Goal: Task Accomplishment & Management: Use online tool/utility

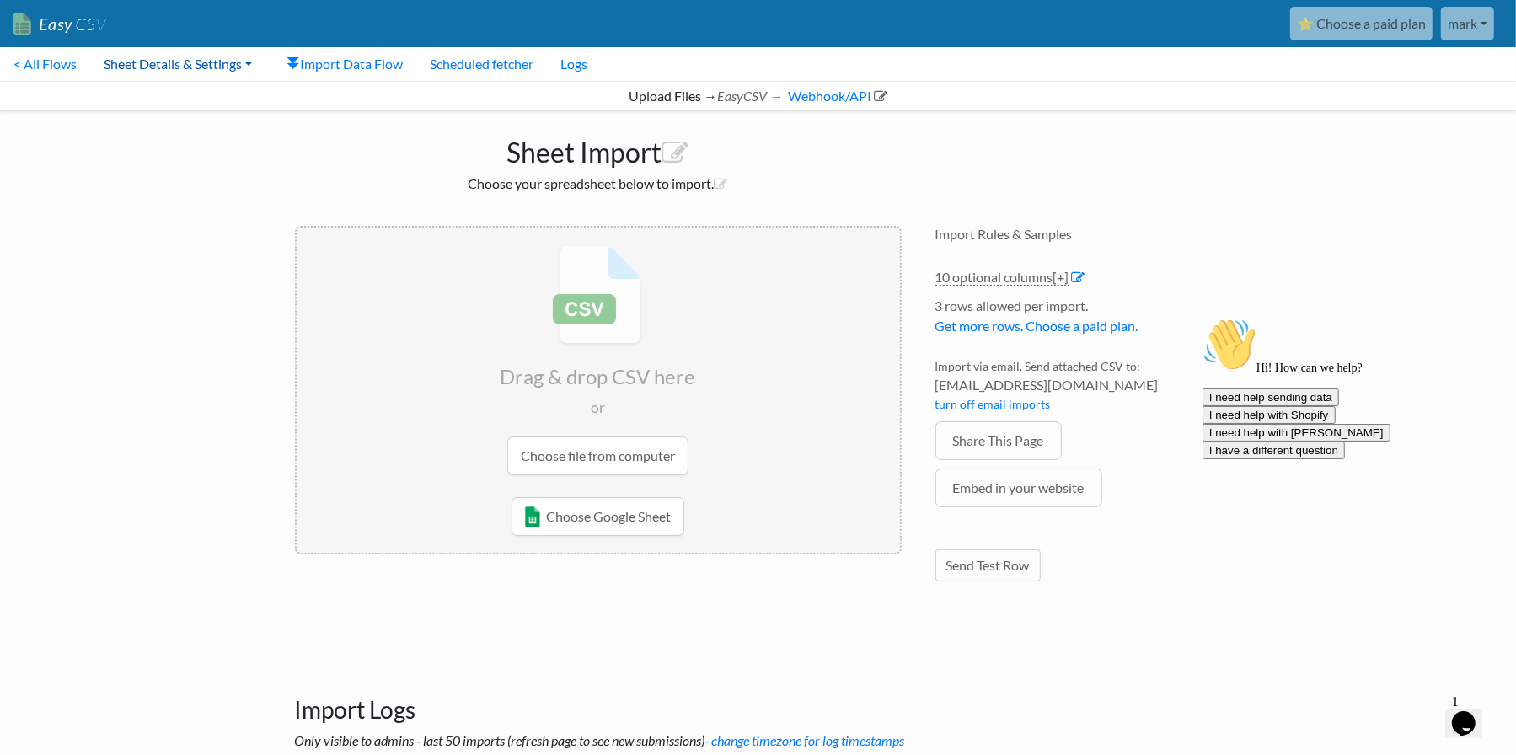
click at [147, 62] on link "Sheet Details & Settings" at bounding box center [177, 64] width 175 height 34
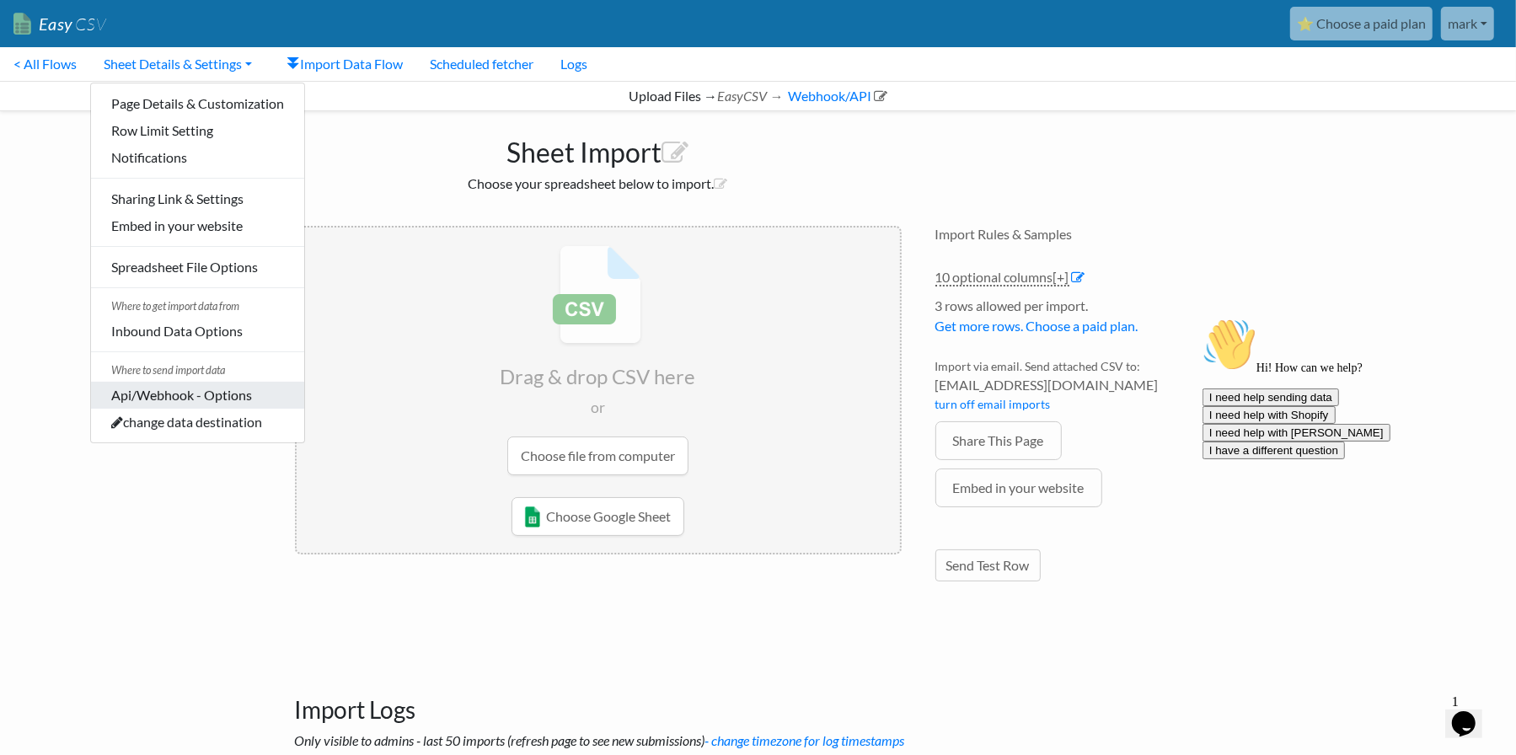
click at [248, 389] on link "Api/Webhook - Options" at bounding box center [197, 395] width 213 height 27
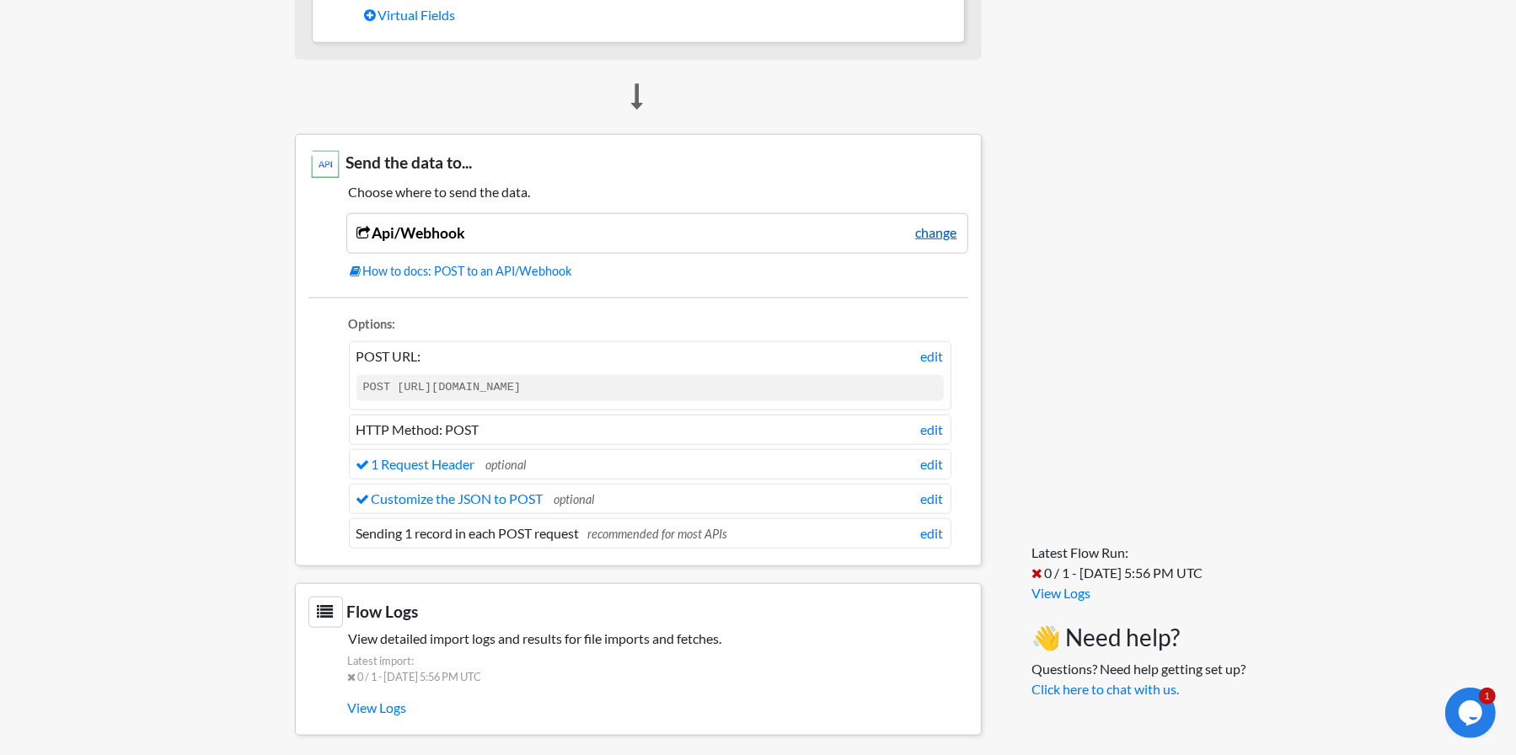
click at [938, 229] on link "change" at bounding box center [936, 232] width 41 height 20
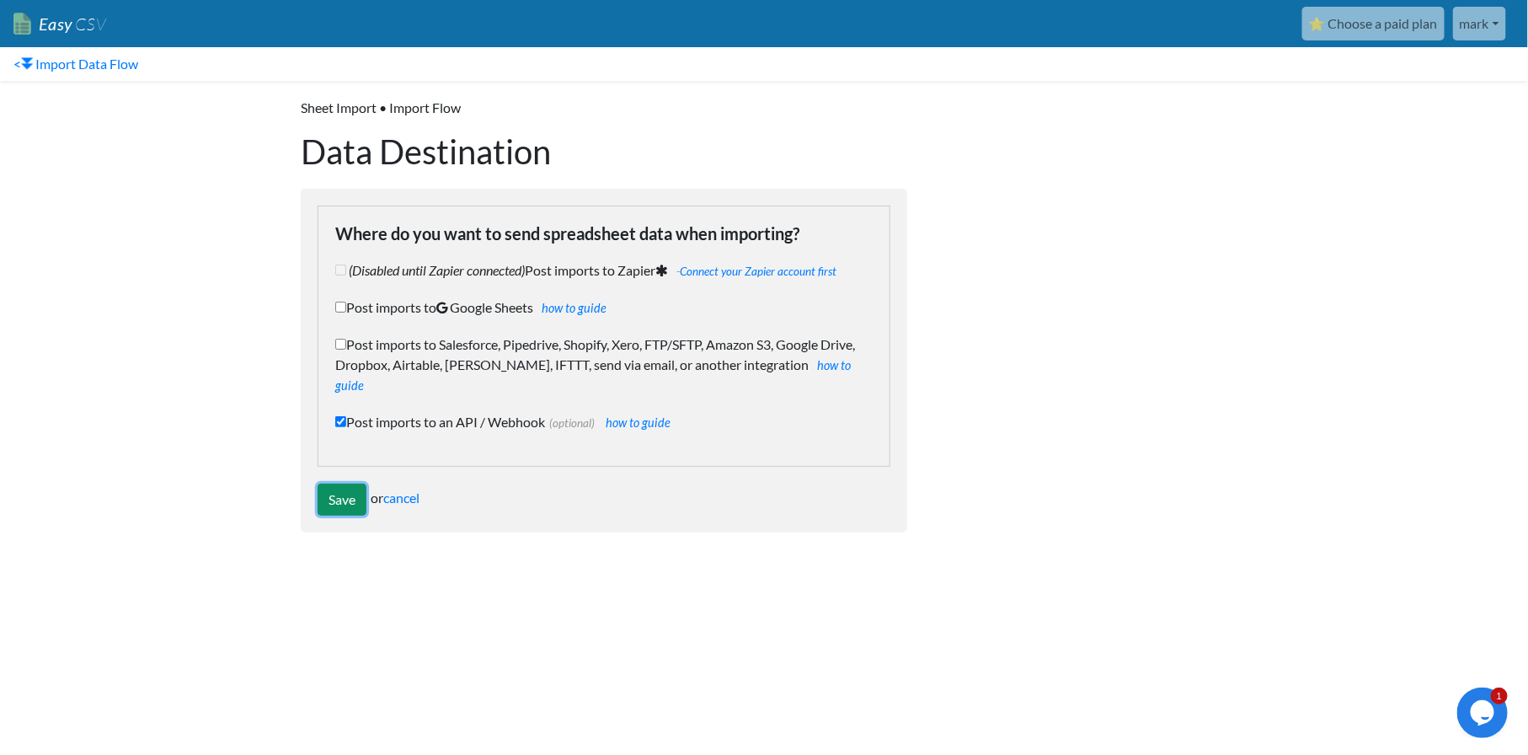
click at [335, 484] on input "Save" at bounding box center [342, 500] width 49 height 32
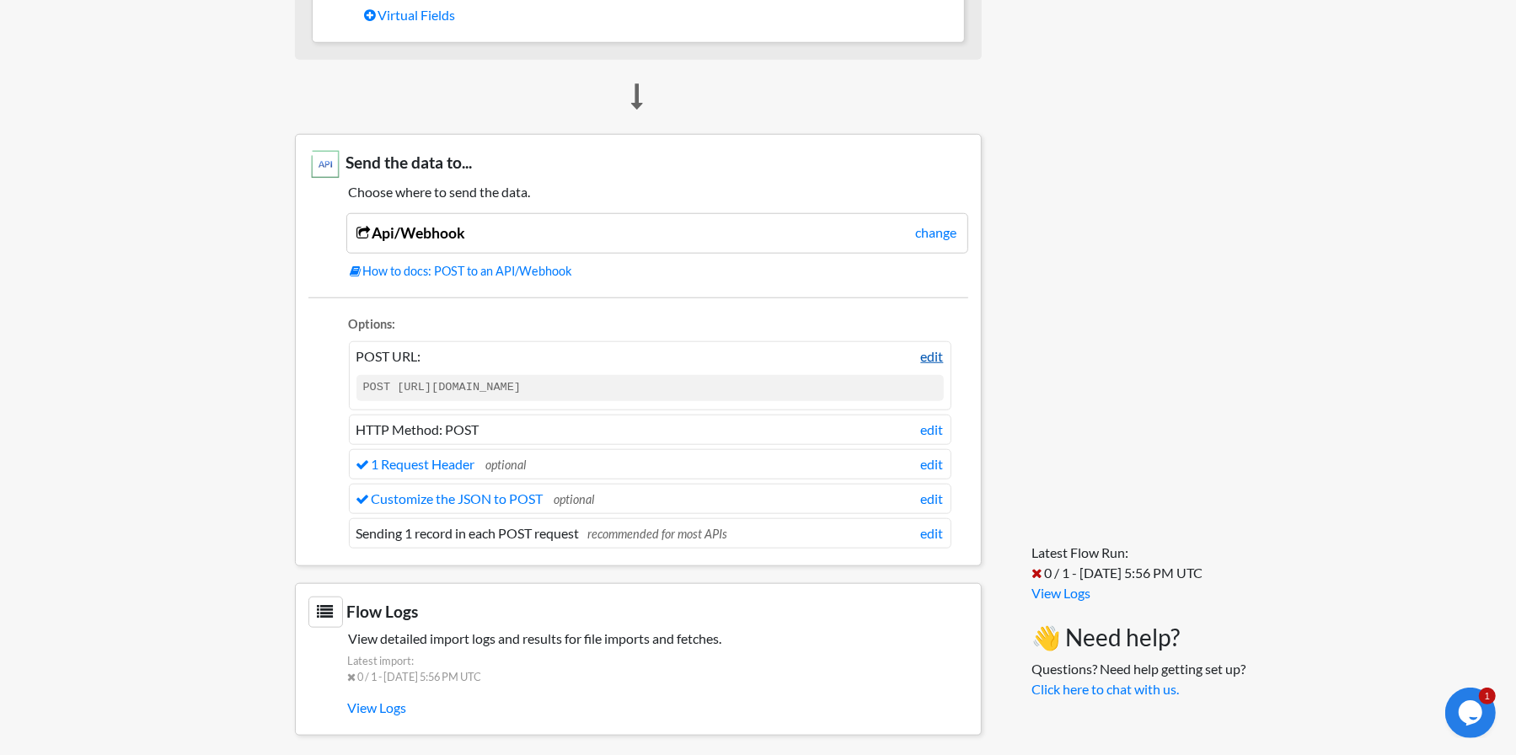
click at [933, 346] on link "edit" at bounding box center [932, 356] width 23 height 20
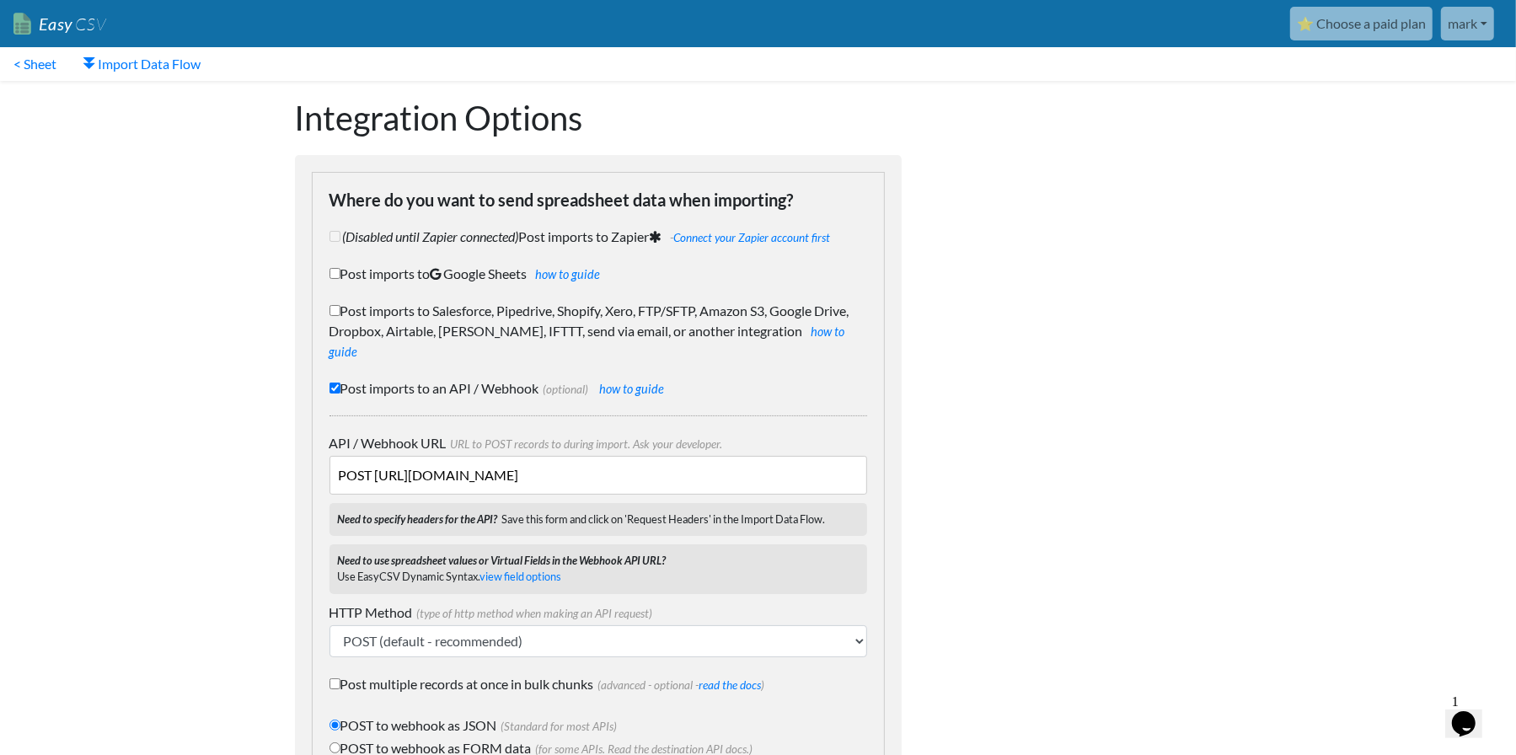
click at [524, 456] on input "POST https://api.commerce7.com/v1/customer" at bounding box center [598, 475] width 538 height 39
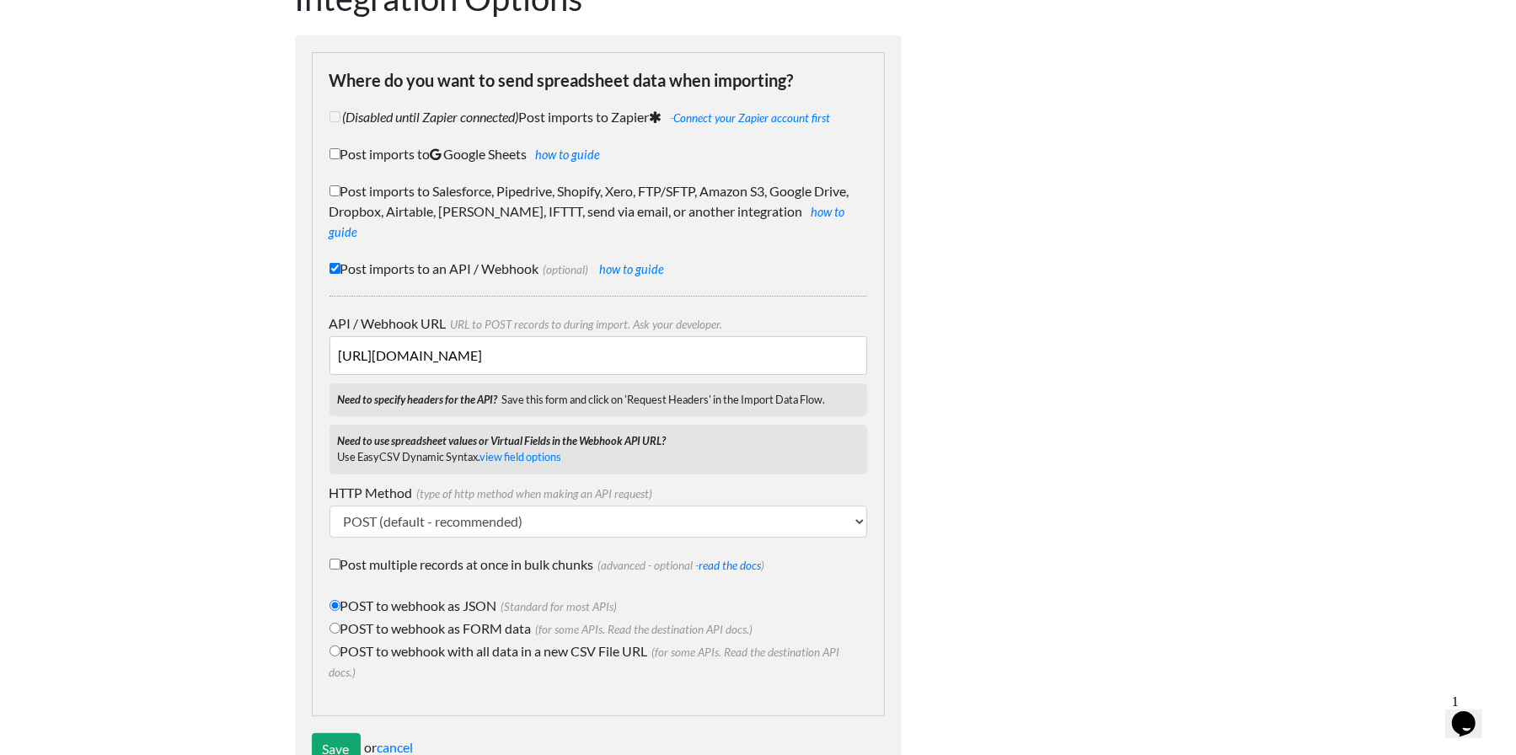
scroll to position [155, 0]
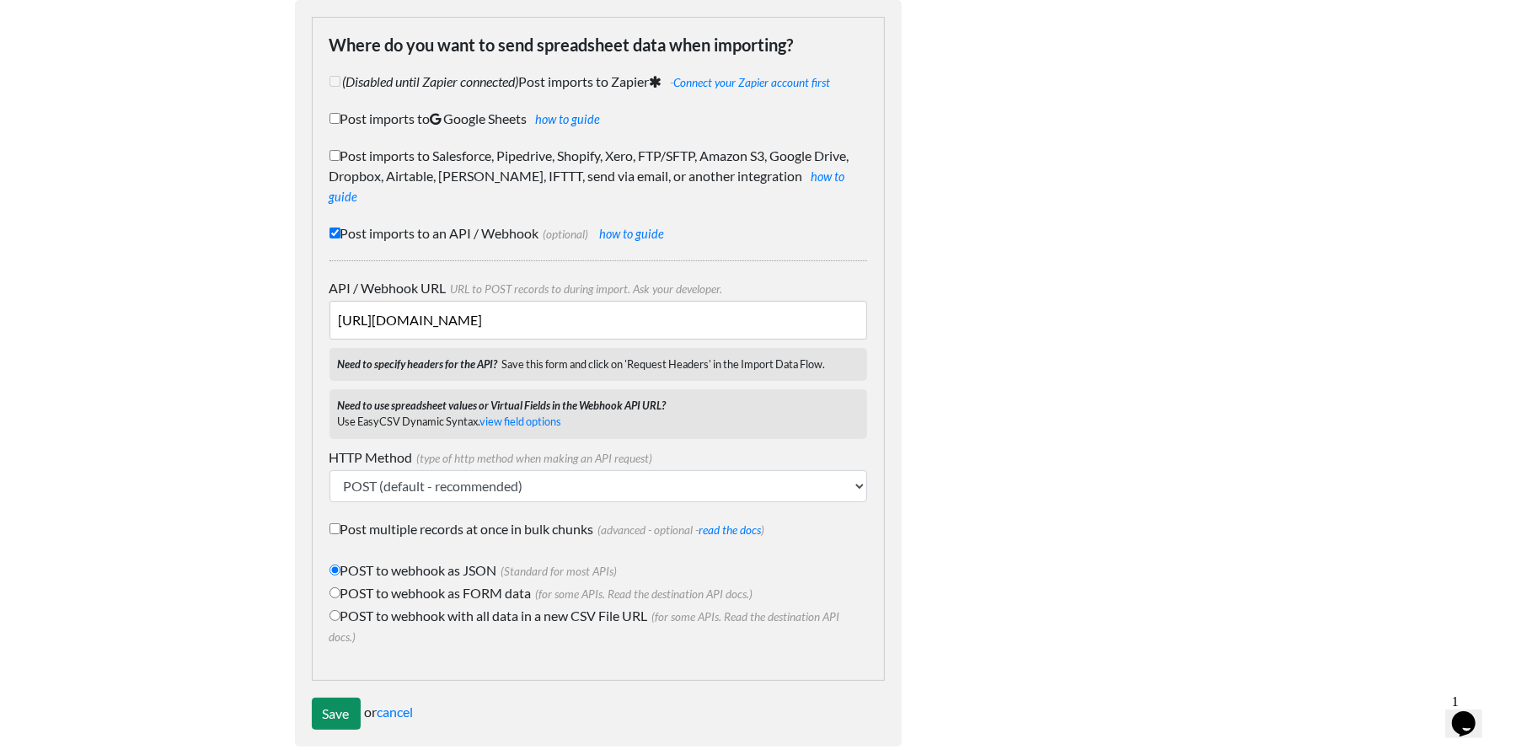
type input "https://api.commerce7.com/v1/customer"
click at [341, 698] on input "Save" at bounding box center [336, 714] width 49 height 32
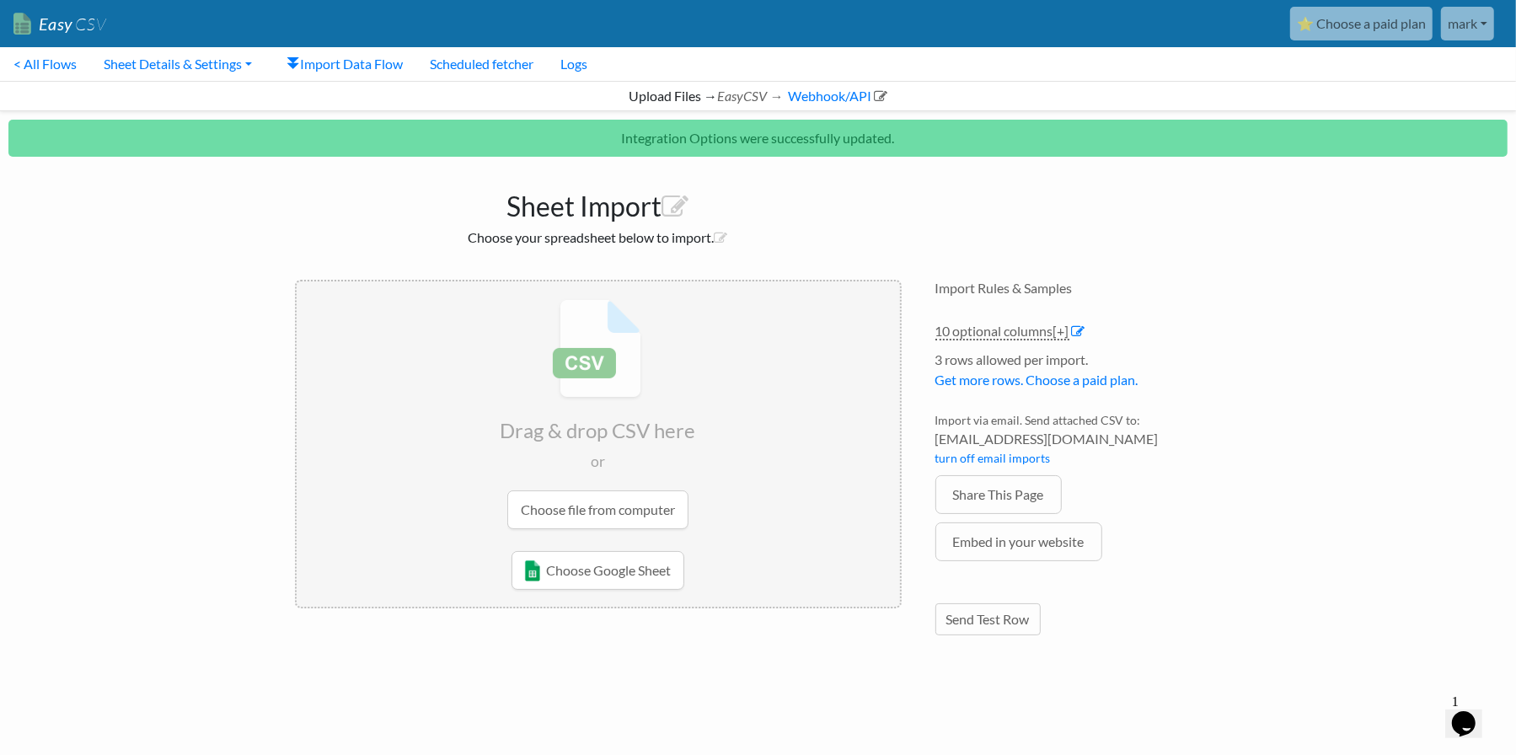
click at [572, 510] on input "file" at bounding box center [598, 413] width 603 height 265
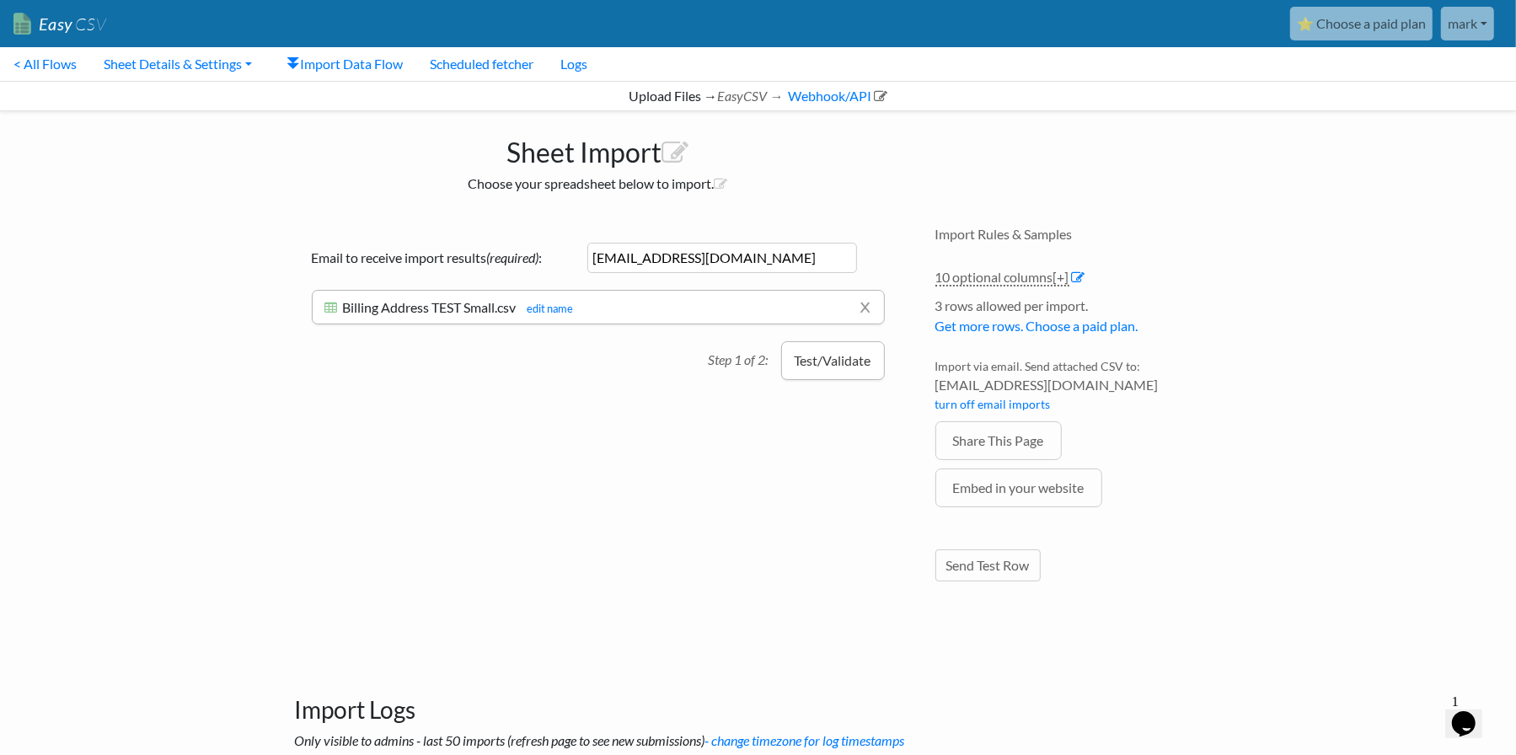
click at [827, 361] on button "Test/Validate" at bounding box center [833, 360] width 104 height 39
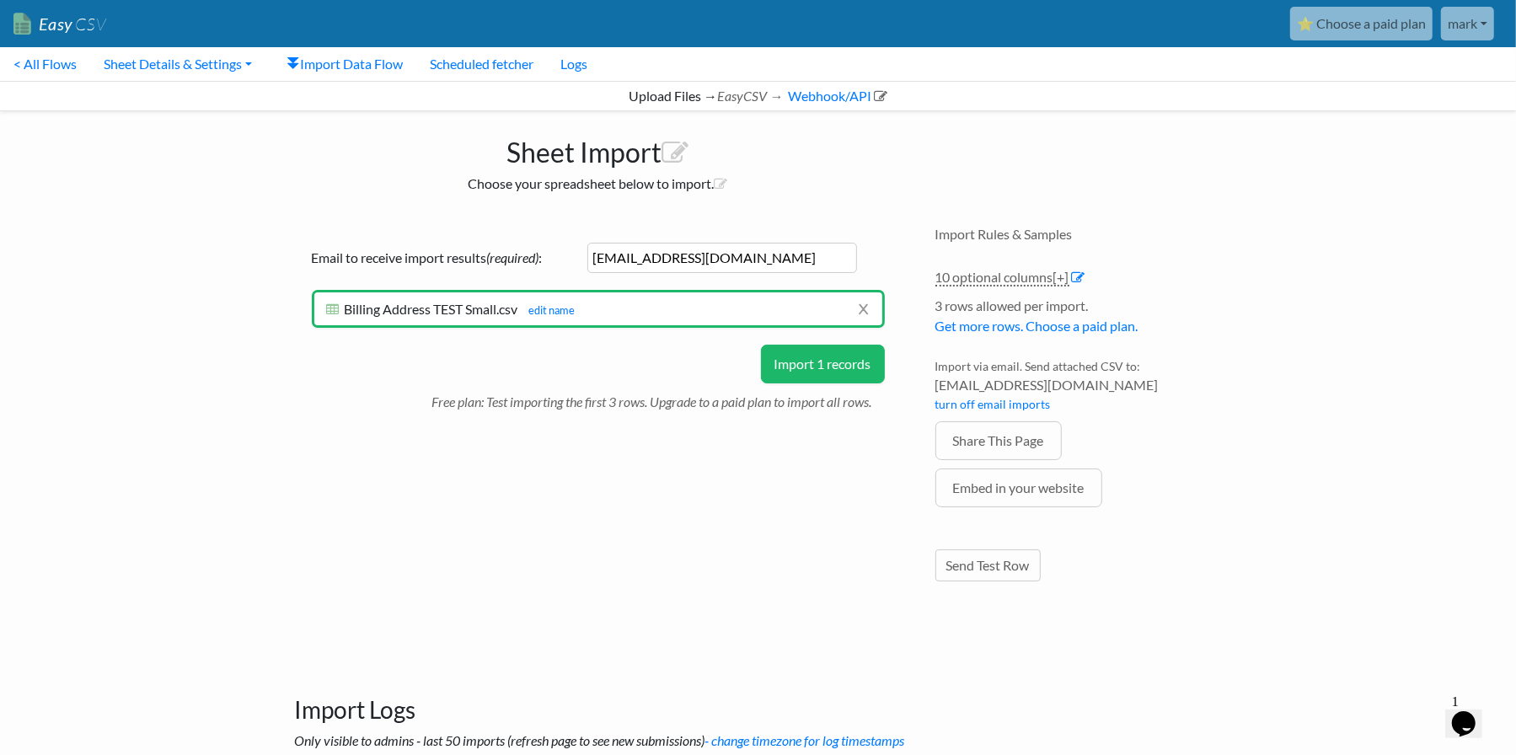
click at [823, 357] on button "Import 1 records" at bounding box center [823, 364] width 124 height 39
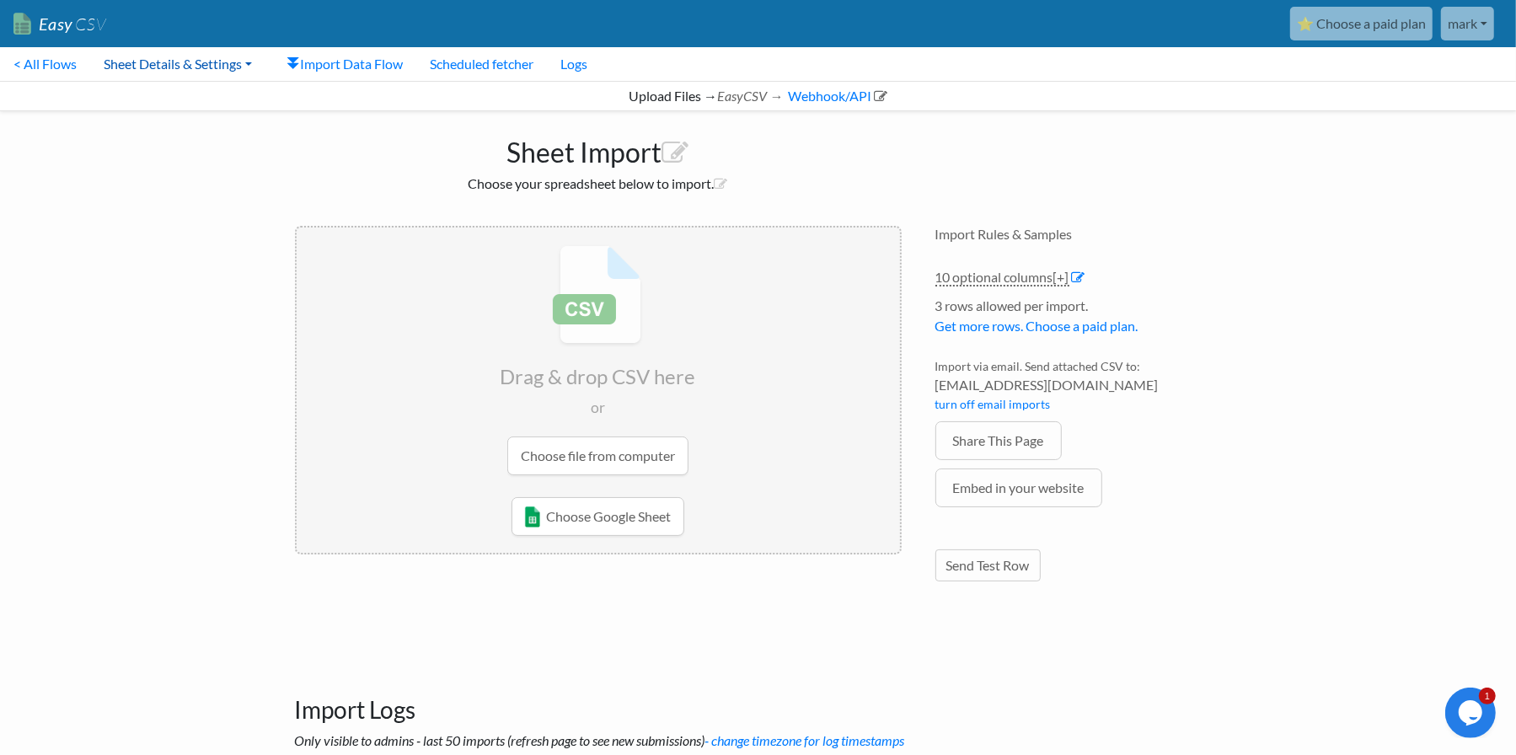
click at [141, 63] on link "Sheet Details & Settings" at bounding box center [177, 64] width 175 height 34
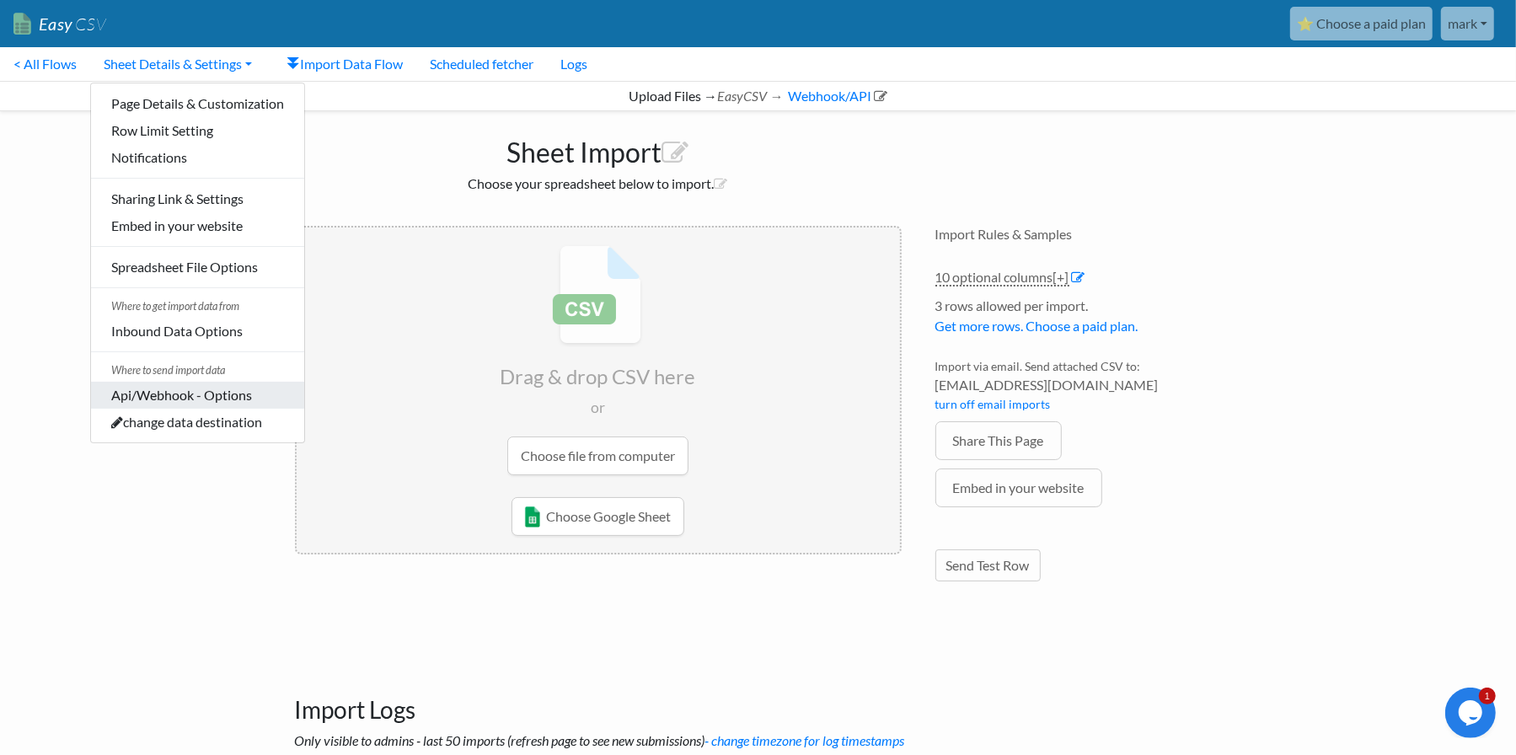
click at [174, 400] on link "Api/Webhook - Options" at bounding box center [197, 395] width 213 height 27
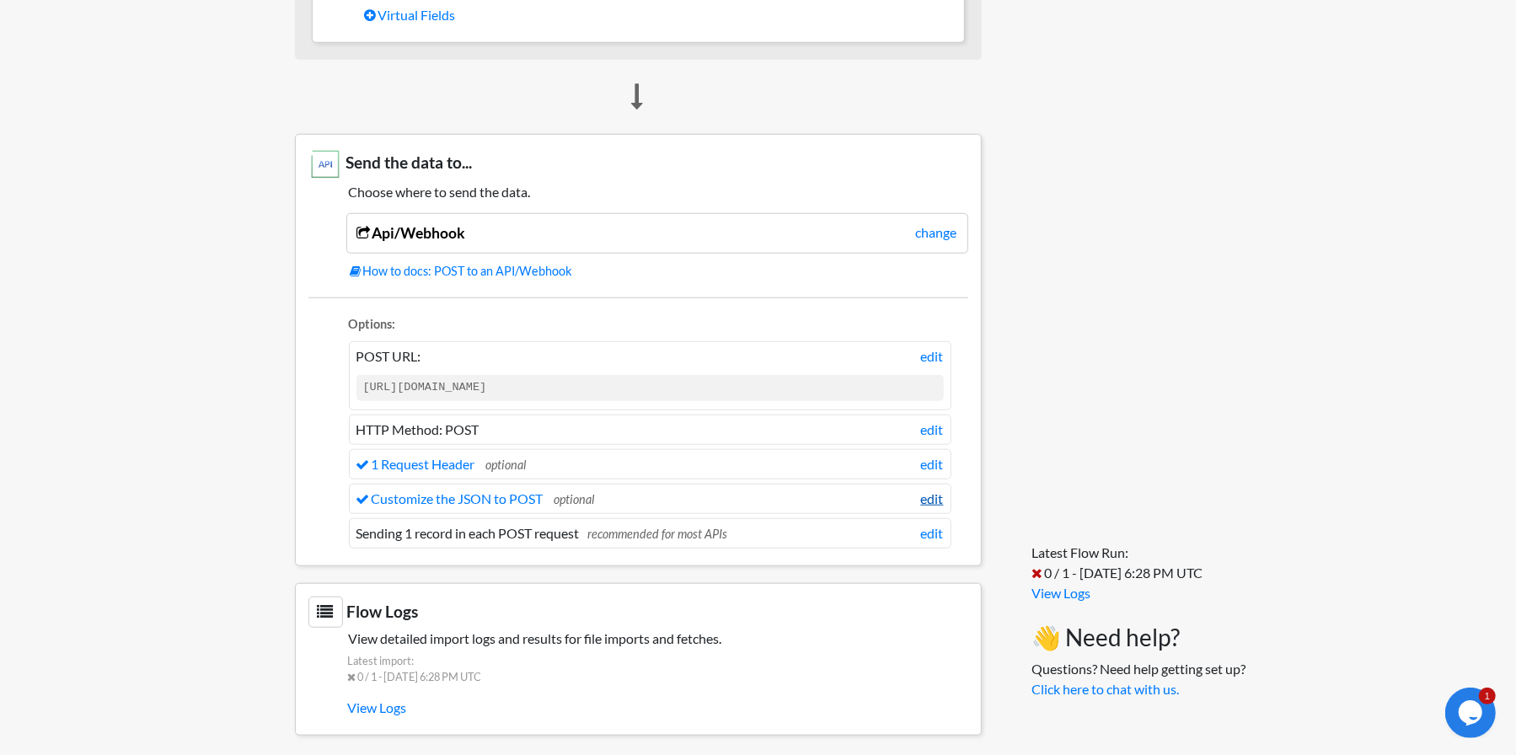
click at [931, 489] on link "edit" at bounding box center [932, 499] width 23 height 20
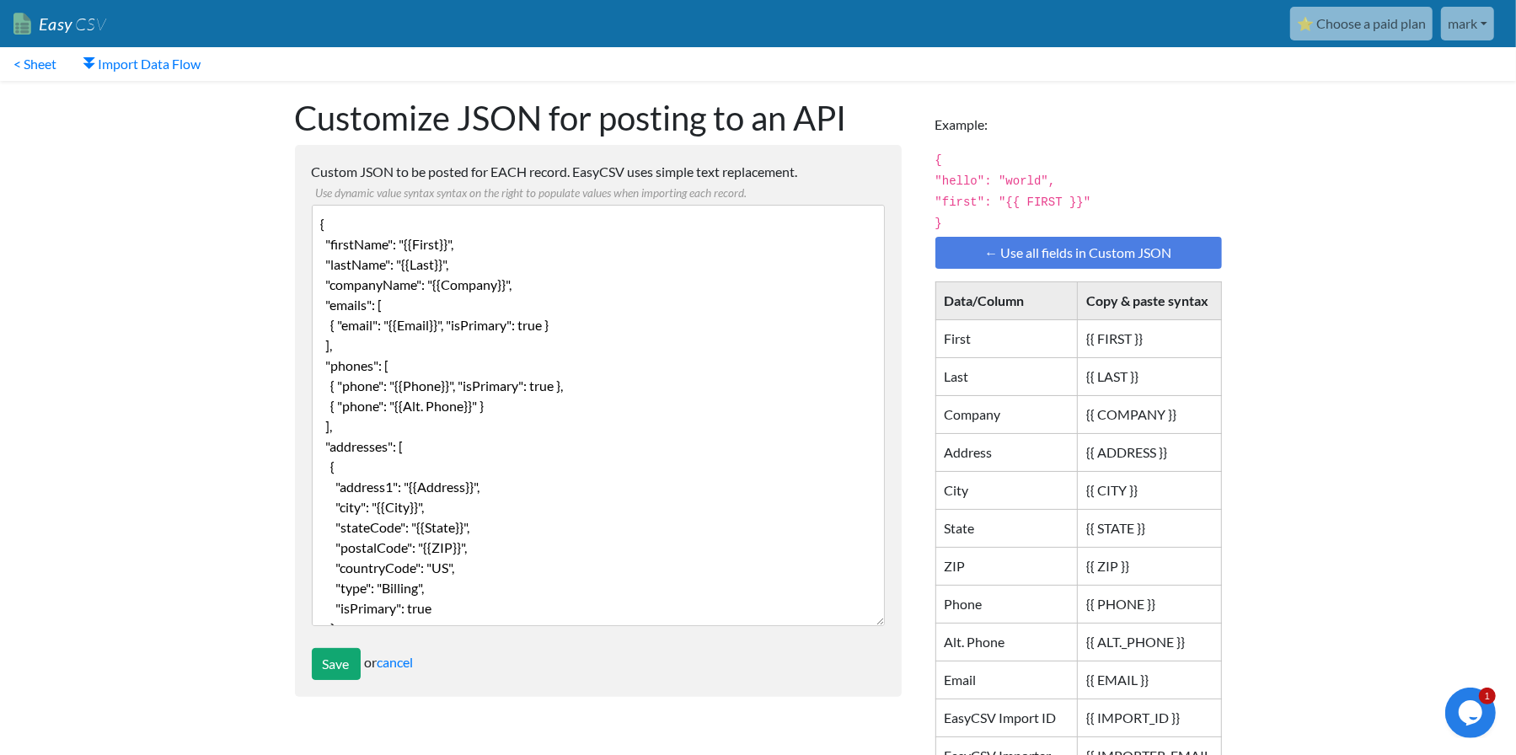
click at [537, 290] on textarea "{ "firstName": "{{First}}", "lastName": "{{Last}}", "companyName": "{{Company}}…" at bounding box center [598, 415] width 573 height 421
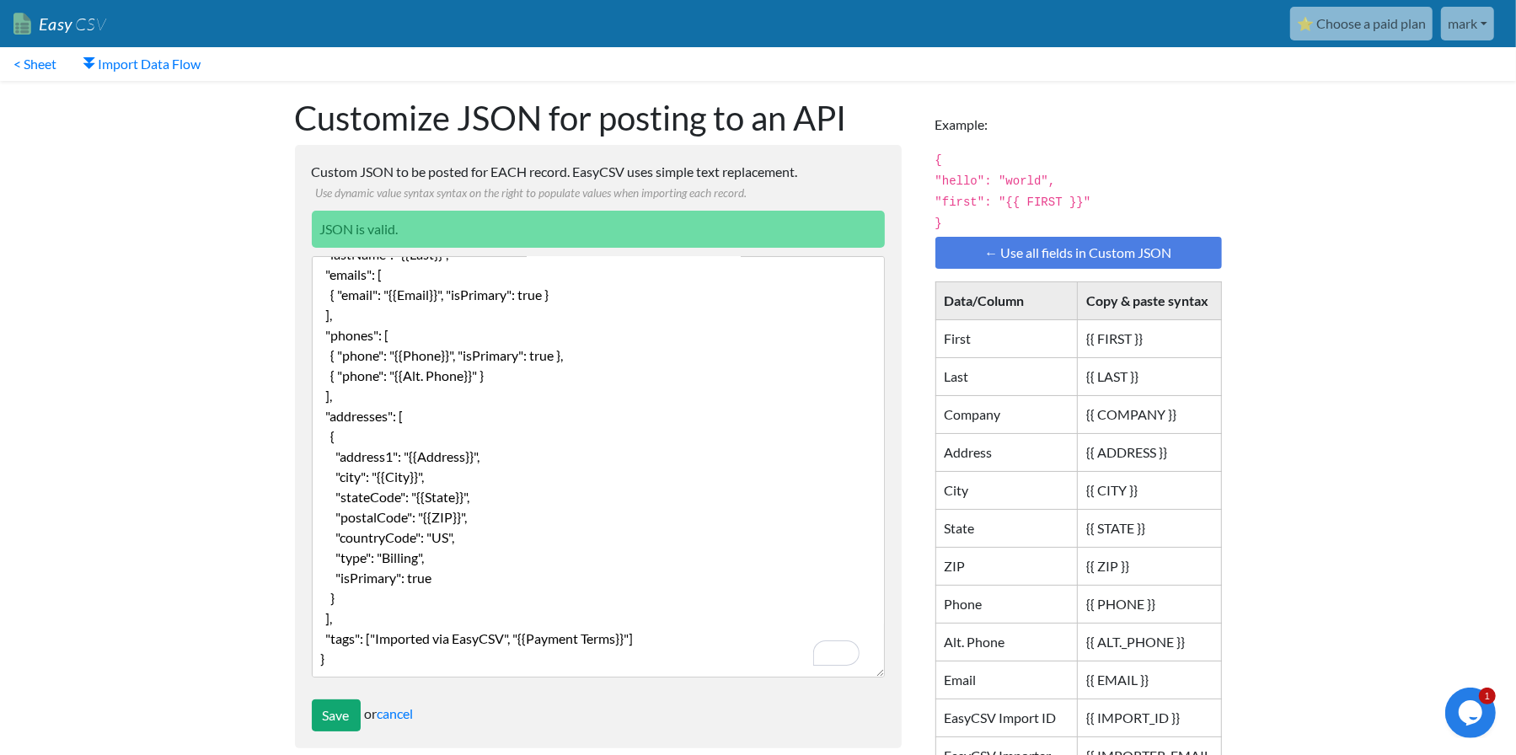
scroll to position [84, 0]
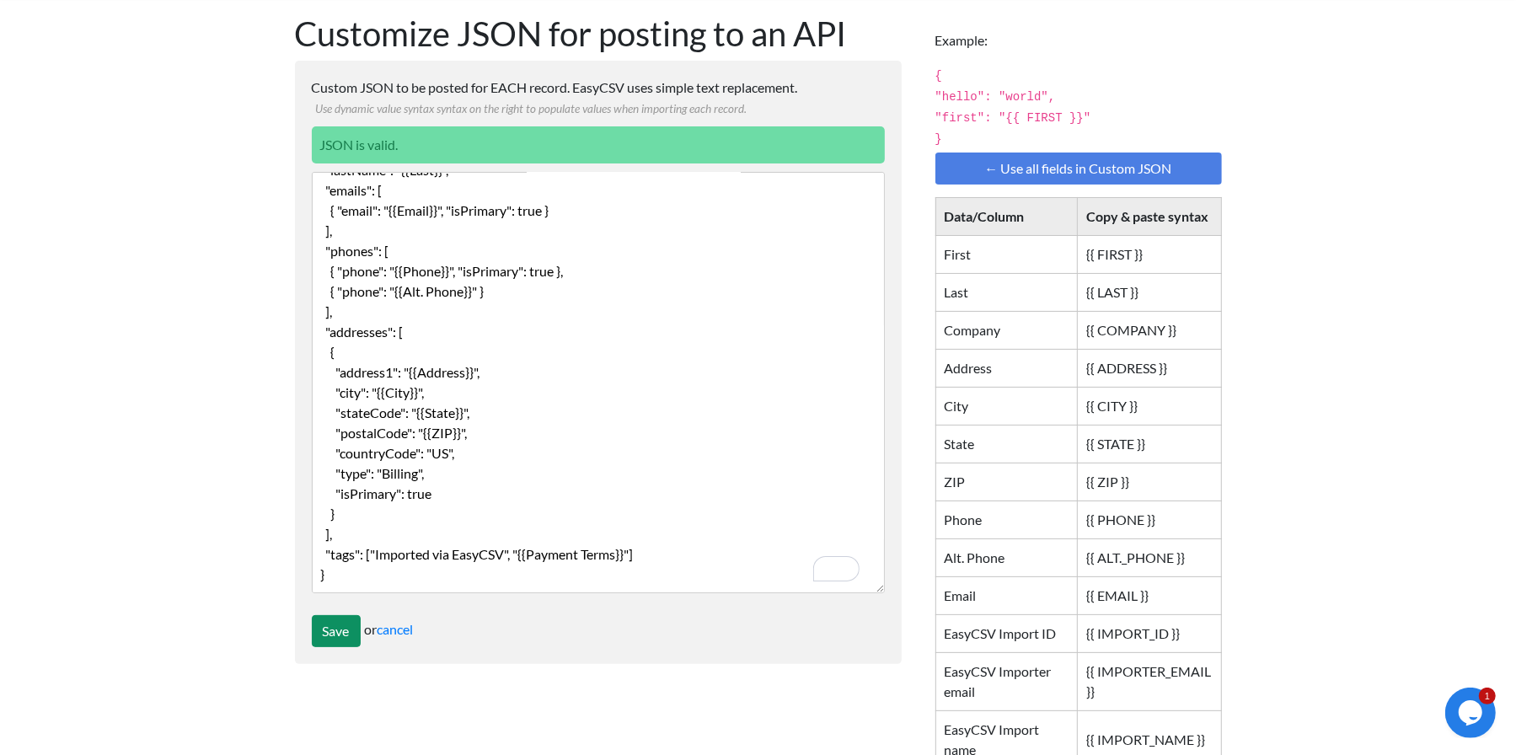
type textarea "{ "firstName": "{{First}}", "lastName": "{{Last}}", "emails": [ { "email": "{{E…"
click at [333, 635] on input "Save" at bounding box center [336, 631] width 49 height 32
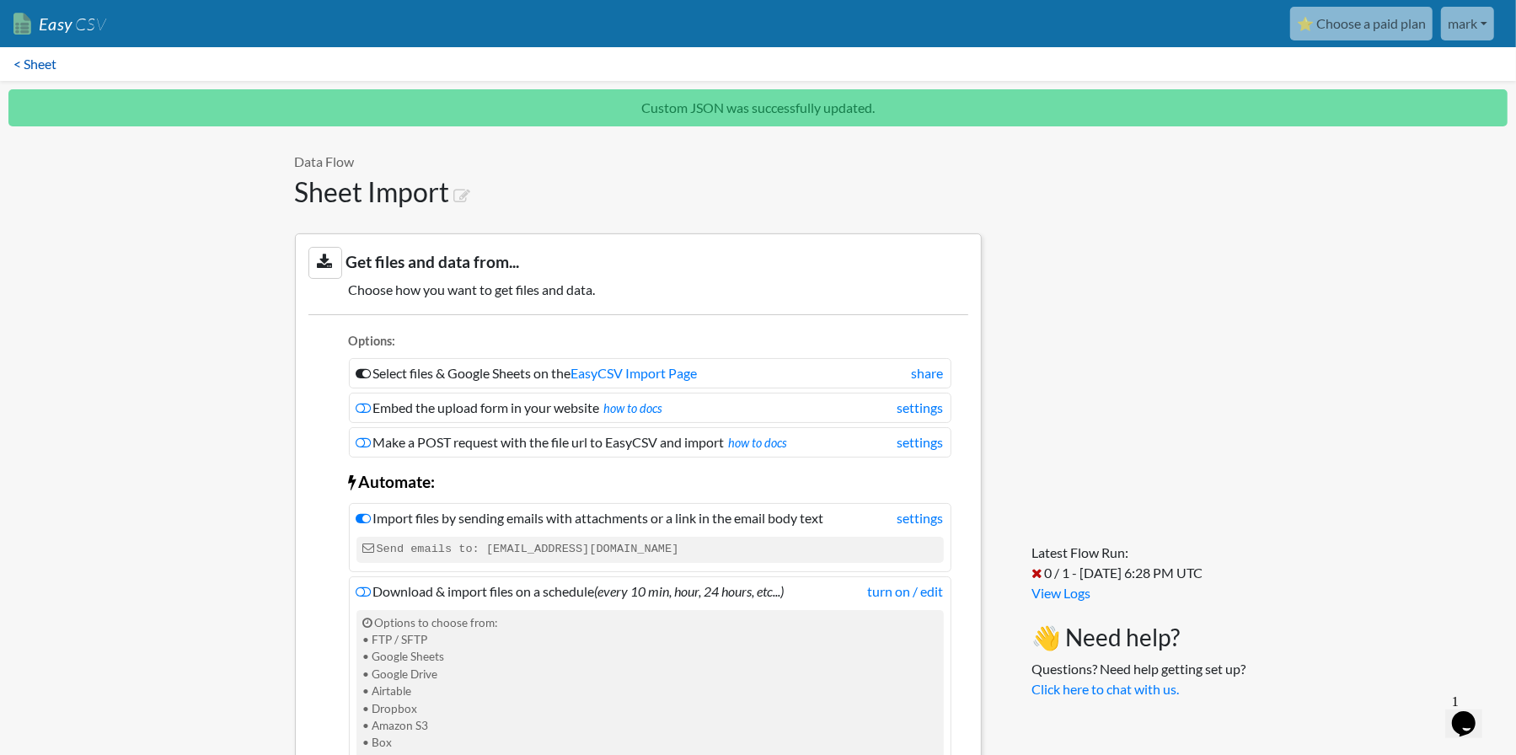
click at [45, 62] on link "< Sheet" at bounding box center [35, 64] width 70 height 34
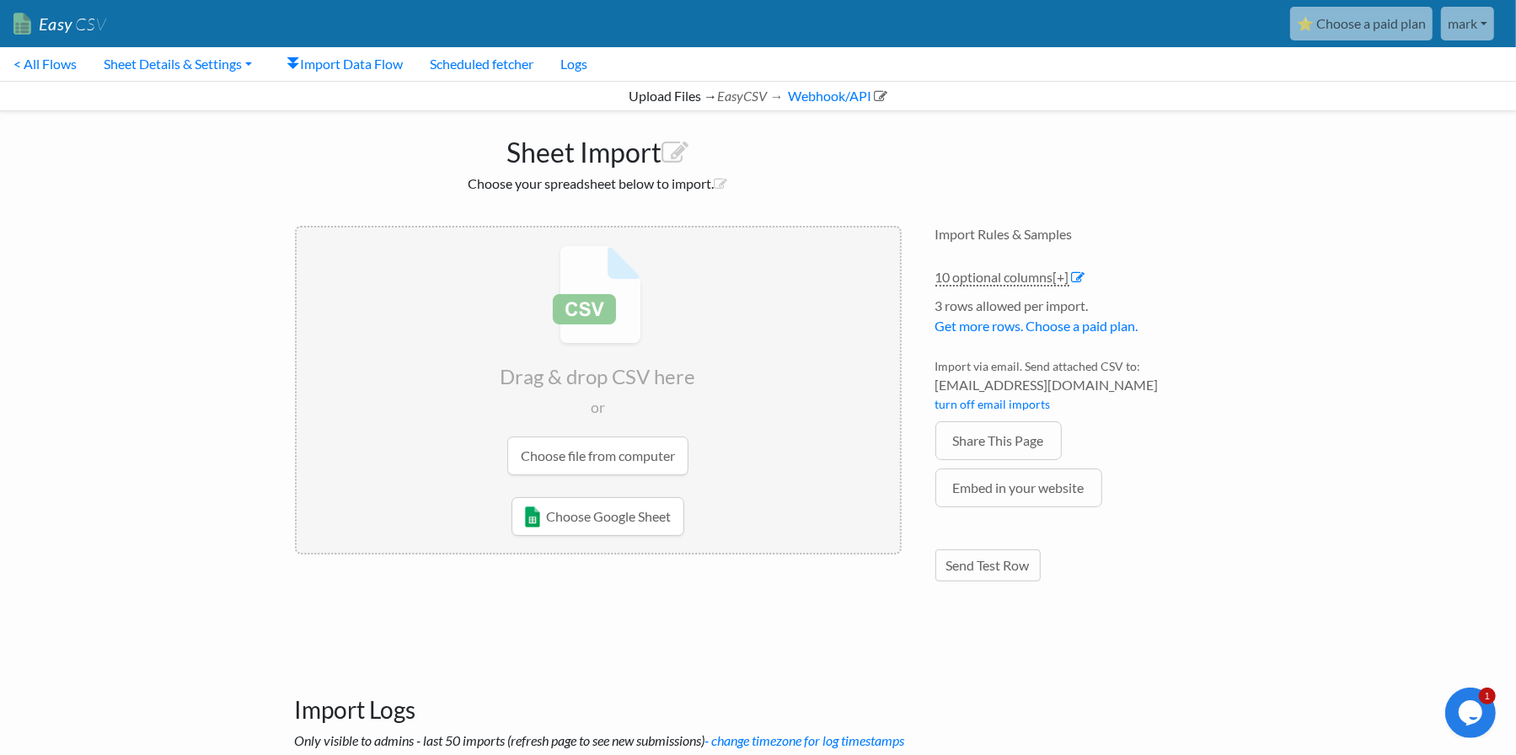
click at [630, 456] on input "file" at bounding box center [598, 359] width 603 height 265
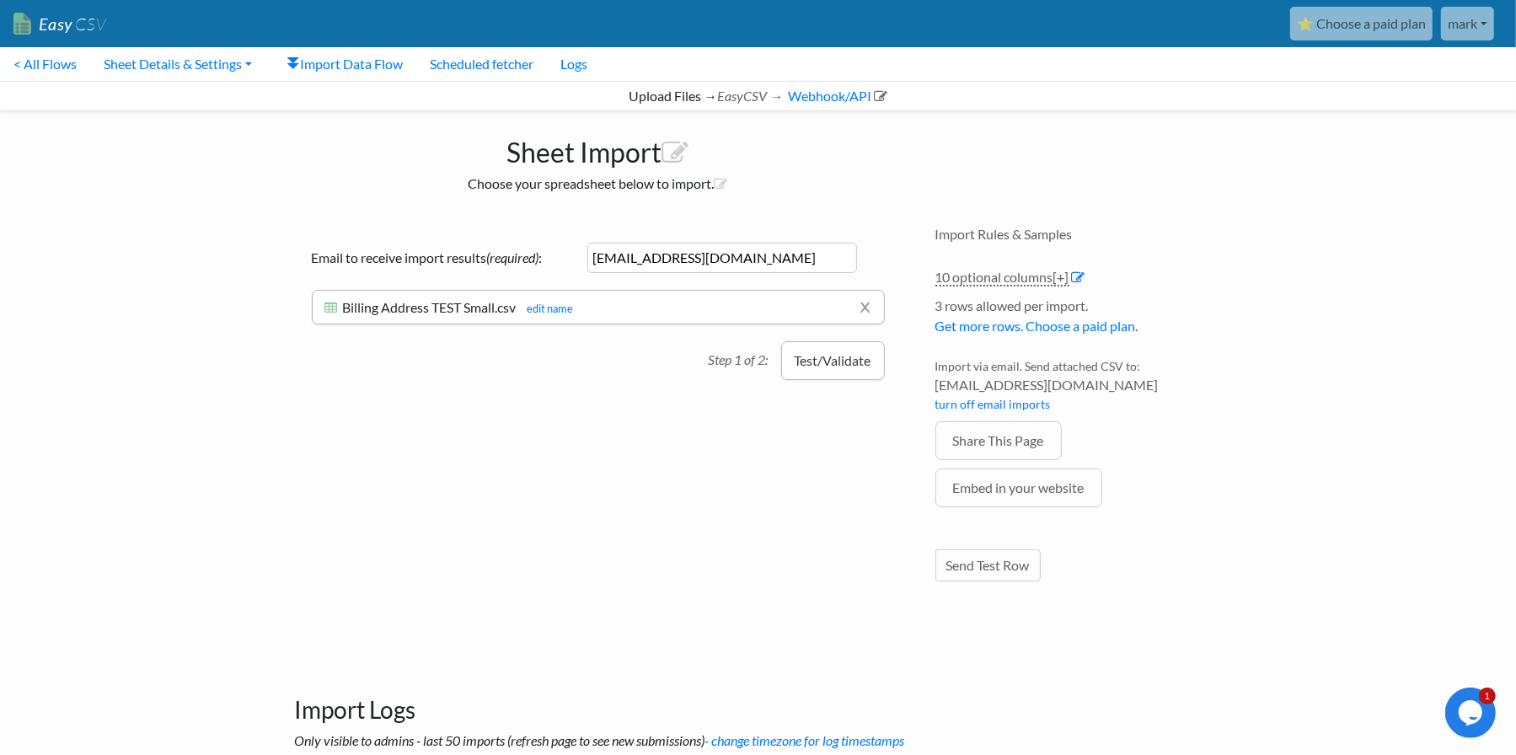
click at [827, 358] on button "Test/Validate" at bounding box center [833, 360] width 104 height 39
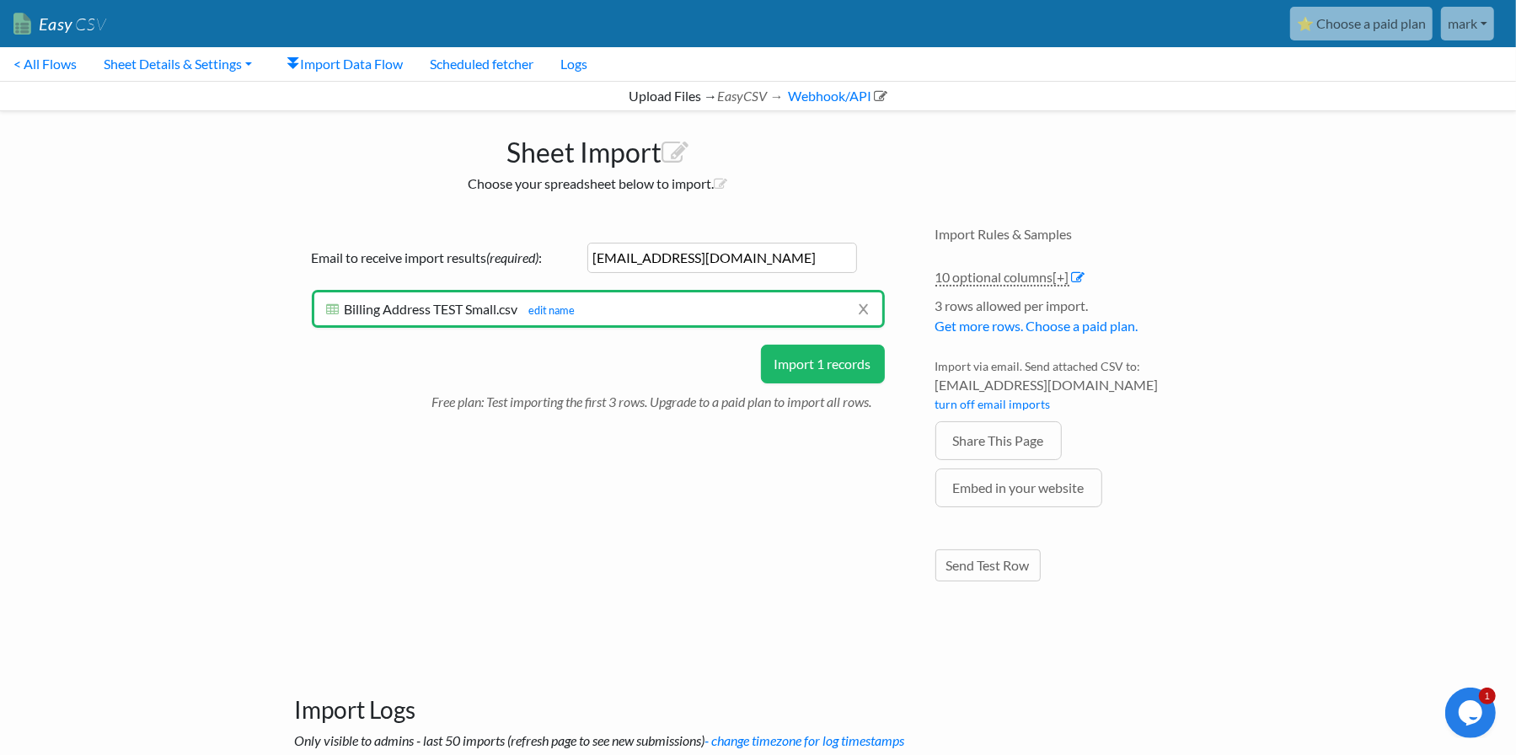
click at [811, 365] on button "Import 1 records" at bounding box center [823, 364] width 124 height 39
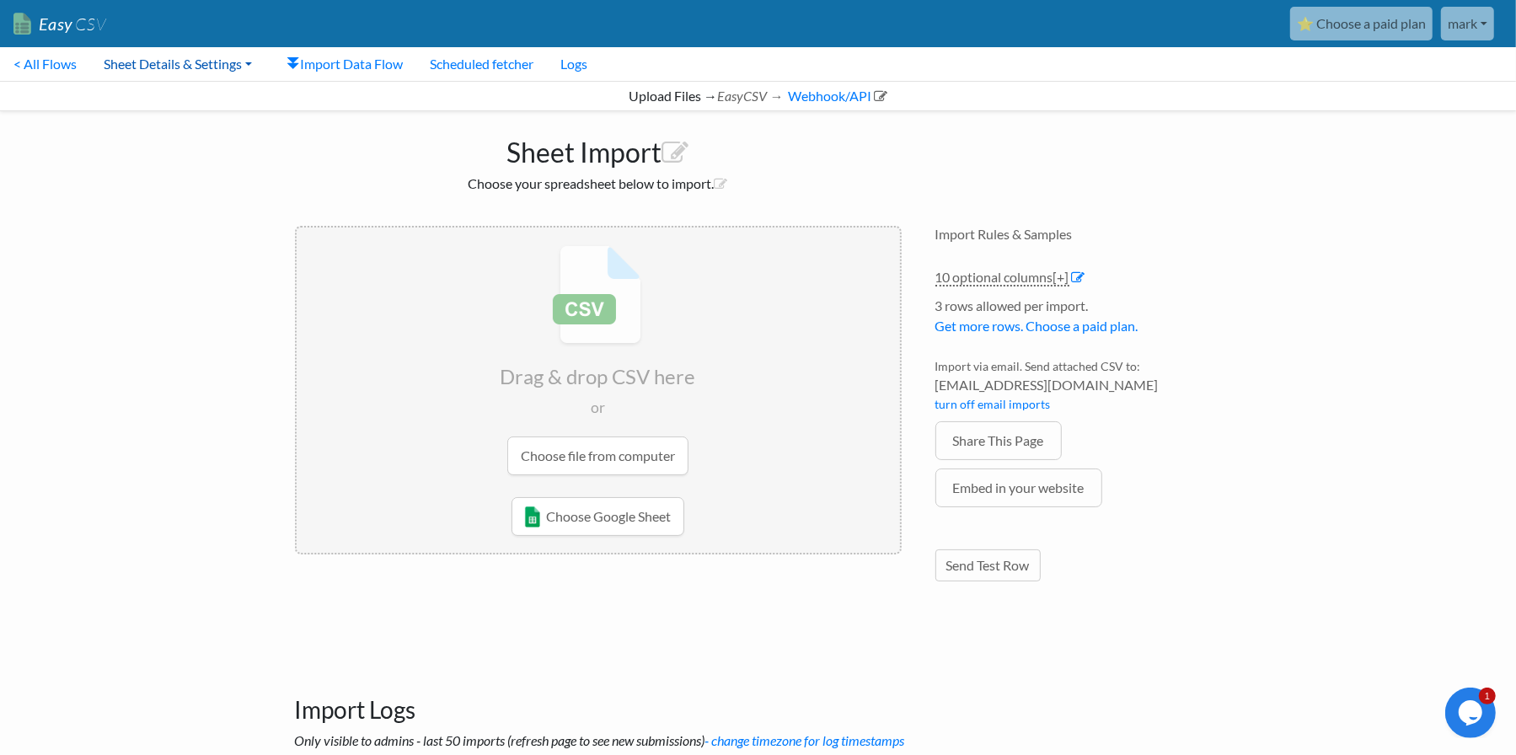
drag, startPoint x: 172, startPoint y: 61, endPoint x: 172, endPoint y: 74, distance: 13.5
click at [172, 61] on link "Sheet Details & Settings" at bounding box center [177, 64] width 175 height 34
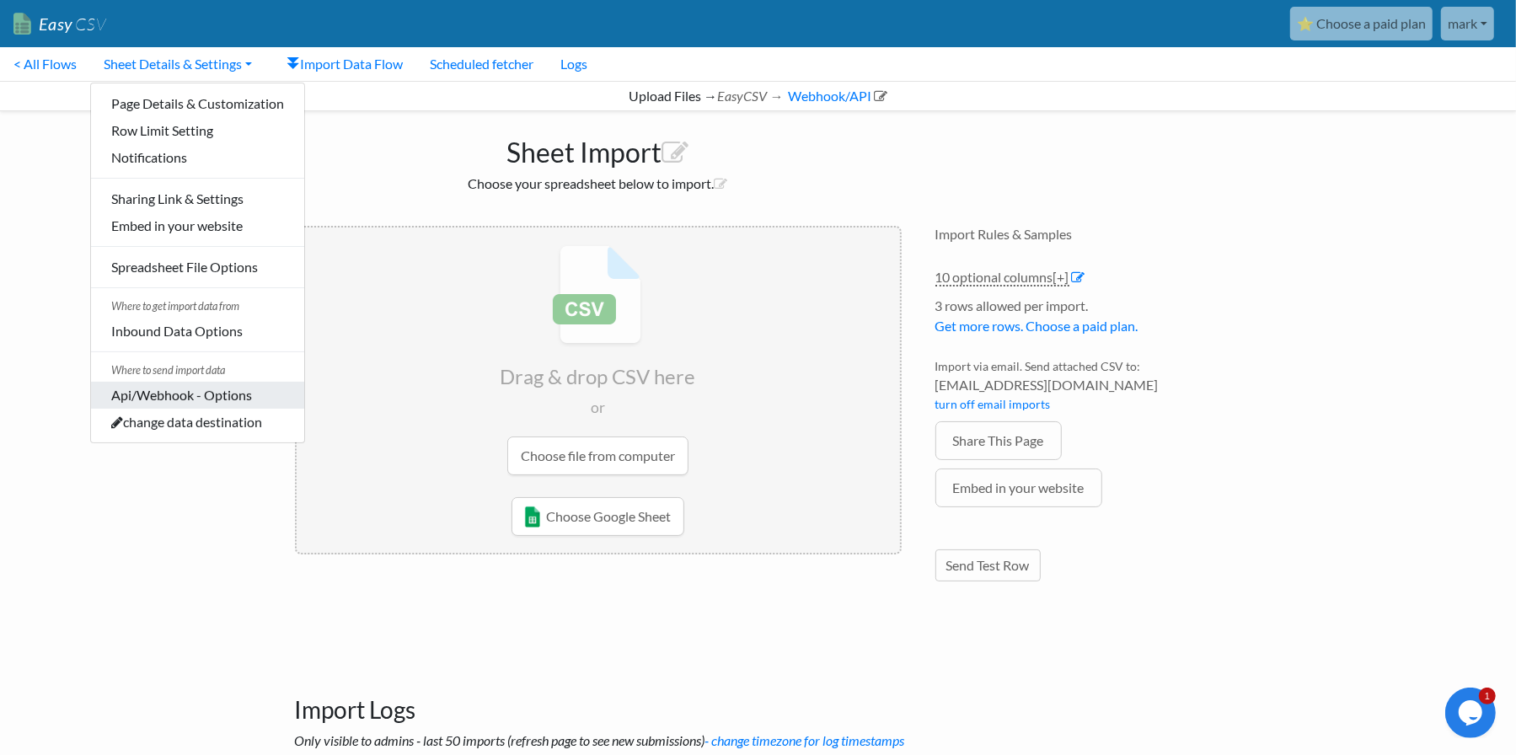
click at [203, 395] on link "Api/Webhook - Options" at bounding box center [197, 395] width 213 height 27
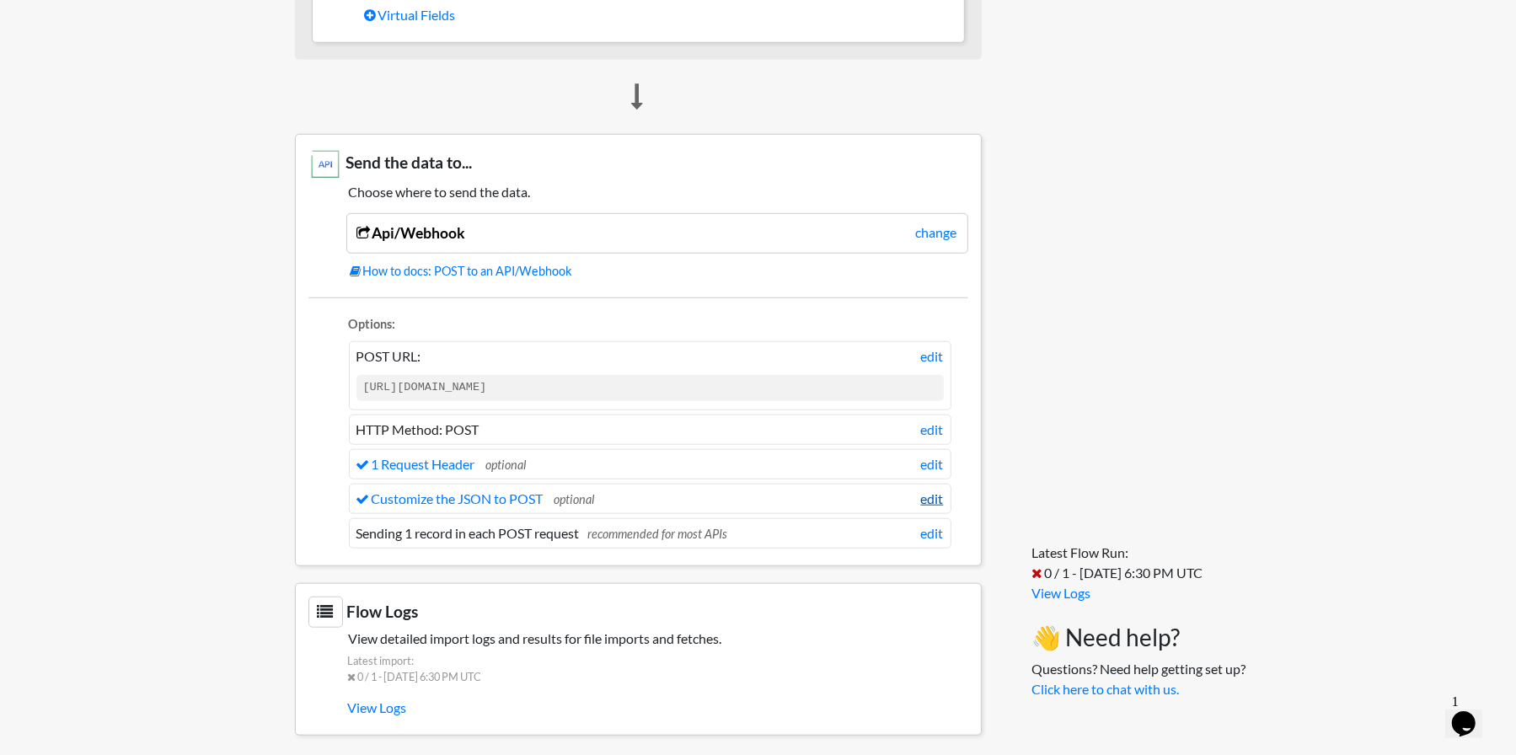
click at [931, 492] on link "edit" at bounding box center [932, 499] width 23 height 20
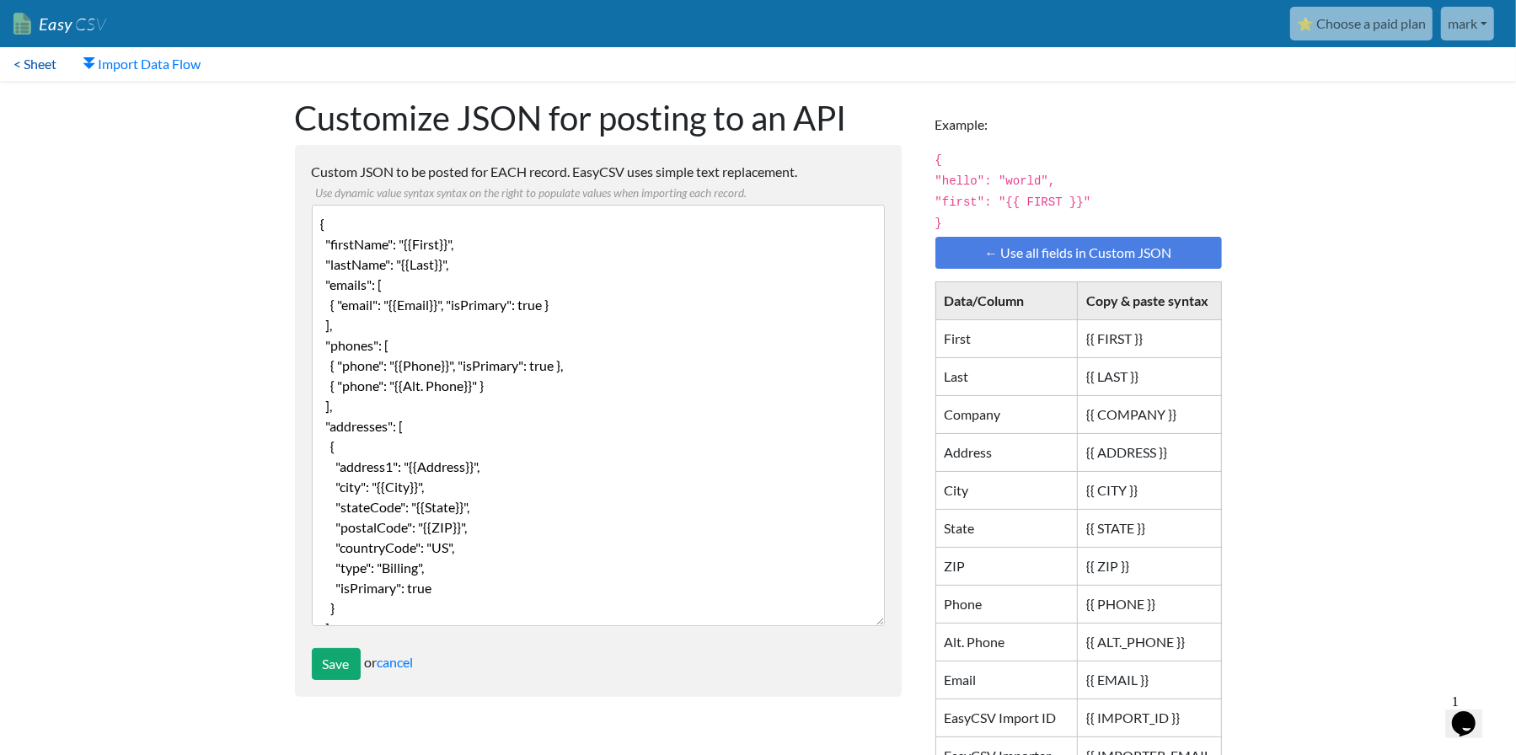
click at [46, 63] on link "< Sheet" at bounding box center [35, 64] width 70 height 34
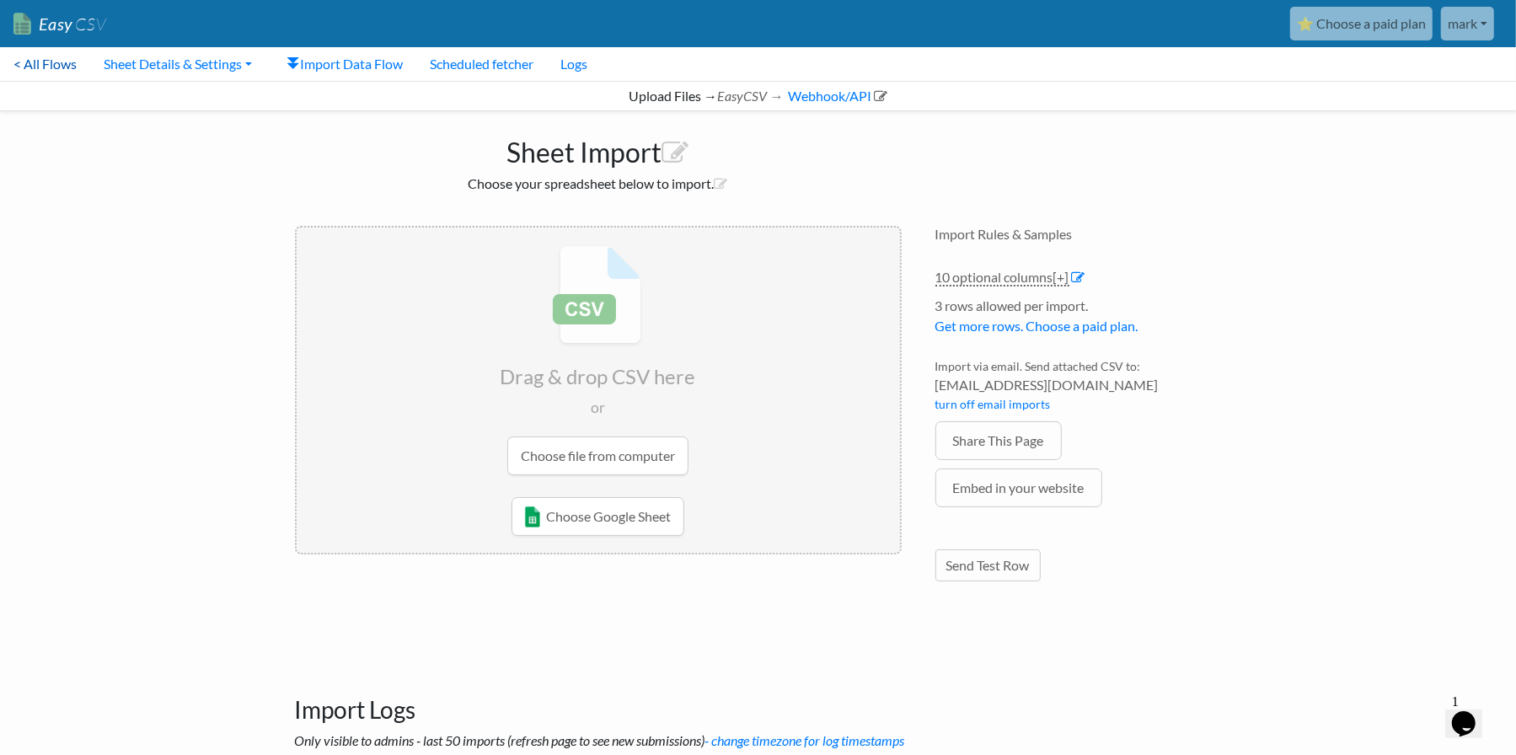
click at [35, 66] on link "< All Flows" at bounding box center [45, 64] width 90 height 34
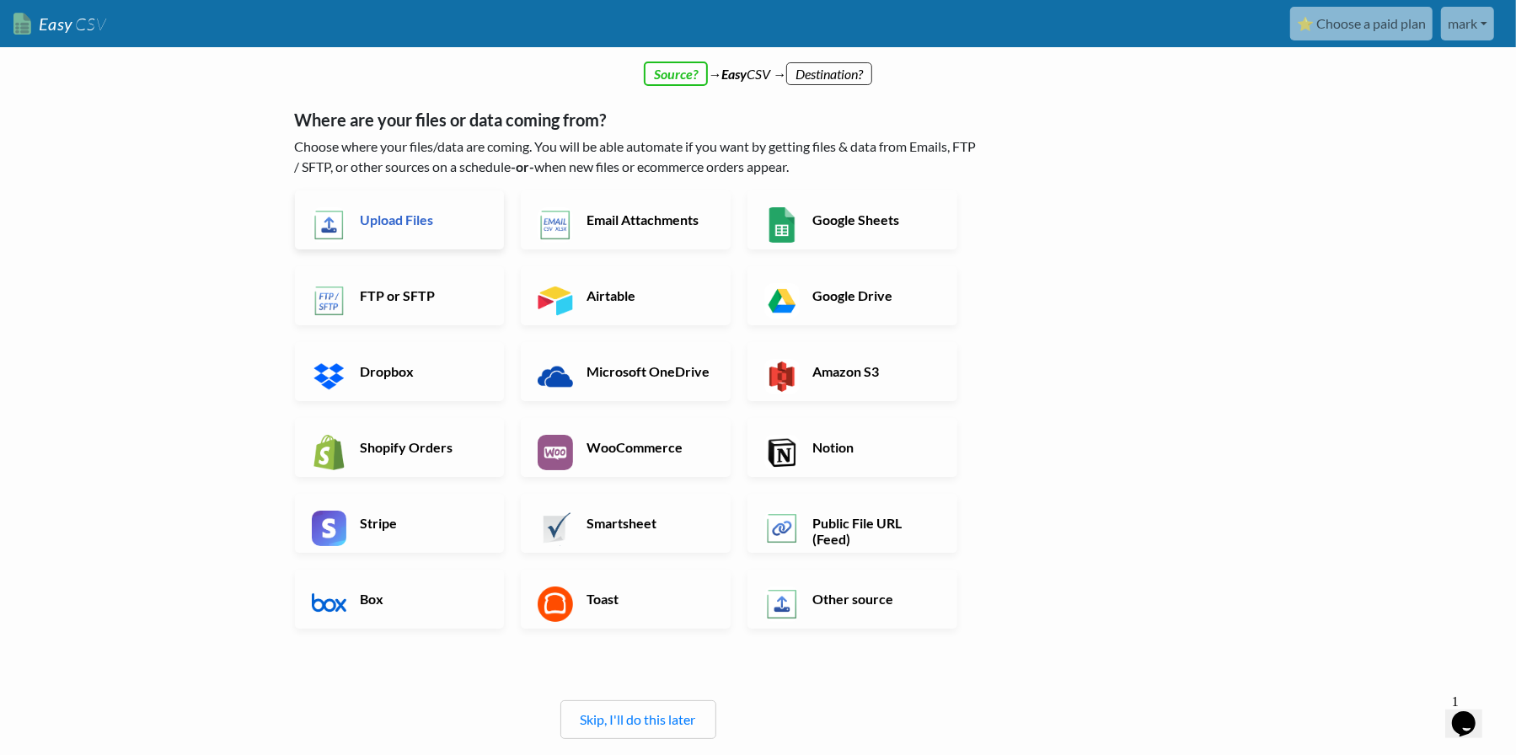
click at [409, 221] on h6 "Upload Files" at bounding box center [422, 219] width 132 height 16
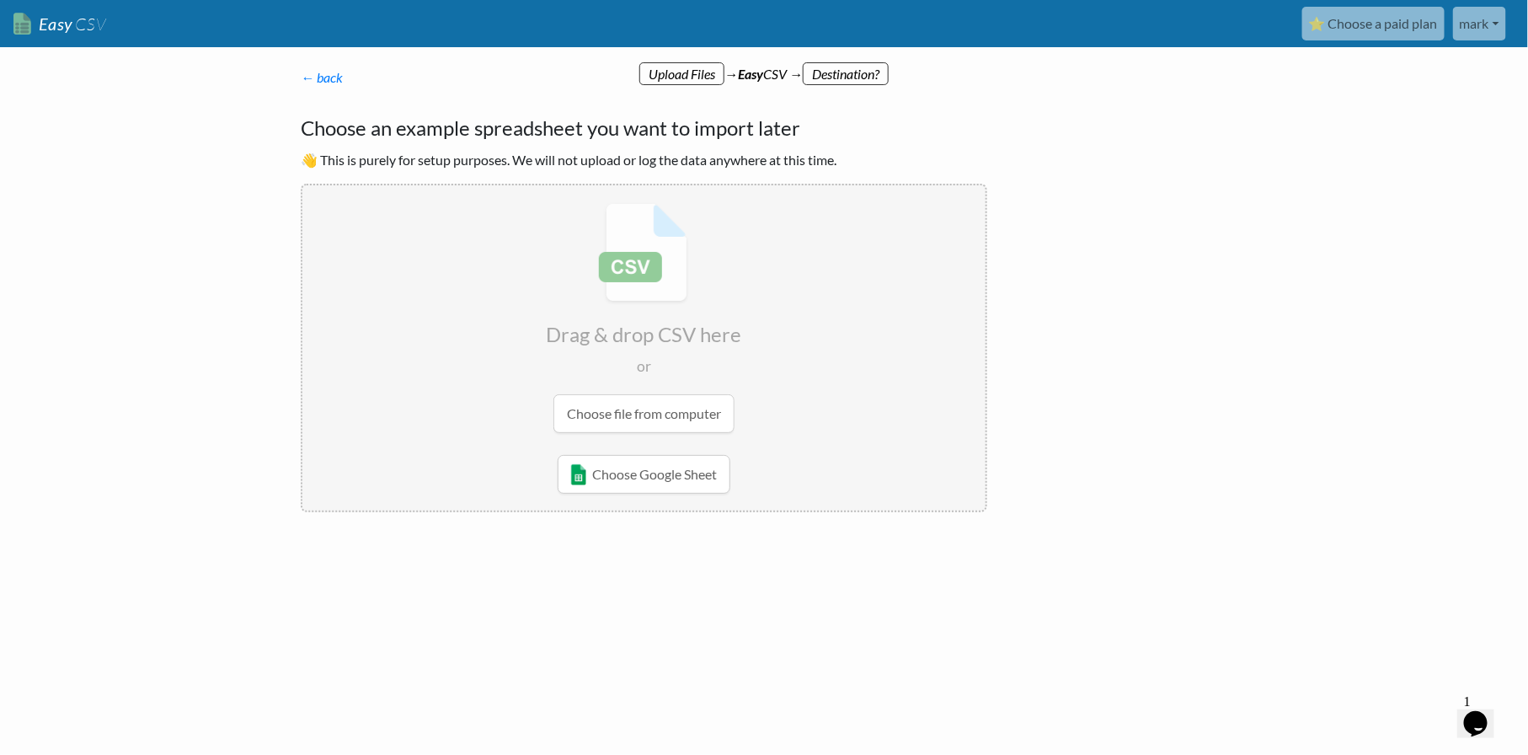
click at [684, 419] on input "file" at bounding box center [643, 317] width 683 height 265
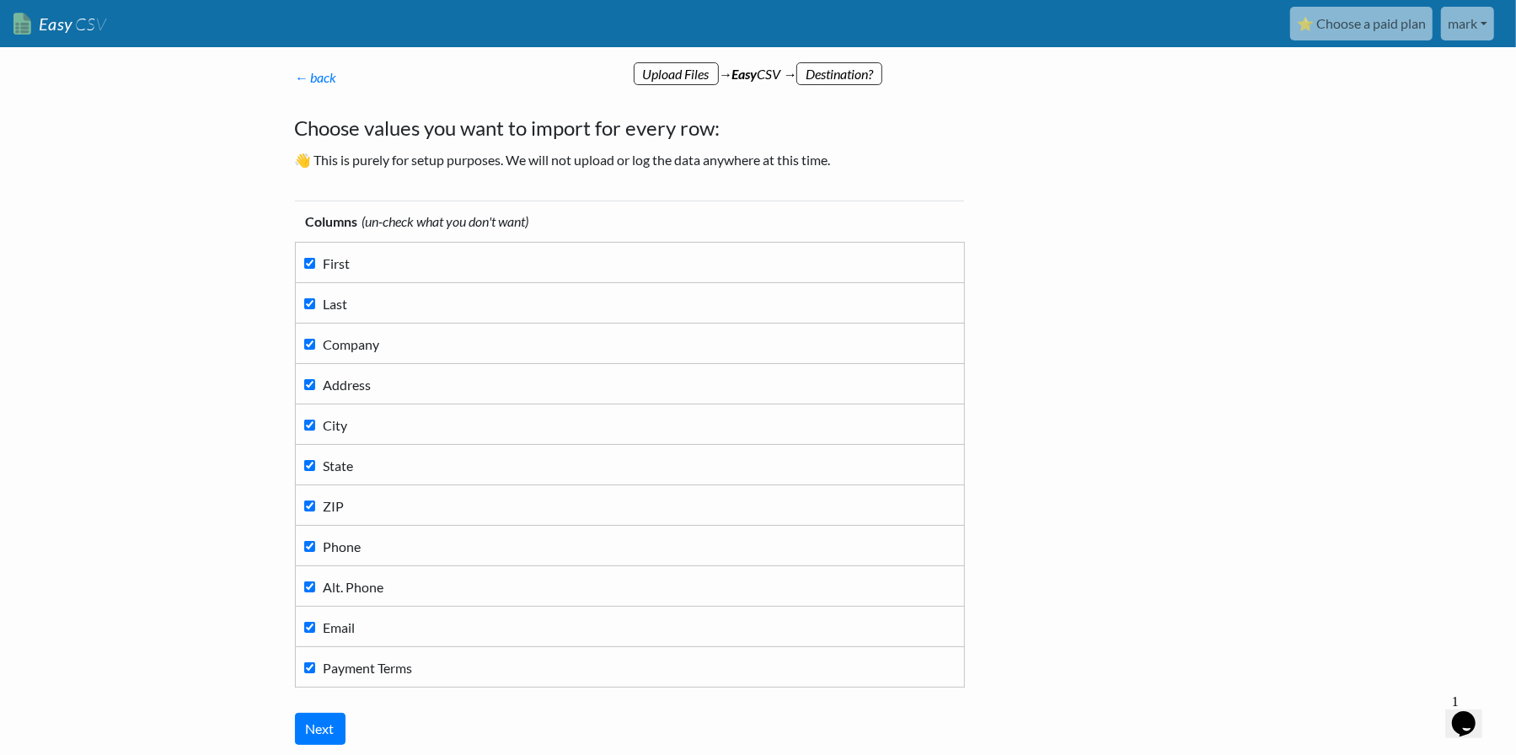
click at [305, 345] on input "Company" at bounding box center [309, 344] width 11 height 11
drag, startPoint x: 310, startPoint y: 346, endPoint x: 313, endPoint y: 364, distance: 18.0
click at [310, 345] on input "Company" at bounding box center [309, 344] width 11 height 11
checkbox input "true"
click at [335, 734] on input "Next" at bounding box center [320, 729] width 51 height 32
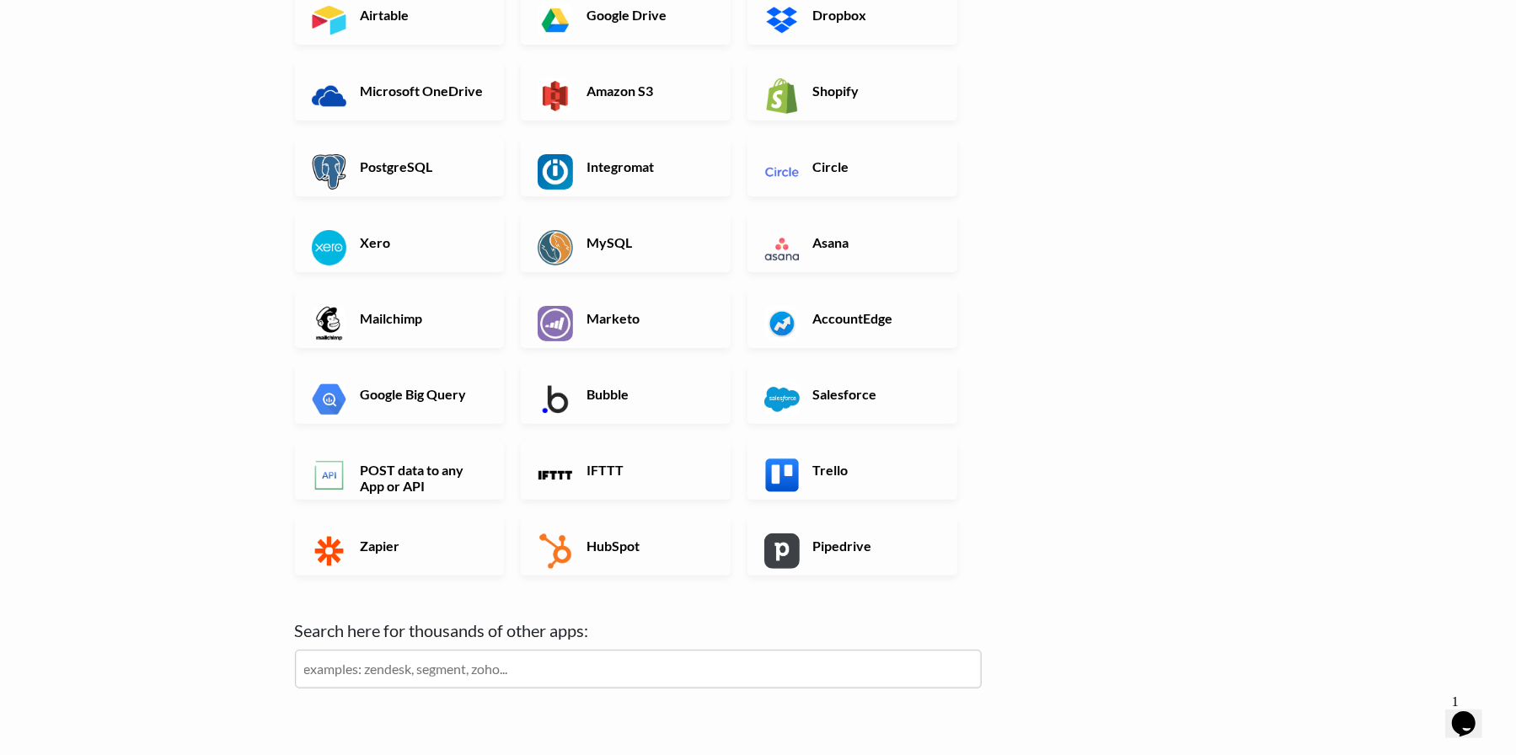
scroll to position [404, 0]
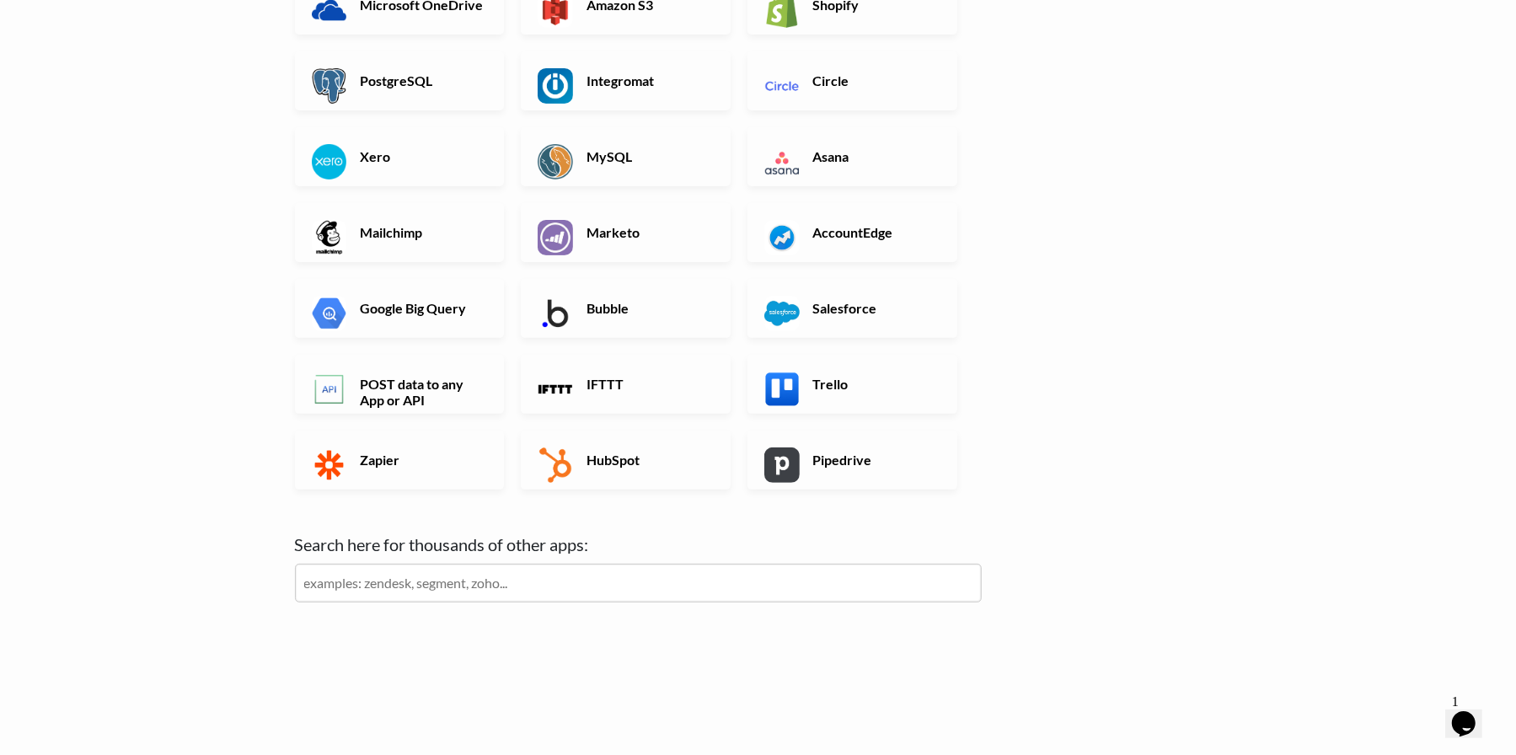
drag, startPoint x: 609, startPoint y: 586, endPoint x: 602, endPoint y: 570, distance: 17.7
click at [605, 582] on input "text" at bounding box center [638, 583] width 687 height 39
click input "Next" at bounding box center [0, 0] width 0 height 0
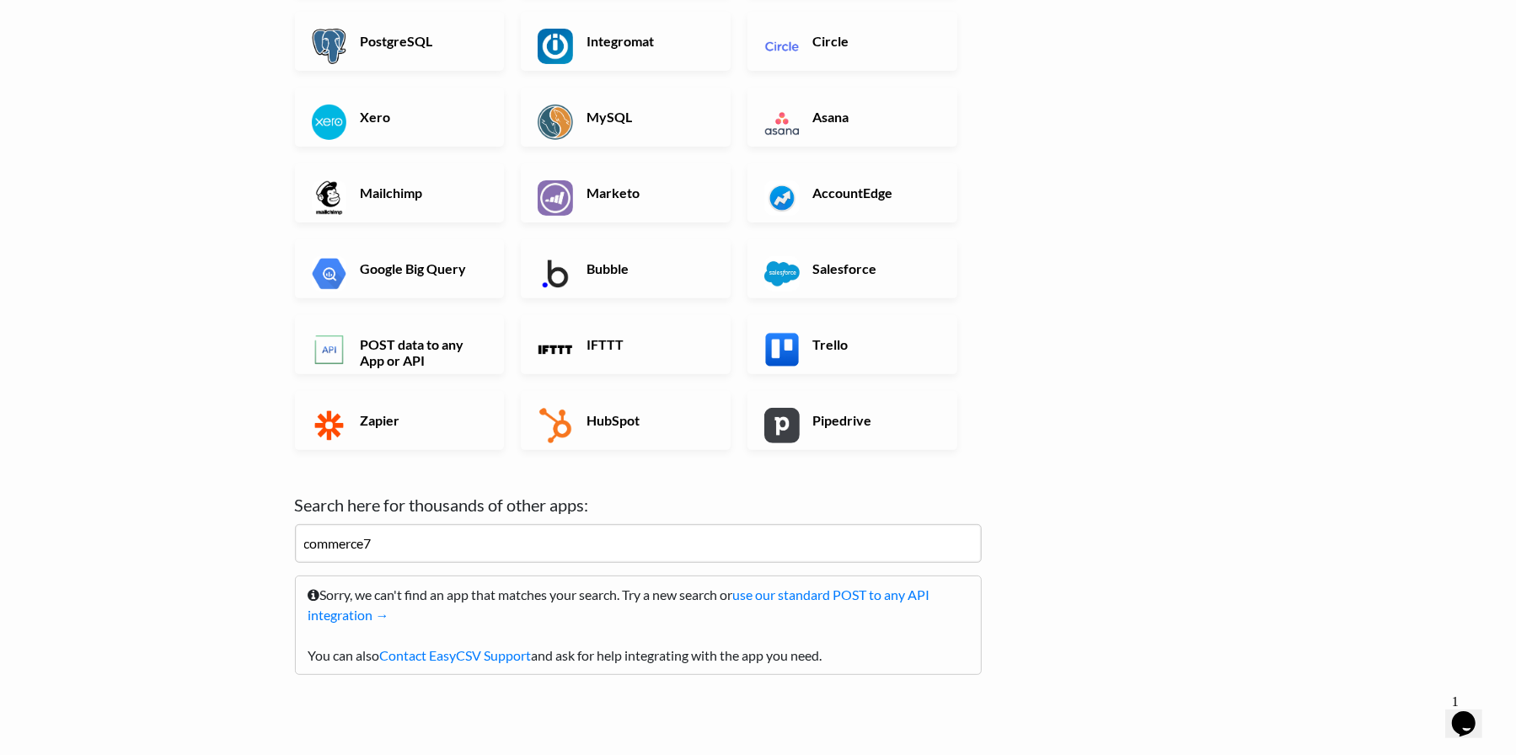
scroll to position [499, 0]
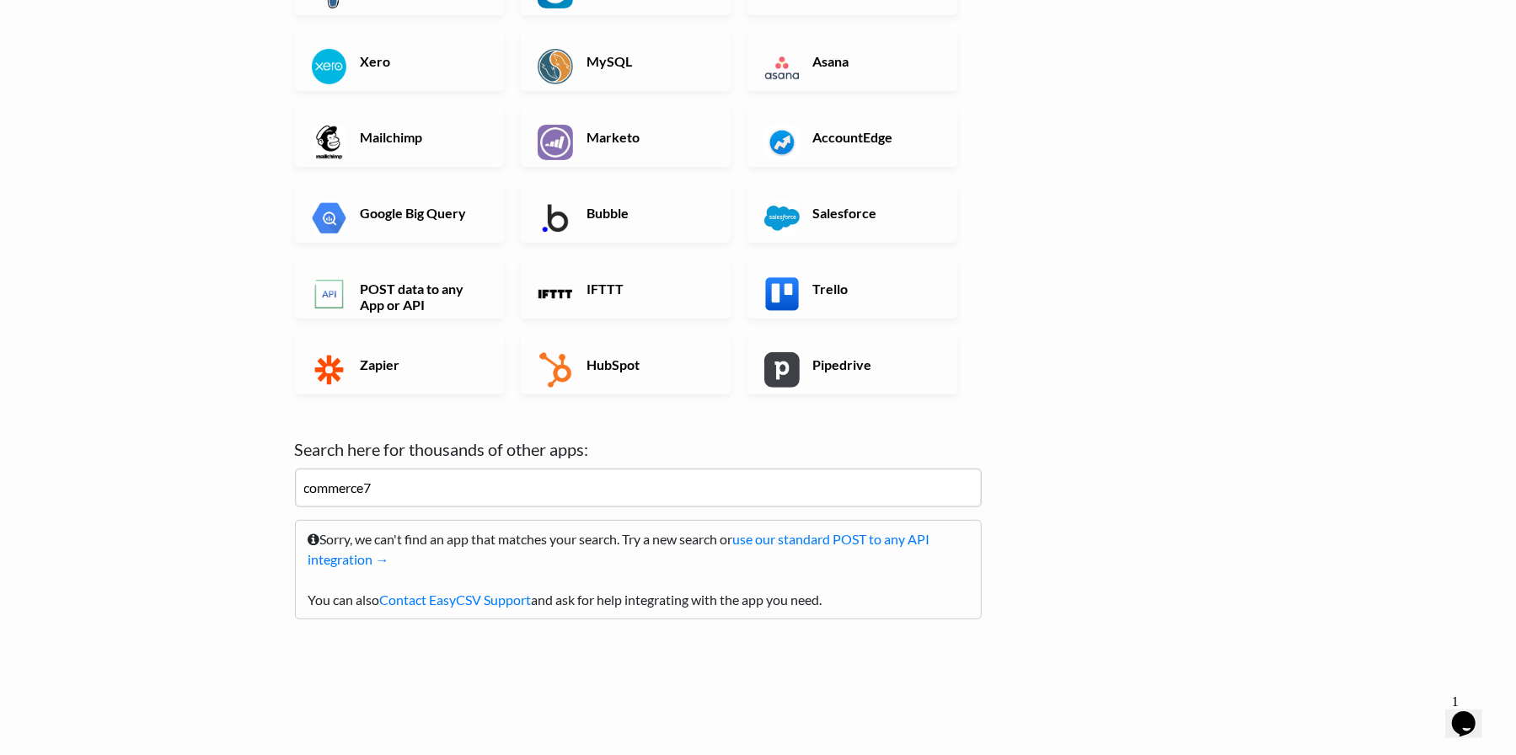
click at [411, 491] on input "commerce7" at bounding box center [638, 487] width 687 height 39
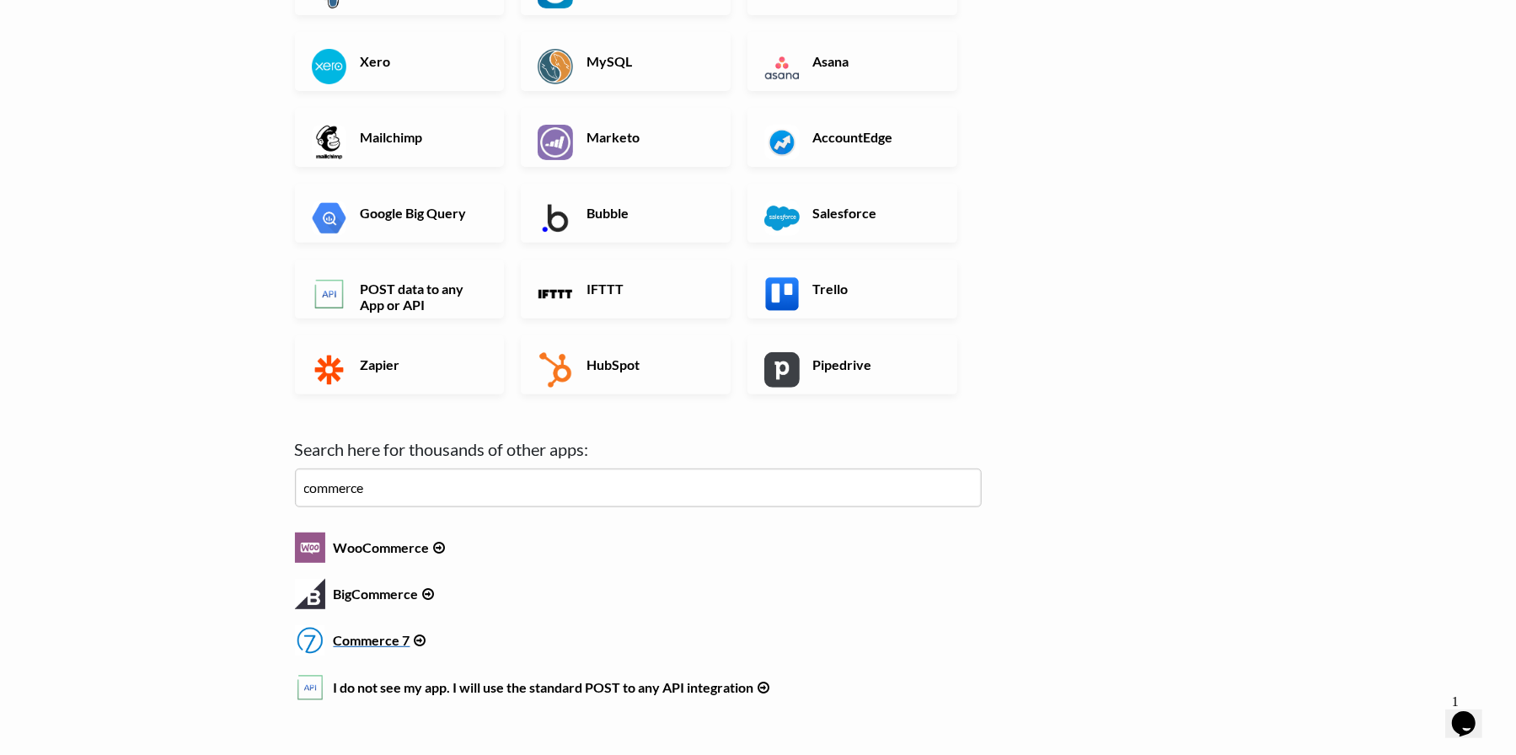
type input "commerce"
click at [361, 640] on h6 "Commerce 7" at bounding box center [638, 636] width 687 height 23
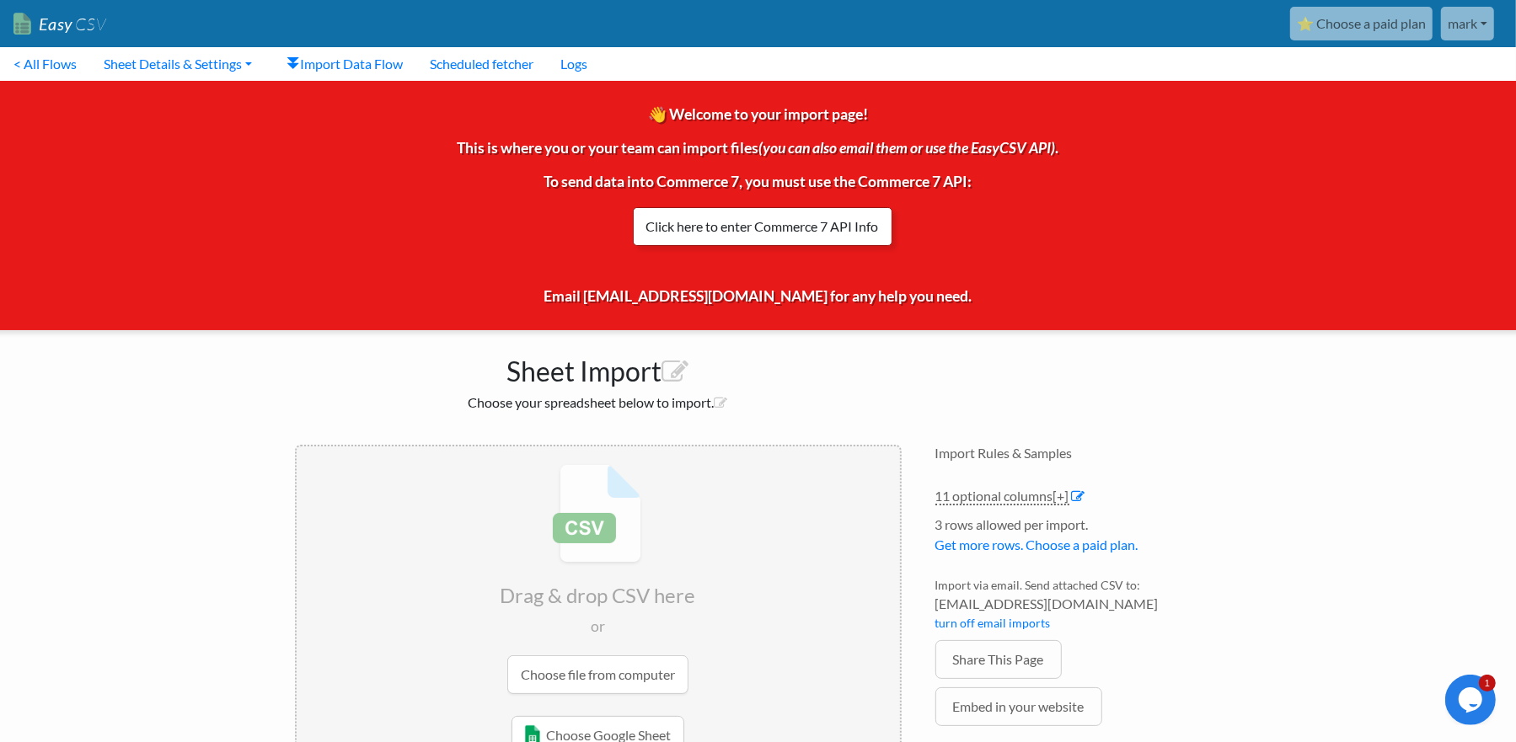
click at [815, 229] on link "Click here to enter Commerce 7 API Info" at bounding box center [762, 226] width 259 height 39
click at [792, 222] on link "Click here to enter Commerce 7 API Info" at bounding box center [762, 226] width 259 height 39
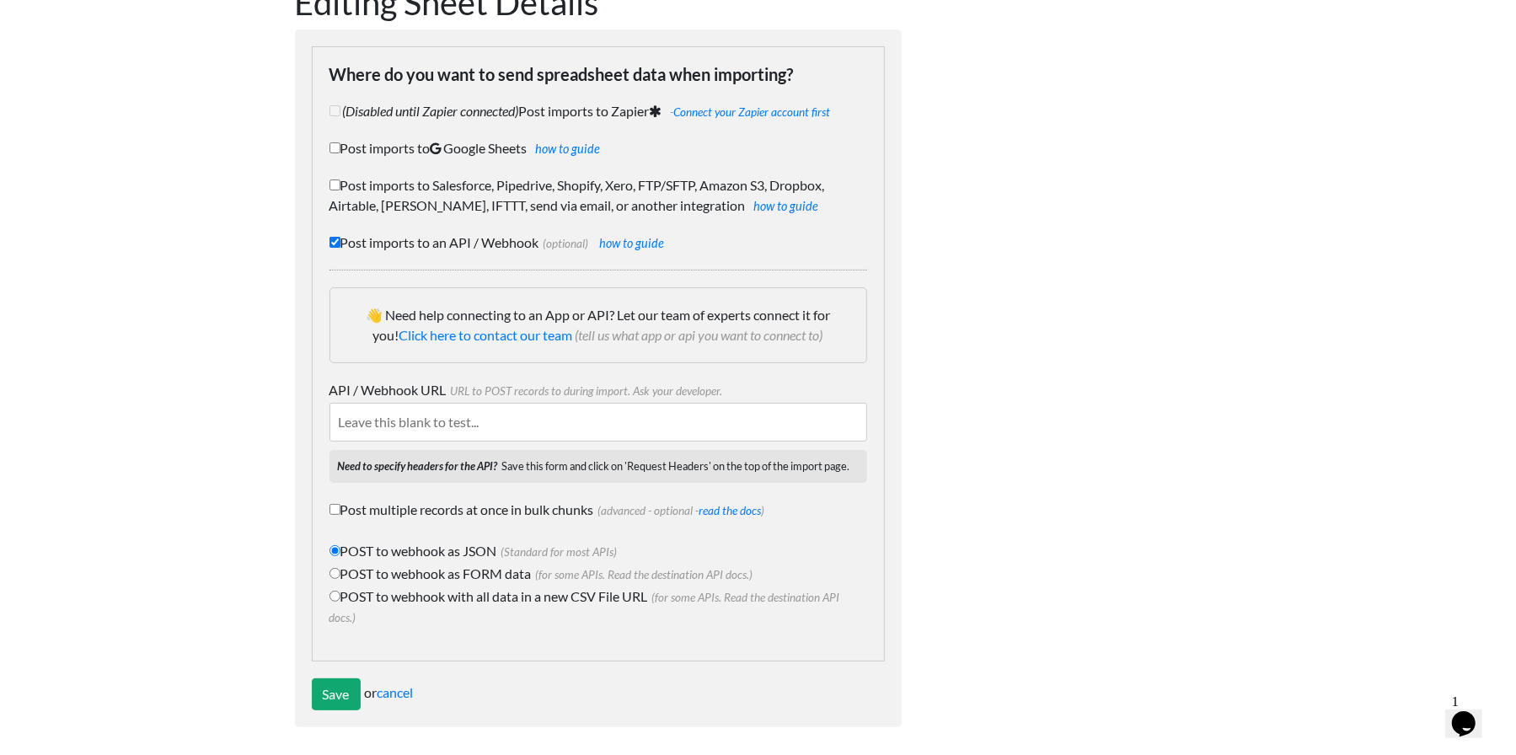
click at [580, 421] on input "API / Webhook URL URL to POST records to during import. Ask your developer." at bounding box center [598, 422] width 538 height 39
paste input "[URL][DOMAIN_NAME]"
type input "[URL][DOMAIN_NAME]"
click at [338, 698] on input "Save" at bounding box center [336, 694] width 49 height 32
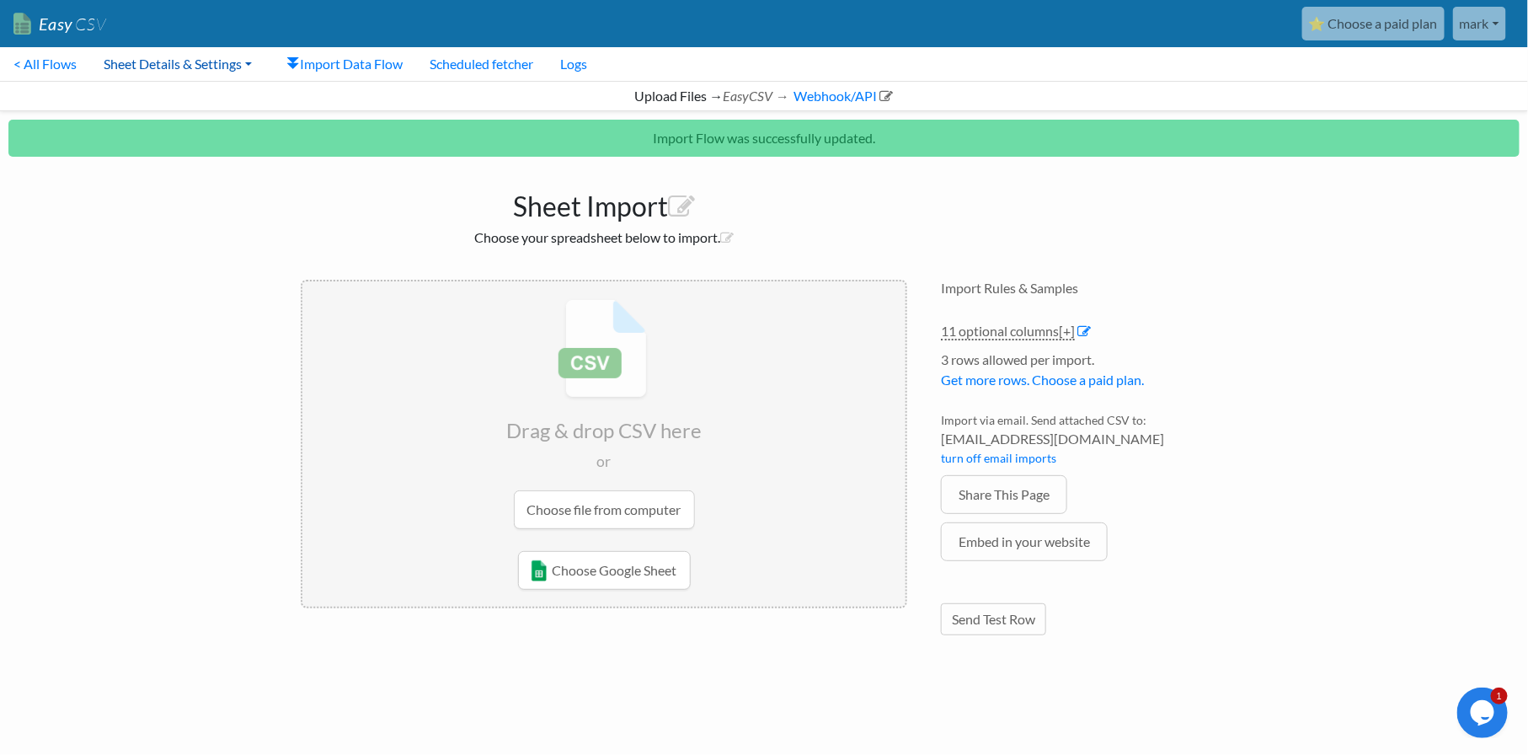
click at [173, 63] on link "Sheet Details & Settings" at bounding box center [177, 64] width 175 height 34
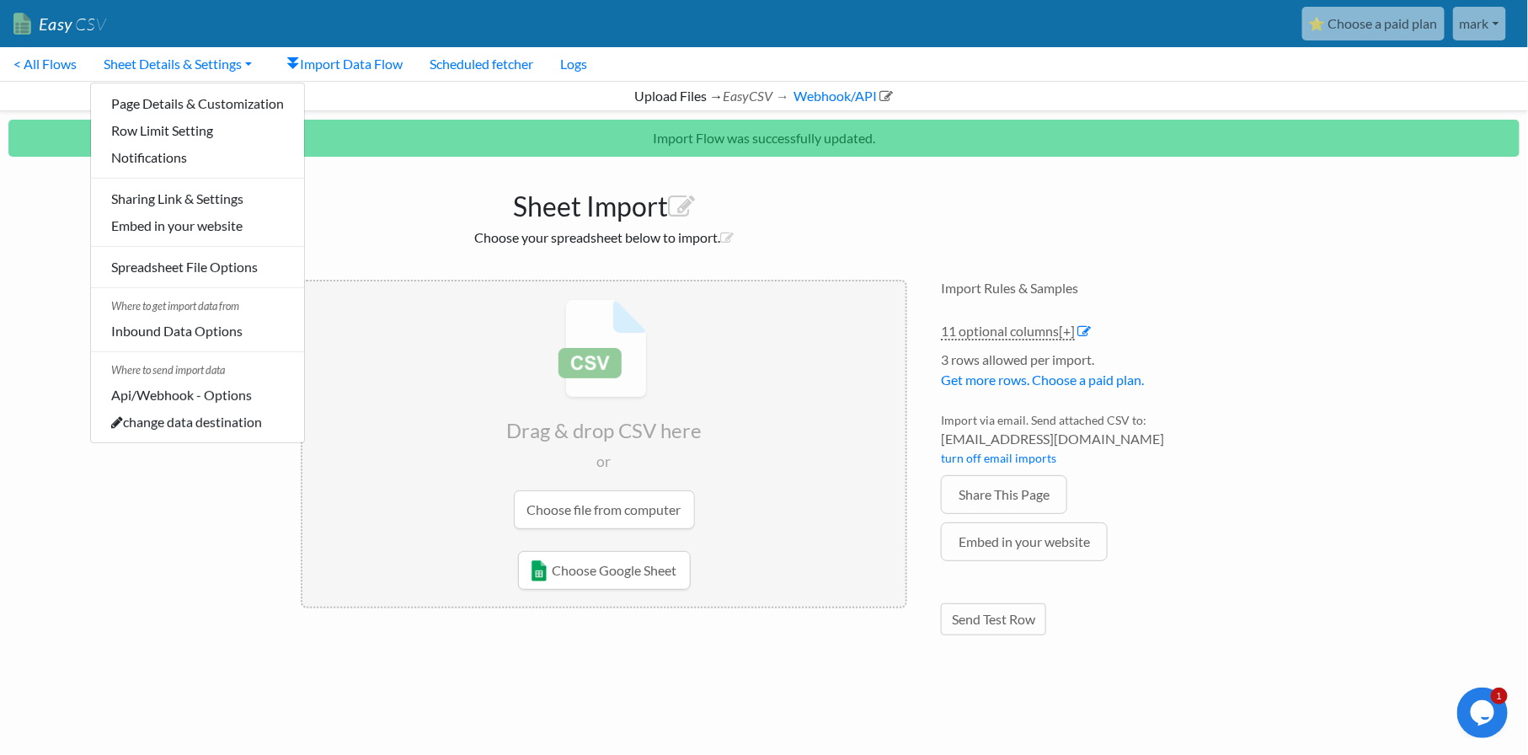
click at [439, 201] on h1 "Sheet Import" at bounding box center [604, 202] width 607 height 40
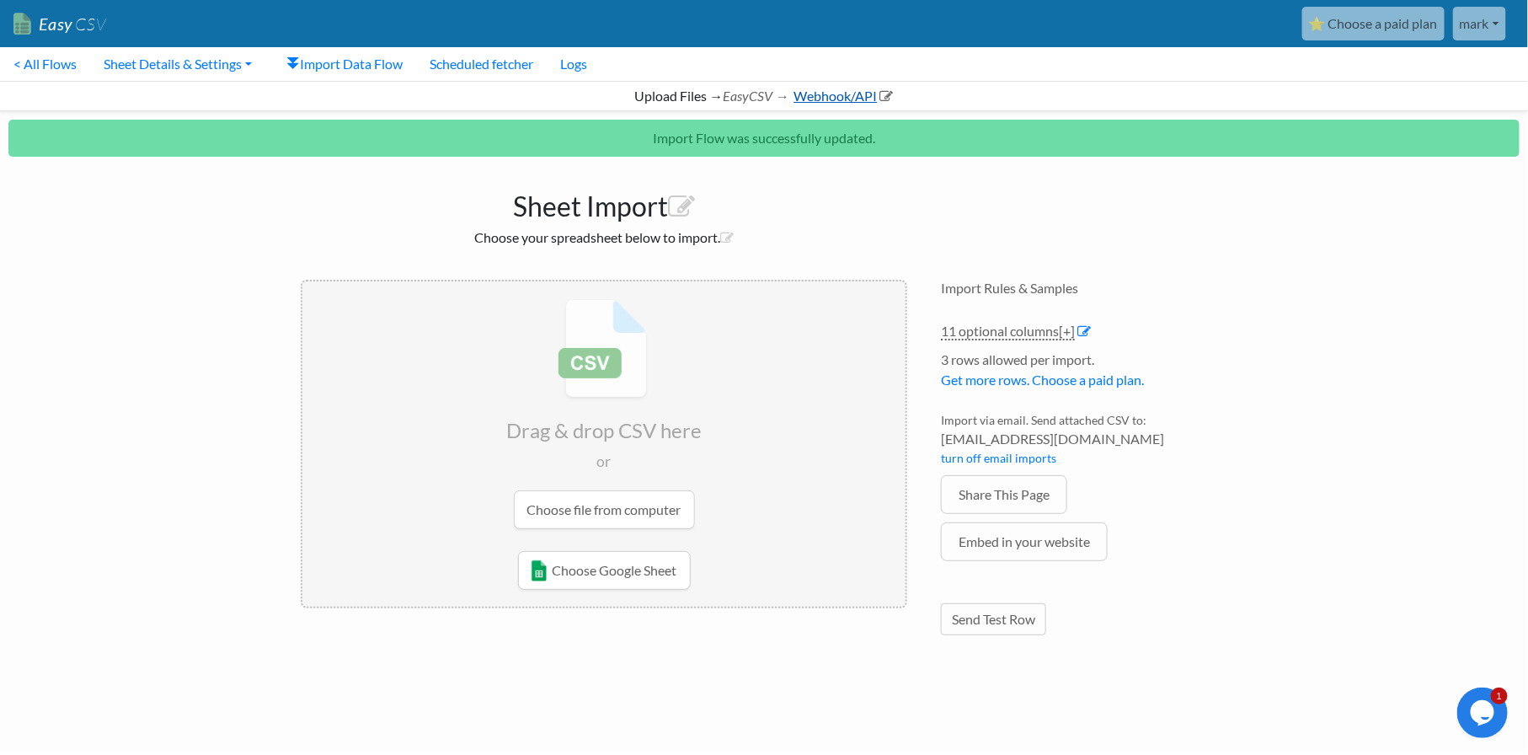
click at [830, 100] on link "Webhook/API" at bounding box center [842, 96] width 102 height 16
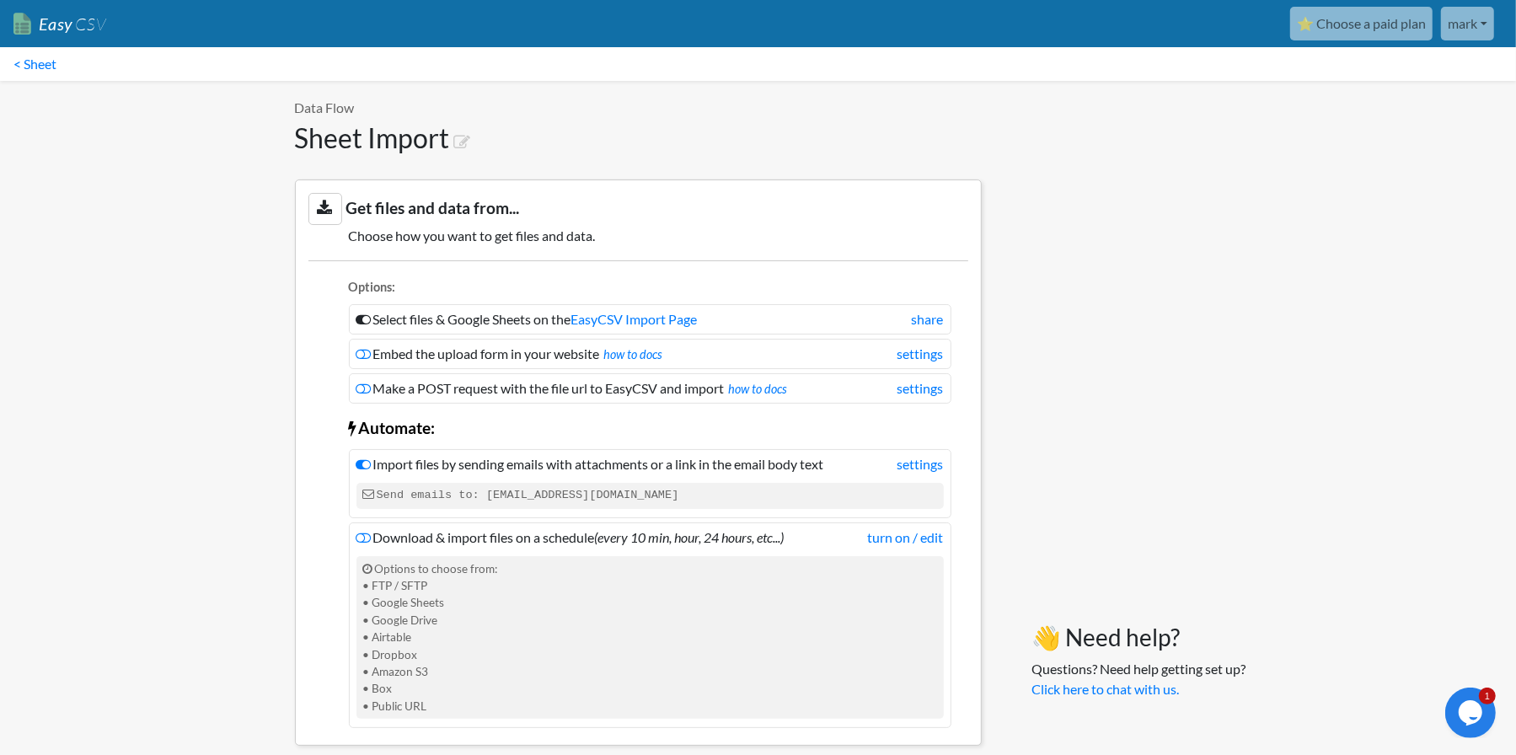
scroll to position [84, 0]
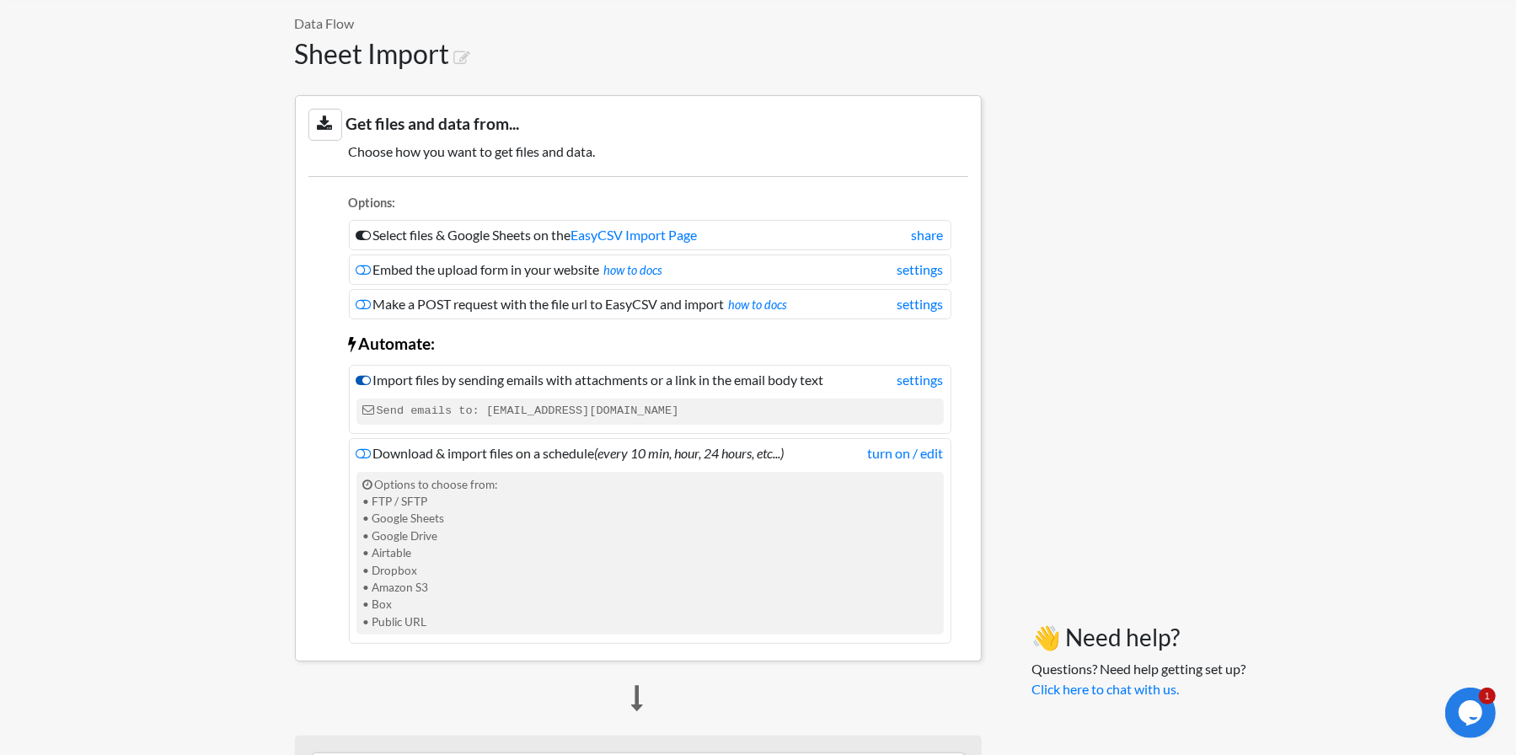
click at [367, 378] on icon at bounding box center [363, 379] width 15 height 13
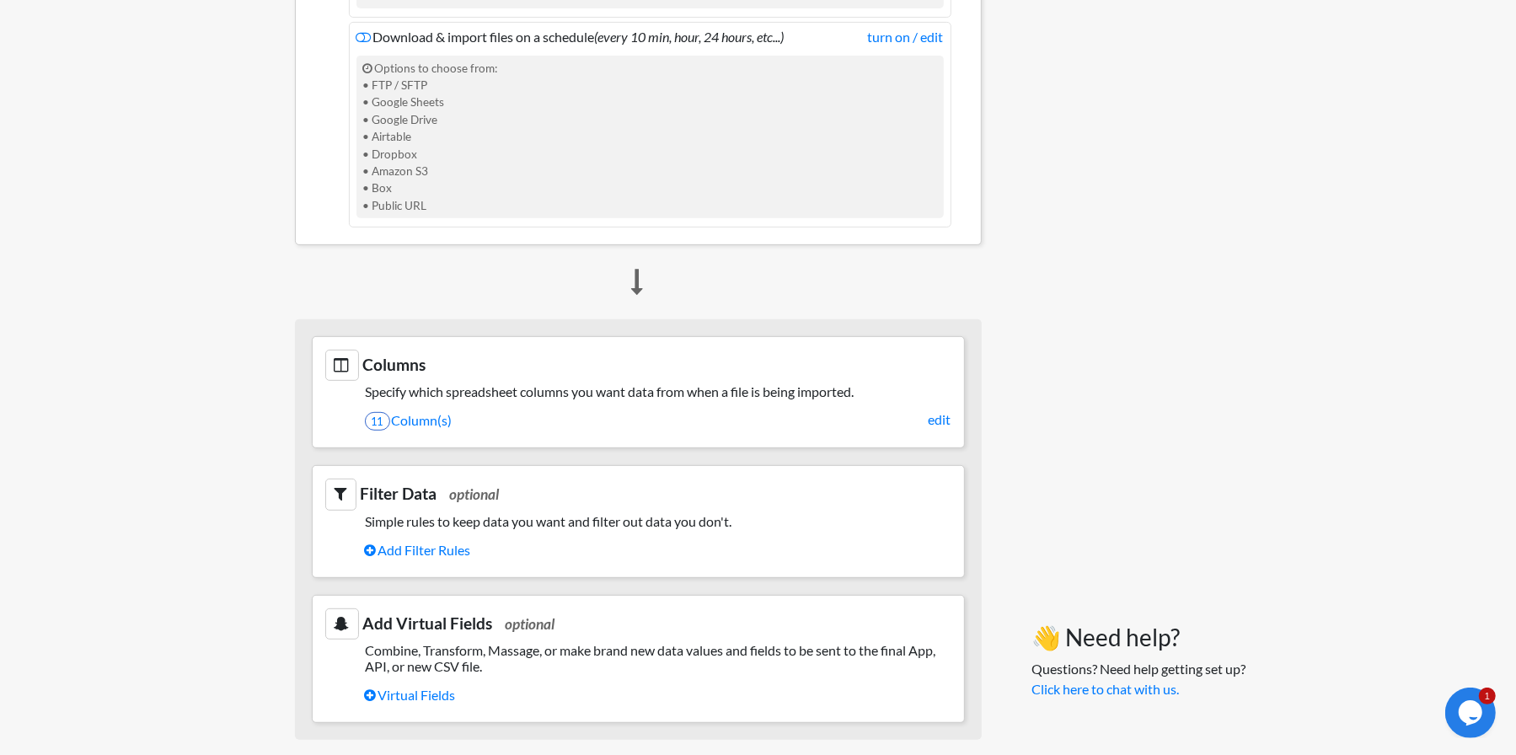
scroll to position [505, 0]
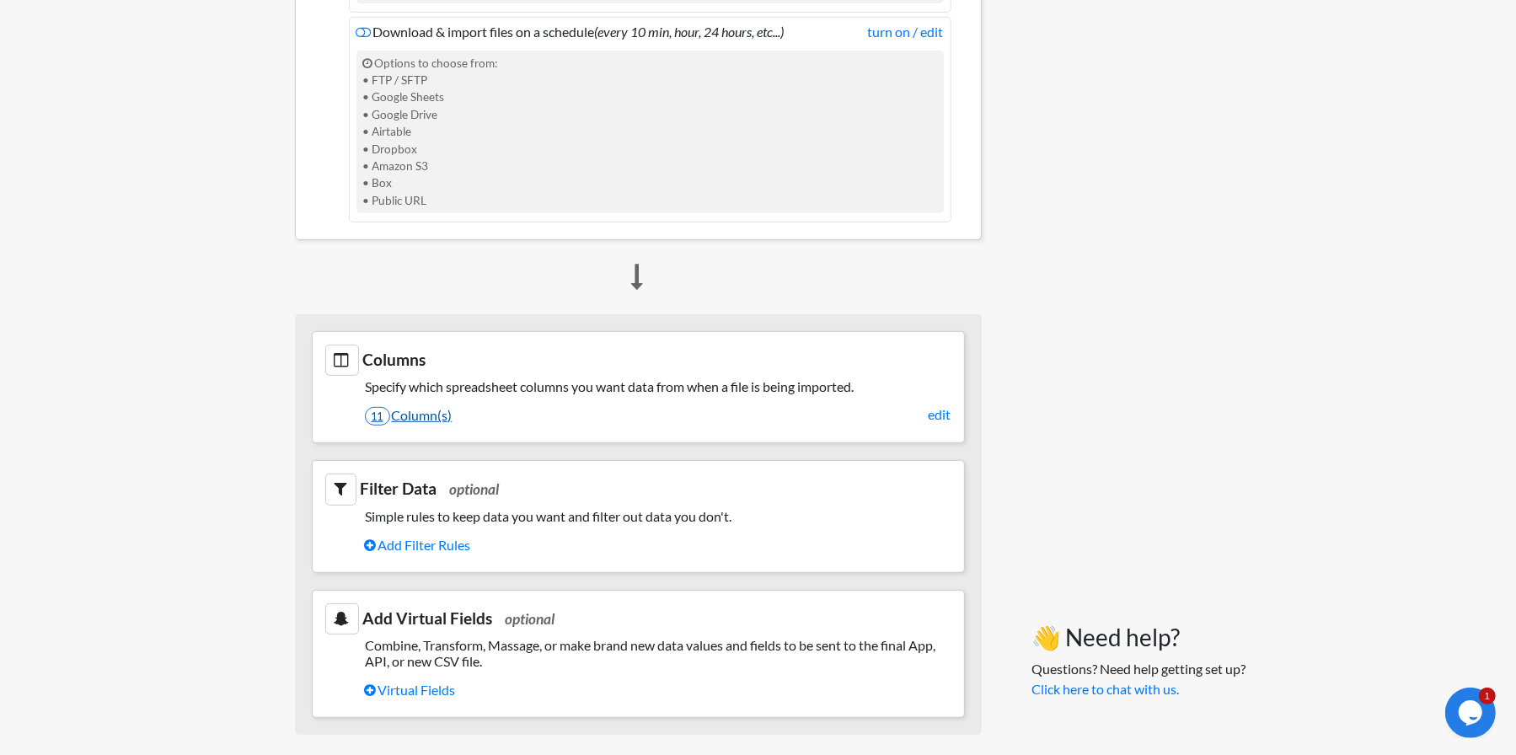
click at [414, 412] on link "11 Column(s)" at bounding box center [658, 415] width 586 height 29
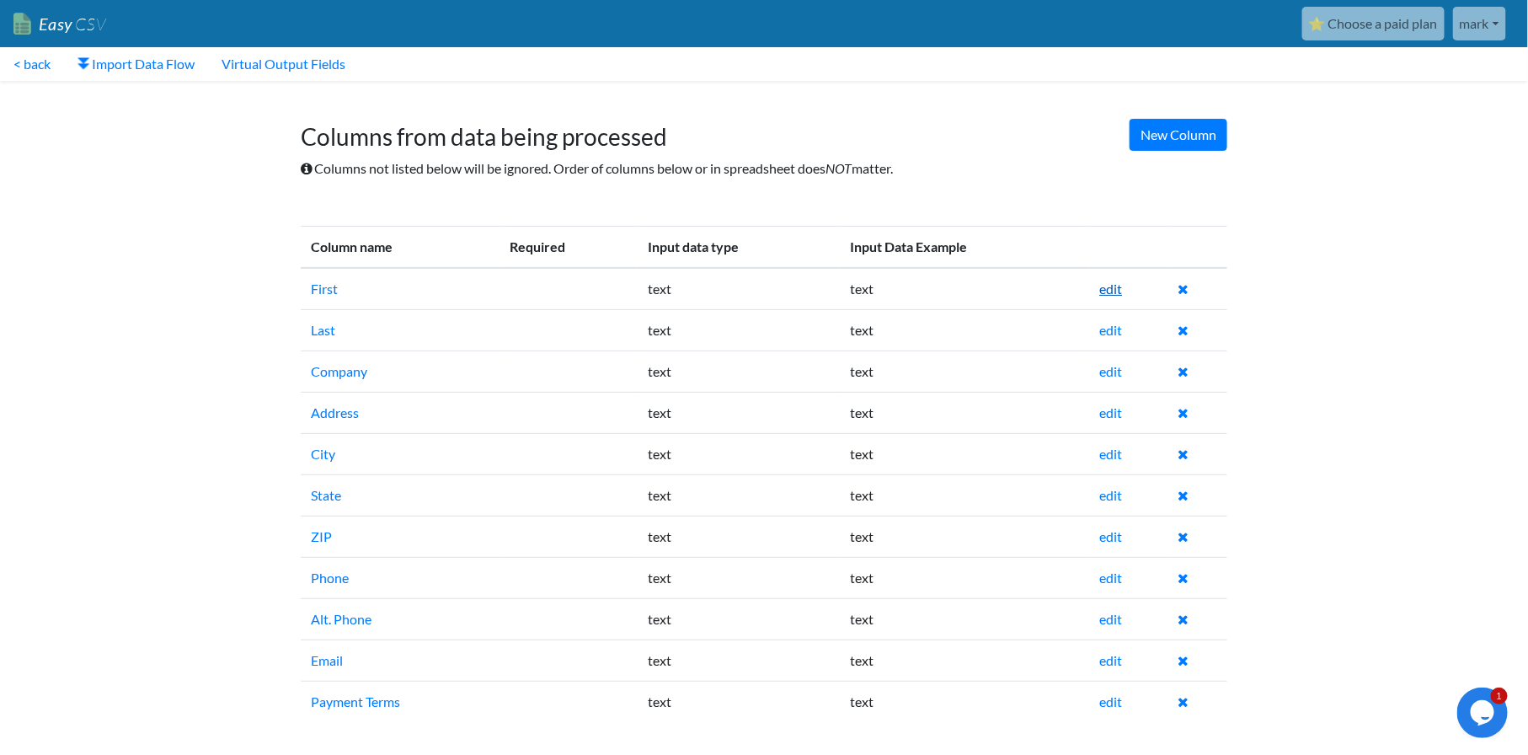
click at [1112, 286] on link "edit" at bounding box center [1110, 289] width 23 height 16
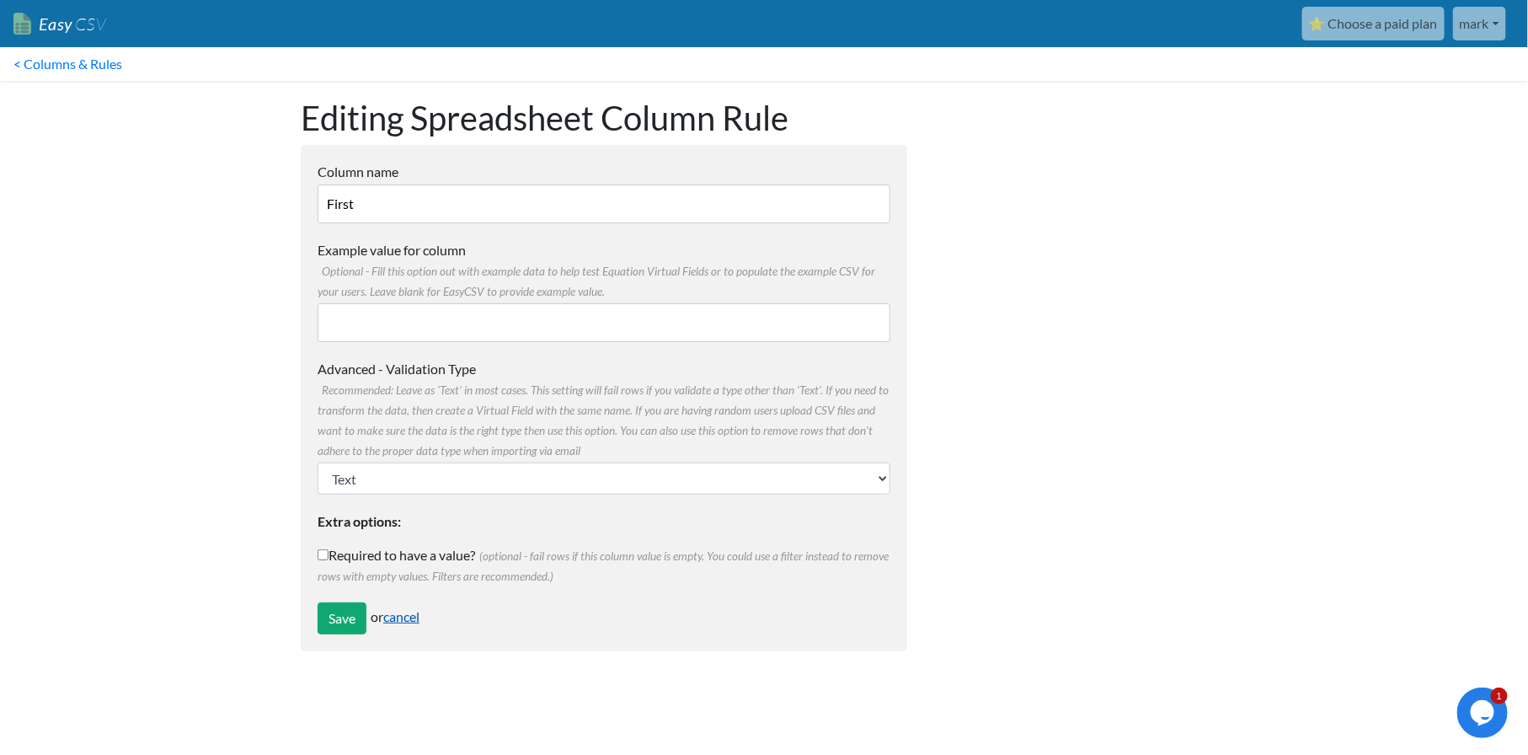
click at [405, 618] on link "cancel" at bounding box center [401, 616] width 36 height 16
click at [401, 624] on div "Save or cancel" at bounding box center [604, 618] width 573 height 32
click at [413, 613] on link "cancel" at bounding box center [401, 616] width 36 height 16
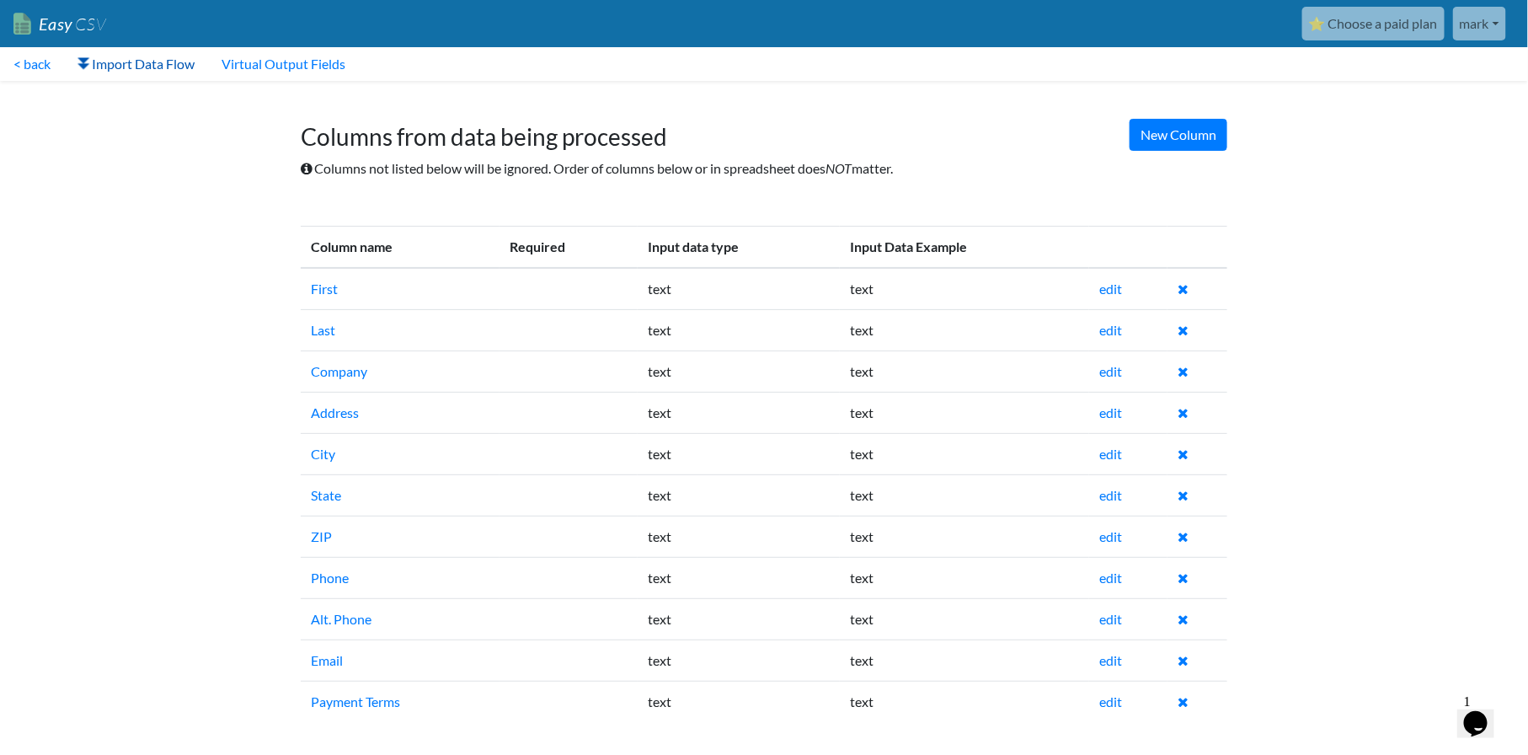
click at [170, 63] on link "Import Data Flow" at bounding box center [136, 64] width 144 height 34
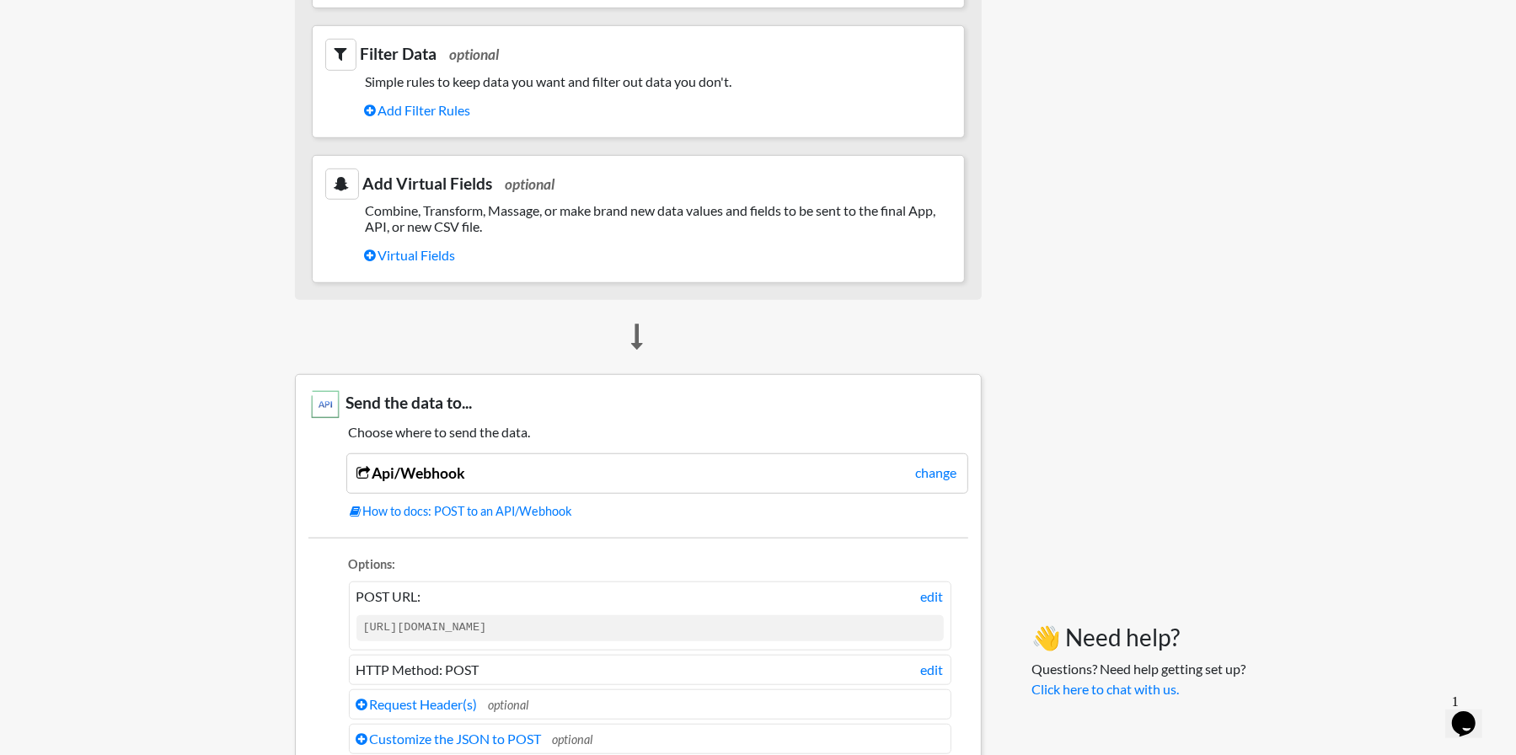
scroll to position [1011, 0]
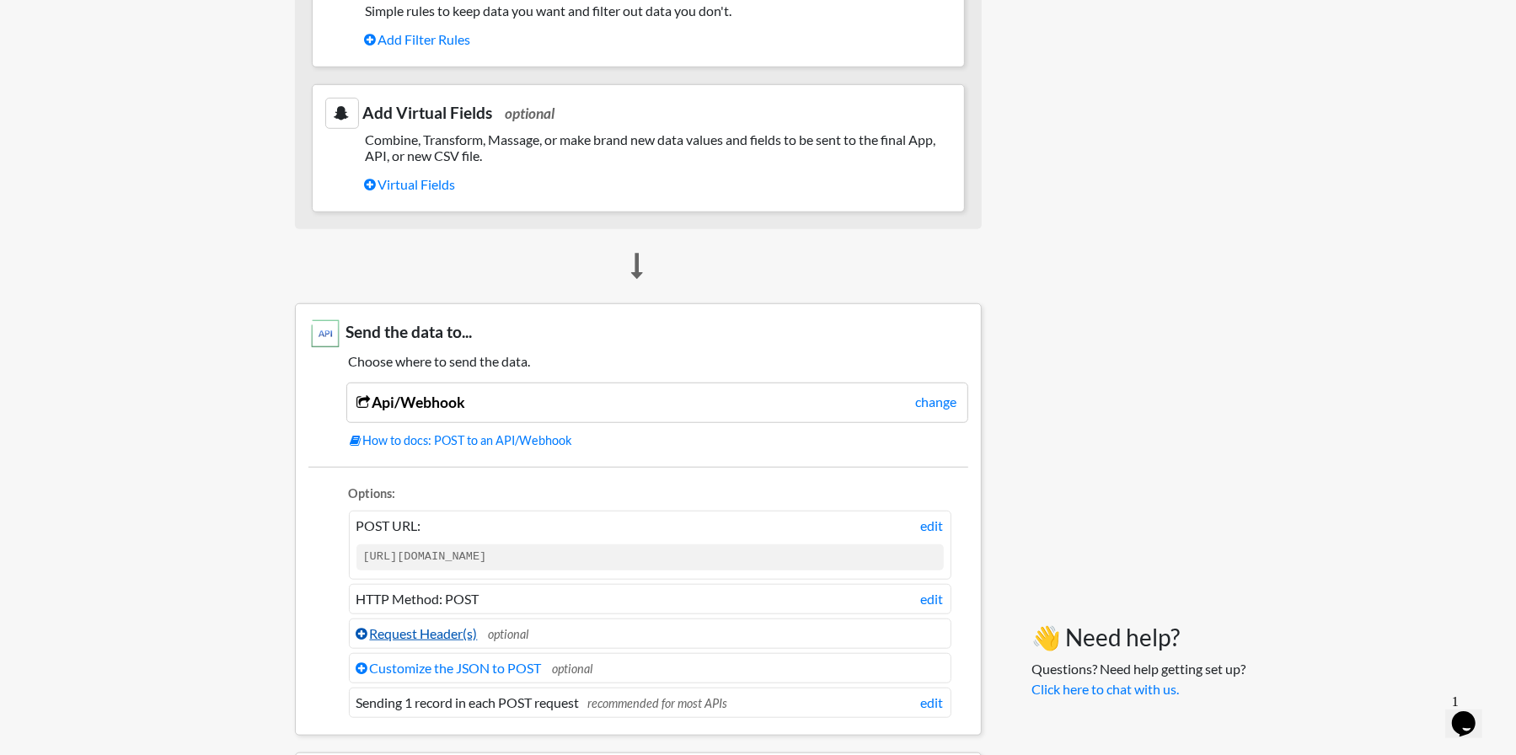
click at [449, 627] on link "Request Header(s)" at bounding box center [416, 633] width 121 height 16
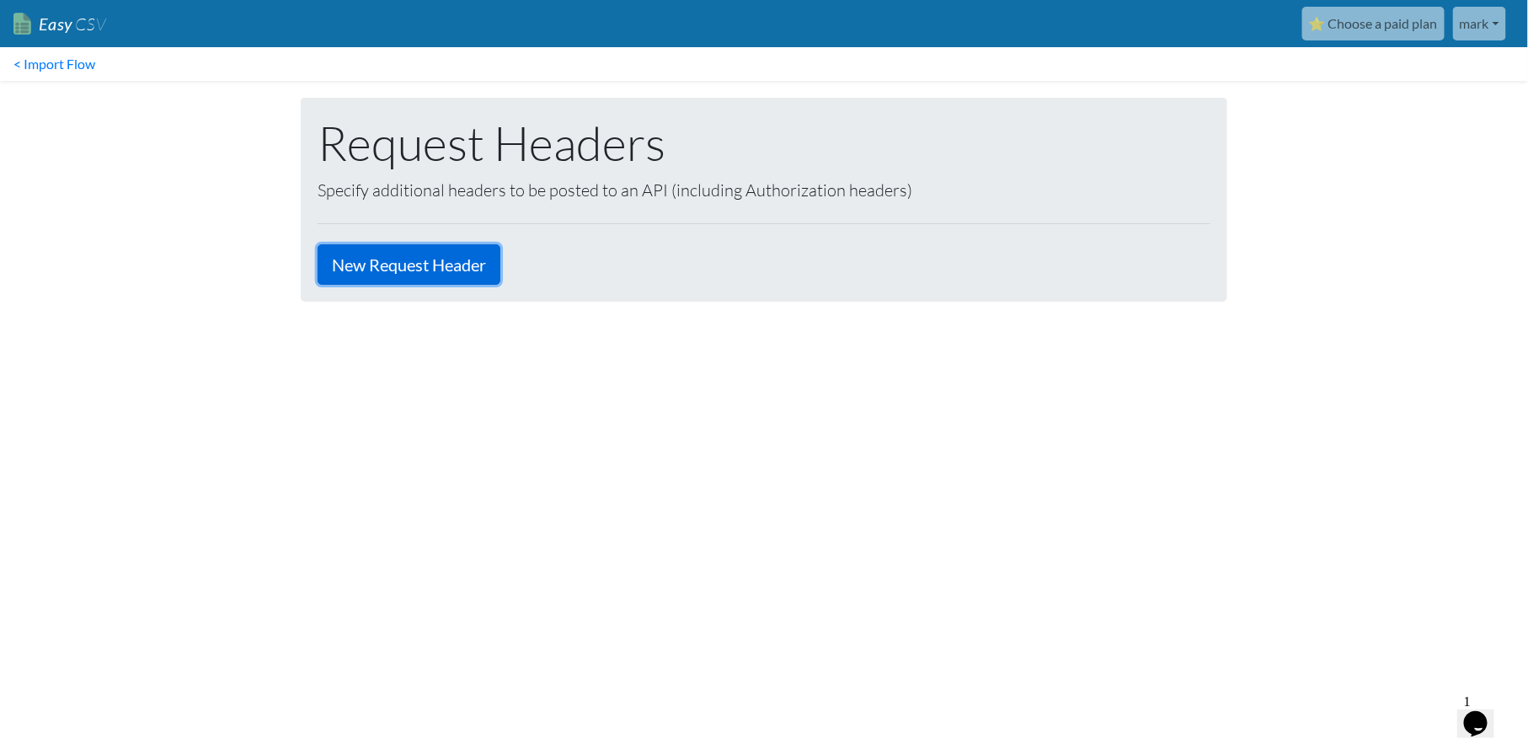
click at [457, 269] on link "New Request Header" at bounding box center [409, 264] width 183 height 40
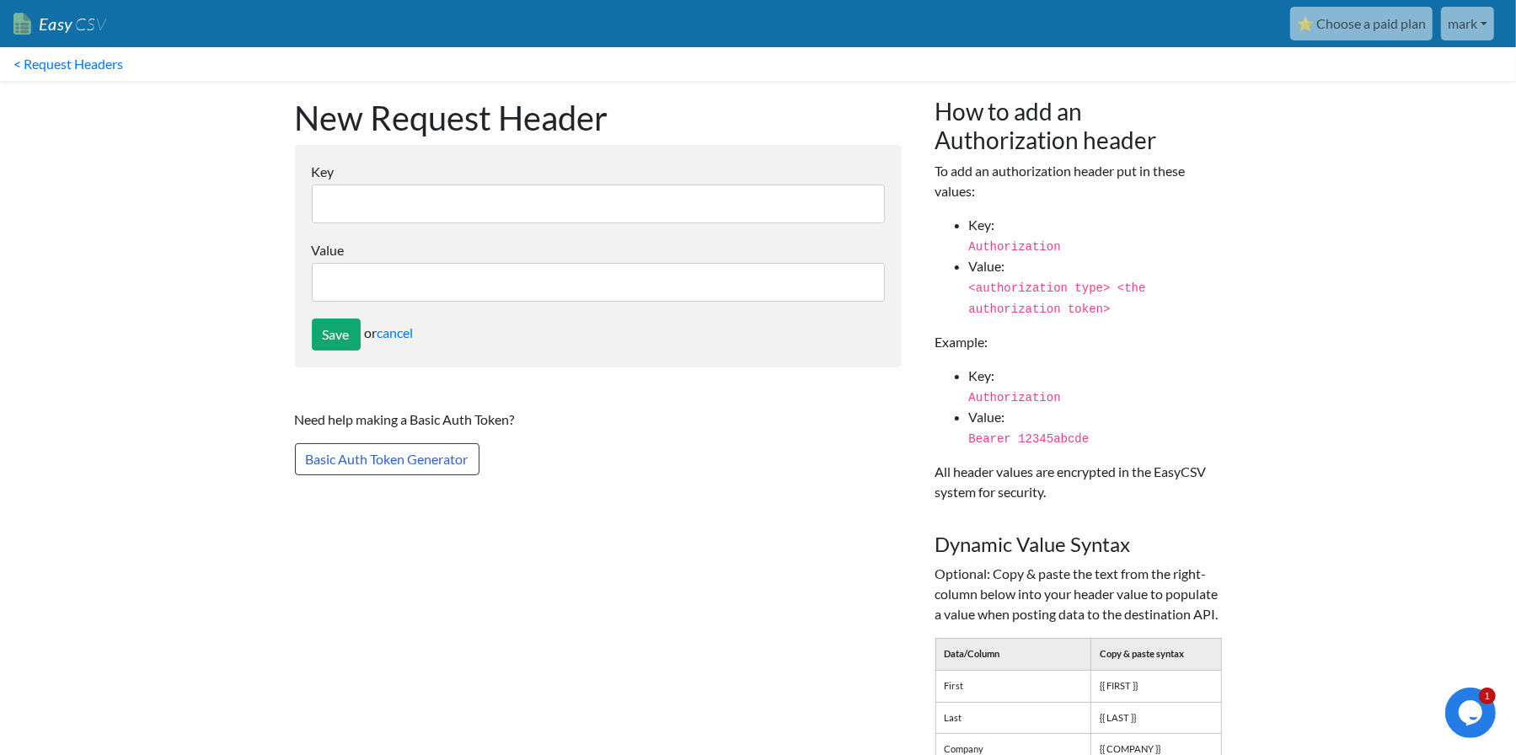
click at [419, 202] on input "Key" at bounding box center [598, 204] width 573 height 39
paste input "tenant"
type input "tenant"
click at [361, 277] on input "Value" at bounding box center [598, 282] width 573 height 39
type input "spruce-hill-winery"
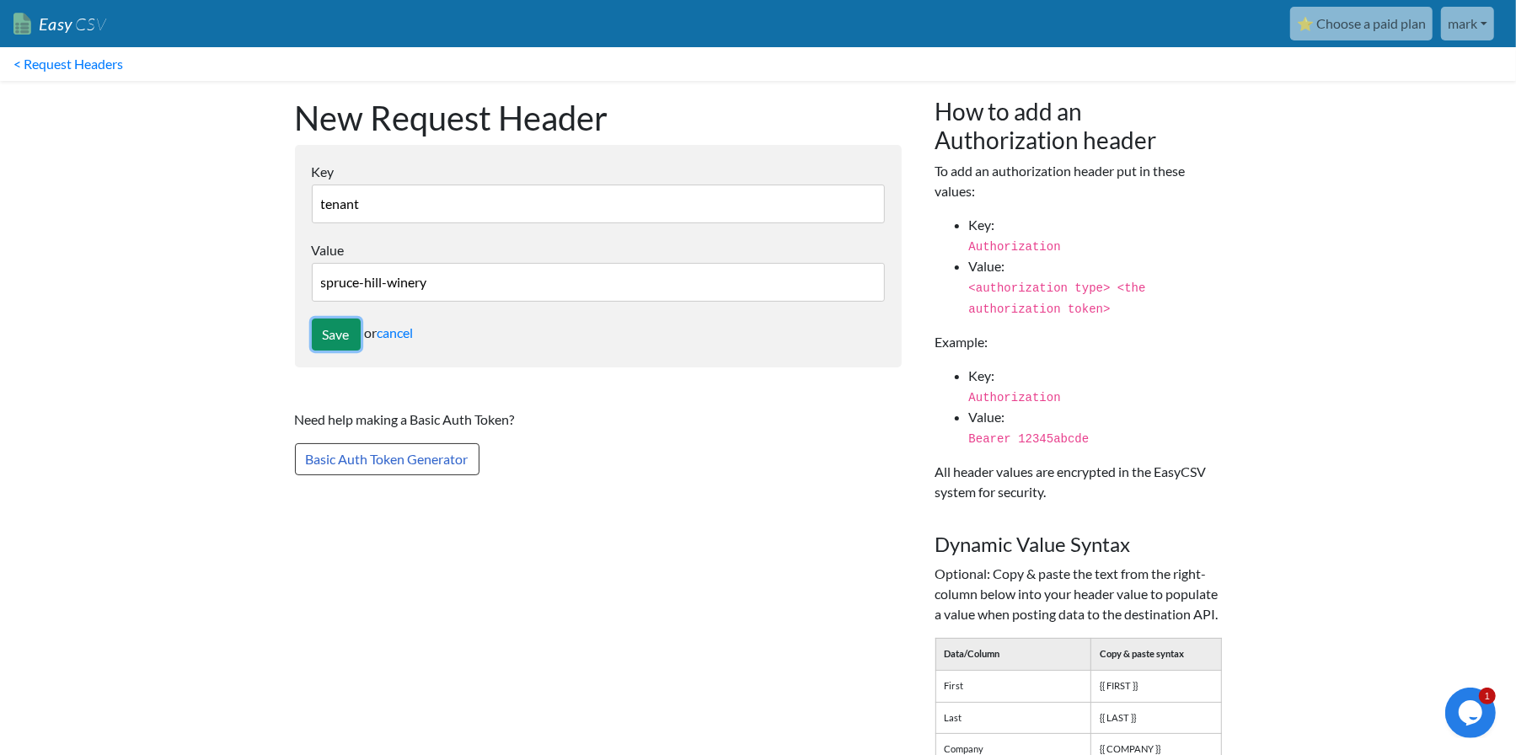
click at [345, 332] on input "Save" at bounding box center [336, 334] width 49 height 32
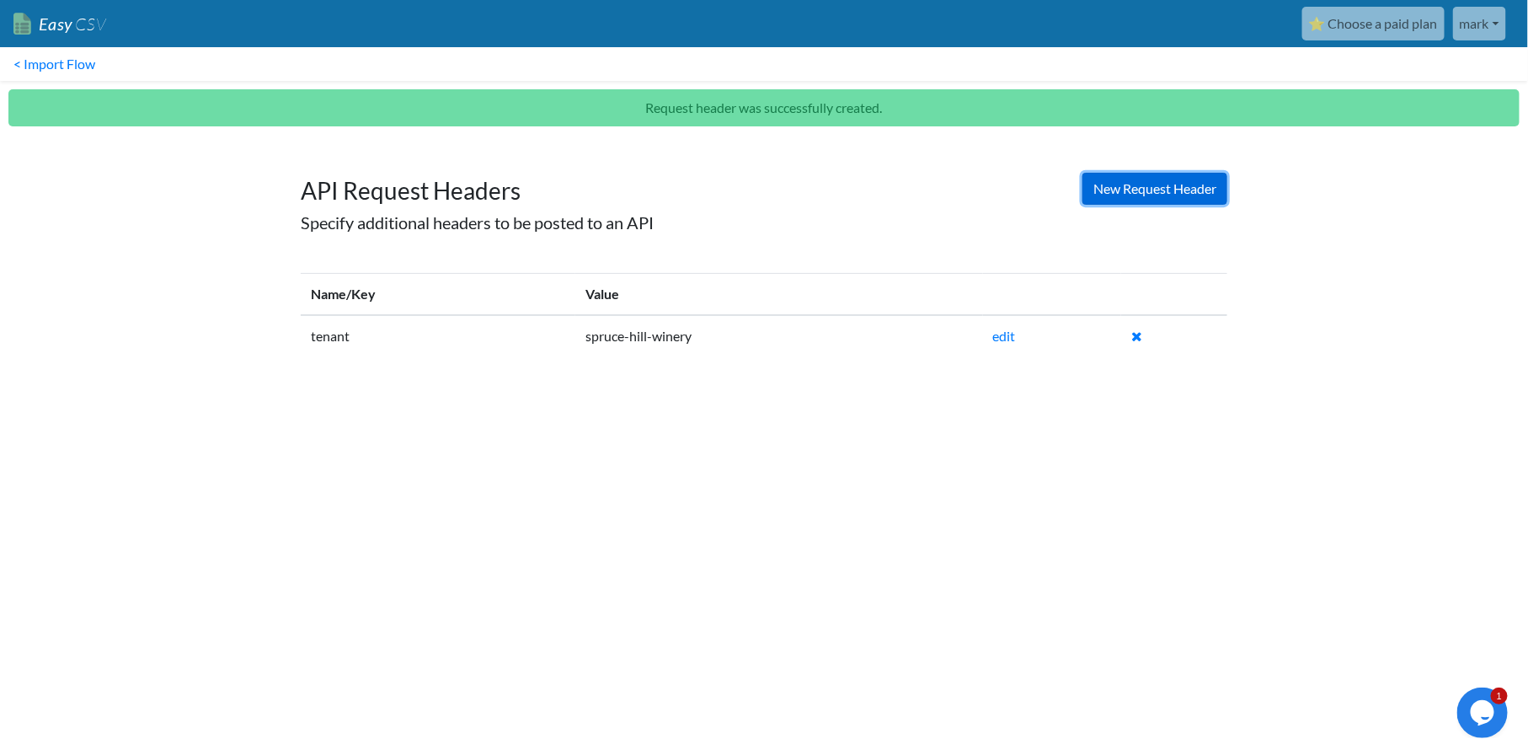
click at [1142, 187] on link "New Request Header" at bounding box center [1155, 189] width 145 height 32
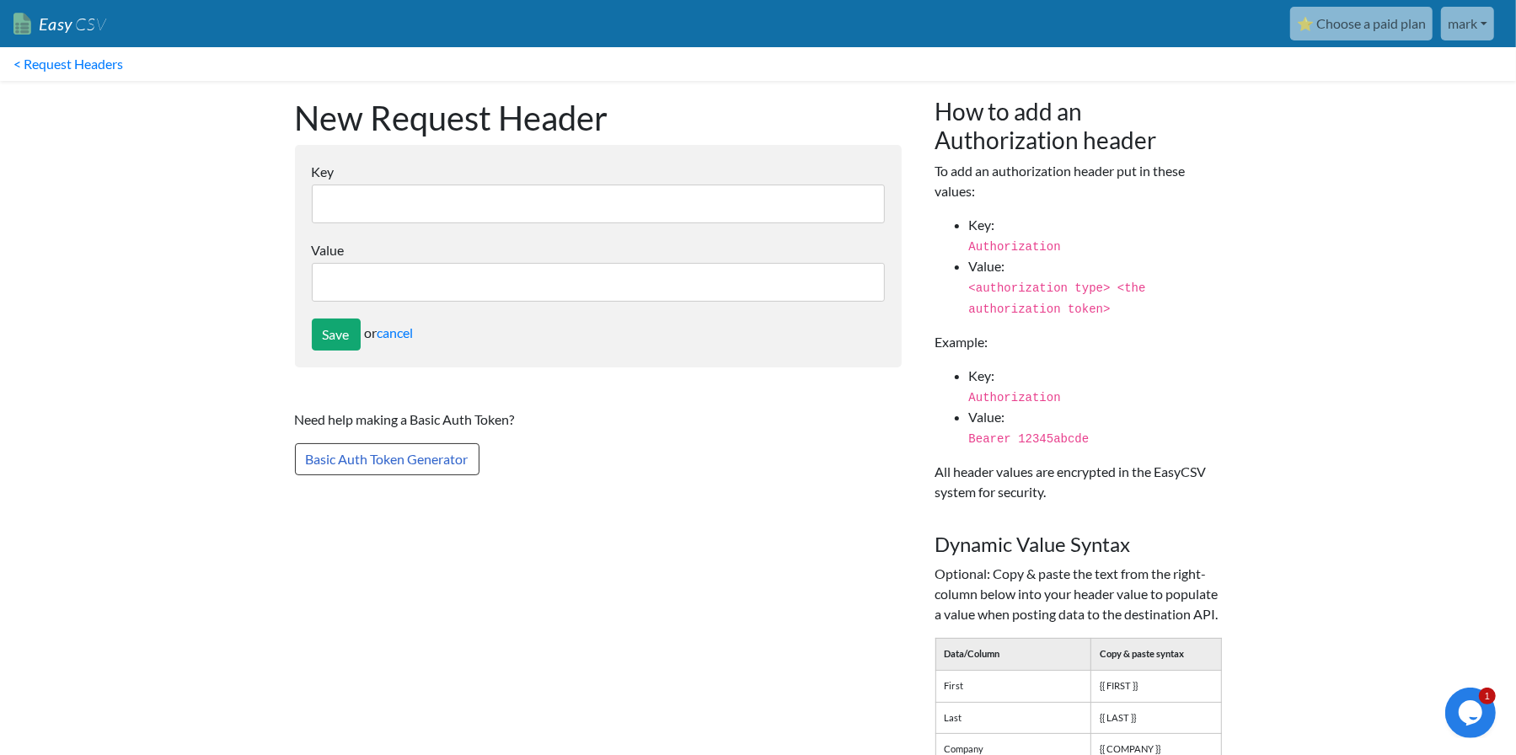
click at [607, 213] on input "Key" at bounding box center [598, 204] width 573 height 39
paste input "Content-Type"
type input "Content-Type"
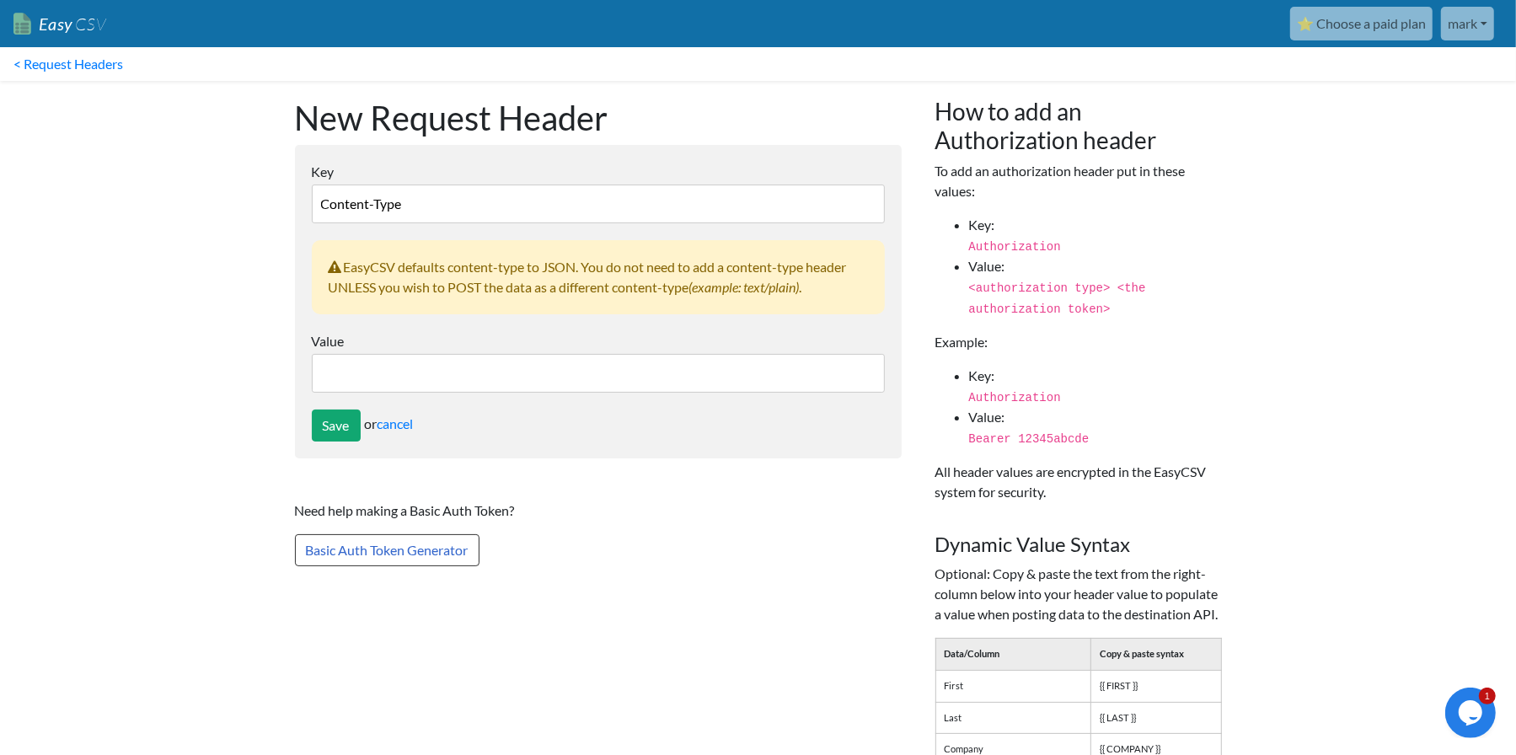
drag, startPoint x: 473, startPoint y: 198, endPoint x: 239, endPoint y: 178, distance: 234.2
click at [220, 189] on body "Easy CSV ⭐ Choose a paid plan mark Sprucehillwinery All Flows All CSV Generator…" at bounding box center [758, 662] width 1516 height 1324
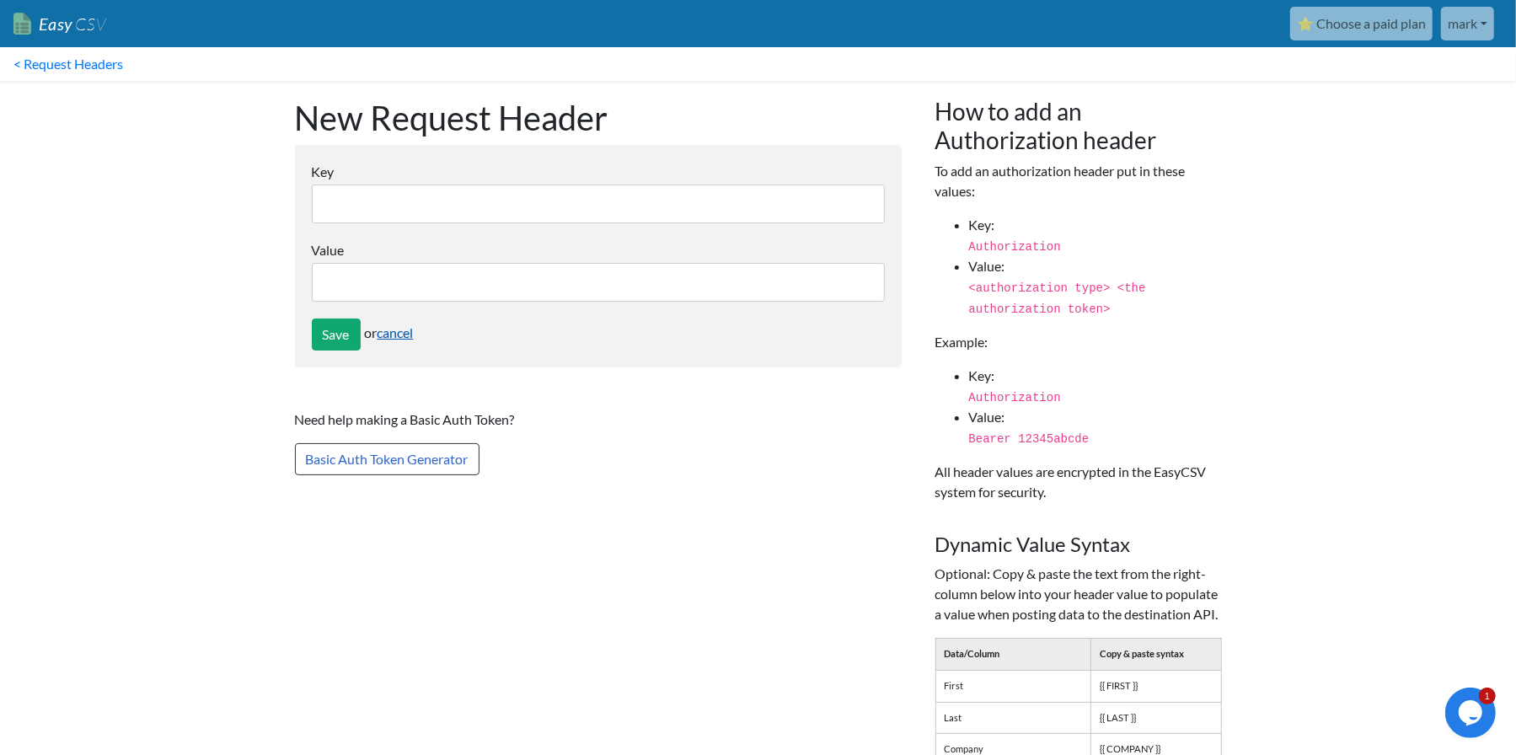
click at [402, 332] on link "cancel" at bounding box center [395, 332] width 36 height 16
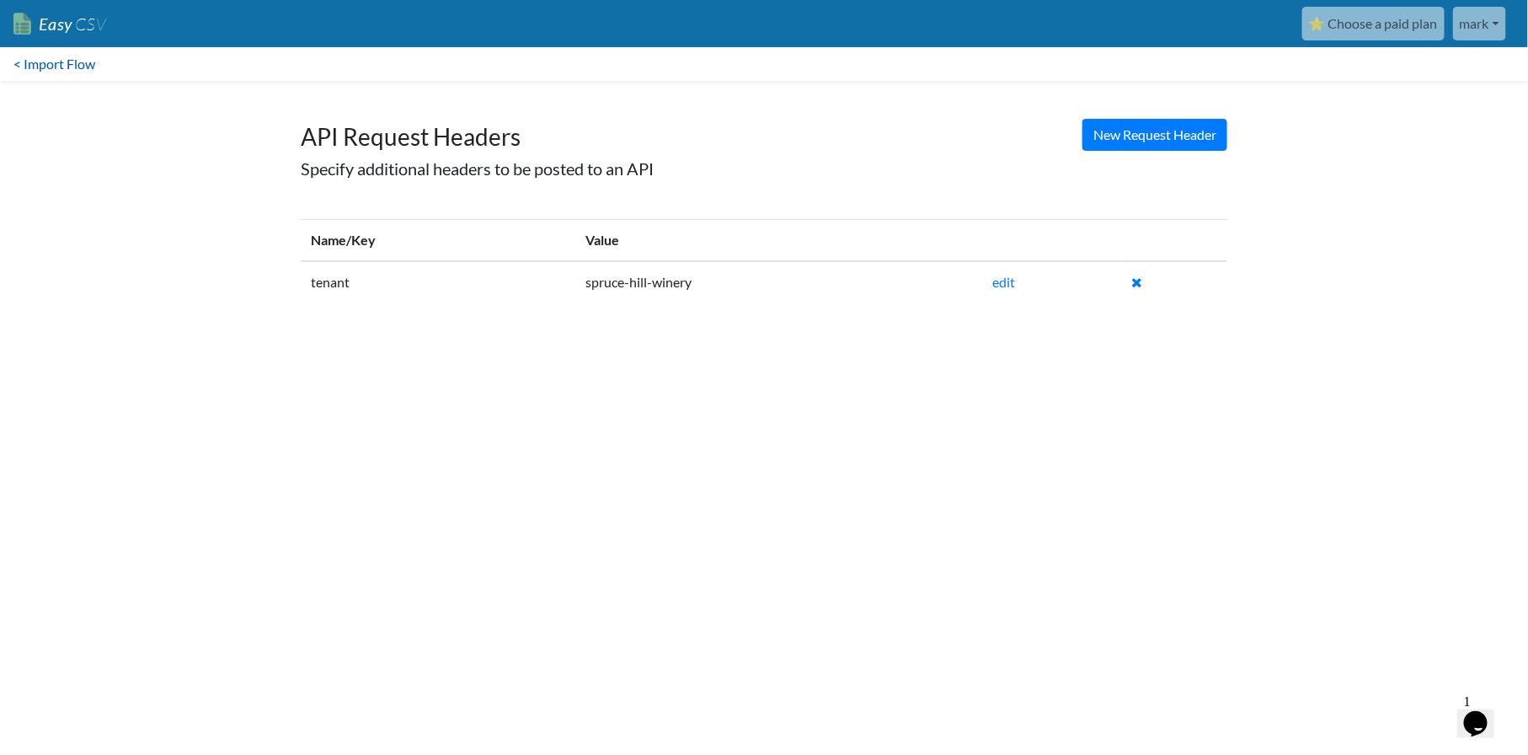
click at [52, 67] on link "< Import Flow" at bounding box center [54, 64] width 109 height 34
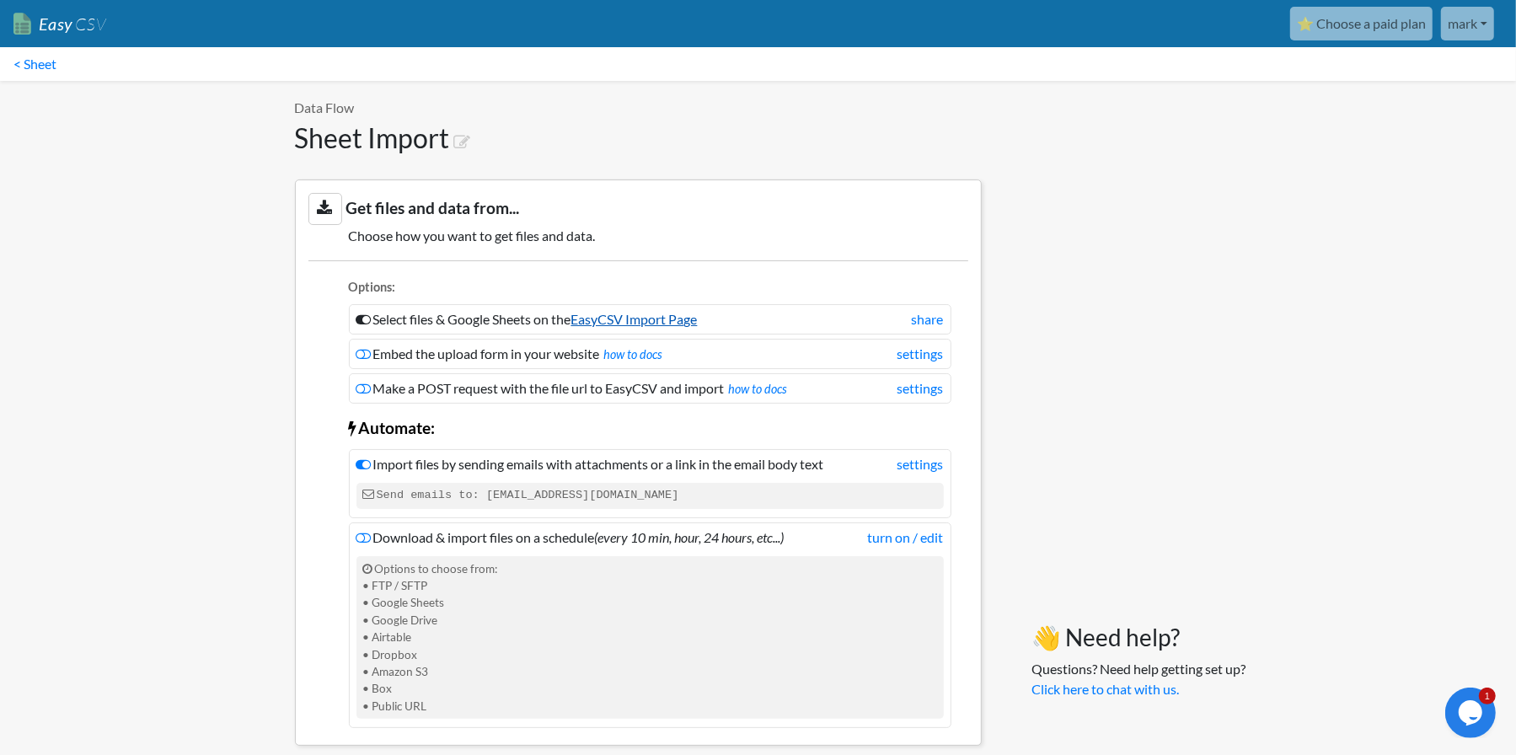
click at [624, 318] on link "EasyCSV Import Page" at bounding box center [634, 319] width 126 height 16
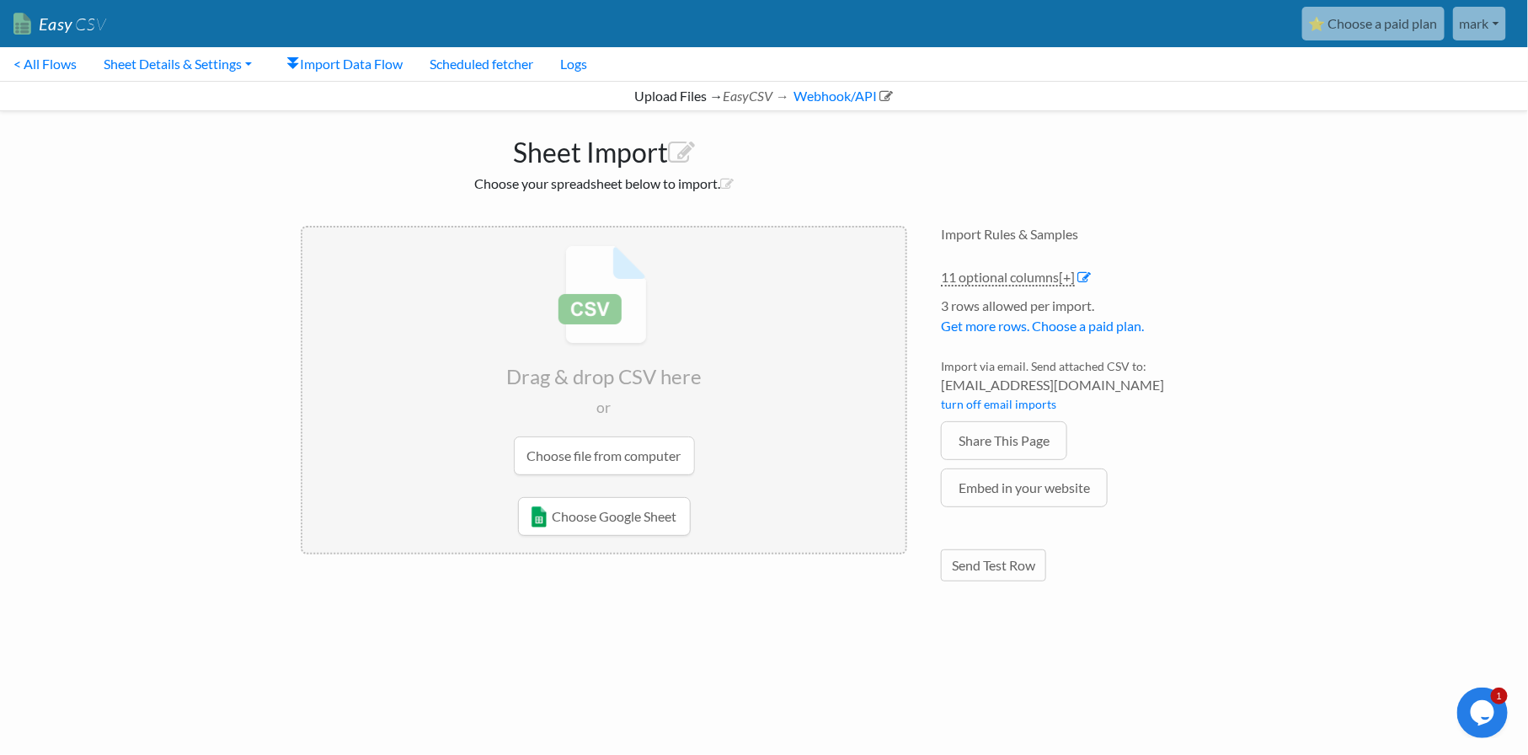
click at [615, 453] on input "file" at bounding box center [603, 359] width 603 height 265
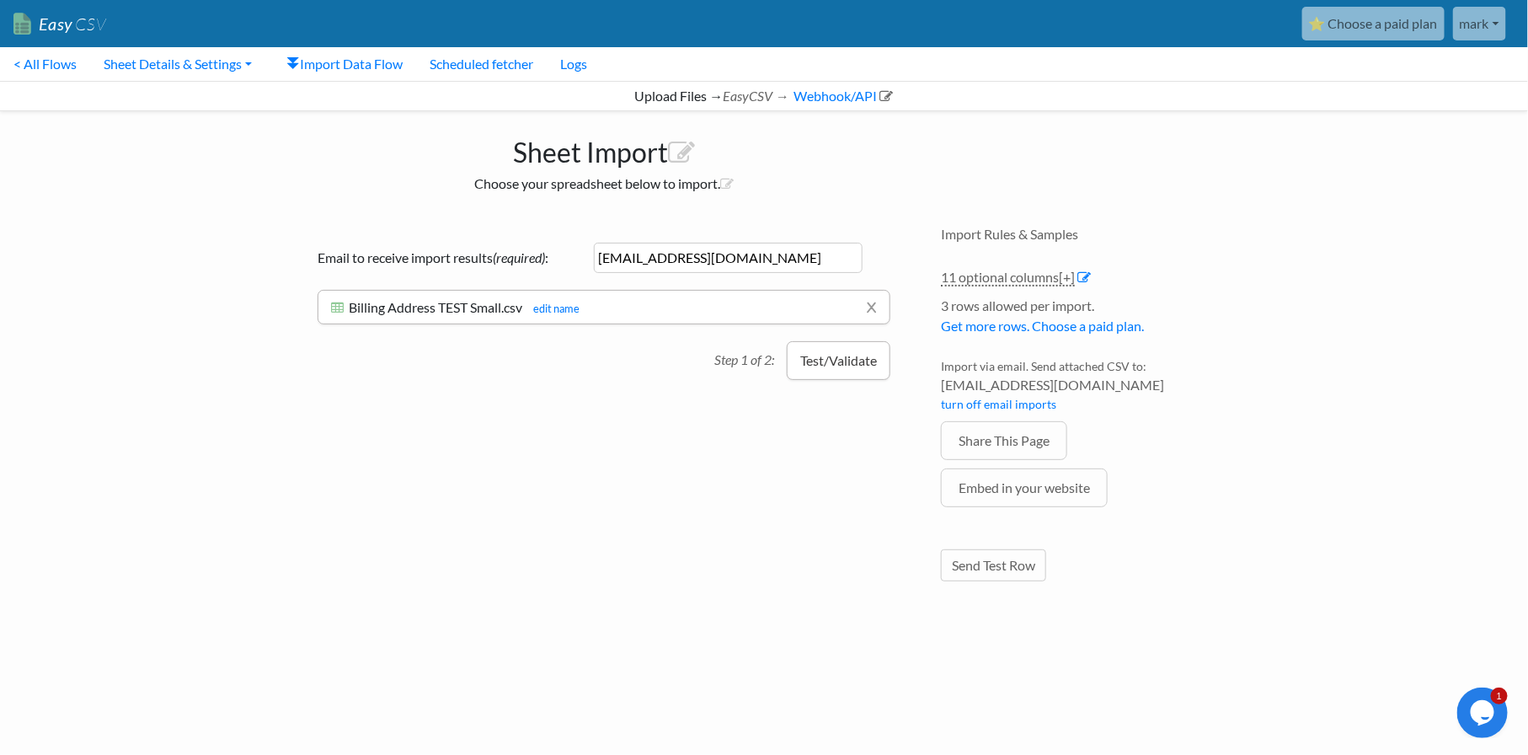
click at [821, 361] on button "Test/Validate" at bounding box center [839, 360] width 104 height 39
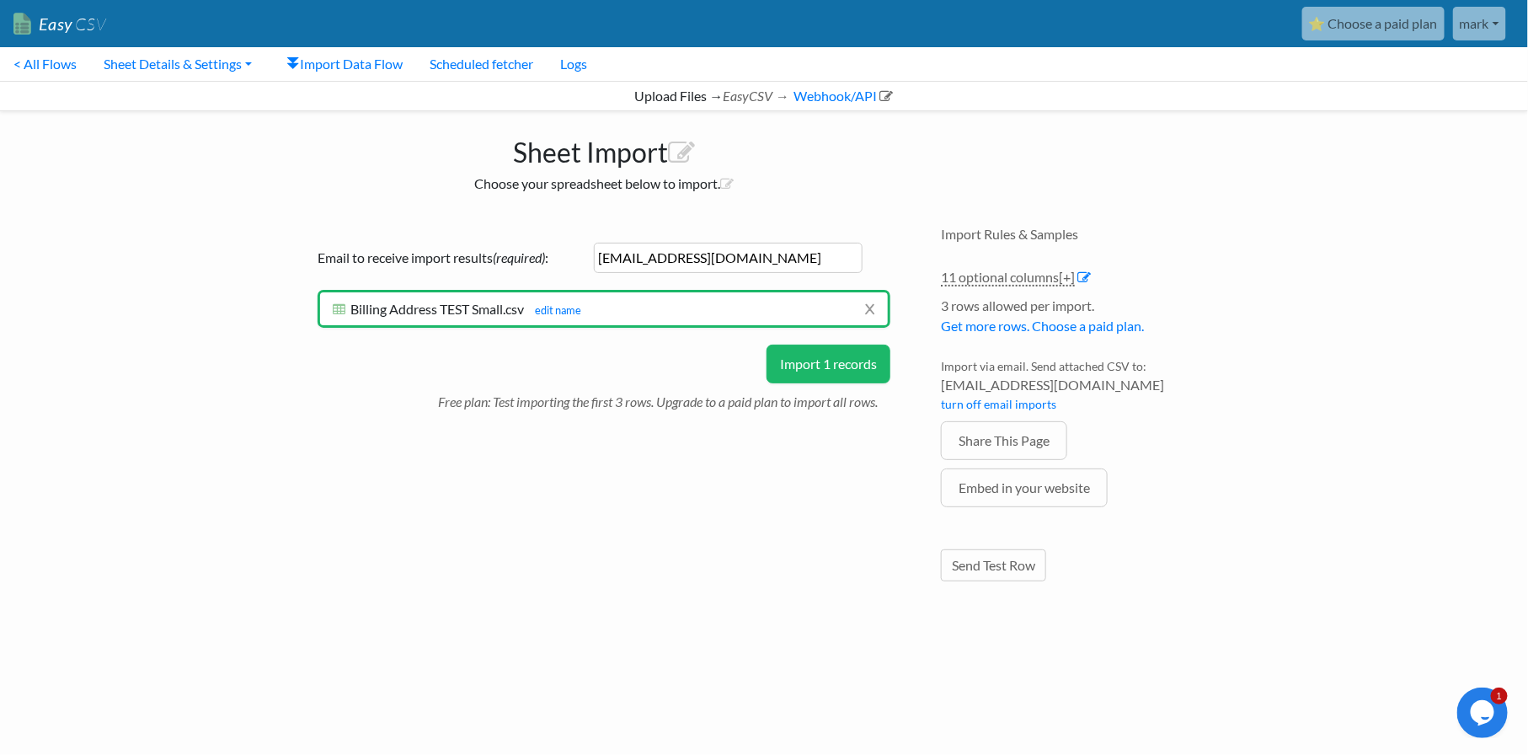
click at [794, 361] on button "Import 1 records" at bounding box center [829, 364] width 124 height 39
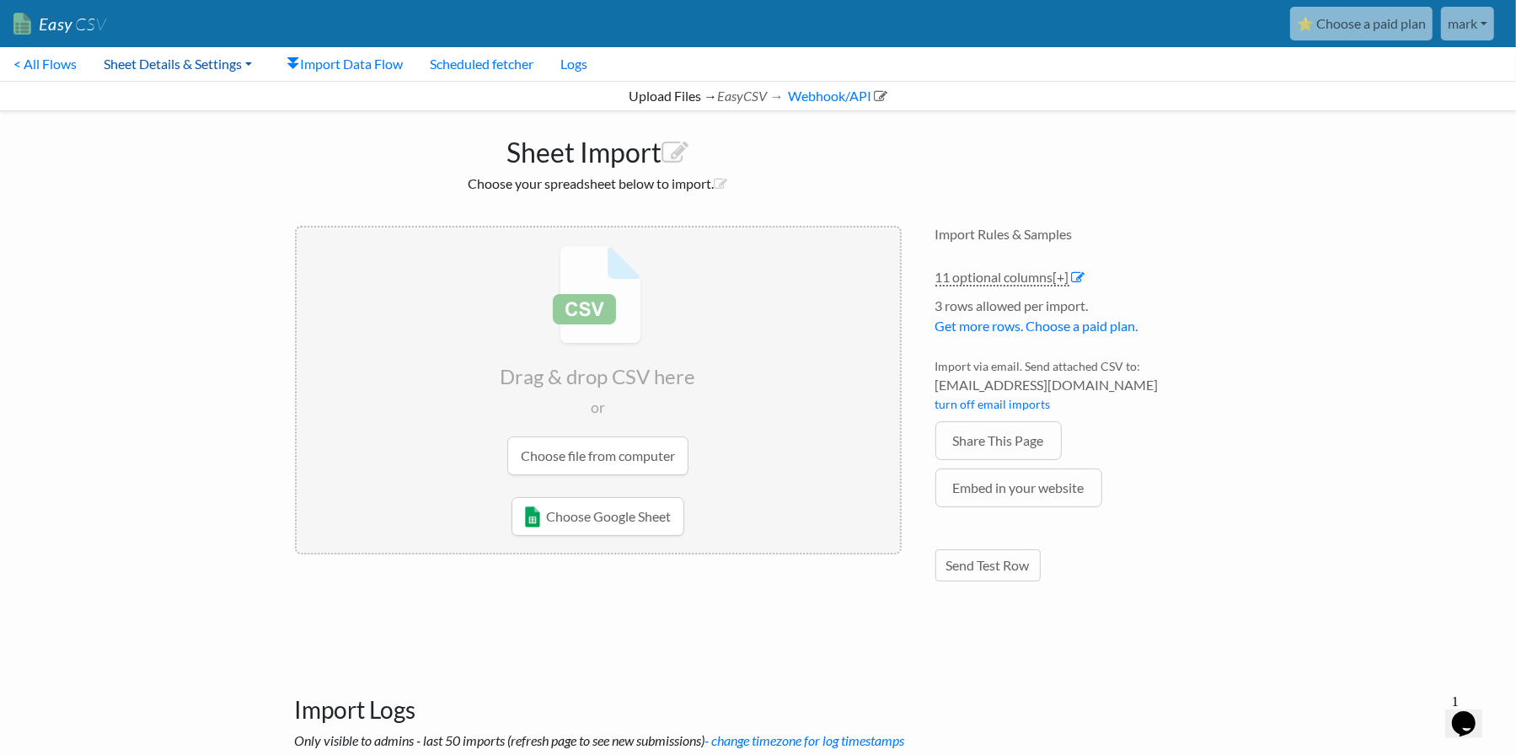
click at [206, 62] on link "Sheet Details & Settings" at bounding box center [177, 64] width 175 height 34
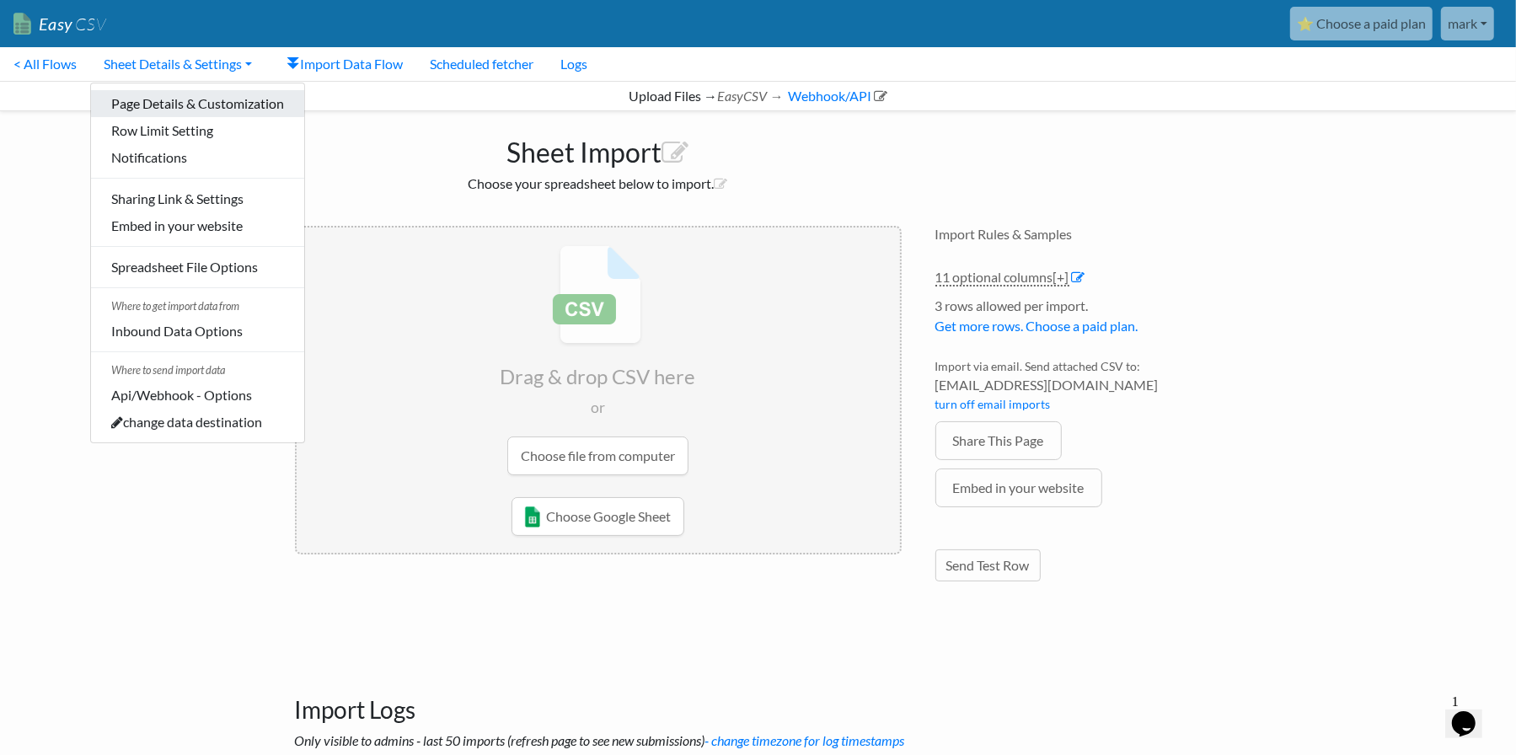
click at [205, 106] on link "Page Details & Customization" at bounding box center [197, 103] width 213 height 27
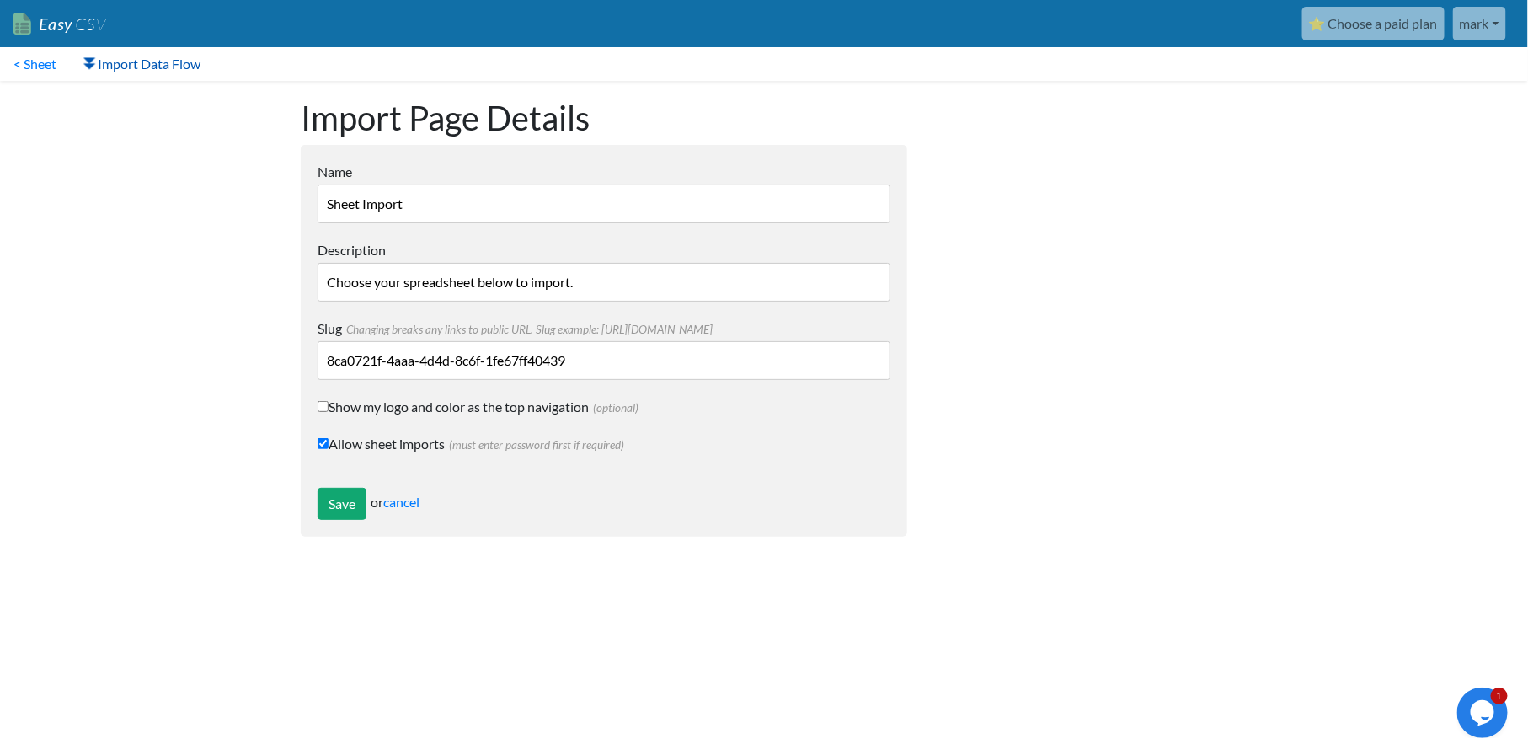
click at [190, 69] on link "Import Data Flow" at bounding box center [142, 64] width 144 height 34
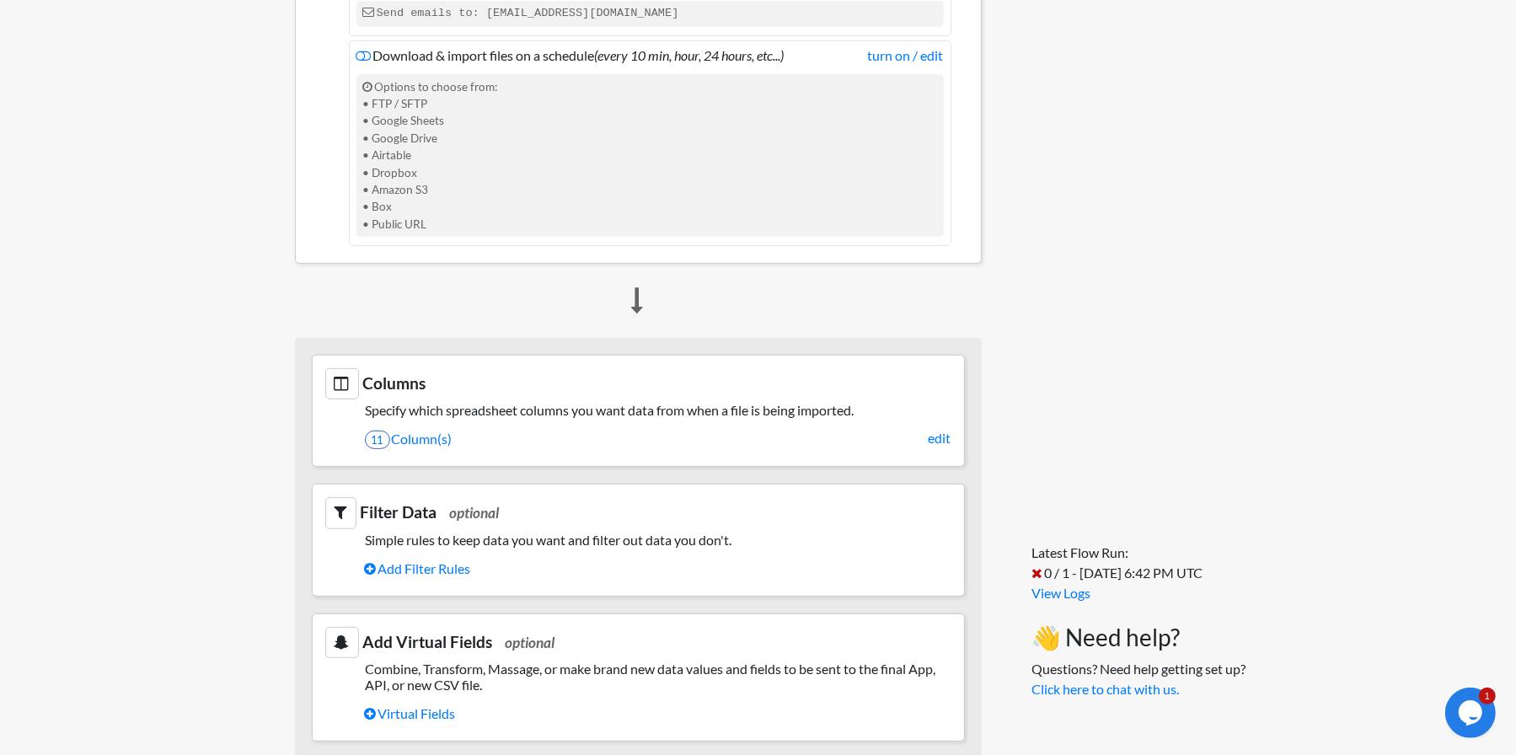
scroll to position [505, 0]
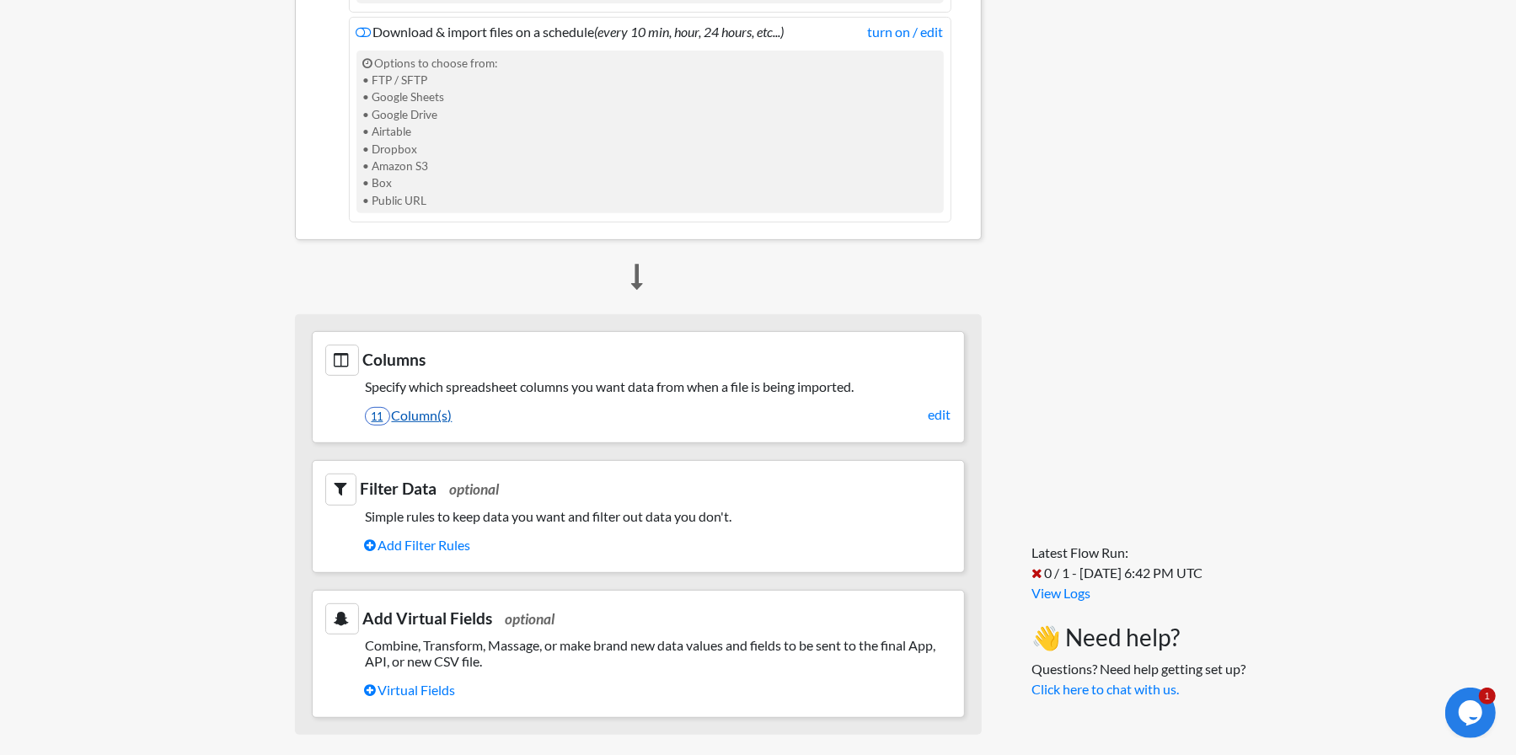
drag, startPoint x: 931, startPoint y: 410, endPoint x: 915, endPoint y: 411, distance: 16.0
click at [931, 410] on link "edit" at bounding box center [939, 414] width 23 height 20
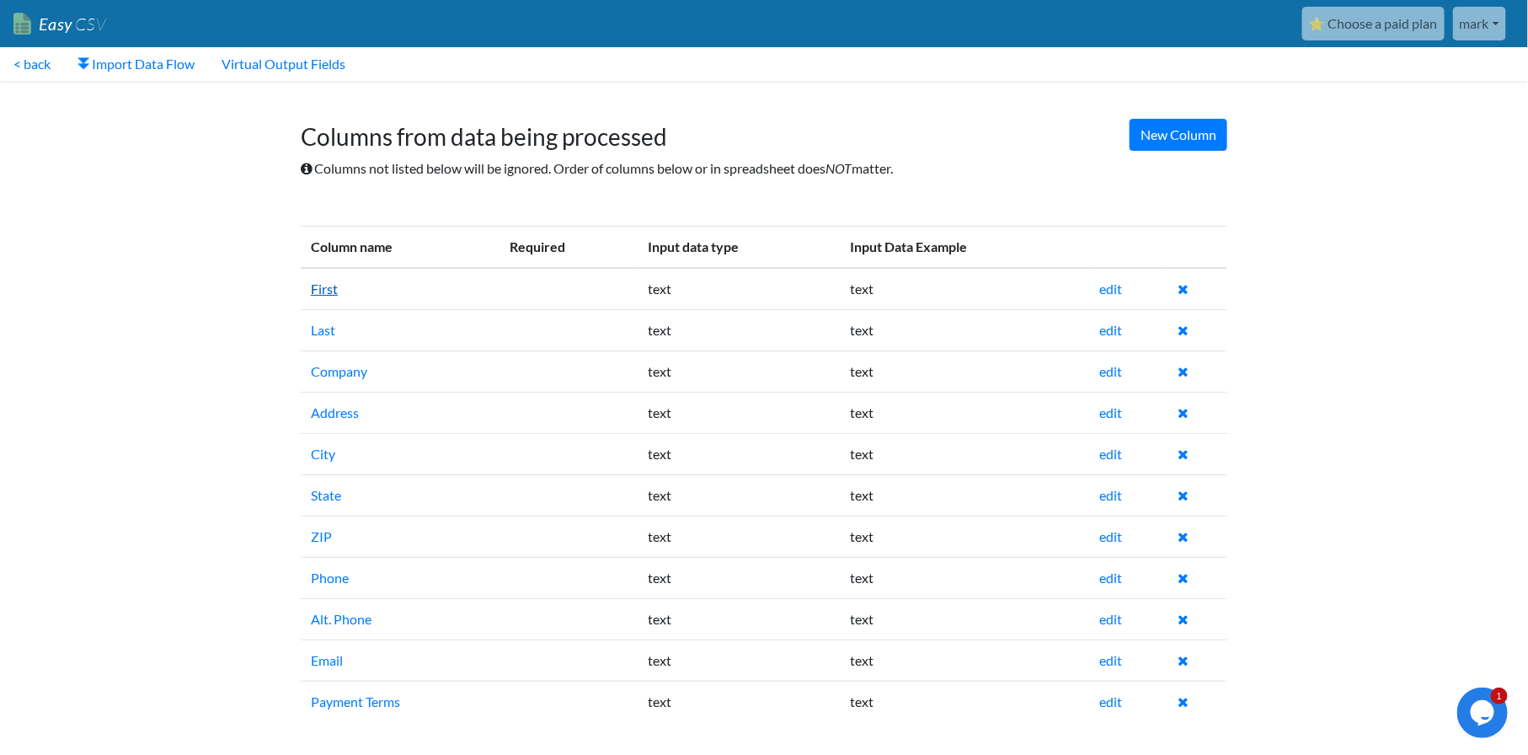
click at [318, 292] on link "First" at bounding box center [324, 289] width 27 height 16
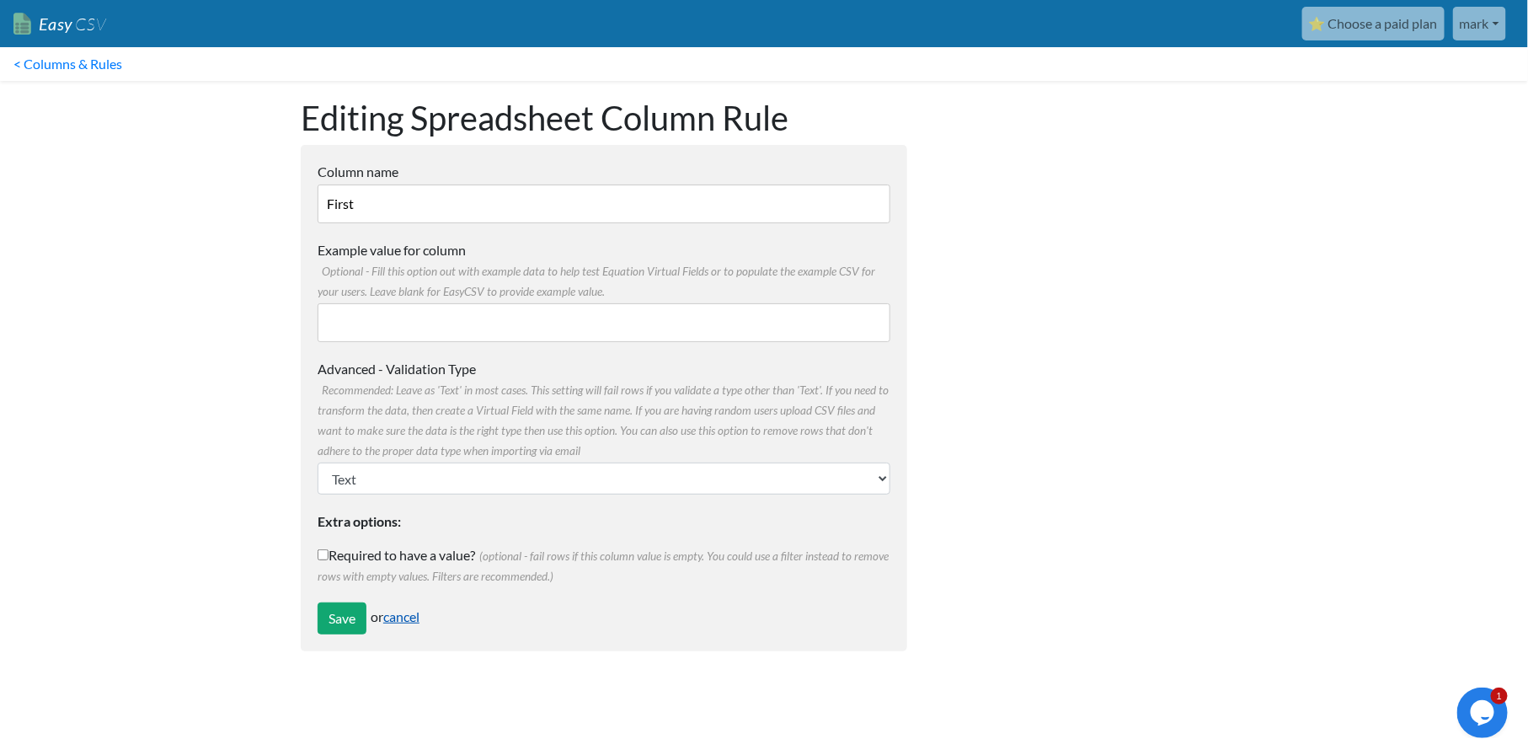
click at [405, 618] on link "cancel" at bounding box center [401, 616] width 36 height 16
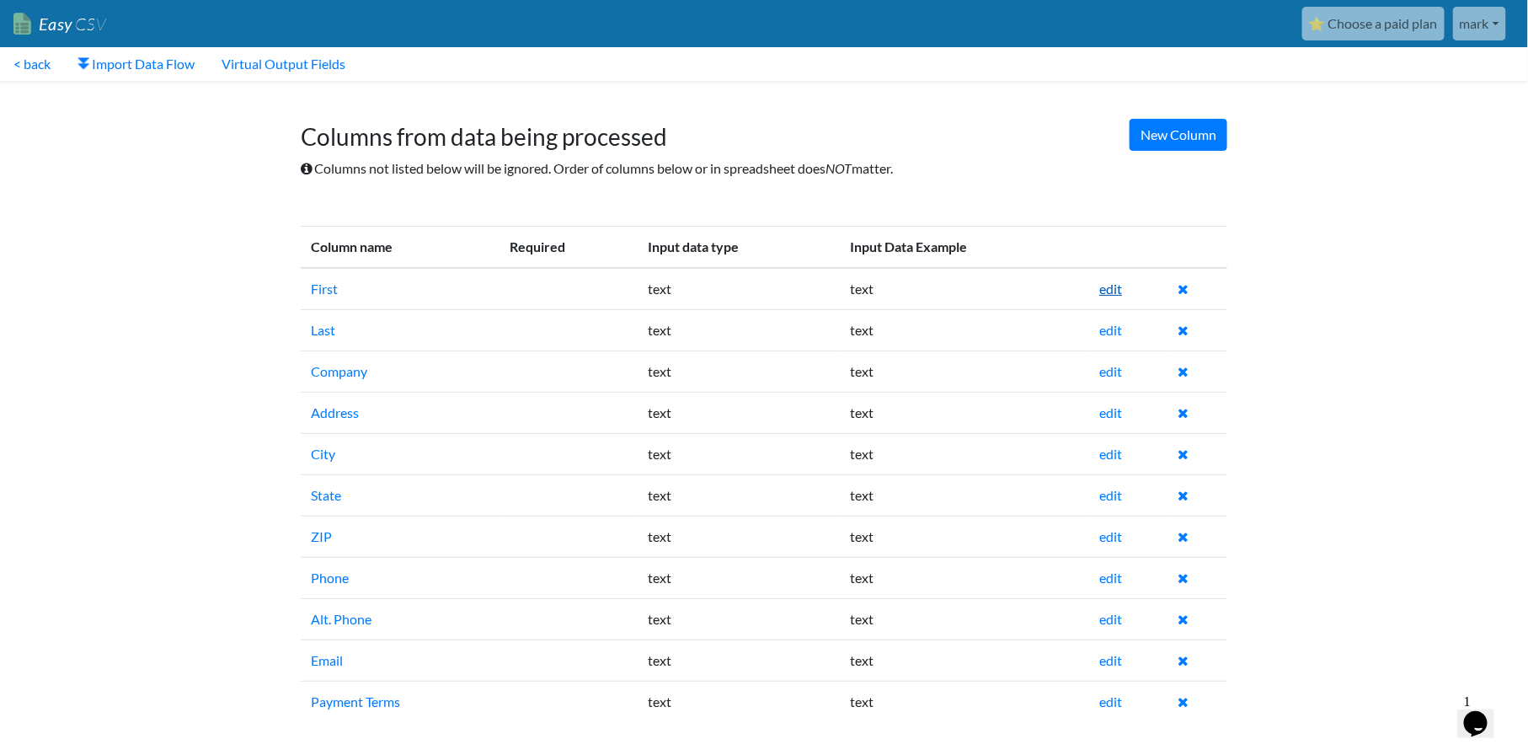
click at [1121, 287] on link "edit" at bounding box center [1110, 289] width 23 height 16
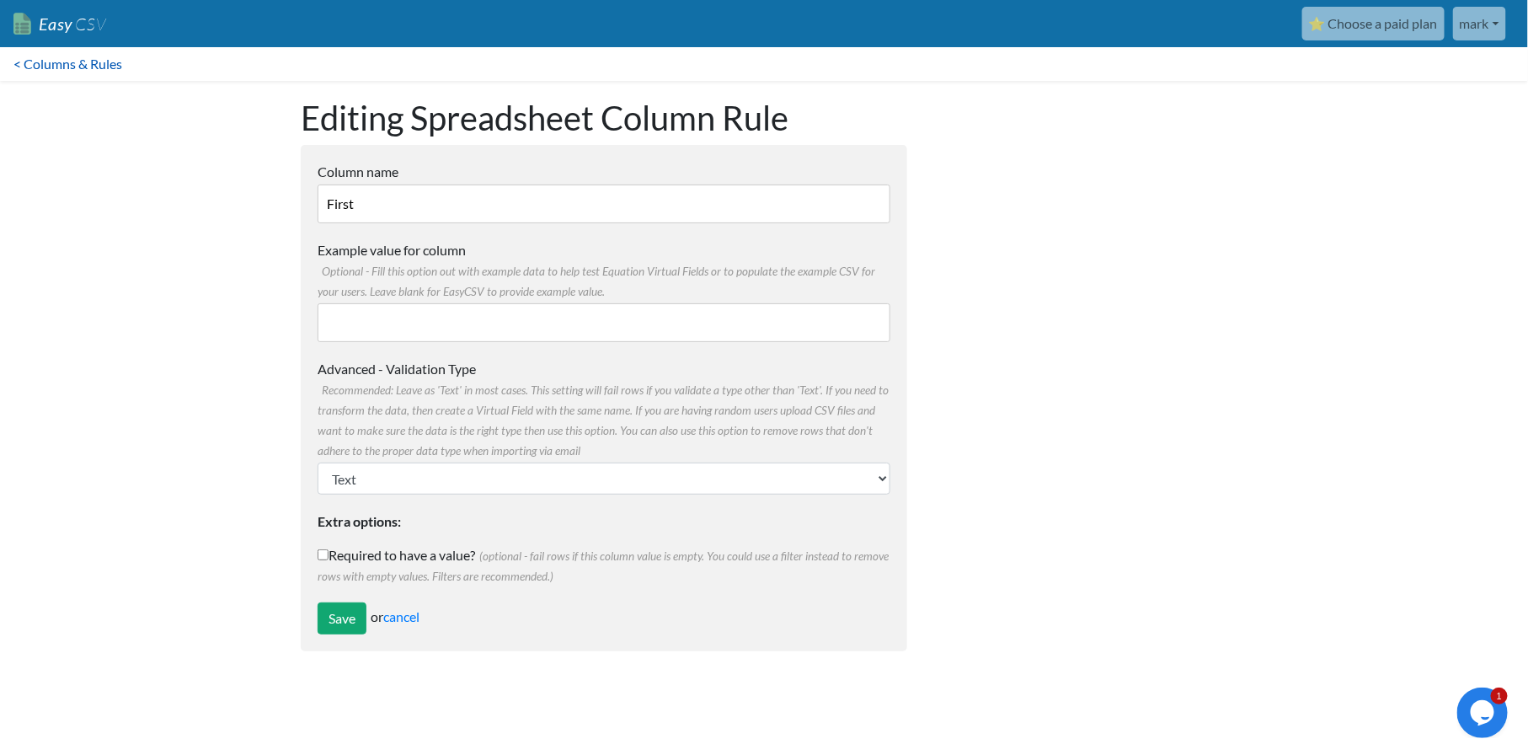
click at [65, 66] on link "< Columns & Rules" at bounding box center [68, 64] width 136 height 34
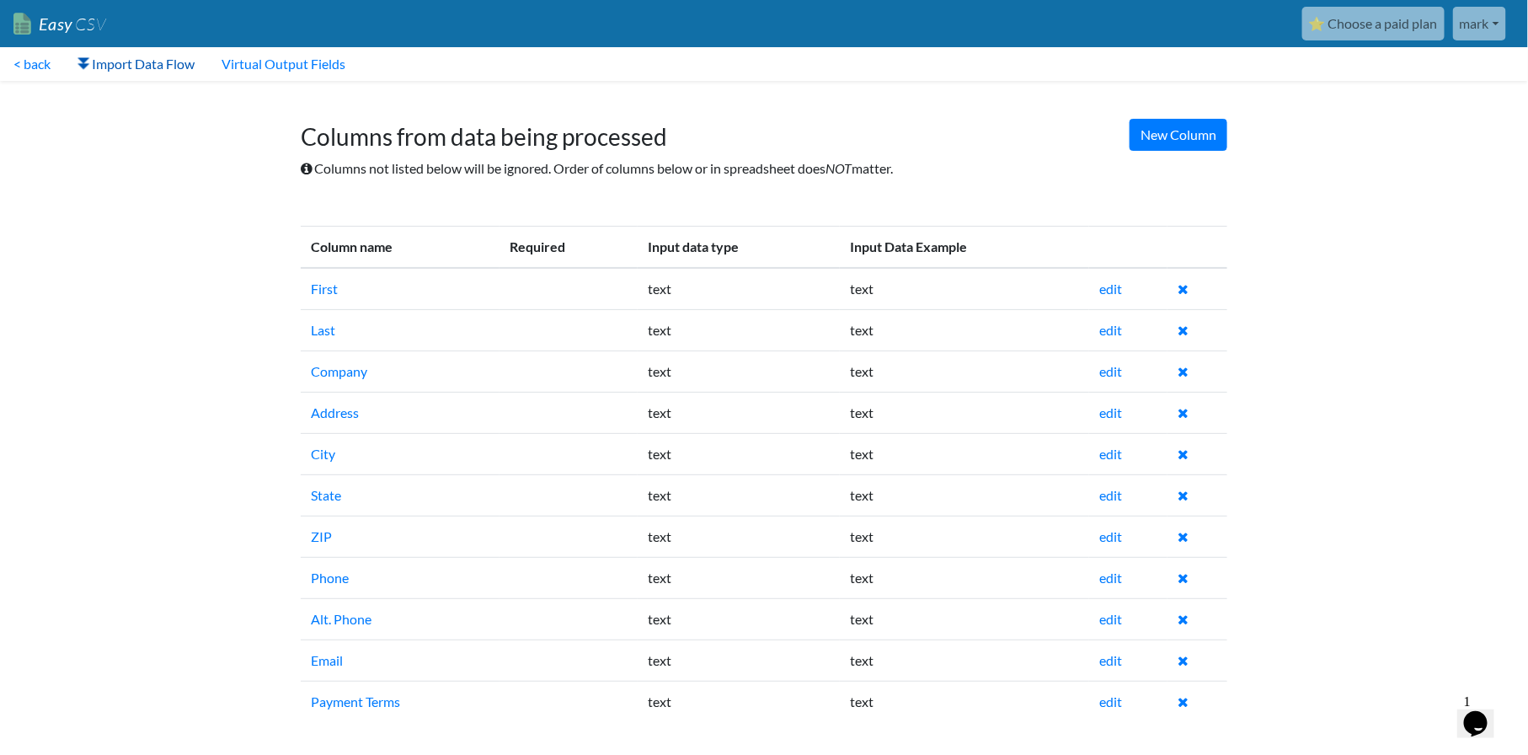
click at [185, 72] on link "Import Data Flow" at bounding box center [136, 64] width 144 height 34
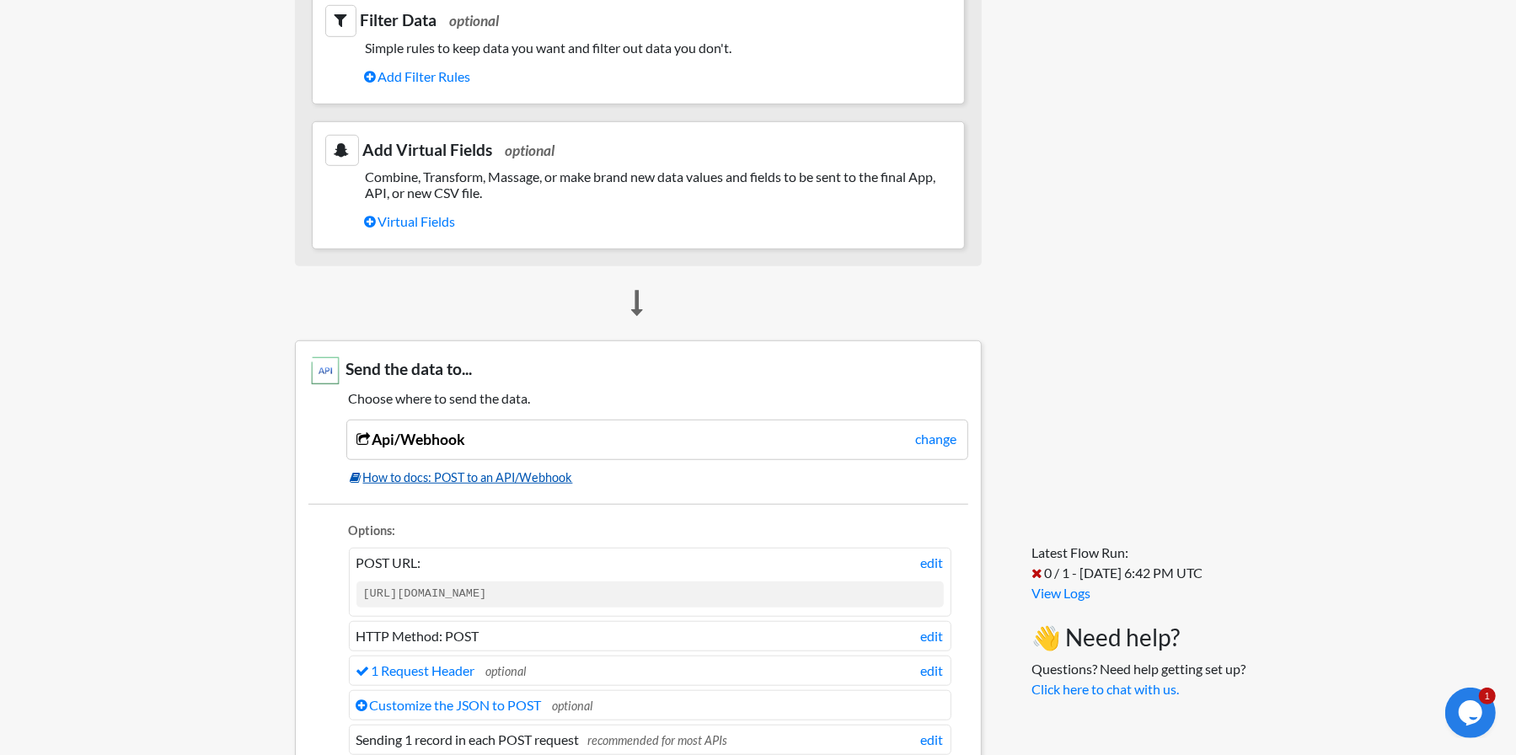
scroll to position [1011, 0]
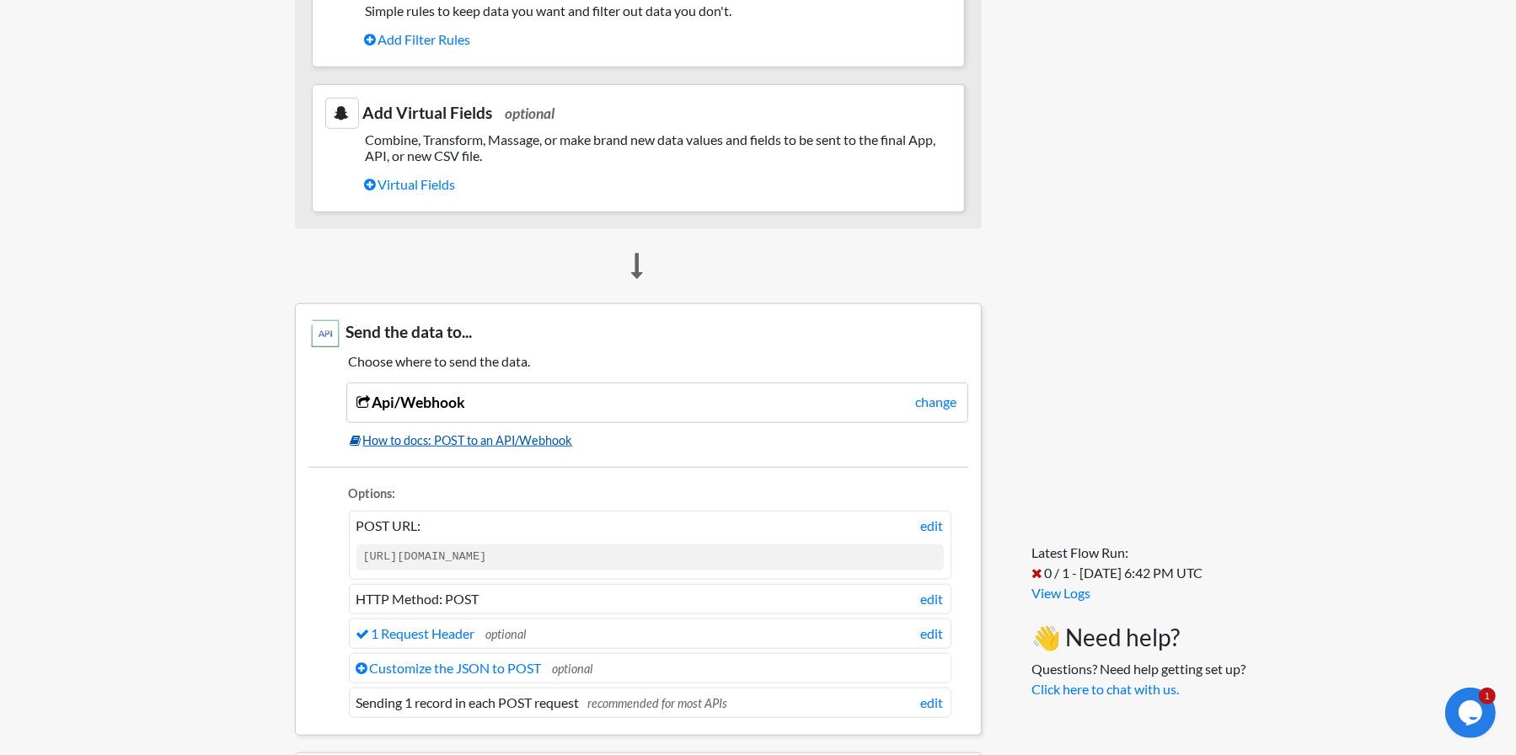
click at [558, 433] on link "How to docs: POST to an API/Webhook" at bounding box center [659, 440] width 618 height 19
click at [445, 664] on link "Customize the JSON to POST" at bounding box center [448, 668] width 185 height 16
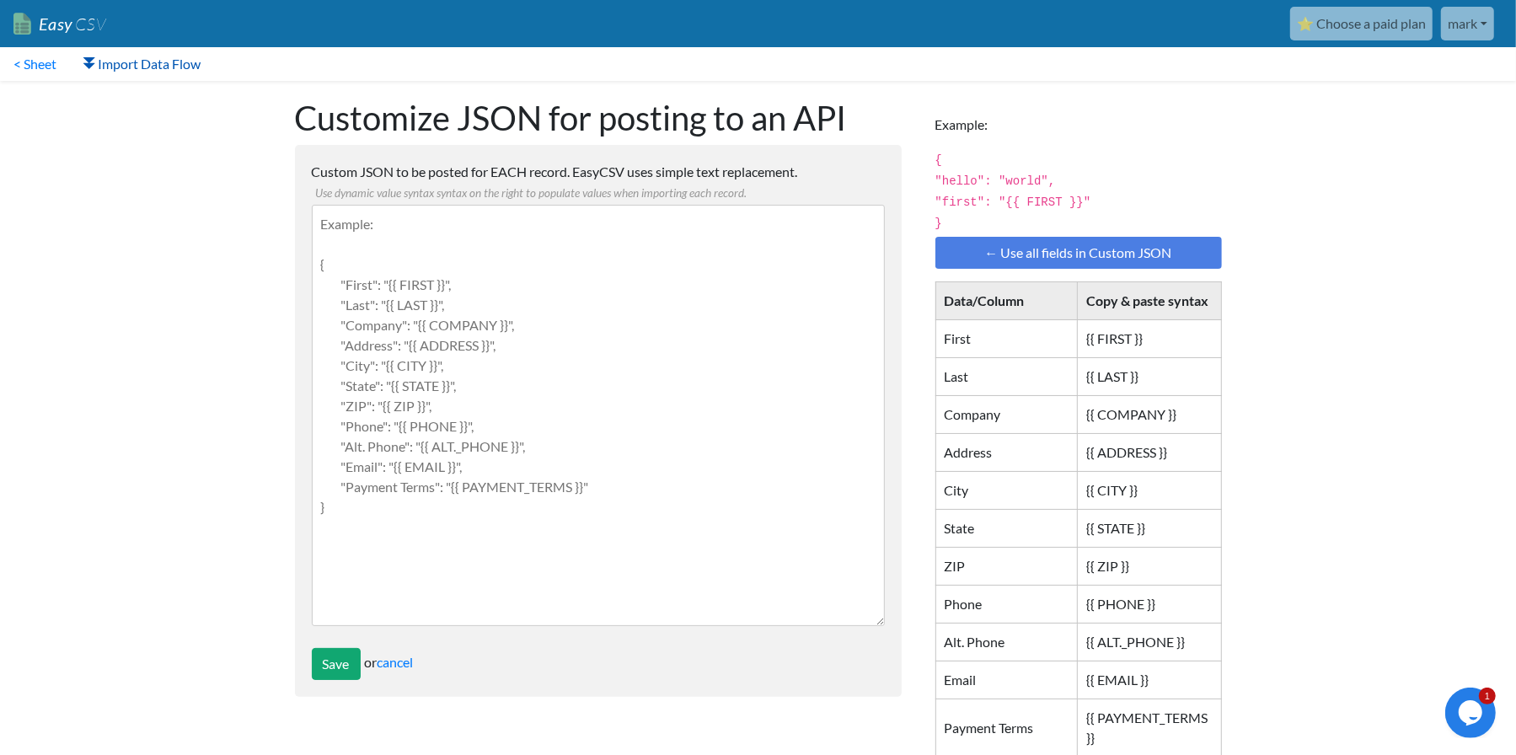
click at [135, 58] on link "Import Data Flow" at bounding box center [142, 64] width 144 height 34
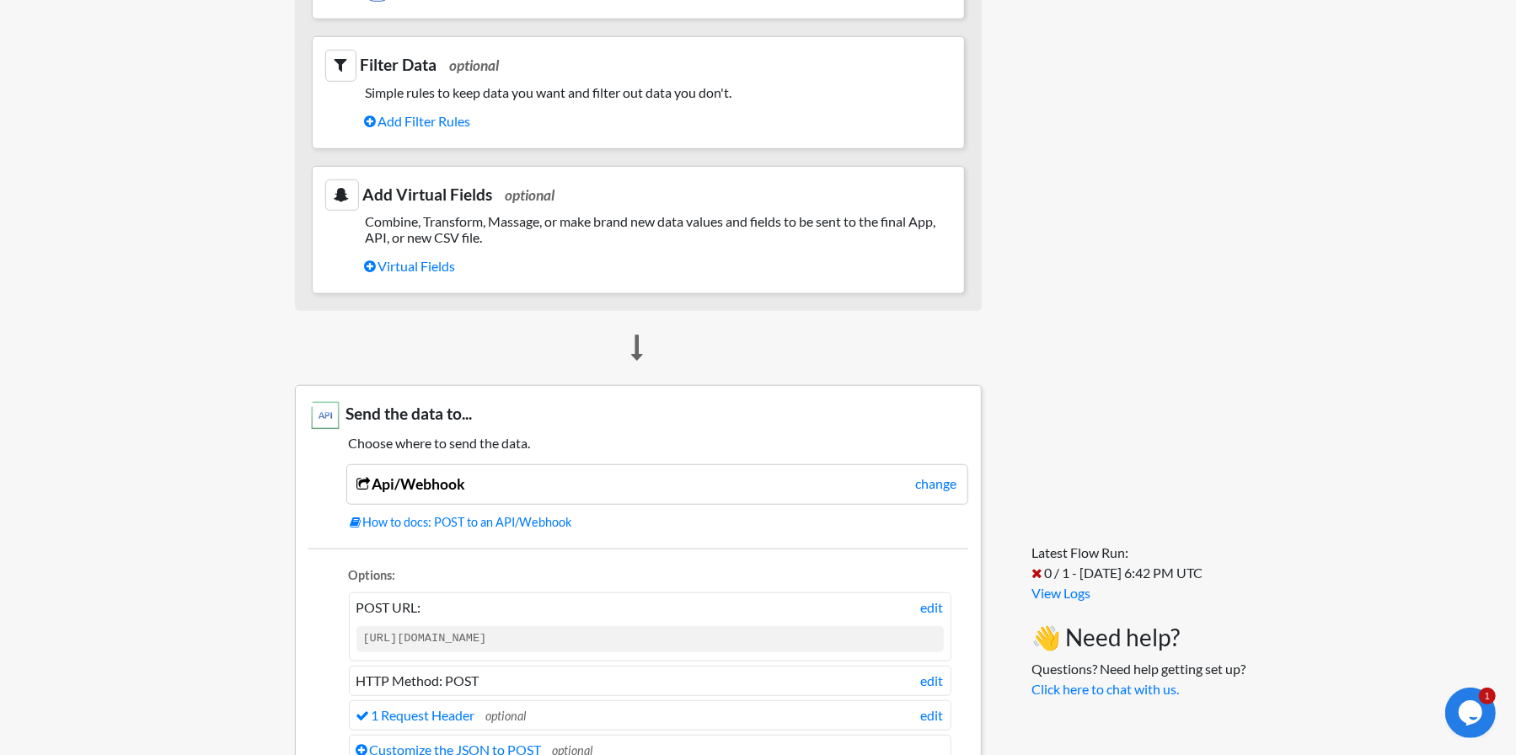
scroll to position [949, 0]
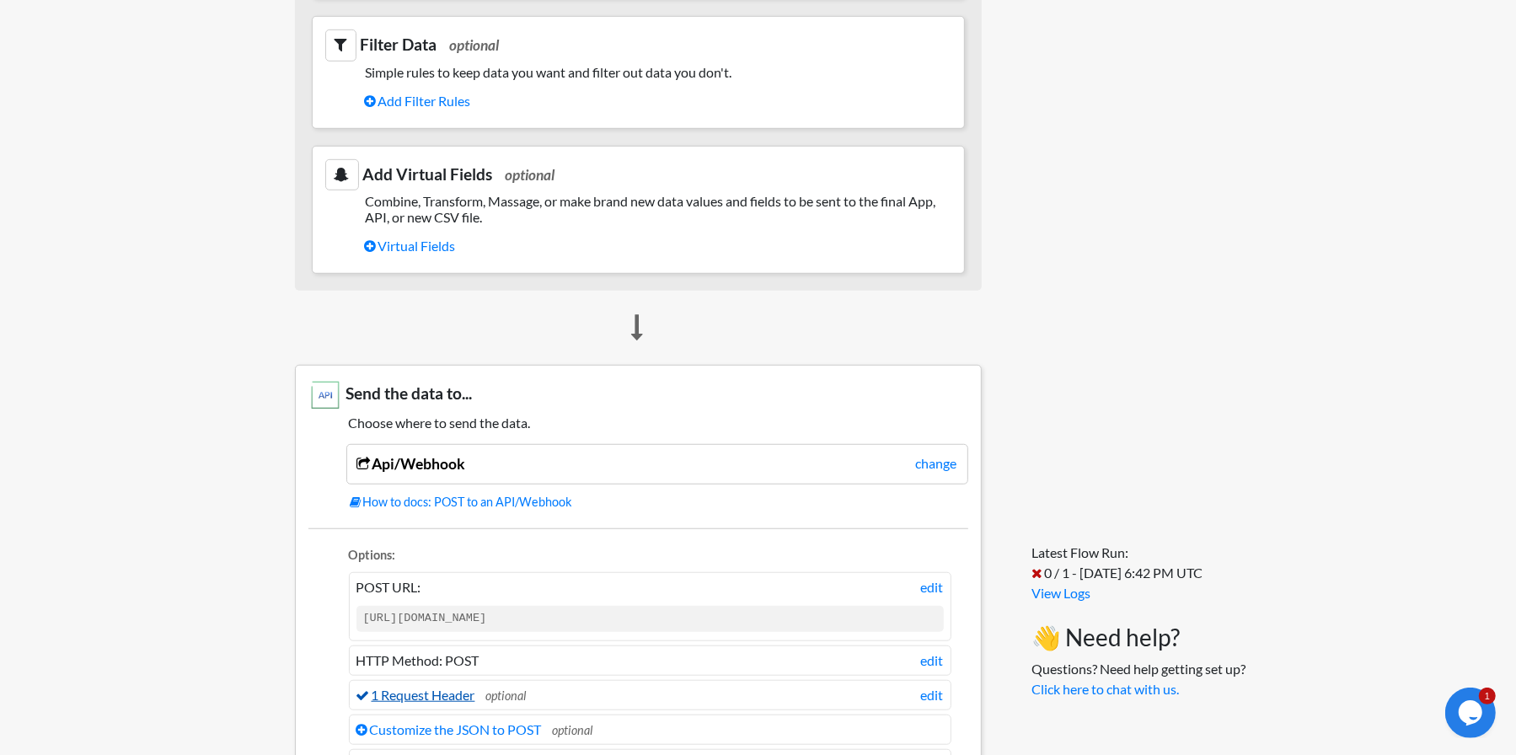
click at [463, 692] on link "1 Request Header" at bounding box center [415, 695] width 119 height 16
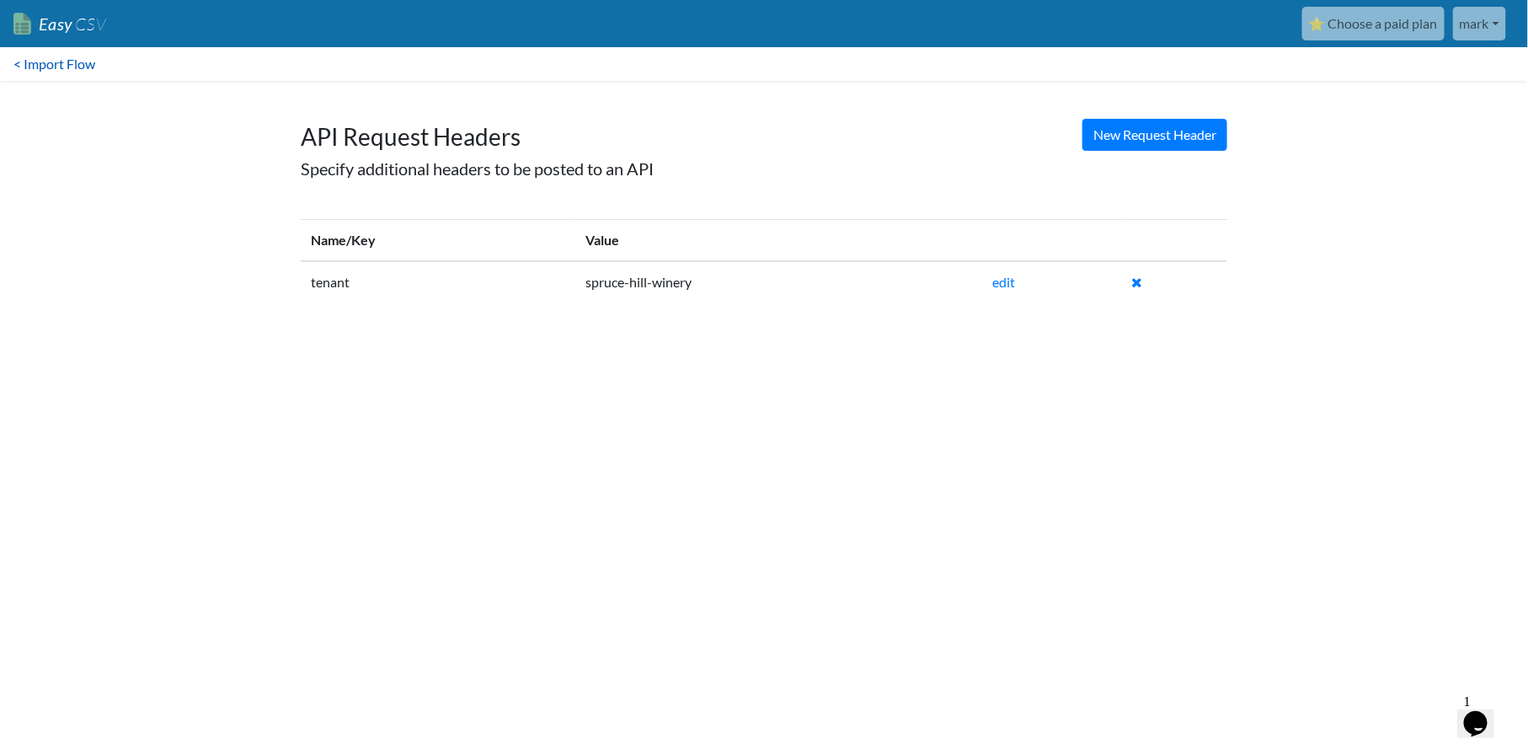
click at [74, 69] on link "< Import Flow" at bounding box center [54, 64] width 109 height 34
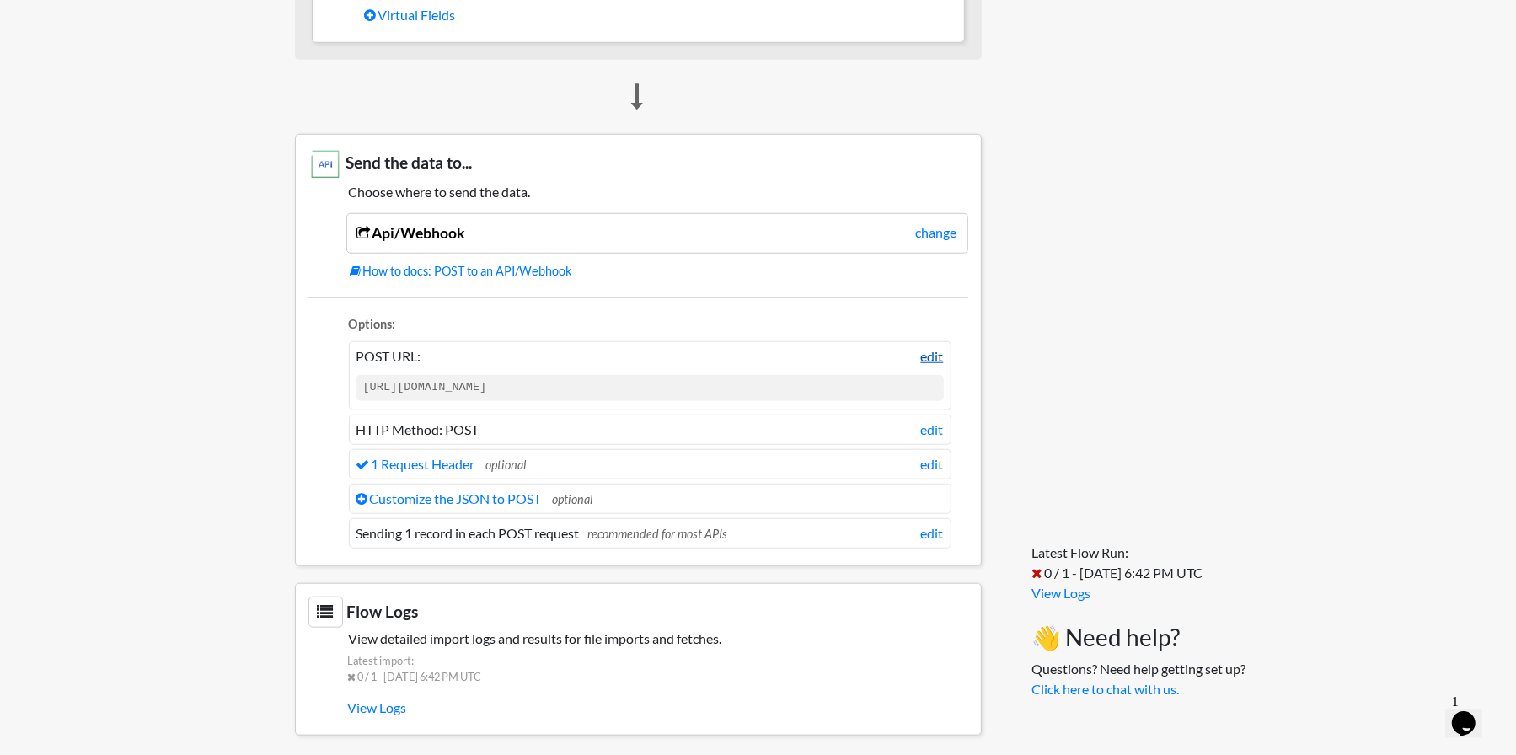
click at [935, 350] on link "edit" at bounding box center [932, 356] width 23 height 20
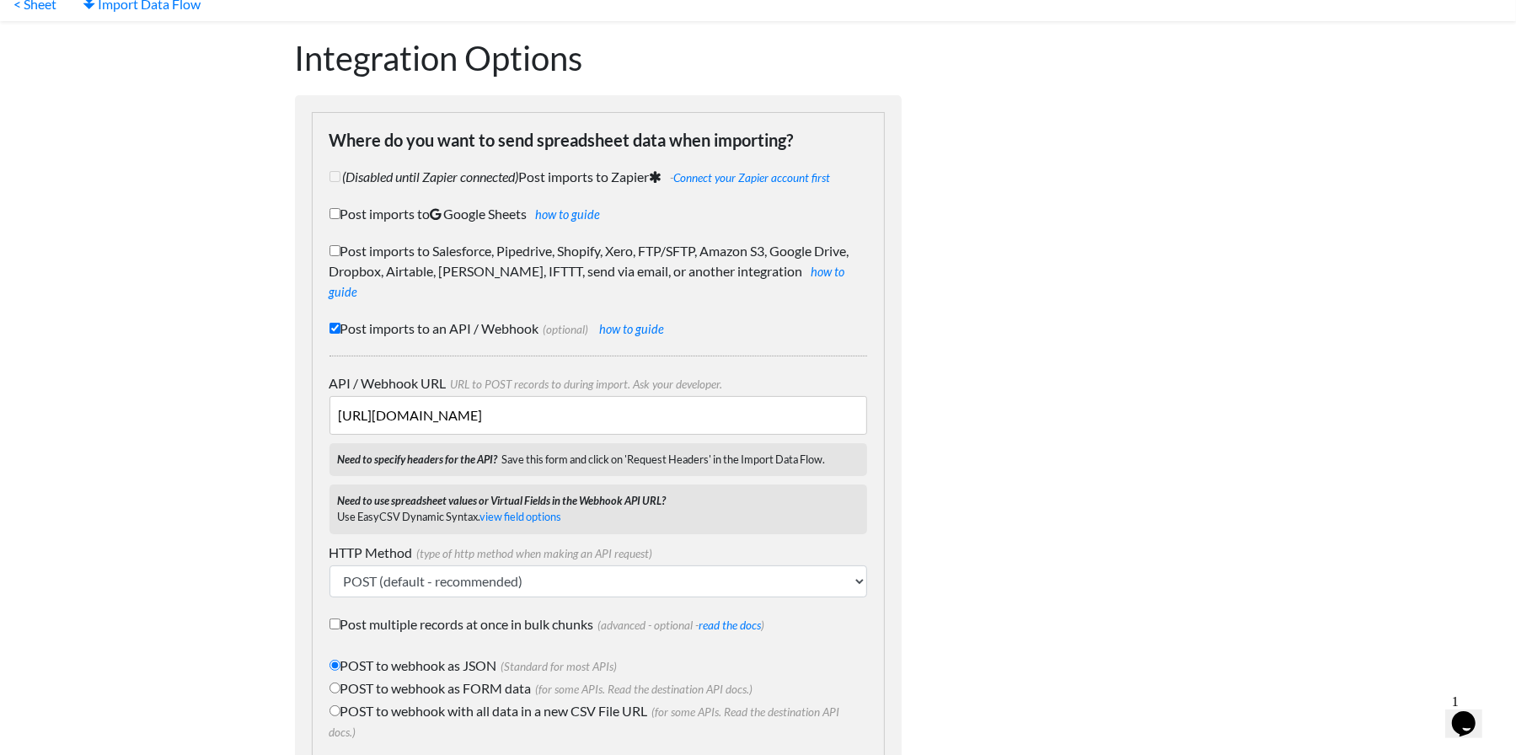
scroll to position [84, 0]
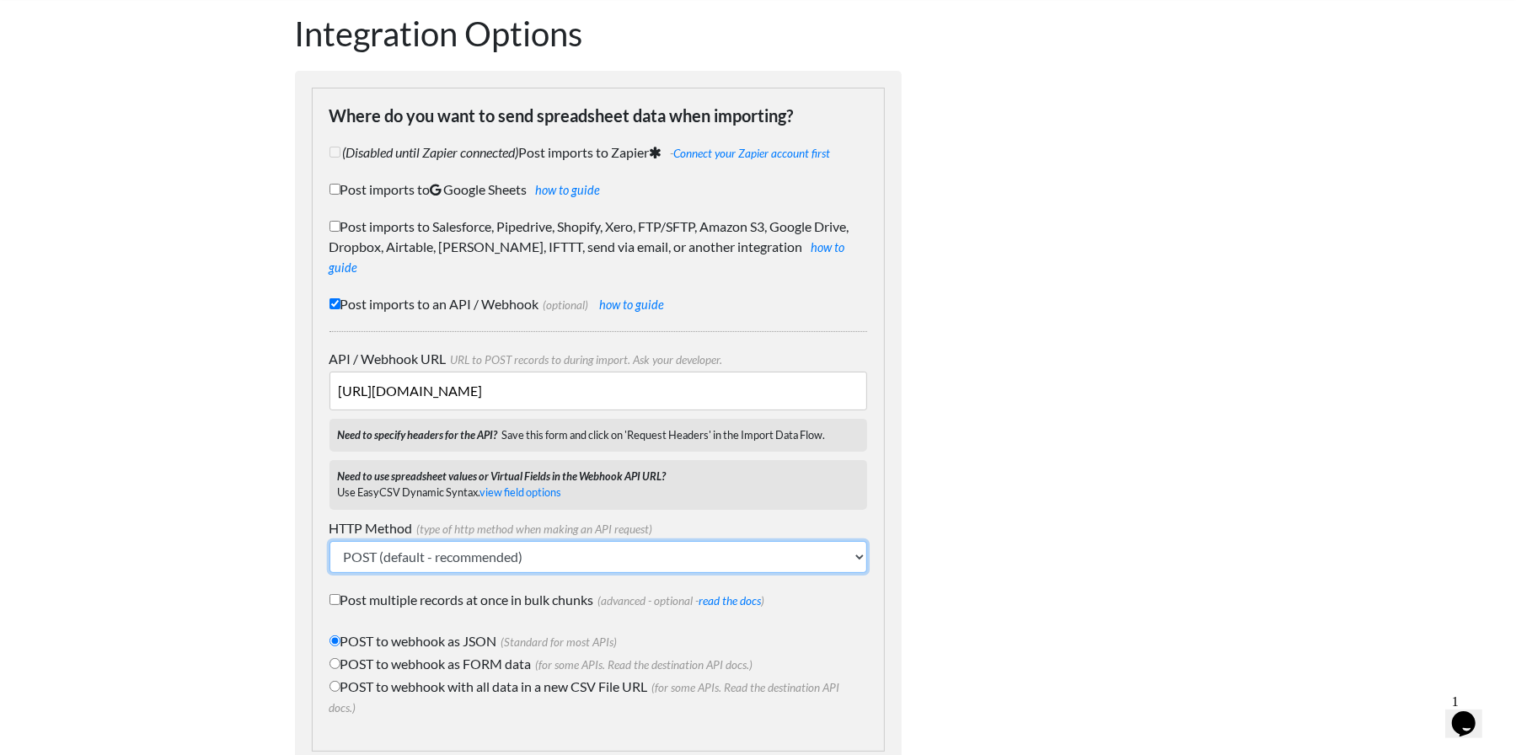
click at [560, 541] on select "POST (default - recommended) PUT GET (not standard) DELETE (not standard)" at bounding box center [598, 557] width 538 height 32
click at [329, 541] on select "POST (default - recommended) PUT GET (not standard) DELETE (not standard)" at bounding box center [598, 557] width 538 height 32
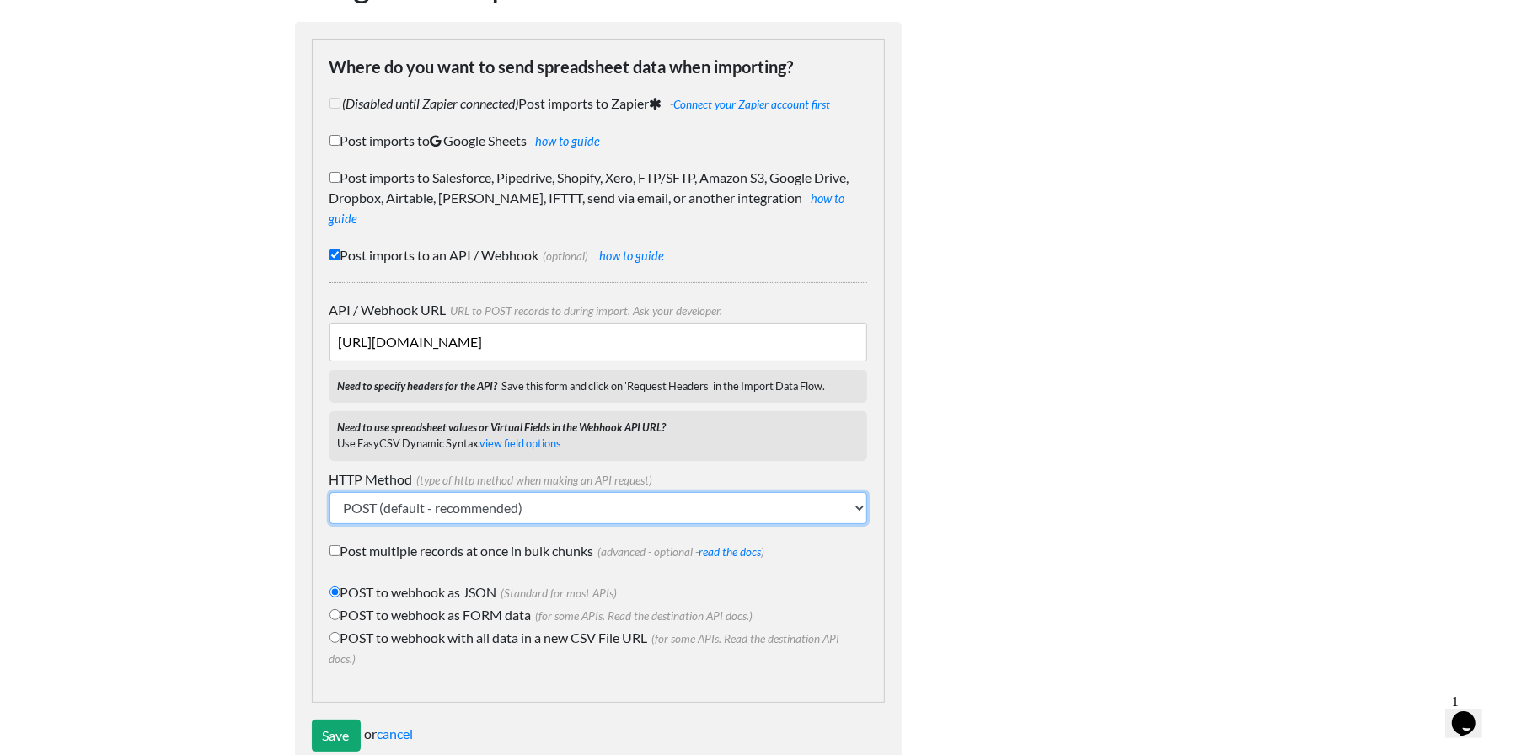
scroll to position [155, 0]
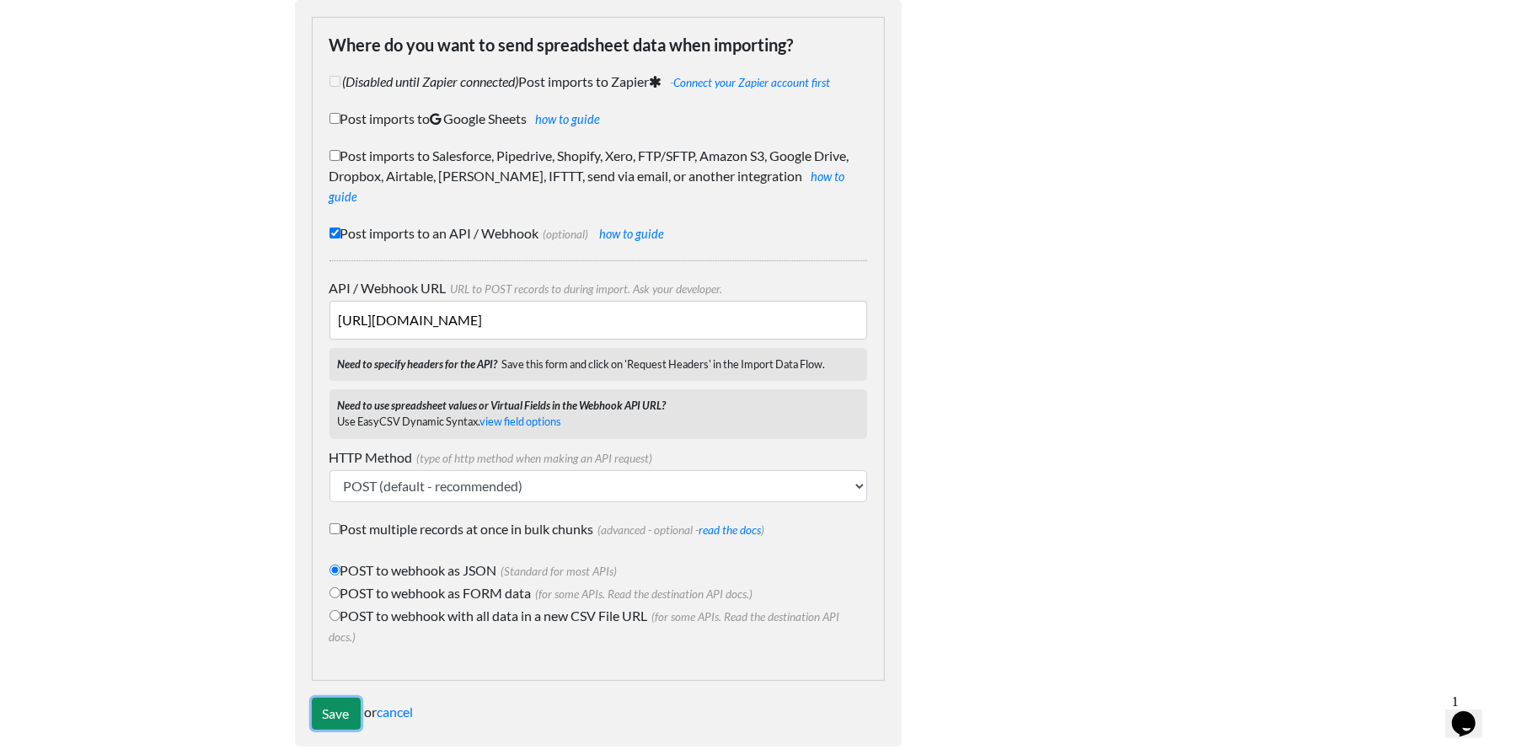
click at [345, 700] on input "Save" at bounding box center [336, 714] width 49 height 32
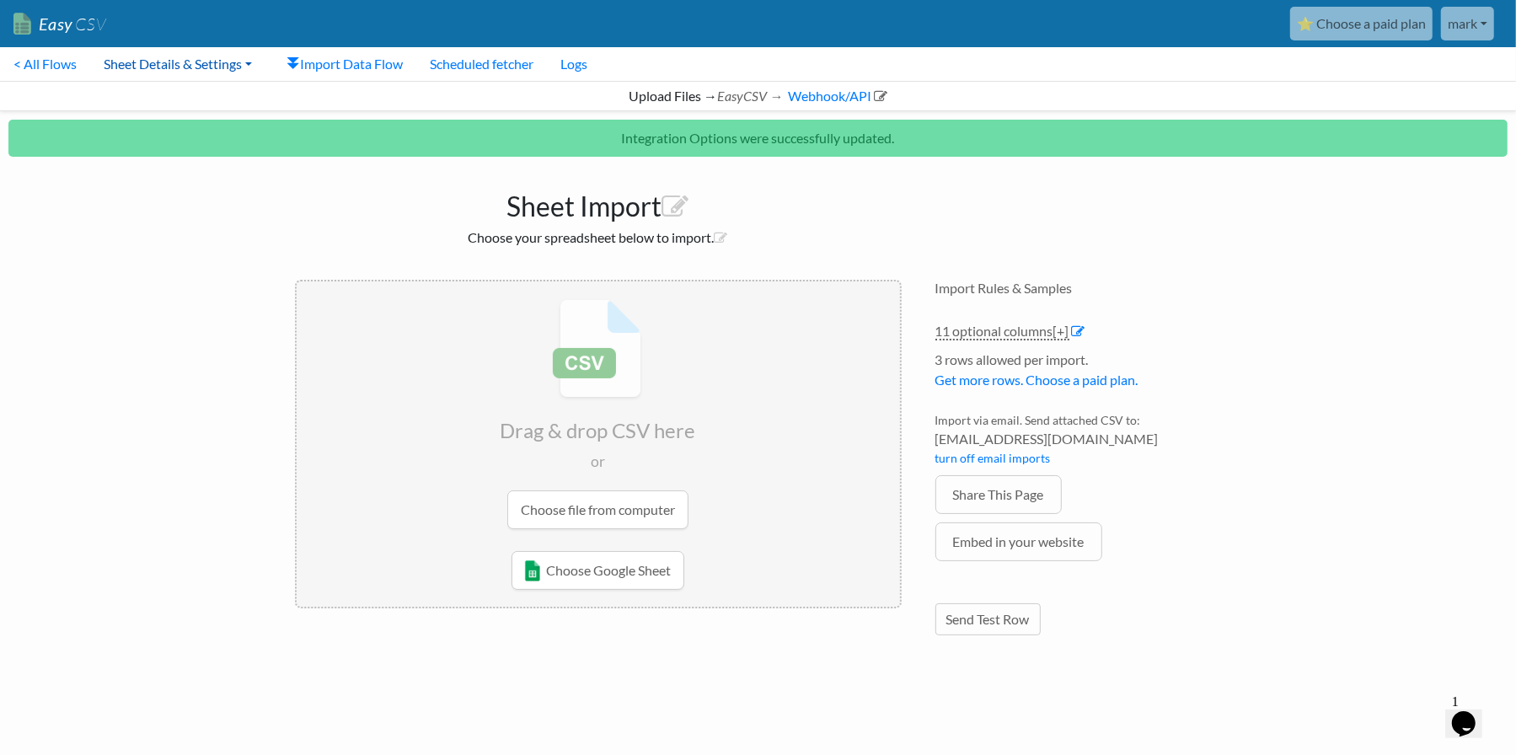
click at [195, 60] on link "Sheet Details & Settings" at bounding box center [177, 64] width 175 height 34
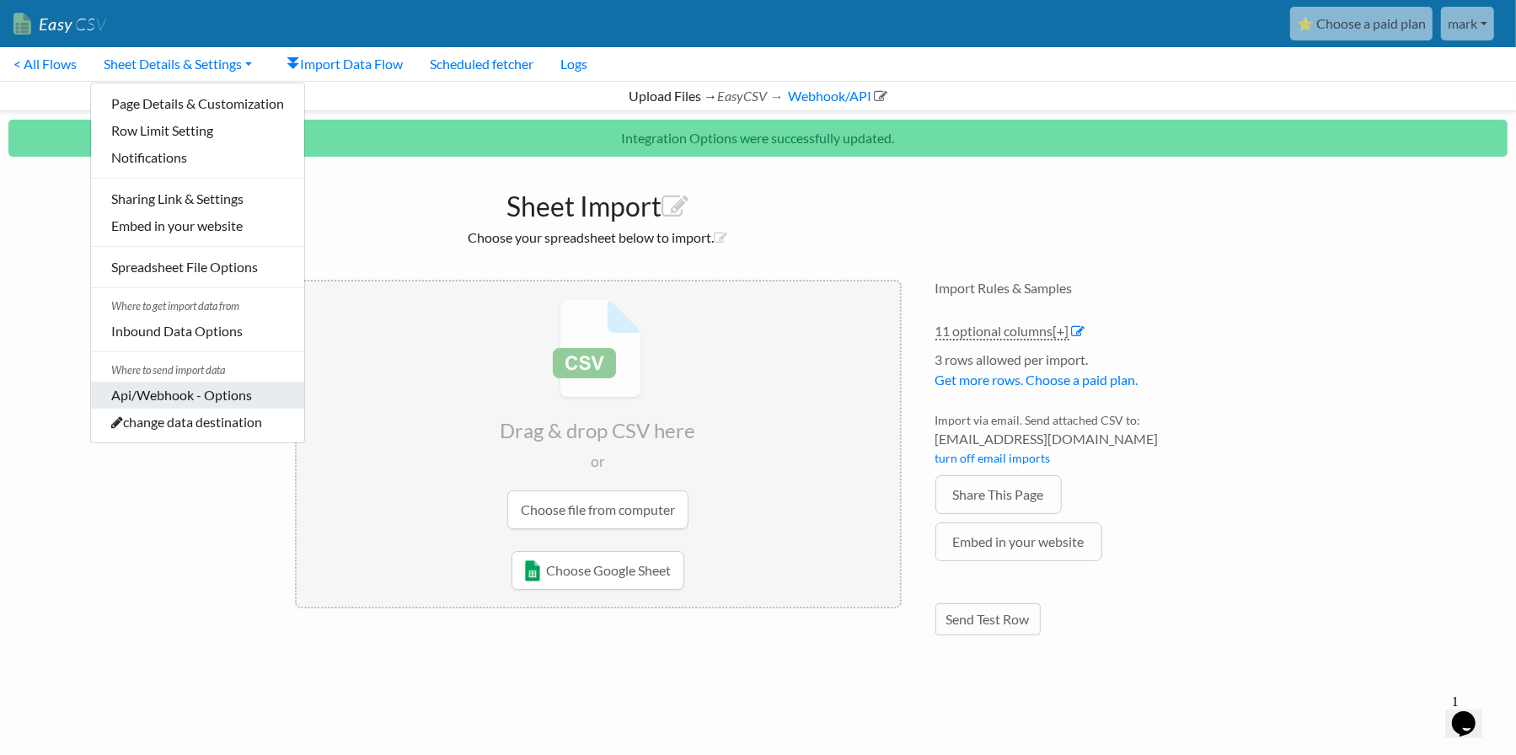
click at [206, 395] on link "Api/Webhook - Options" at bounding box center [197, 395] width 213 height 27
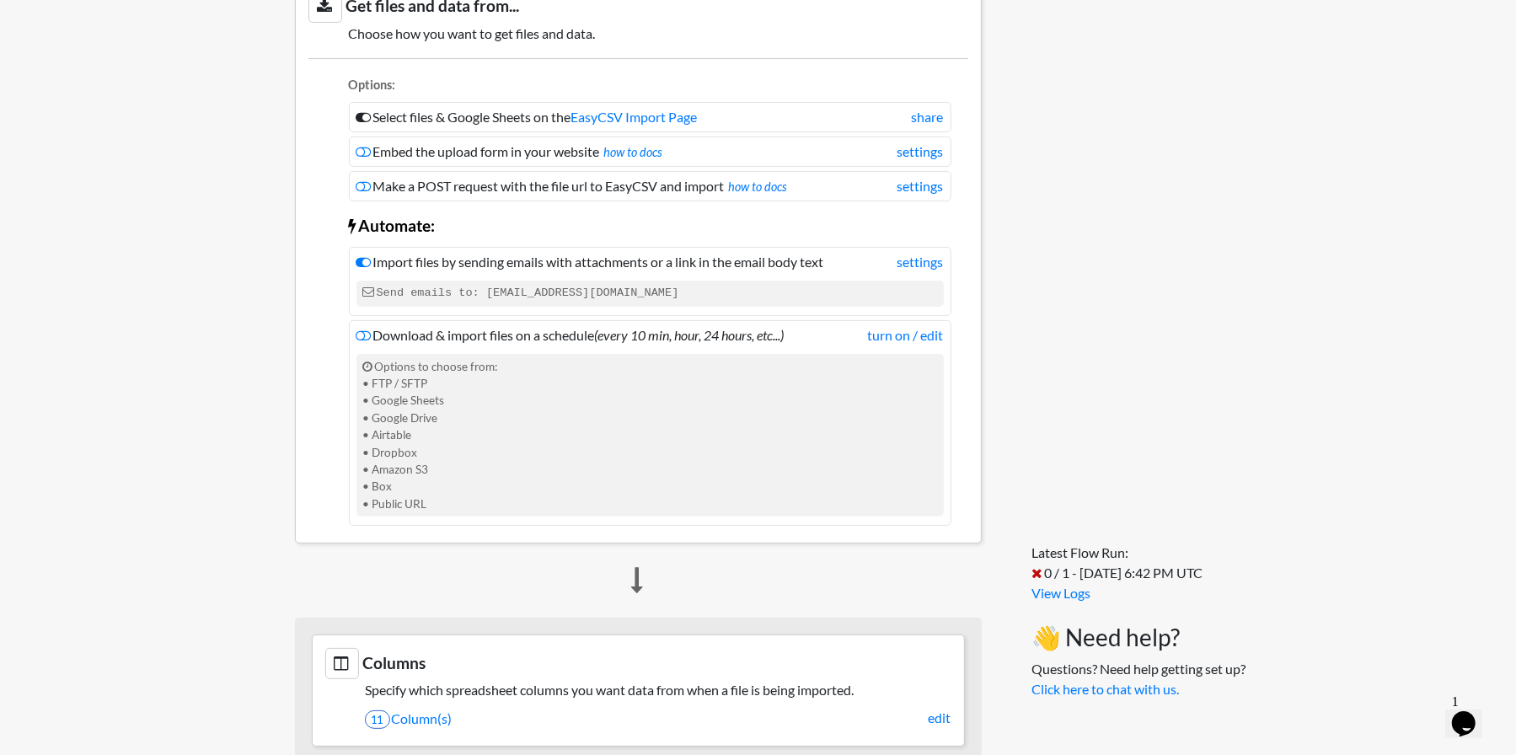
scroll to position [338, 0]
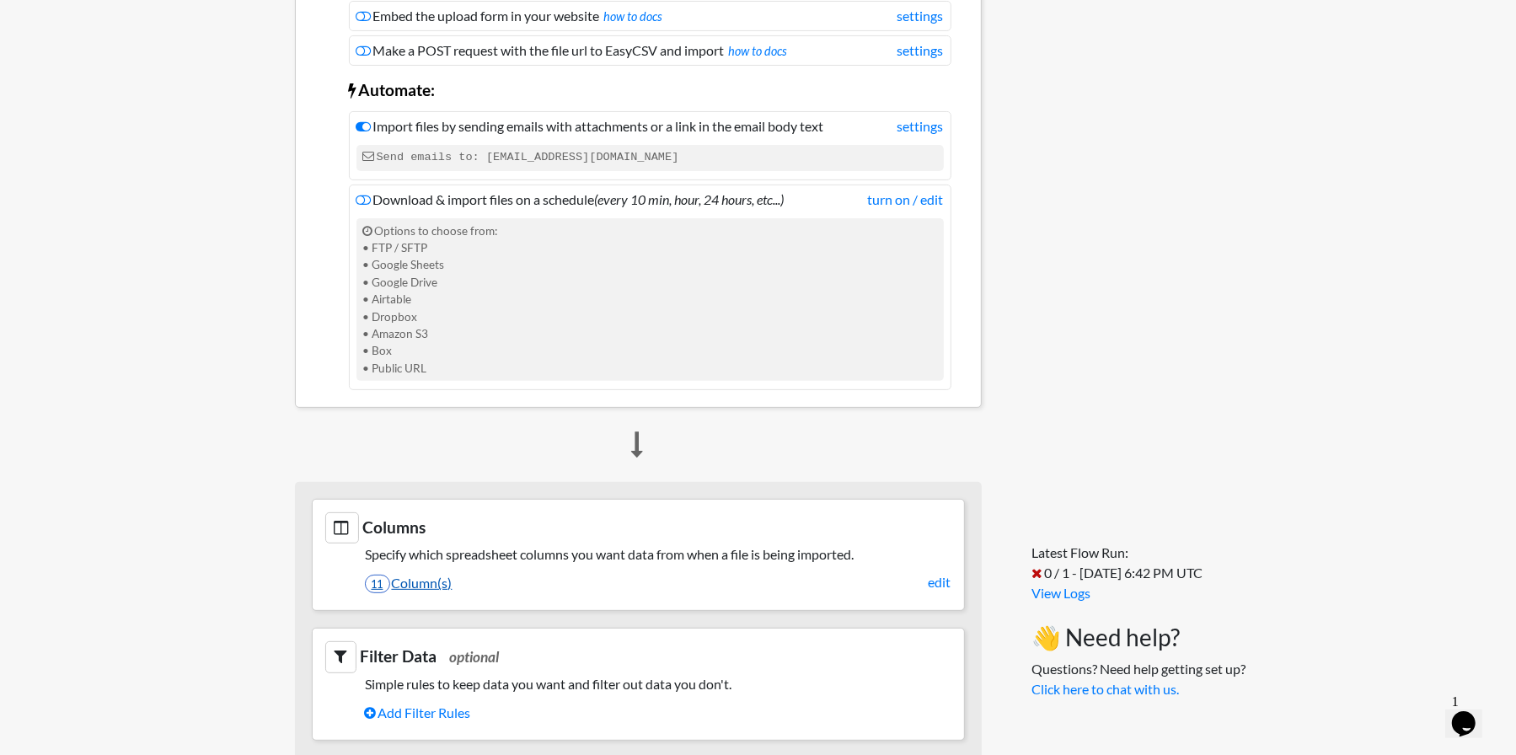
click at [417, 580] on link "11 Column(s)" at bounding box center [658, 583] width 586 height 29
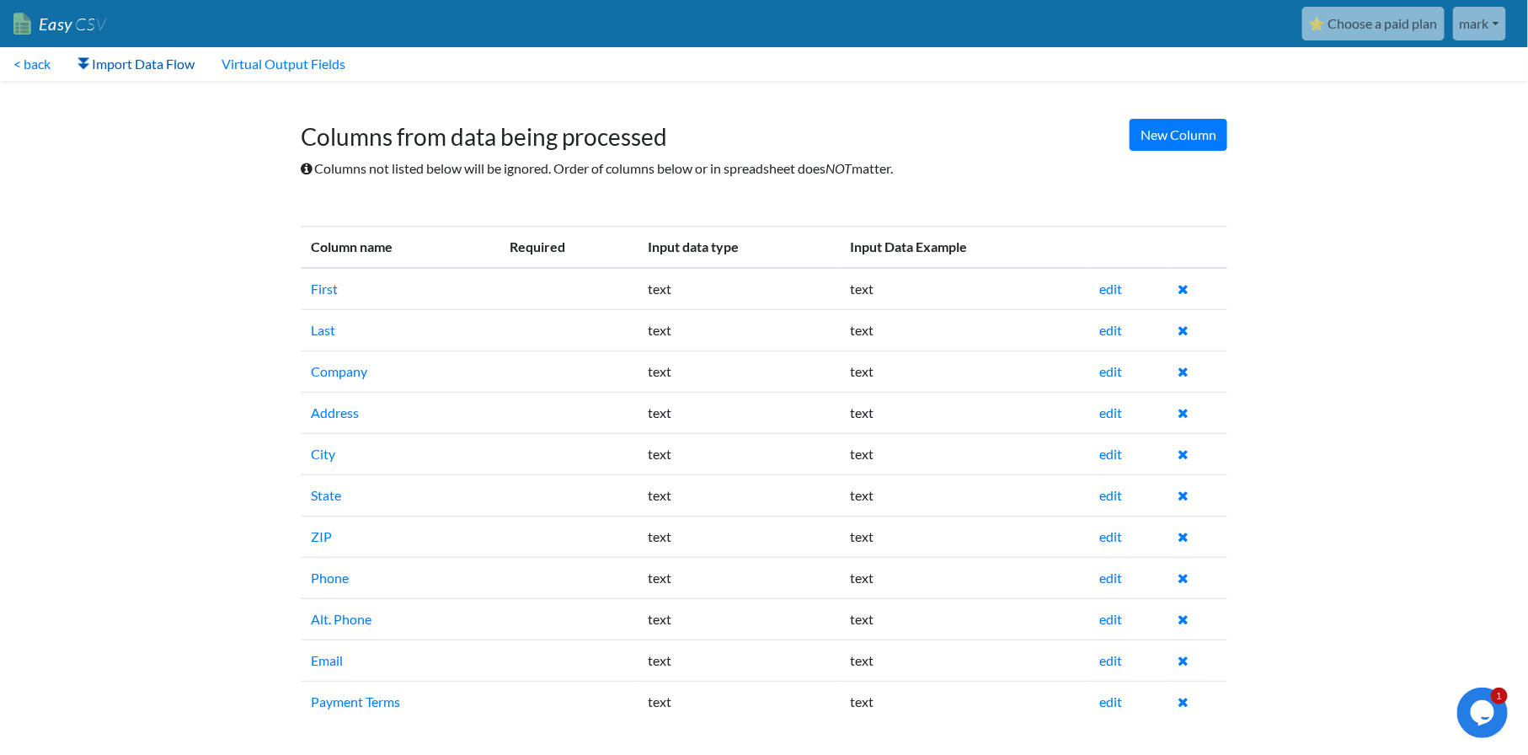
click at [134, 64] on link "Import Data Flow" at bounding box center [136, 64] width 144 height 34
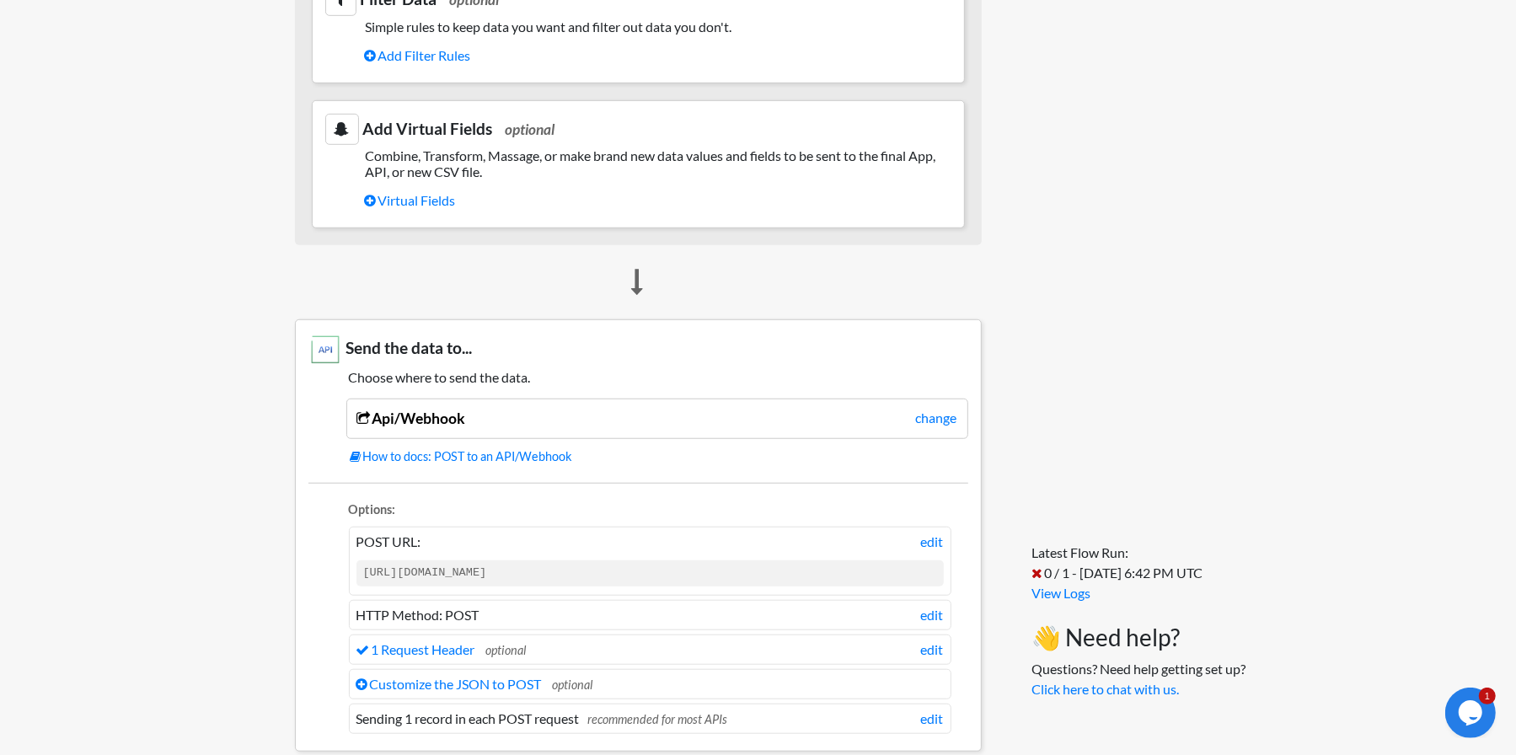
scroll to position [1095, 0]
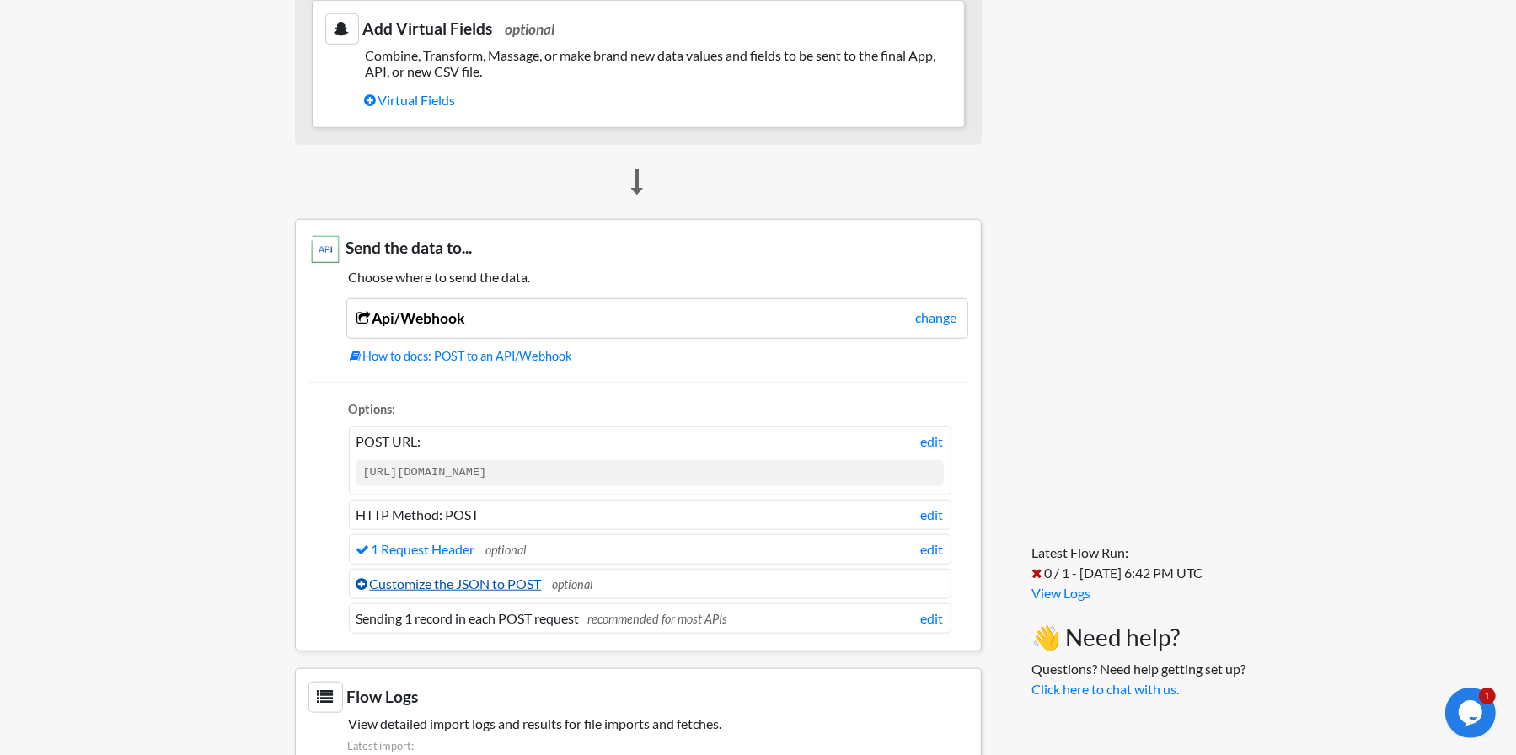
click at [517, 576] on link "Customize the JSON to POST" at bounding box center [448, 583] width 185 height 16
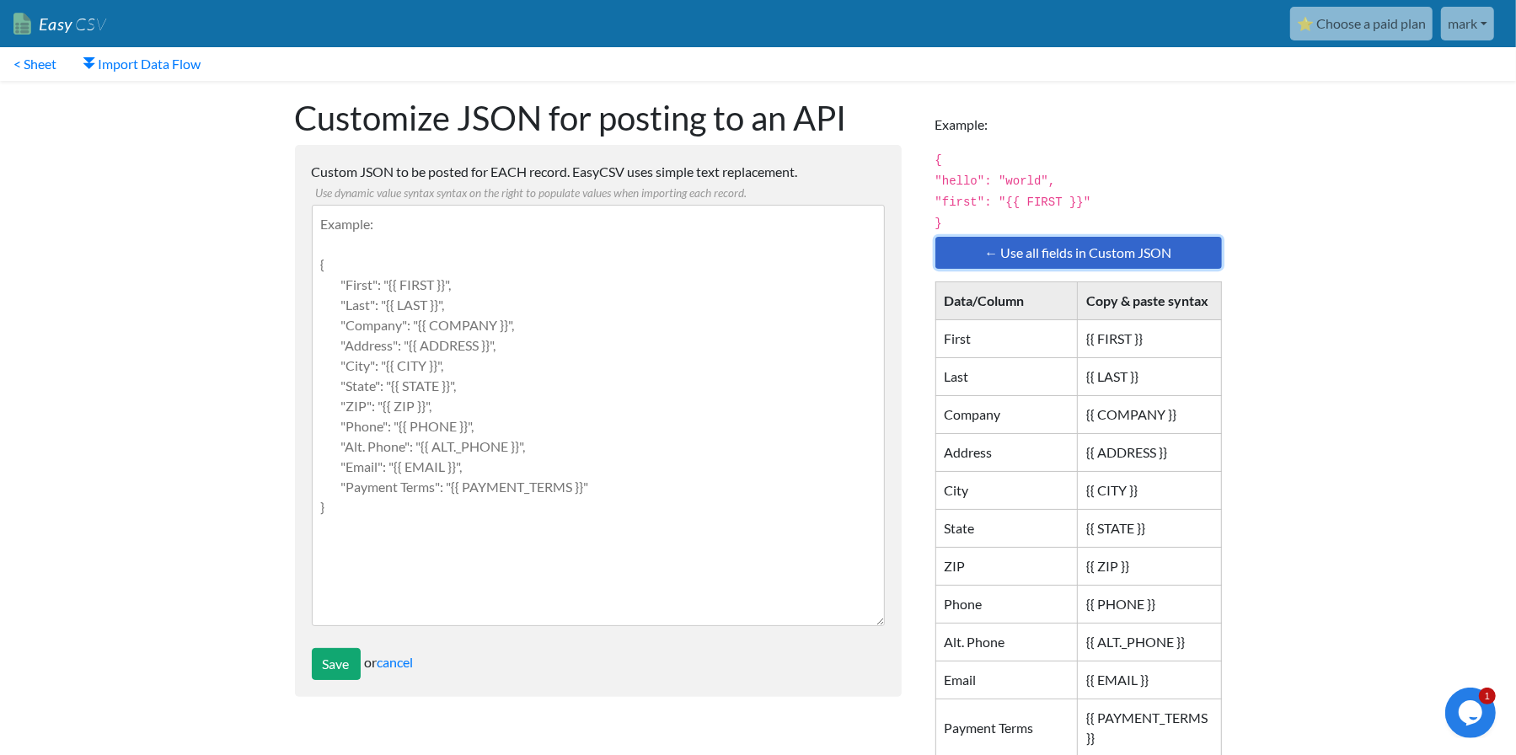
click at [1021, 248] on link "← Use all fields in Custom JSON" at bounding box center [1078, 253] width 286 height 32
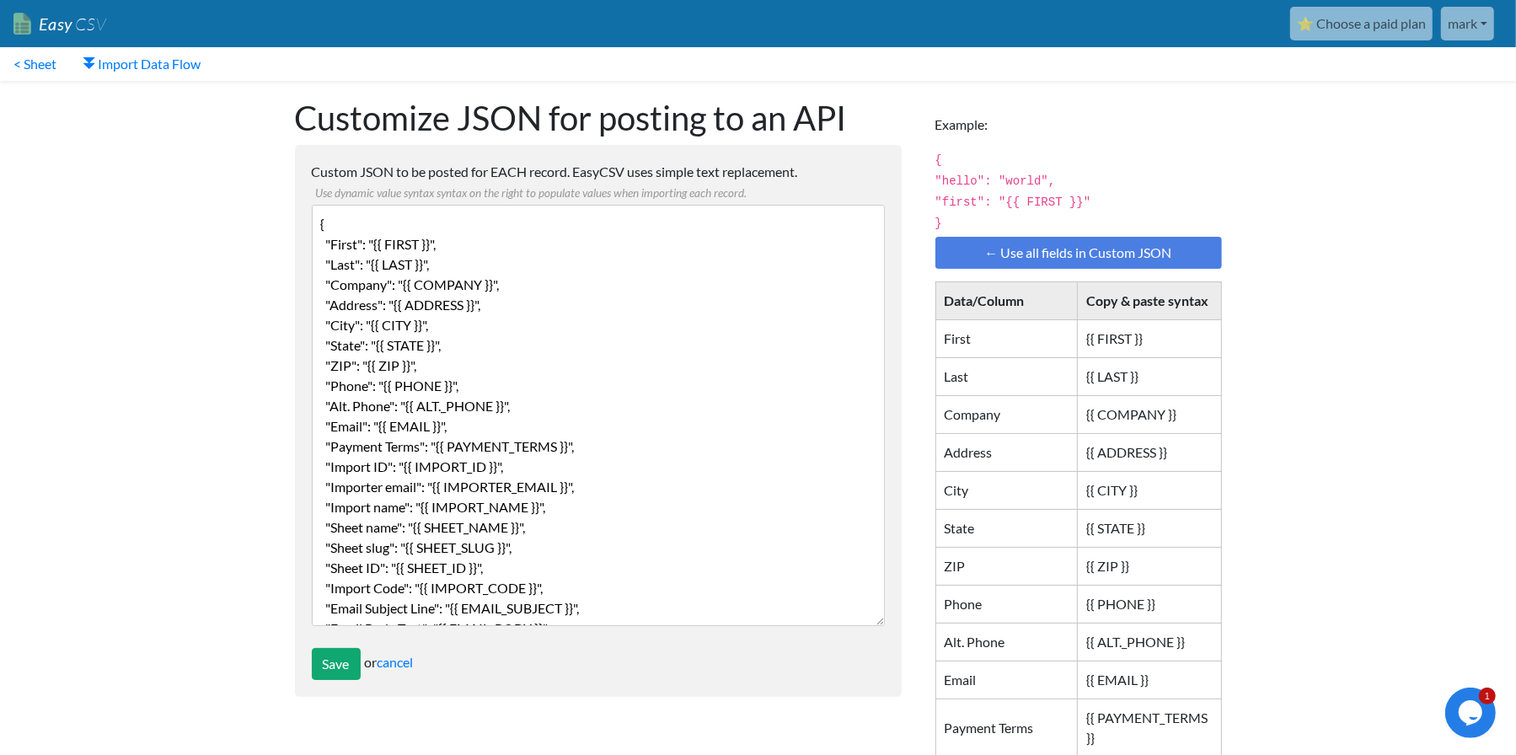
click at [476, 246] on textarea "{ "First": "{{ FIRST }}", "Last": "{{ LAST }}", "Company": "{{ COMPANY }}", "Ad…" at bounding box center [598, 415] width 573 height 421
paste textarea "firstName": "{{First}}", "lastName": "{{Last}}", "companyName": "{{Company}}", …"
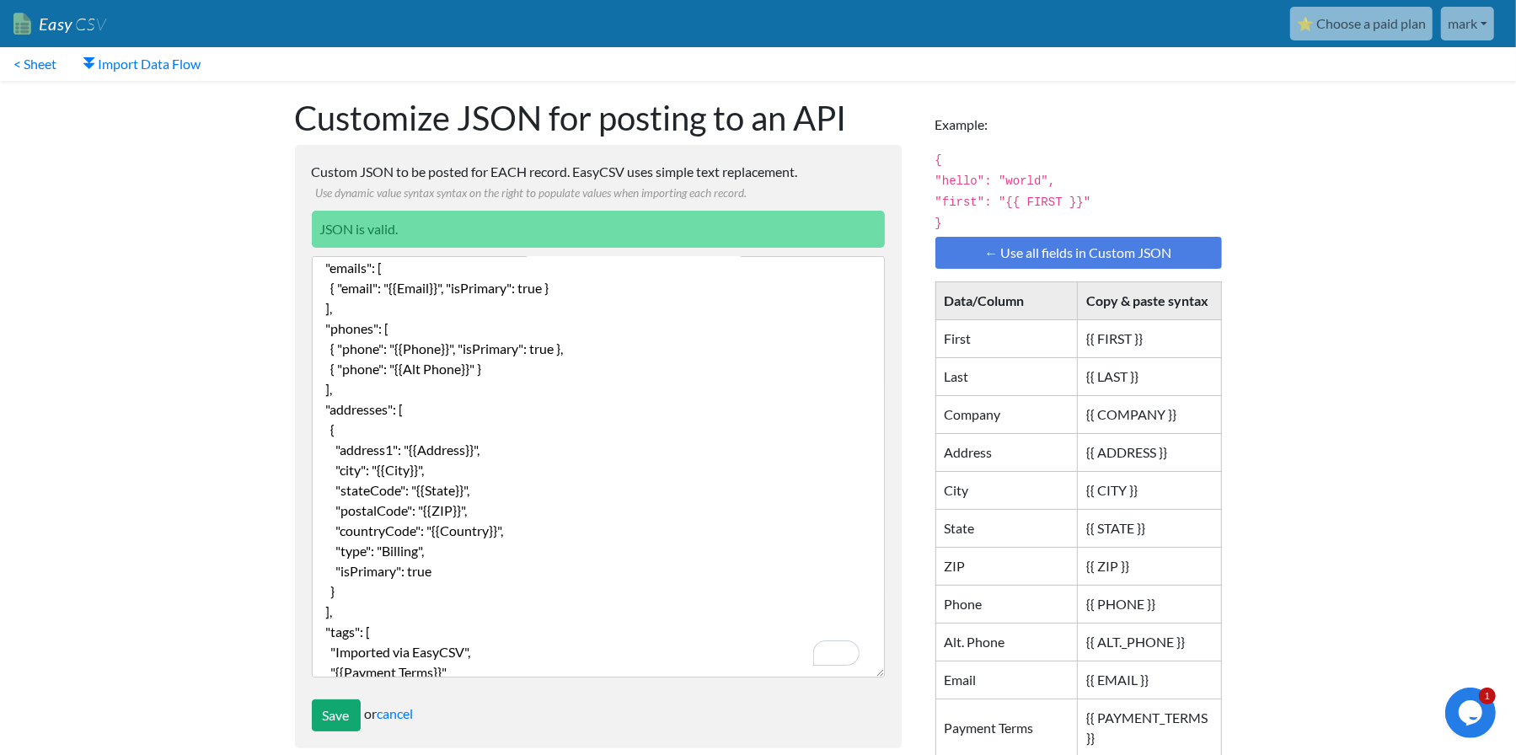
scroll to position [69, 0]
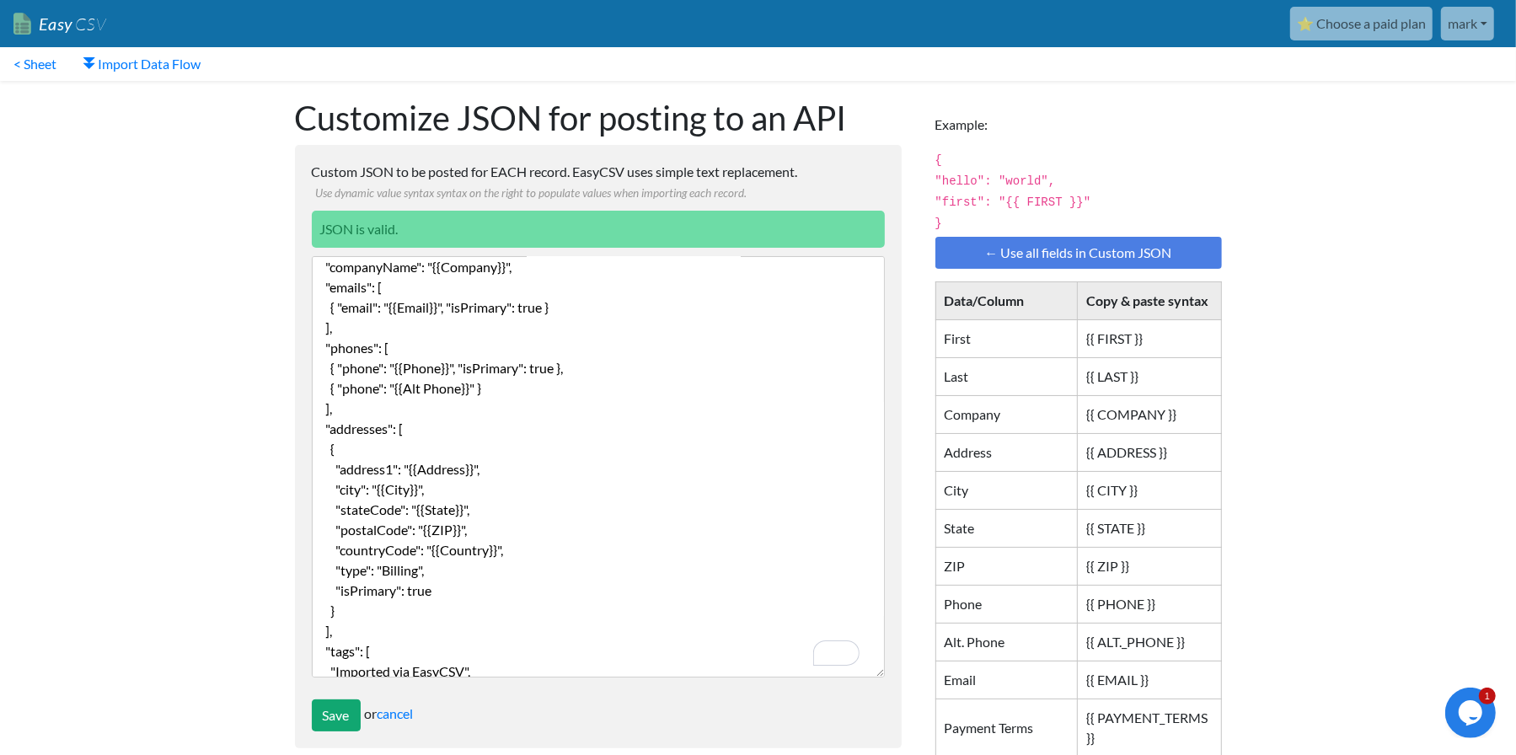
click at [516, 553] on textarea "{ "First": "{{ FIRST }}", "Last": "{{ LAST }}", "Company": "{{ COMPANY }}", "Ad…" at bounding box center [598, 466] width 573 height 421
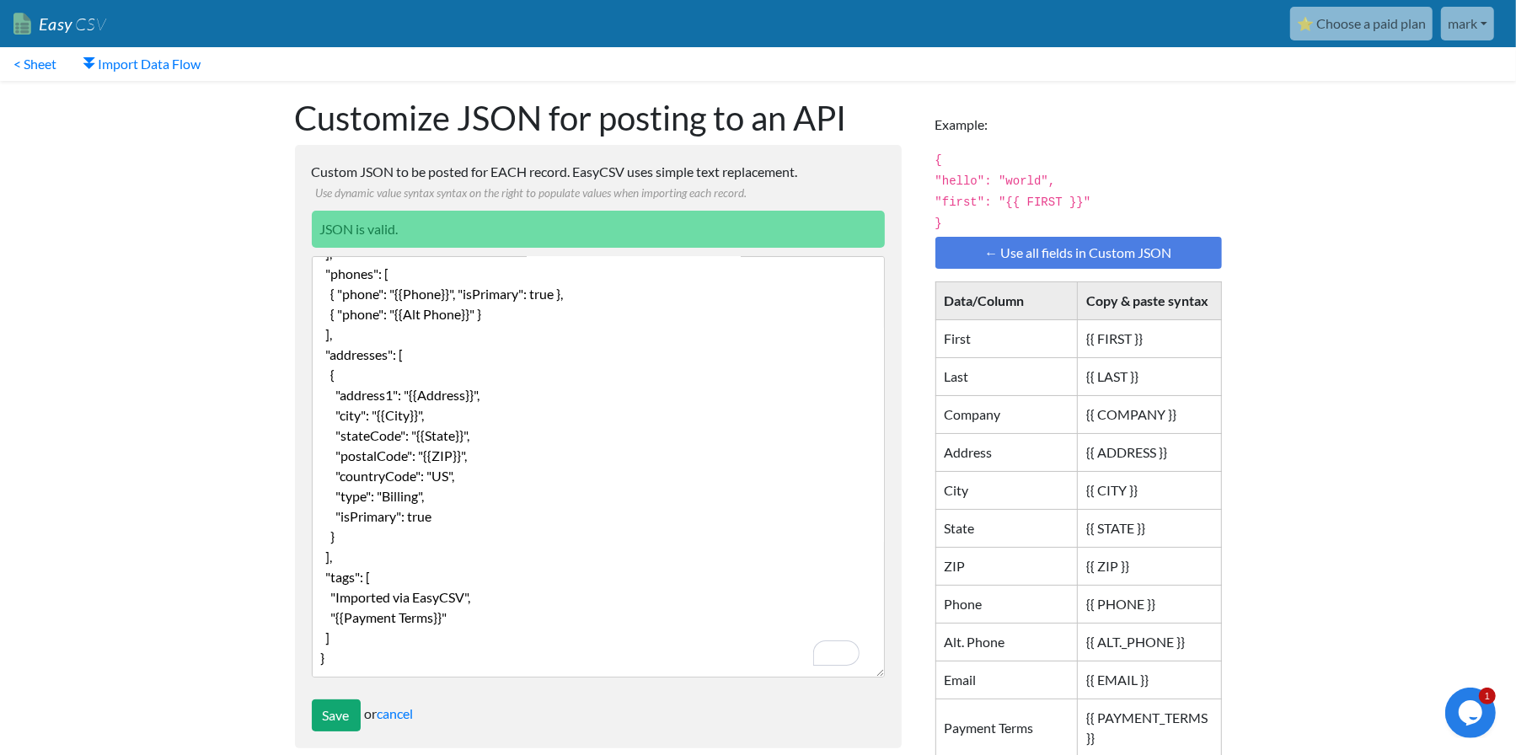
scroll to position [0, 0]
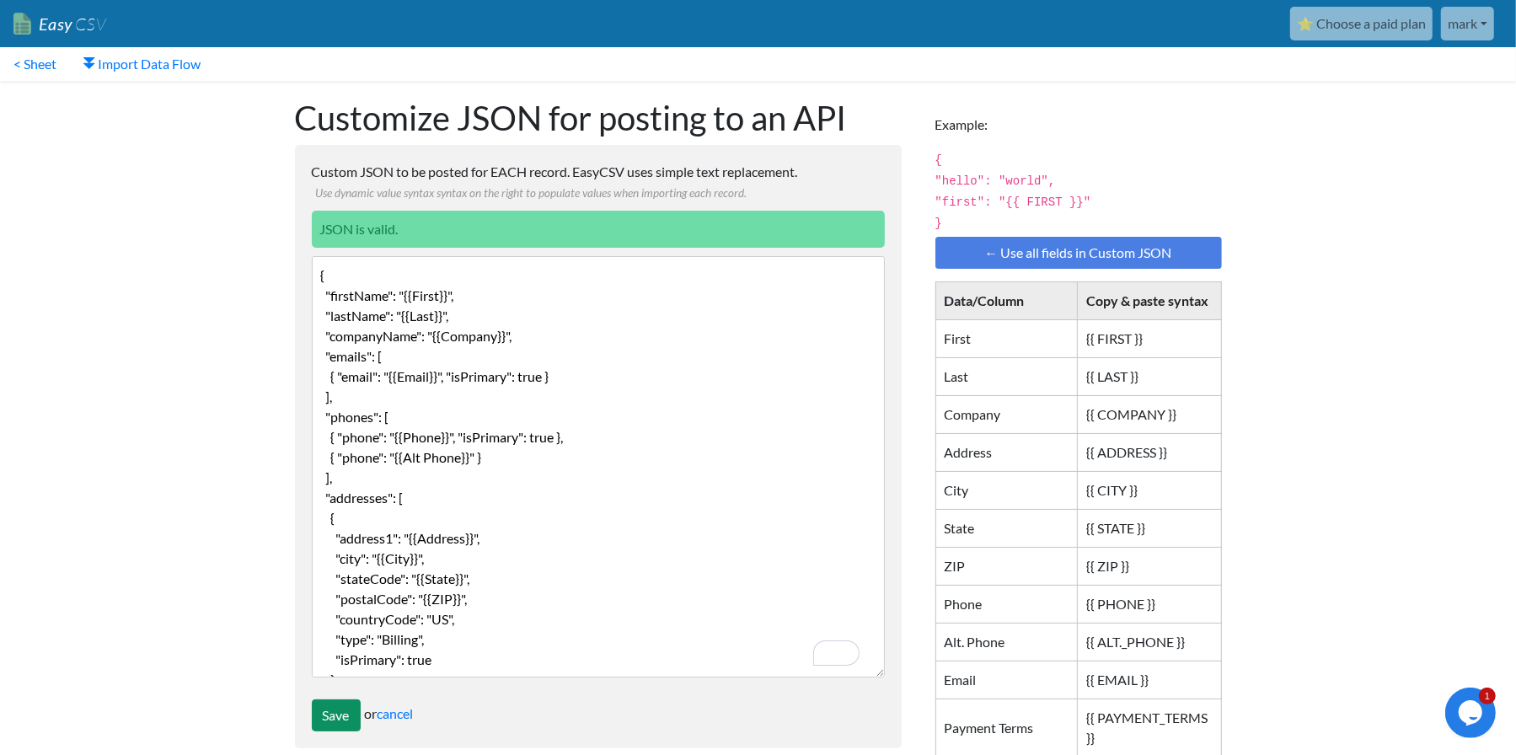
type textarea "{ "firstName": "{{First}}", "lastName": "{{Last}}", "companyName": "{{Company}}…"
click at [330, 709] on input "Save" at bounding box center [336, 715] width 49 height 32
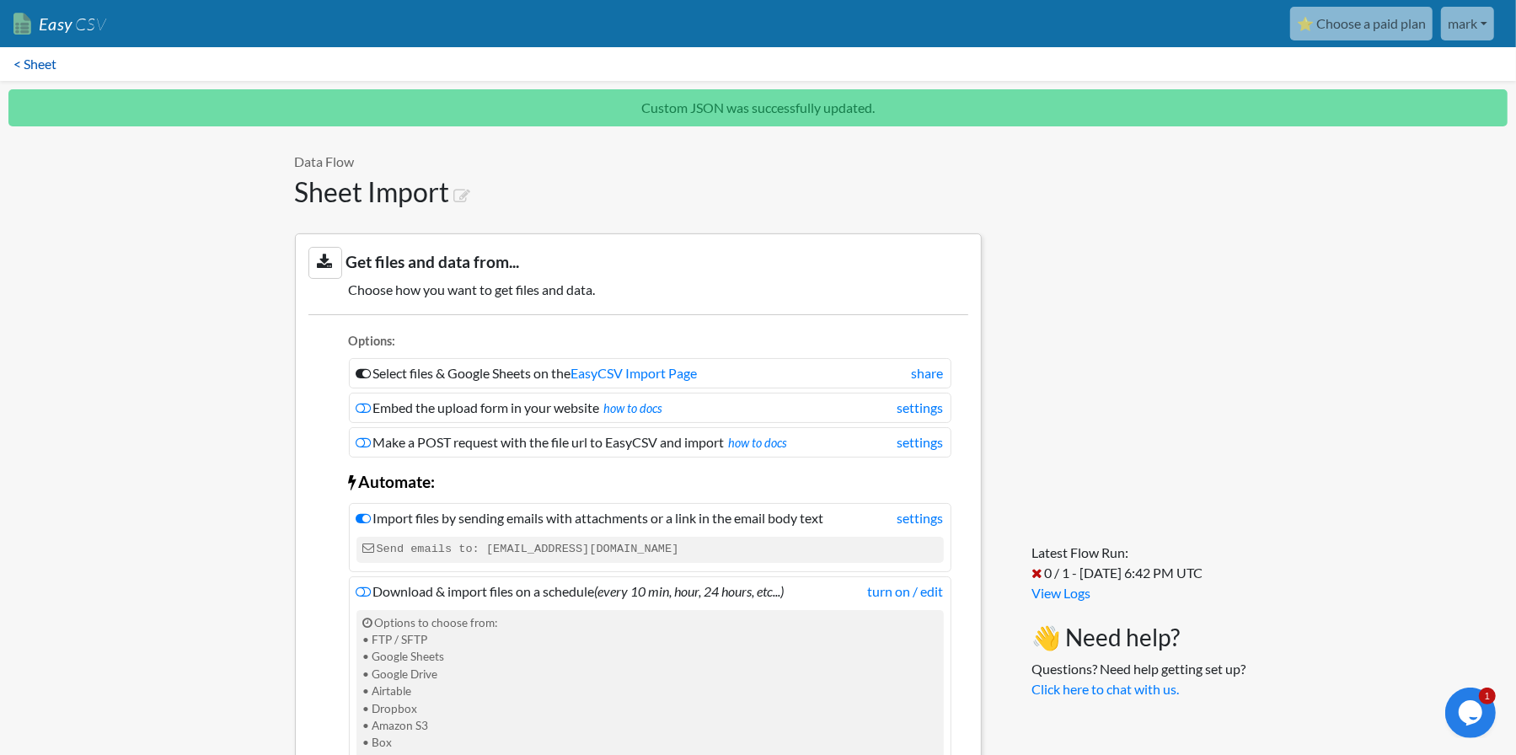
click at [19, 62] on link "< Sheet" at bounding box center [35, 64] width 70 height 34
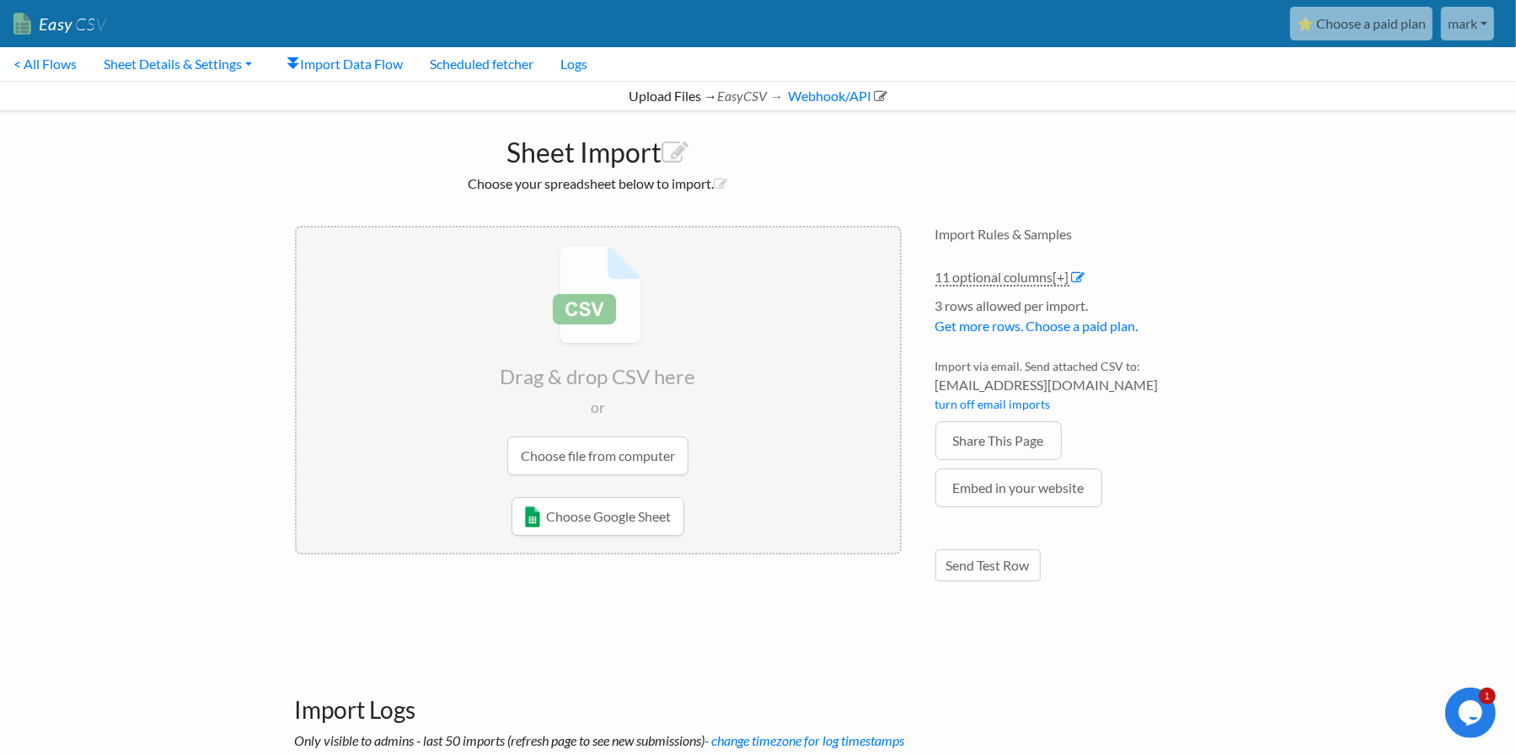
click at [605, 455] on input "file" at bounding box center [598, 359] width 603 height 265
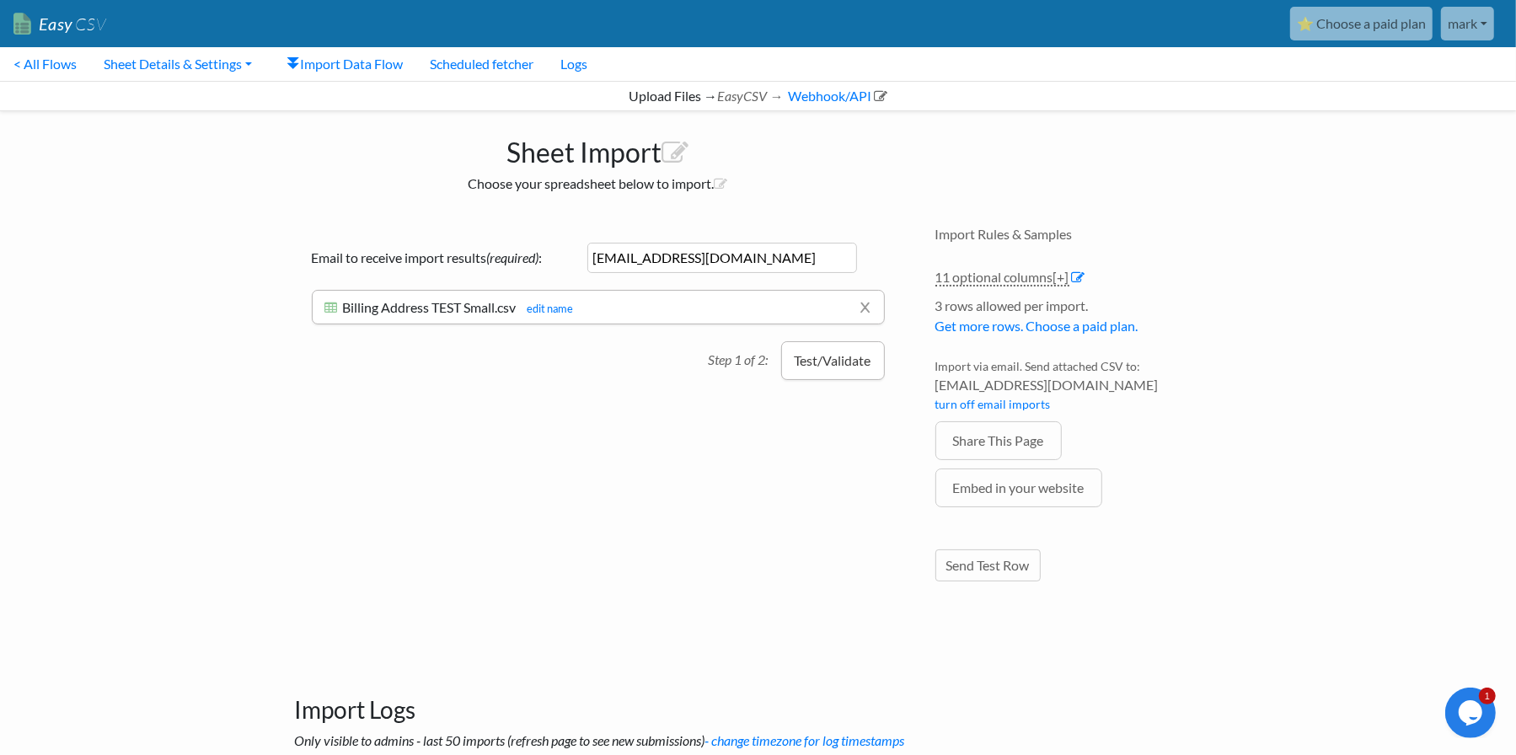
click at [843, 348] on button "Test/Validate" at bounding box center [833, 360] width 104 height 39
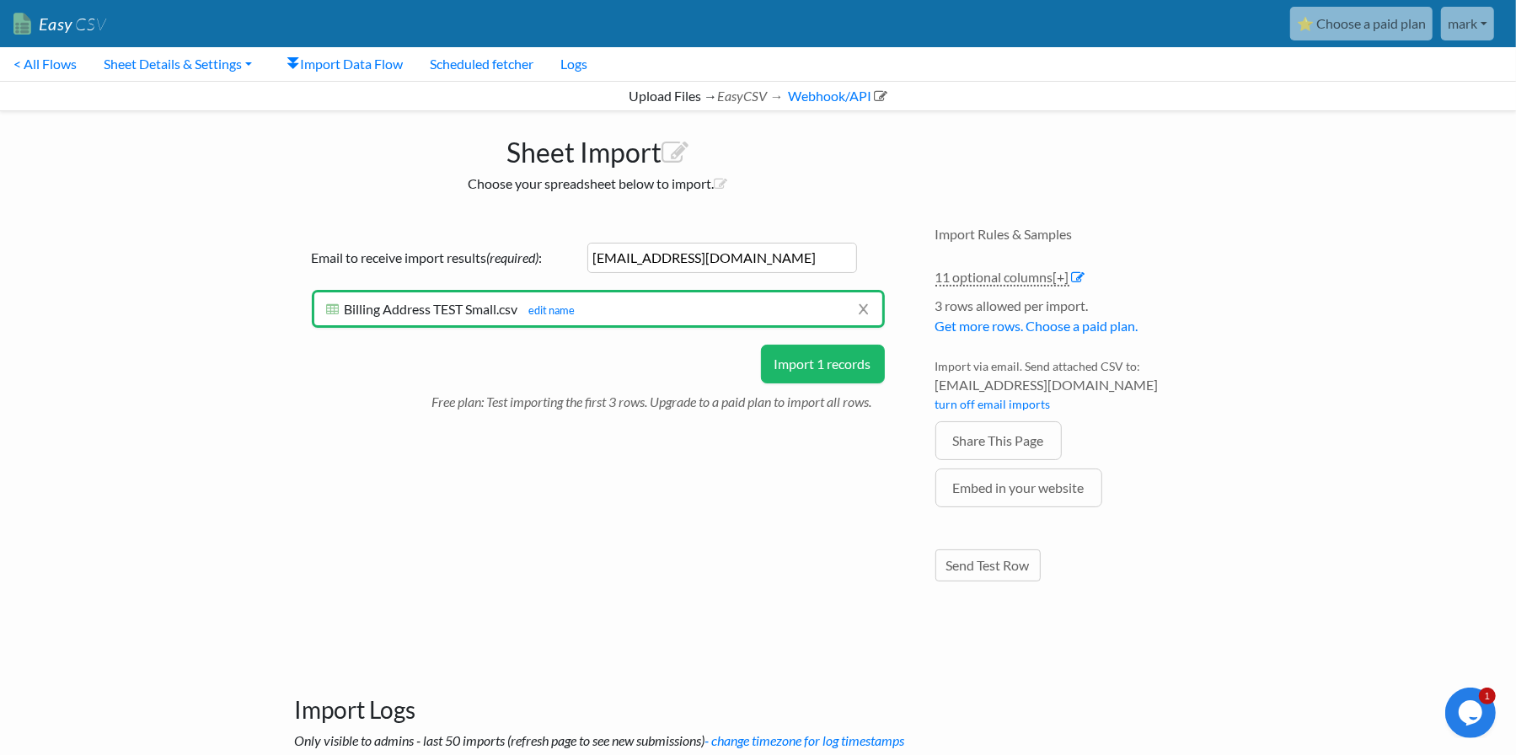
click at [835, 363] on button "Import 1 records" at bounding box center [823, 364] width 124 height 39
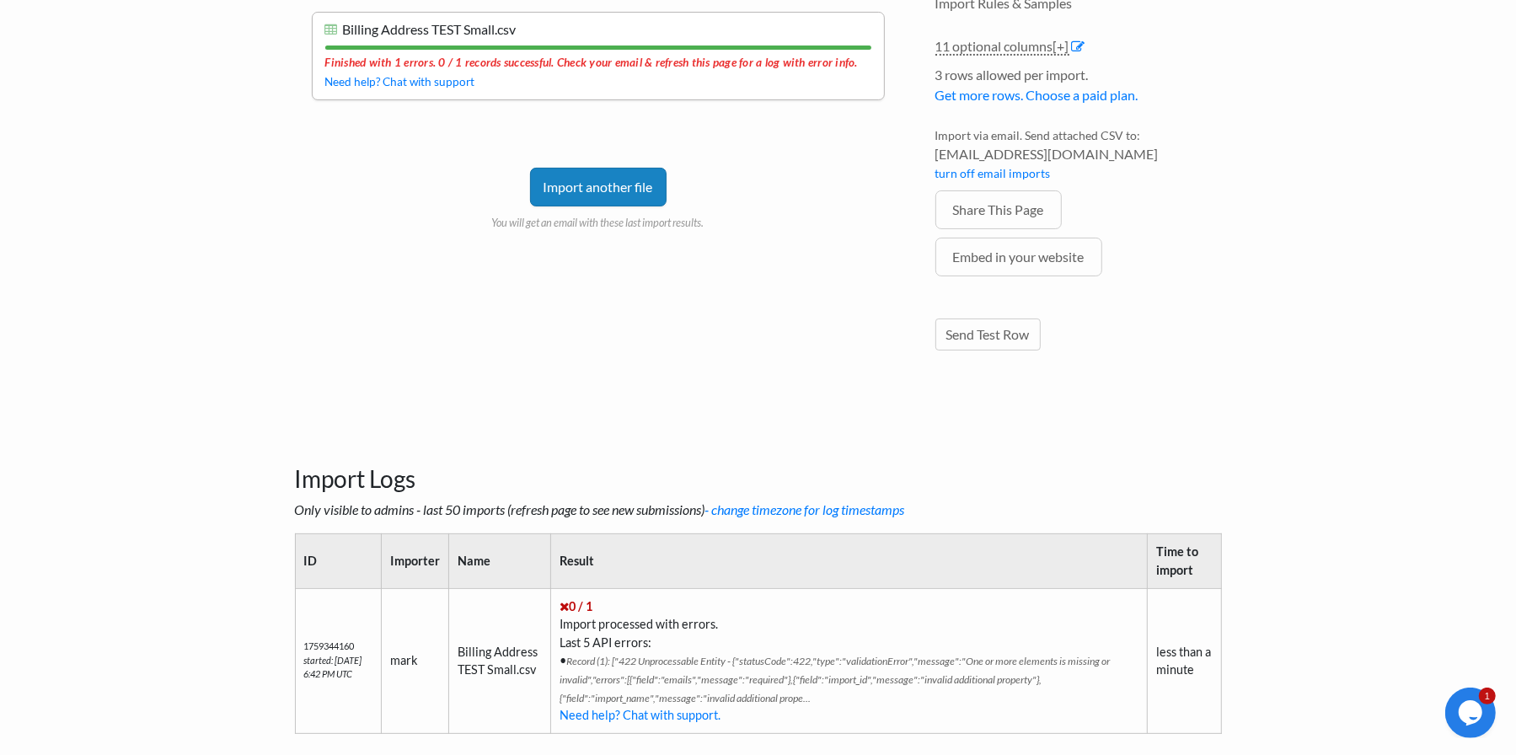
scroll to position [301, 0]
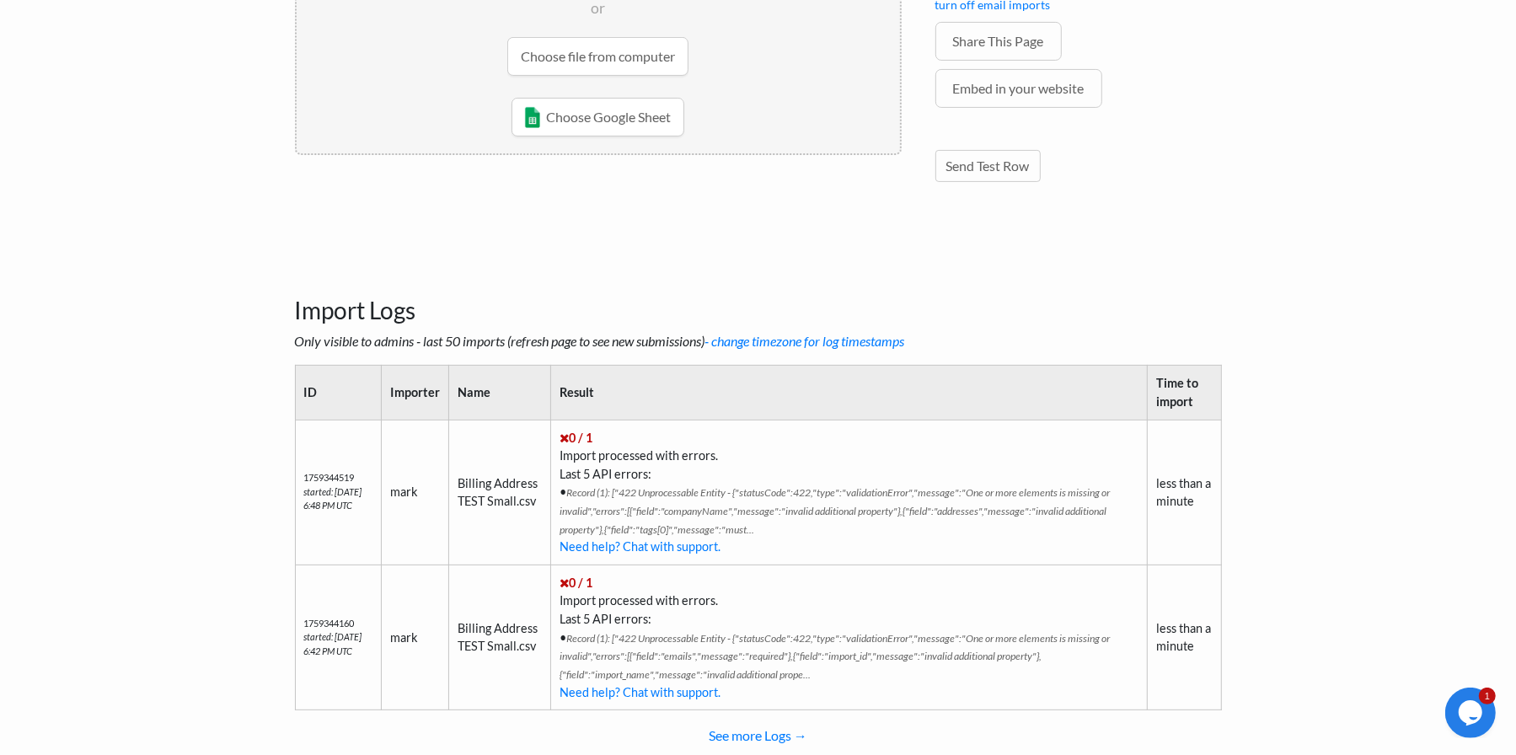
scroll to position [446, 0]
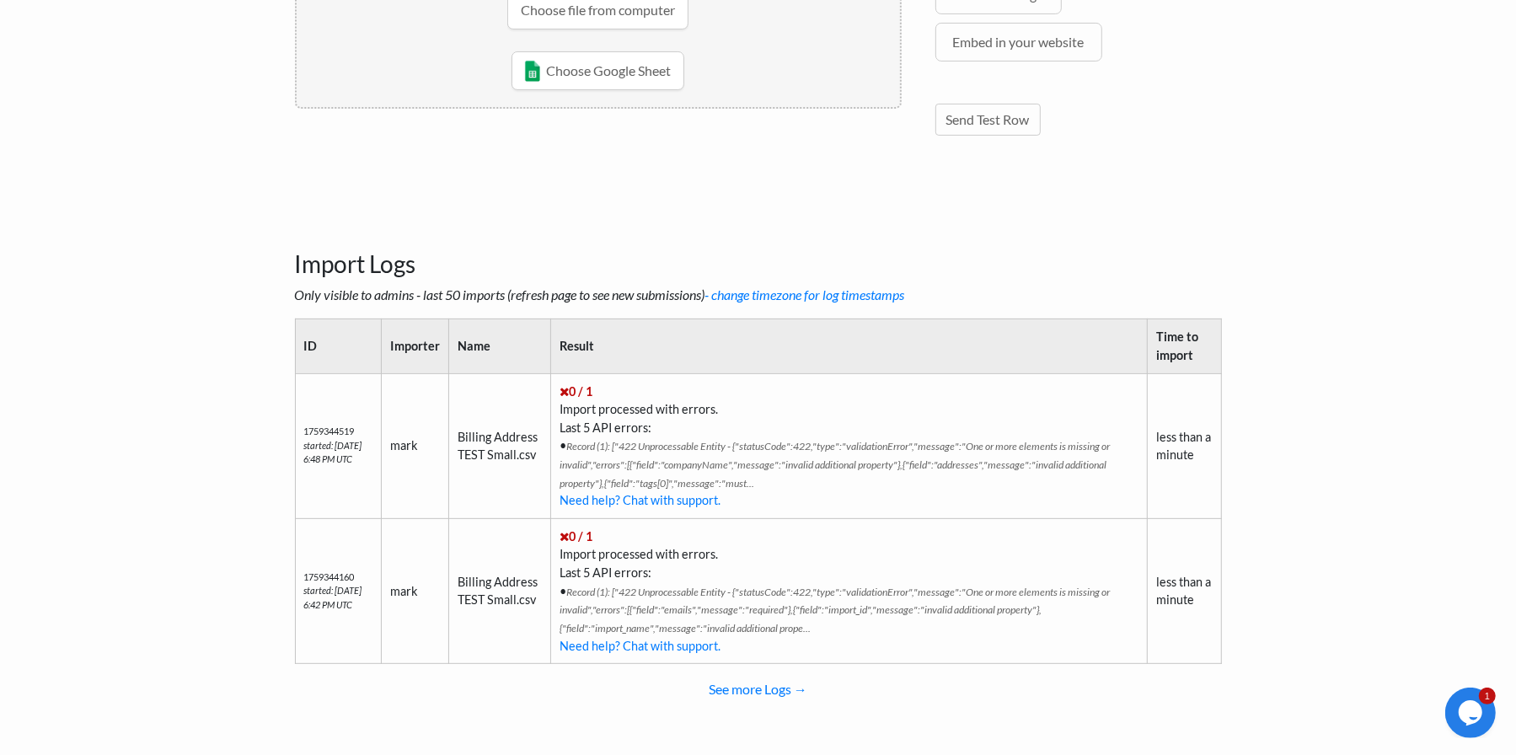
drag, startPoint x: 479, startPoint y: 585, endPoint x: 499, endPoint y: 584, distance: 20.2
click at [479, 585] on td "Billing Address TEST Small.csv" at bounding box center [500, 590] width 102 height 145
click at [758, 692] on link "See more Logs →" at bounding box center [758, 689] width 927 height 34
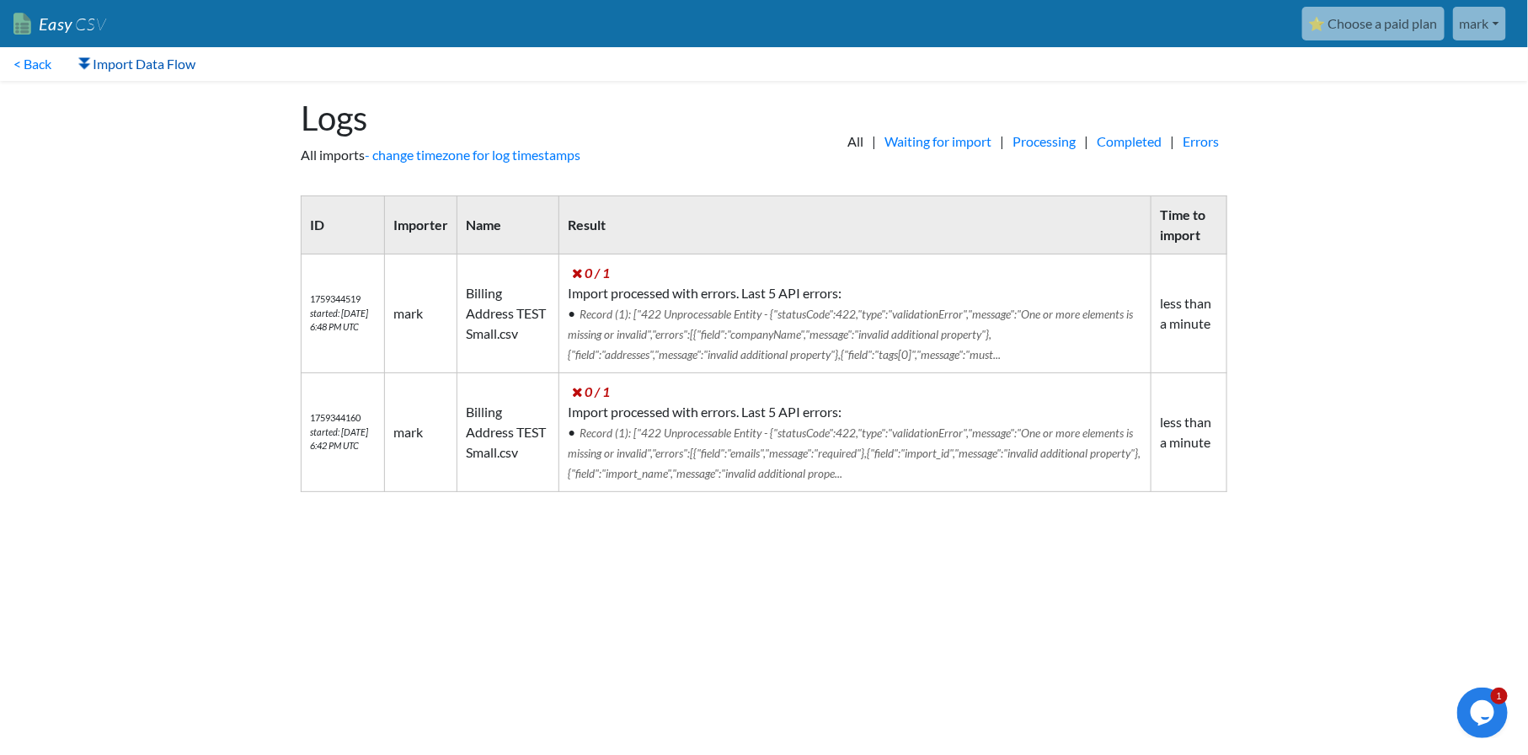
click at [183, 61] on link "Import Data Flow" at bounding box center [137, 64] width 144 height 34
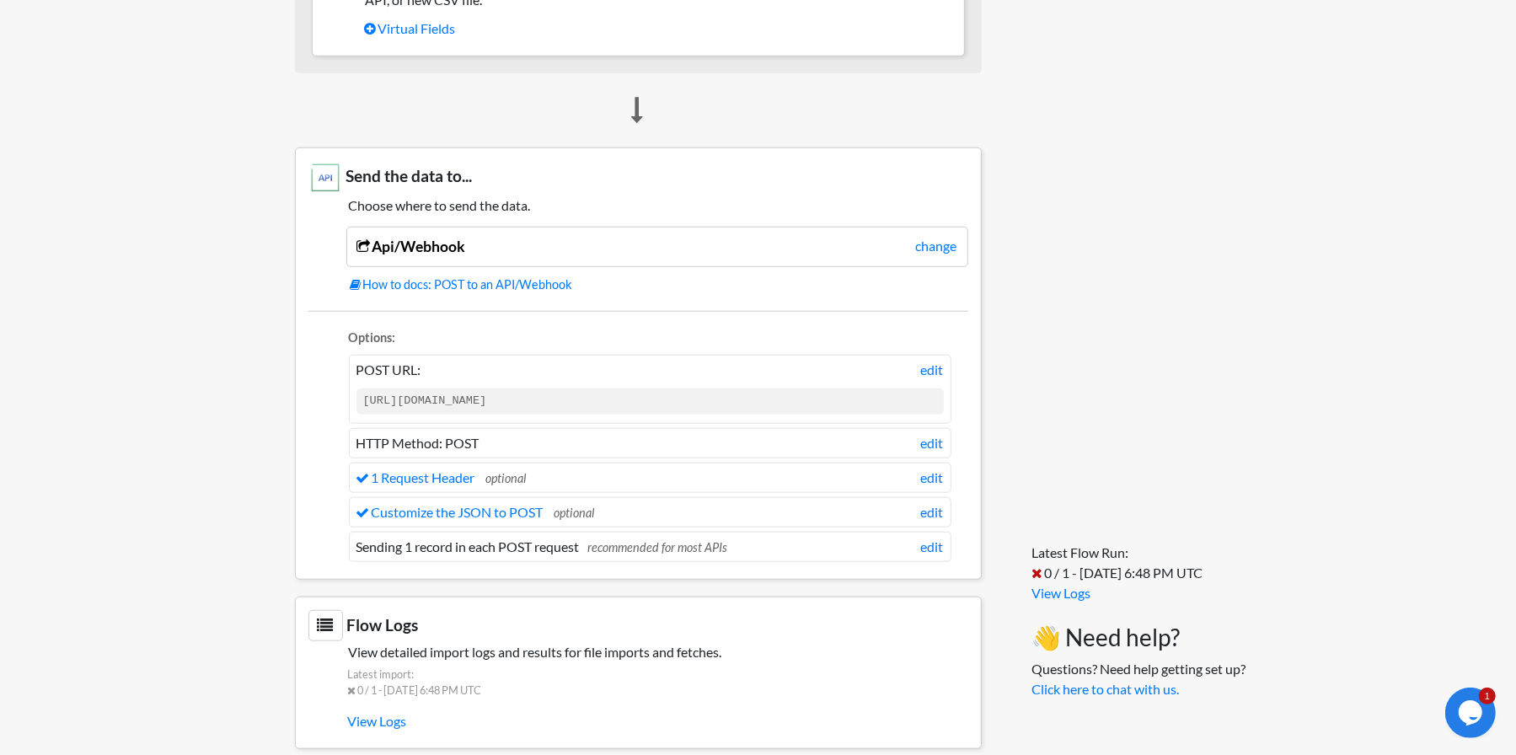
scroll to position [1180, 0]
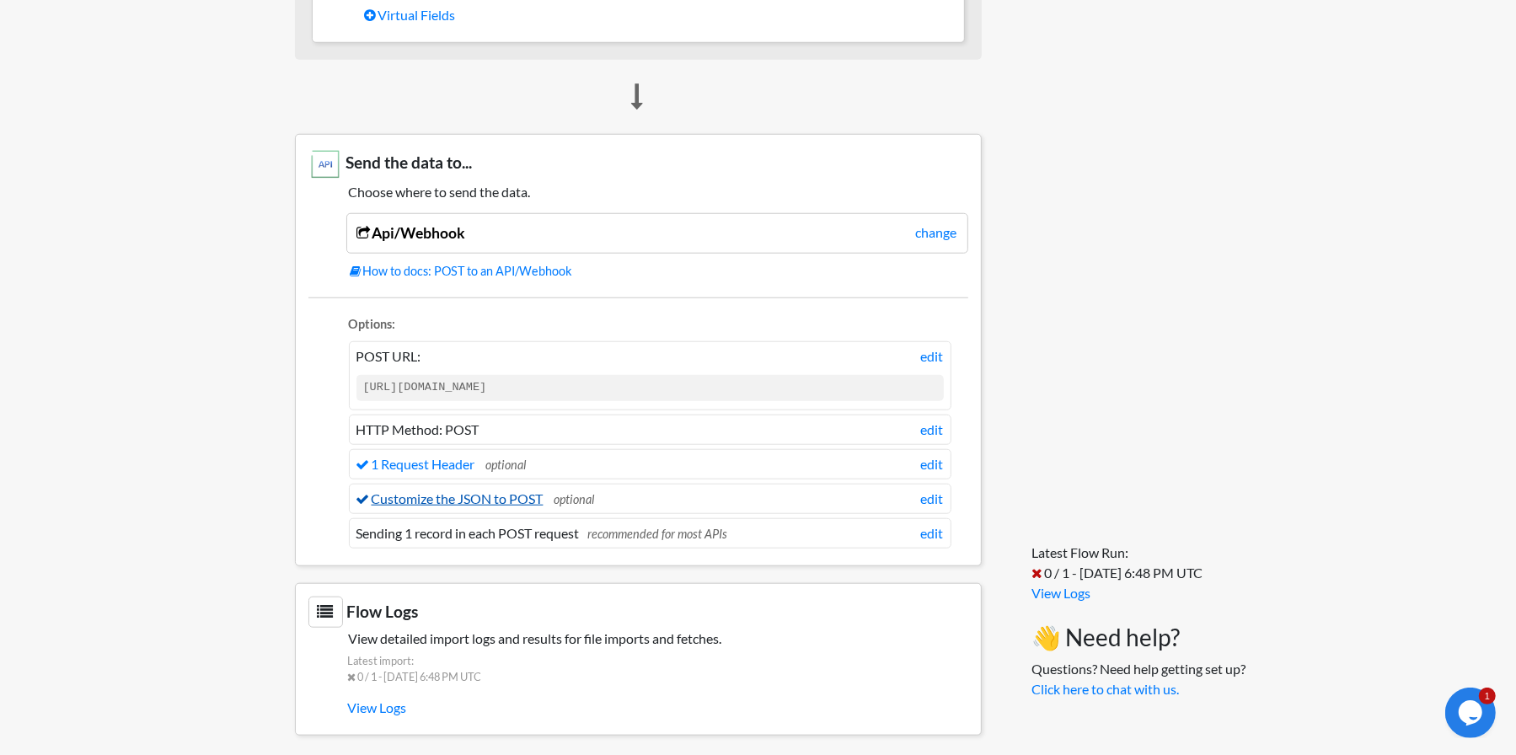
click at [506, 492] on link "Customize the JSON to POST" at bounding box center [449, 498] width 187 height 16
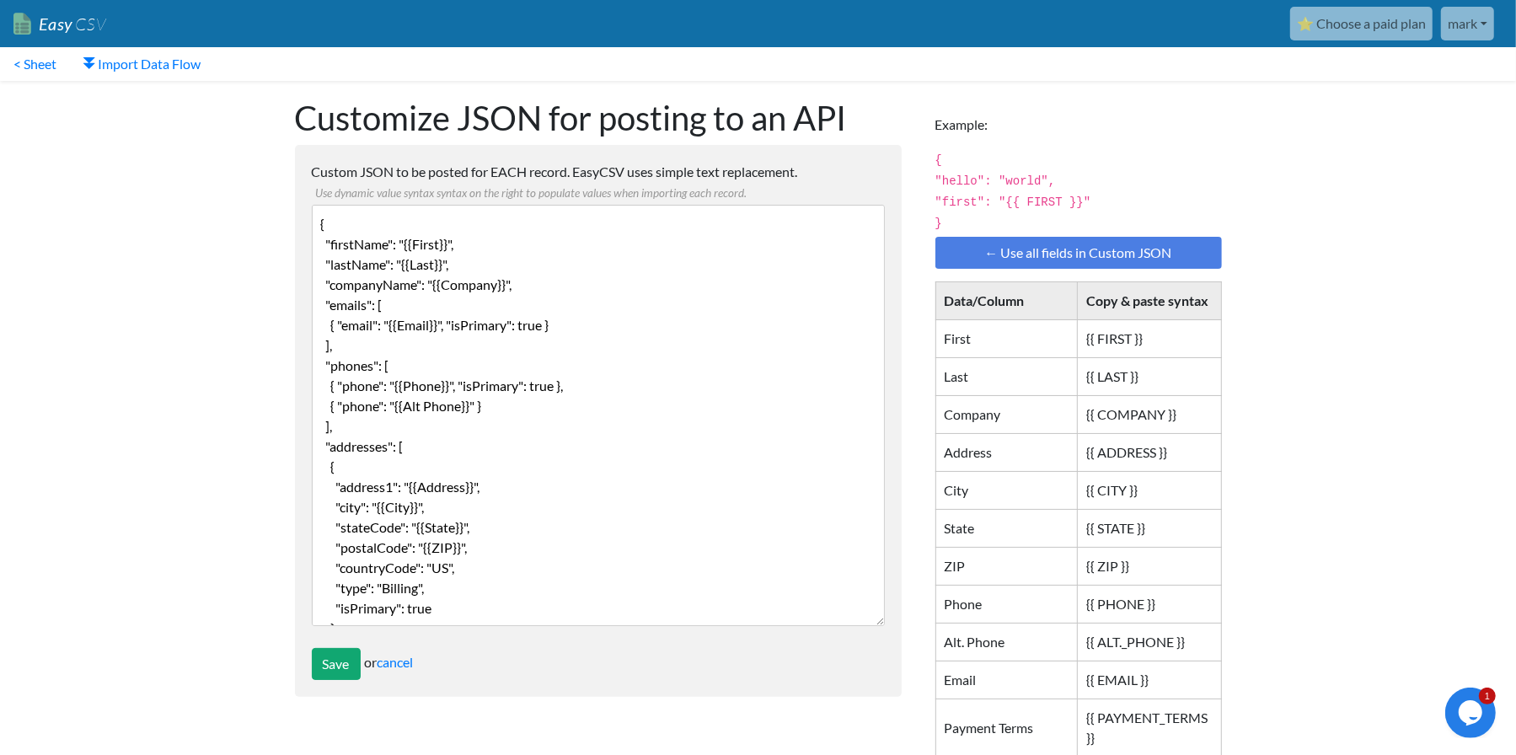
click at [493, 243] on textarea "{ "firstName": "{{First}}", "lastName": "{{Last}}", "companyName": "{{Company}}…" at bounding box center [598, 415] width 573 height 421
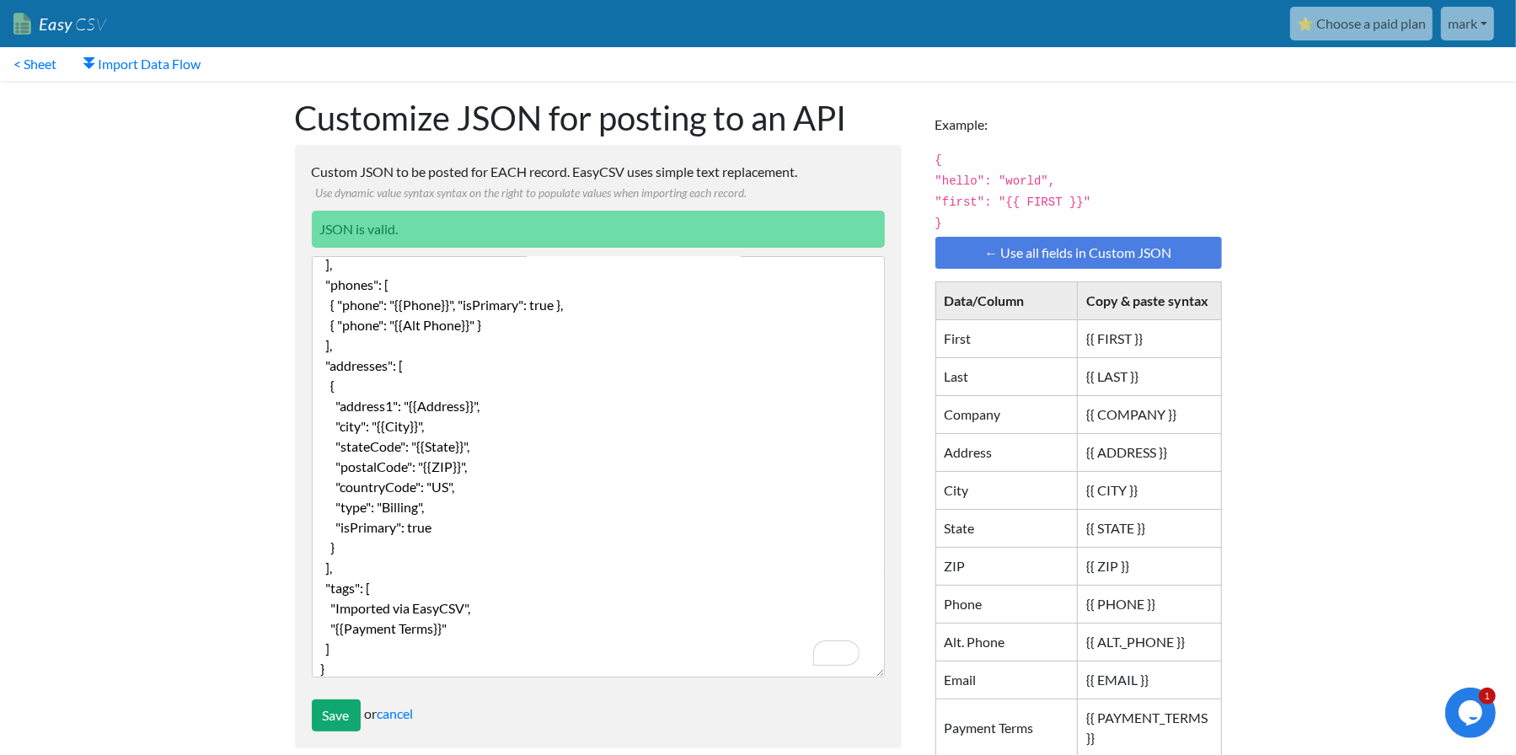
scroll to position [132, 0]
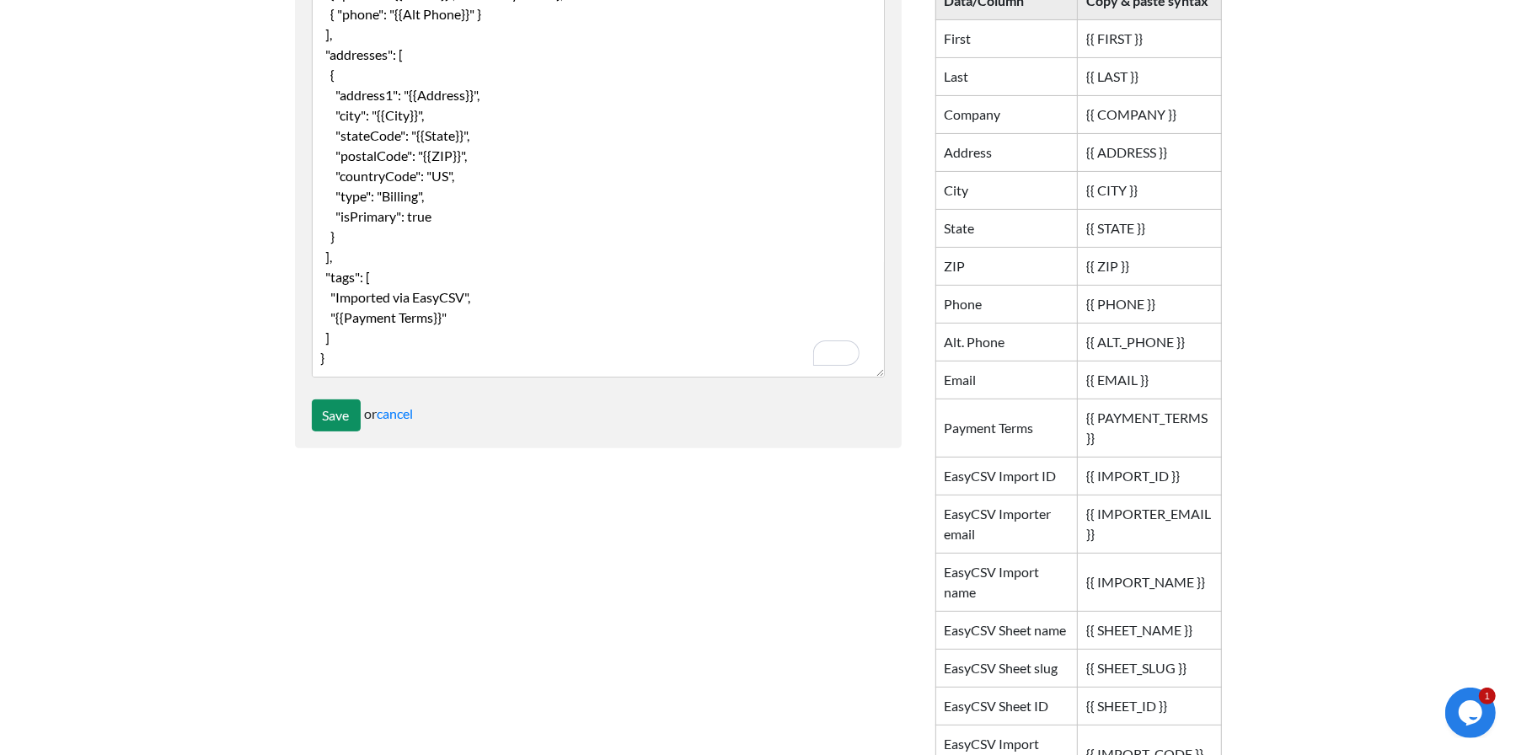
type textarea "{ "firstName": "{{First}}", "lastName": "{{Last}}", "emails": [ { "email": "{{E…"
click at [336, 420] on input "Save" at bounding box center [336, 415] width 49 height 32
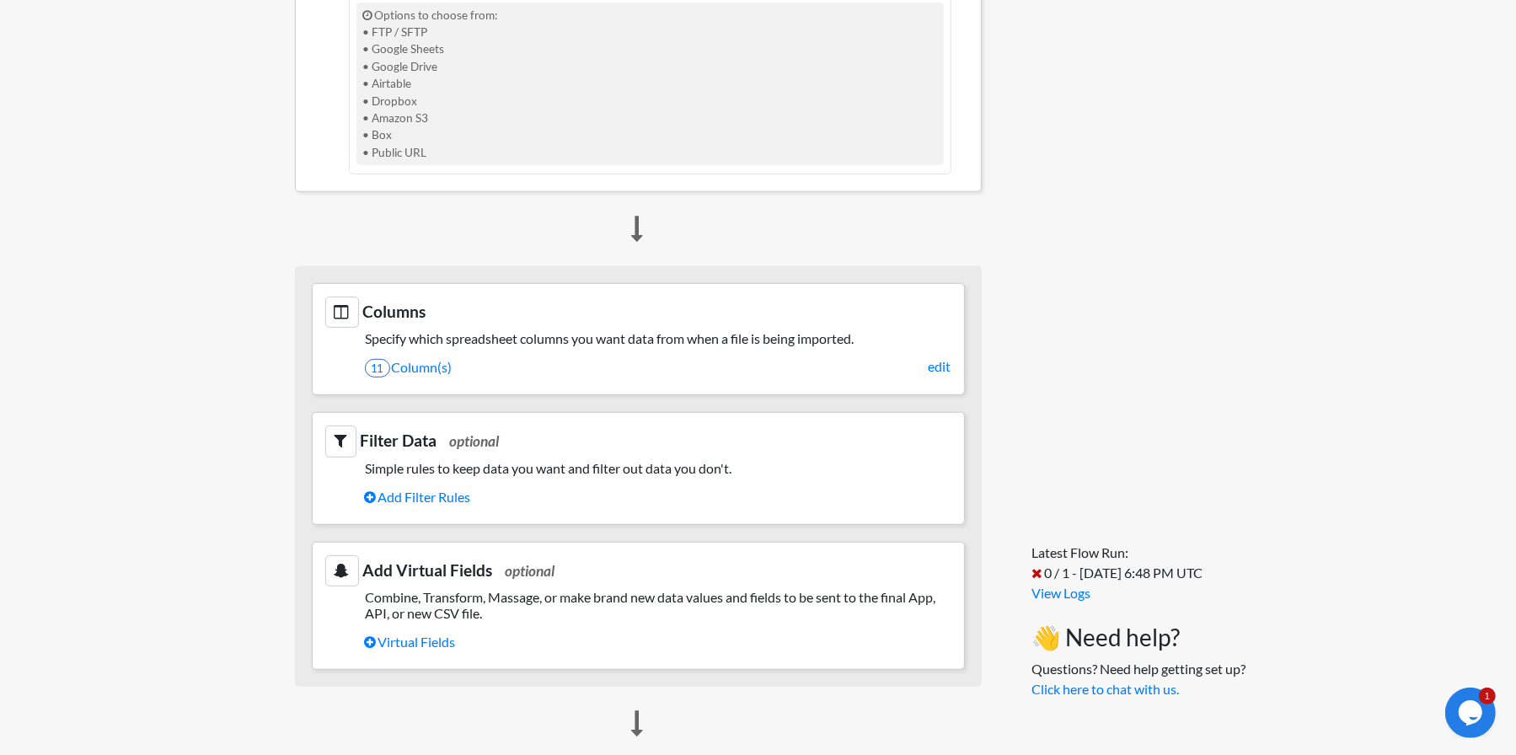
scroll to position [392, 0]
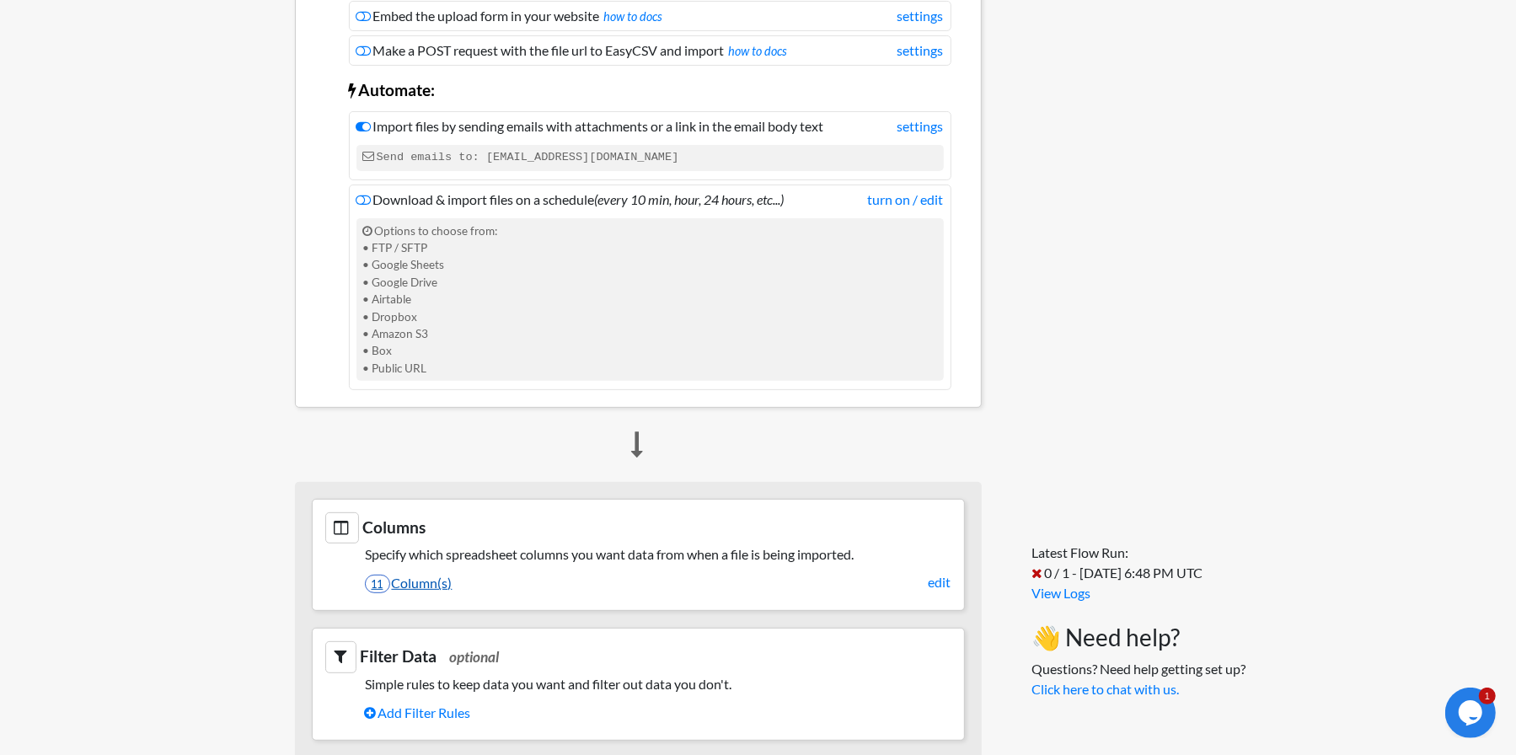
click at [414, 584] on link "11 Column(s)" at bounding box center [658, 583] width 586 height 29
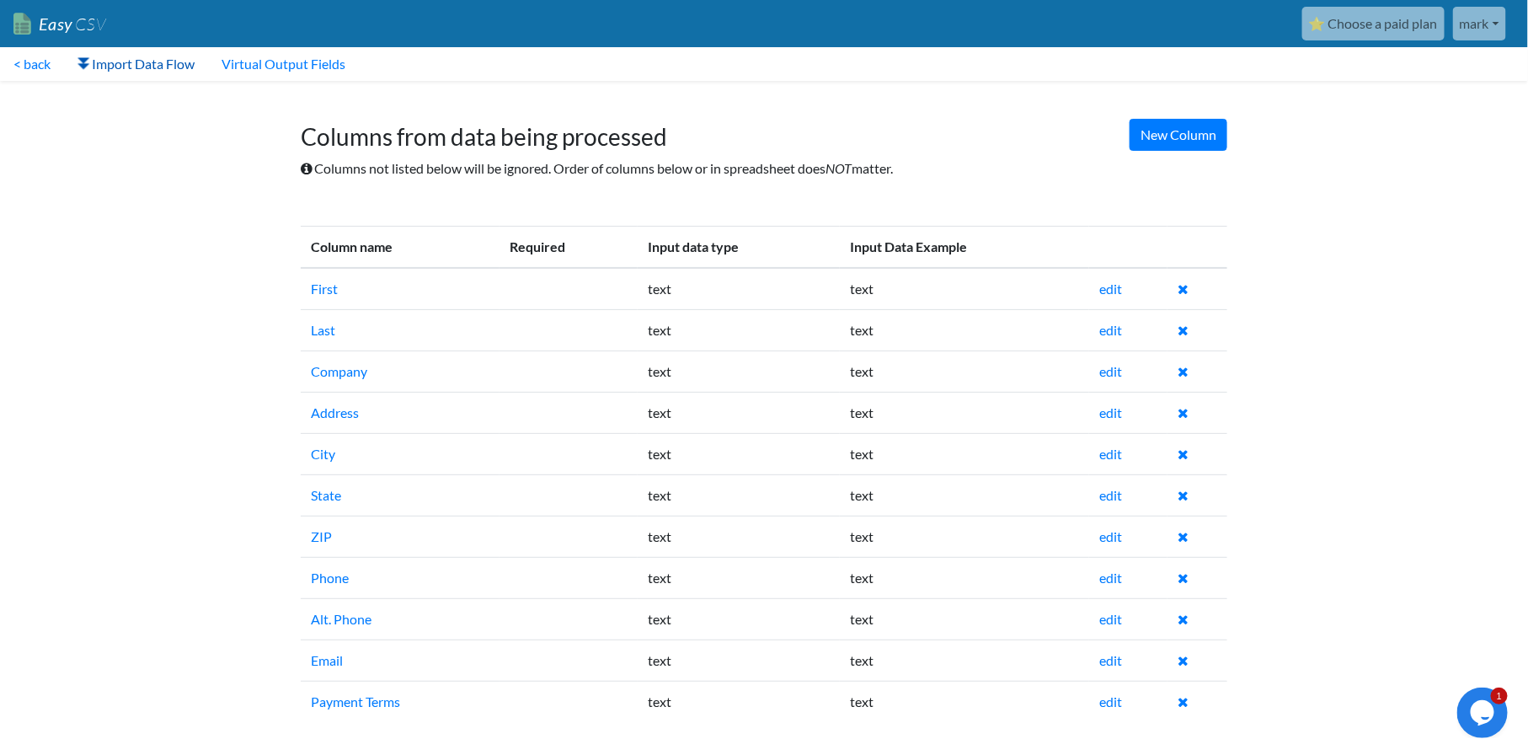
click at [180, 62] on link "Import Data Flow" at bounding box center [136, 64] width 144 height 34
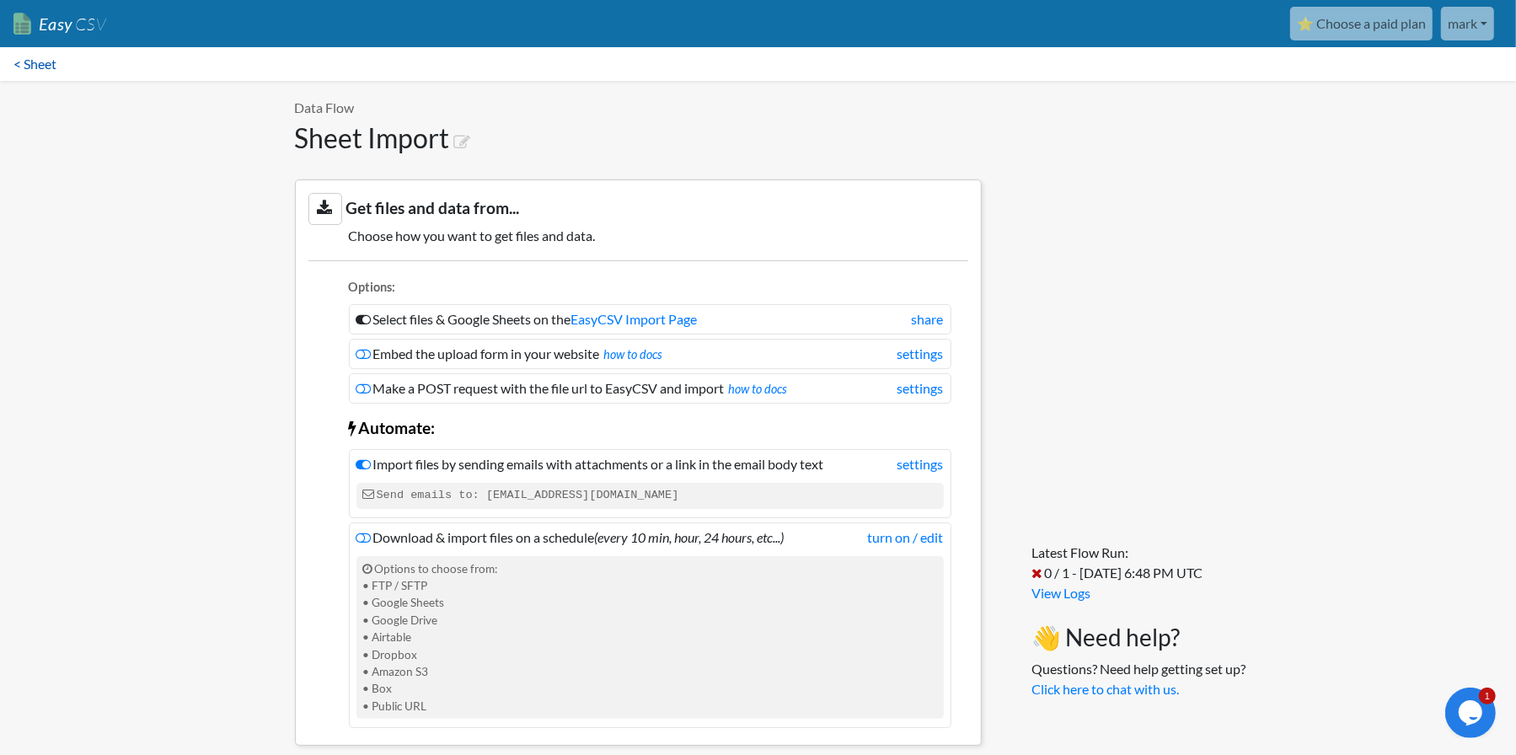
click at [32, 71] on link "< Sheet" at bounding box center [35, 64] width 70 height 34
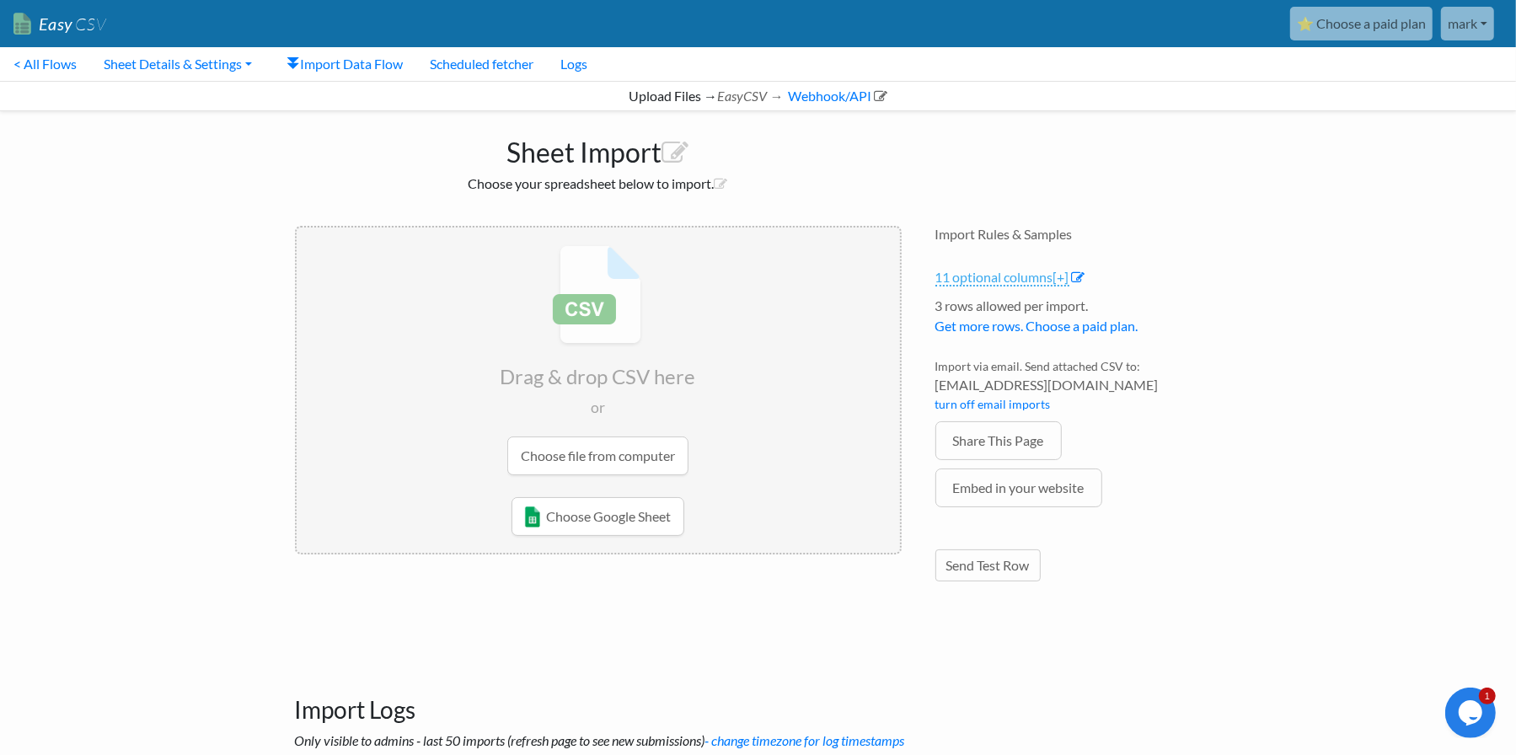
click at [1035, 281] on link "11 optional columns [+]" at bounding box center [1002, 278] width 134 height 18
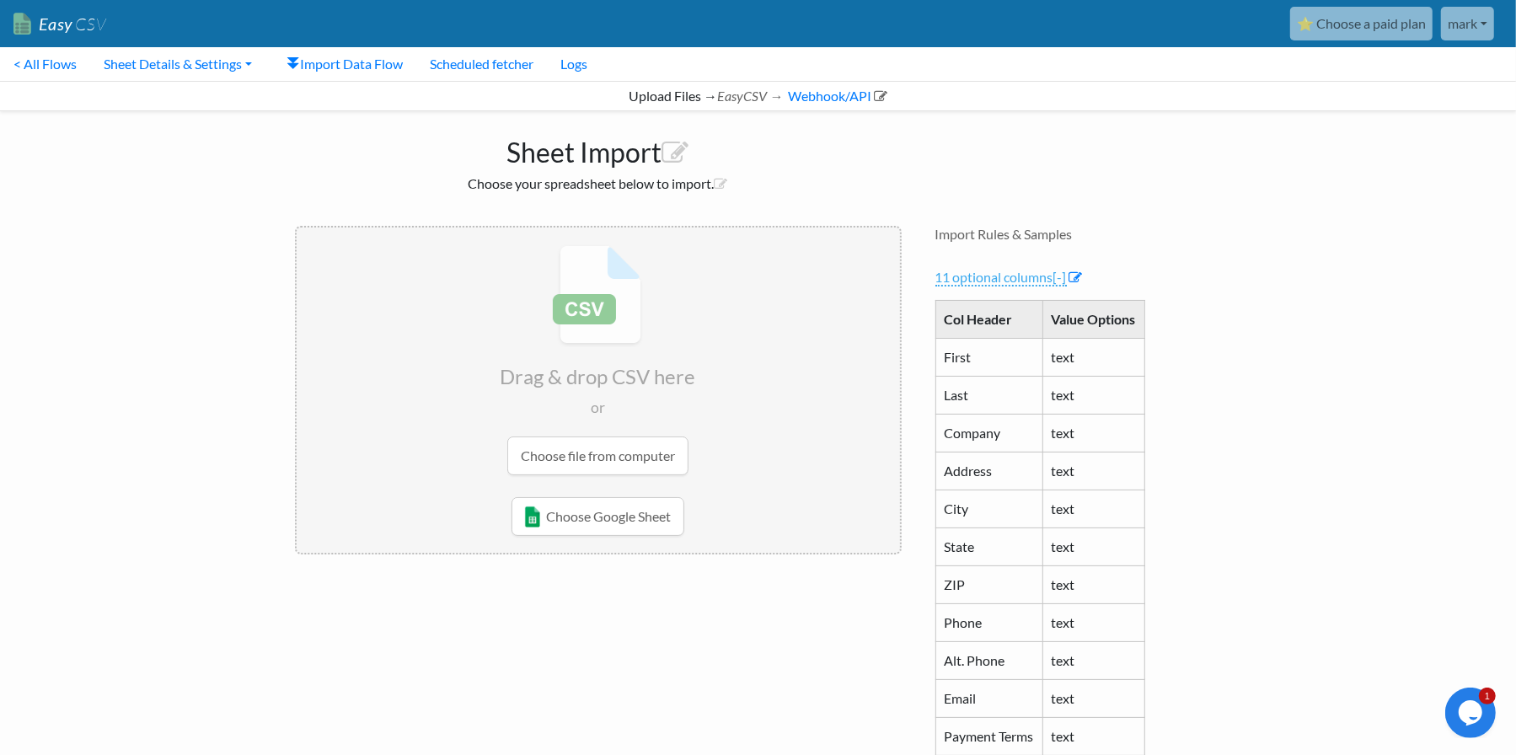
click at [1020, 276] on link "11 optional columns [-]" at bounding box center [1000, 278] width 131 height 18
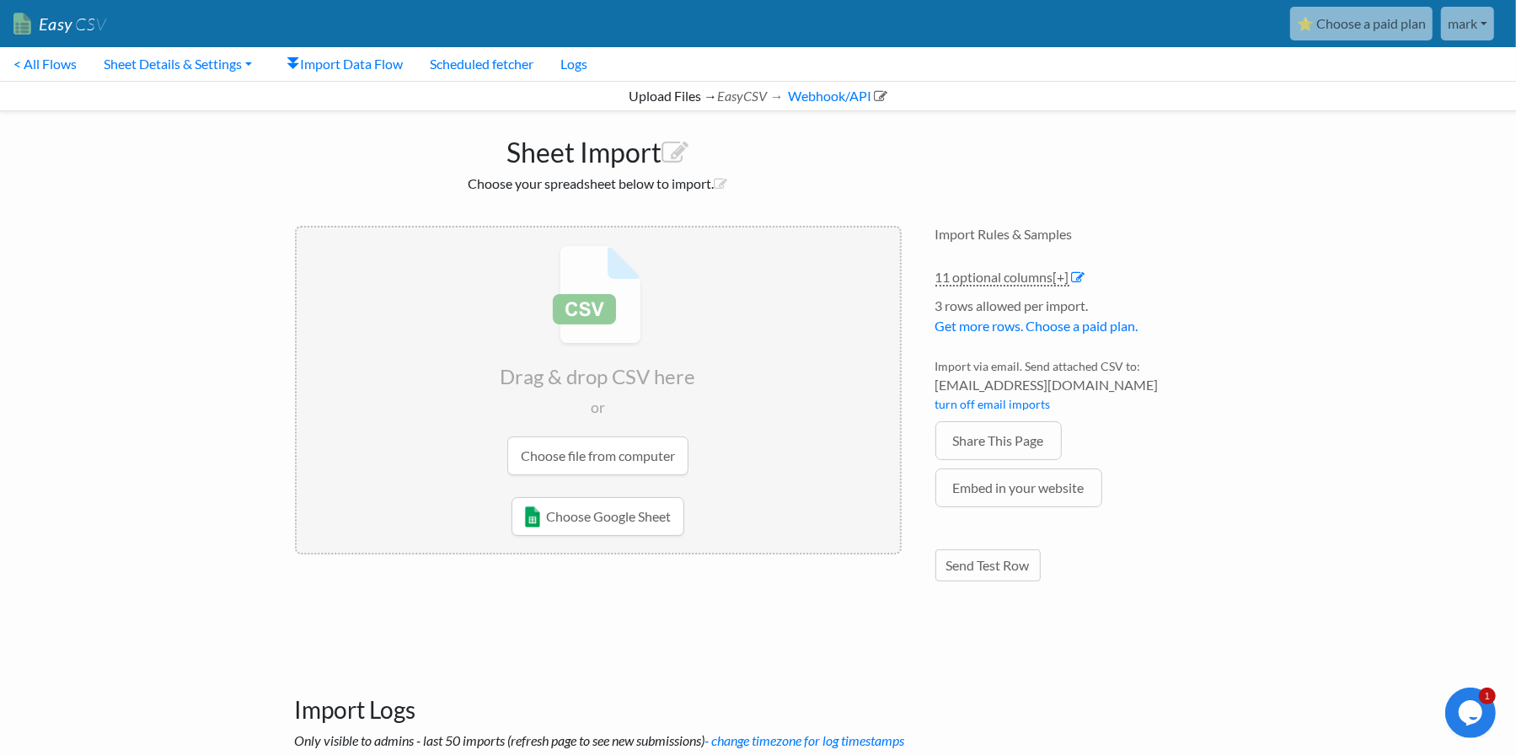
click at [637, 456] on input "file" at bounding box center [598, 359] width 603 height 265
click at [560, 463] on input "file" at bounding box center [598, 359] width 603 height 265
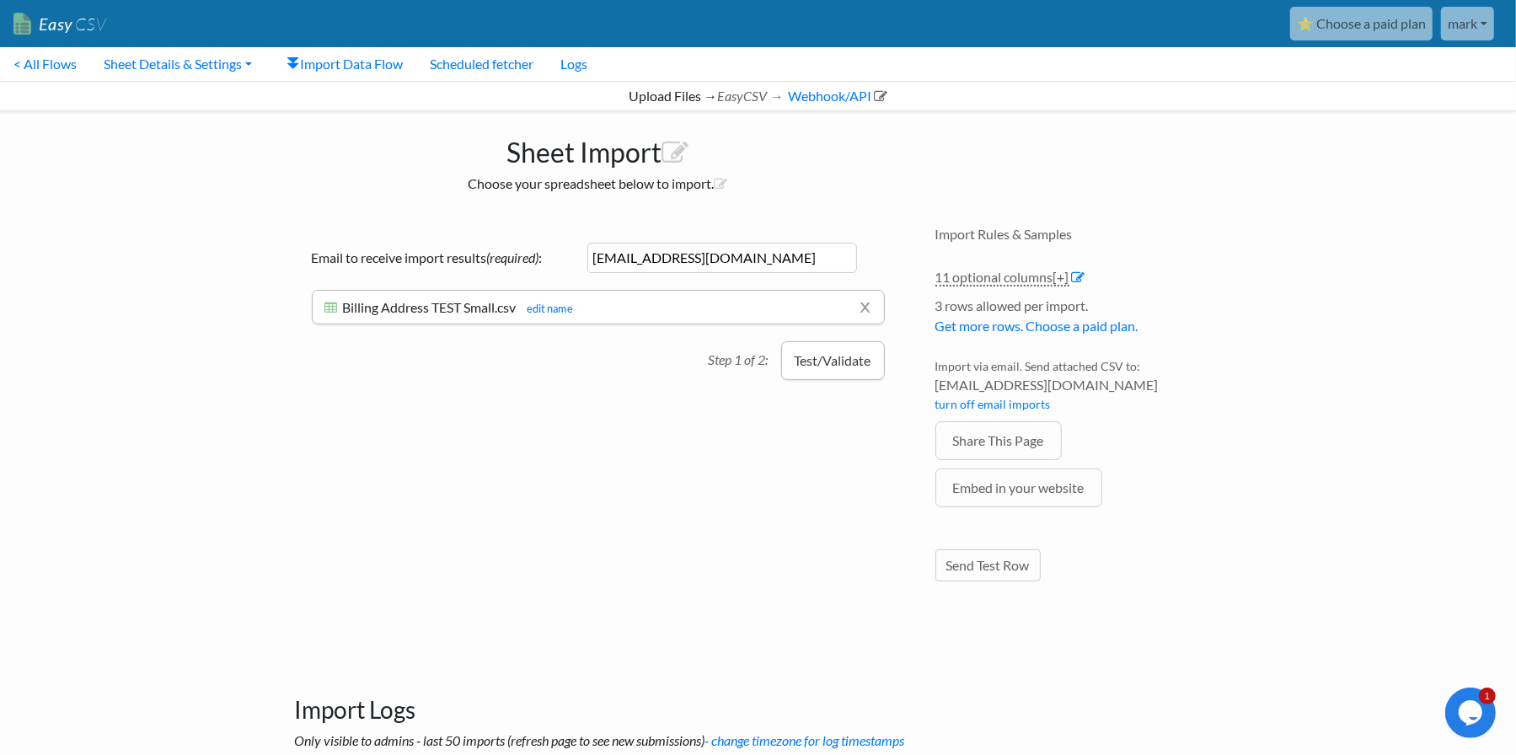
click at [843, 364] on button "Test/Validate" at bounding box center [833, 360] width 104 height 39
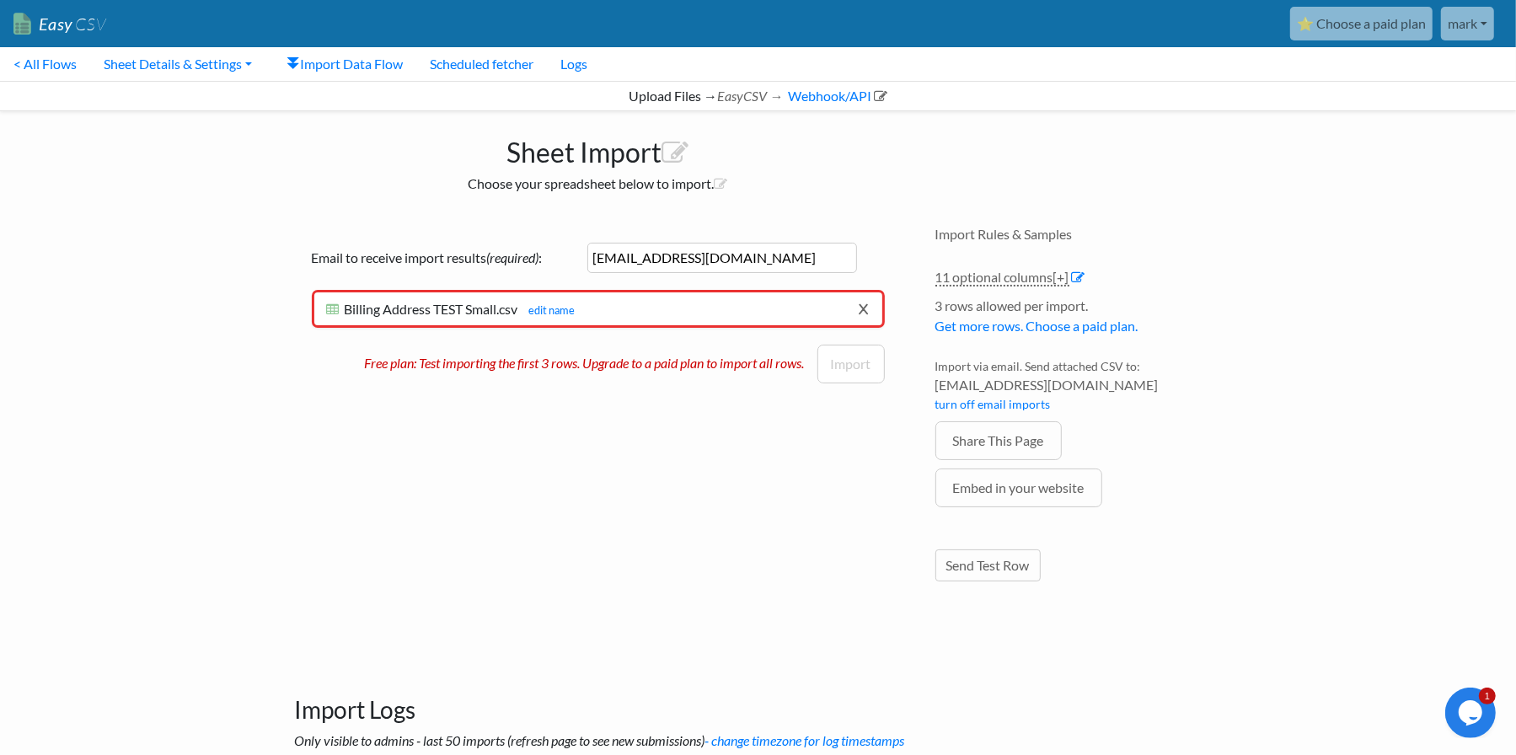
click at [866, 313] on link "x" at bounding box center [863, 308] width 11 height 32
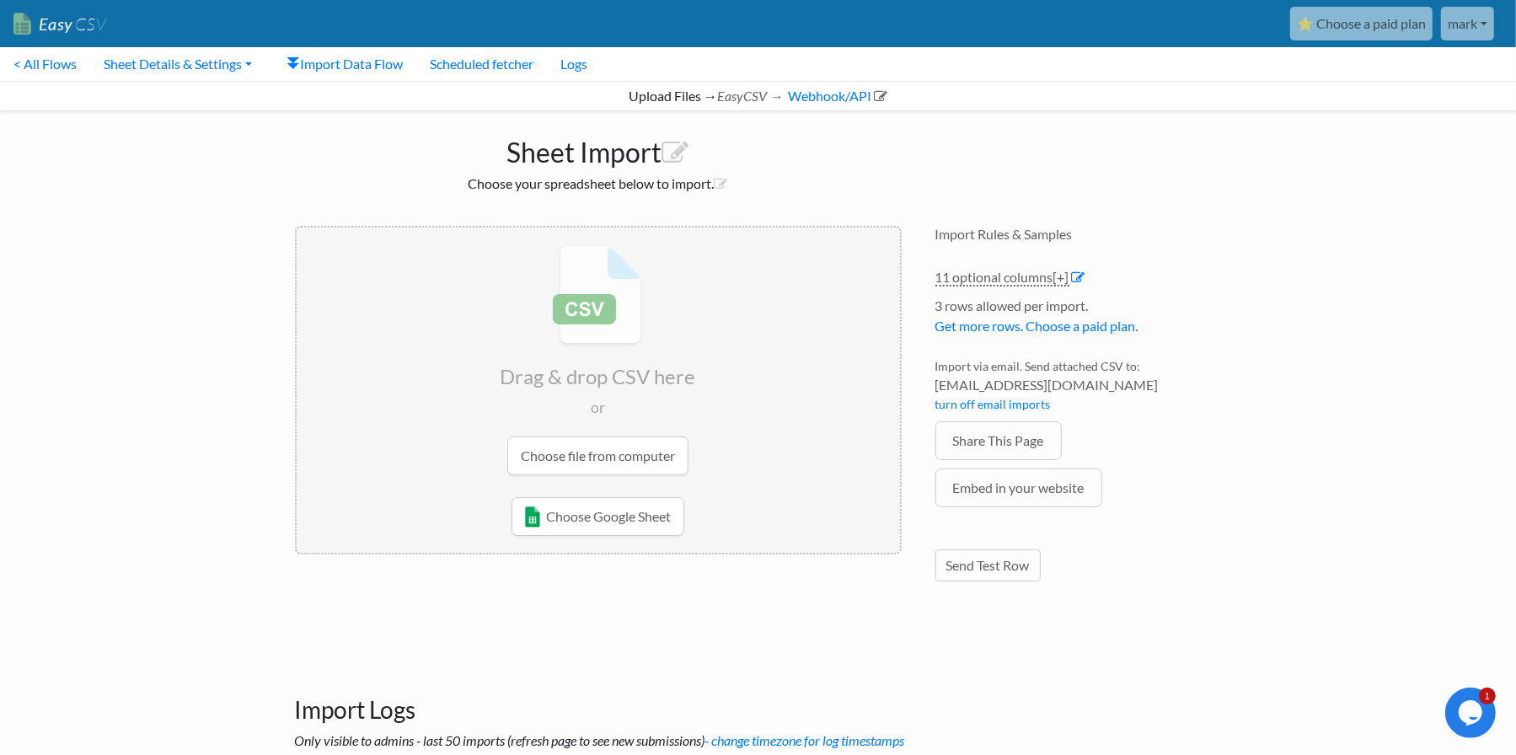
click at [640, 456] on input "file" at bounding box center [598, 359] width 603 height 265
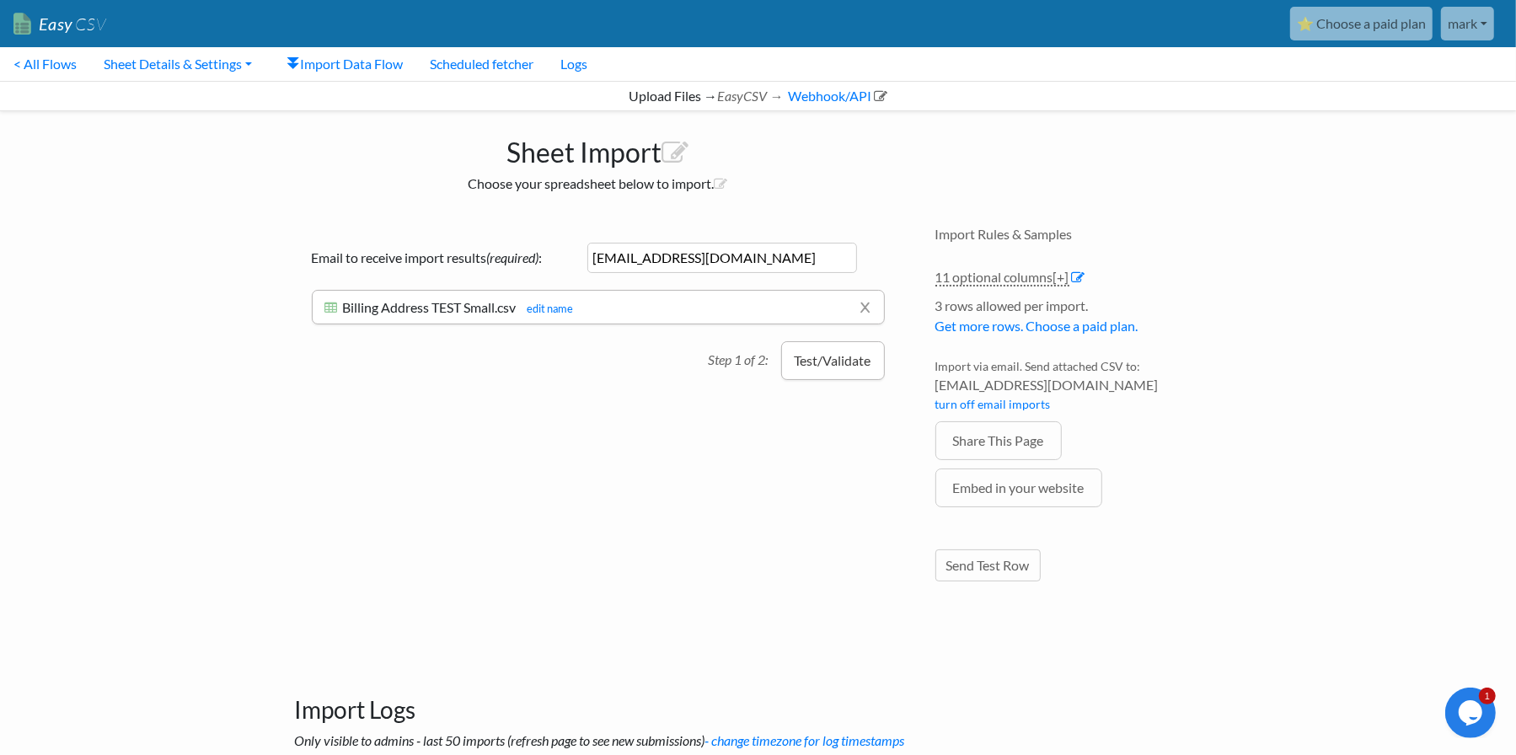
click at [817, 366] on button "Test/Validate" at bounding box center [833, 360] width 104 height 39
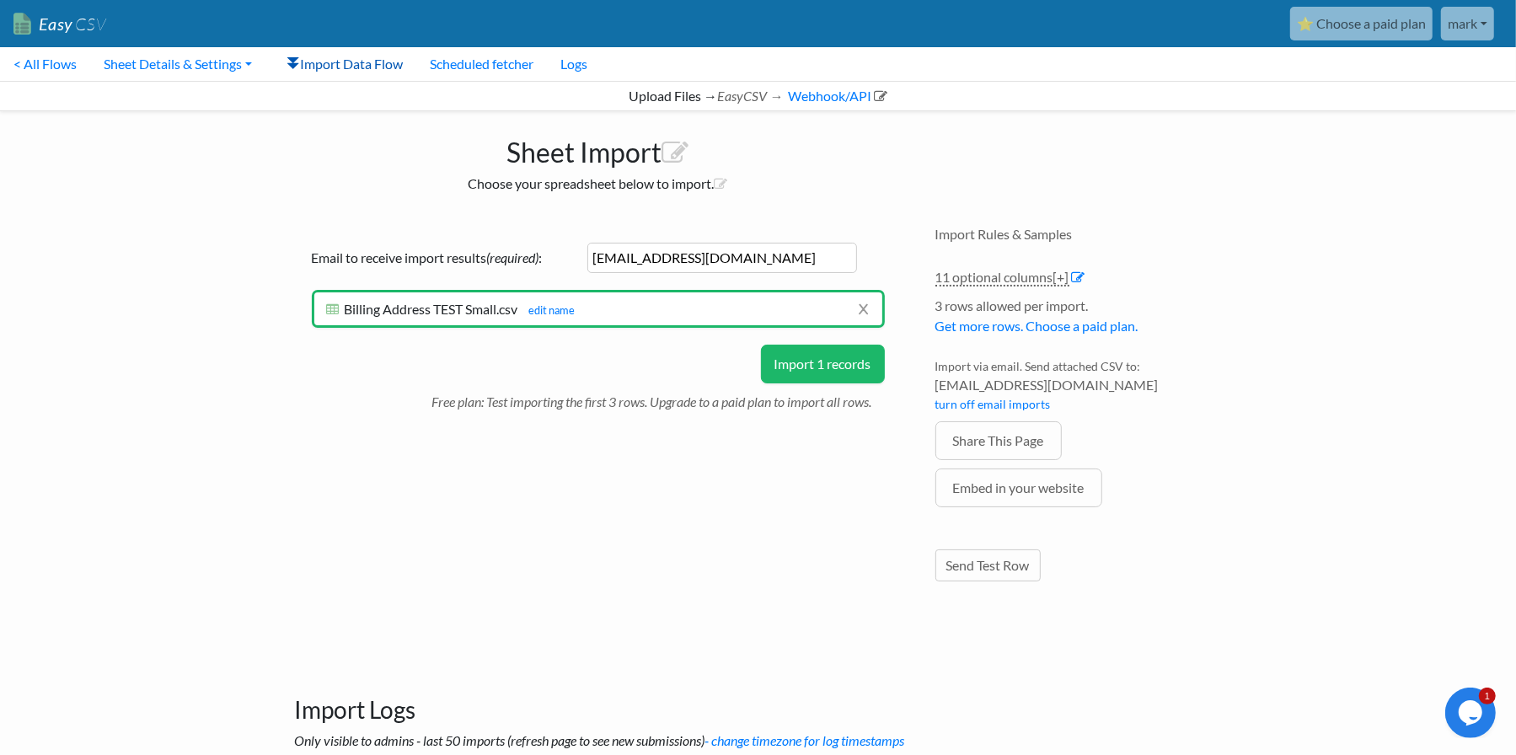
click at [338, 64] on link "Import Data Flow" at bounding box center [345, 64] width 142 height 34
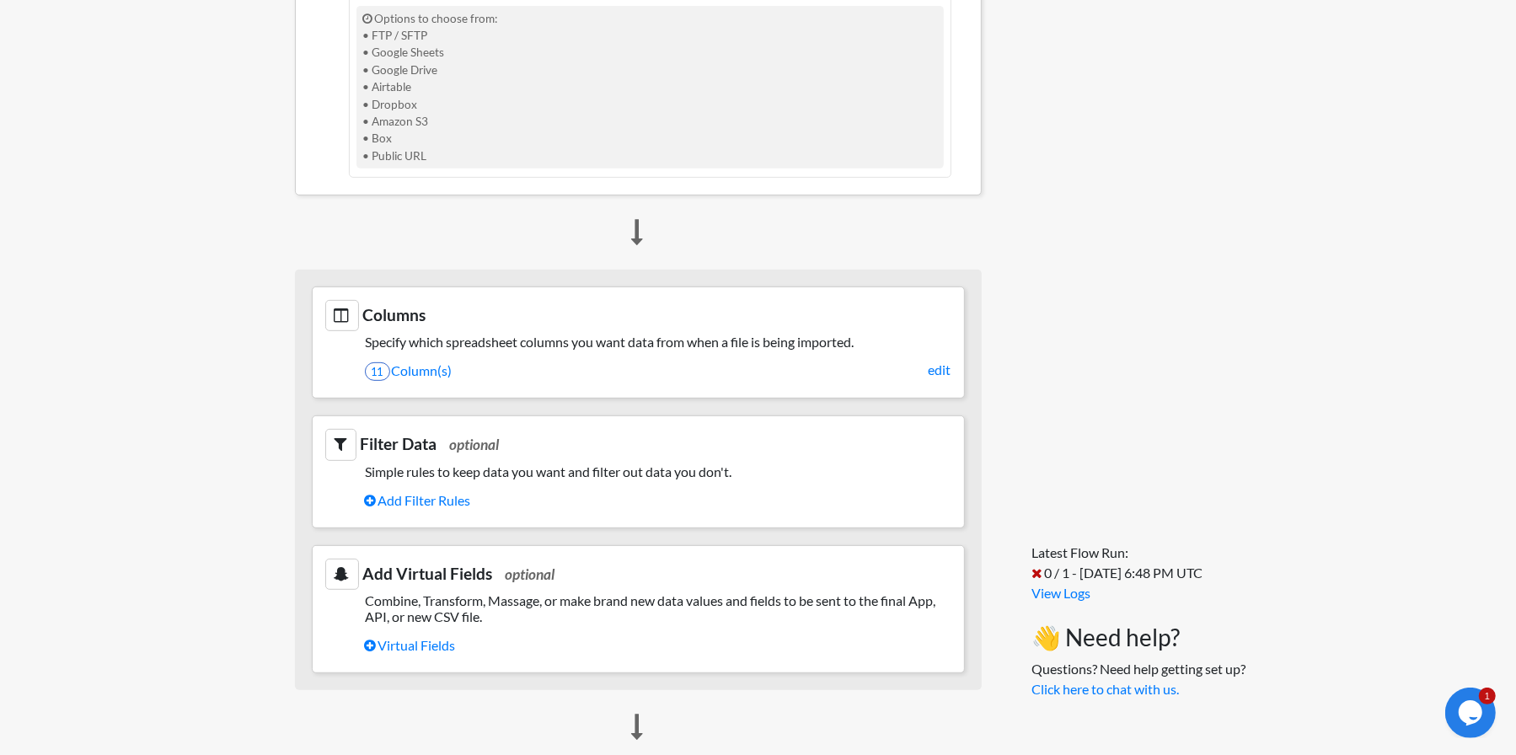
scroll to position [1095, 0]
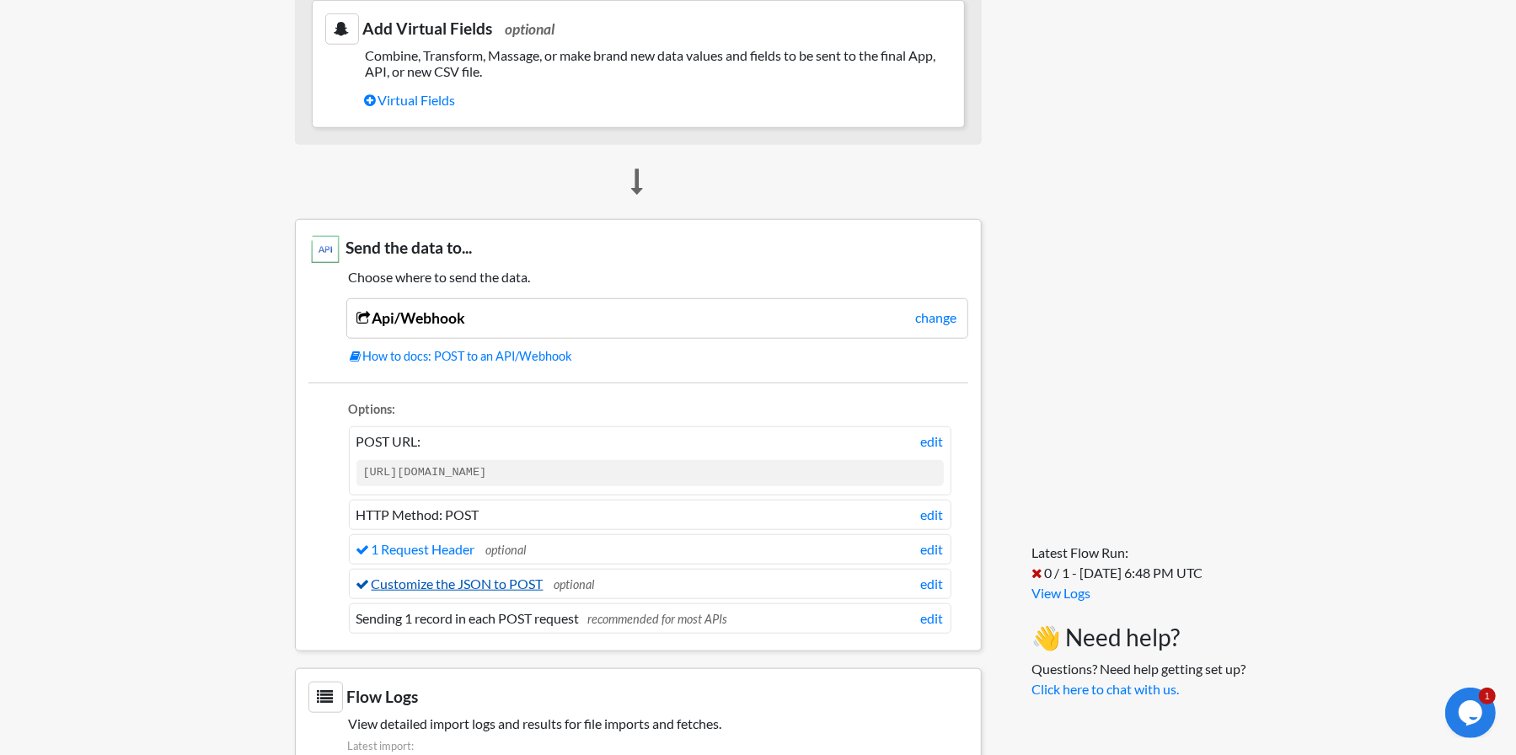
click at [511, 581] on link "Customize the JSON to POST" at bounding box center [449, 583] width 187 height 16
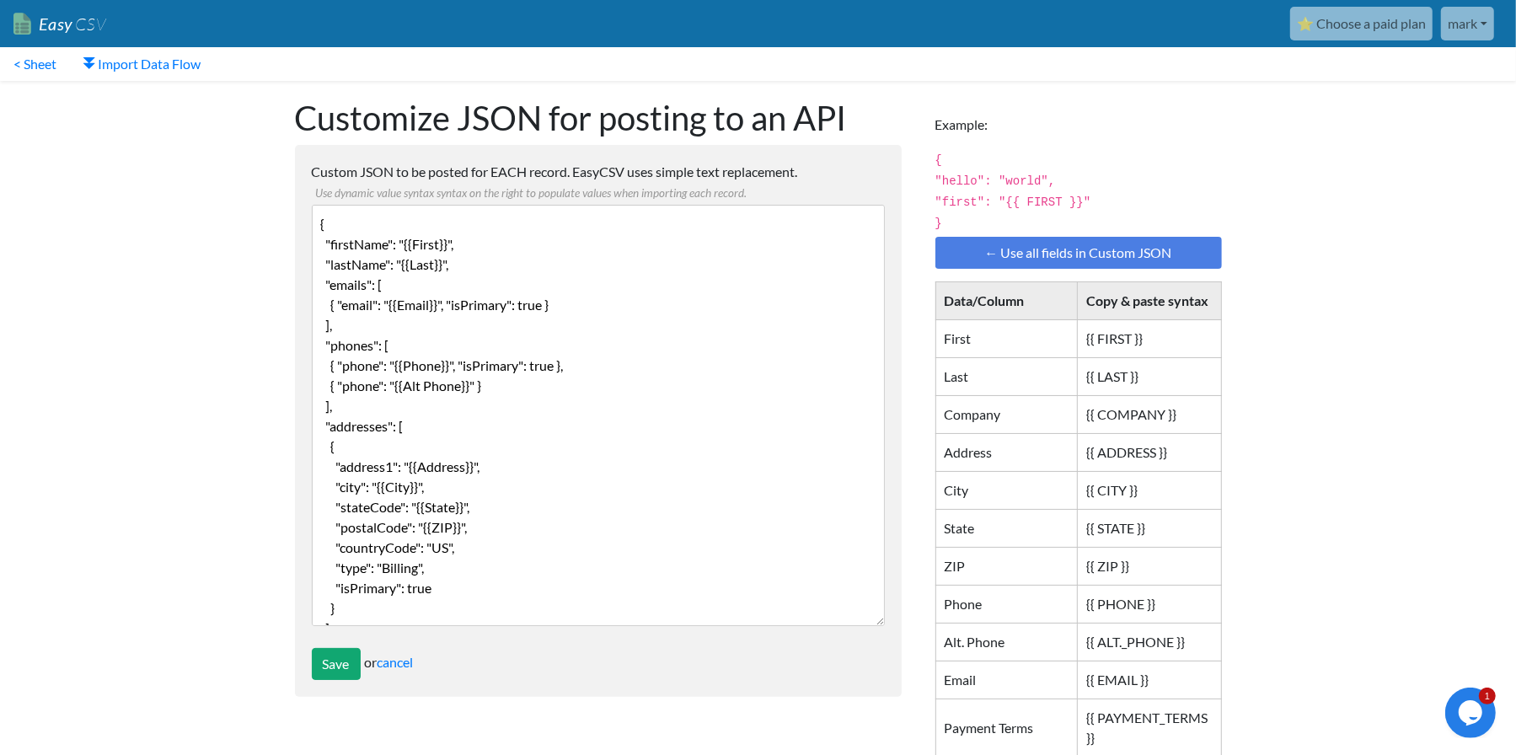
click at [545, 555] on textarea "{ "firstName": "{{First}}", "lastName": "{{Last}}", "emails": [ { "email": "{{E…" at bounding box center [598, 415] width 573 height 421
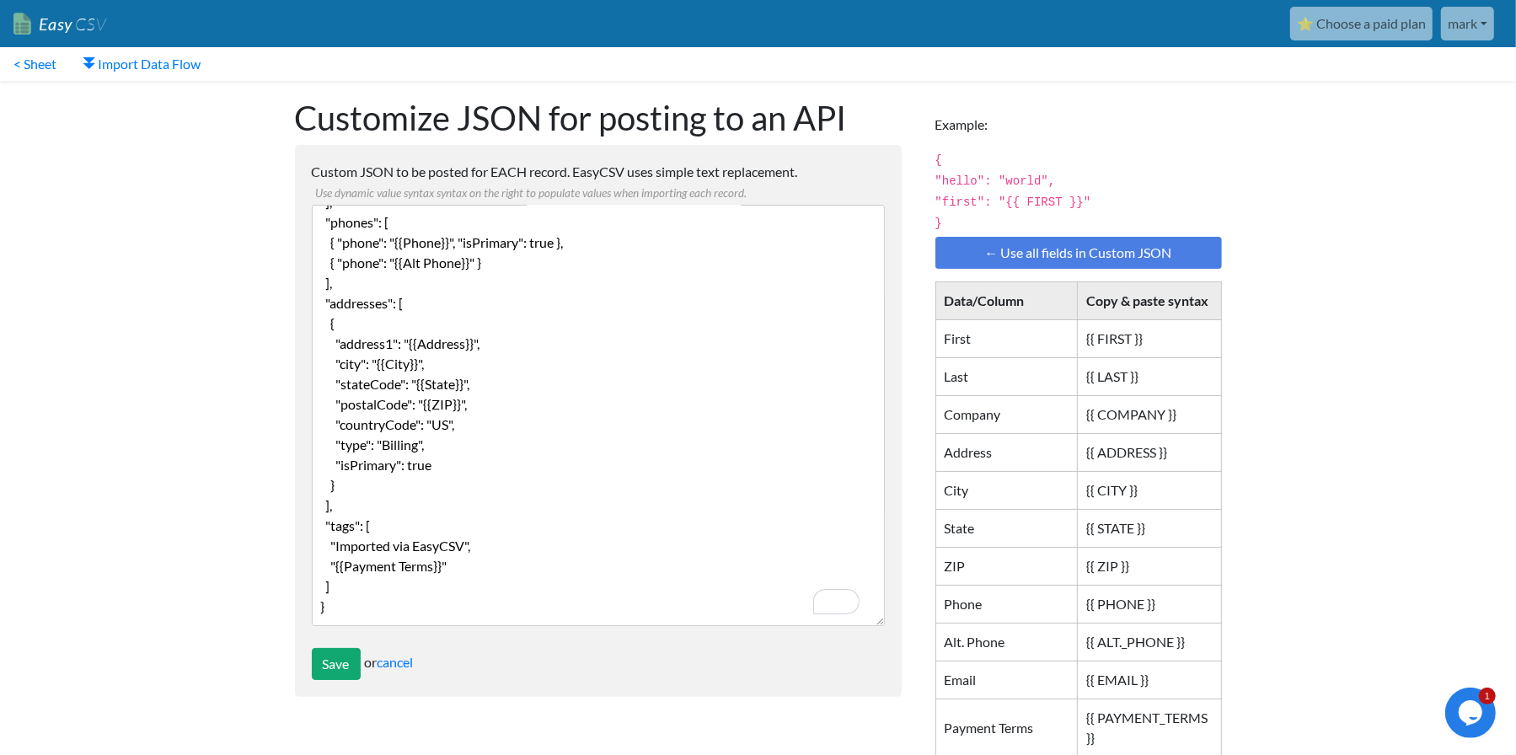
scroll to position [142, 0]
click at [579, 501] on textarea "{ "firstName": "{{First}}", "lastName": "{{Last}}", "emails": [ { "email": "{{E…" at bounding box center [598, 415] width 573 height 421
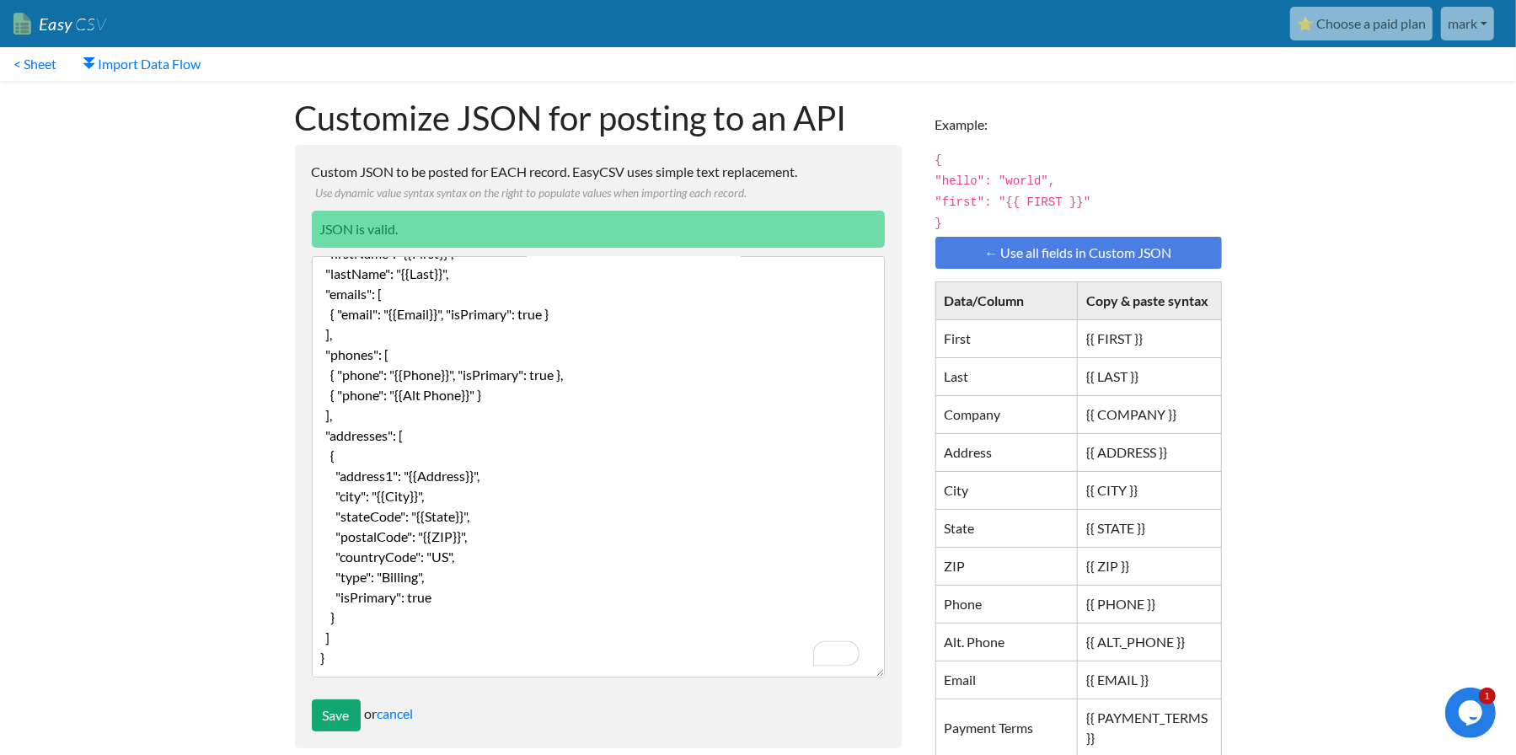
scroll to position [0, 0]
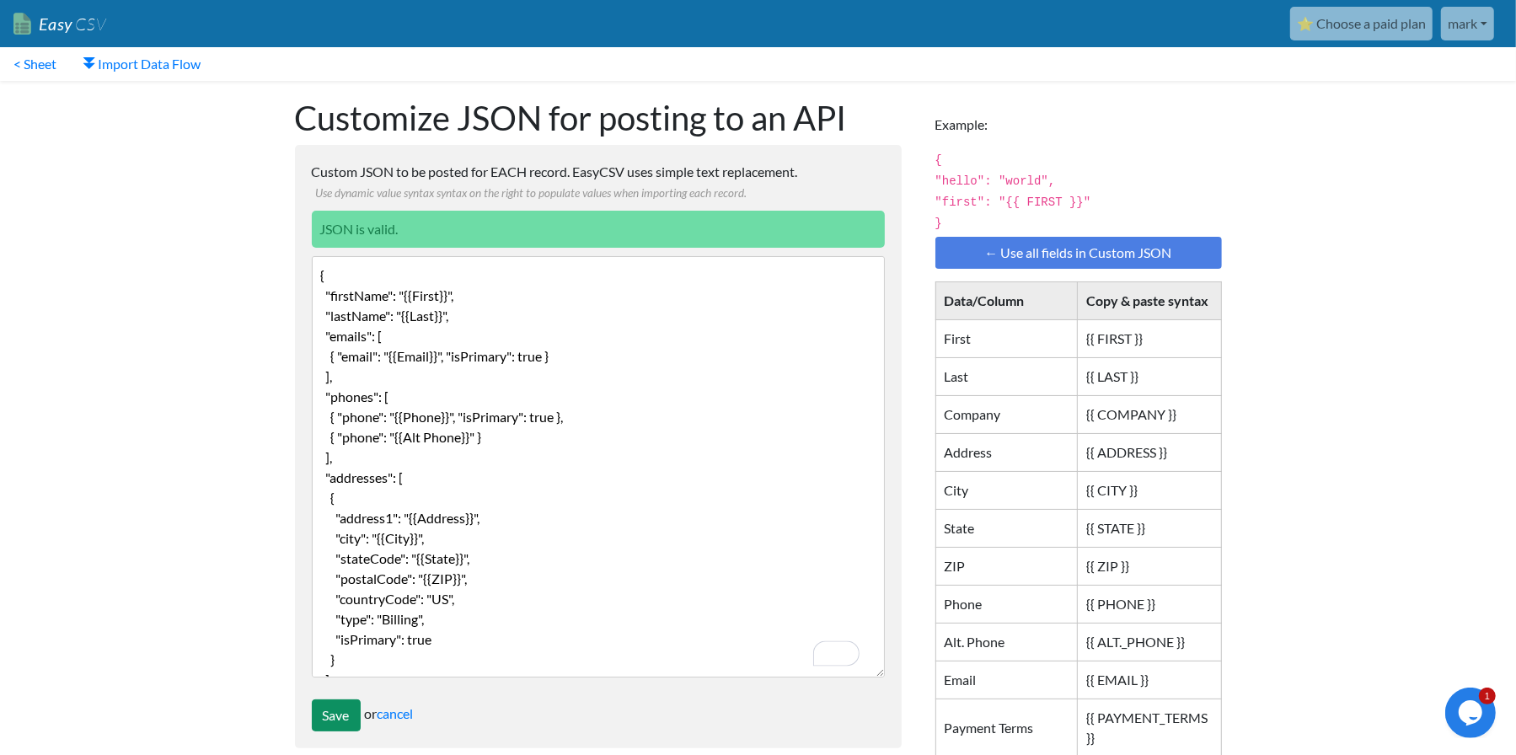
type textarea "{ "firstName": "{{First}}", "lastName": "{{Last}}", "emails": [ { "email": "{{E…"
click at [350, 723] on input "Save" at bounding box center [336, 715] width 49 height 32
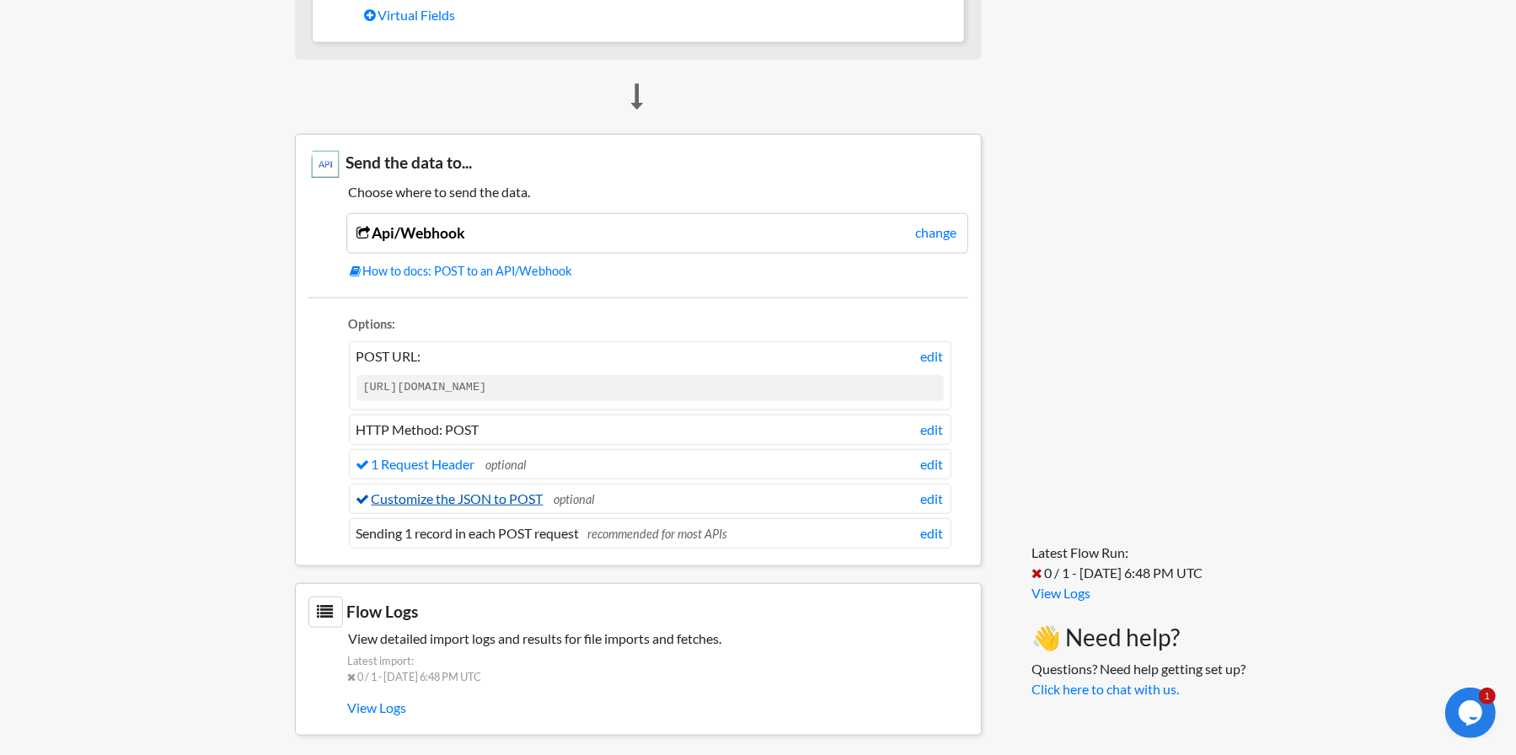
click at [495, 492] on link "Customize the JSON to POST" at bounding box center [449, 498] width 187 height 16
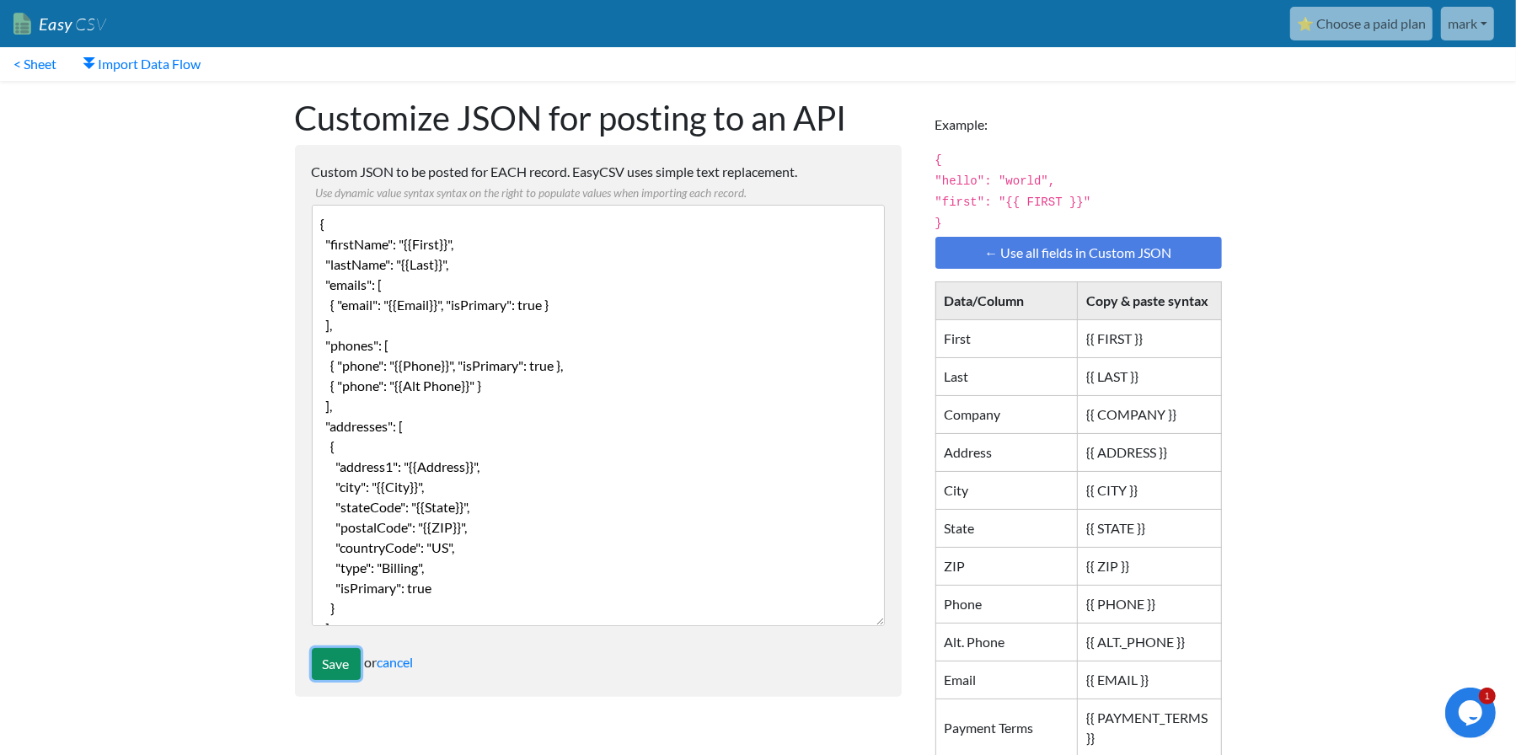
click at [320, 661] on input "Save" at bounding box center [336, 664] width 49 height 32
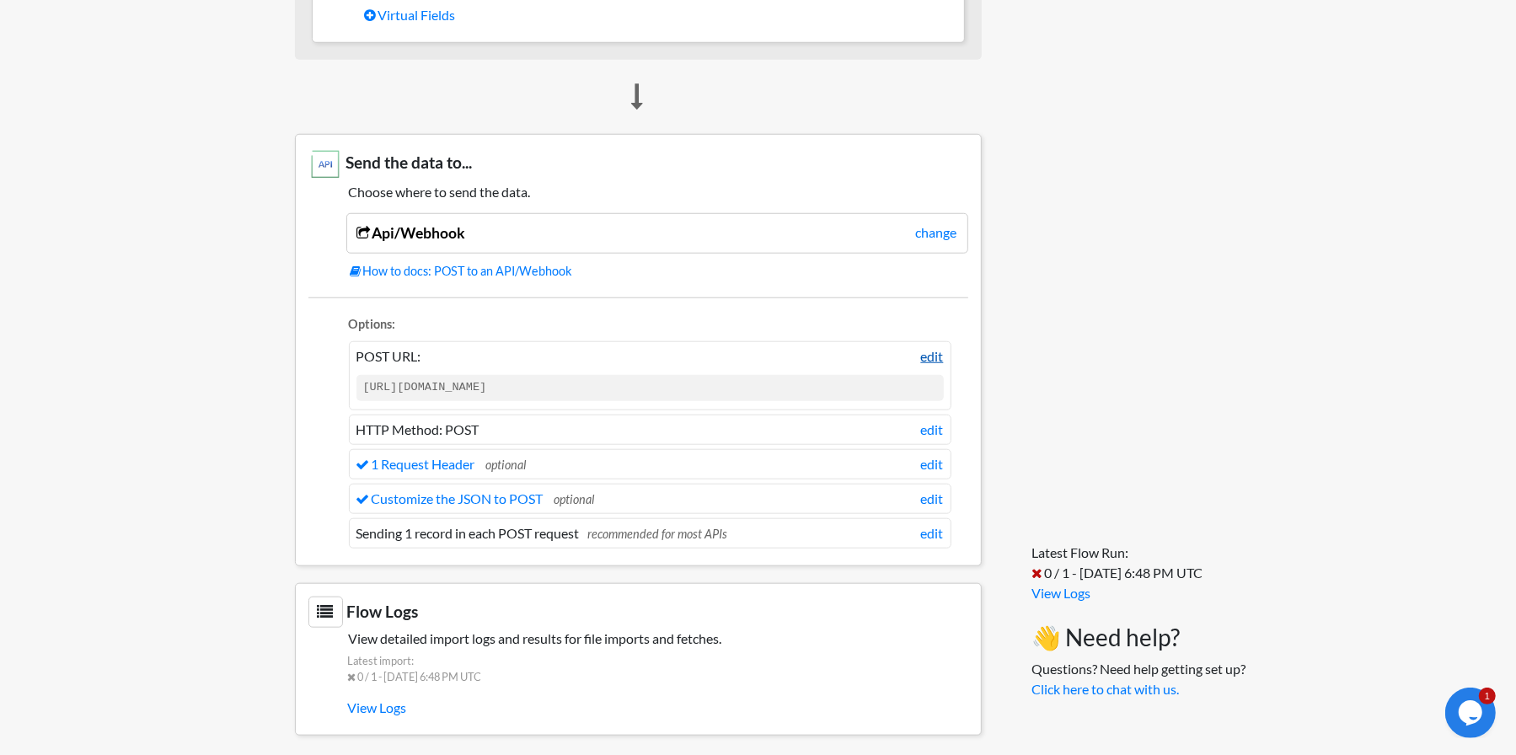
click at [933, 346] on link "edit" at bounding box center [932, 356] width 23 height 20
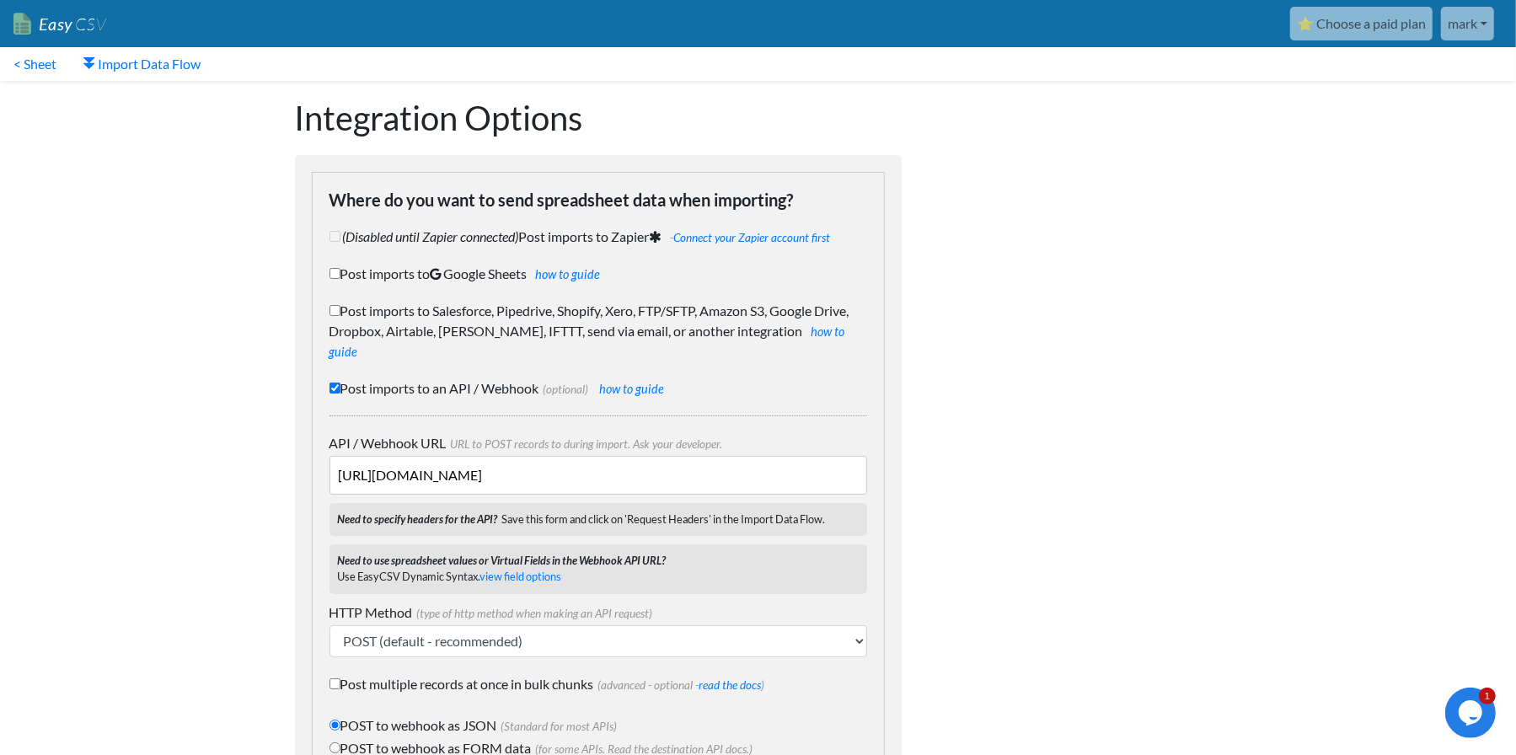
click at [612, 460] on input "[URL][DOMAIN_NAME]" at bounding box center [598, 475] width 538 height 39
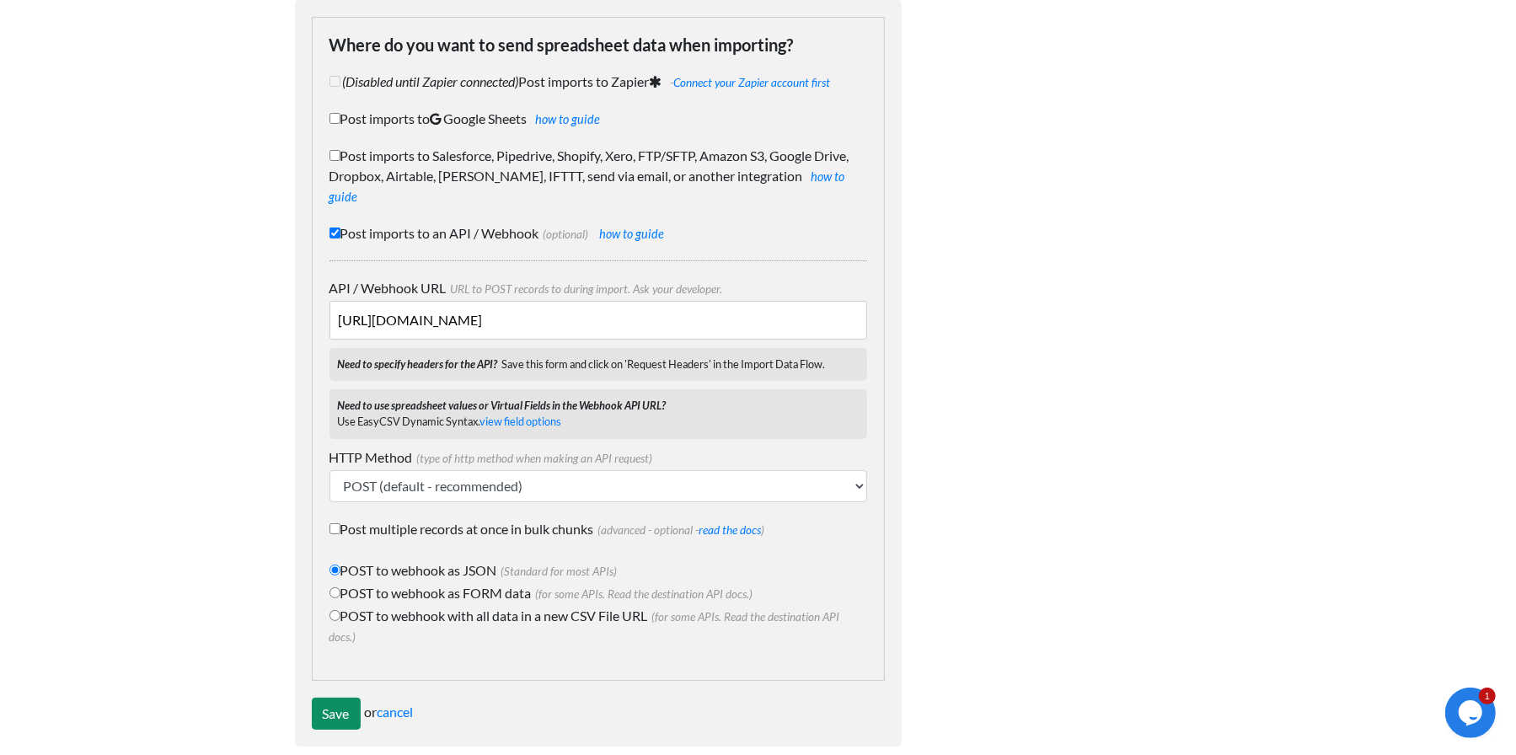
type input "[URL][DOMAIN_NAME]"
click at [334, 698] on input "Save" at bounding box center [336, 714] width 49 height 32
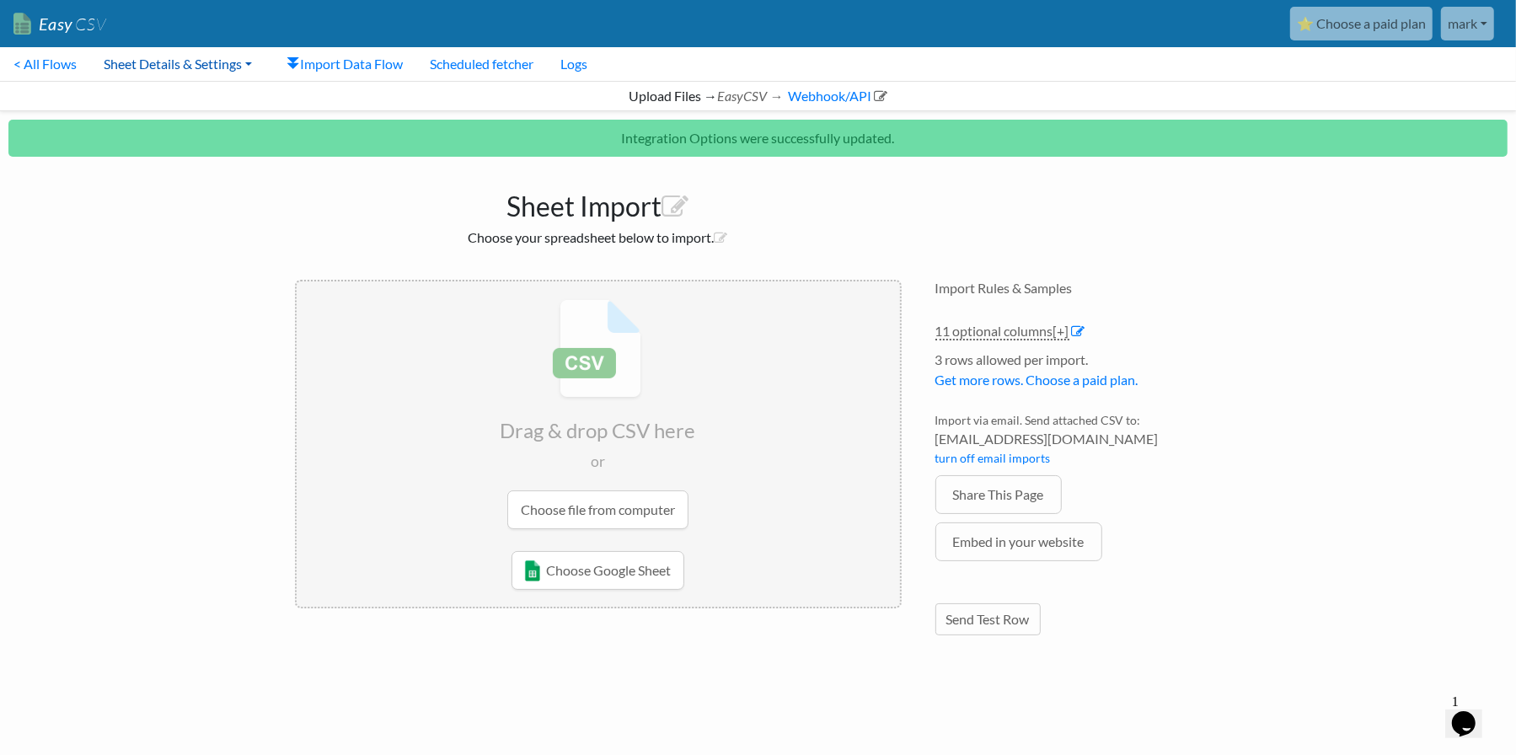
click at [207, 67] on link "Sheet Details & Settings" at bounding box center [177, 64] width 175 height 34
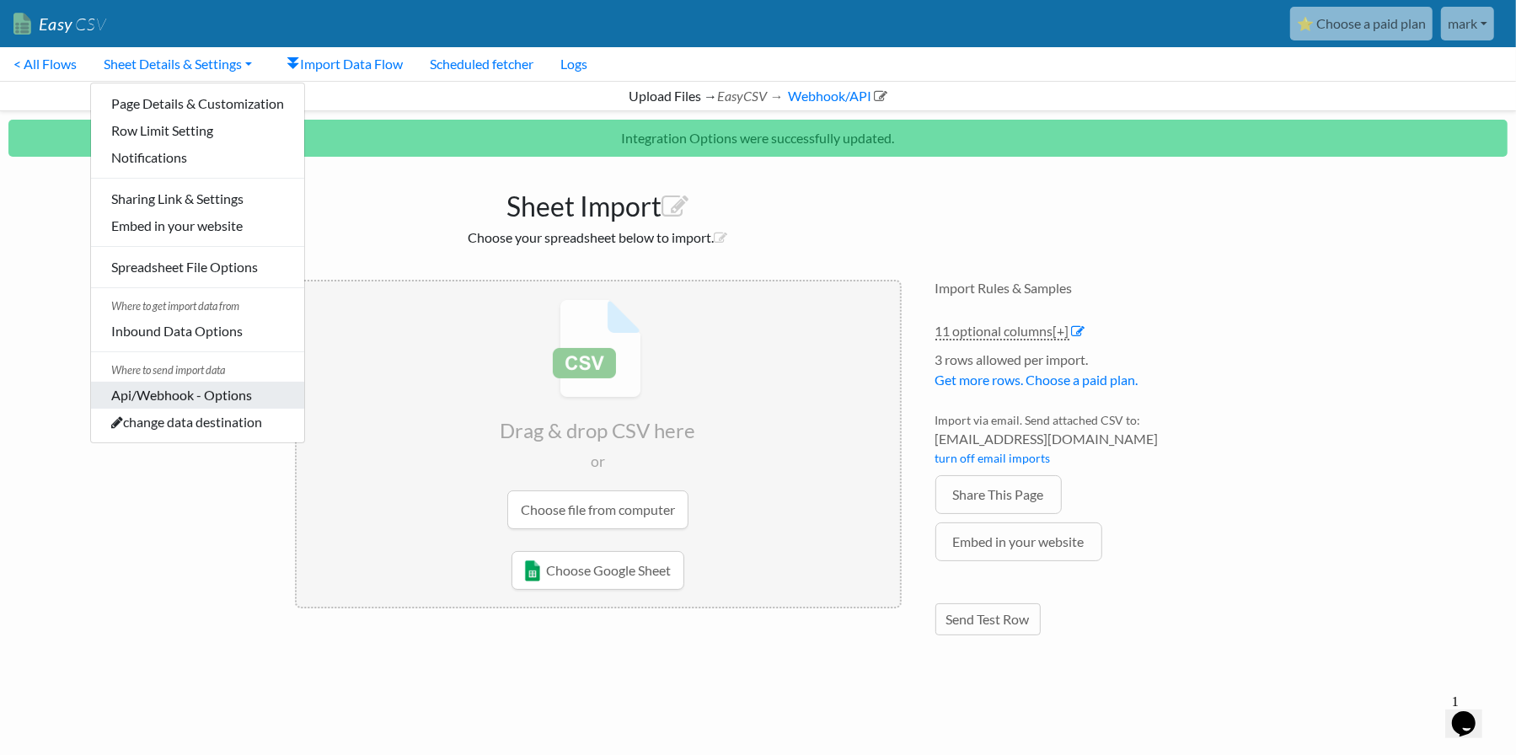
click at [221, 396] on link "Api/Webhook - Options" at bounding box center [197, 395] width 213 height 27
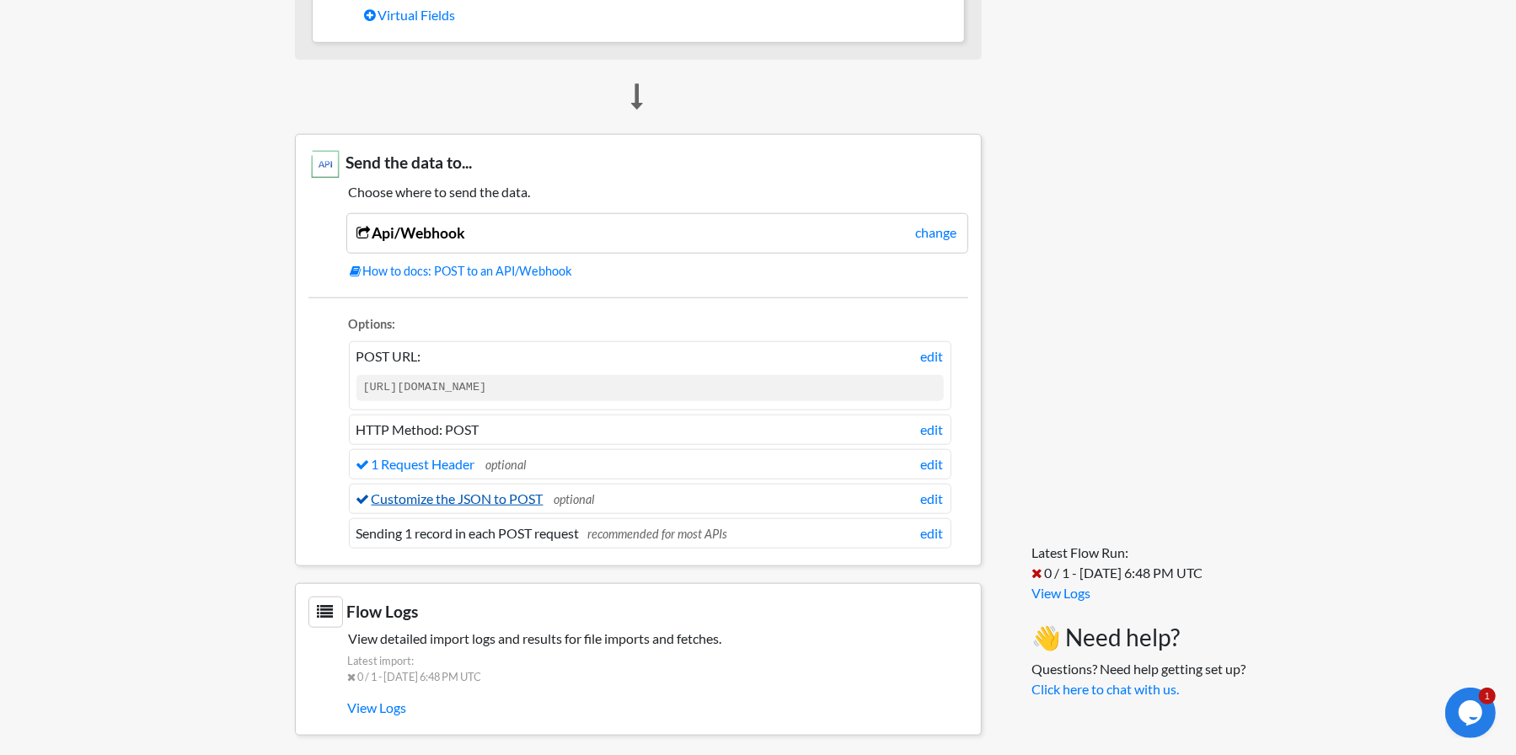
click at [475, 490] on link "Customize the JSON to POST" at bounding box center [449, 498] width 187 height 16
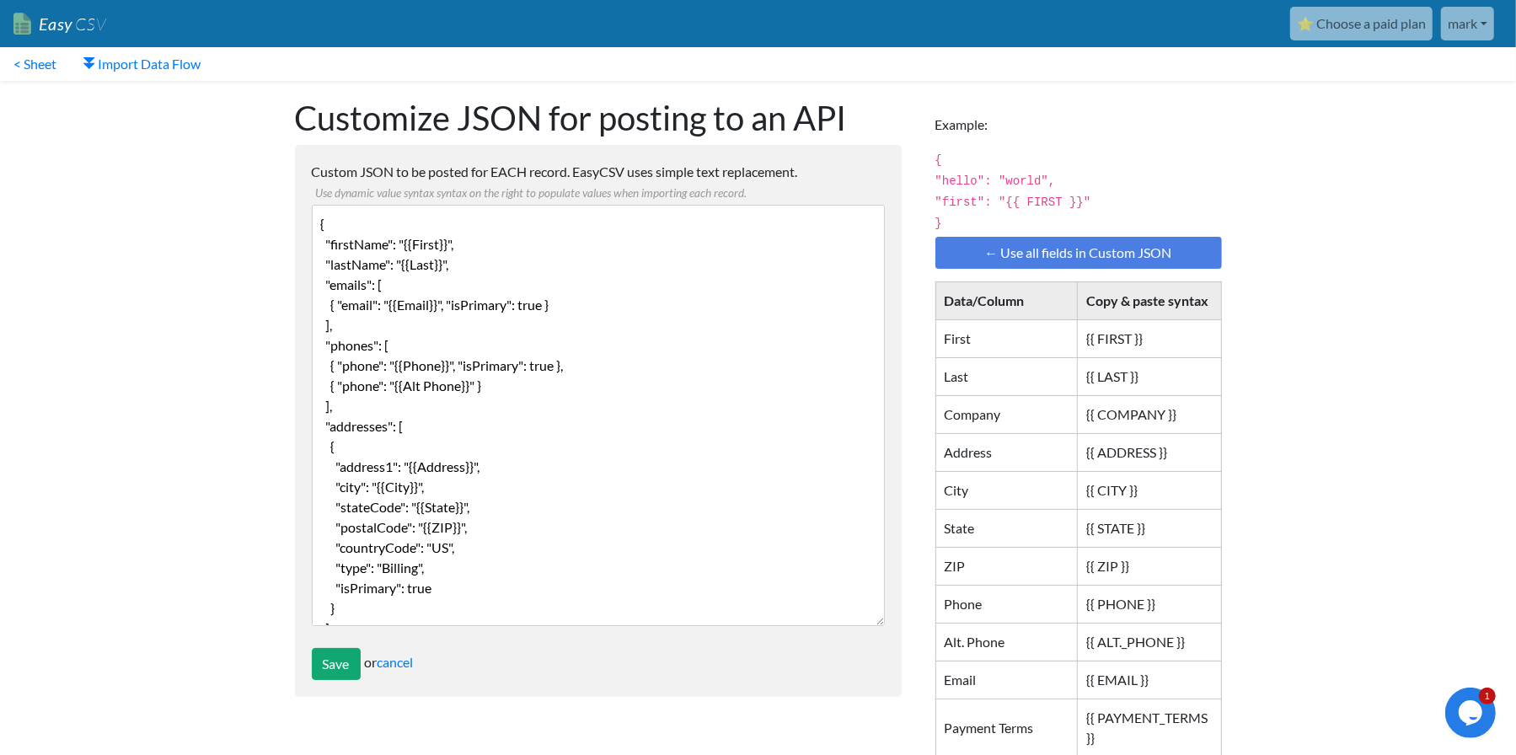
click at [441, 357] on textarea "{ "firstName": "{{First}}", "lastName": "{{Last}}", "emails": [ { "email": "{{E…" at bounding box center [598, 415] width 573 height 421
click at [403, 427] on textarea "{ "firstName": "{{First}}", "lastName": "{{Last}}", "emails": [ { "email": "{{E…" at bounding box center [598, 415] width 573 height 421
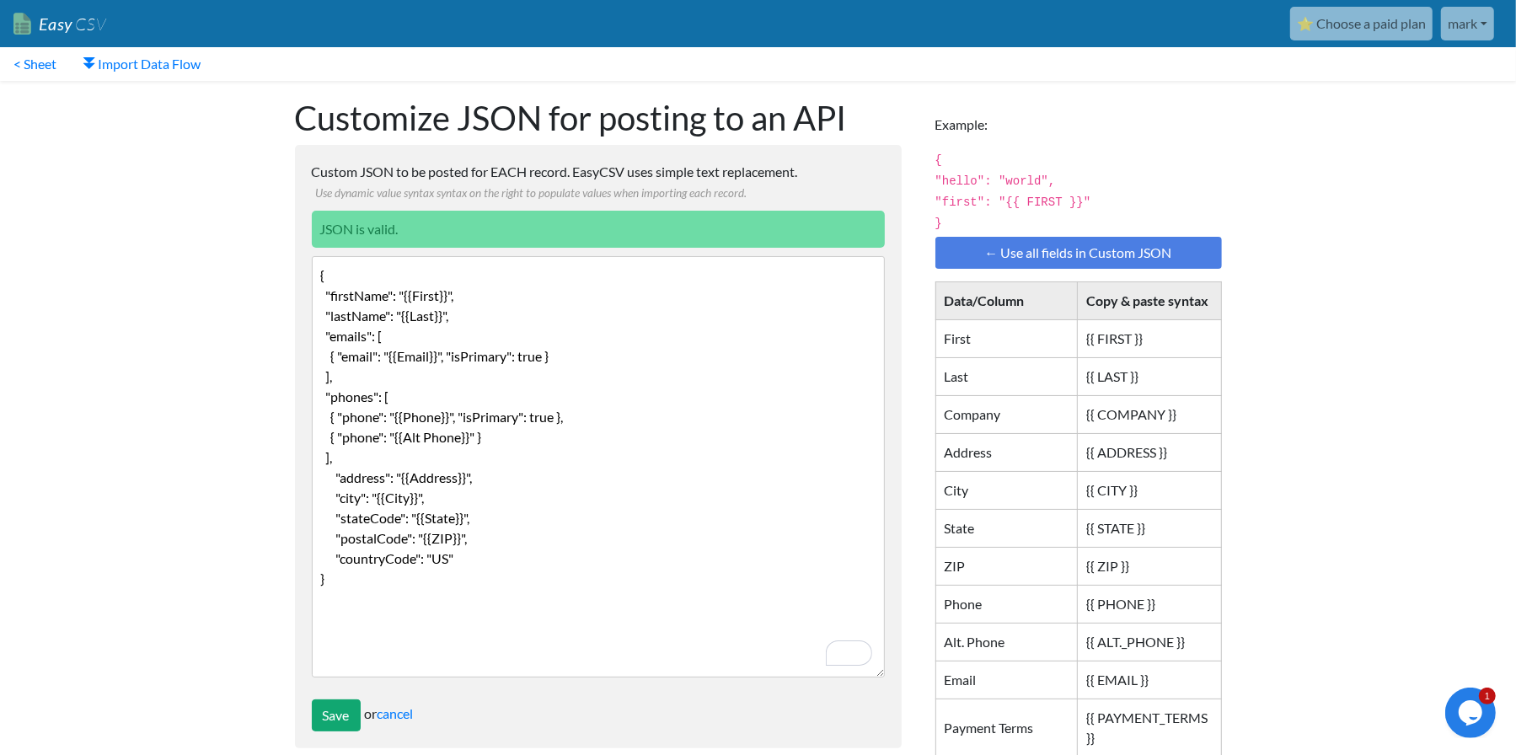
type textarea "{ "firstName": "{{First}}", "lastName": "{{Last}}", "emails": [ { "email": "{{E…"
click at [350, 714] on input "Save" at bounding box center [336, 715] width 49 height 32
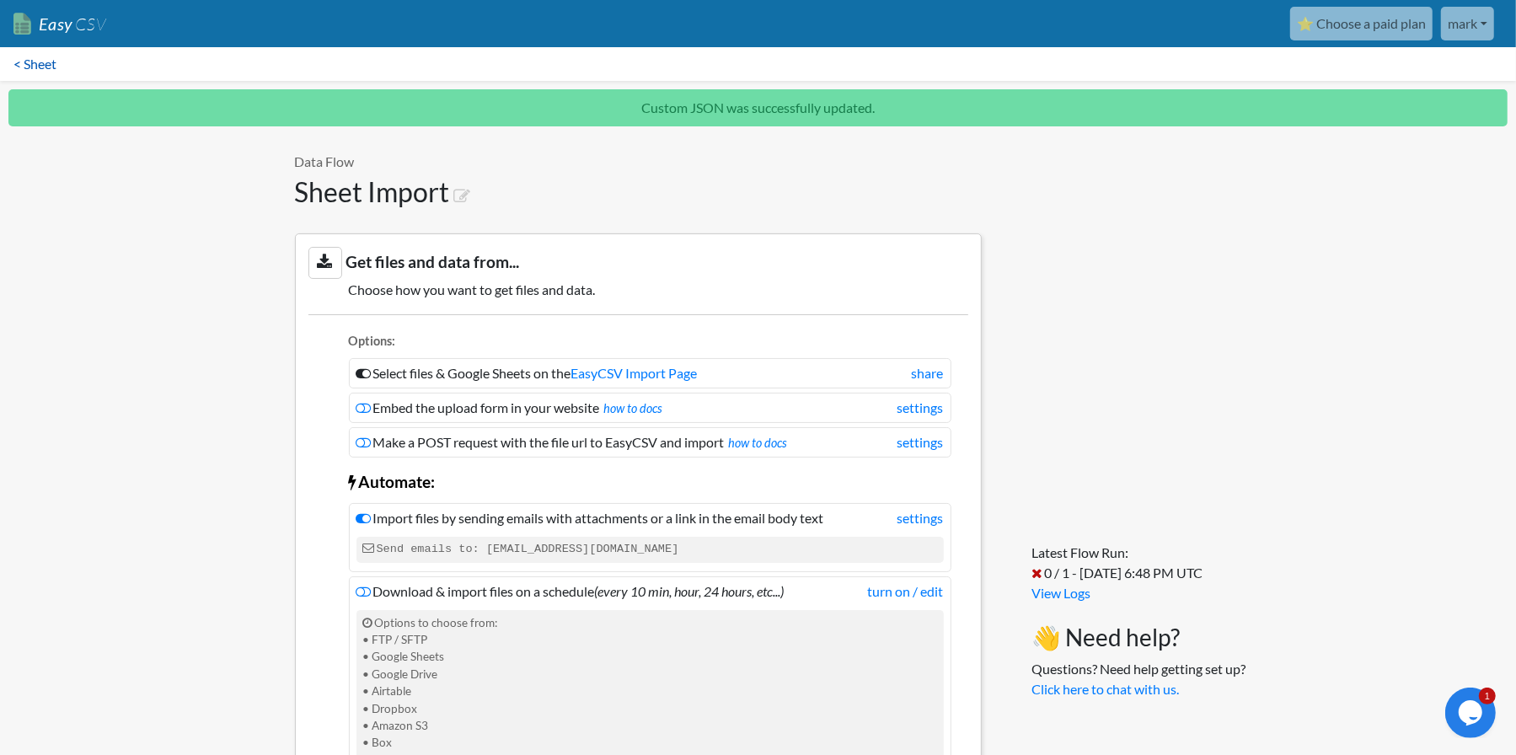
click at [35, 64] on link "< Sheet" at bounding box center [35, 64] width 70 height 34
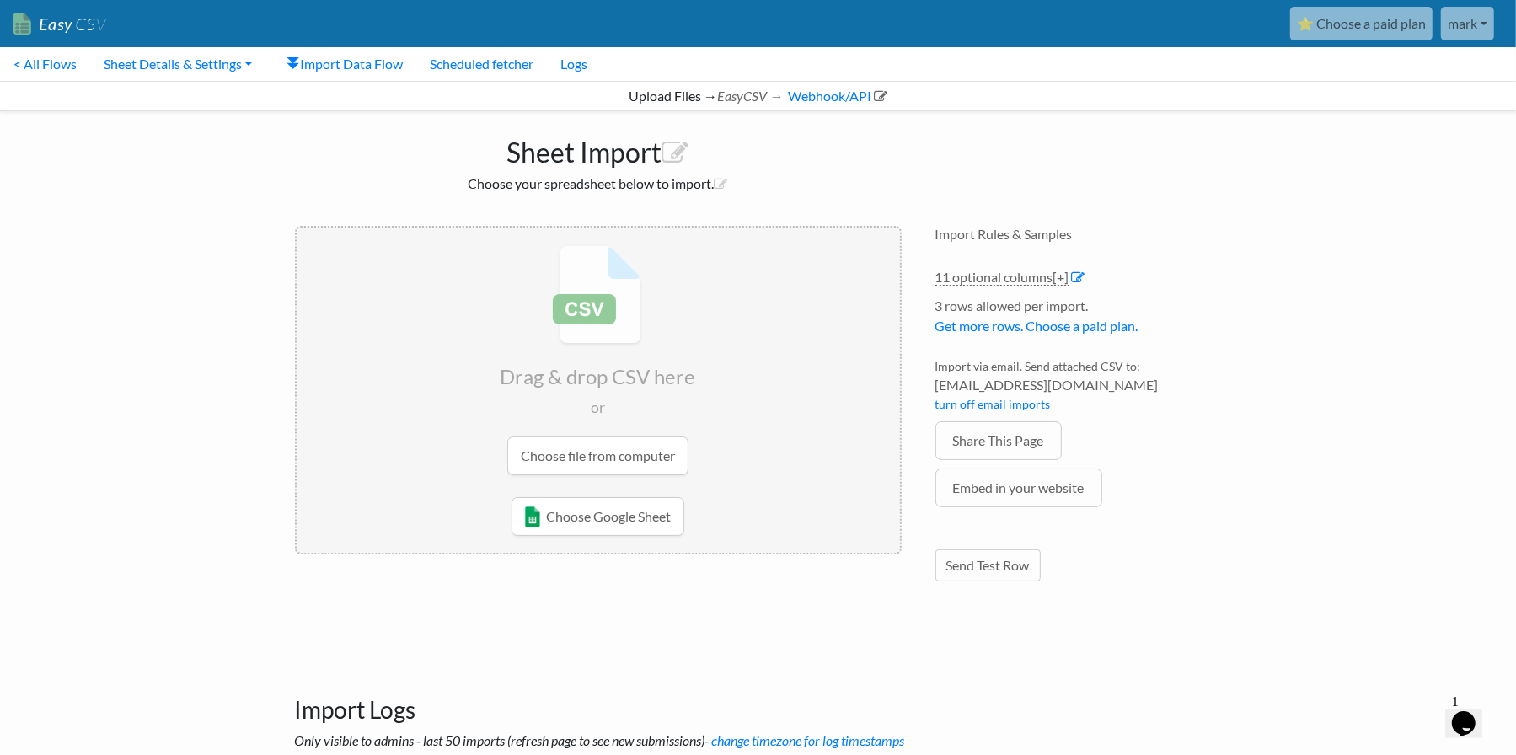
click at [652, 463] on input "file" at bounding box center [598, 359] width 603 height 265
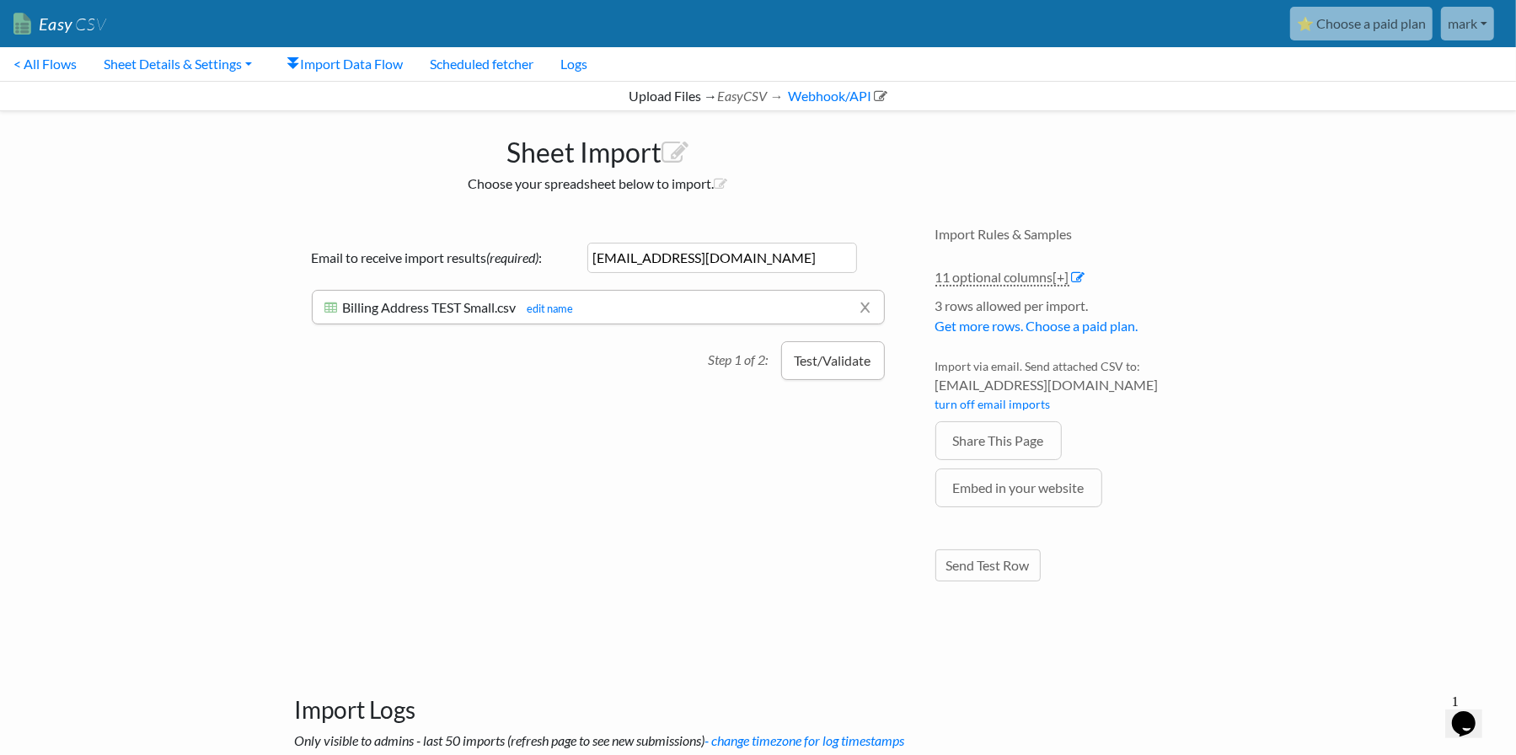
click at [830, 364] on button "Test/Validate" at bounding box center [833, 360] width 104 height 39
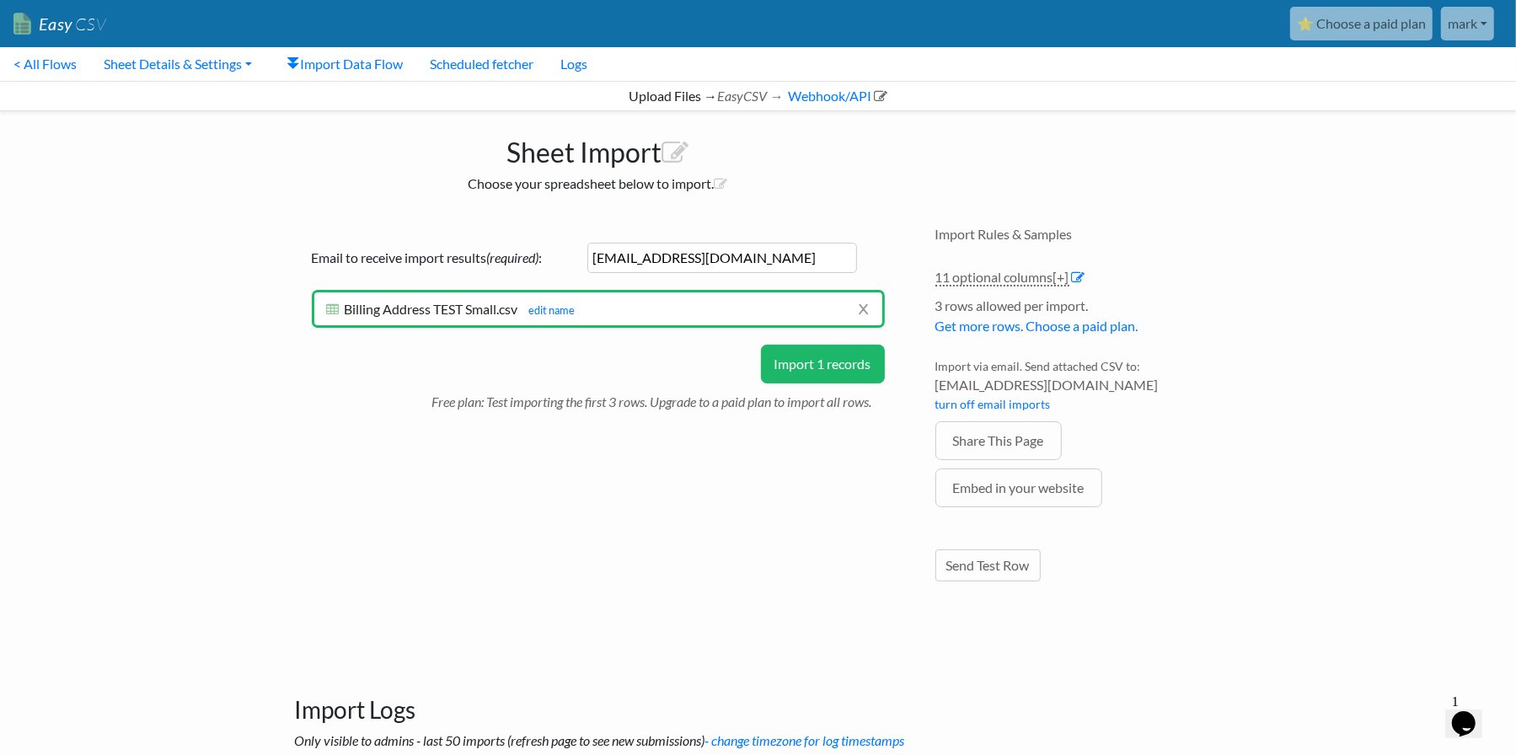
click at [814, 364] on button "Import 1 records" at bounding box center [823, 364] width 124 height 39
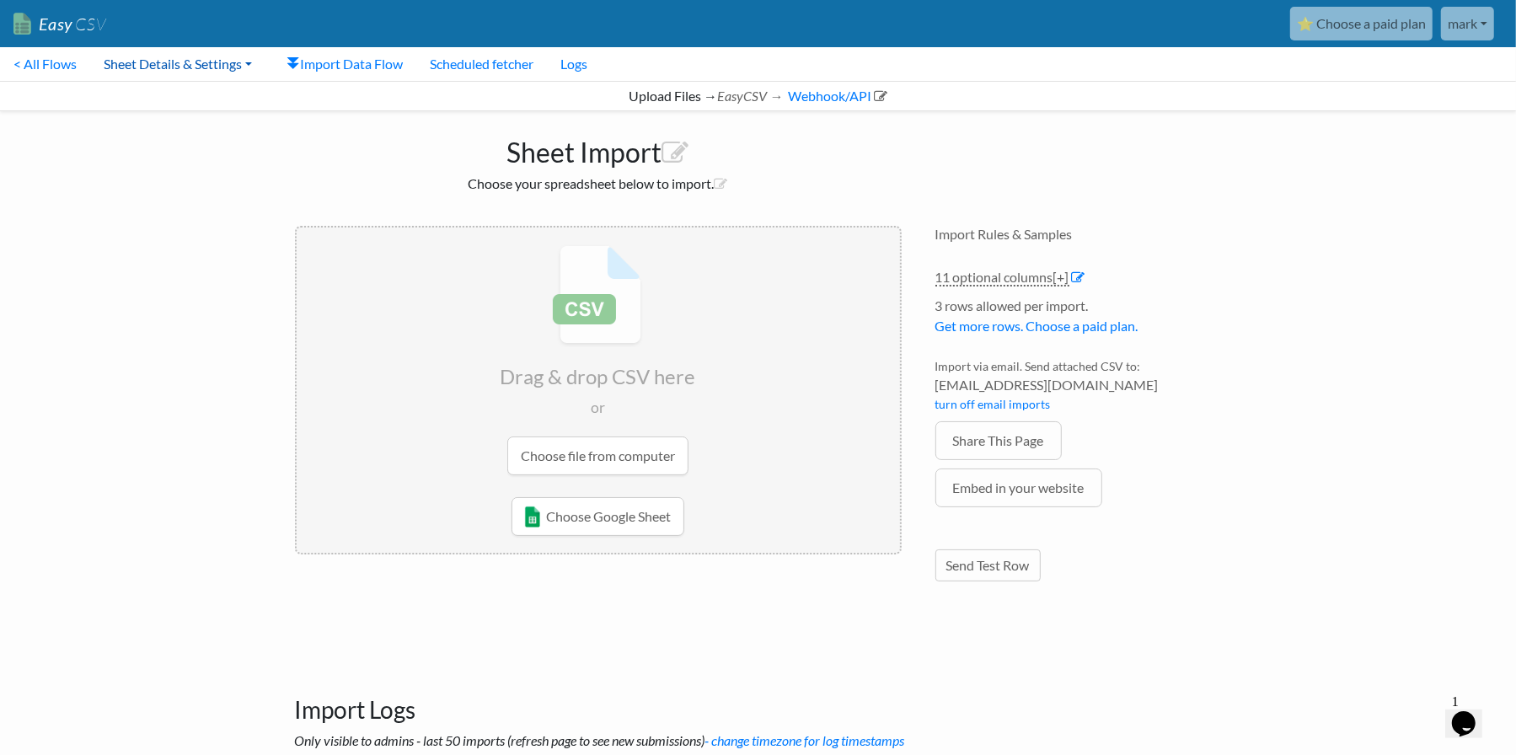
click at [161, 63] on link "Sheet Details & Settings" at bounding box center [177, 64] width 175 height 34
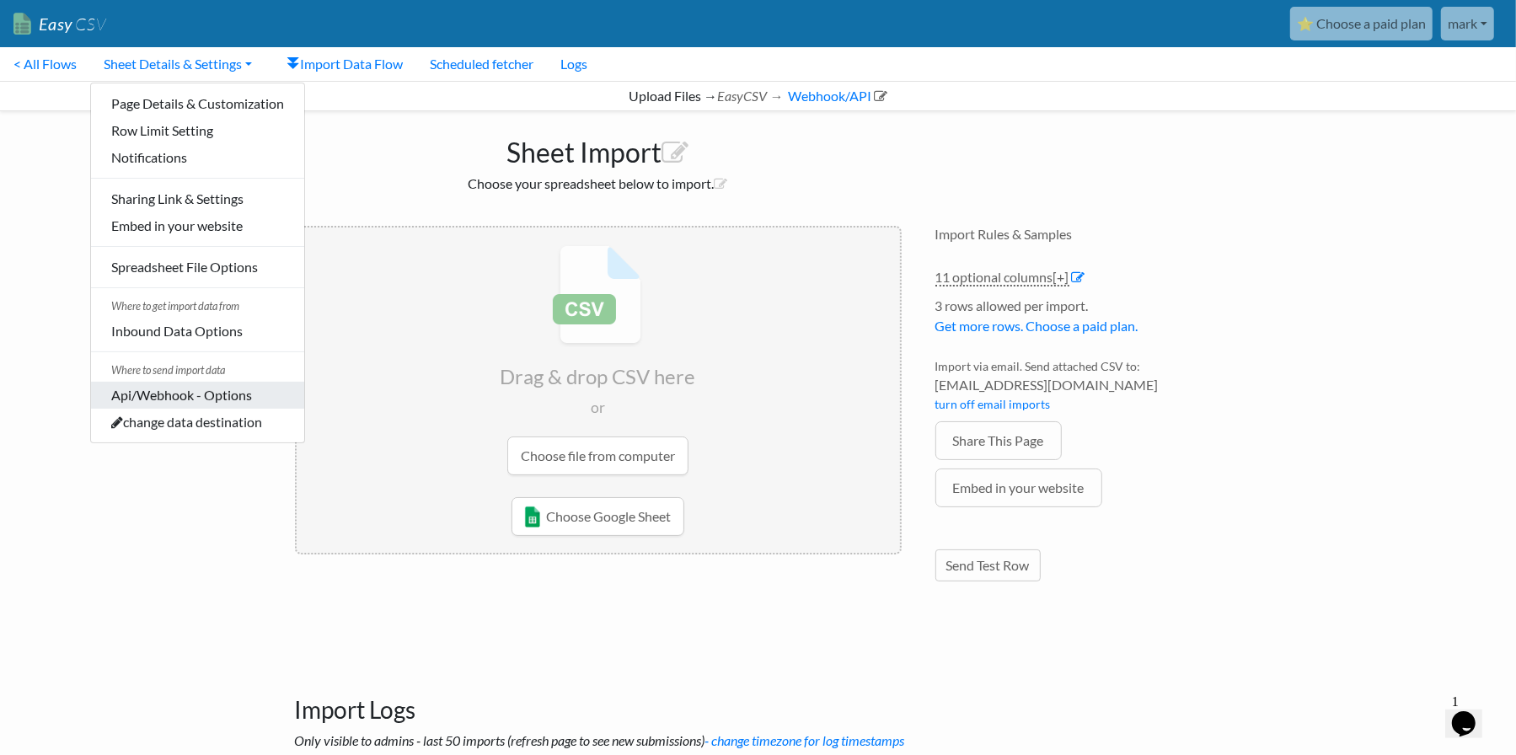
click at [215, 405] on link "Api/Webhook - Options" at bounding box center [197, 395] width 213 height 27
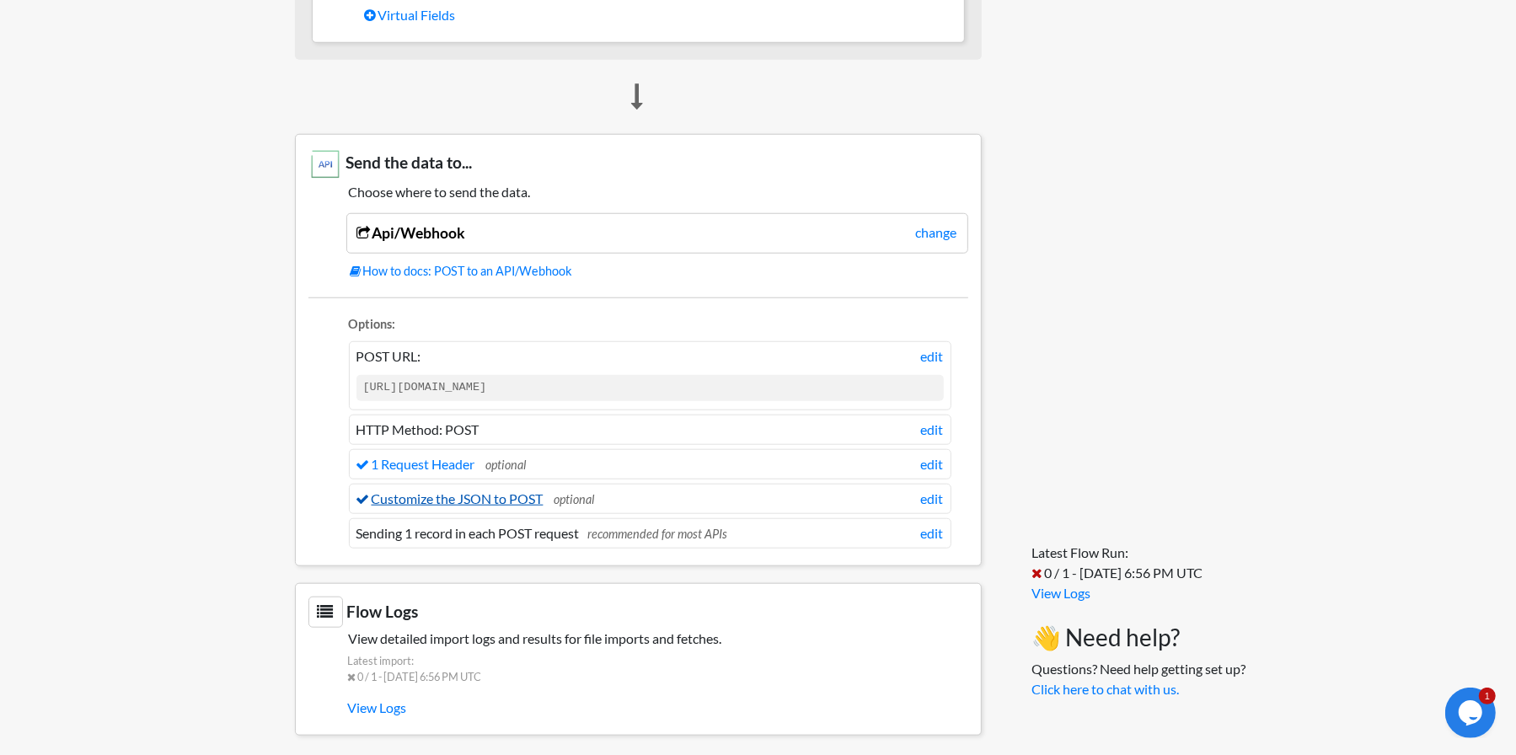
click at [441, 494] on link "Customize the JSON to POST" at bounding box center [449, 498] width 187 height 16
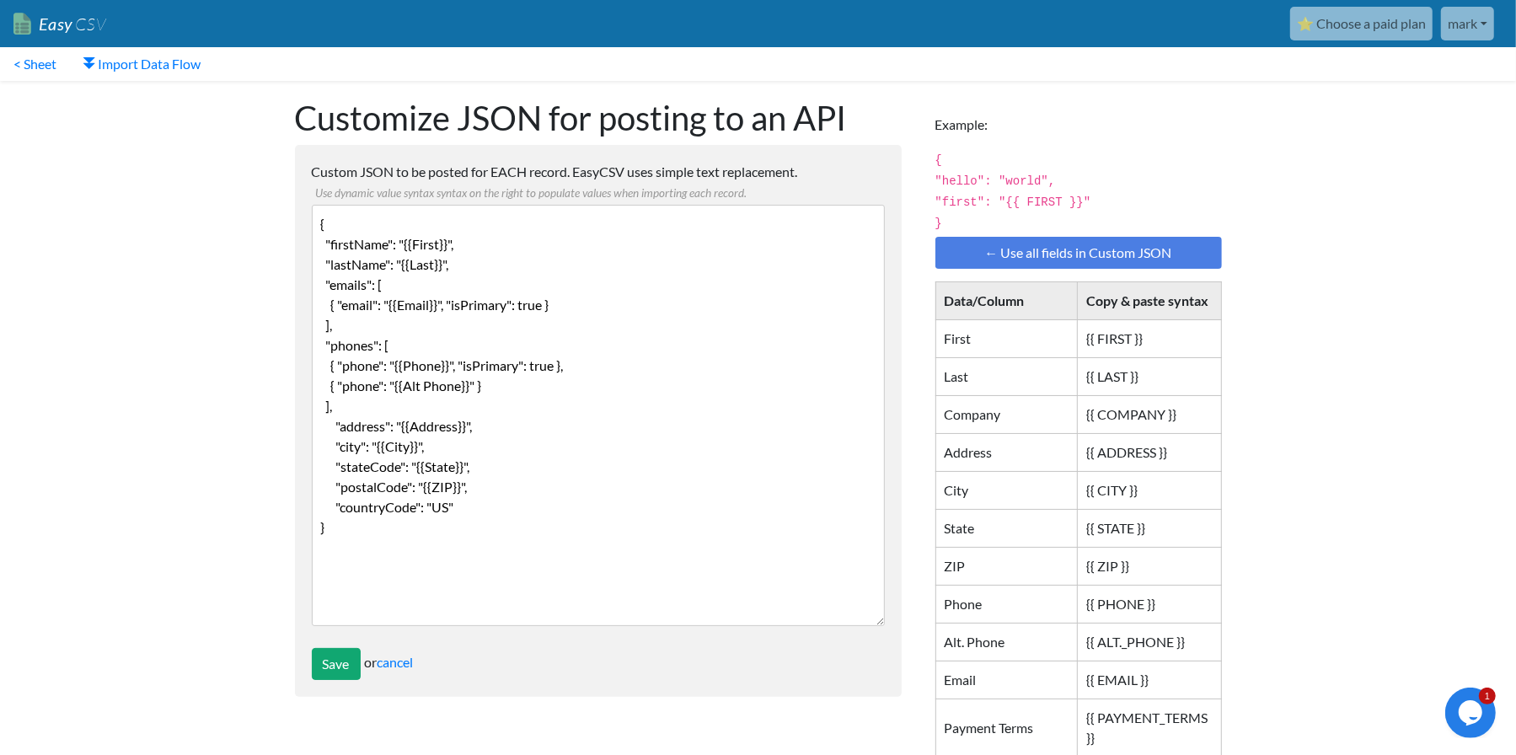
click at [484, 294] on textarea "{ "firstName": "{{First}}", "lastName": "{{Last}}", "emails": [ { "email": "{{E…" at bounding box center [598, 415] width 573 height 421
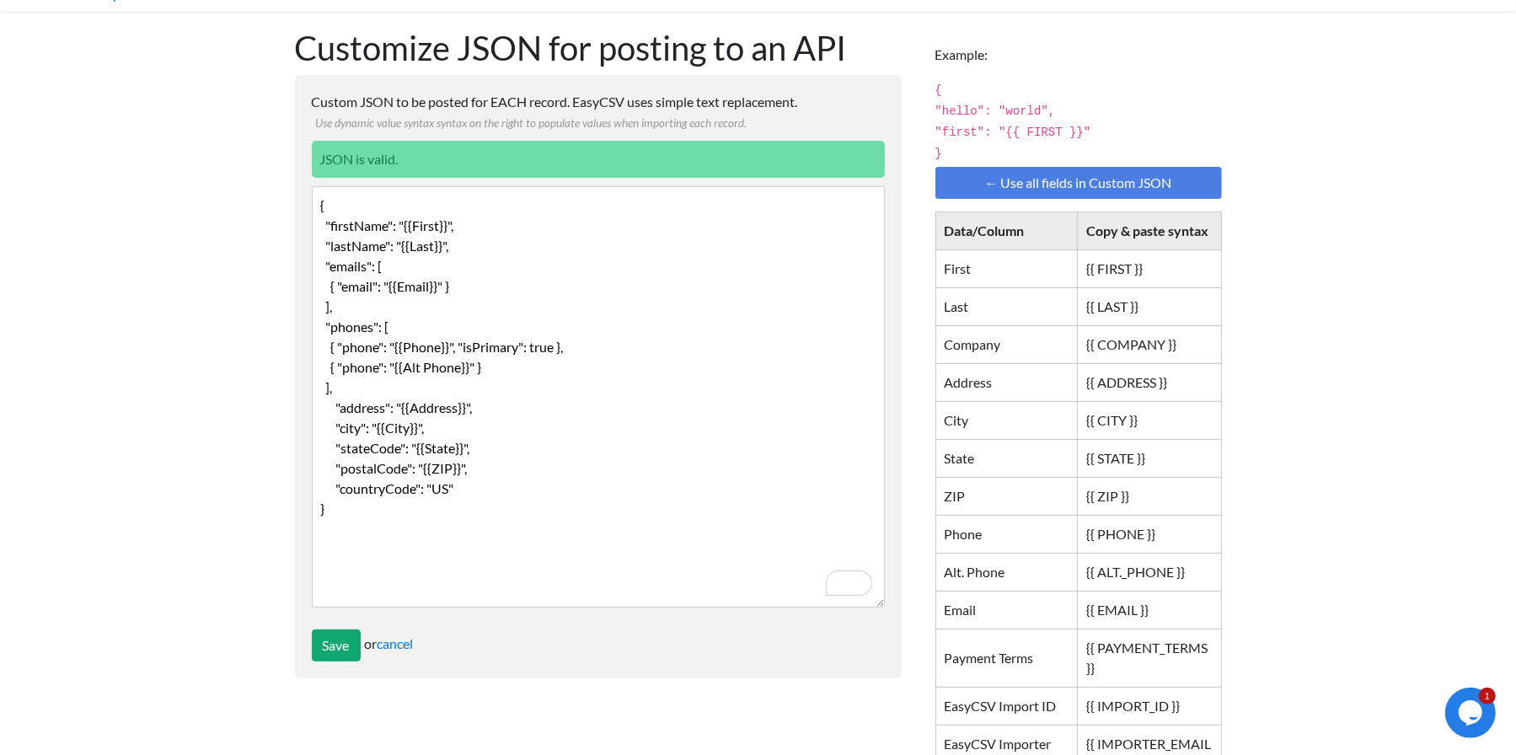
scroll to position [84, 0]
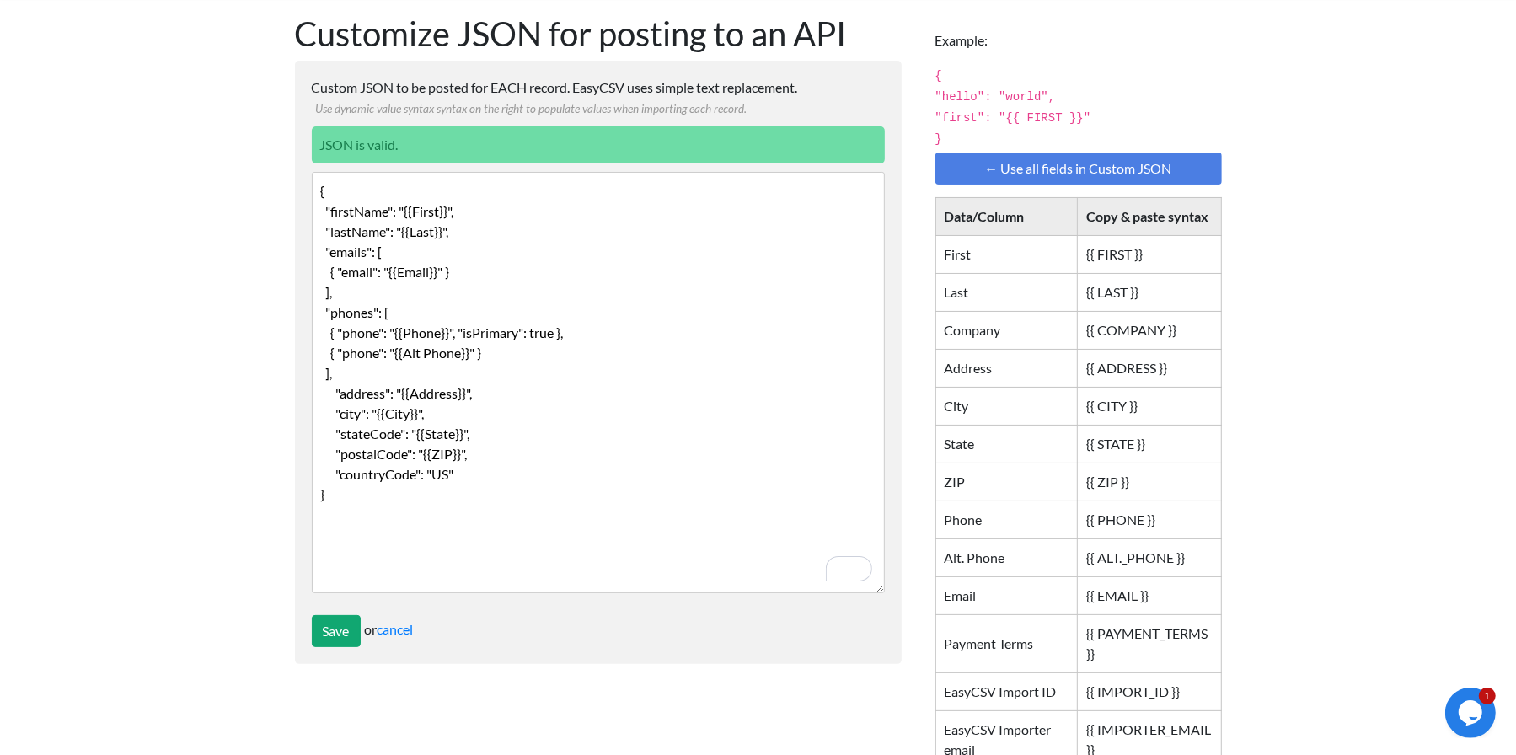
click at [554, 355] on textarea "{ "firstName": "{{First}}", "lastName": "{{Last}}", "emails": [ { "email": "{{E…" at bounding box center [598, 382] width 573 height 421
type textarea "{ "firstName": "{{First}}", "lastName": "{{Last}}", "emails": [ { "email": "{{E…"
click at [342, 637] on input "Save" at bounding box center [336, 631] width 49 height 32
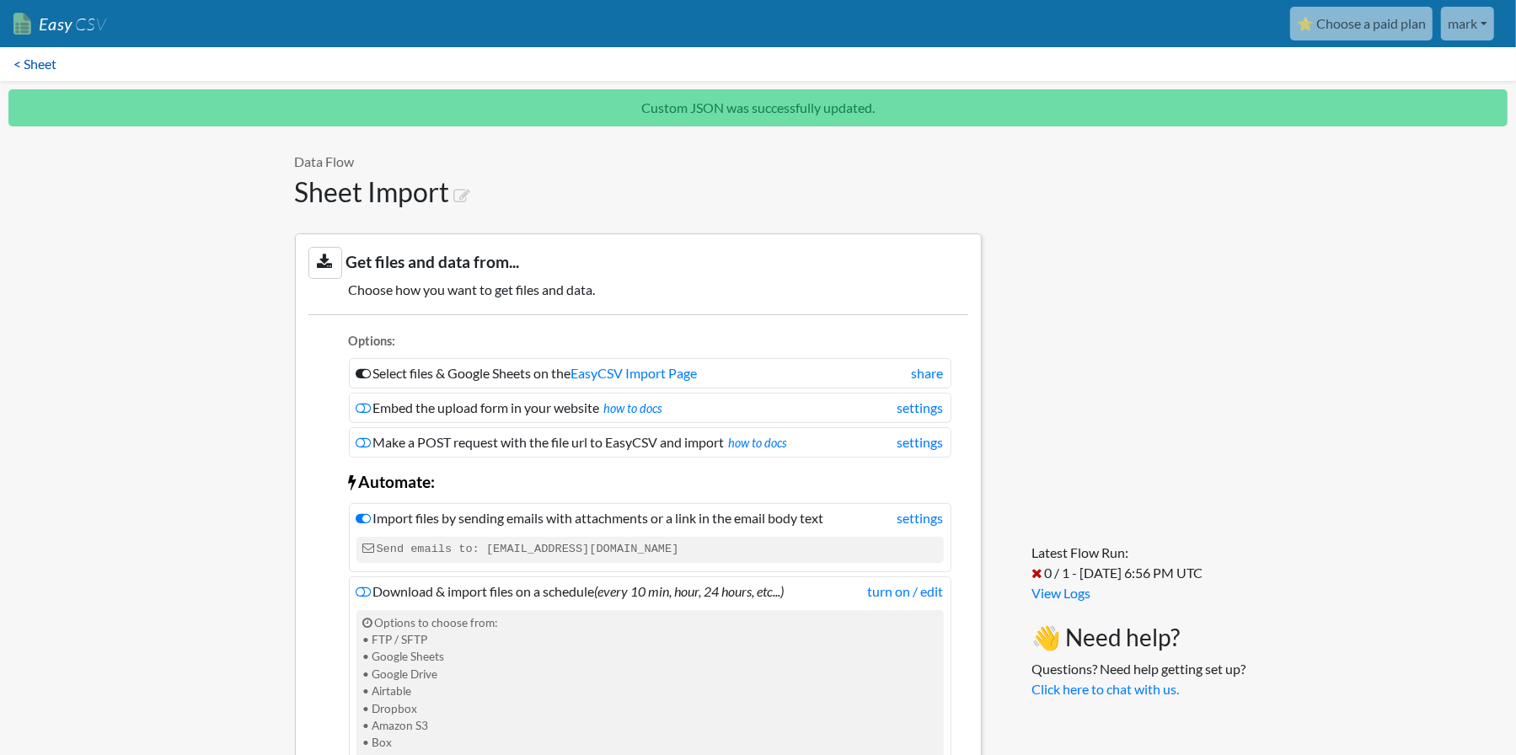
click at [37, 60] on link "< Sheet" at bounding box center [35, 64] width 70 height 34
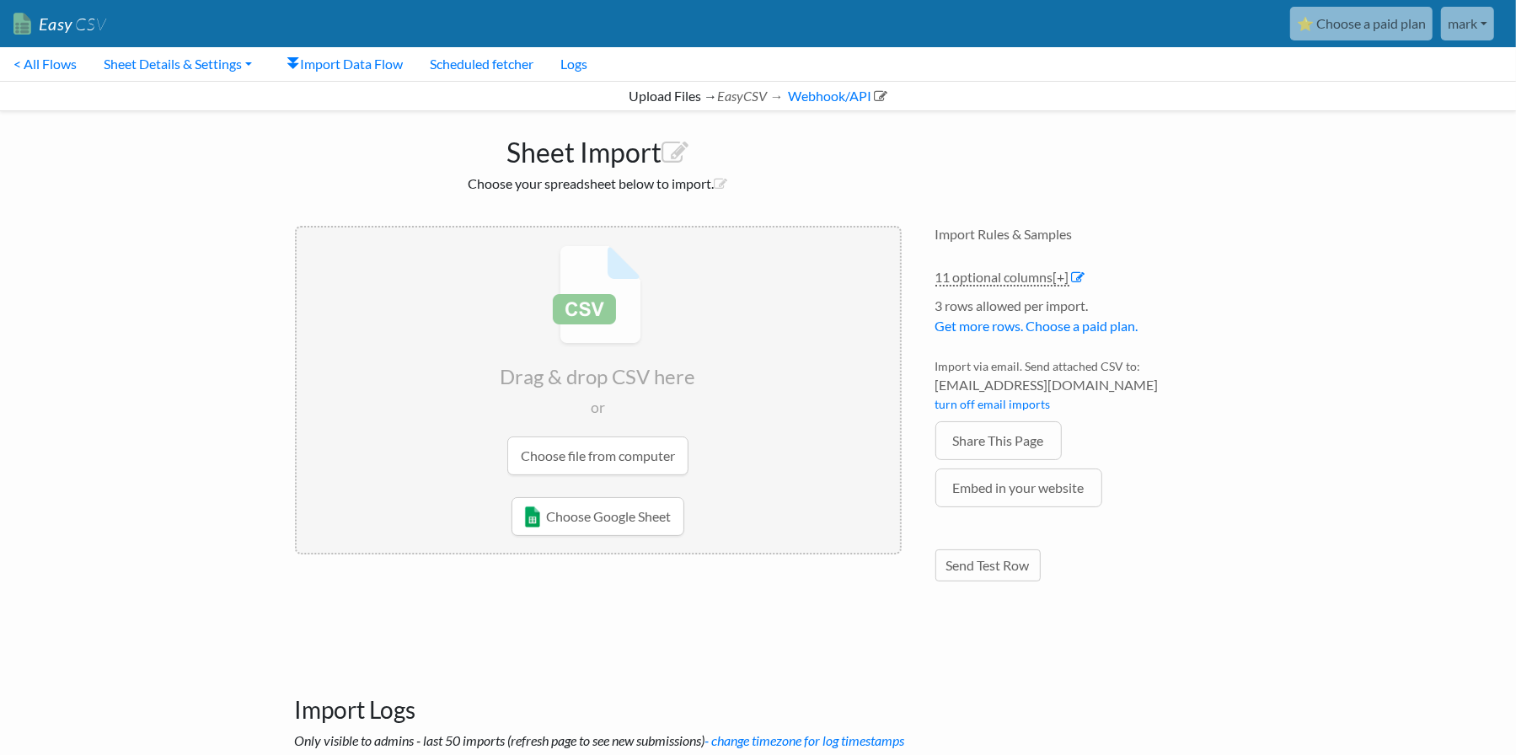
click at [634, 457] on input "file" at bounding box center [598, 359] width 603 height 265
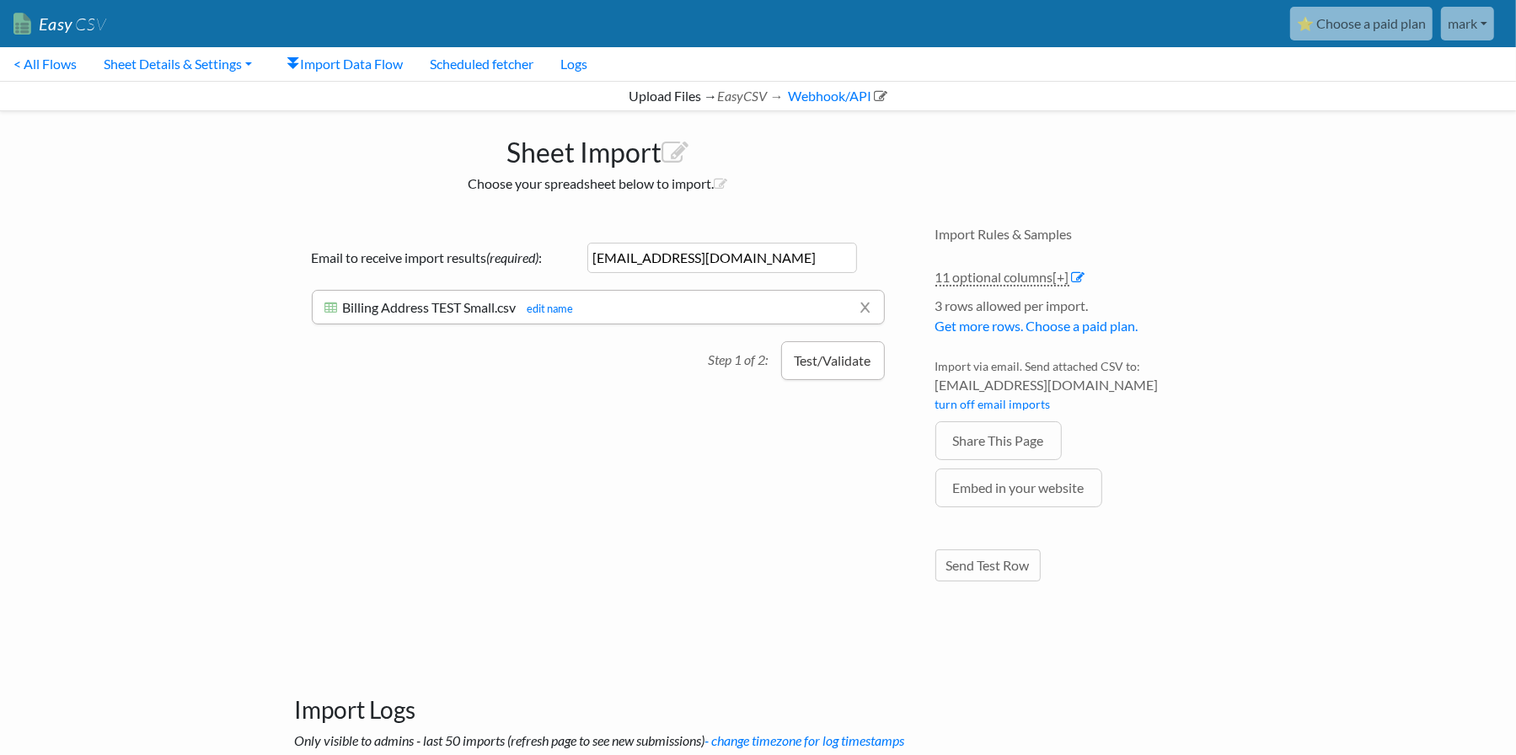
click at [857, 366] on button "Test/Validate" at bounding box center [833, 360] width 104 height 39
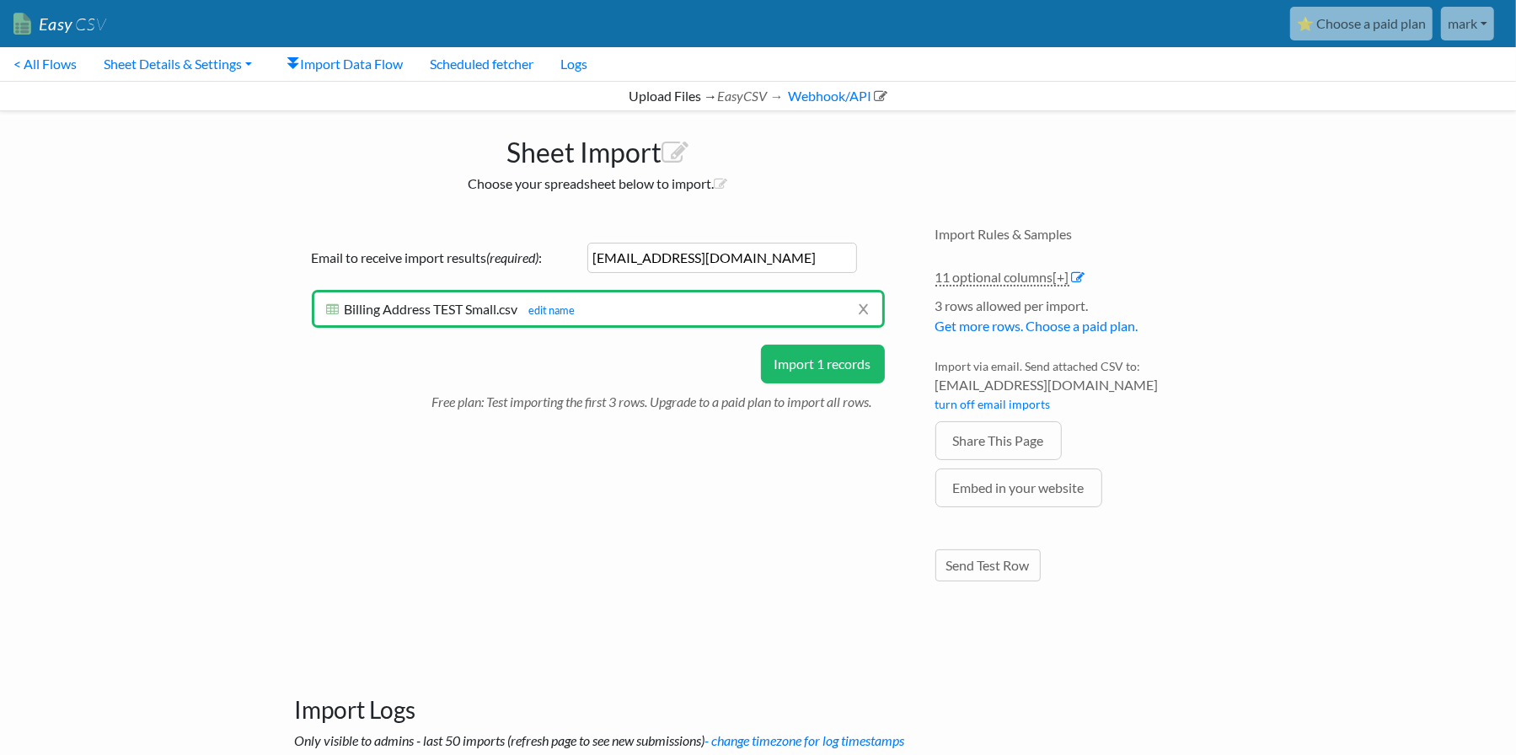
click at [810, 363] on button "Import 1 records" at bounding box center [823, 364] width 124 height 39
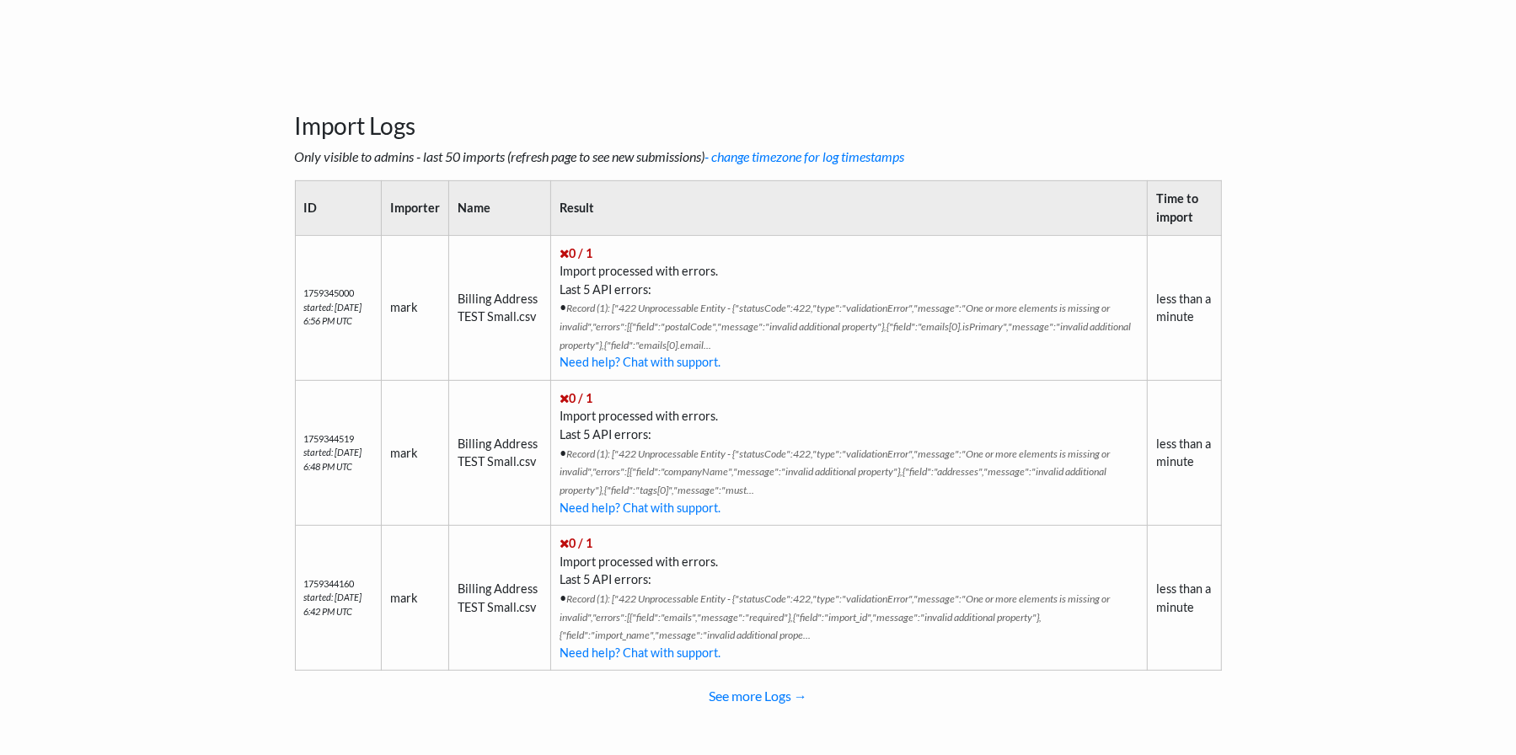
scroll to position [591, 0]
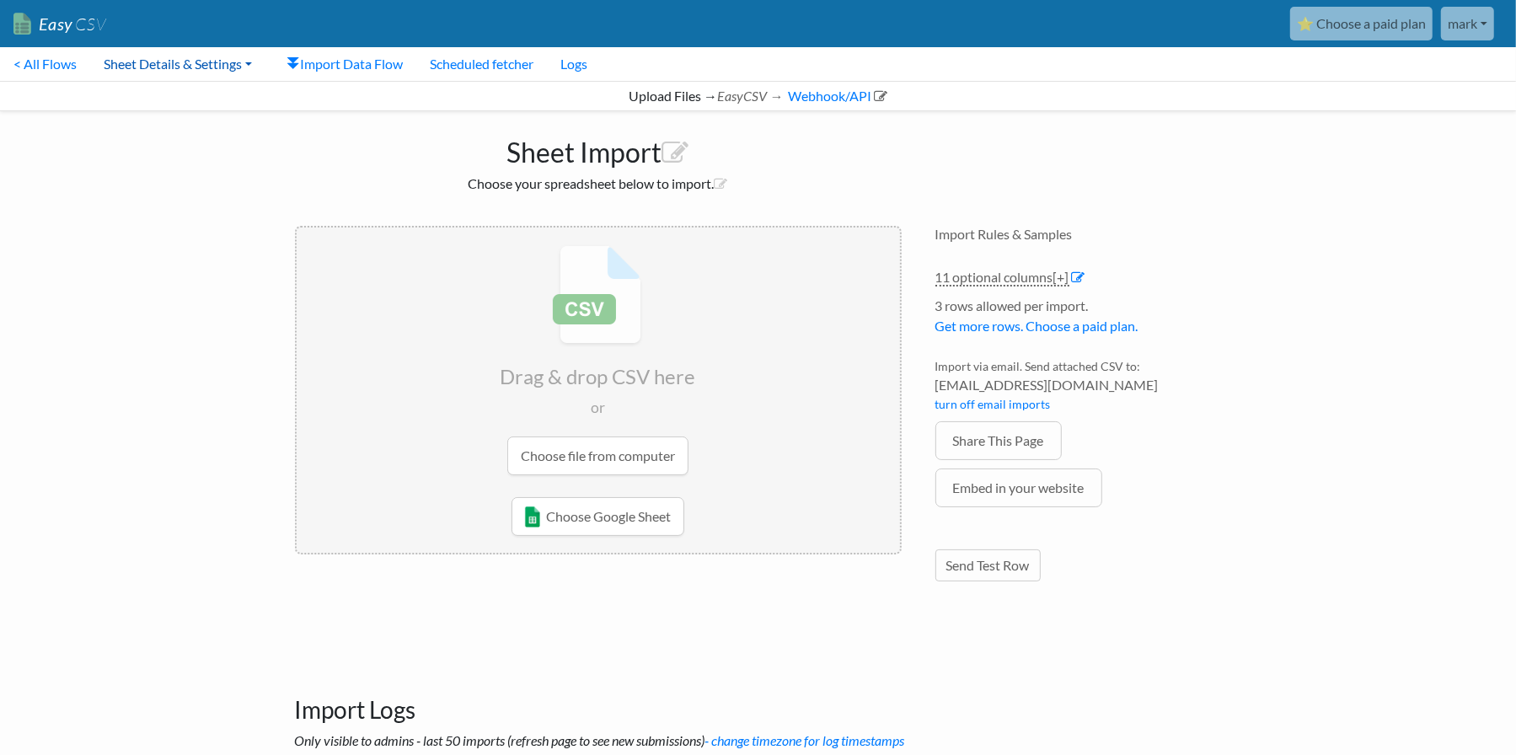
click at [196, 66] on link "Sheet Details & Settings" at bounding box center [177, 64] width 175 height 34
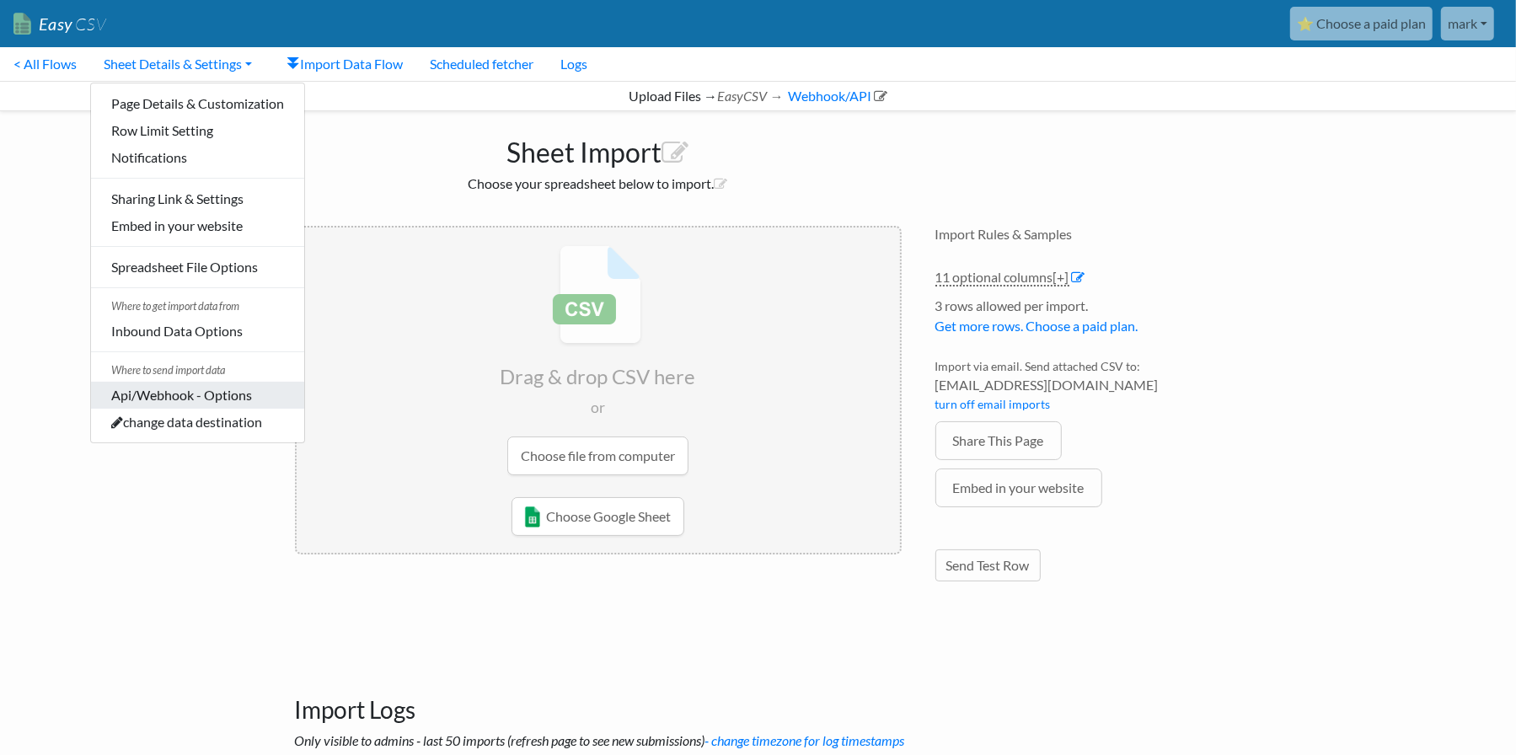
click at [203, 401] on link "Api/Webhook - Options" at bounding box center [197, 395] width 213 height 27
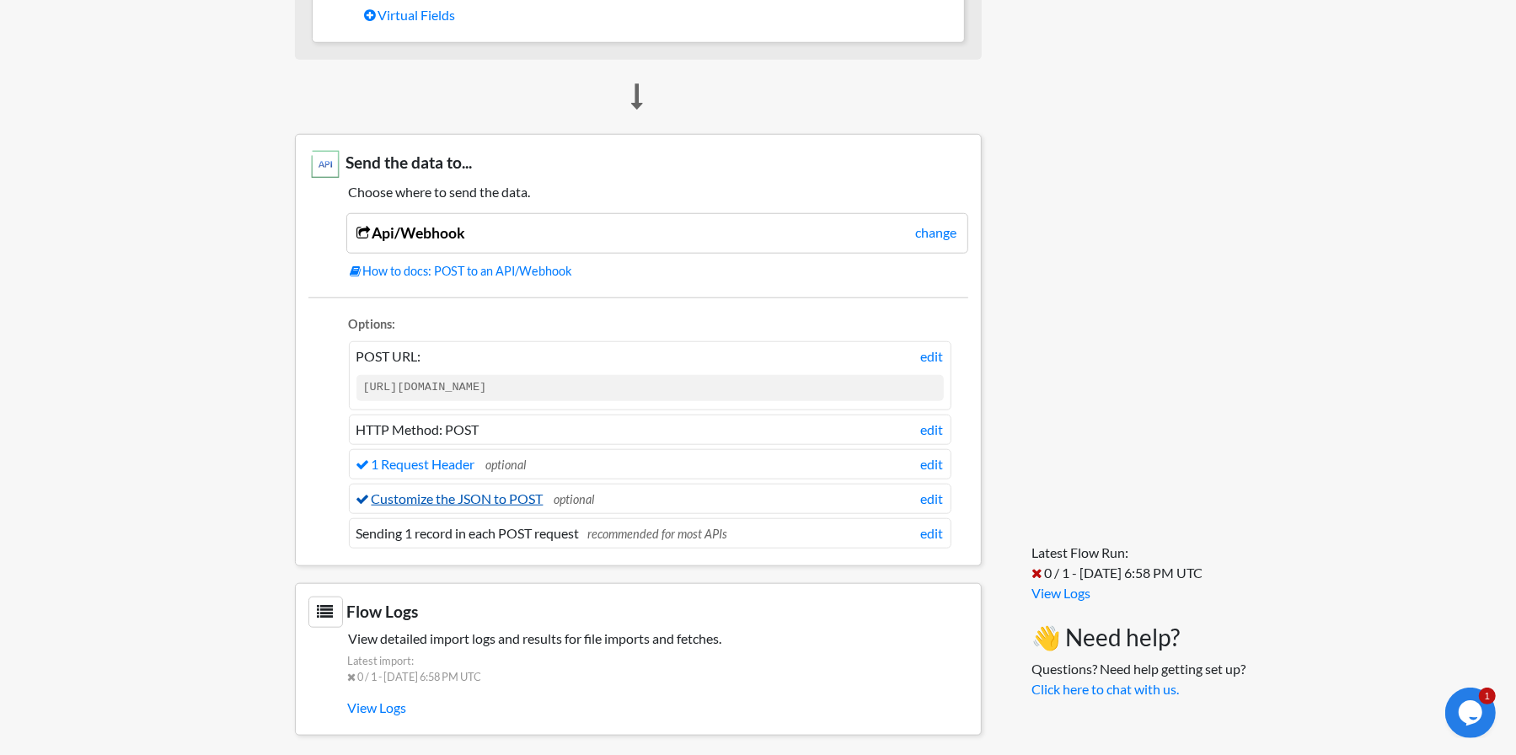
click at [531, 490] on link "Customize the JSON to POST" at bounding box center [449, 498] width 187 height 16
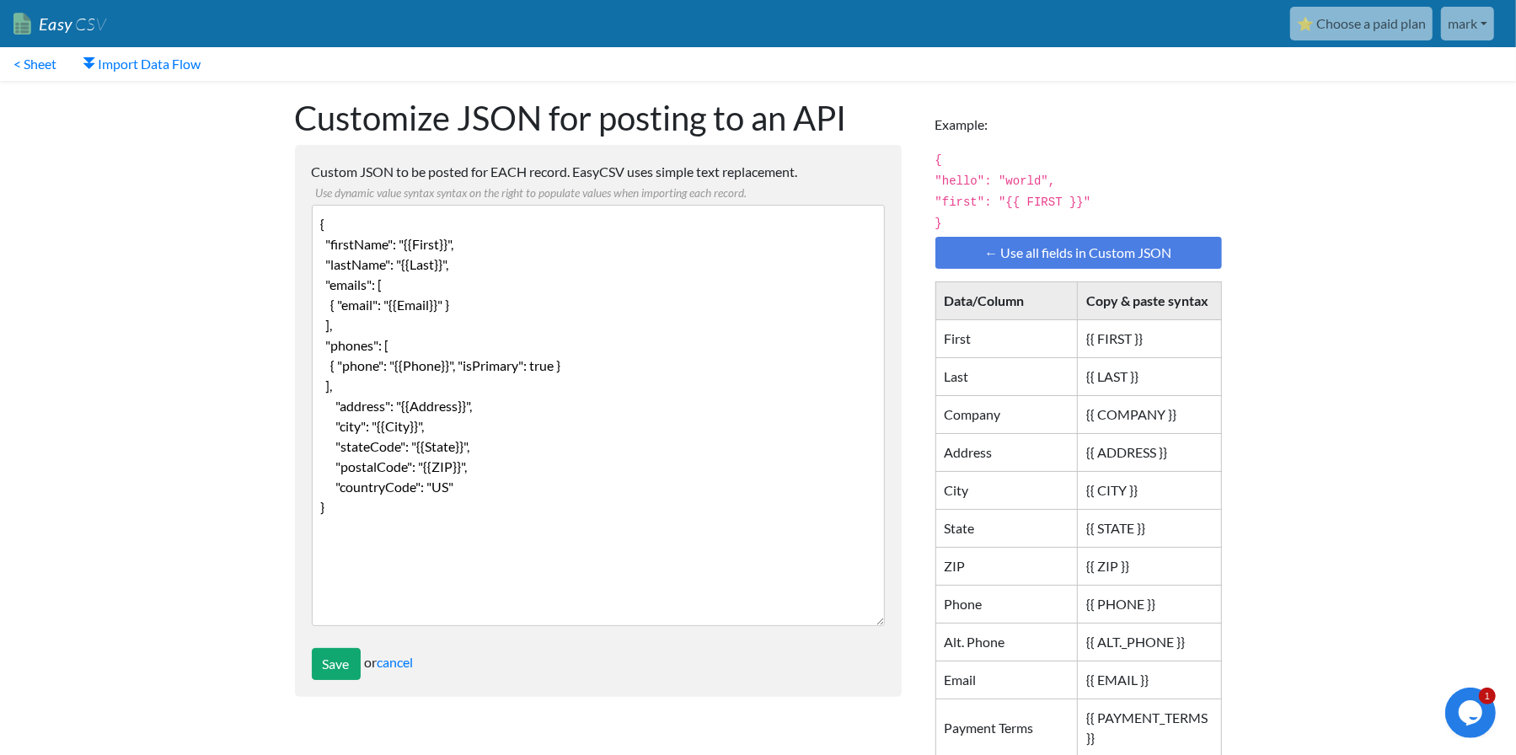
drag, startPoint x: 461, startPoint y: 366, endPoint x: 621, endPoint y: 352, distance: 160.6
click at [461, 366] on textarea "{ "firstName": "{{First}}", "lastName": "{{Last}}", "emails": [ { "email": "{{E…" at bounding box center [598, 415] width 573 height 421
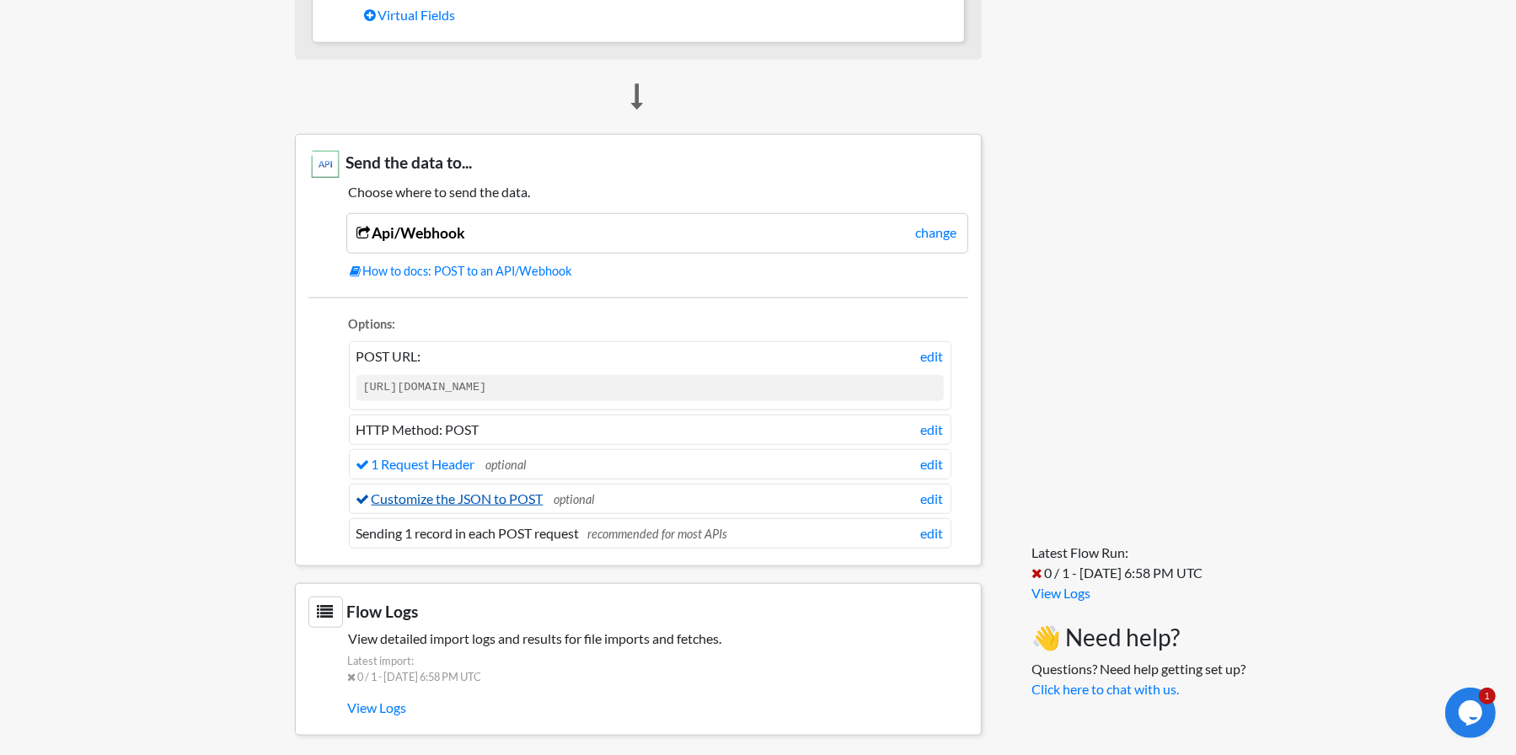
click at [467, 490] on link "Customize the JSON to POST" at bounding box center [449, 498] width 187 height 16
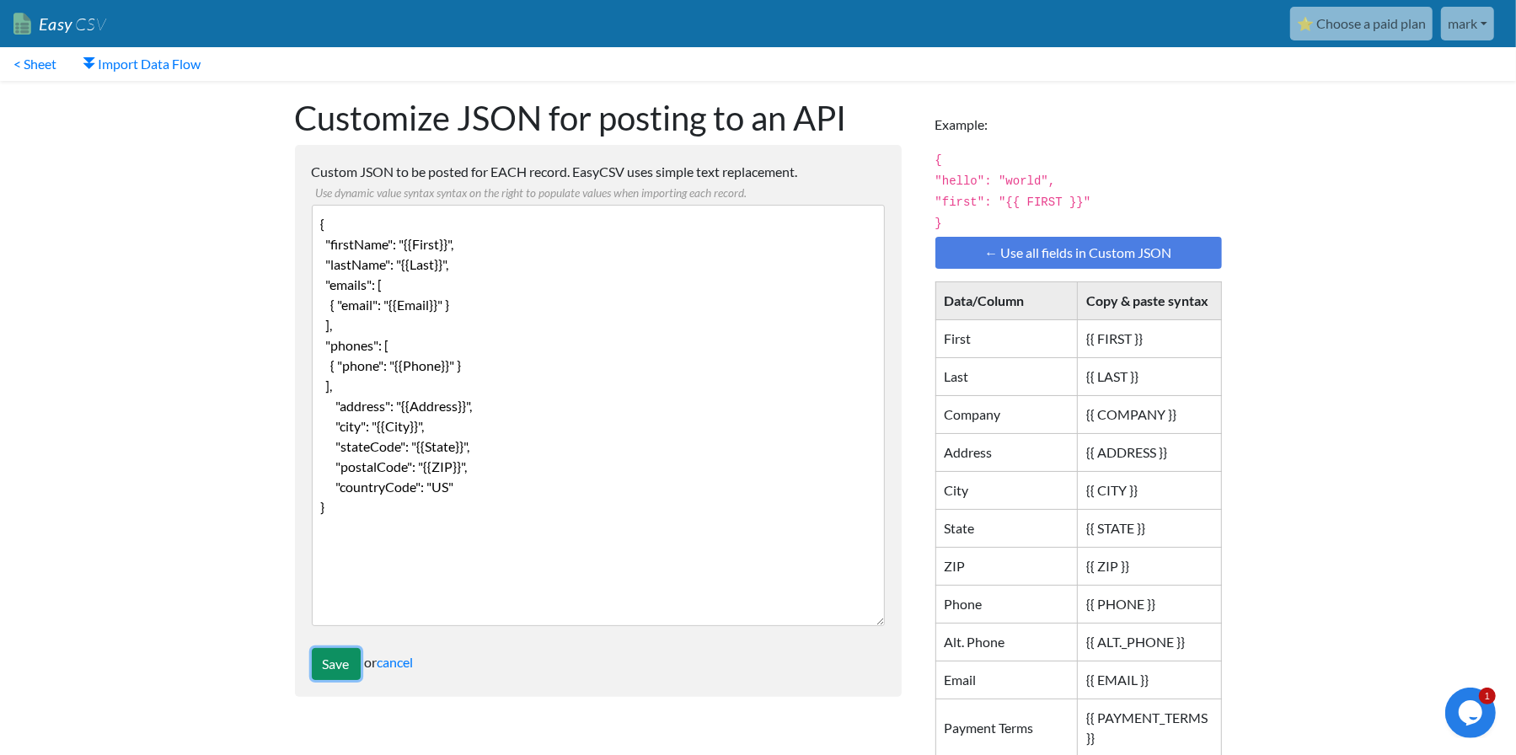
click at [325, 666] on input "Save" at bounding box center [336, 664] width 49 height 32
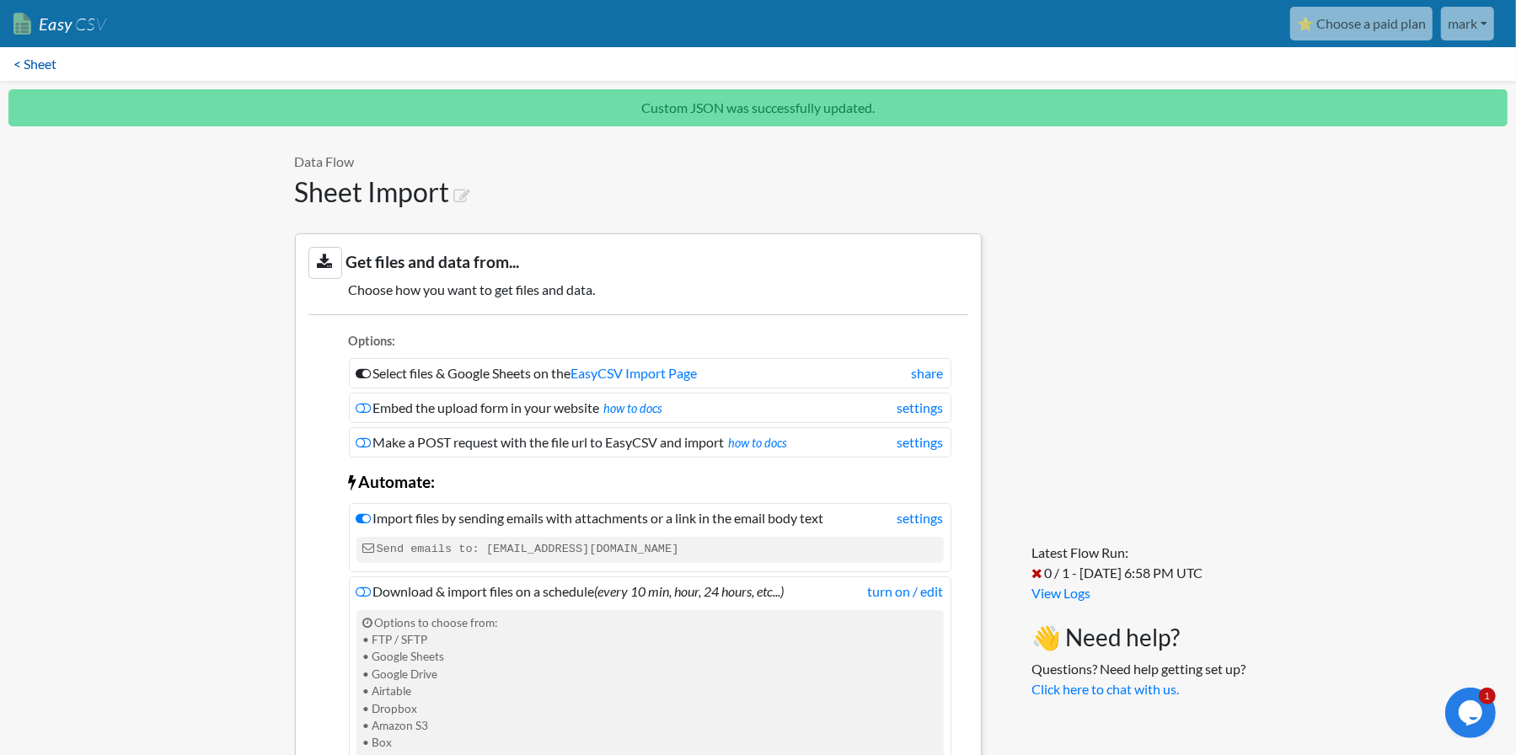
click at [30, 65] on link "< Sheet" at bounding box center [35, 64] width 70 height 34
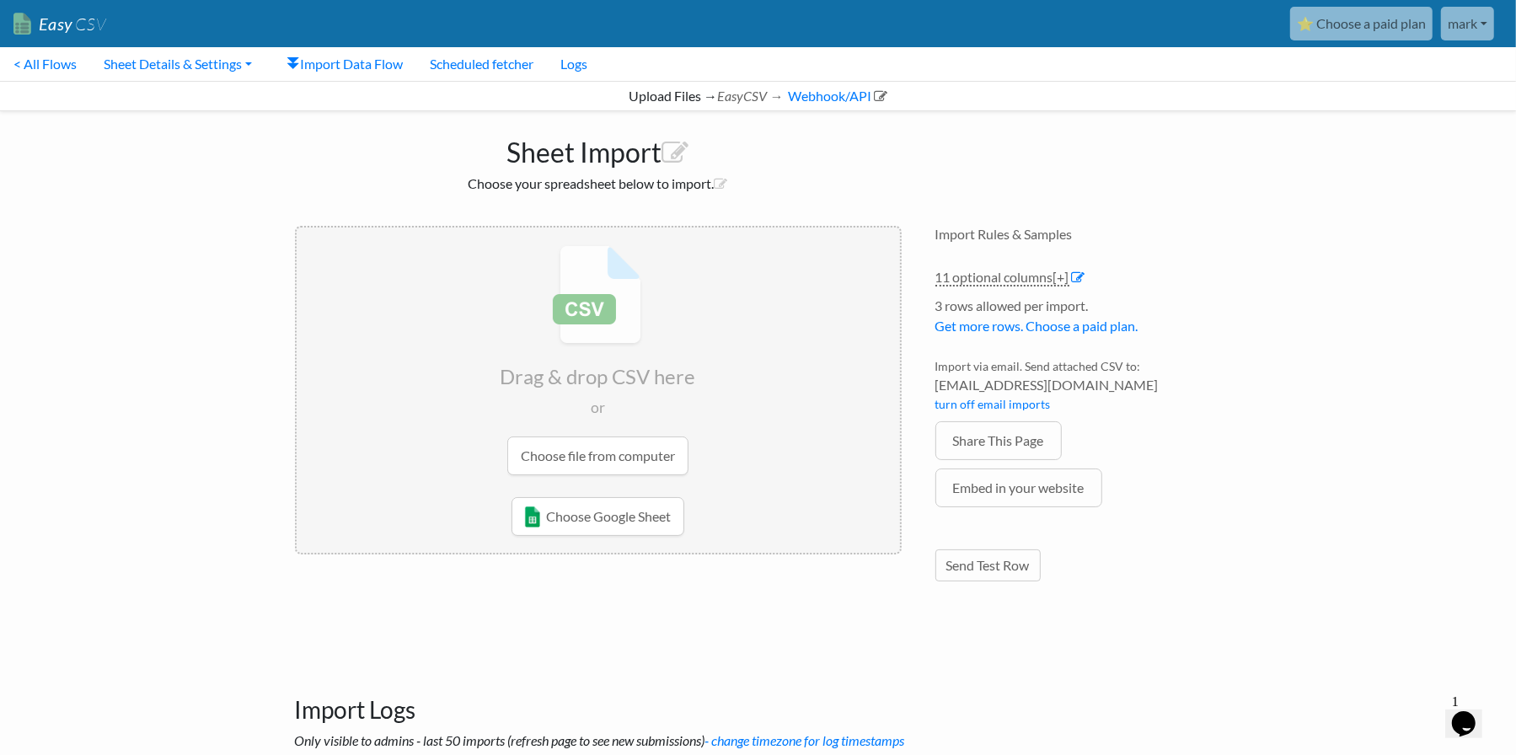
click at [643, 445] on input "file" at bounding box center [598, 359] width 603 height 265
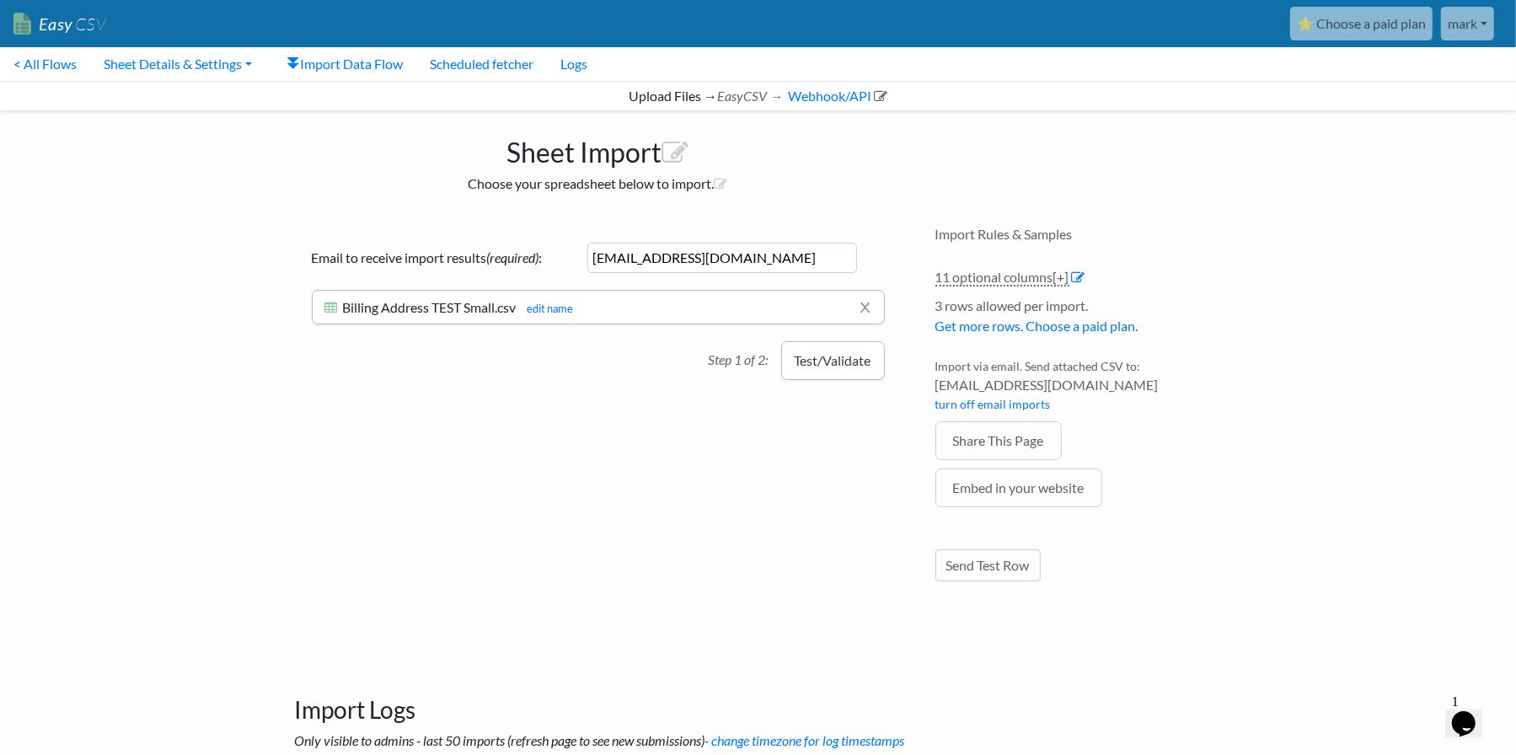
click at [810, 361] on button "Test/Validate" at bounding box center [833, 360] width 104 height 39
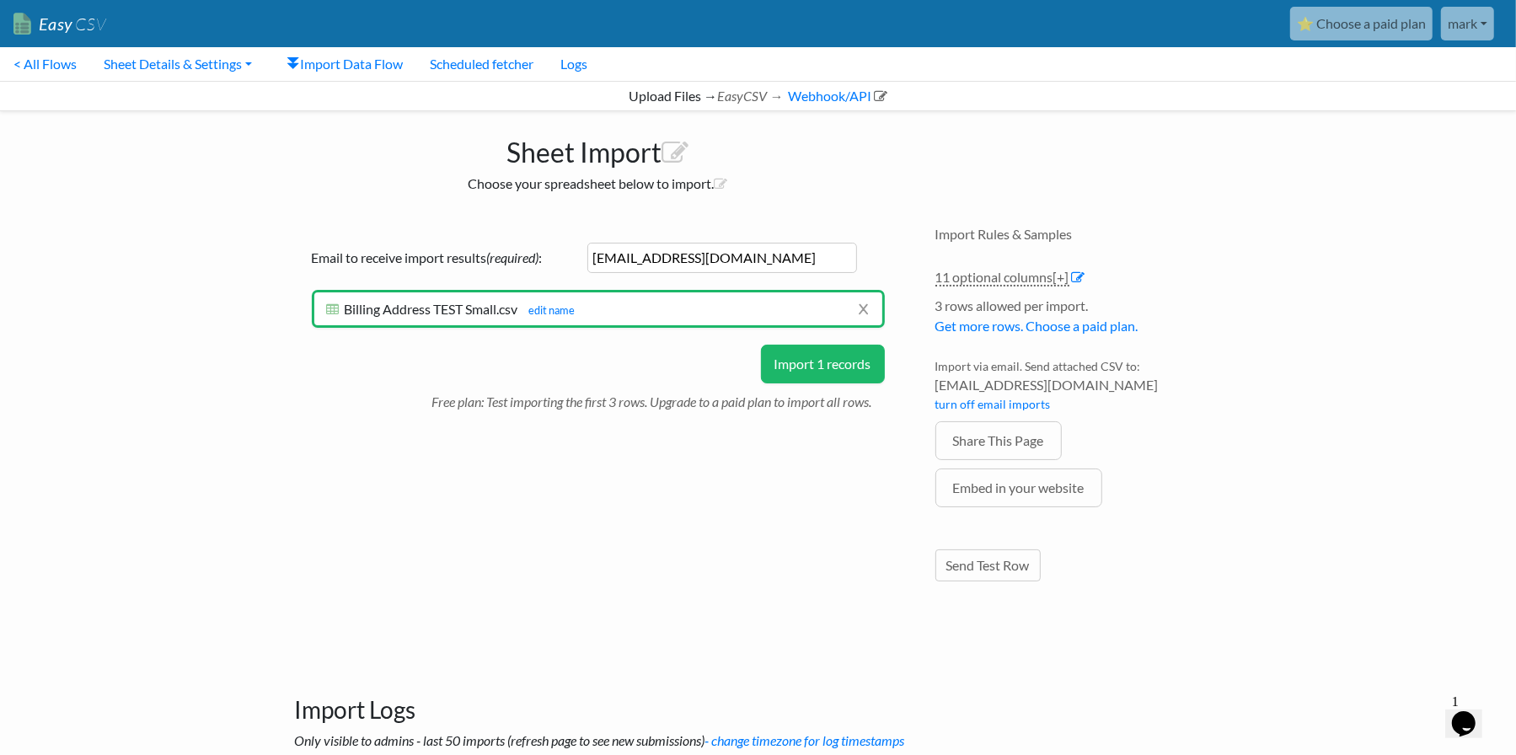
click at [793, 360] on button "Import 1 records" at bounding box center [823, 364] width 124 height 39
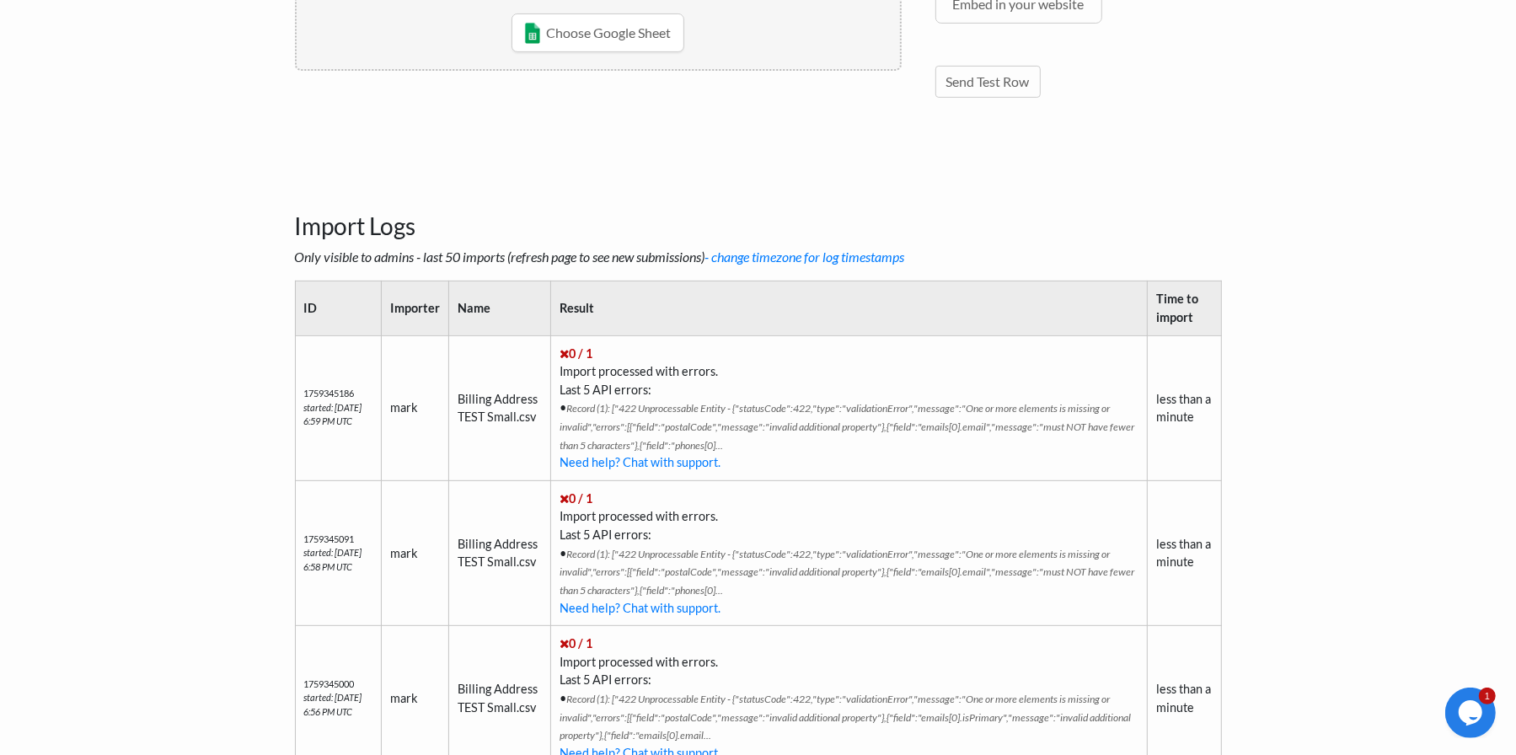
scroll to position [505, 0]
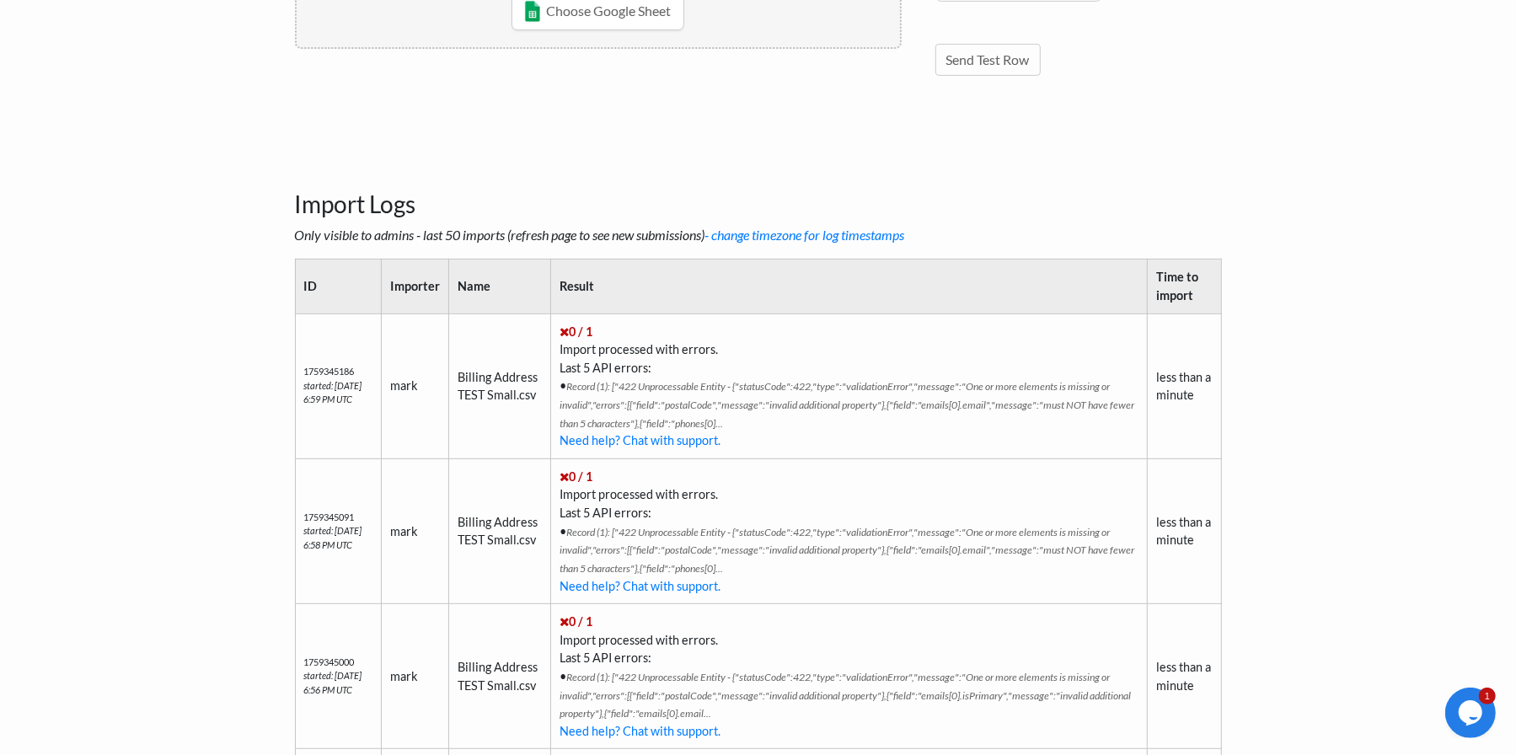
drag, startPoint x: 716, startPoint y: 411, endPoint x: 744, endPoint y: 412, distance: 27.8
click at [716, 411] on td "0 / 1 Import processed with errors. Last 5 API errors: • Record (1): ["422 Unpr…" at bounding box center [848, 385] width 596 height 145
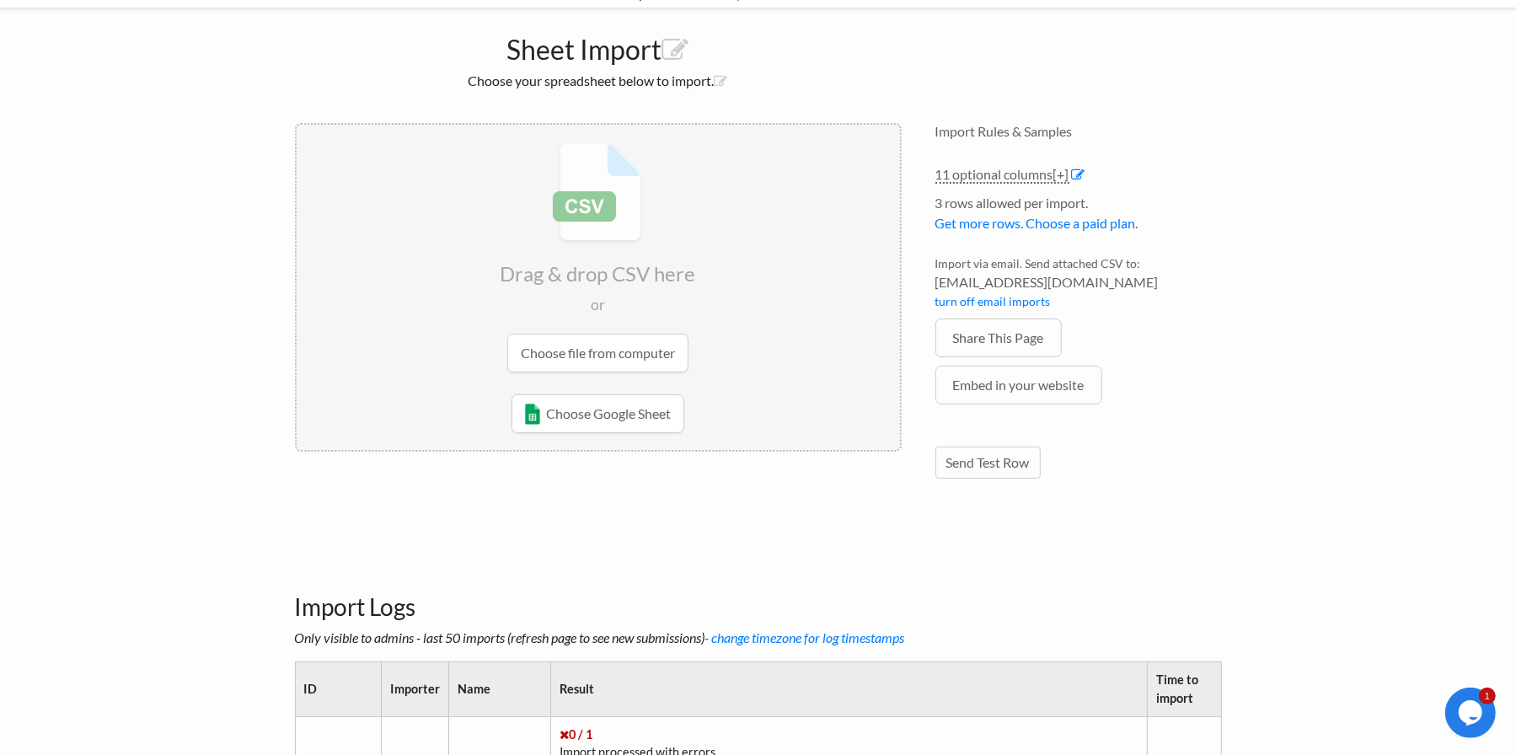
scroll to position [0, 0]
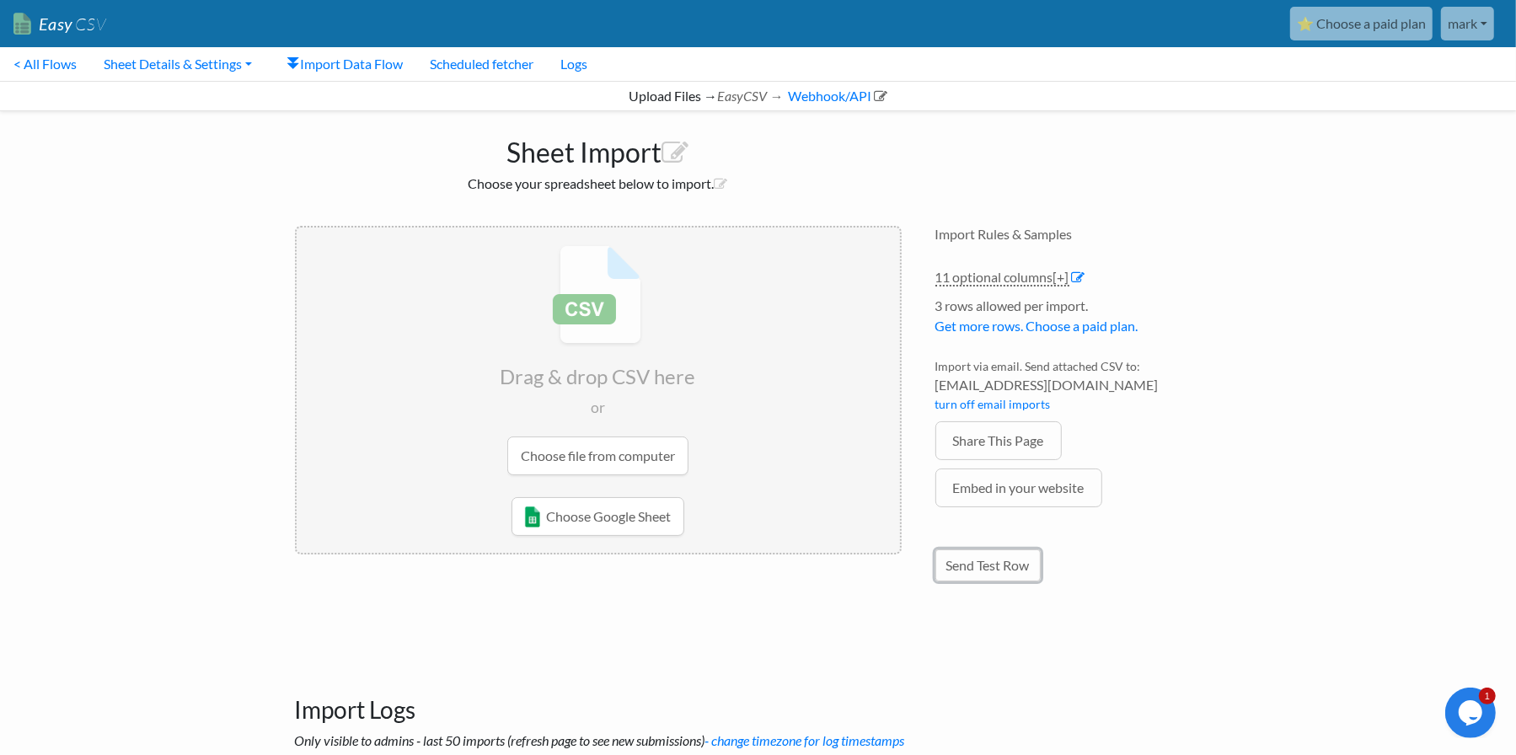
drag, startPoint x: 1024, startPoint y: 562, endPoint x: 1036, endPoint y: 564, distance: 11.9
click at [1024, 562] on link "Send Test Row" at bounding box center [987, 565] width 105 height 32
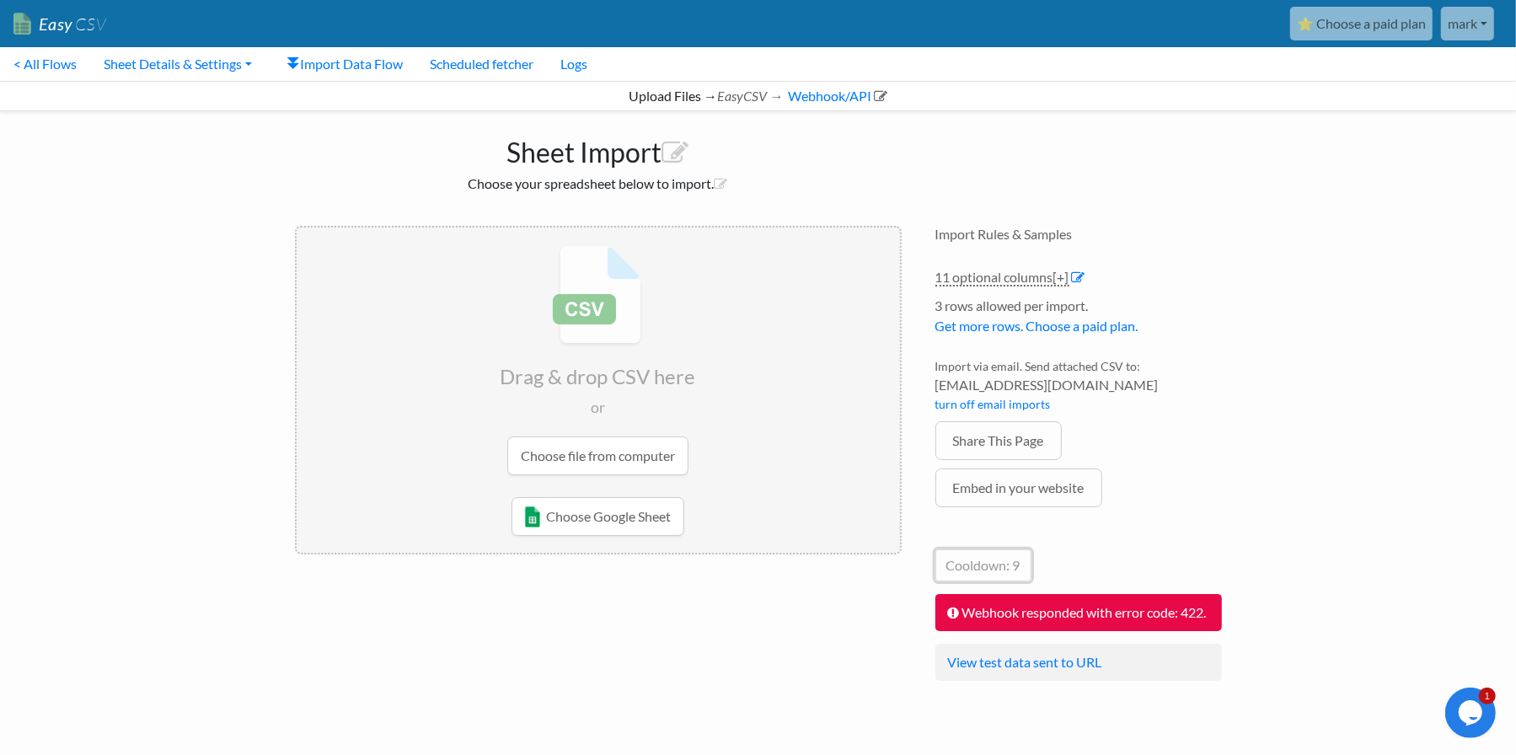
scroll to position [84, 0]
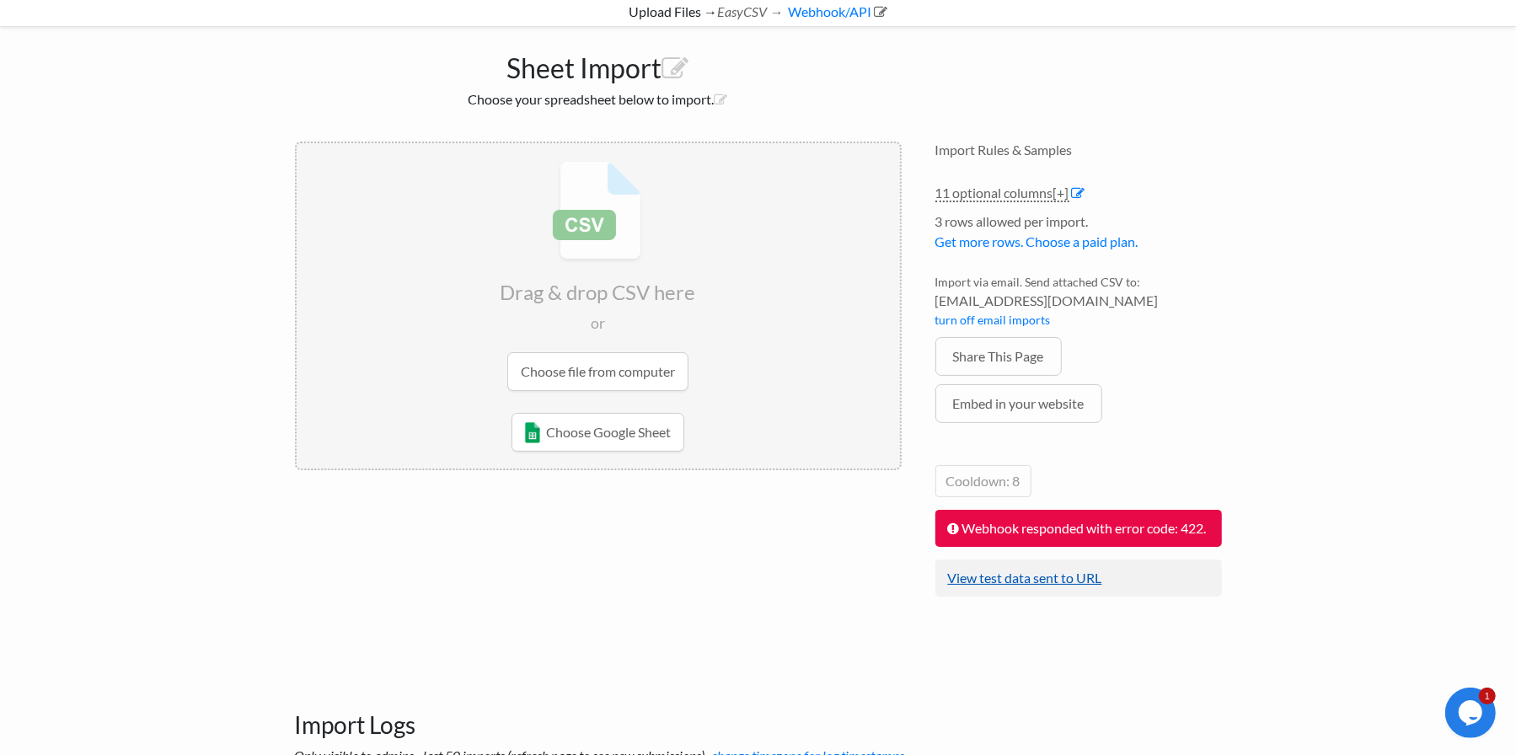
click at [1066, 586] on link "View test data sent to URL" at bounding box center [1025, 578] width 154 height 16
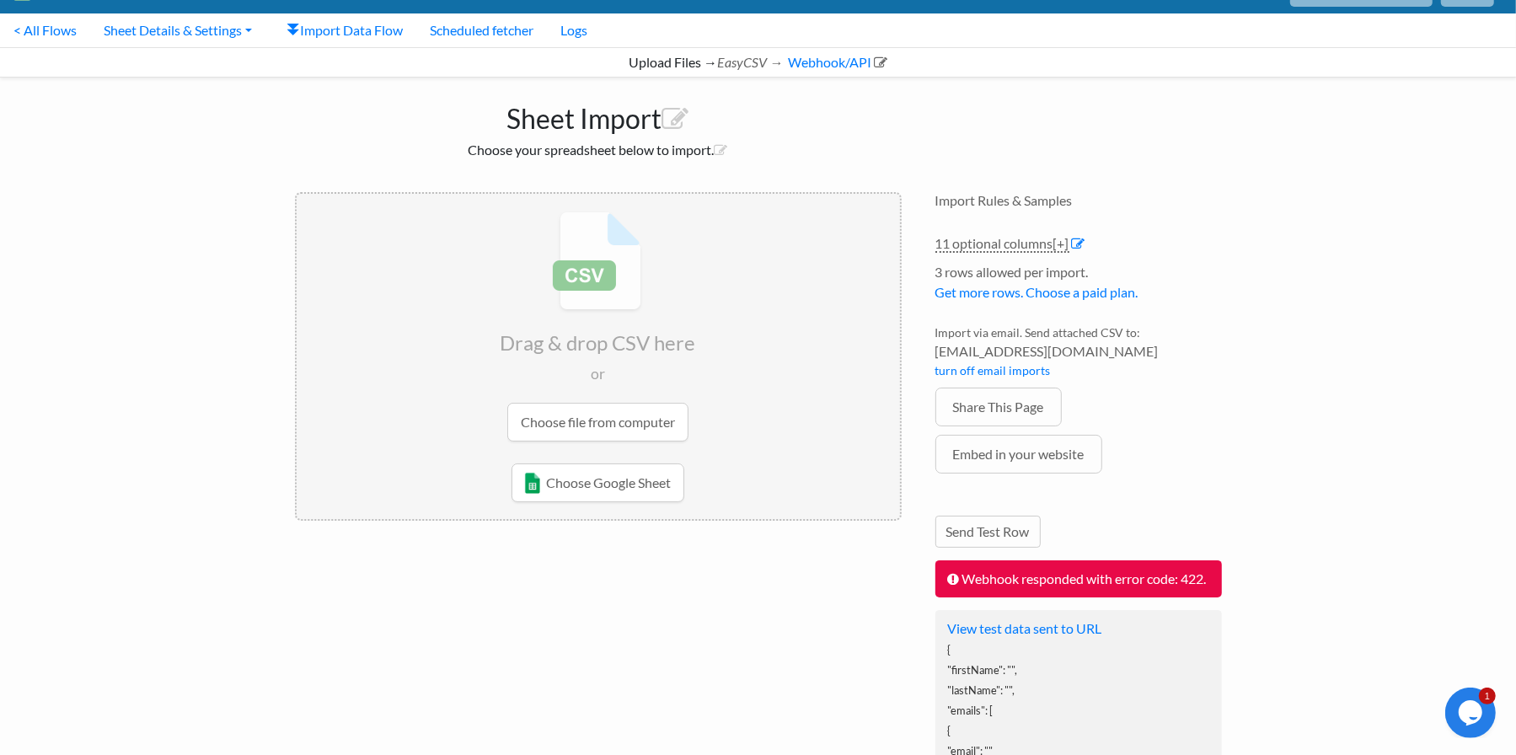
scroll to position [0, 0]
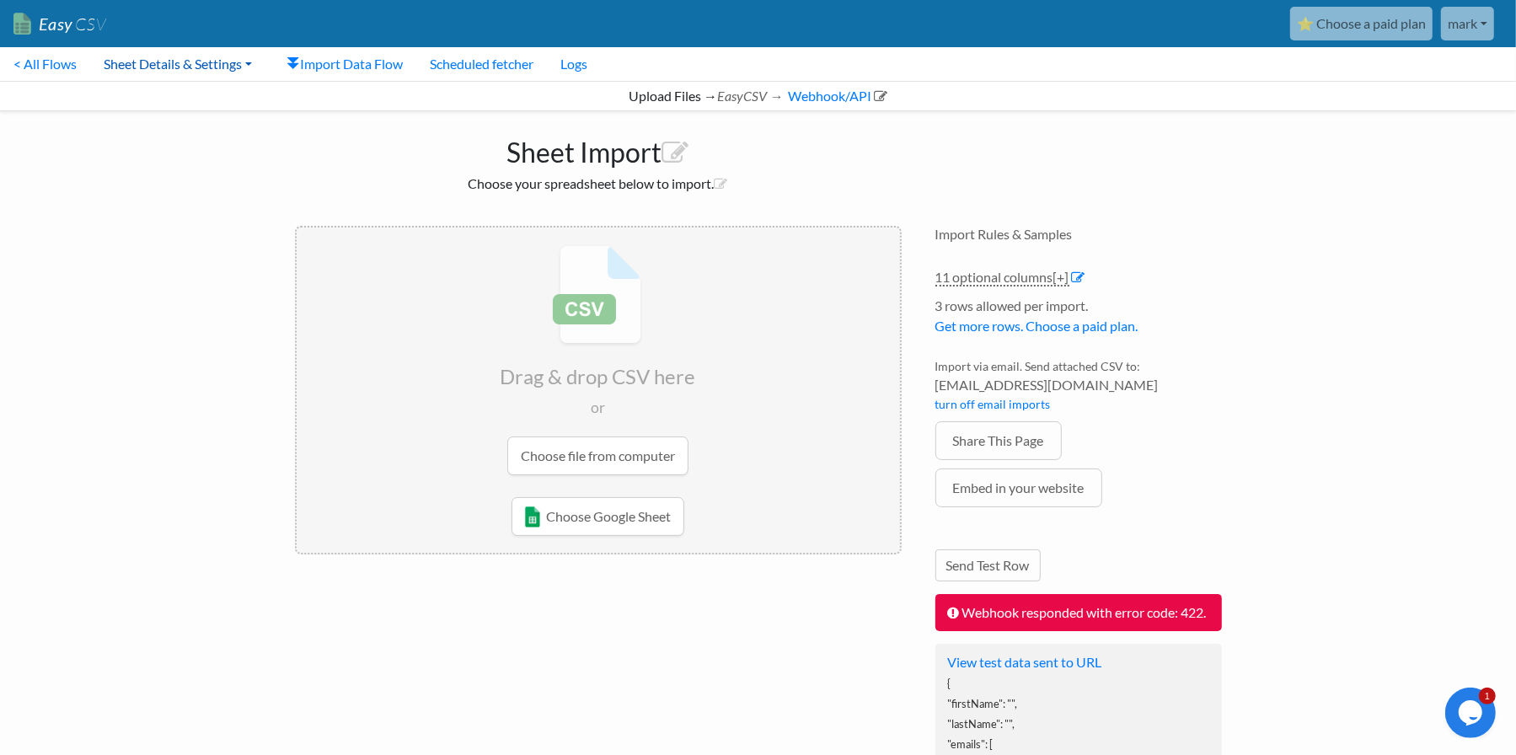
click at [207, 62] on link "Sheet Details & Settings" at bounding box center [177, 64] width 175 height 34
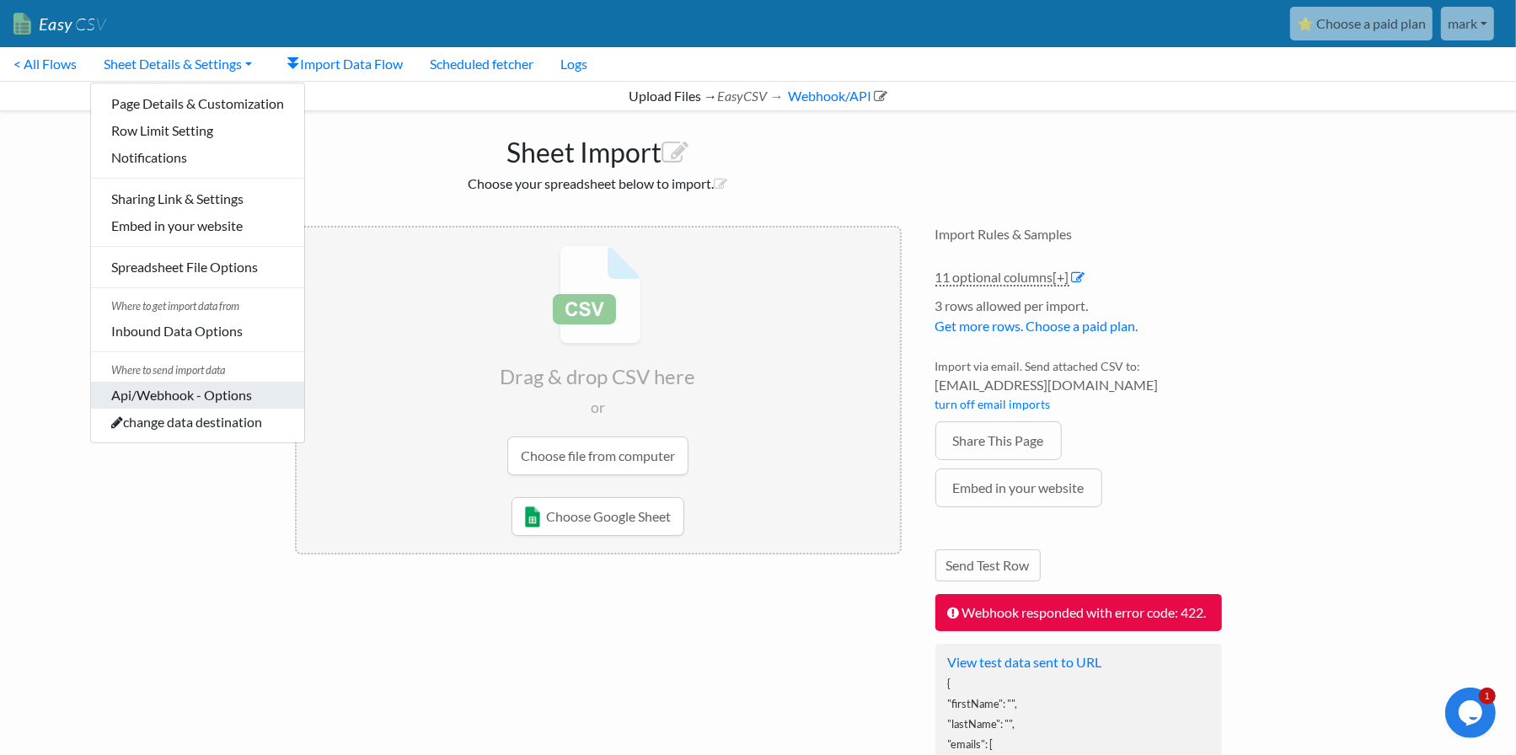
click at [212, 397] on link "Api/Webhook - Options" at bounding box center [197, 395] width 213 height 27
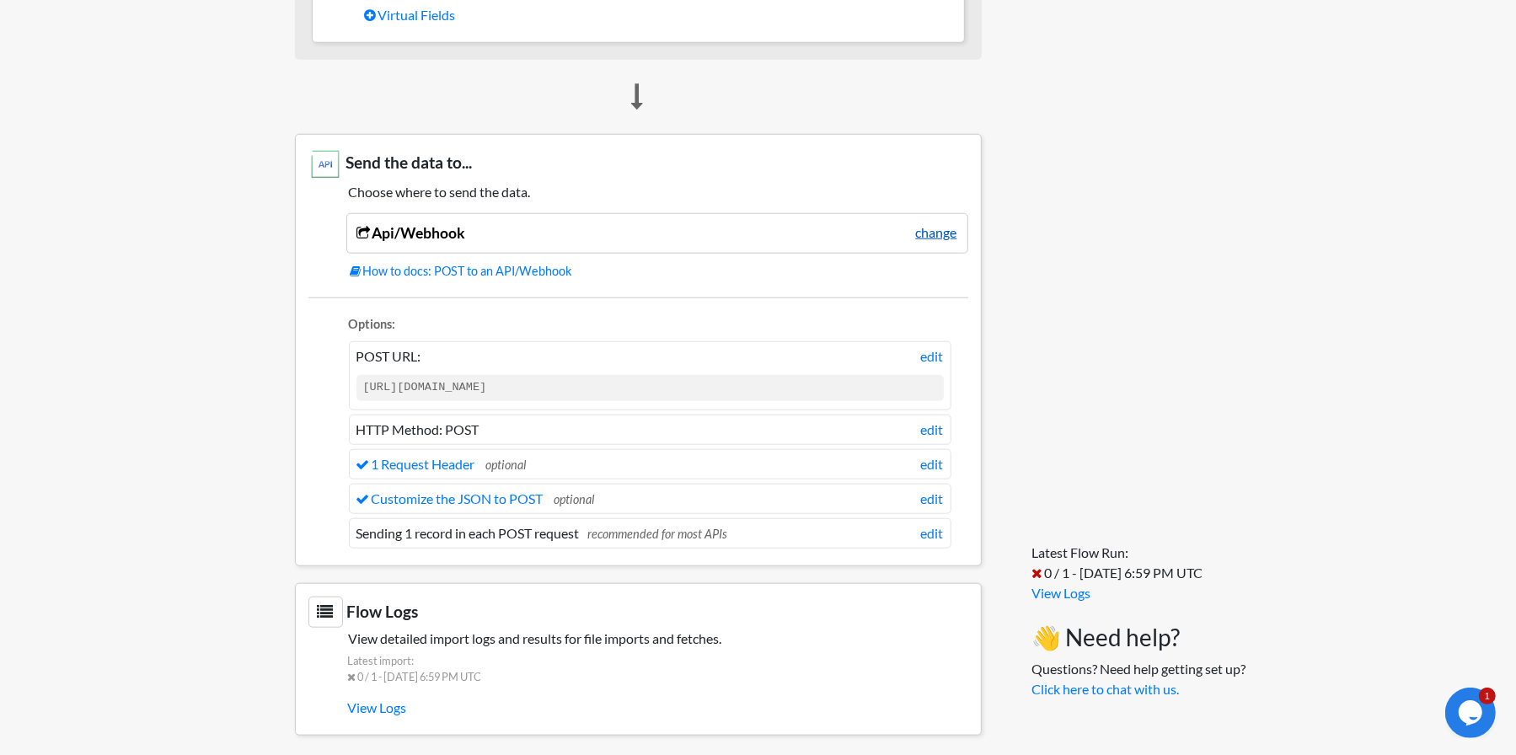
click at [923, 222] on link "change" at bounding box center [936, 232] width 41 height 20
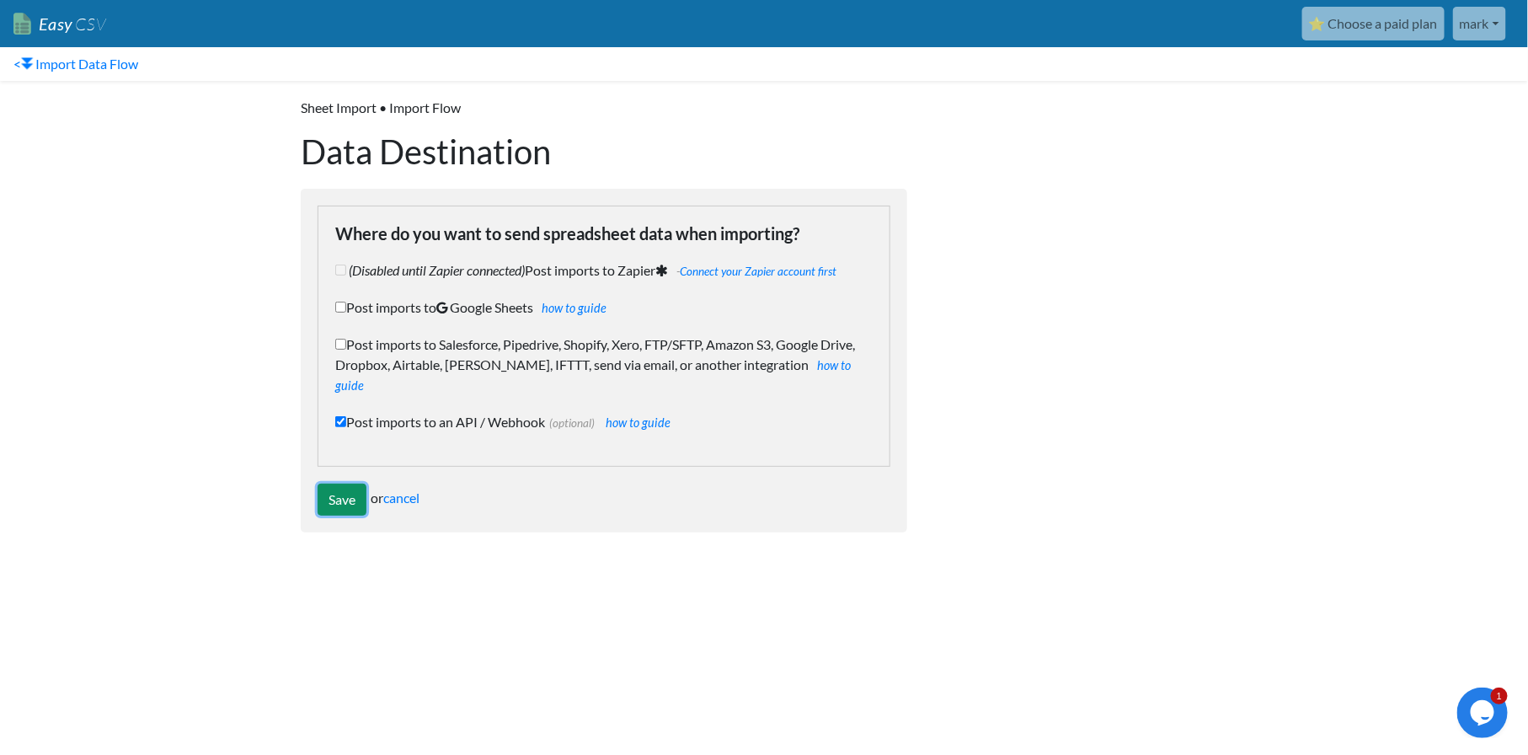
click at [345, 484] on input "Save" at bounding box center [342, 500] width 49 height 32
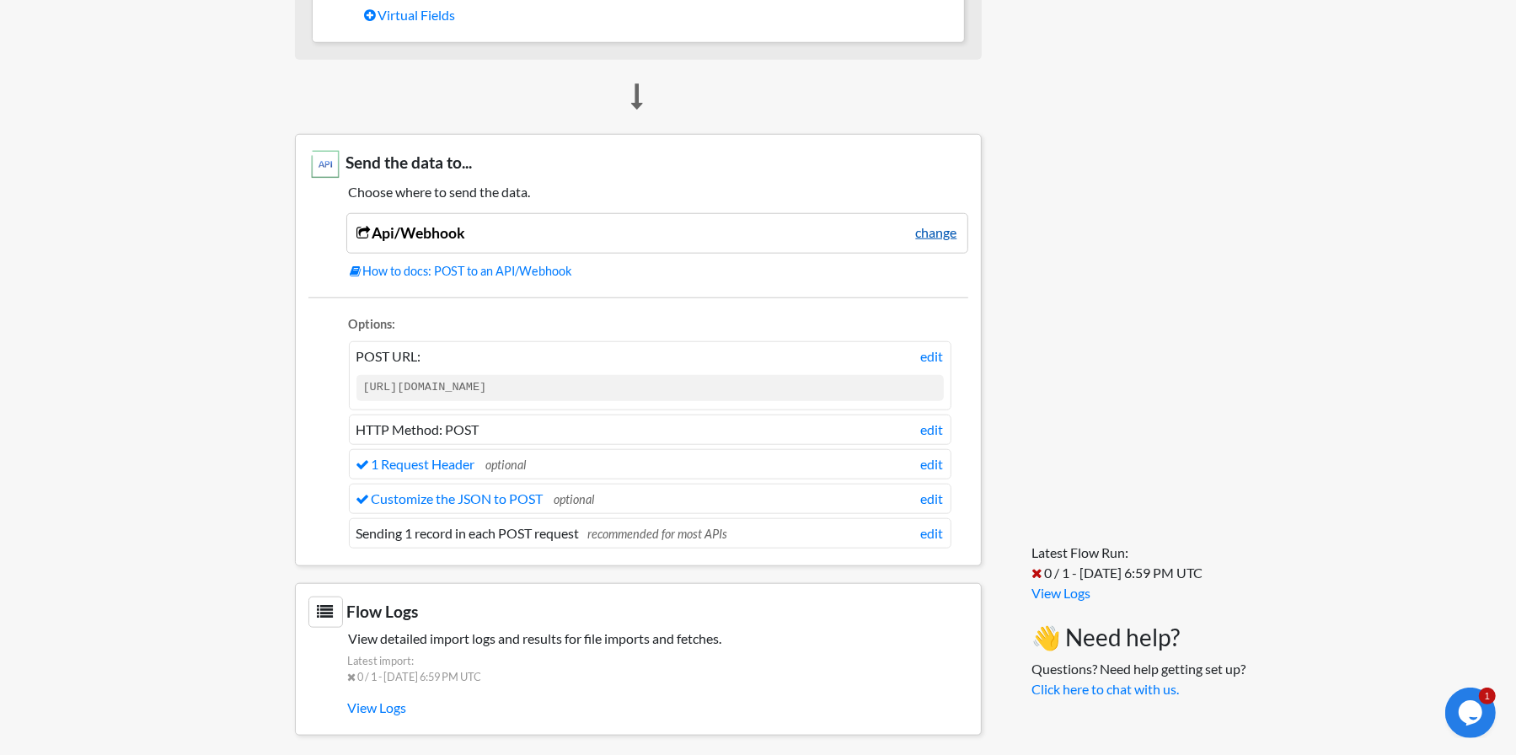
click at [931, 224] on link "change" at bounding box center [936, 232] width 41 height 20
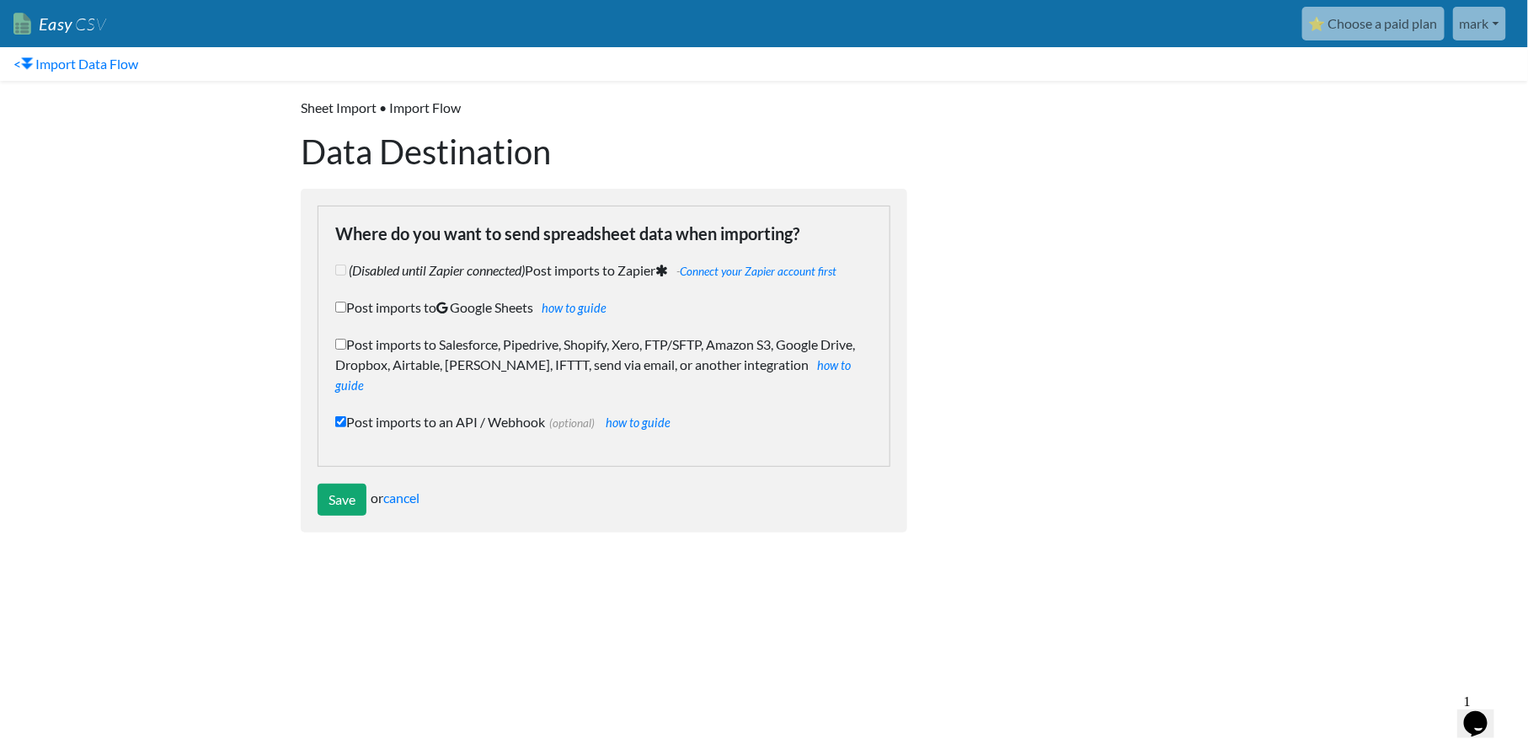
click at [336, 344] on input "Post imports to Salesforce, Pipedrive, Shopify, Xero, FTP/SFTP, Amazon S3, Goog…" at bounding box center [340, 344] width 11 height 11
checkbox input "true"
checkbox input "false"
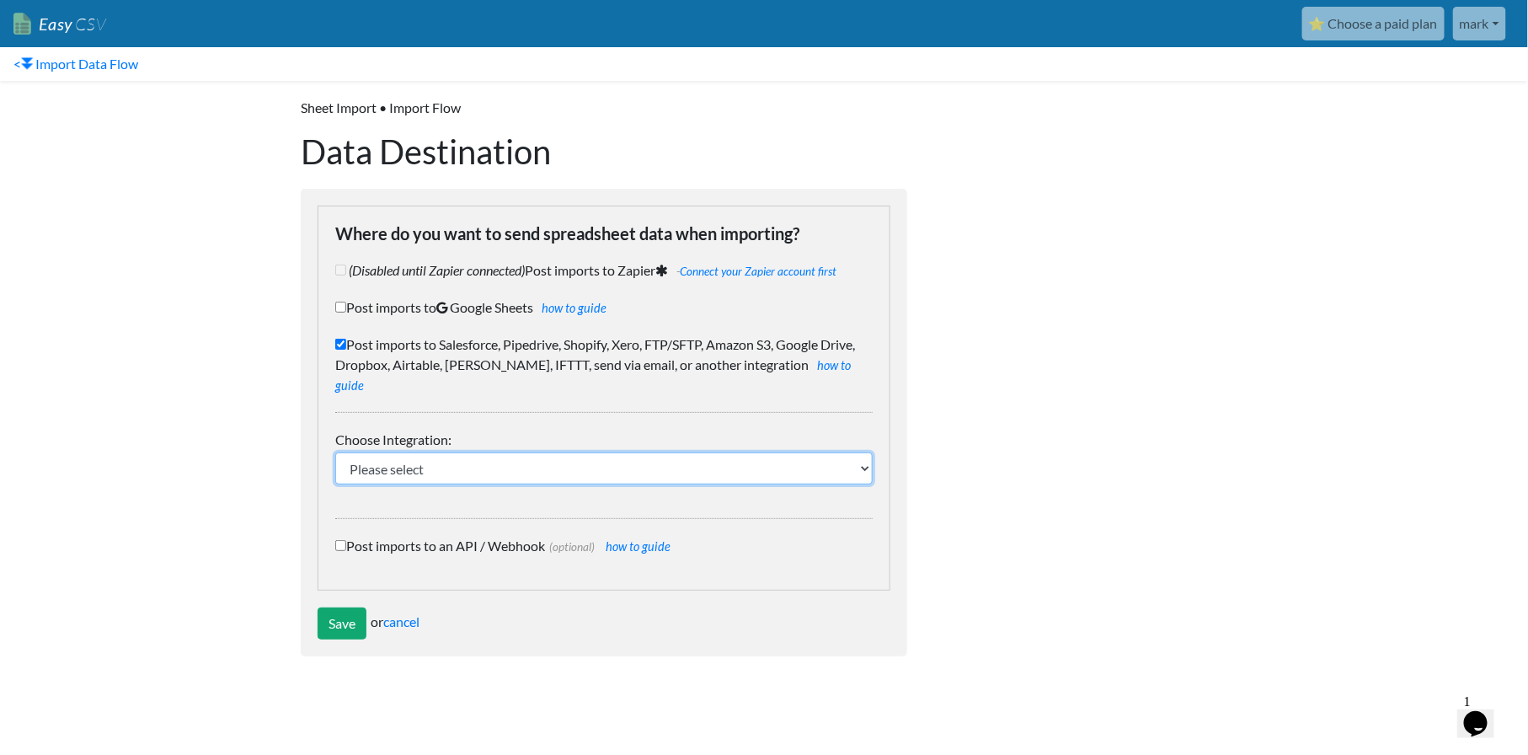
click at [439, 452] on select "Please select IFTTT FTP or SFTP Amazon S3 HubSpot Google Big Query Salesforce P…" at bounding box center [604, 468] width 538 height 32
click at [541, 452] on select "Please select IFTTT FTP or SFTP Amazon S3 HubSpot Google Big Query Salesforce P…" at bounding box center [604, 468] width 538 height 32
select select "1975"
click at [529, 453] on select "Please select IFTTT FTP or SFTP Amazon S3 HubSpot Google Big Query Salesforce P…" at bounding box center [604, 468] width 538 height 32
click at [1088, 524] on div at bounding box center [1084, 377] width 320 height 592
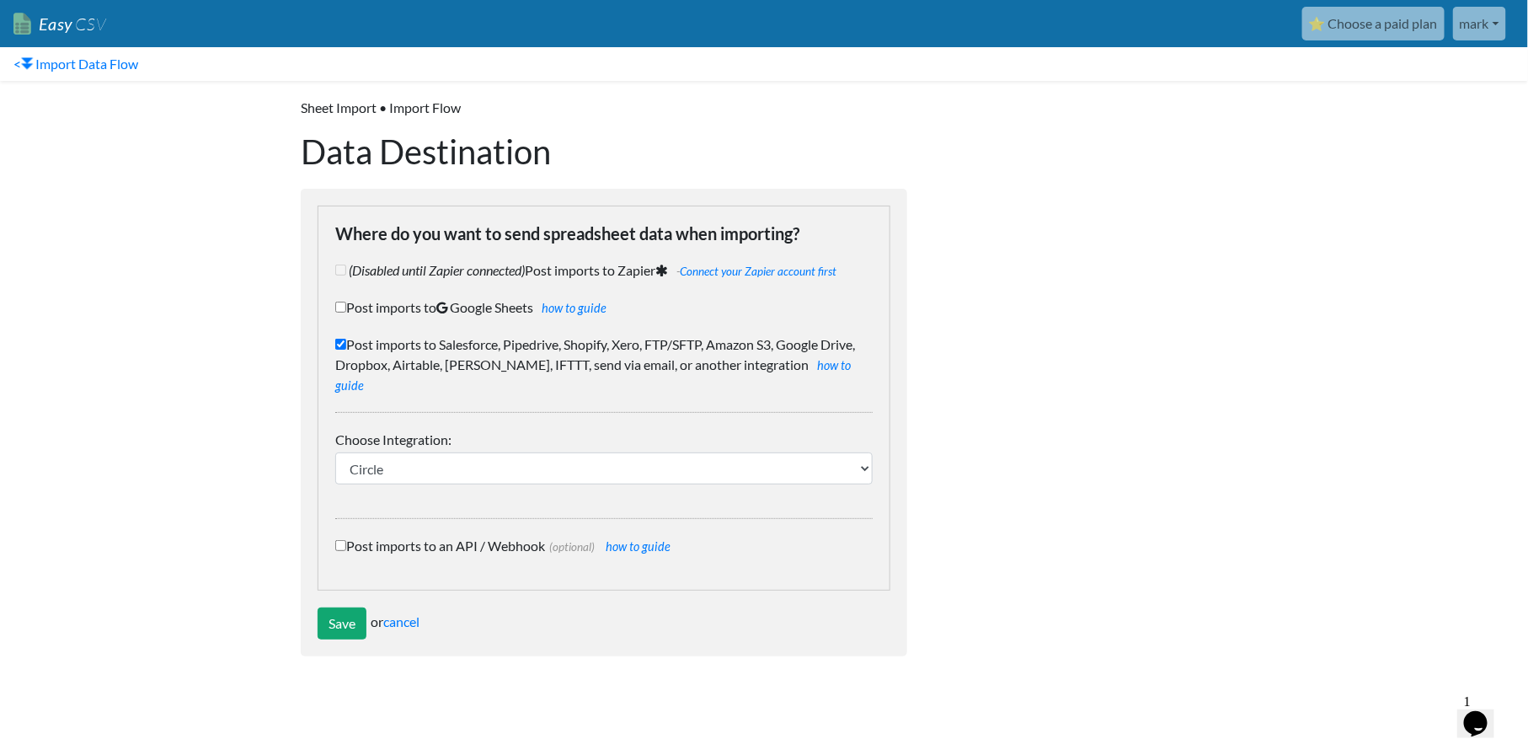
click at [344, 540] on input "Post imports to an API / Webhook (optional) how to guide" at bounding box center [340, 545] width 11 height 11
checkbox input "true"
checkbox input "false"
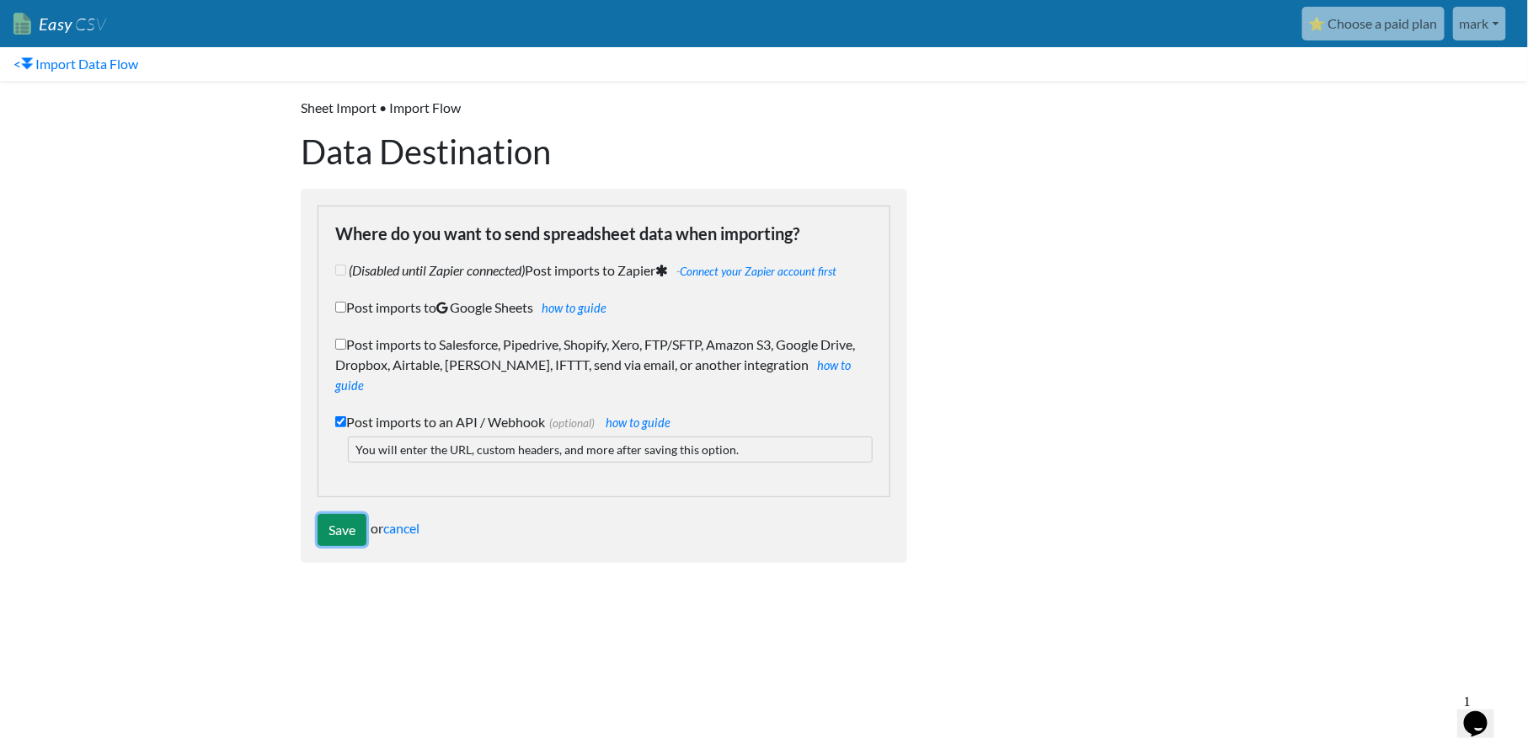
click at [344, 514] on input "Save" at bounding box center [342, 530] width 49 height 32
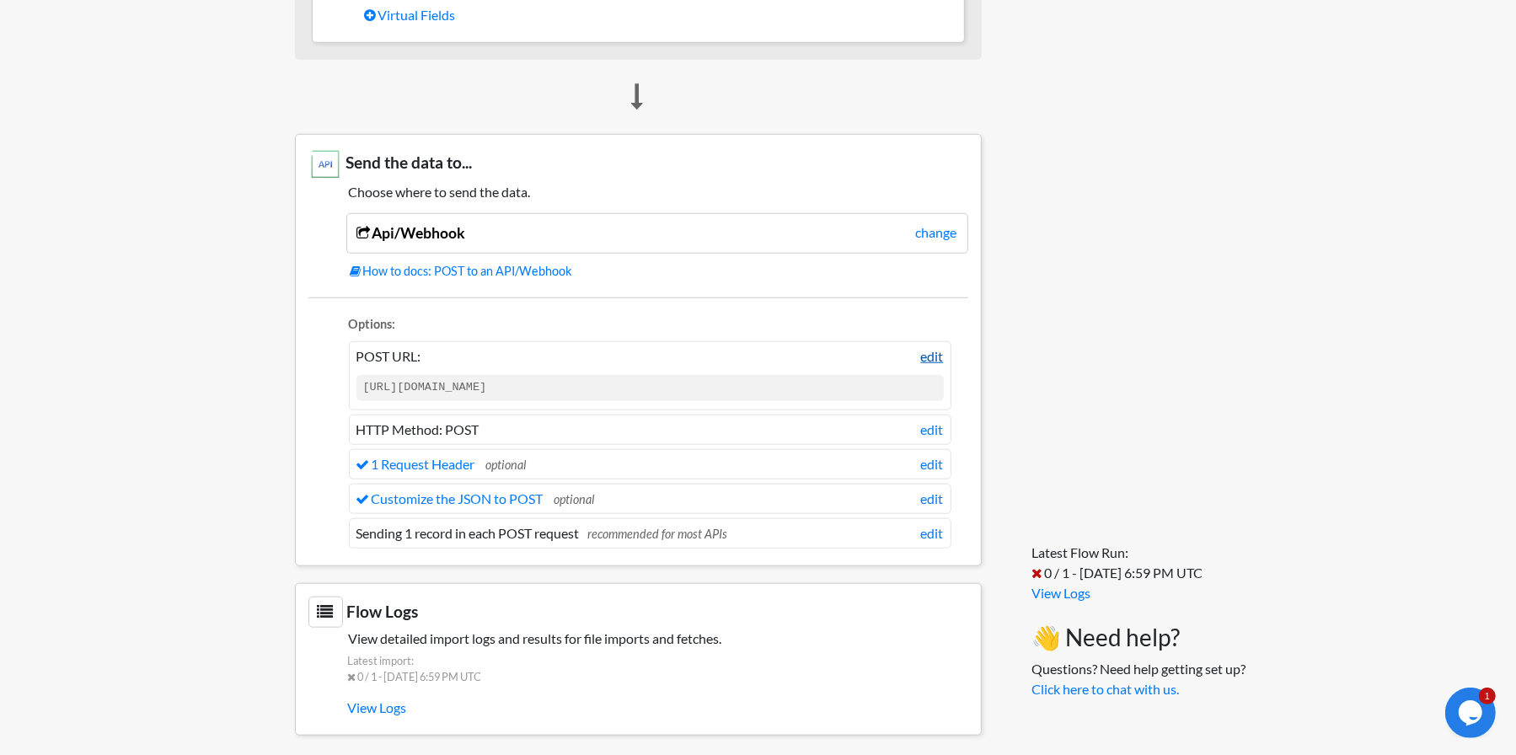
click at [935, 346] on link "edit" at bounding box center [932, 356] width 23 height 20
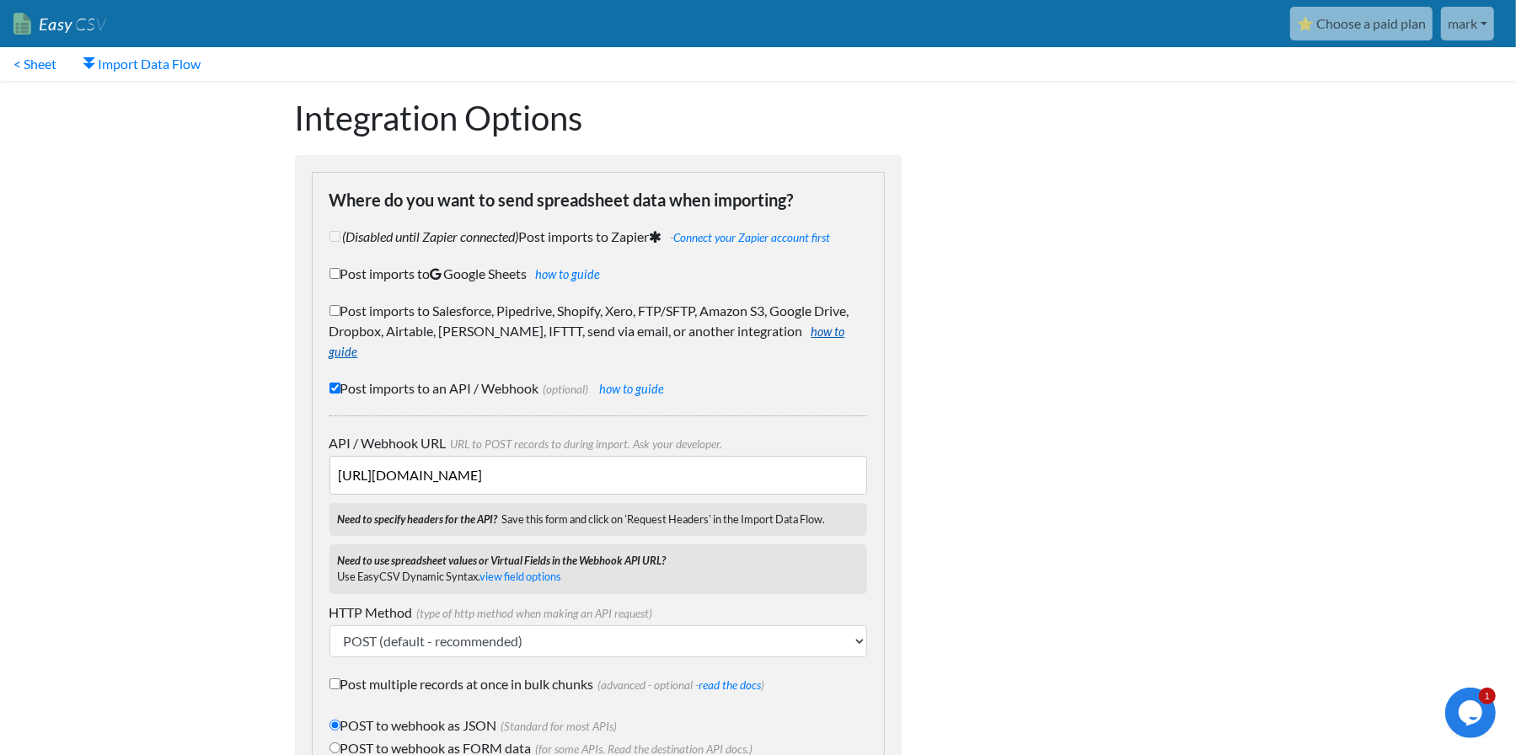
click at [767, 334] on link "how to guide" at bounding box center [587, 341] width 516 height 35
click at [334, 308] on input "Post imports to Salesforce, Pipedrive, Shopify, Xero, FTP/SFTP, Amazon S3, Goog…" at bounding box center [334, 310] width 11 height 11
checkbox input "true"
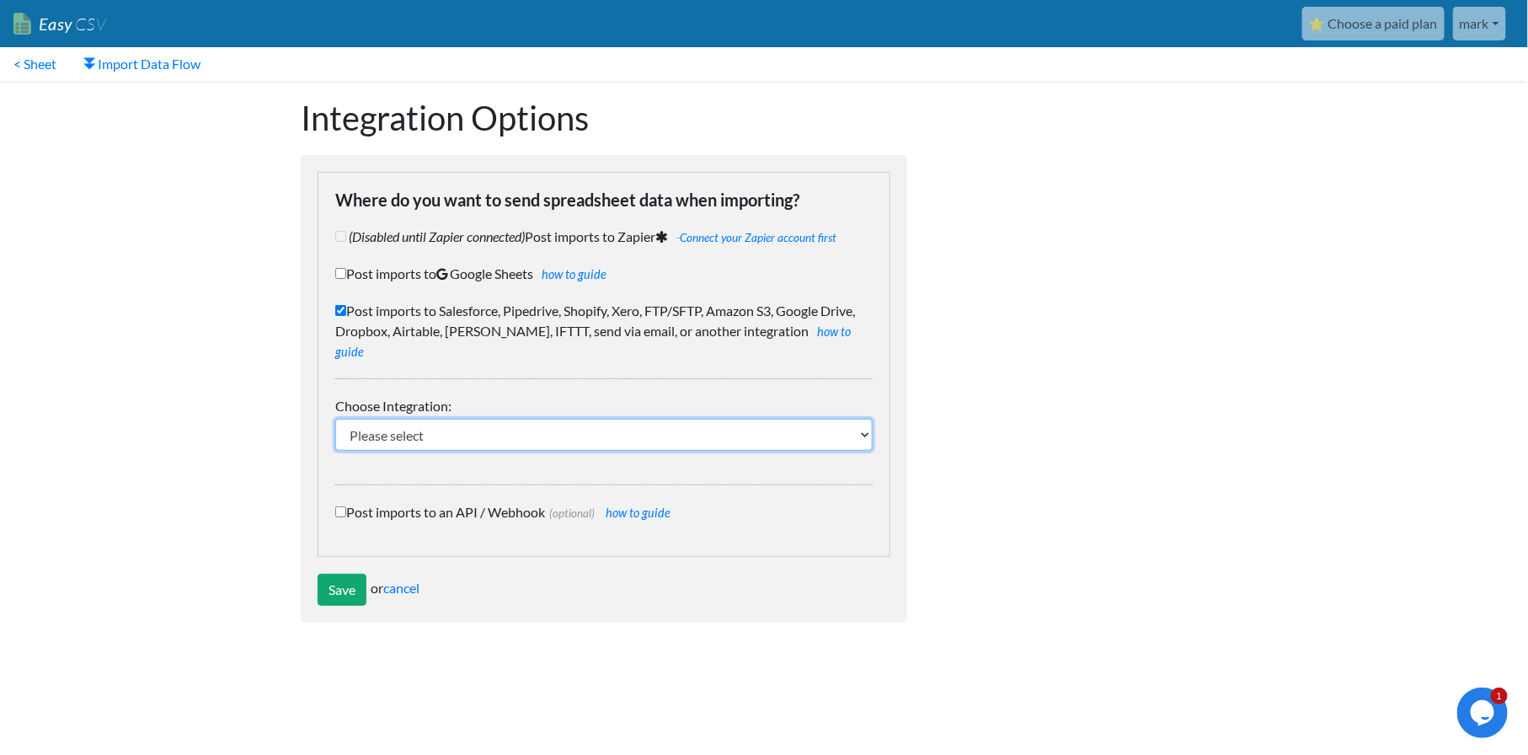
click at [435, 419] on select "Please select IFTTT FTP or SFTP Amazon S3 HubSpot Google Big Query Salesforce P…" at bounding box center [604, 435] width 538 height 32
click at [91, 303] on body "Easy CSV ⭐ Choose a paid plan mark Sprucehillwinery All Flows All CSV Generator…" at bounding box center [764, 319] width 1528 height 639
click at [339, 506] on input "Post imports to an API / Webhook (optional) how to guide" at bounding box center [340, 511] width 11 height 11
checkbox input "true"
checkbox input "false"
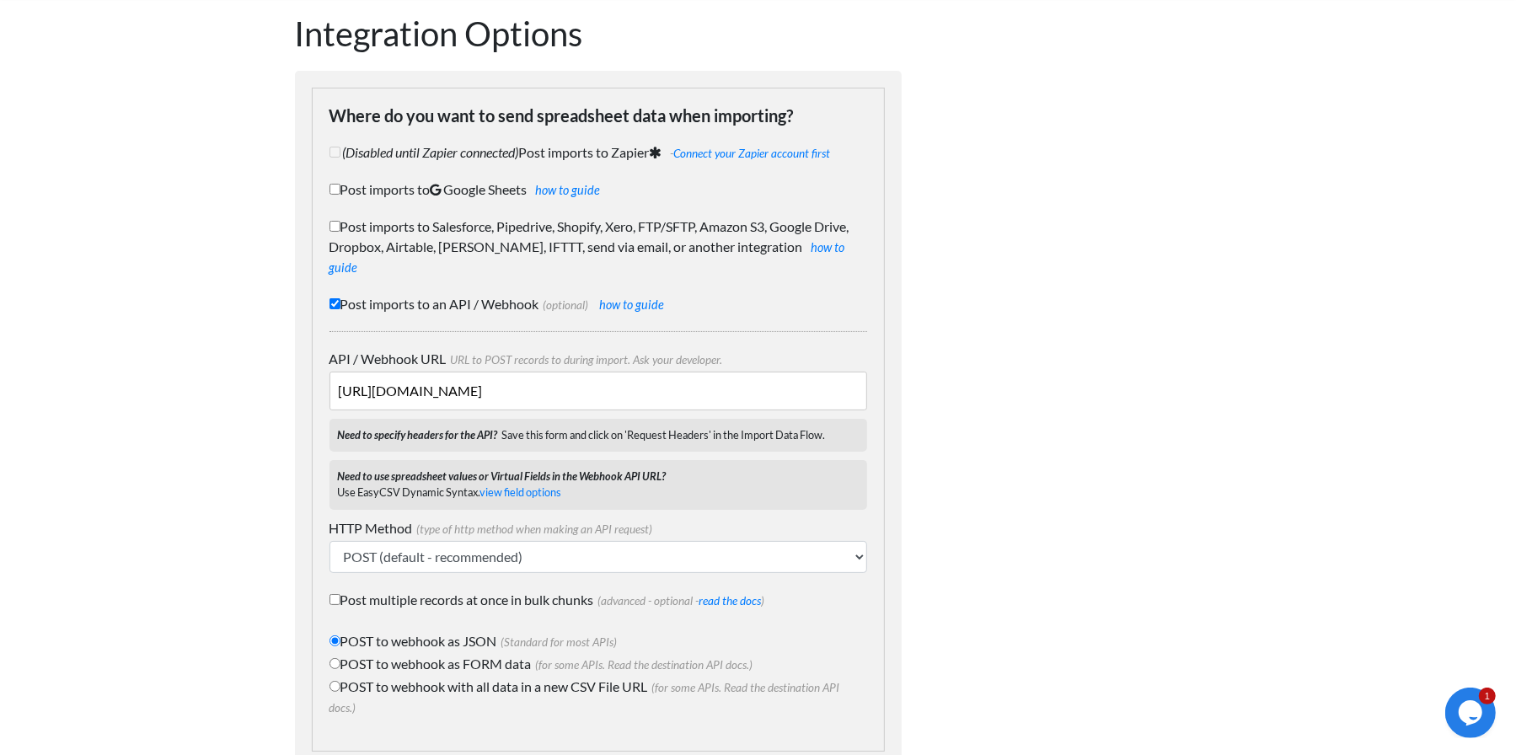
scroll to position [155, 0]
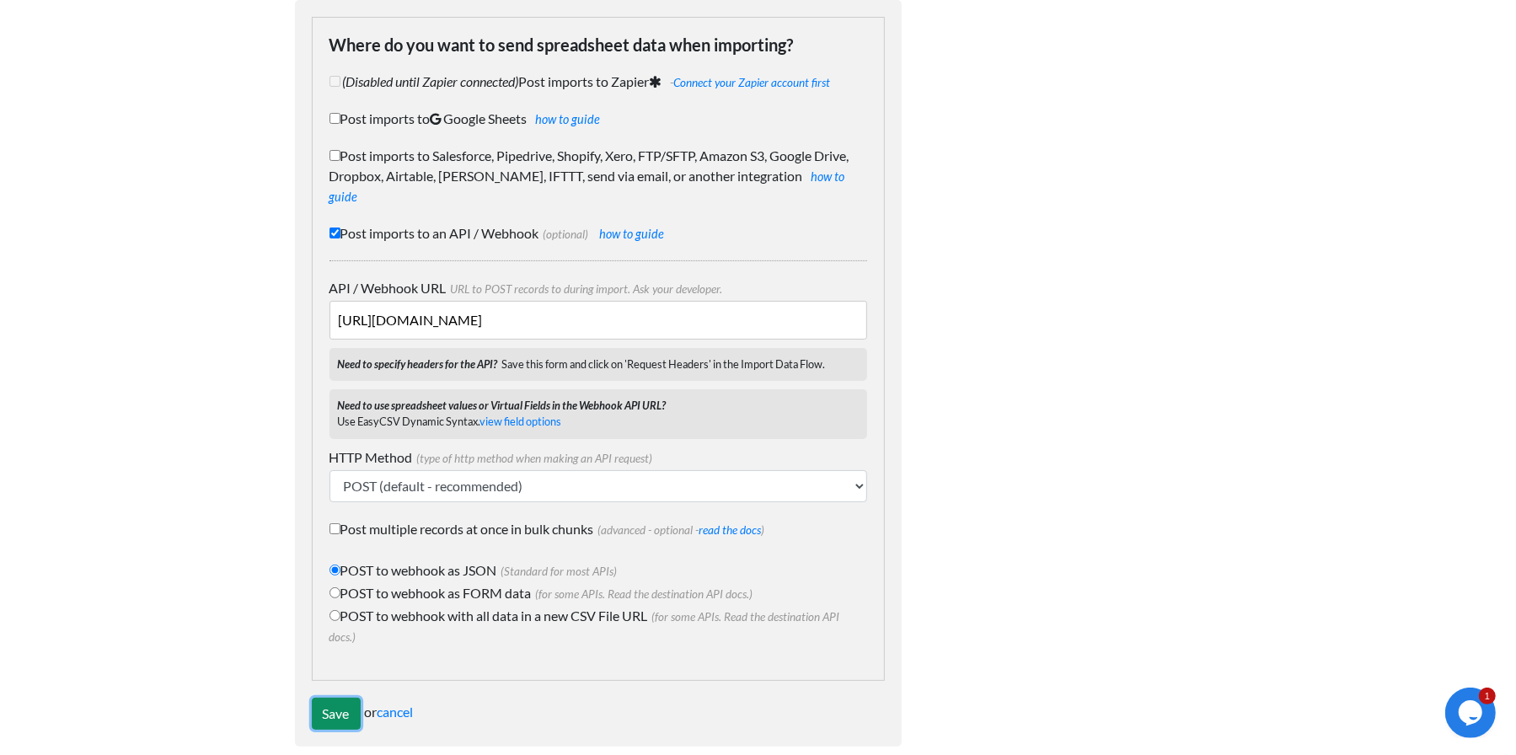
click at [345, 698] on input "Save" at bounding box center [336, 714] width 49 height 32
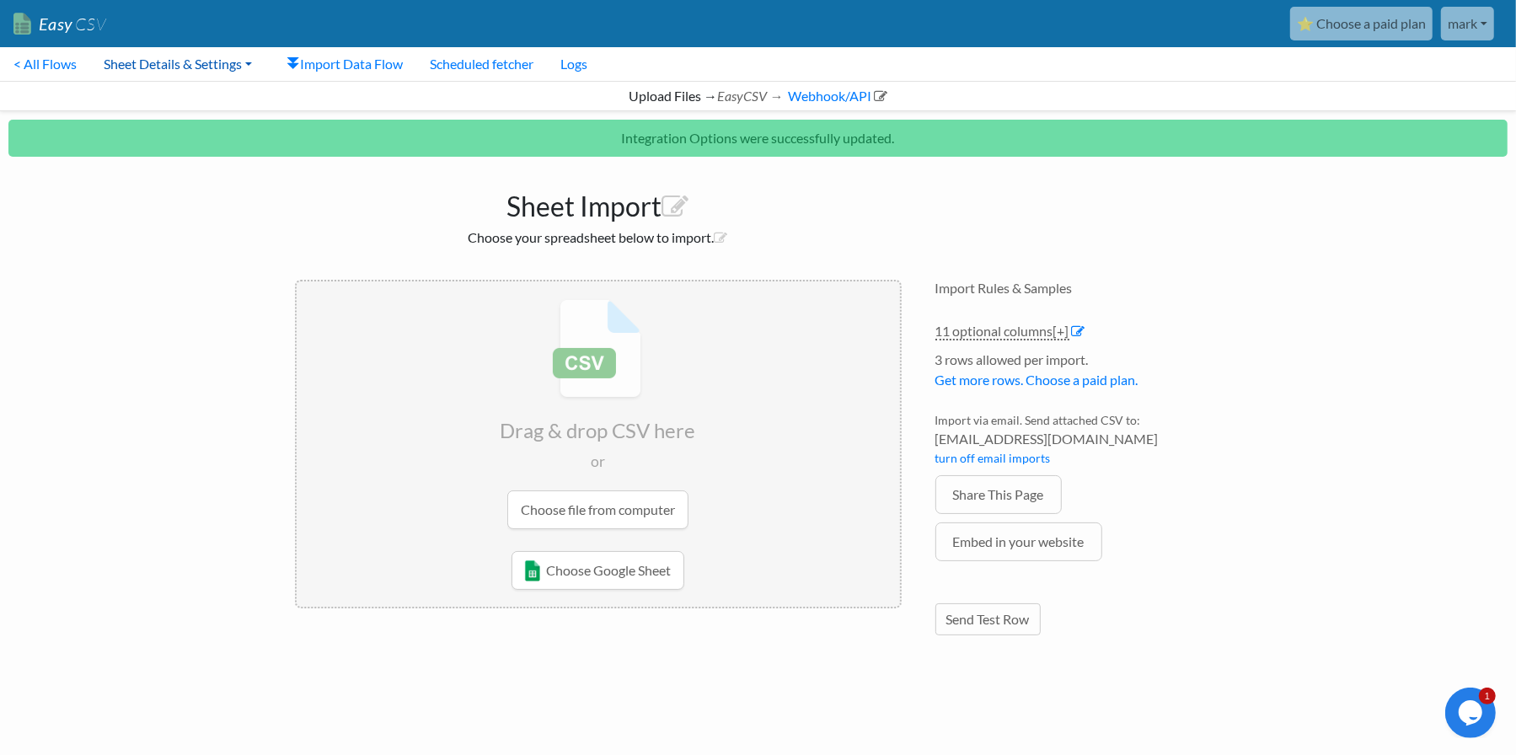
click at [149, 72] on link "Sheet Details & Settings" at bounding box center [177, 64] width 175 height 34
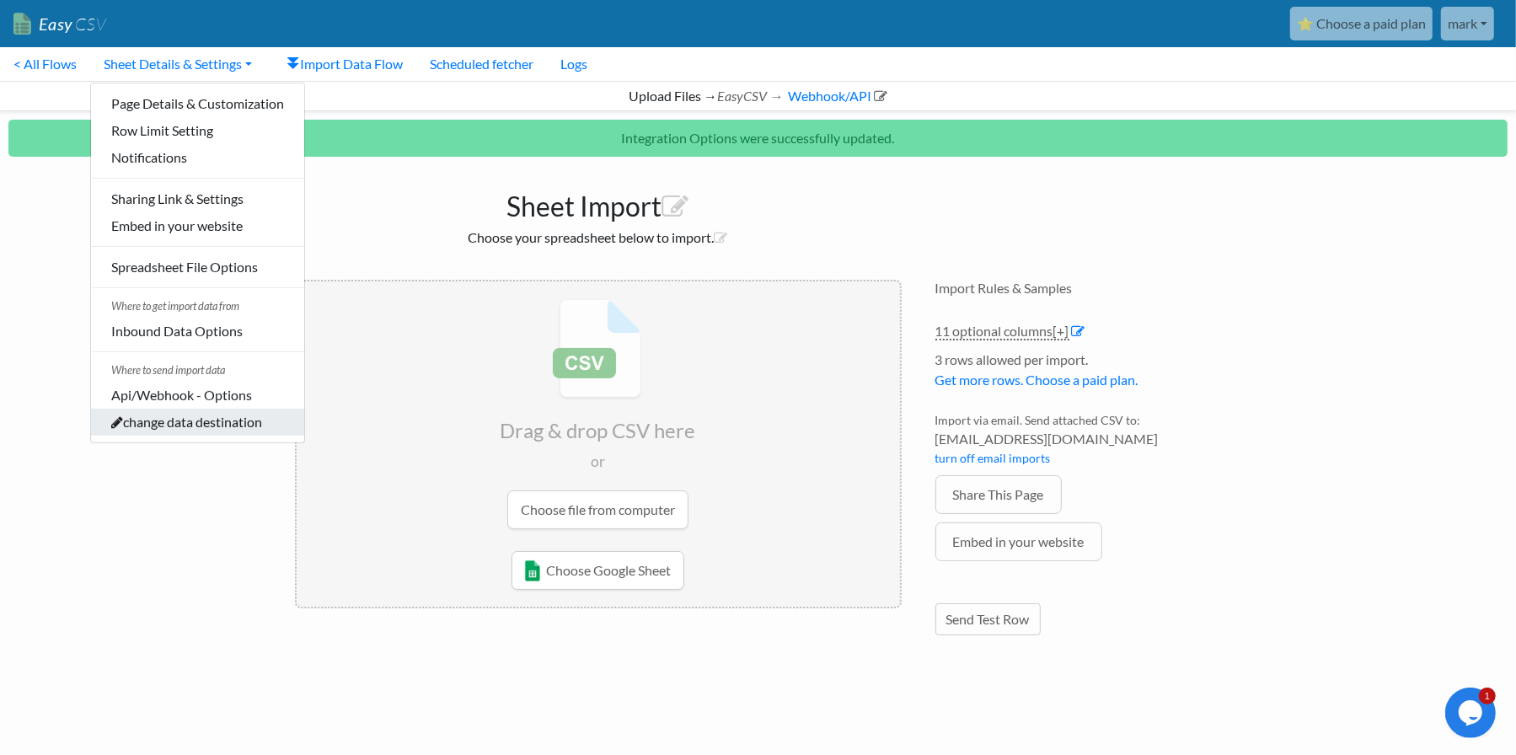
click at [234, 420] on link "change data destination" at bounding box center [197, 422] width 213 height 27
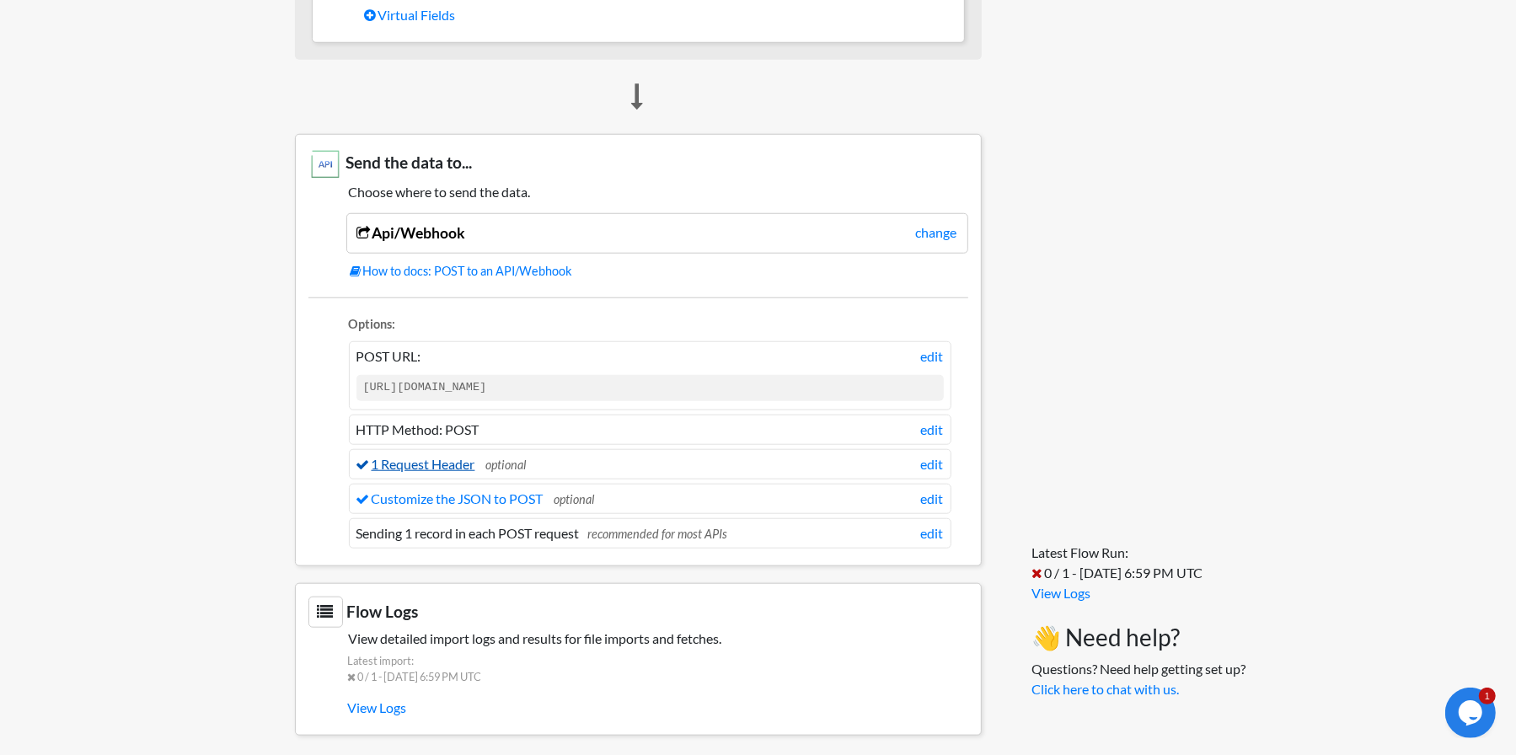
click at [436, 456] on link "1 Request Header" at bounding box center [415, 464] width 119 height 16
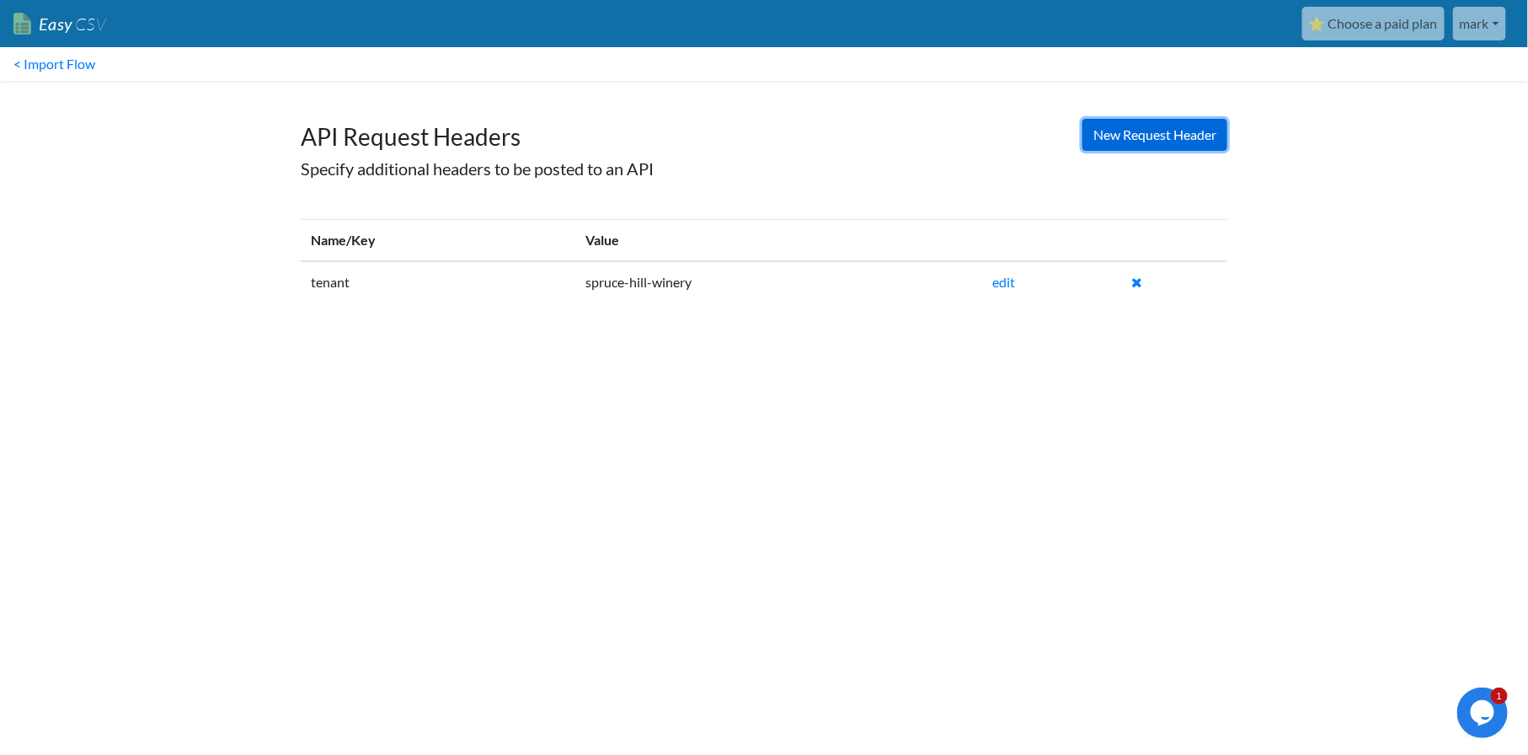
click at [1110, 126] on link "New Request Header" at bounding box center [1155, 135] width 145 height 32
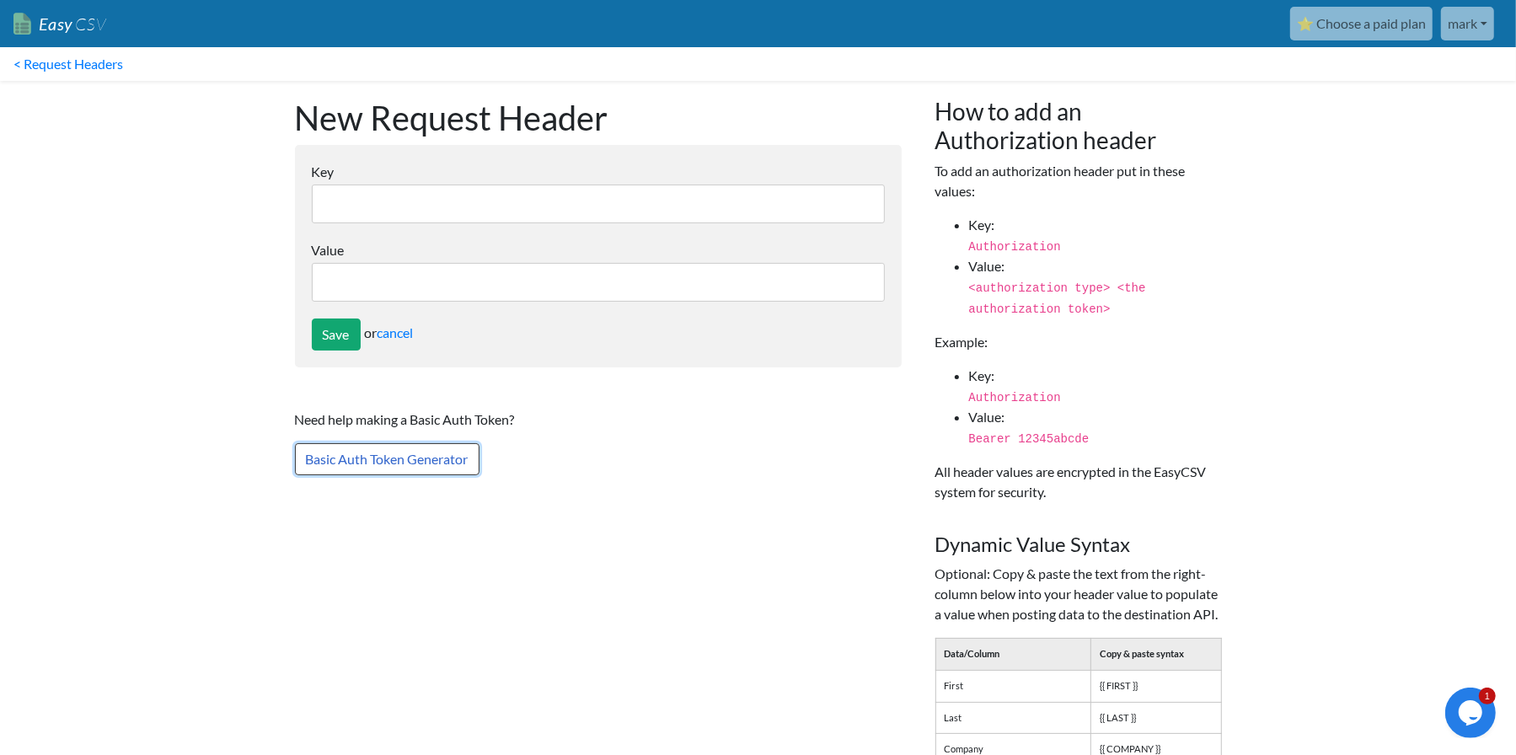
drag, startPoint x: 448, startPoint y: 468, endPoint x: 452, endPoint y: 460, distance: 8.7
click at [448, 468] on link "Basic Auth Token Generator" at bounding box center [387, 459] width 185 height 32
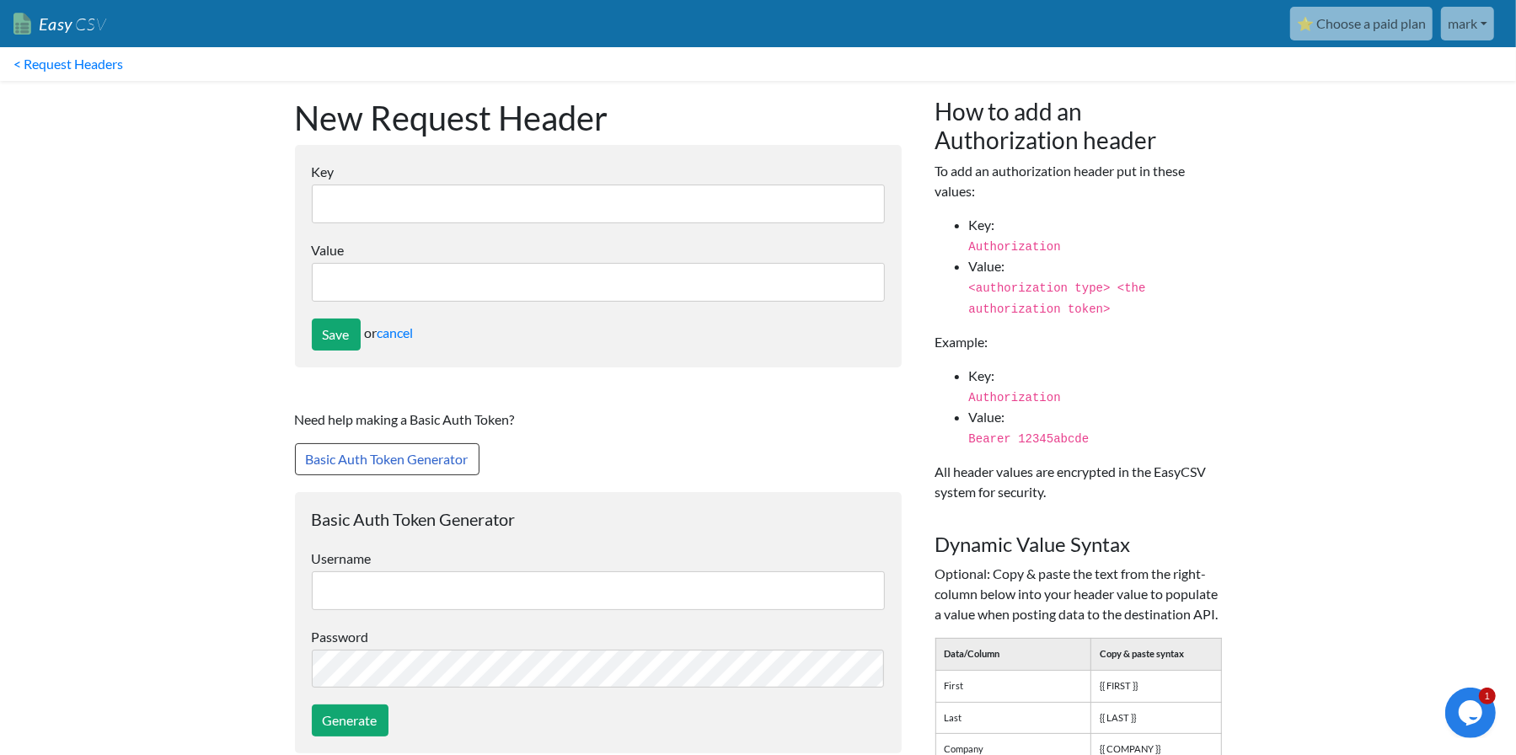
click at [527, 581] on input "text" at bounding box center [598, 590] width 573 height 39
type input "mark@sprucehillwinery.com"
drag, startPoint x: 339, startPoint y: 716, endPoint x: 364, endPoint y: 705, distance: 27.5
click at [338, 716] on input "Generate" at bounding box center [350, 720] width 77 height 32
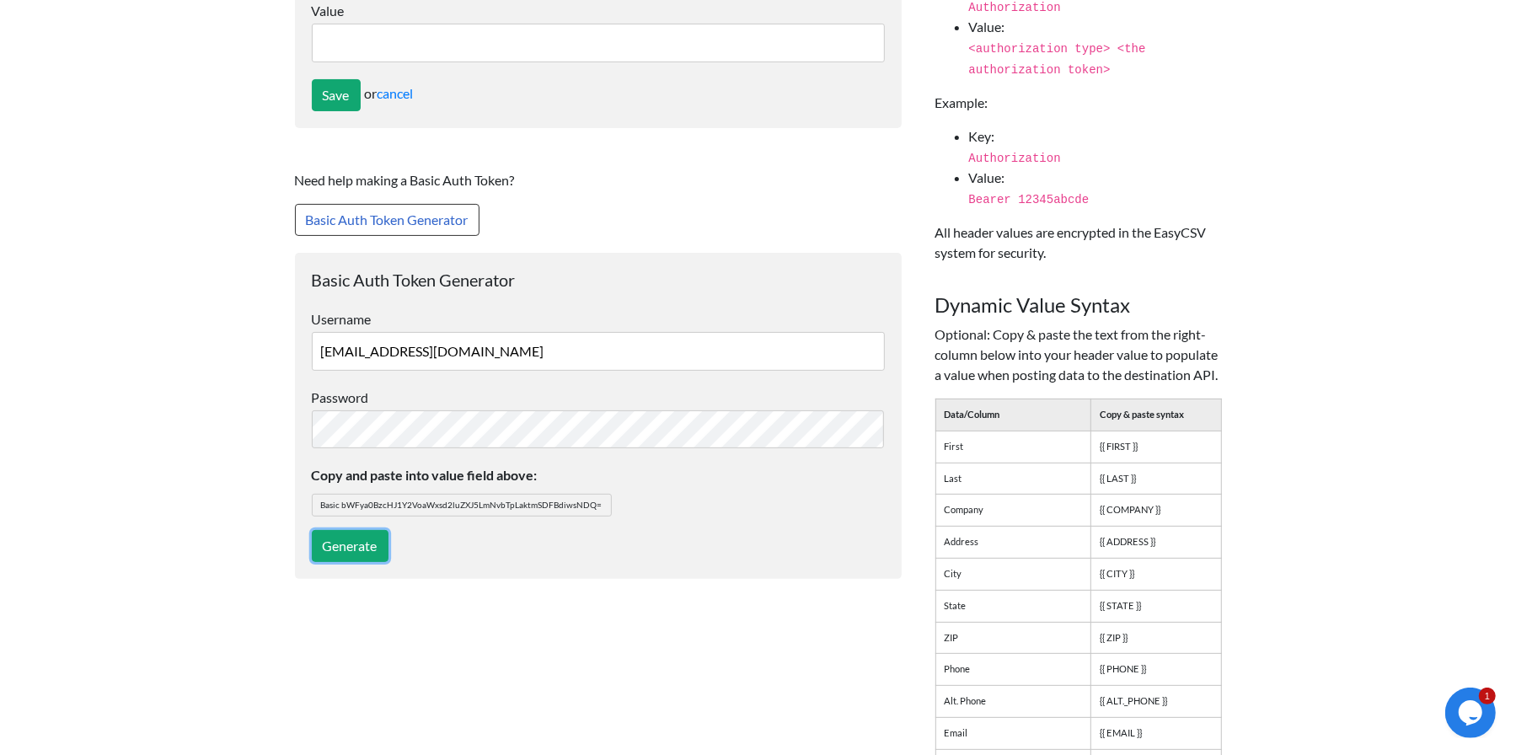
scroll to position [253, 0]
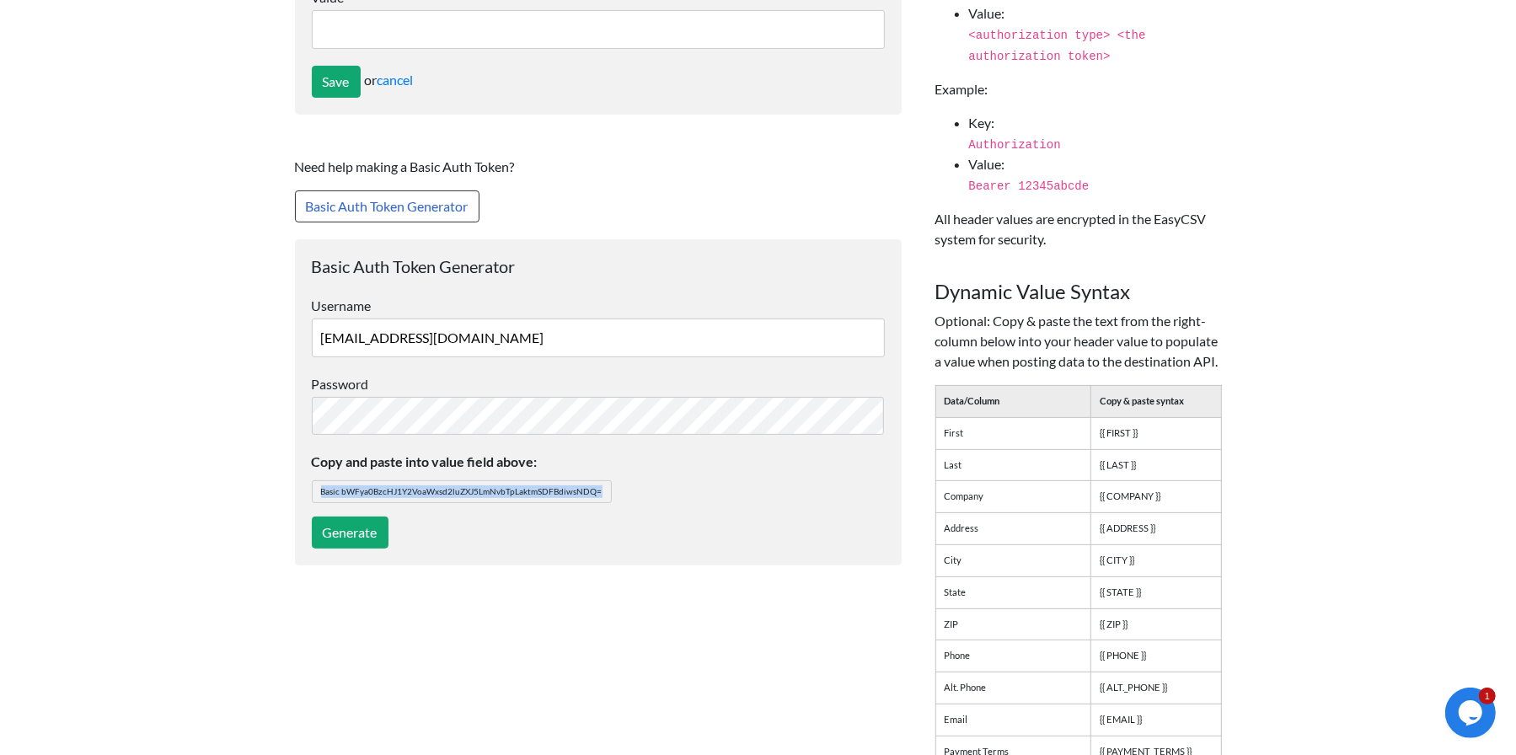
drag, startPoint x: 322, startPoint y: 489, endPoint x: 671, endPoint y: 483, distance: 348.9
click at [671, 483] on p "Copy and paste into value field above: Basic bWFya0BzcHJ1Y2VoaWxsd2luZXJ5LmNvbT…" at bounding box center [598, 477] width 573 height 51
copy span "Basic bWFya0BzcHJ1Y2VoaWxsd2luZXJ5LmNvbTpLaktmSDFBdiwsNDQ="
click at [363, 527] on input "Generate" at bounding box center [350, 532] width 77 height 32
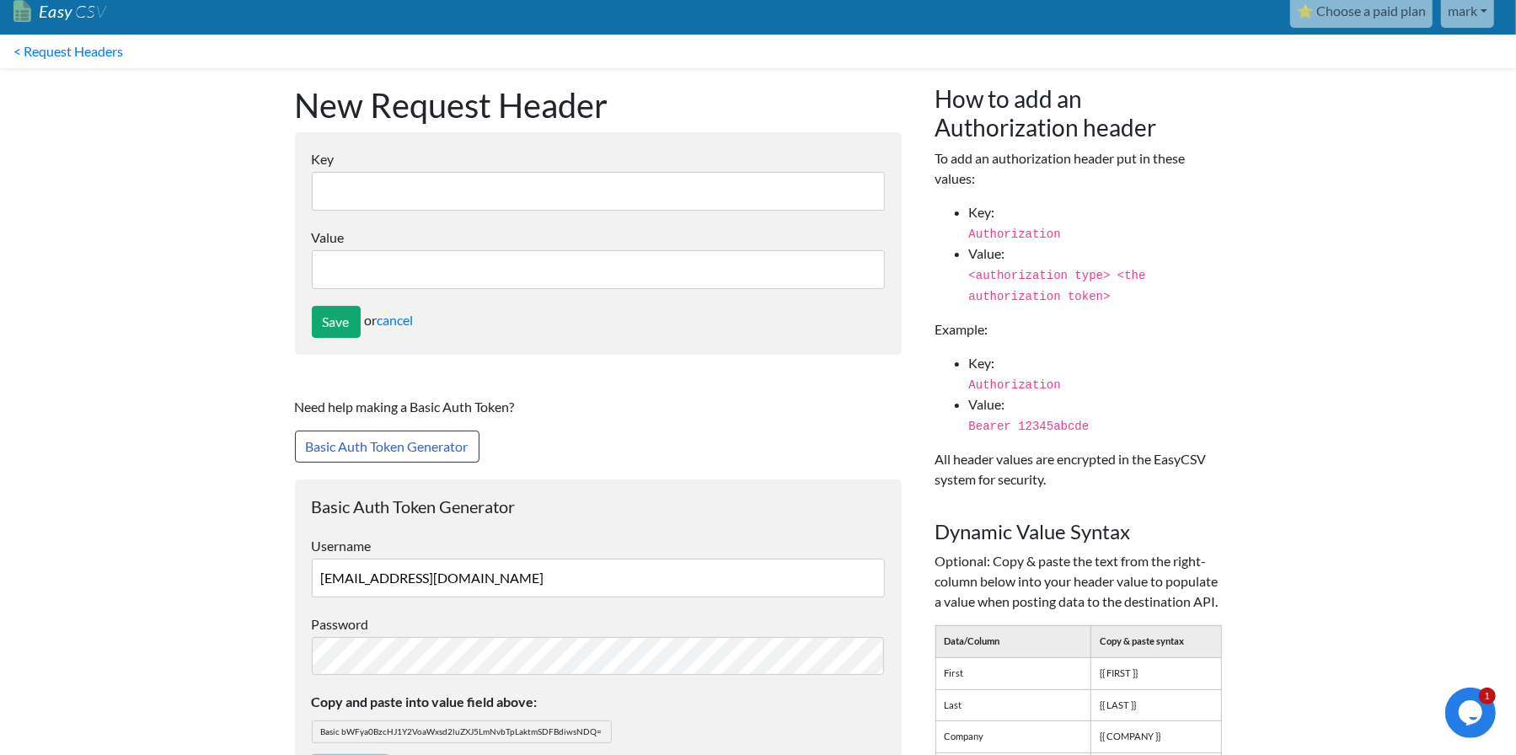
scroll to position [0, 0]
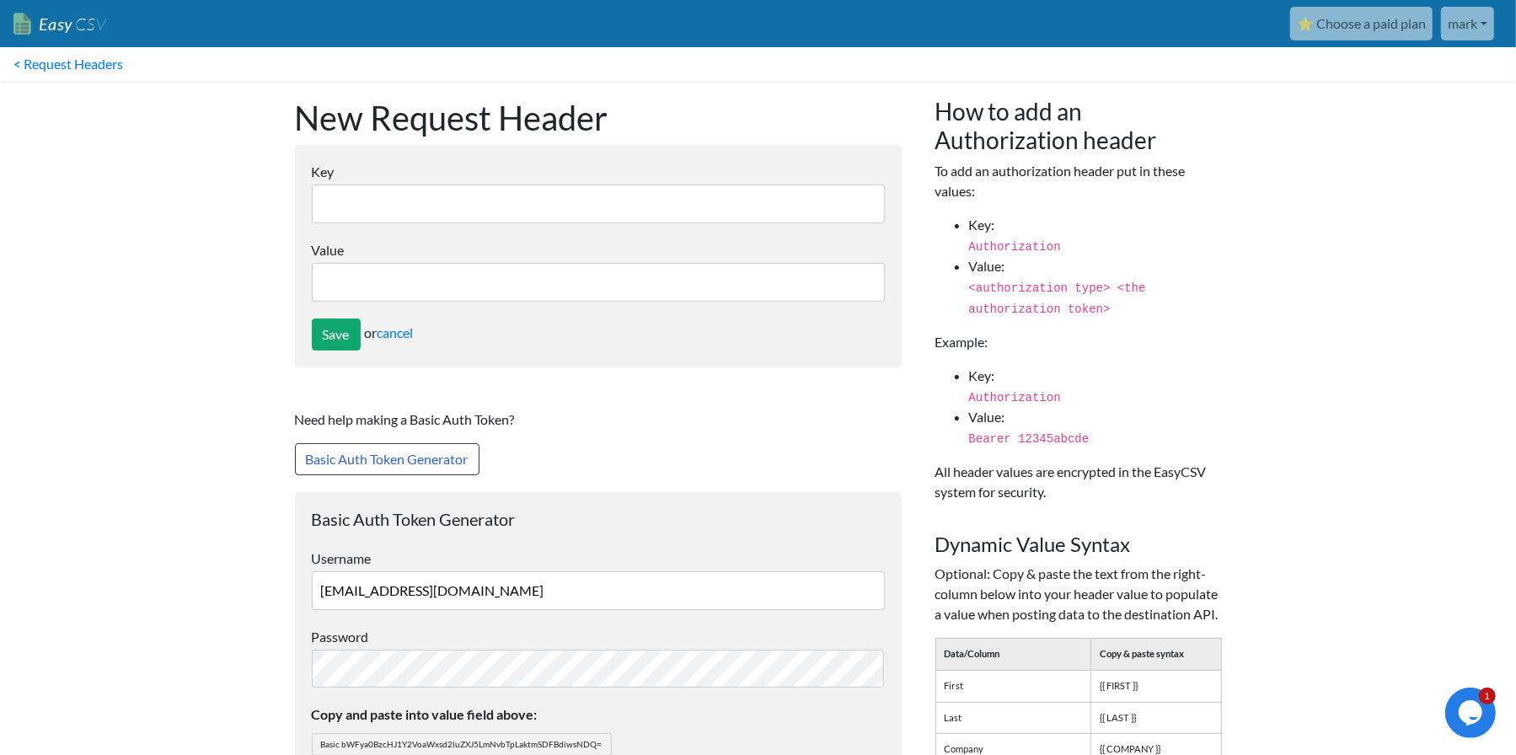
click at [415, 294] on input "Value" at bounding box center [598, 282] width 573 height 39
paste input "Basic bWFya0BzcHJ1Y2VoaWxsd2luZXJ5LmNvbTpLaktmSDFBdiwsNDQ="
type input "Basic bWFya0BzcHJ1Y2VoaWxsd2luZXJ5LmNvbTpLaktmSDFBdiwsNDQ="
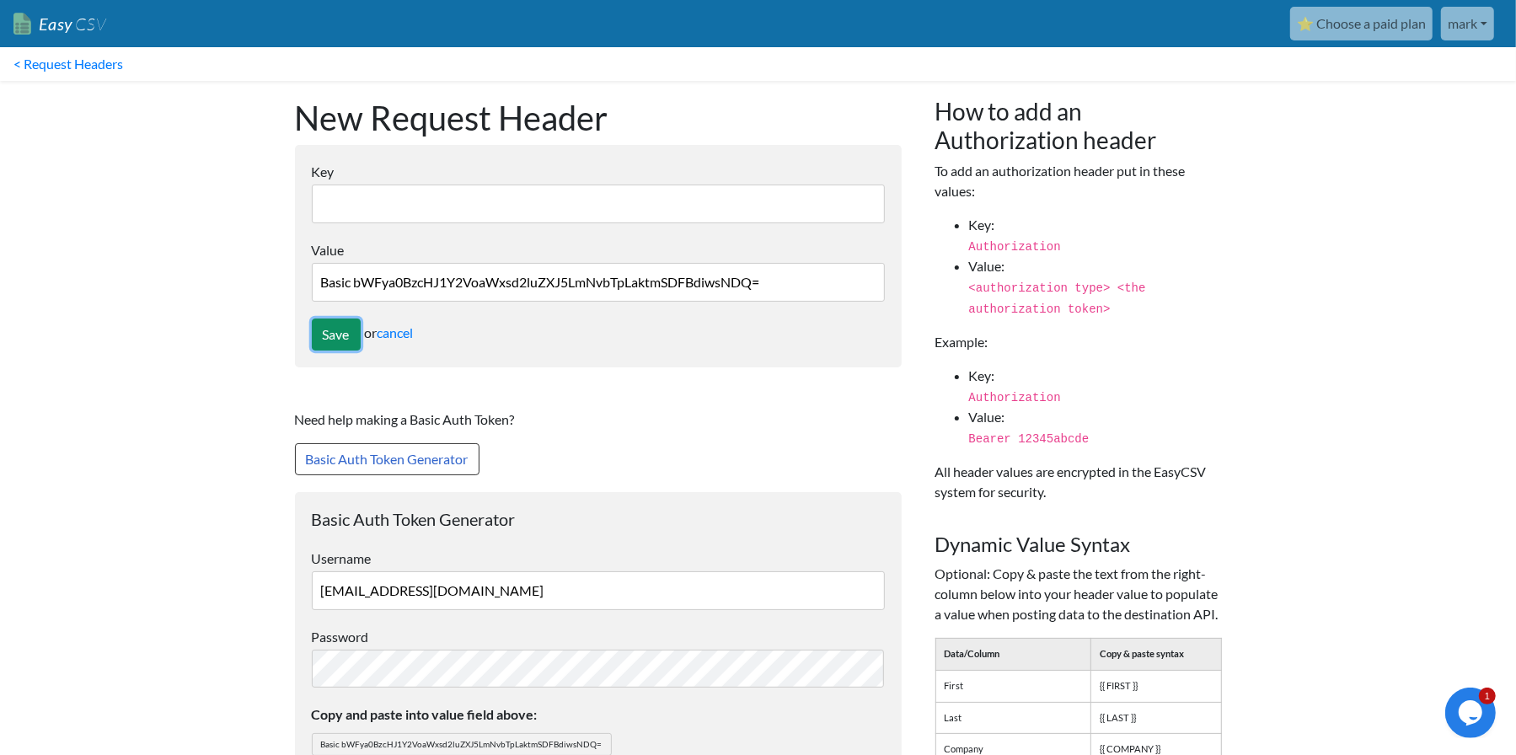
click at [342, 324] on input "Save" at bounding box center [336, 334] width 49 height 32
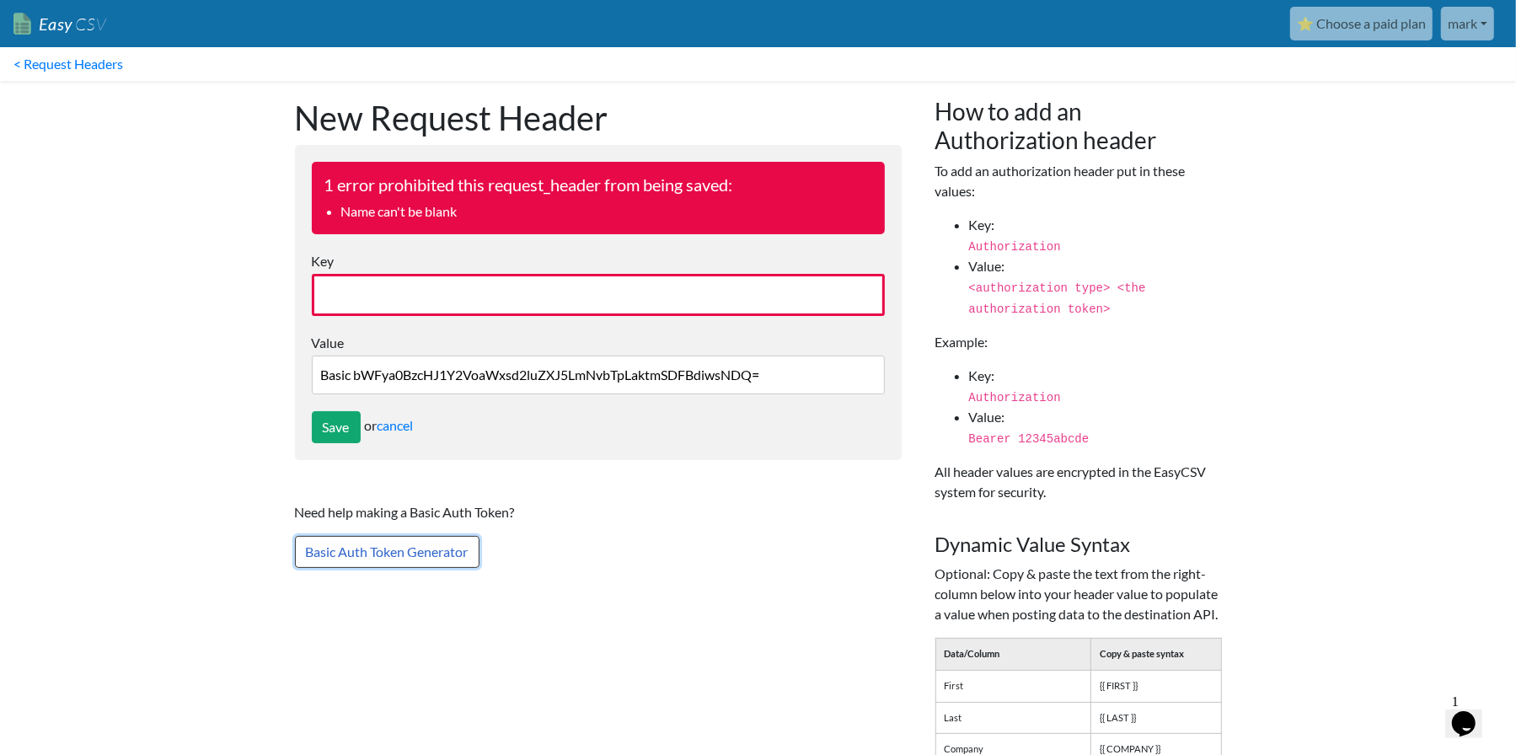
click at [431, 554] on link "Basic Auth Token Generator" at bounding box center [387, 552] width 185 height 32
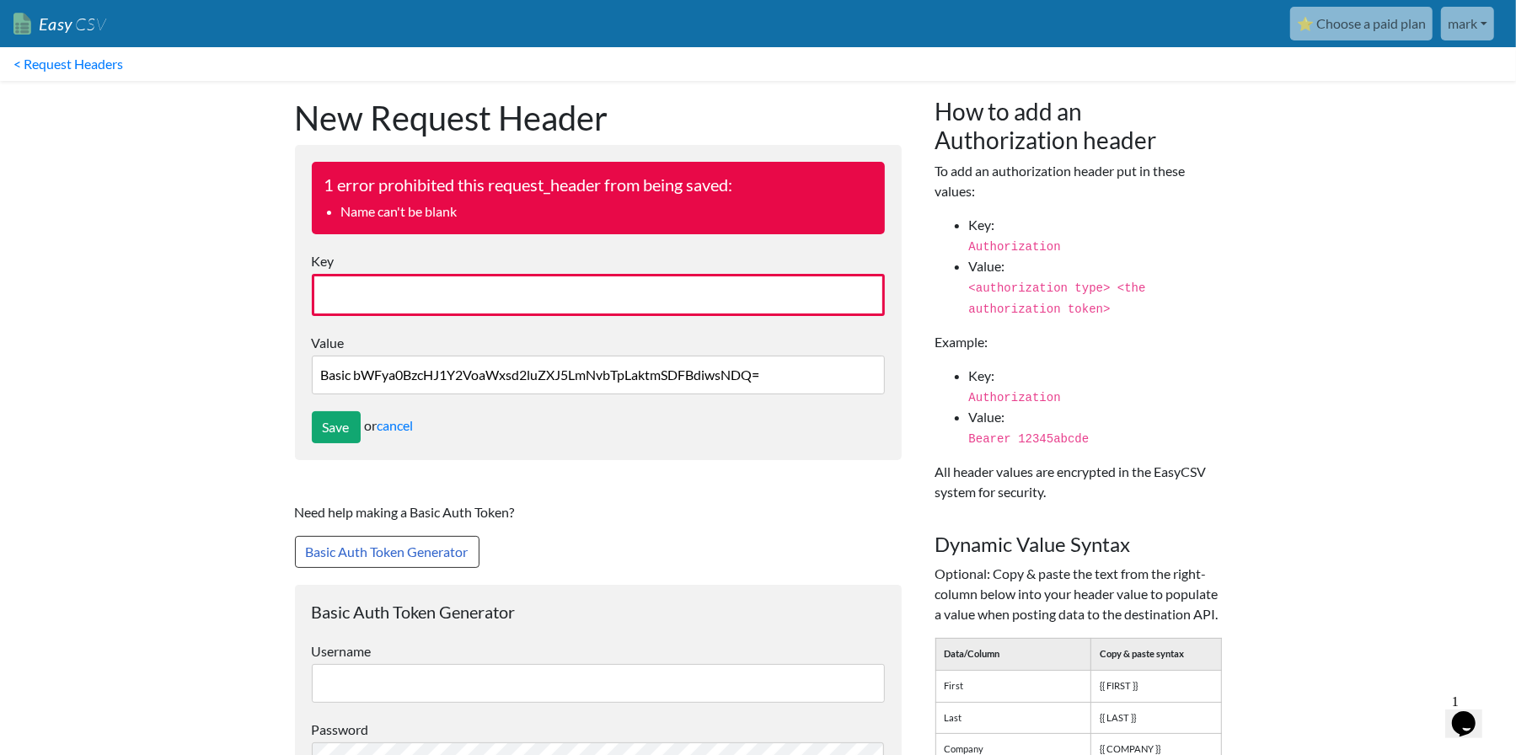
drag, startPoint x: 570, startPoint y: 308, endPoint x: 572, endPoint y: 263, distance: 44.7
click at [569, 298] on input "Key" at bounding box center [598, 295] width 573 height 42
type input "Authorization"
drag, startPoint x: 329, startPoint y: 429, endPoint x: 372, endPoint y: 429, distance: 43.0
click at [329, 429] on input "Save" at bounding box center [336, 427] width 49 height 32
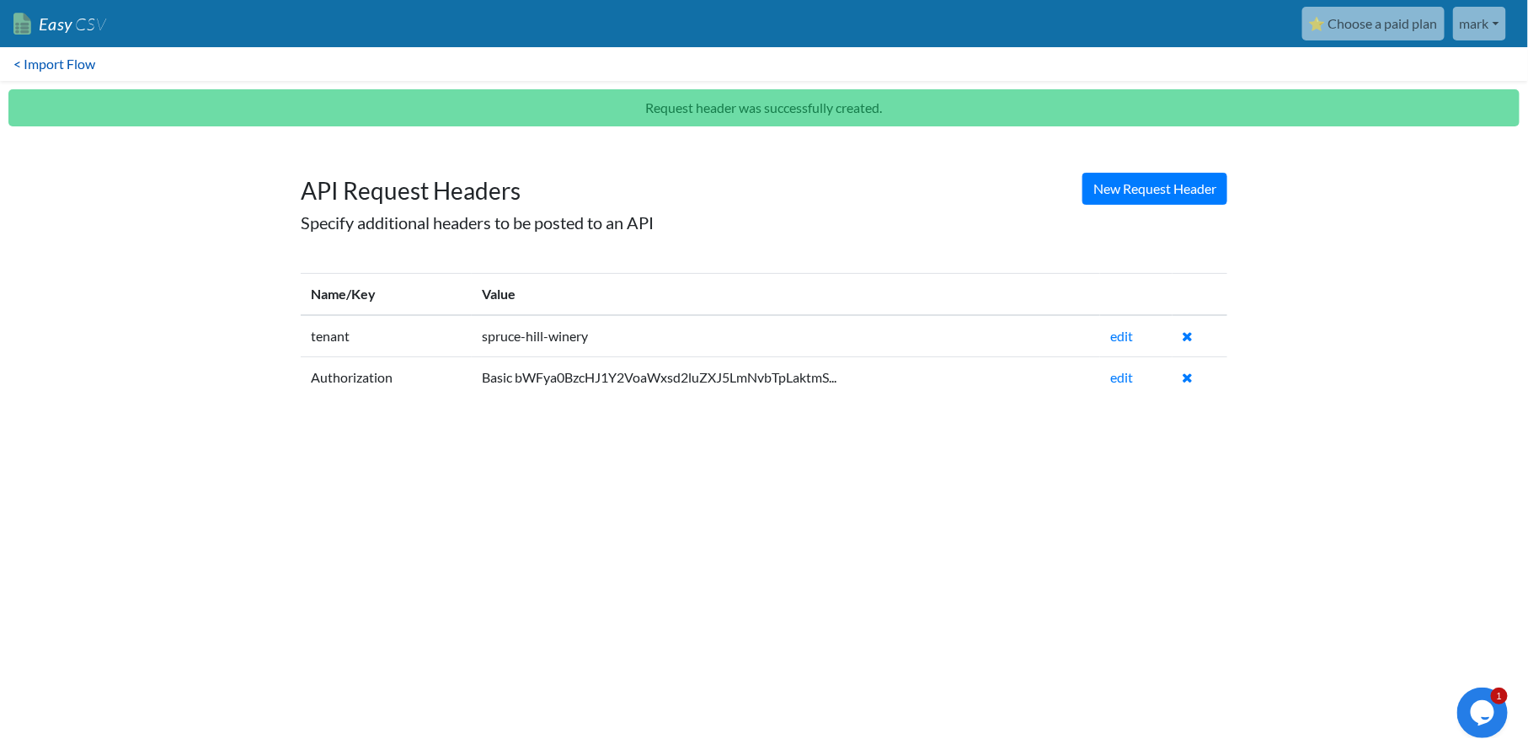
click at [72, 59] on link "< Import Flow" at bounding box center [54, 64] width 109 height 34
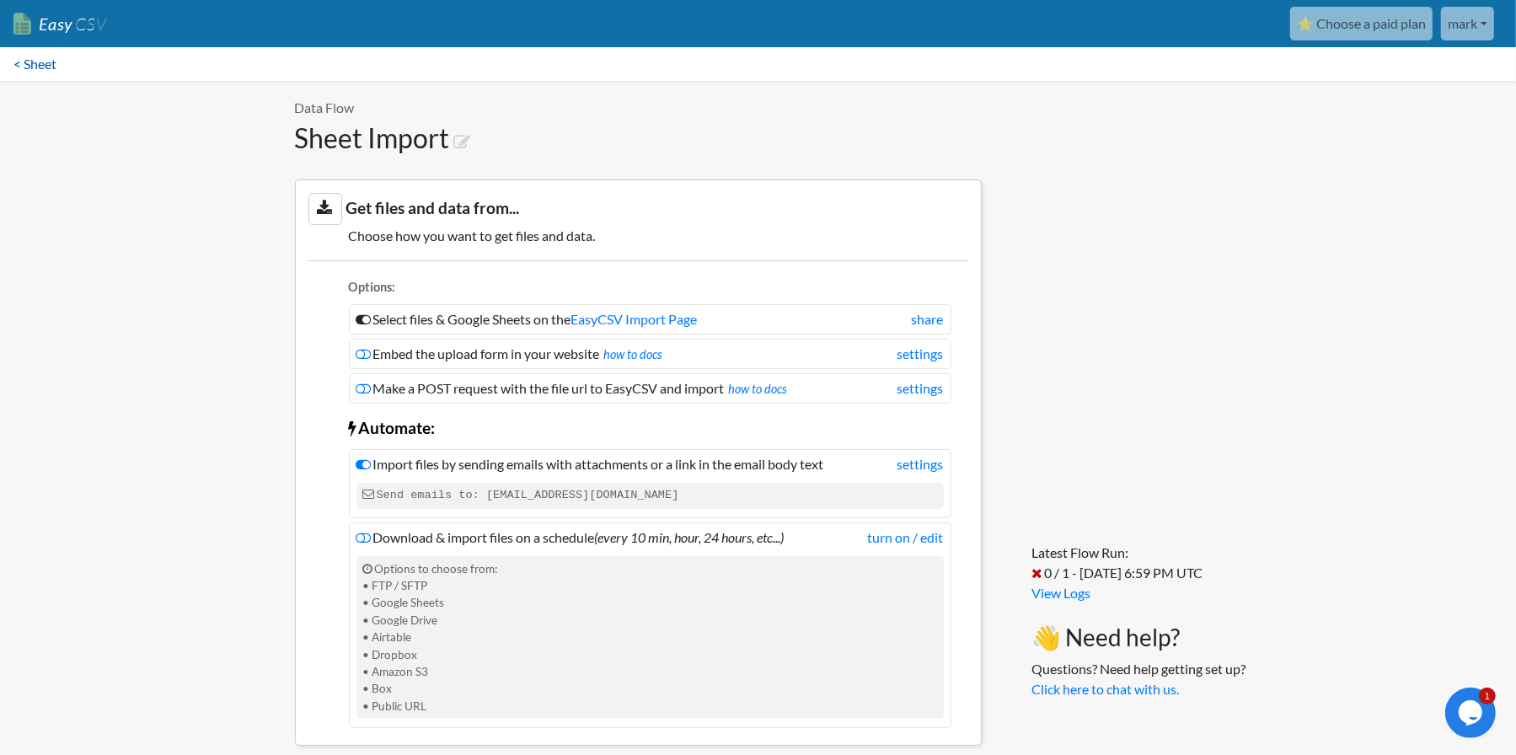
click at [51, 69] on link "< Sheet" at bounding box center [35, 64] width 70 height 34
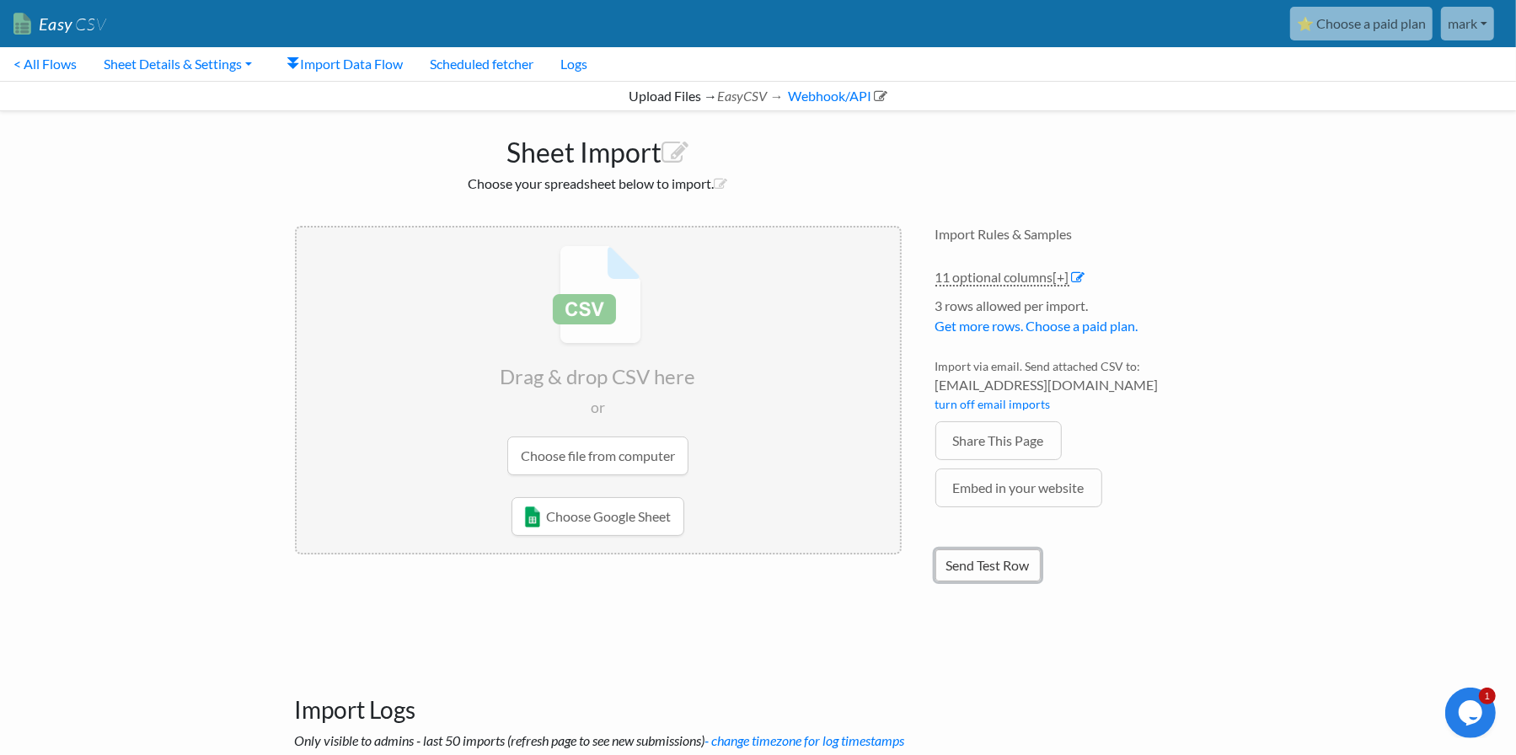
click at [1028, 568] on link "Send Test Row" at bounding box center [987, 565] width 105 height 32
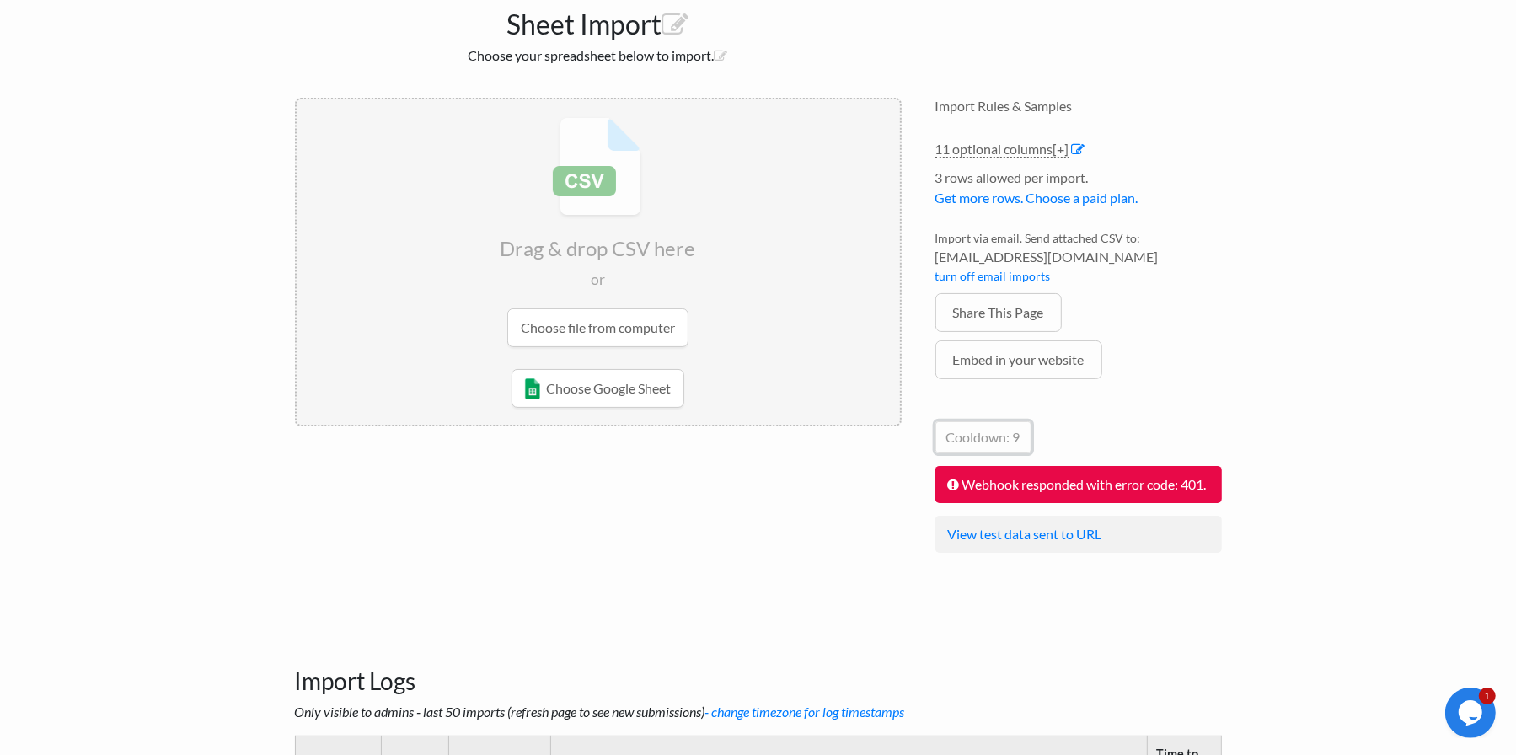
scroll to position [168, 0]
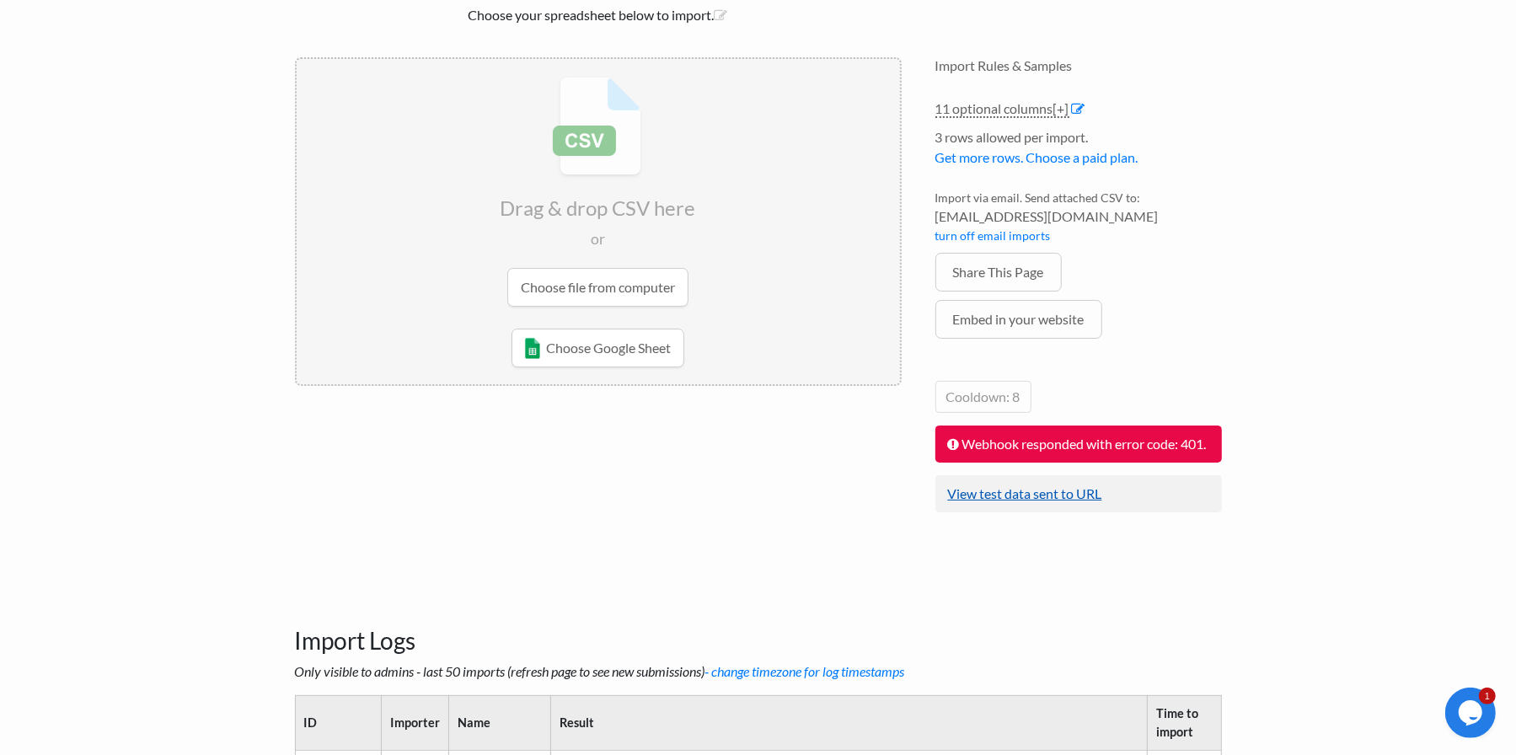
click at [1057, 501] on link "View test data sent to URL" at bounding box center [1025, 493] width 154 height 16
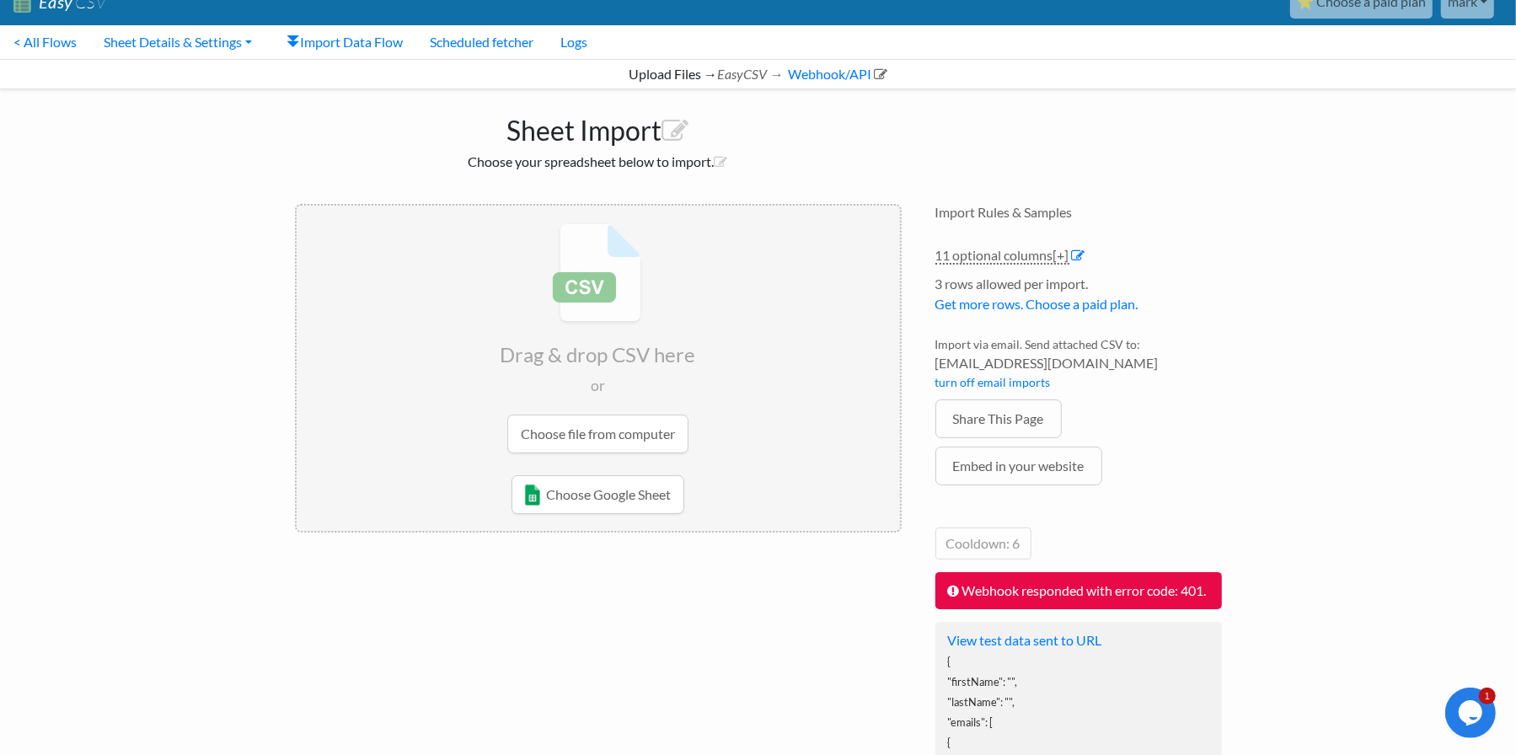
scroll to position [0, 0]
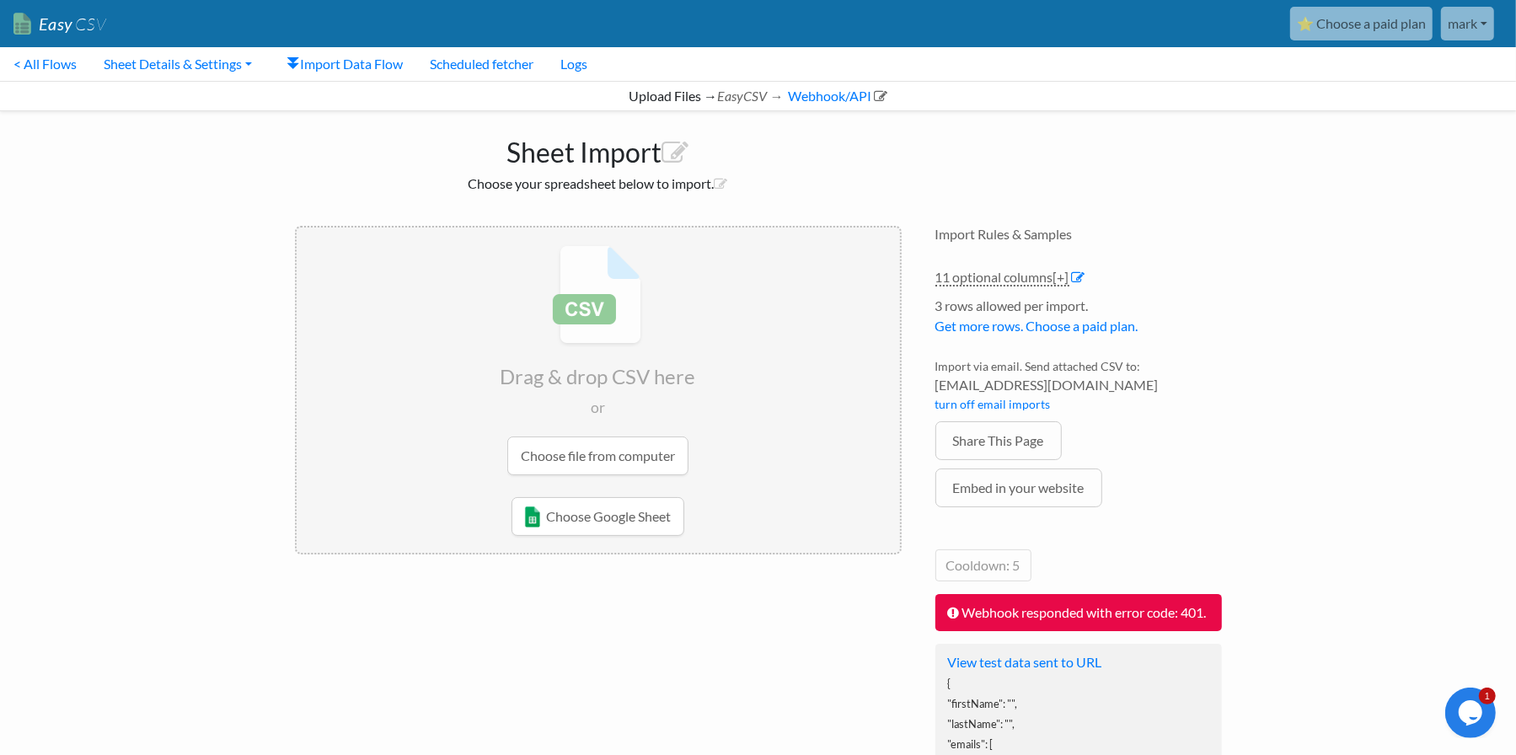
click at [636, 452] on input "file" at bounding box center [598, 359] width 603 height 265
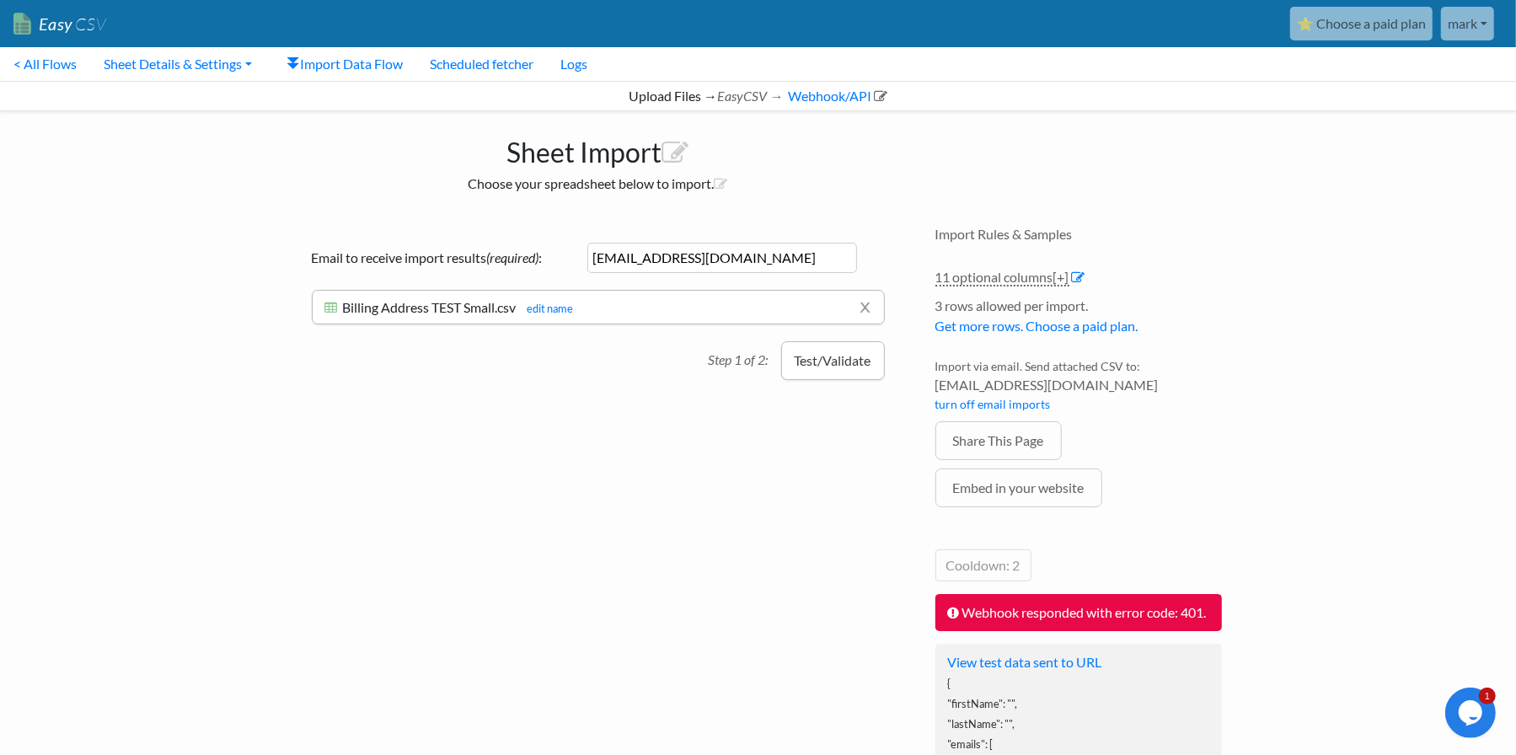
click at [821, 368] on button "Test/Validate" at bounding box center [833, 360] width 104 height 39
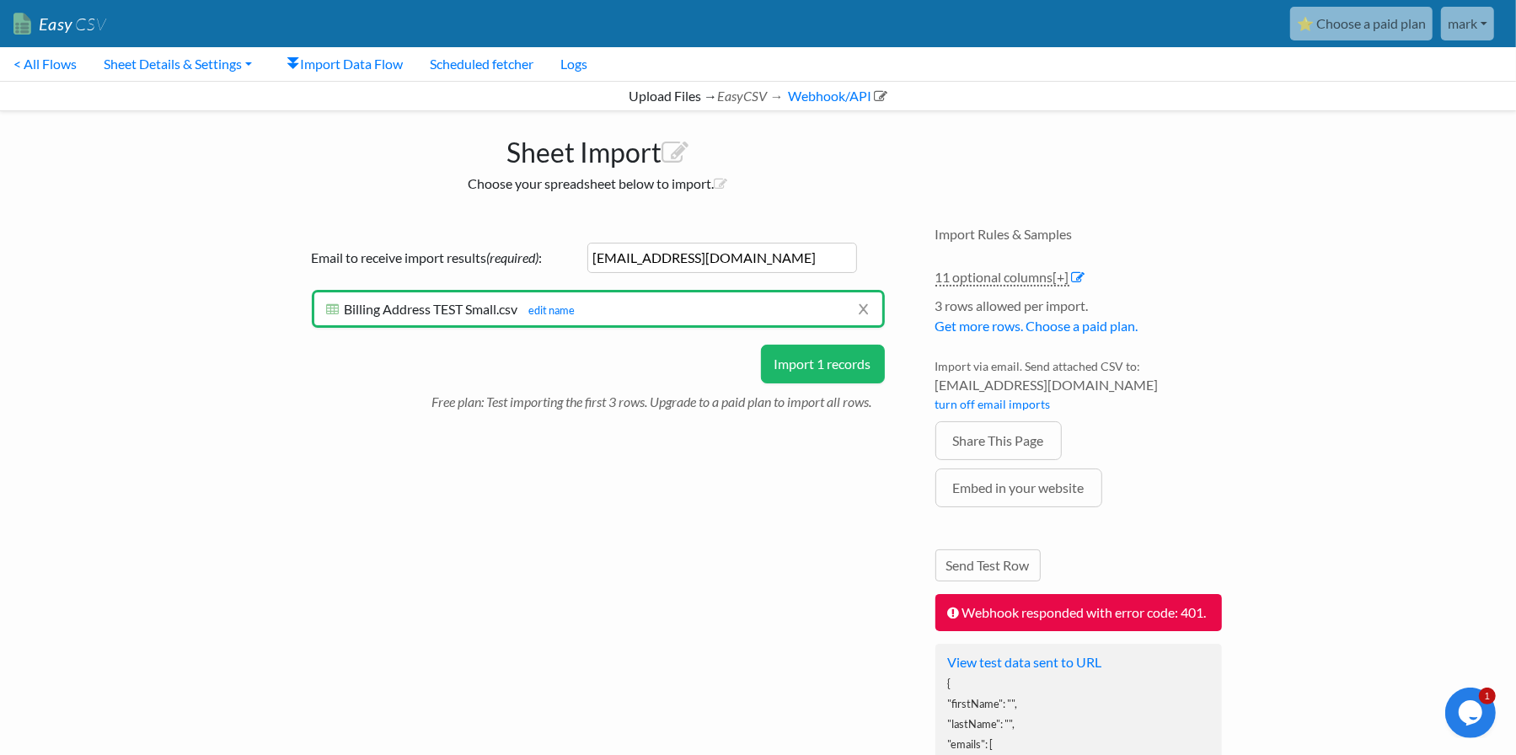
click at [805, 364] on button "Import 1 records" at bounding box center [823, 364] width 124 height 39
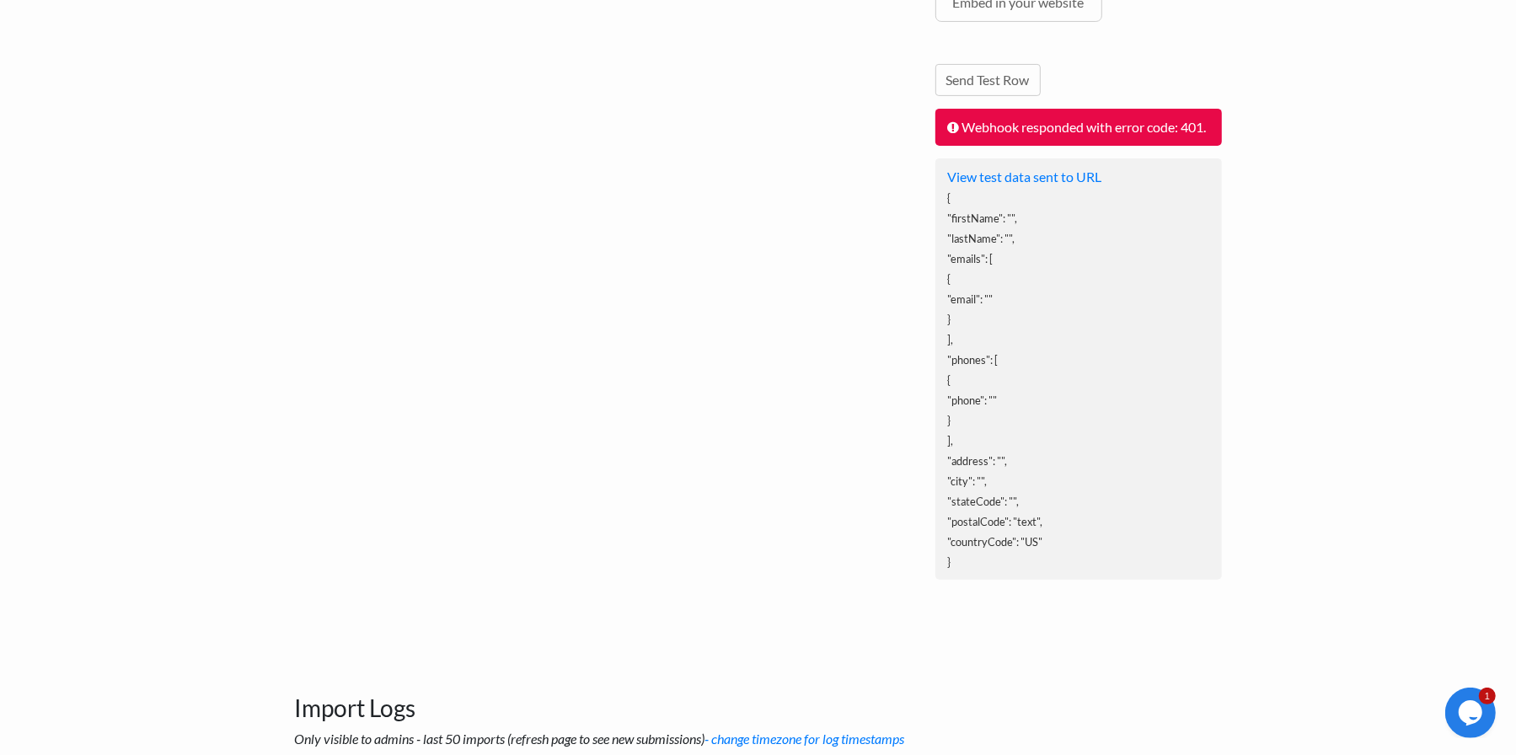
scroll to position [505, 0]
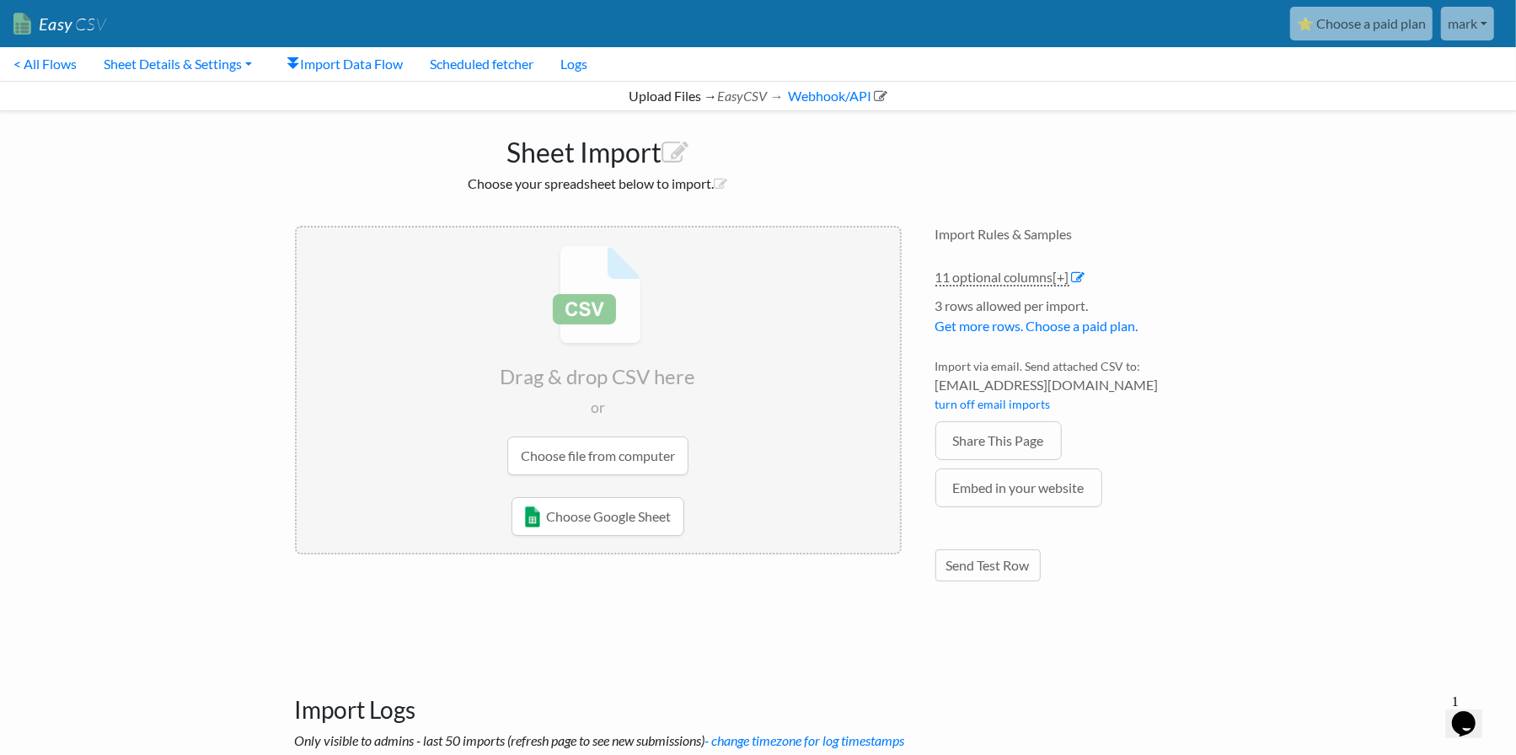
drag, startPoint x: 177, startPoint y: 70, endPoint x: 185, endPoint y: 92, distance: 23.2
click at [176, 69] on link "Sheet Details & Settings" at bounding box center [177, 64] width 175 height 34
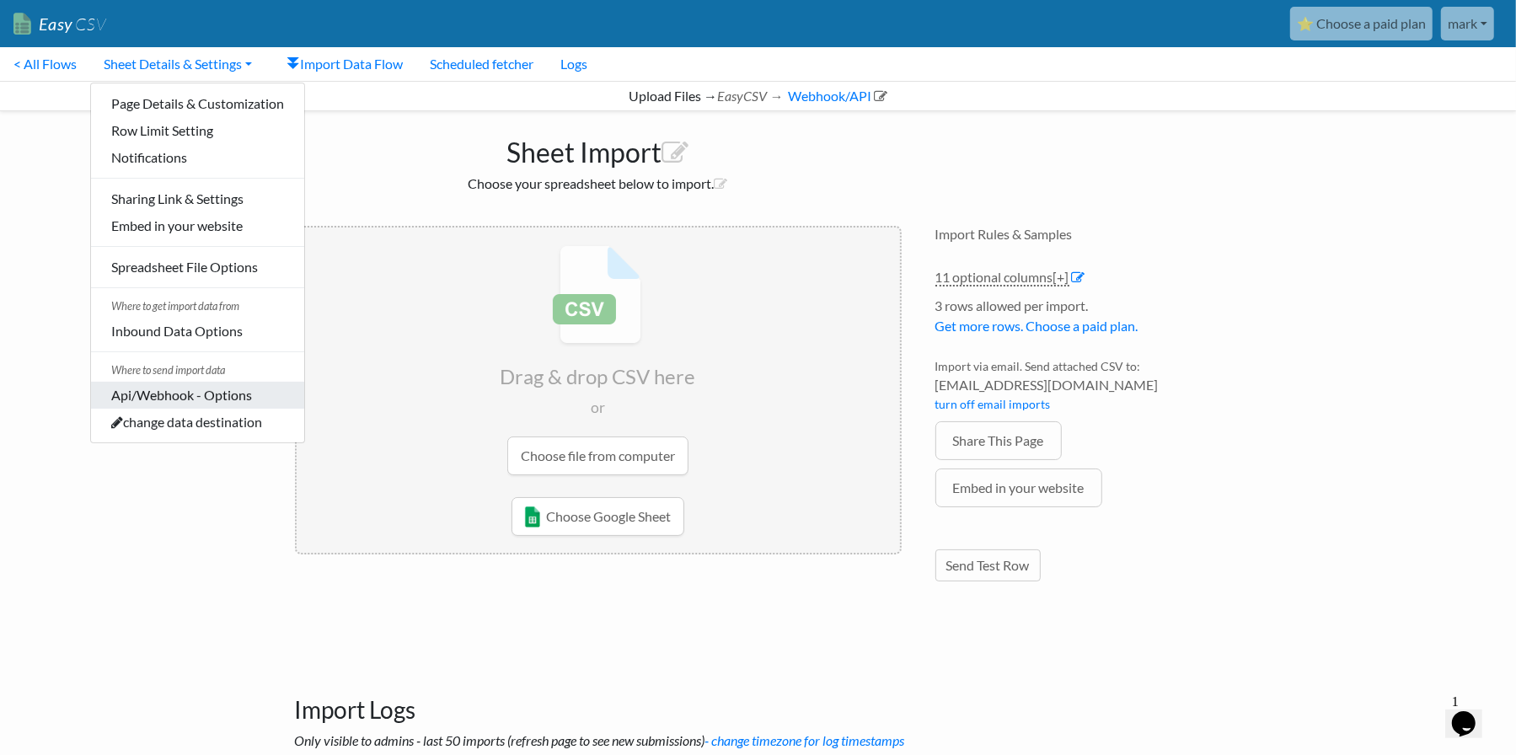
click at [174, 405] on link "Api/Webhook - Options" at bounding box center [197, 395] width 213 height 27
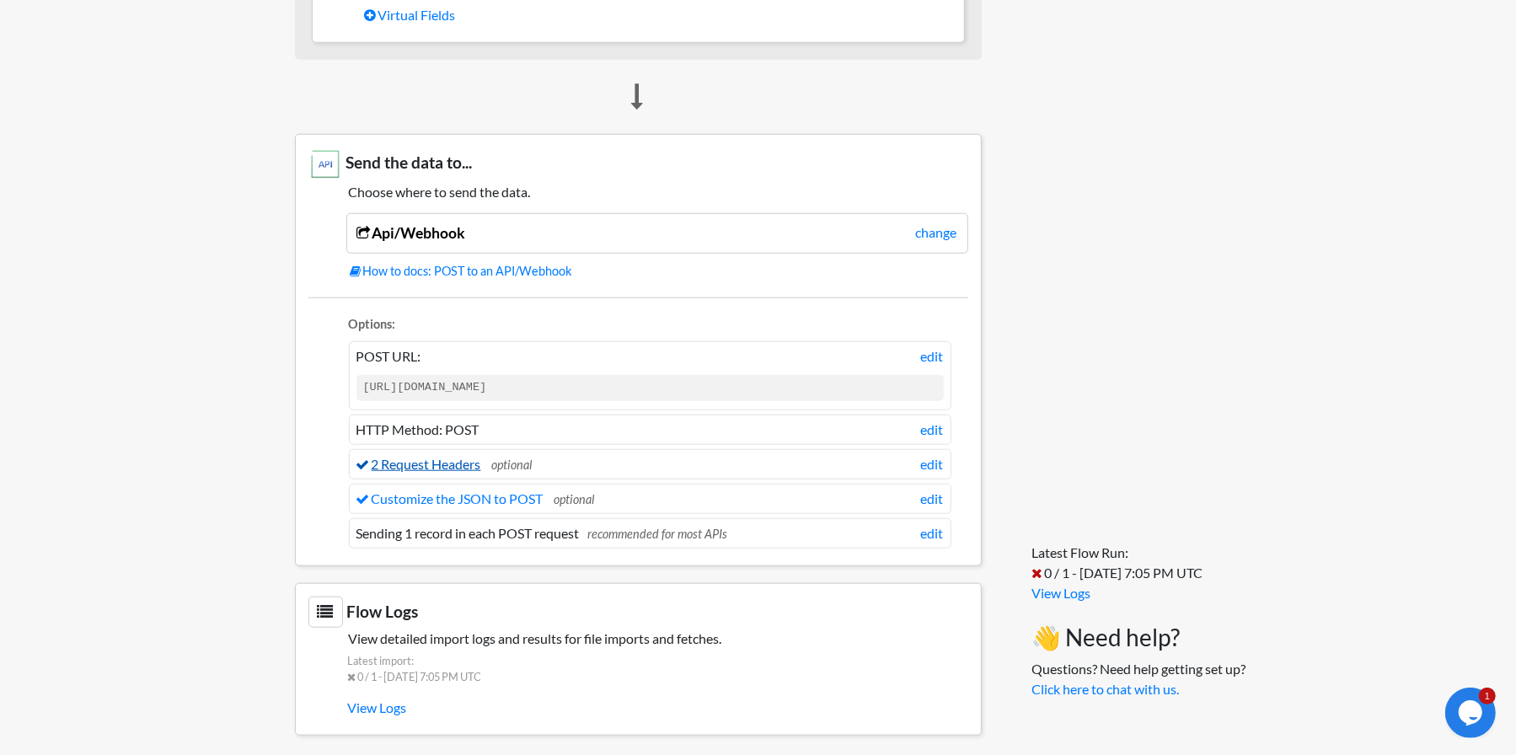
click at [446, 456] on link "2 Request Headers" at bounding box center [418, 464] width 125 height 16
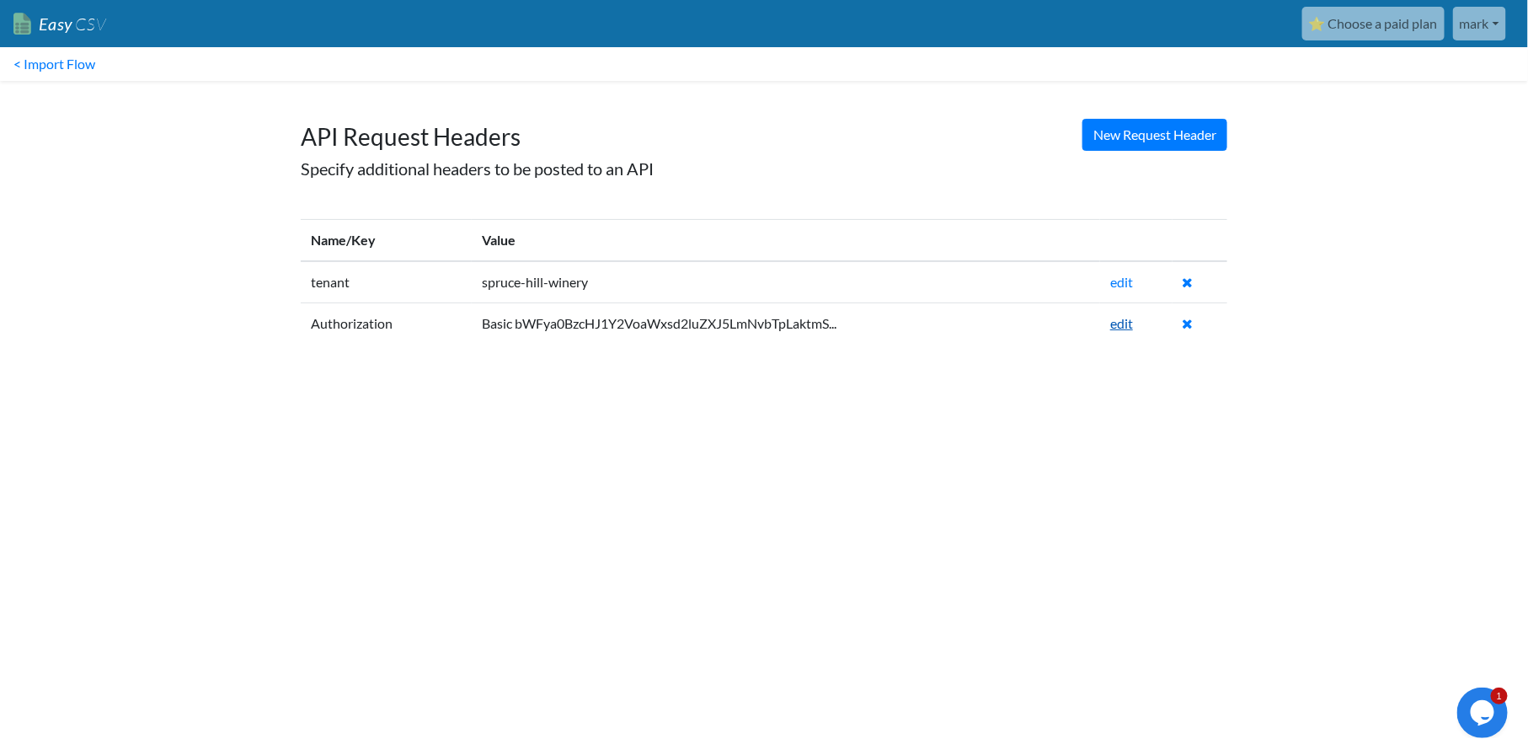
click at [1119, 324] on link "edit" at bounding box center [1121, 323] width 23 height 16
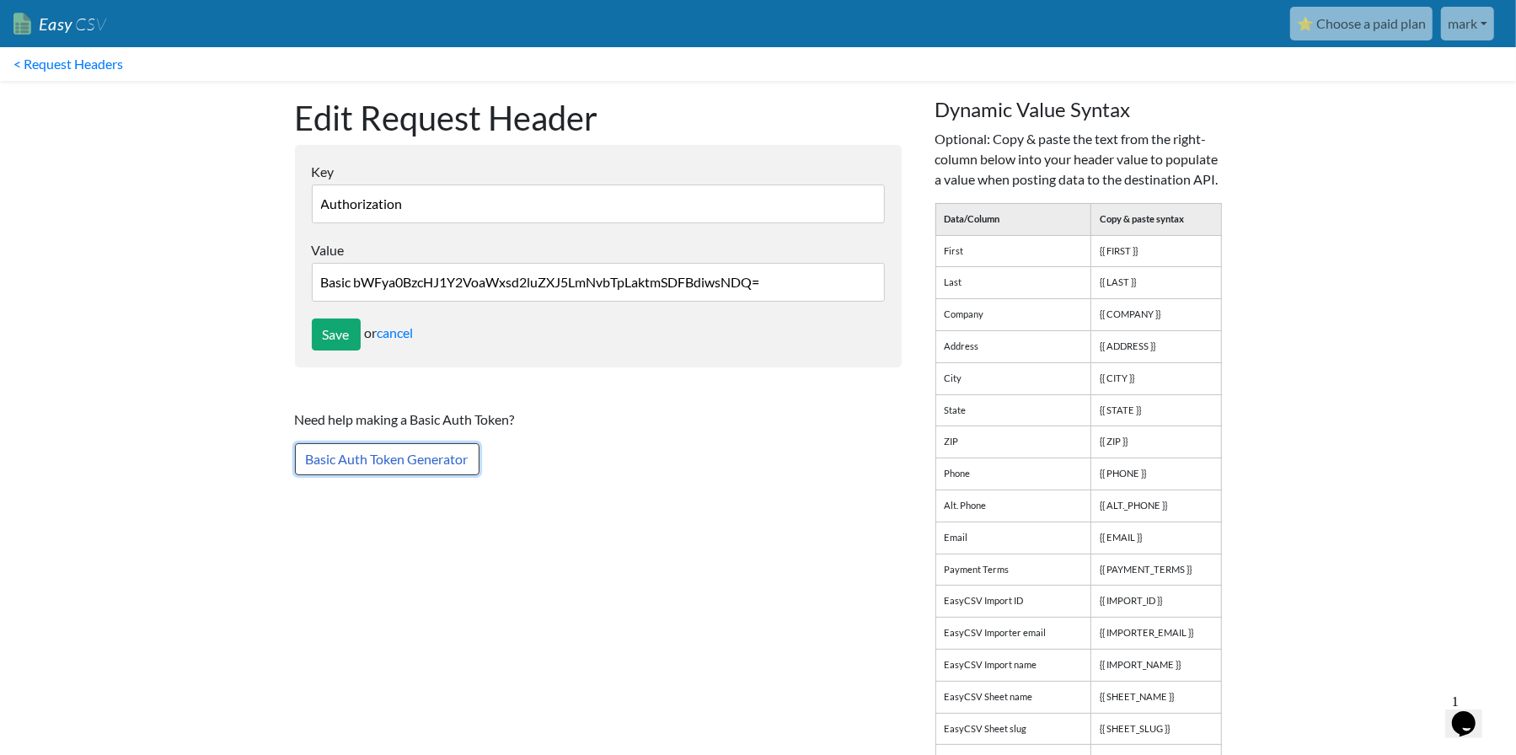
click at [436, 454] on link "Basic Auth Token Generator" at bounding box center [387, 459] width 185 height 32
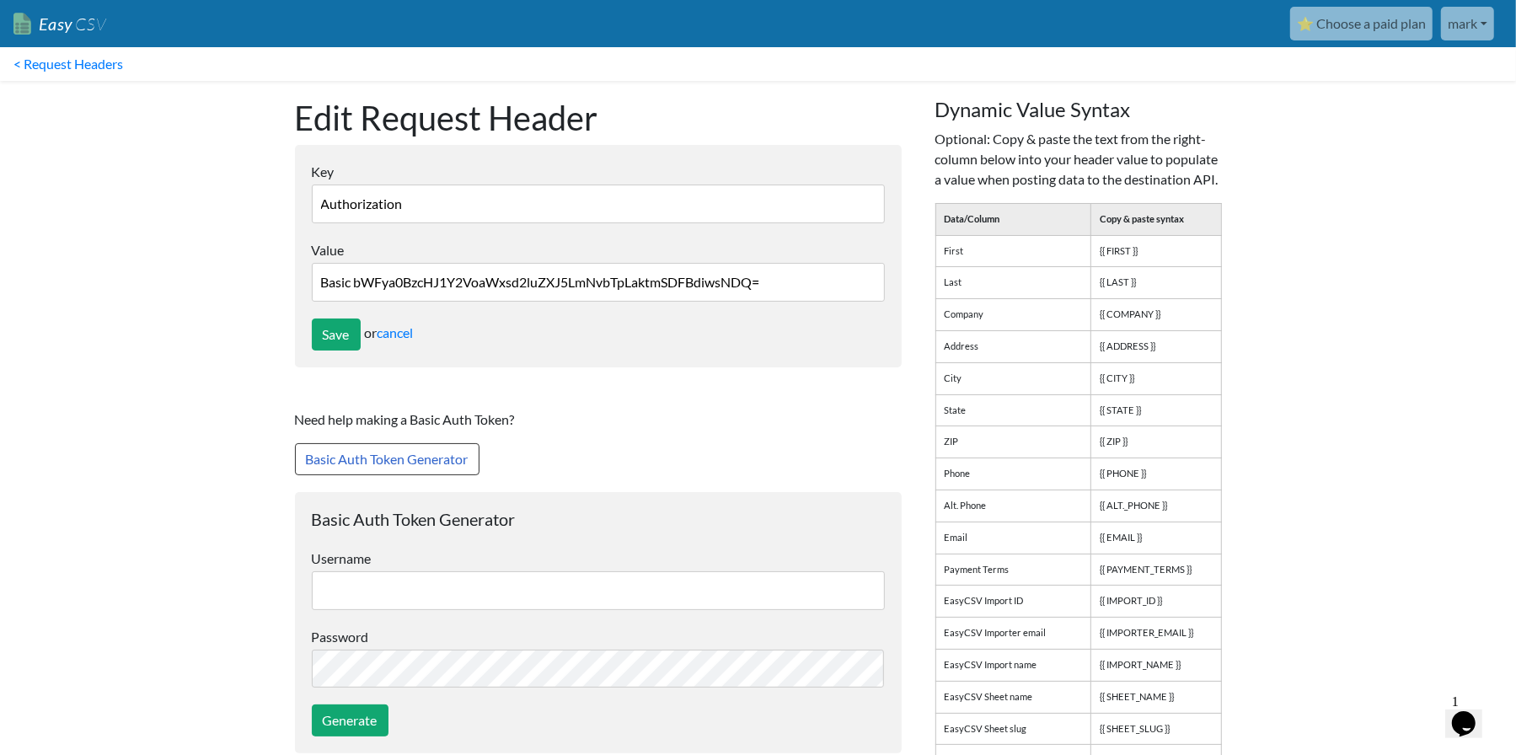
click at [329, 585] on input "text" at bounding box center [598, 590] width 573 height 39
paste input "markbad30@gmail.com"
type input "markbad30@gmail.com"
click at [362, 713] on input "Generate" at bounding box center [350, 720] width 77 height 32
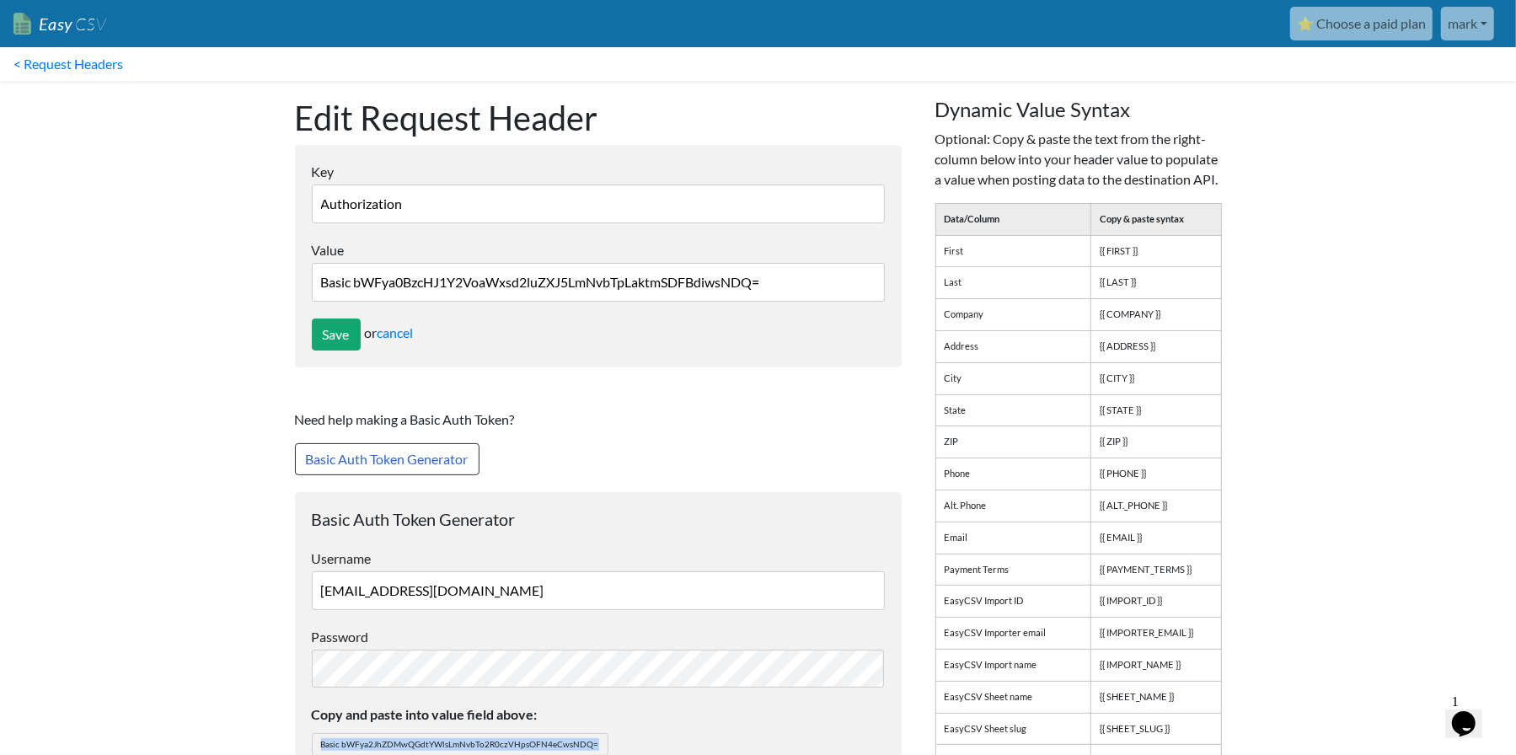
drag, startPoint x: 321, startPoint y: 740, endPoint x: 617, endPoint y: 741, distance: 295.7
click at [617, 741] on p "Copy and paste into value field above: Basic bWFya2JhZDMwQGdtYWlsLmNvbTo2R0czVH…" at bounding box center [598, 729] width 573 height 51
copy span "Basic bWFya2JhZDMwQGdtYWlsLmNvbTo2R0czVHpsOFN4eCwsNDQ="
drag, startPoint x: 812, startPoint y: 276, endPoint x: 275, endPoint y: 283, distance: 537.6
click at [276, 283] on body "Easy CSV ⭐ Choose a paid plan mark Sprucehillwinery All Flows All CSV Generator…" at bounding box center [758, 445] width 1516 height 890
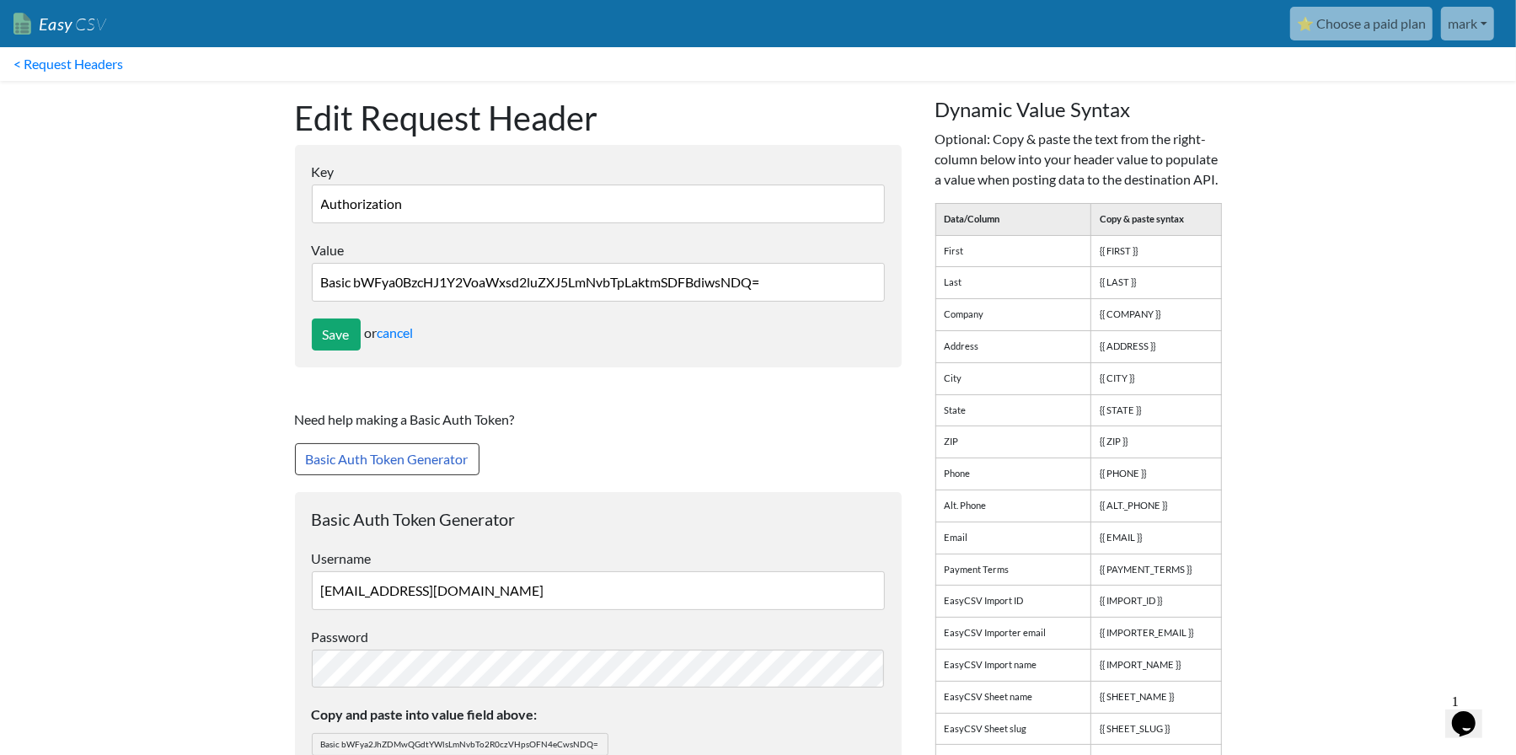
paste input "2JhZDMwQGdtYWlsLmNvbTo2R0czVHpsOFN4eC"
type input "Basic bWFya2JhZDMwQGdtYWlsLmNvbTo2R0czVHpsOFN4eCwsNDQ="
click at [330, 331] on input "Save" at bounding box center [336, 334] width 49 height 32
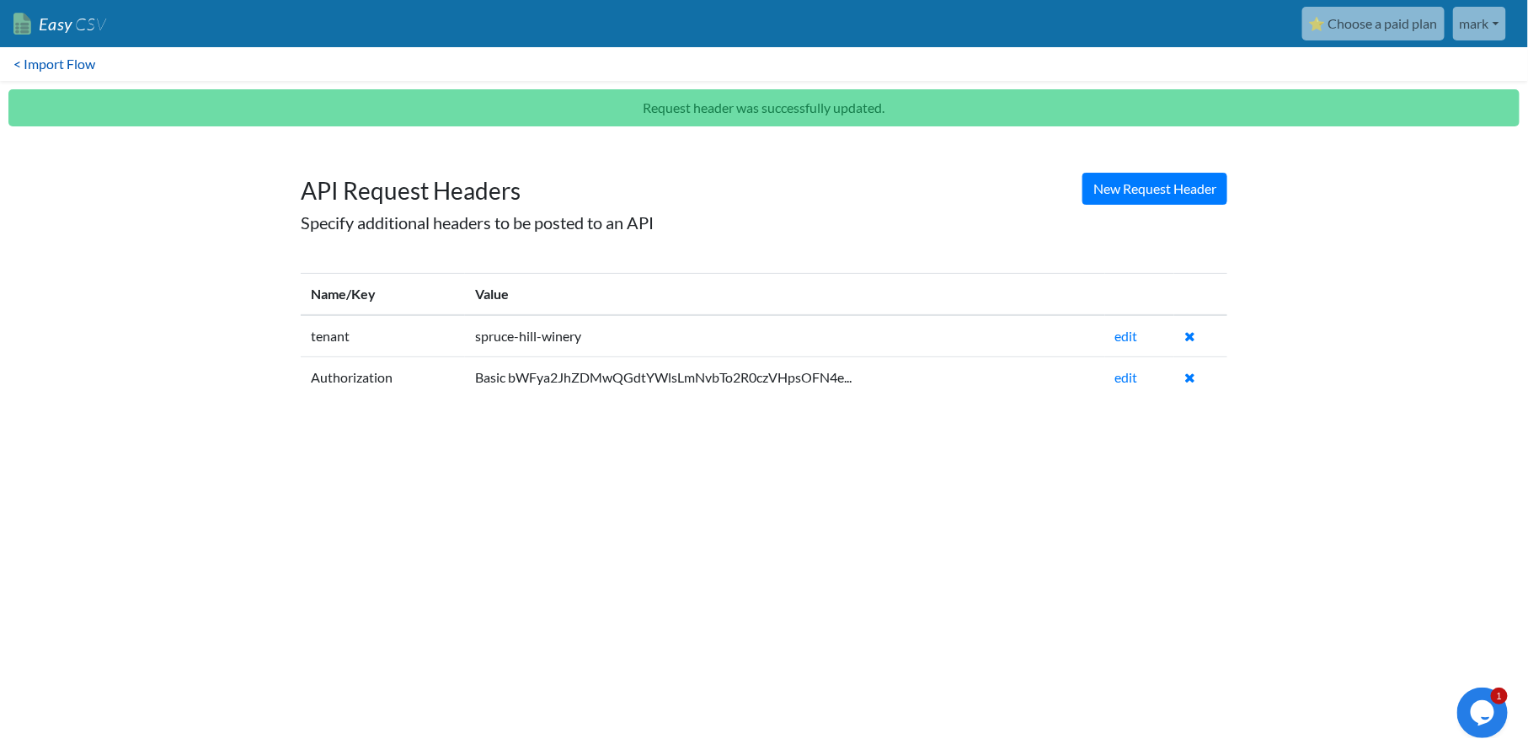
click at [42, 60] on link "< Import Flow" at bounding box center [54, 64] width 109 height 34
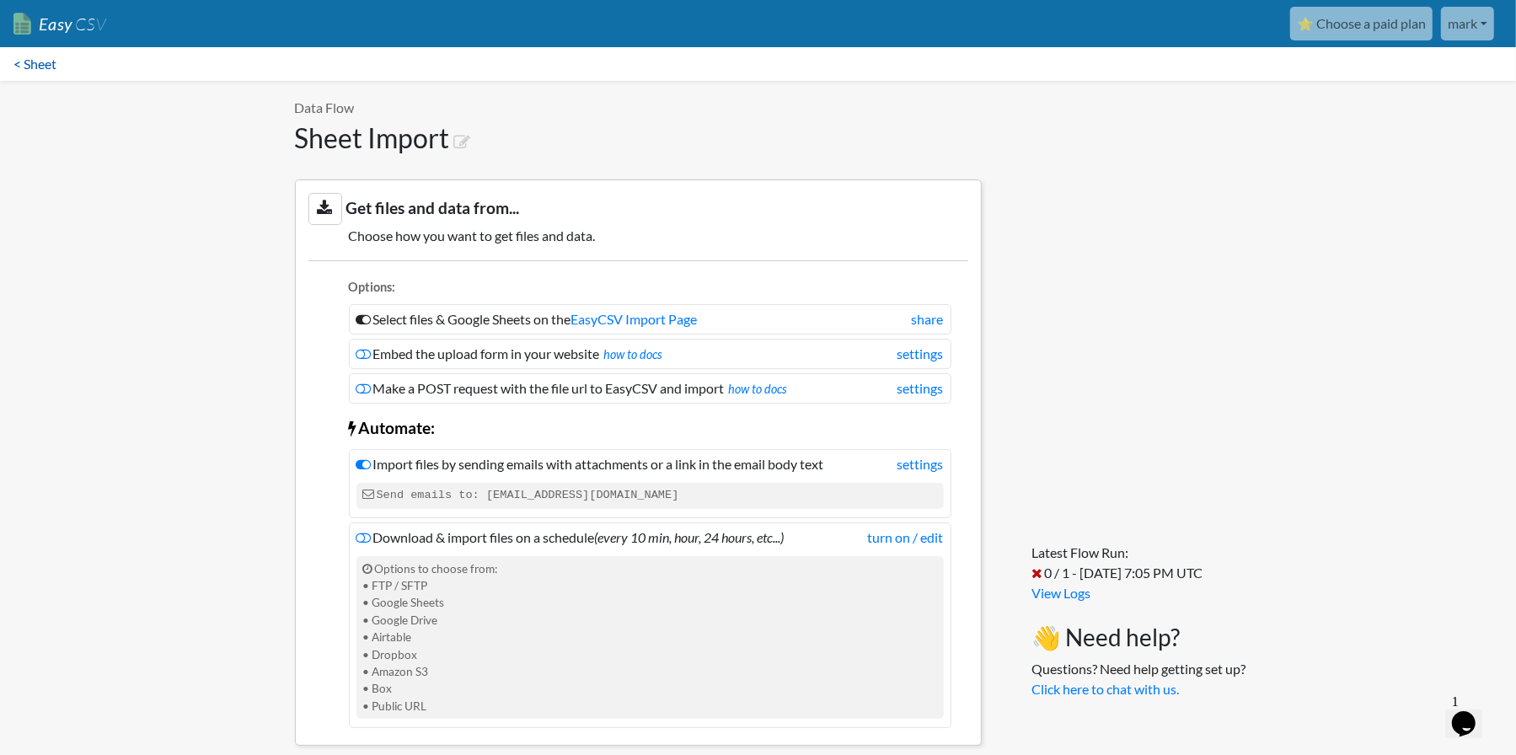
click at [41, 64] on link "< Sheet" at bounding box center [35, 64] width 70 height 34
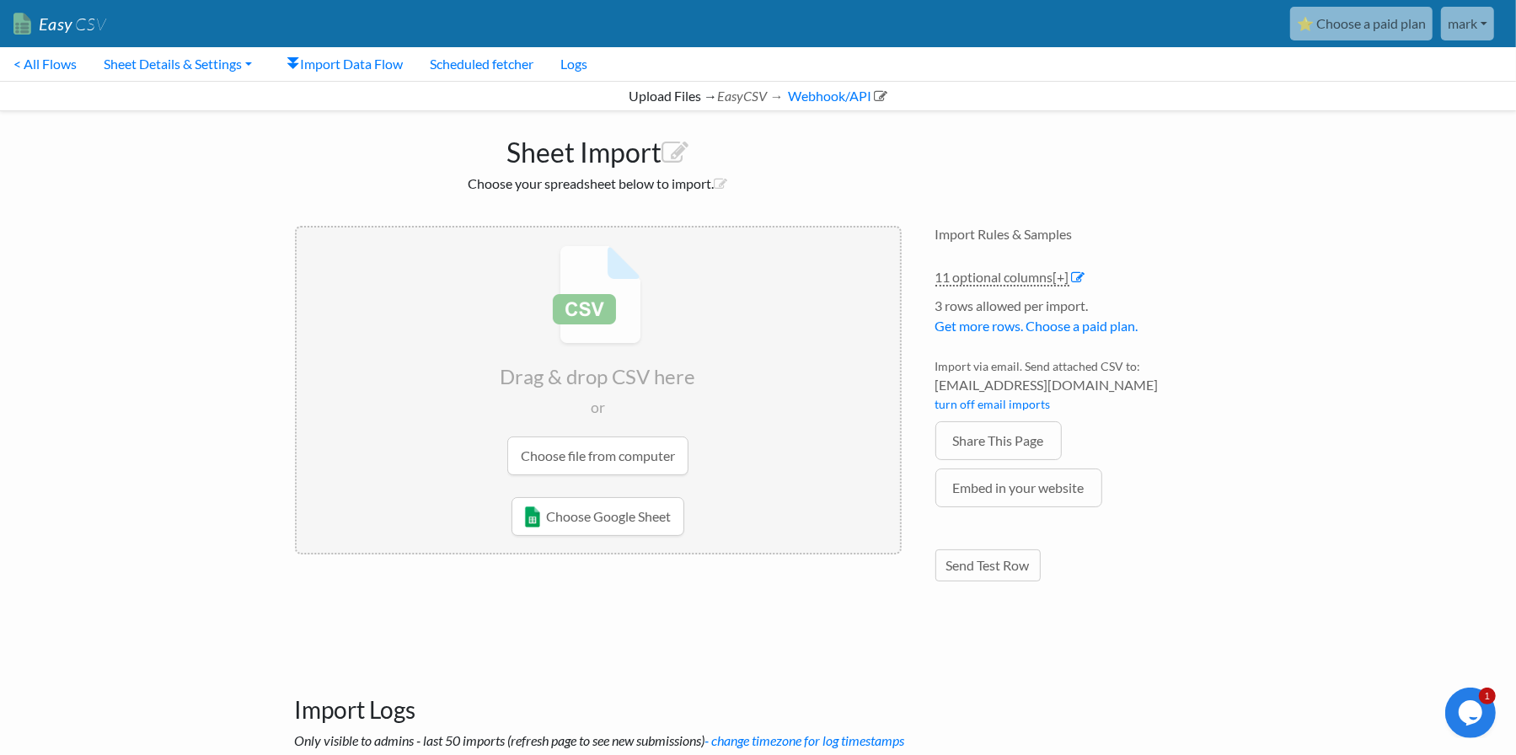
click at [603, 453] on input "file" at bounding box center [598, 359] width 603 height 265
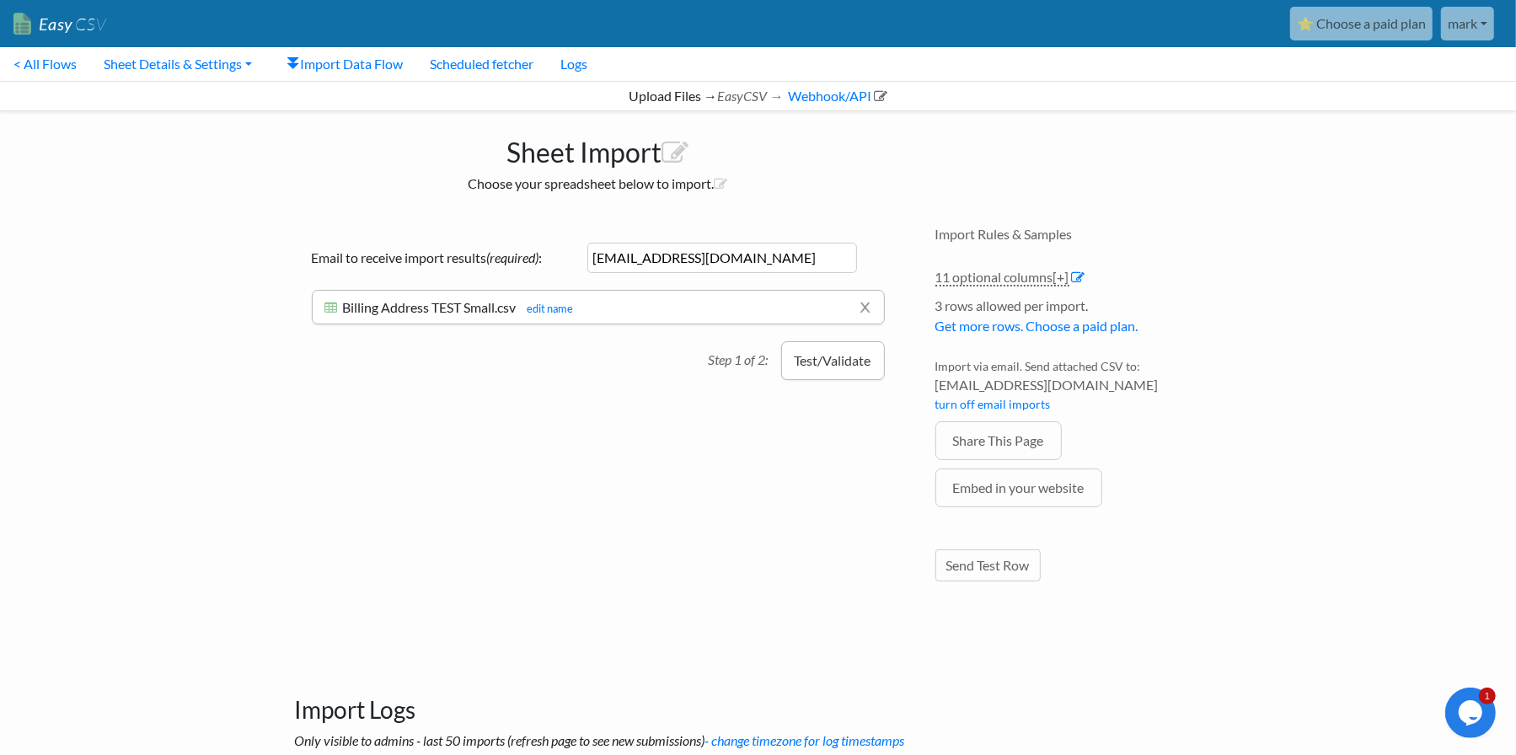
click at [853, 350] on button "Test/Validate" at bounding box center [833, 360] width 104 height 39
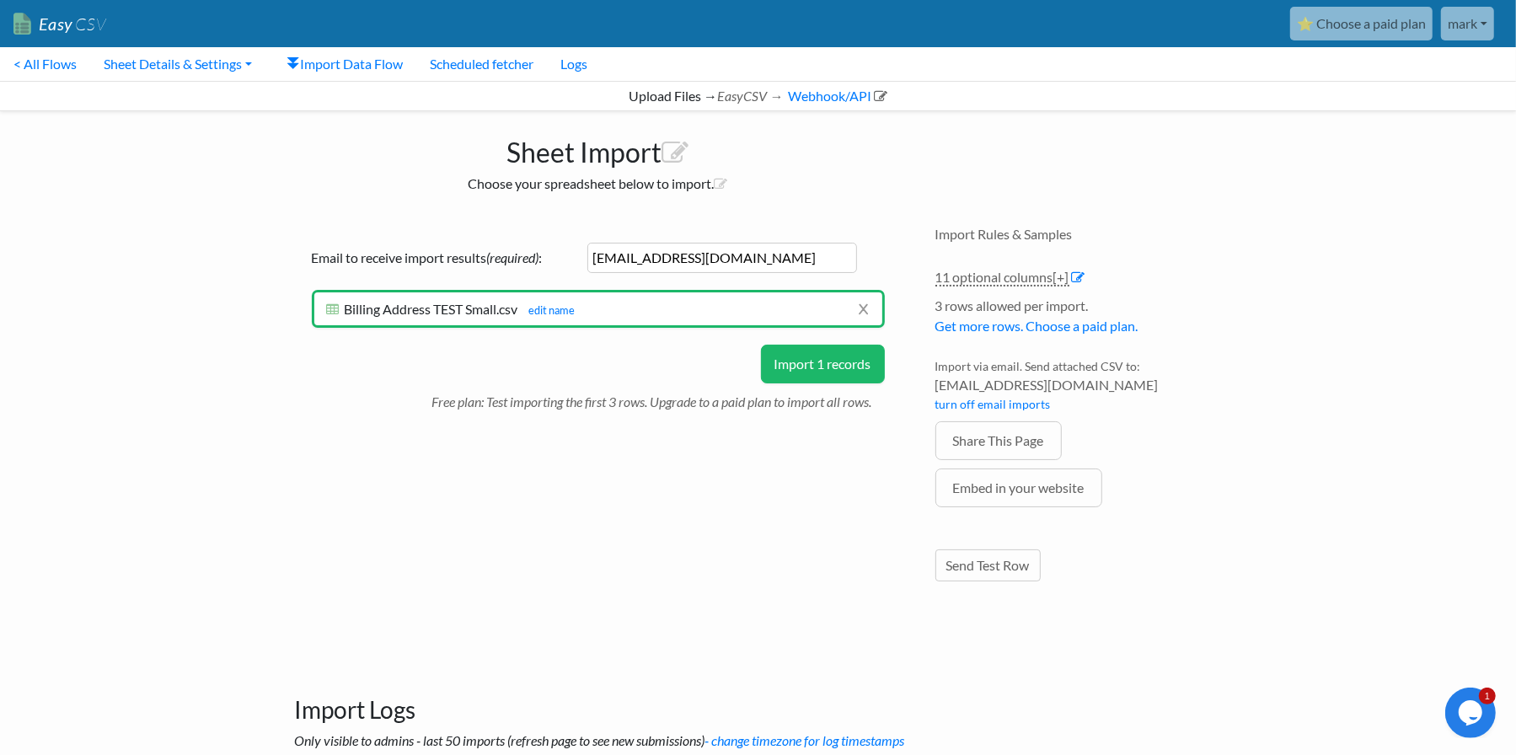
click at [790, 364] on button "Import 1 records" at bounding box center [823, 364] width 124 height 39
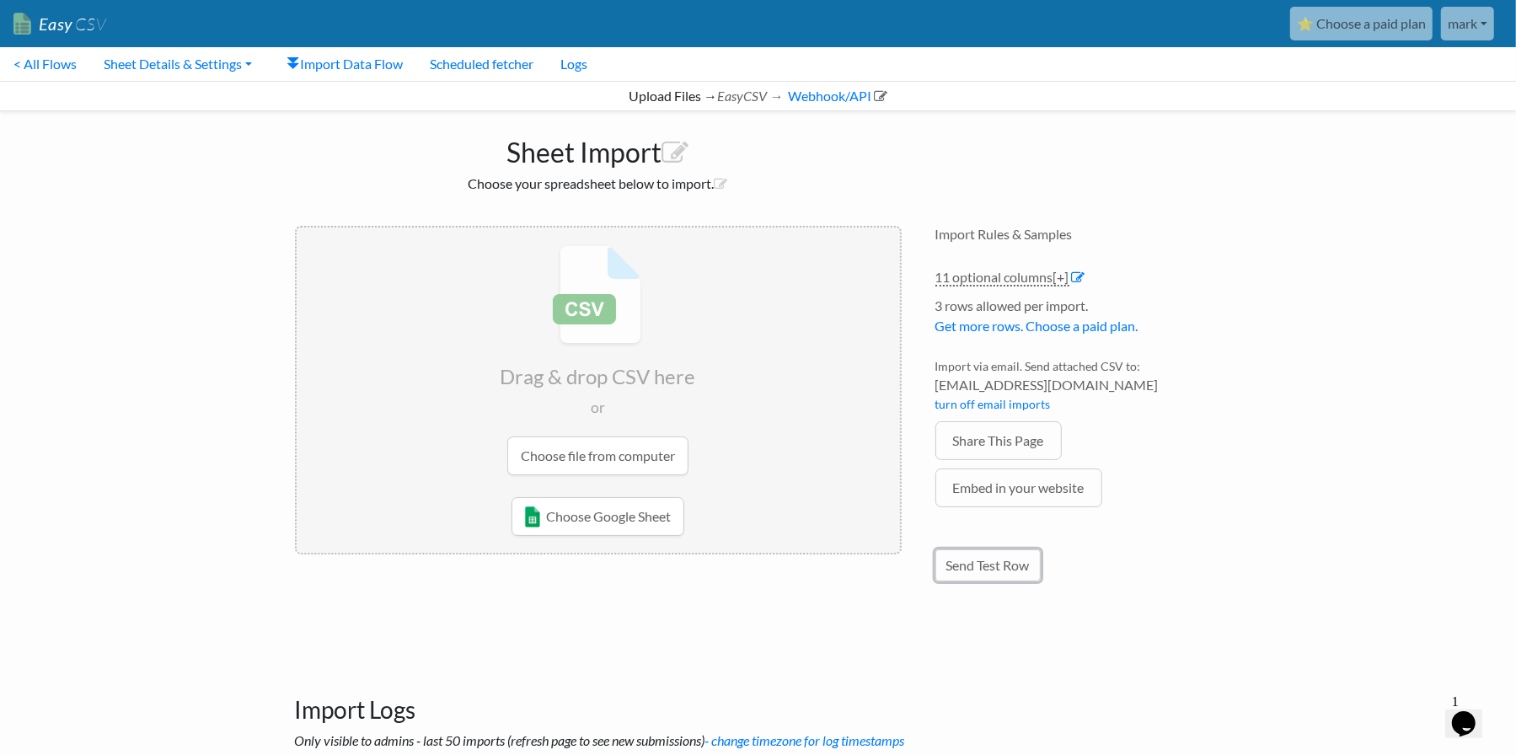
drag, startPoint x: 981, startPoint y: 574, endPoint x: 992, endPoint y: 571, distance: 11.2
click at [981, 574] on link "Send Test Row" at bounding box center [987, 565] width 105 height 32
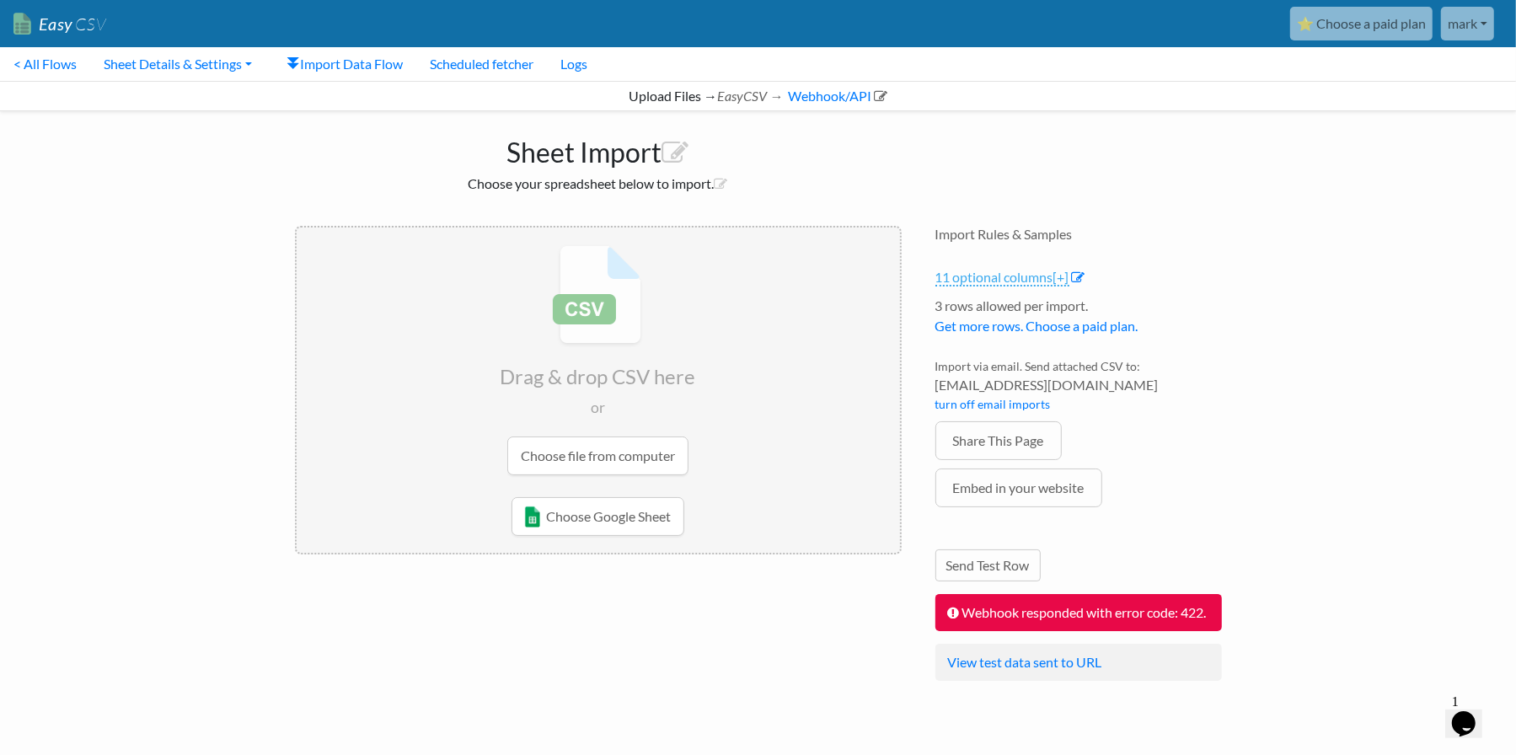
click at [1038, 279] on link "11 optional columns [+]" at bounding box center [1002, 278] width 134 height 18
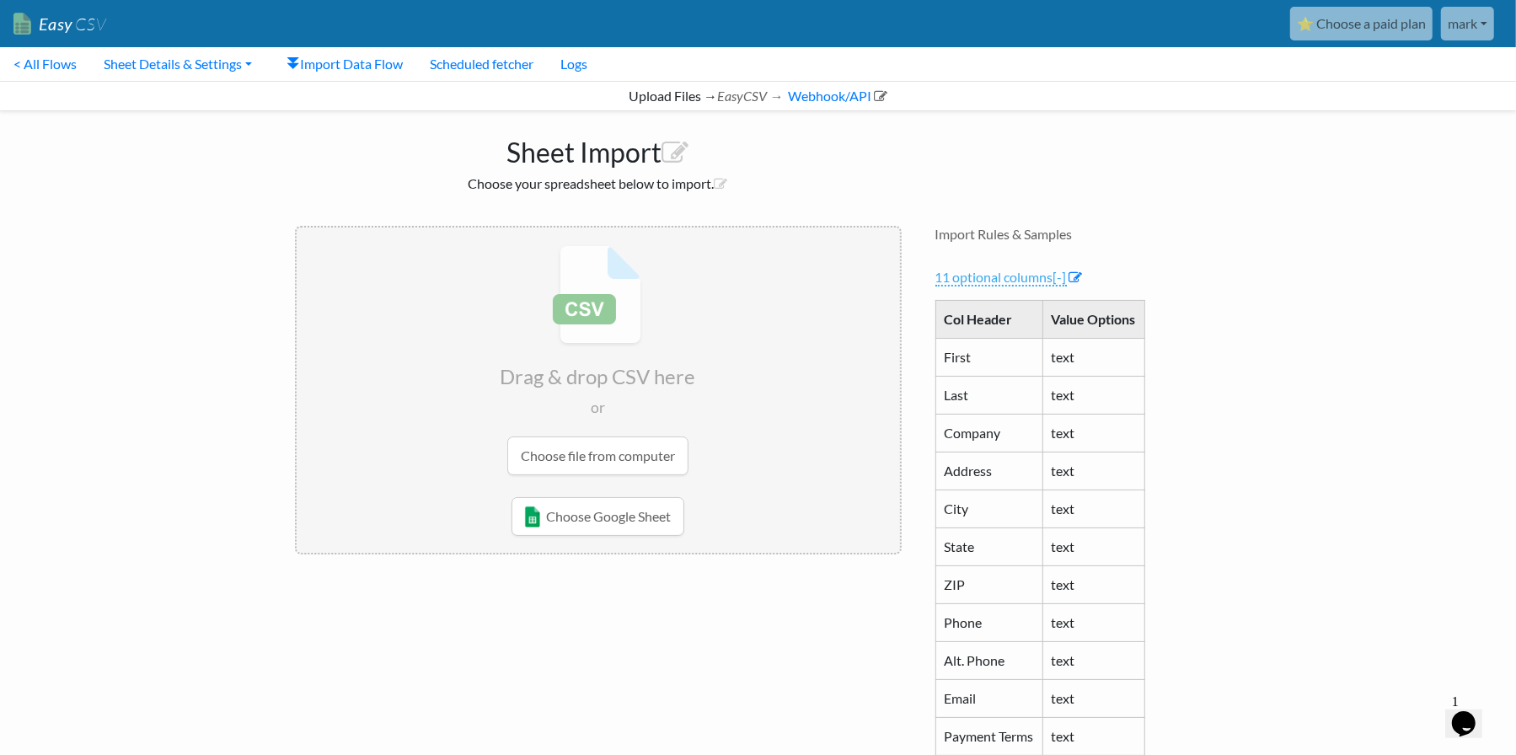
click at [1039, 278] on link "11 optional columns [-]" at bounding box center [1000, 278] width 131 height 18
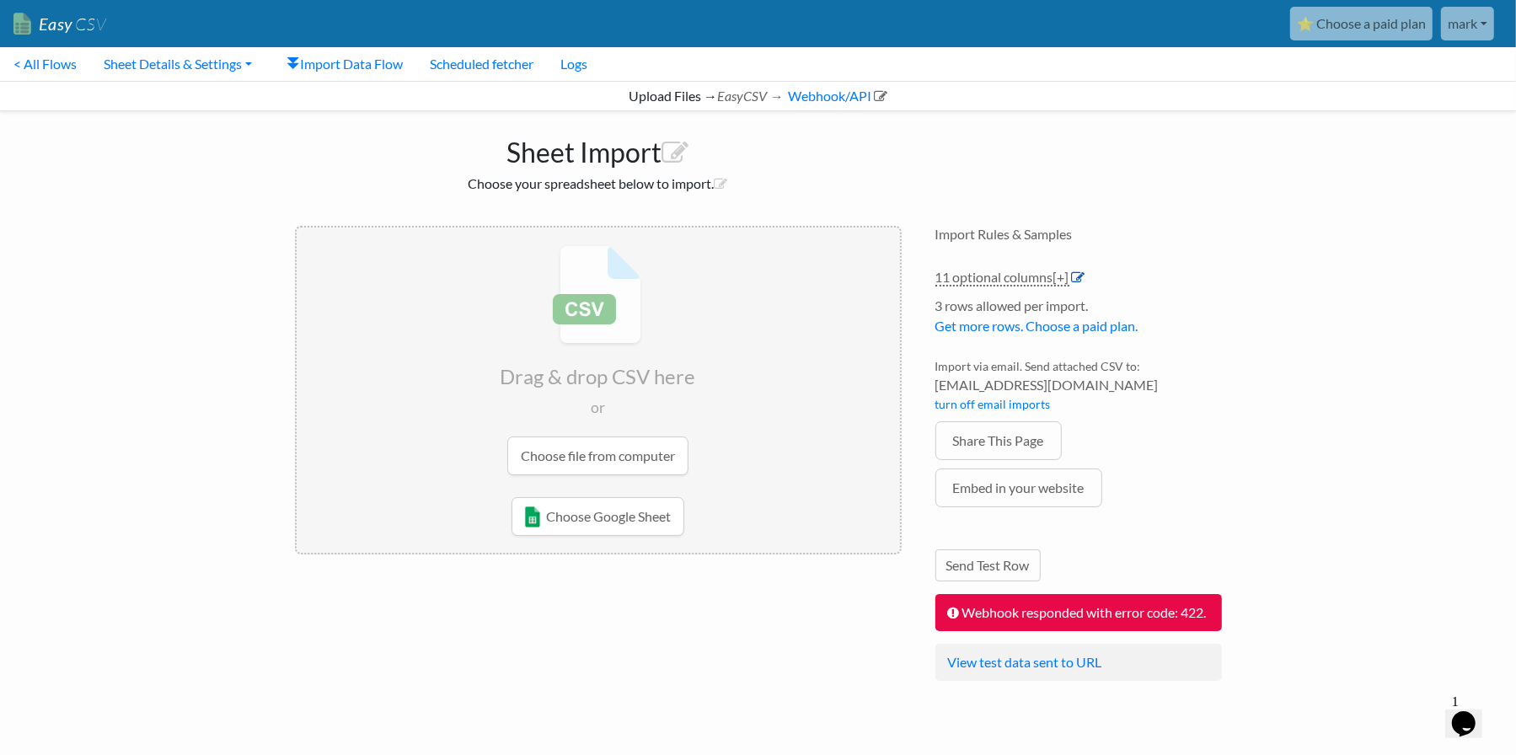
click at [1083, 274] on icon at bounding box center [1078, 276] width 13 height 13
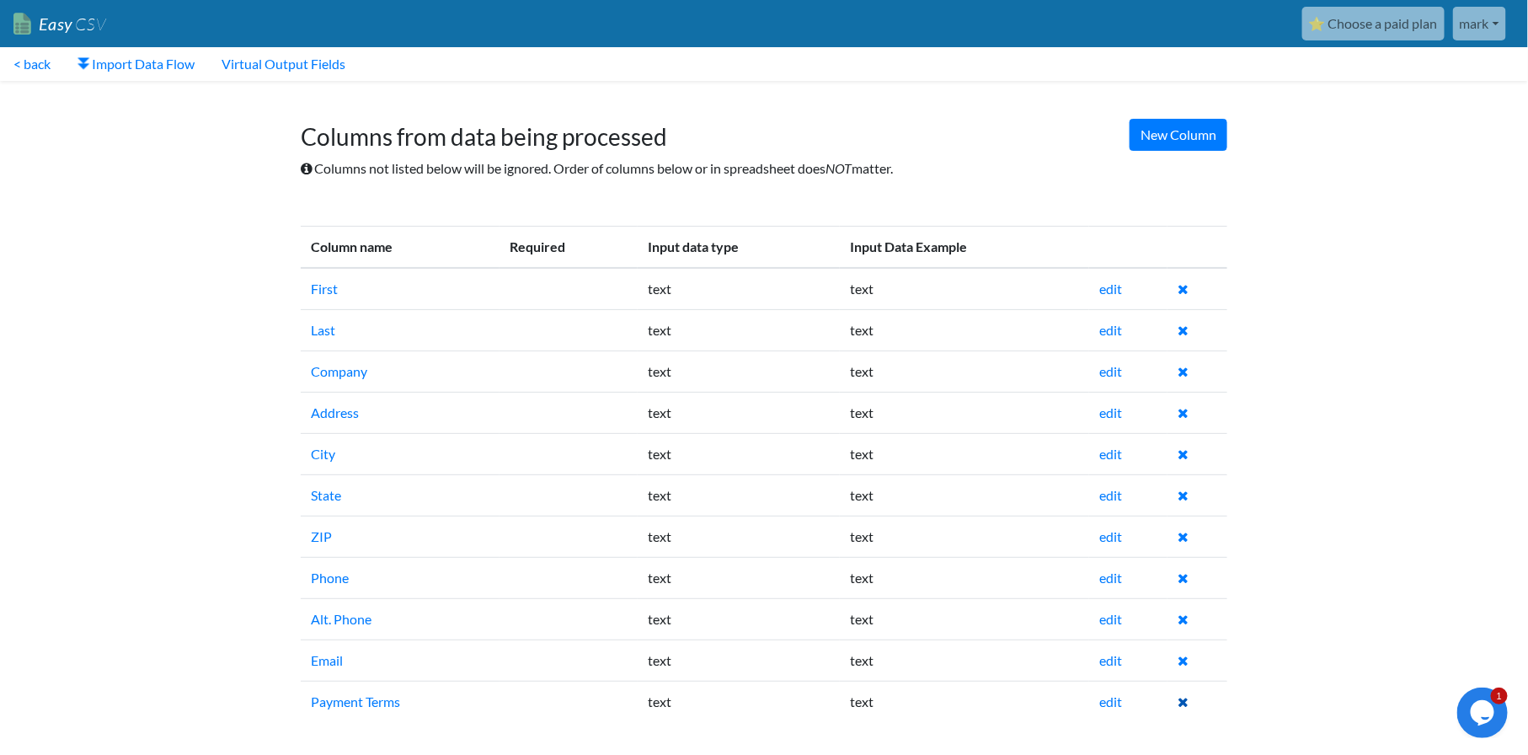
click at [1183, 703] on icon at bounding box center [1183, 701] width 11 height 13
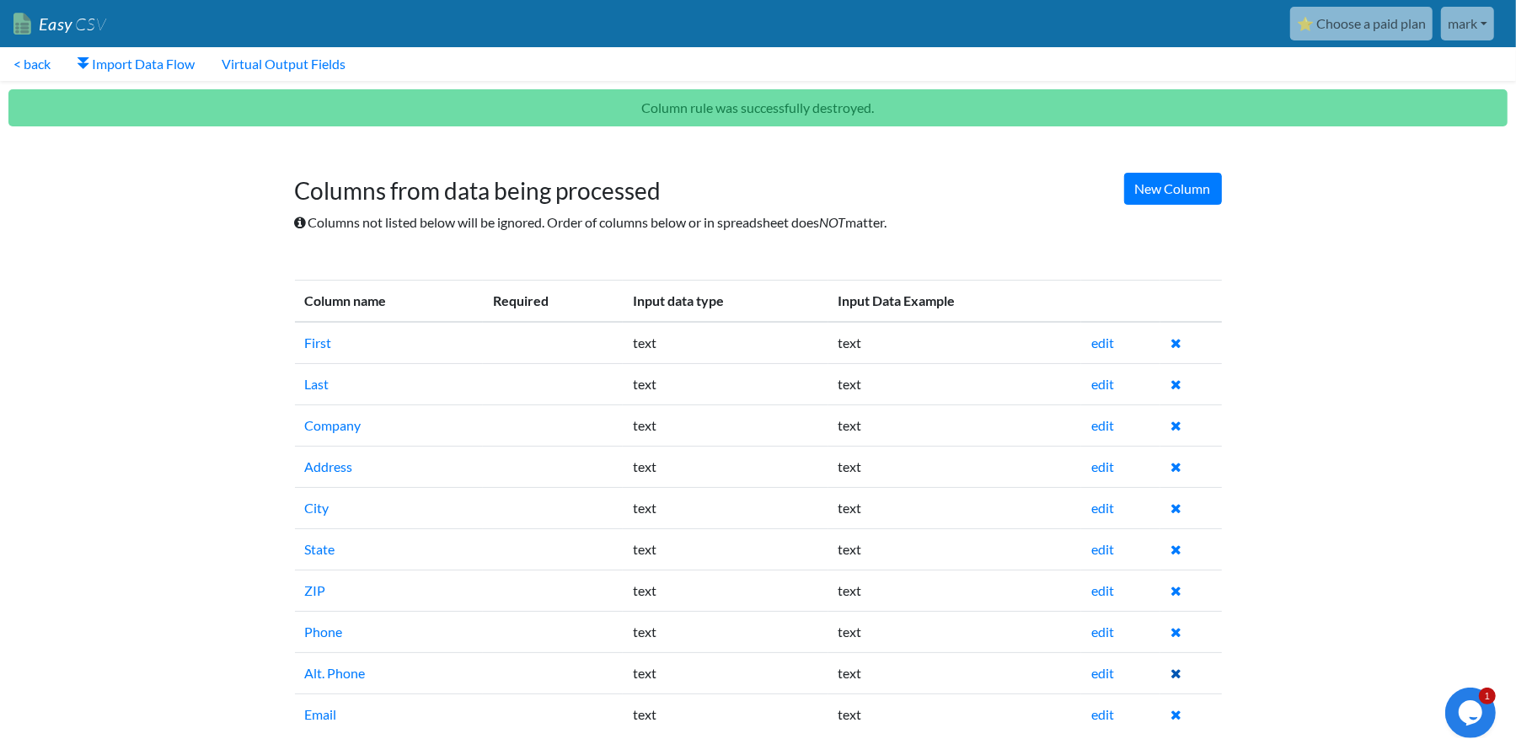
click at [1177, 674] on icon at bounding box center [1175, 672] width 11 height 13
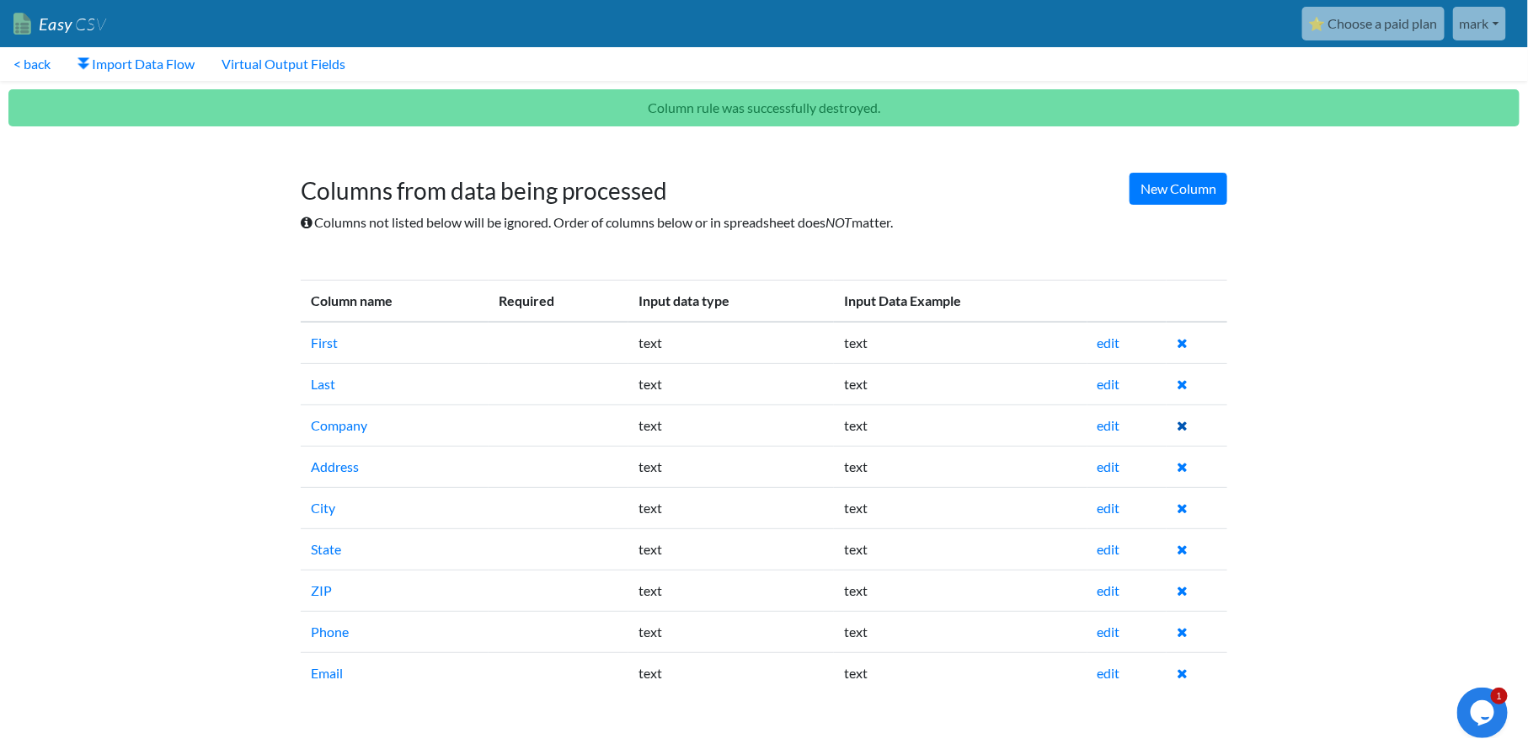
click at [1185, 423] on icon at bounding box center [1182, 425] width 11 height 13
click at [180, 71] on link "Import Data Flow" at bounding box center [136, 64] width 144 height 34
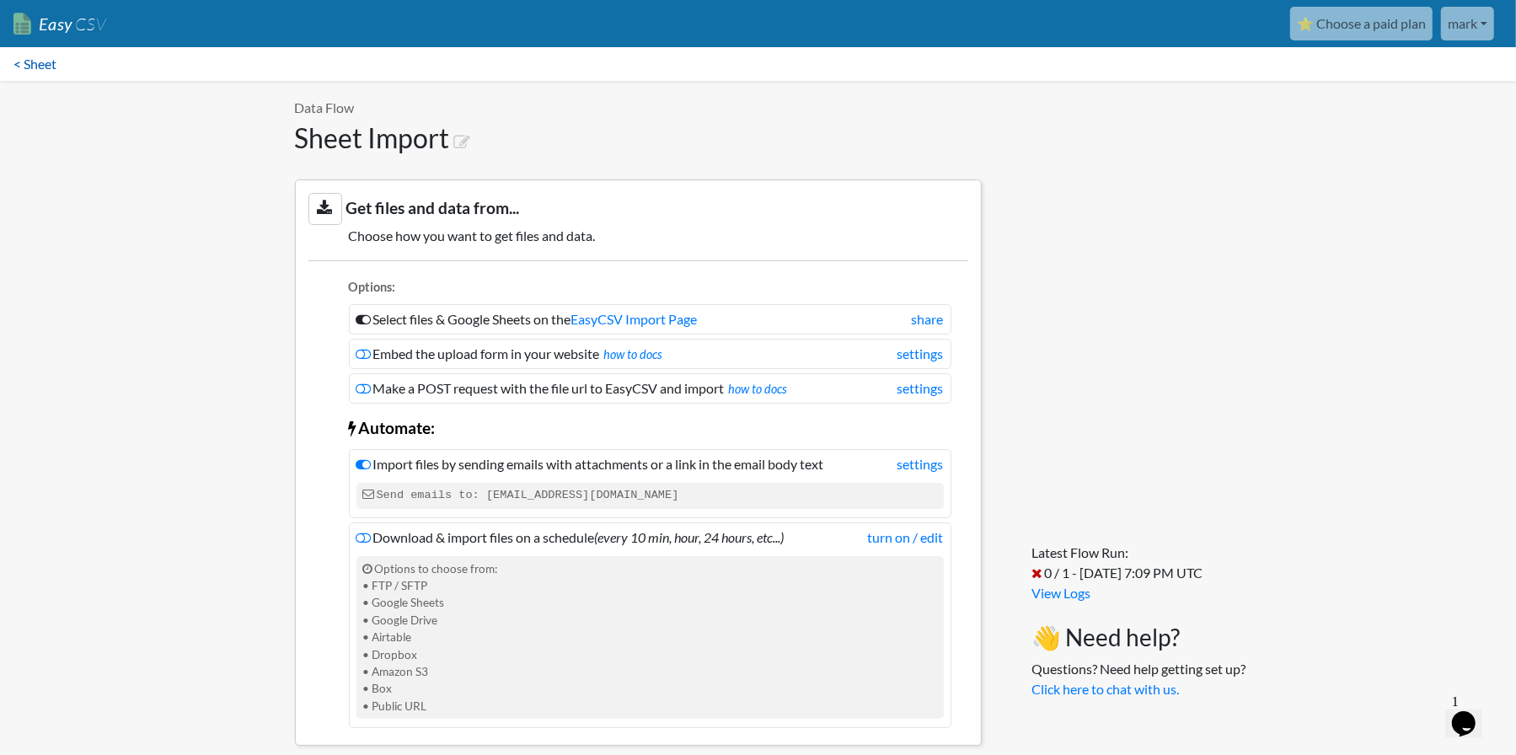
click at [29, 70] on link "< Sheet" at bounding box center [35, 64] width 70 height 34
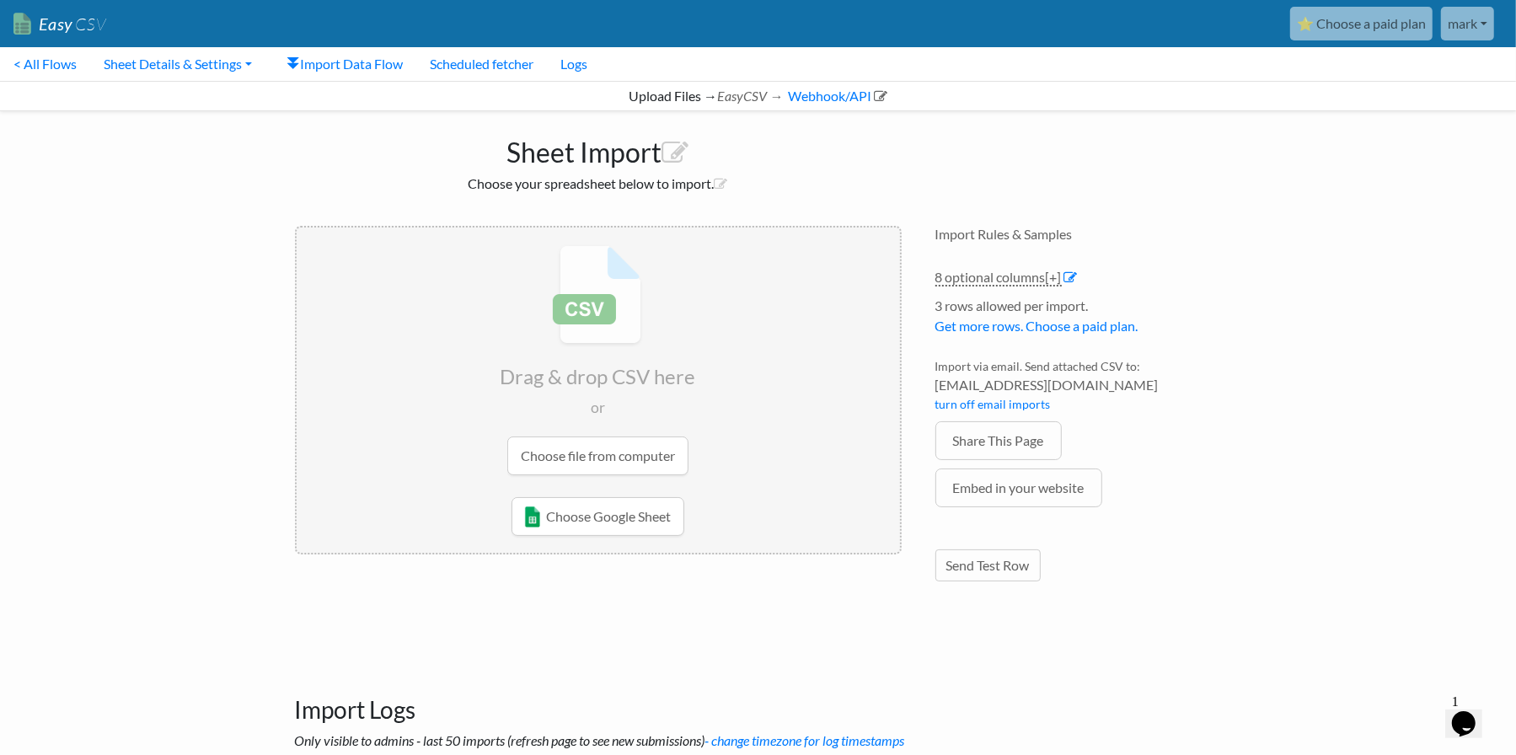
click at [618, 458] on input "file" at bounding box center [598, 359] width 603 height 265
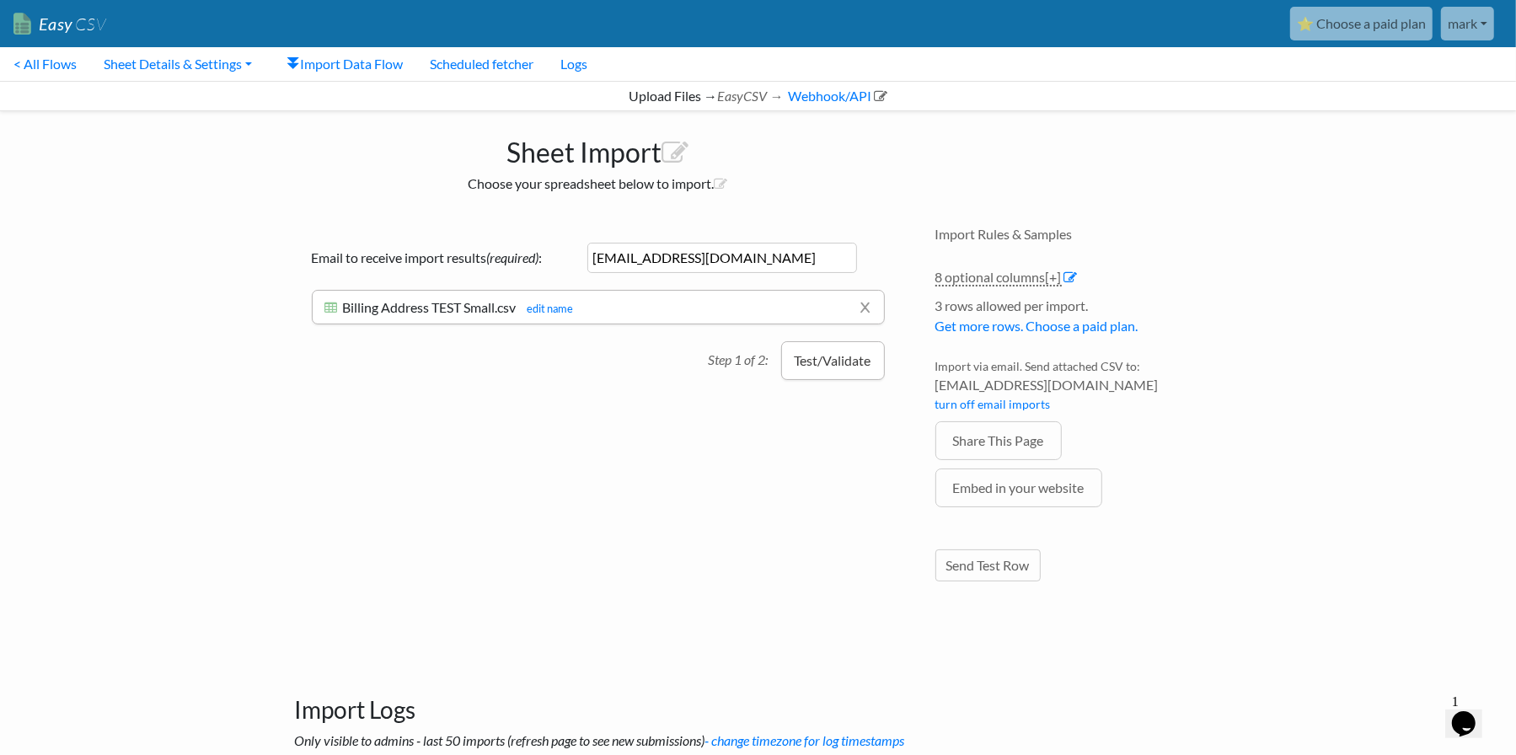
click at [805, 363] on button "Test/Validate" at bounding box center [833, 360] width 104 height 39
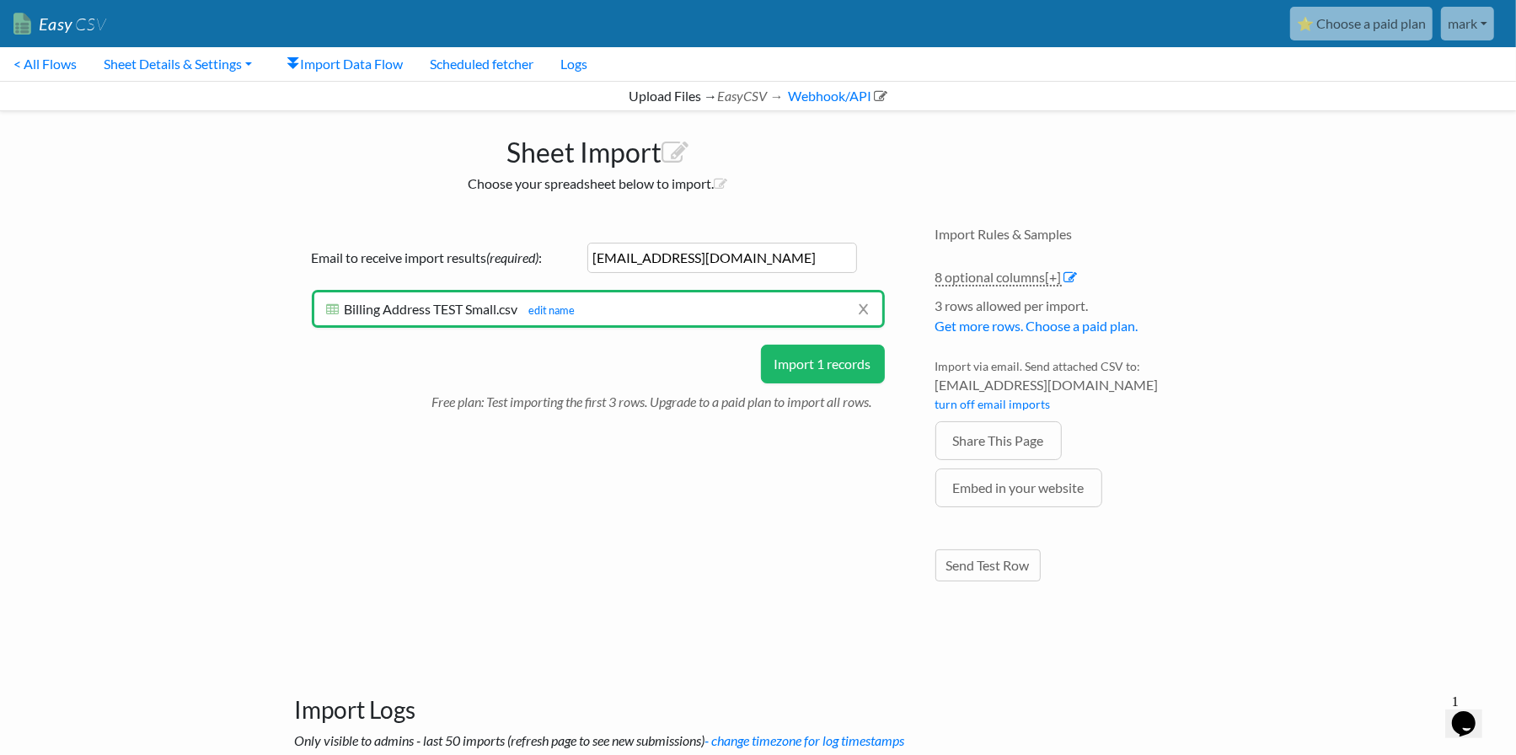
click at [830, 353] on button "Import 1 records" at bounding box center [823, 364] width 124 height 39
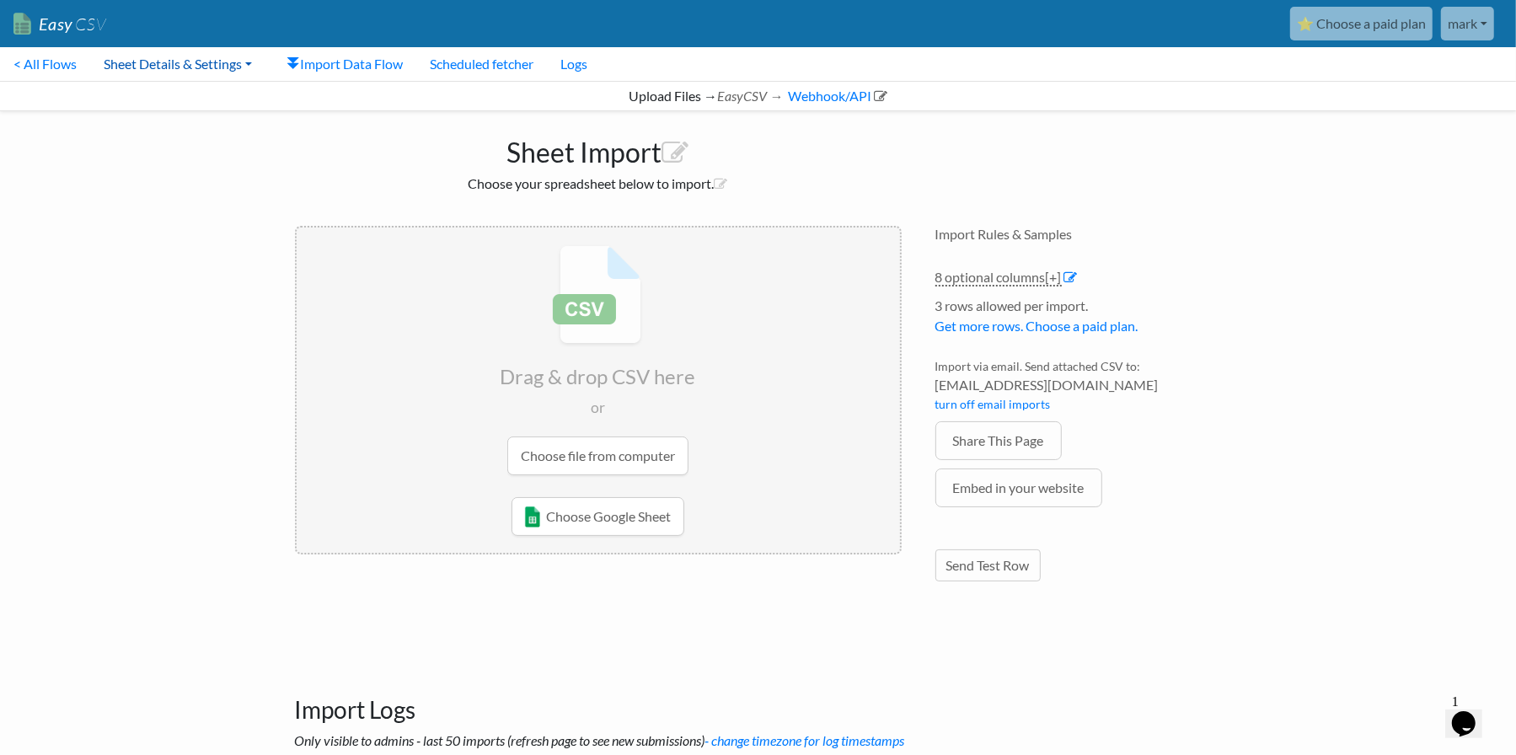
click at [178, 64] on link "Sheet Details & Settings" at bounding box center [177, 64] width 175 height 34
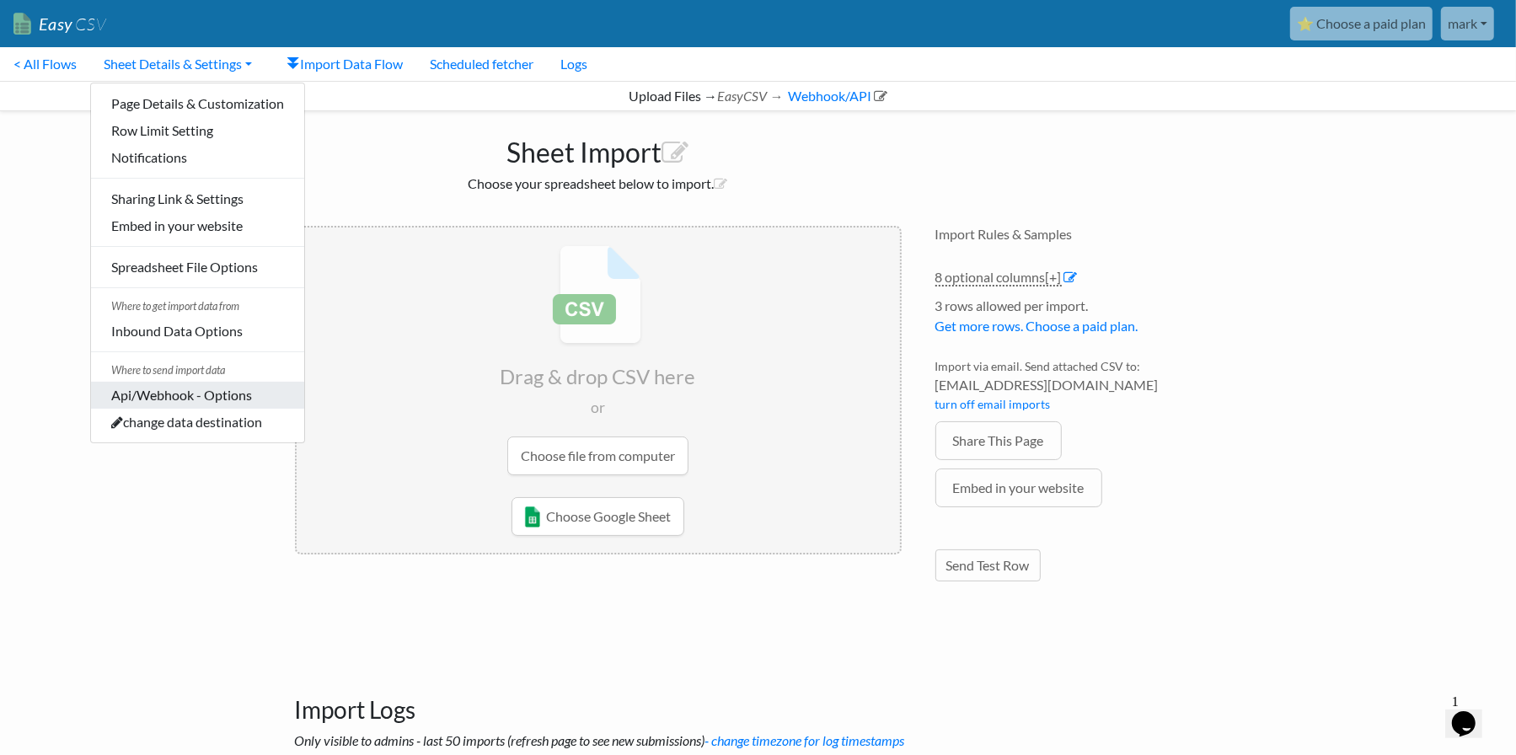
click at [211, 393] on link "Api/Webhook - Options" at bounding box center [197, 395] width 213 height 27
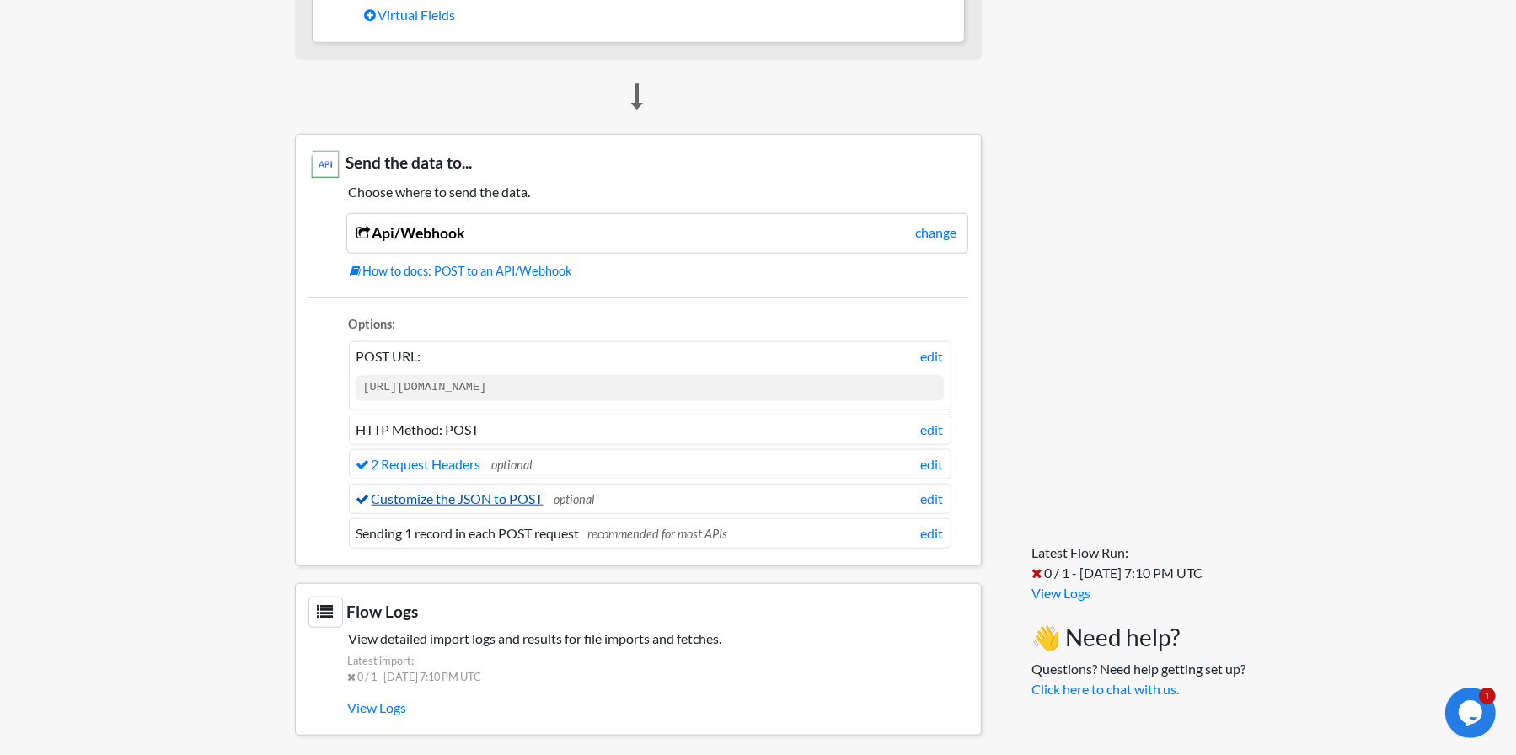
click at [500, 492] on link "Customize the JSON to POST" at bounding box center [449, 498] width 187 height 16
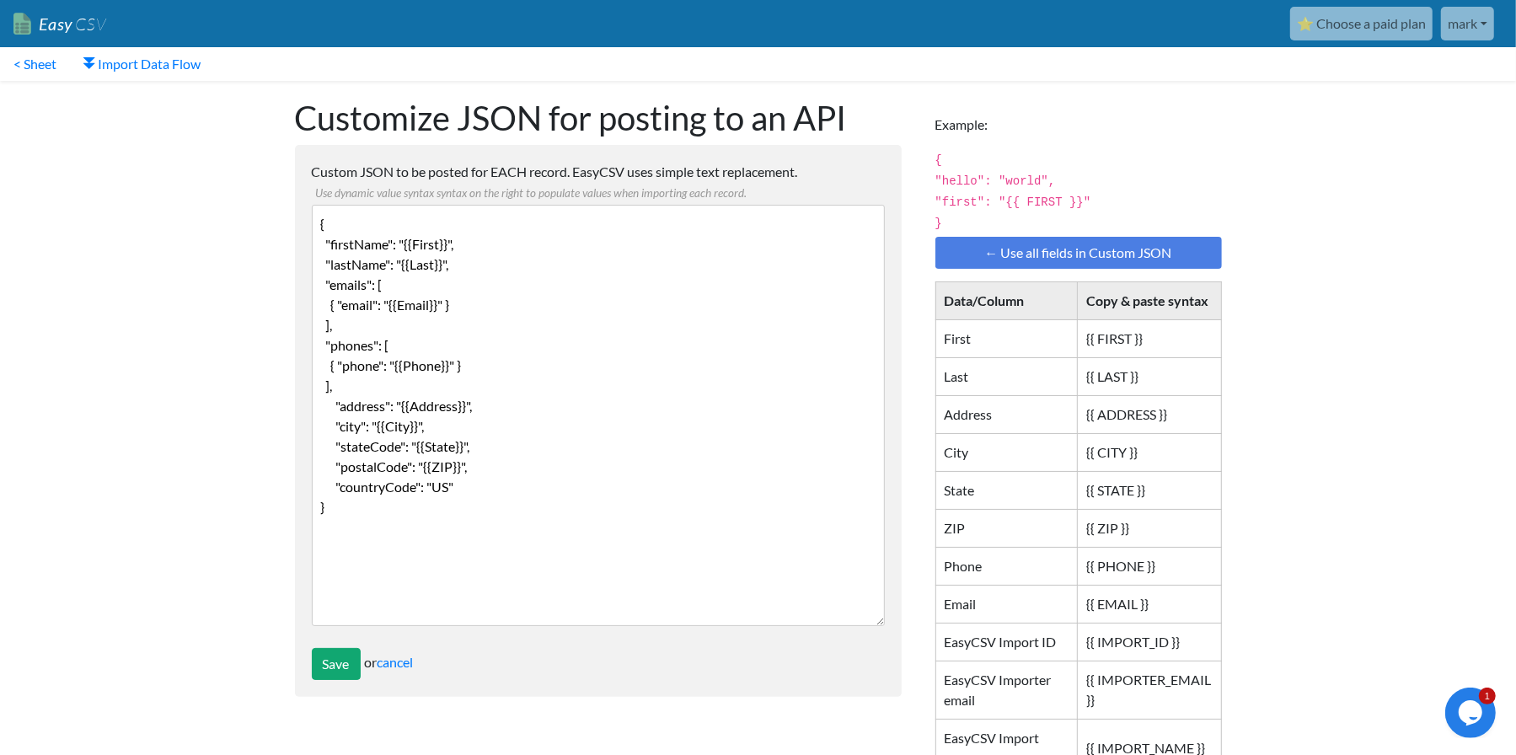
click at [423, 249] on textarea "{ "firstName": "{{First}}", "lastName": "{{Last}}", "emails": [ { "email": "{{E…" at bounding box center [598, 415] width 573 height 421
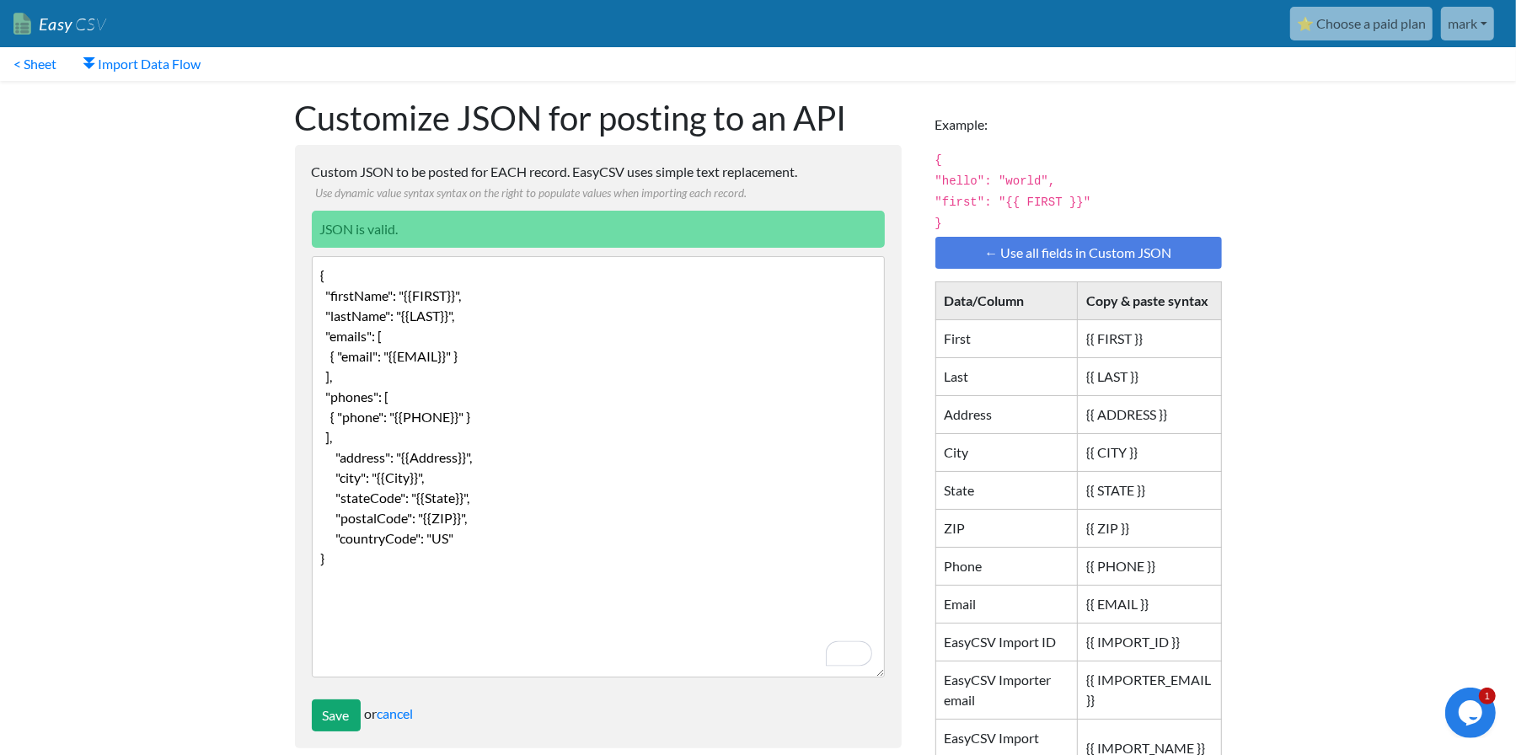
drag, startPoint x: 421, startPoint y: 460, endPoint x: 447, endPoint y: 454, distance: 26.8
click at [423, 460] on textarea "{ "firstName": "{{First}}", "lastName": "{{Last}}", "emails": [ { "email": "{{E…" at bounding box center [598, 466] width 573 height 421
type textarea "{ "firstName": "{{FIRST}}", "lastName": "{{LAST}}", "emails": [ { "email": "{{E…"
click at [349, 722] on input "Save" at bounding box center [336, 715] width 49 height 32
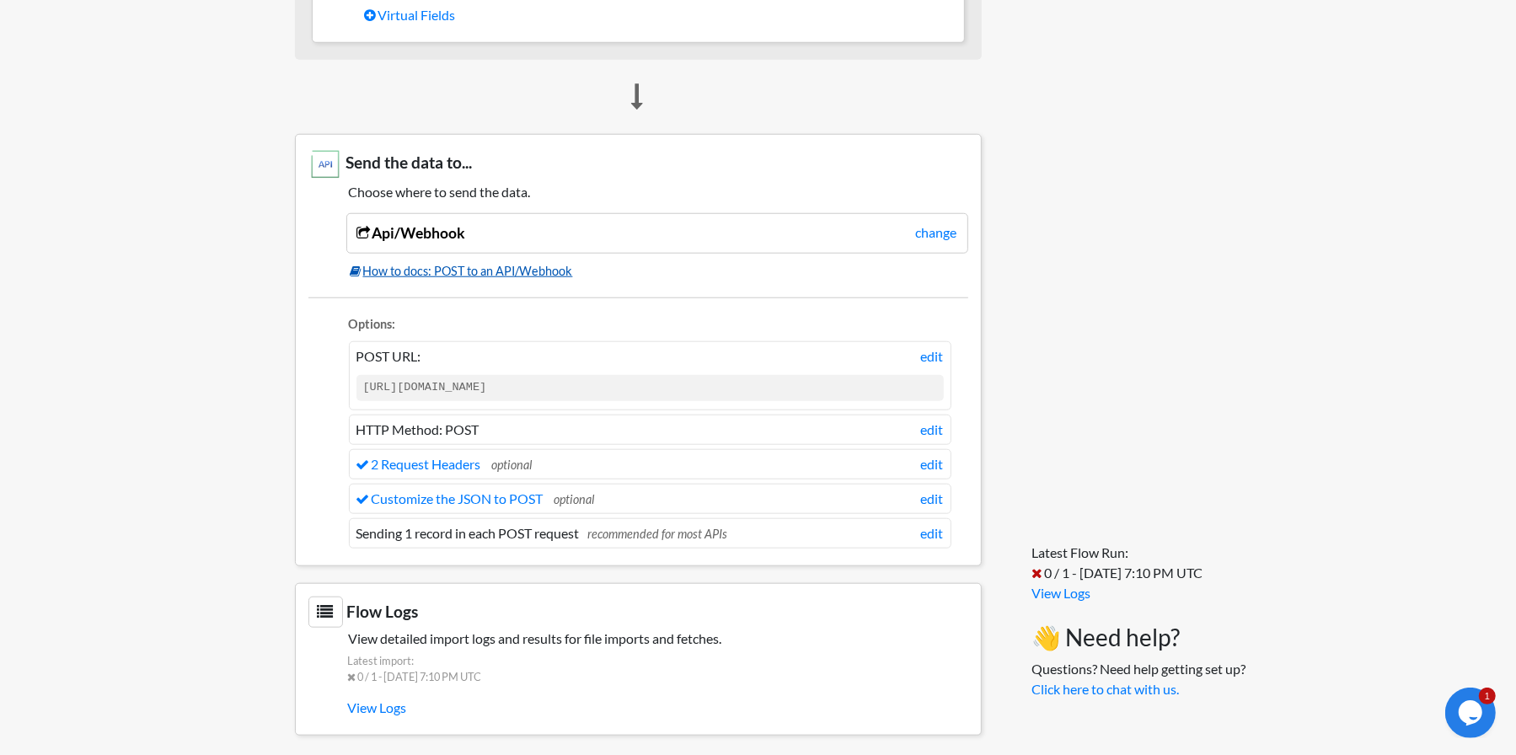
click at [516, 267] on link "How to docs: POST to an API/Webhook" at bounding box center [659, 271] width 618 height 19
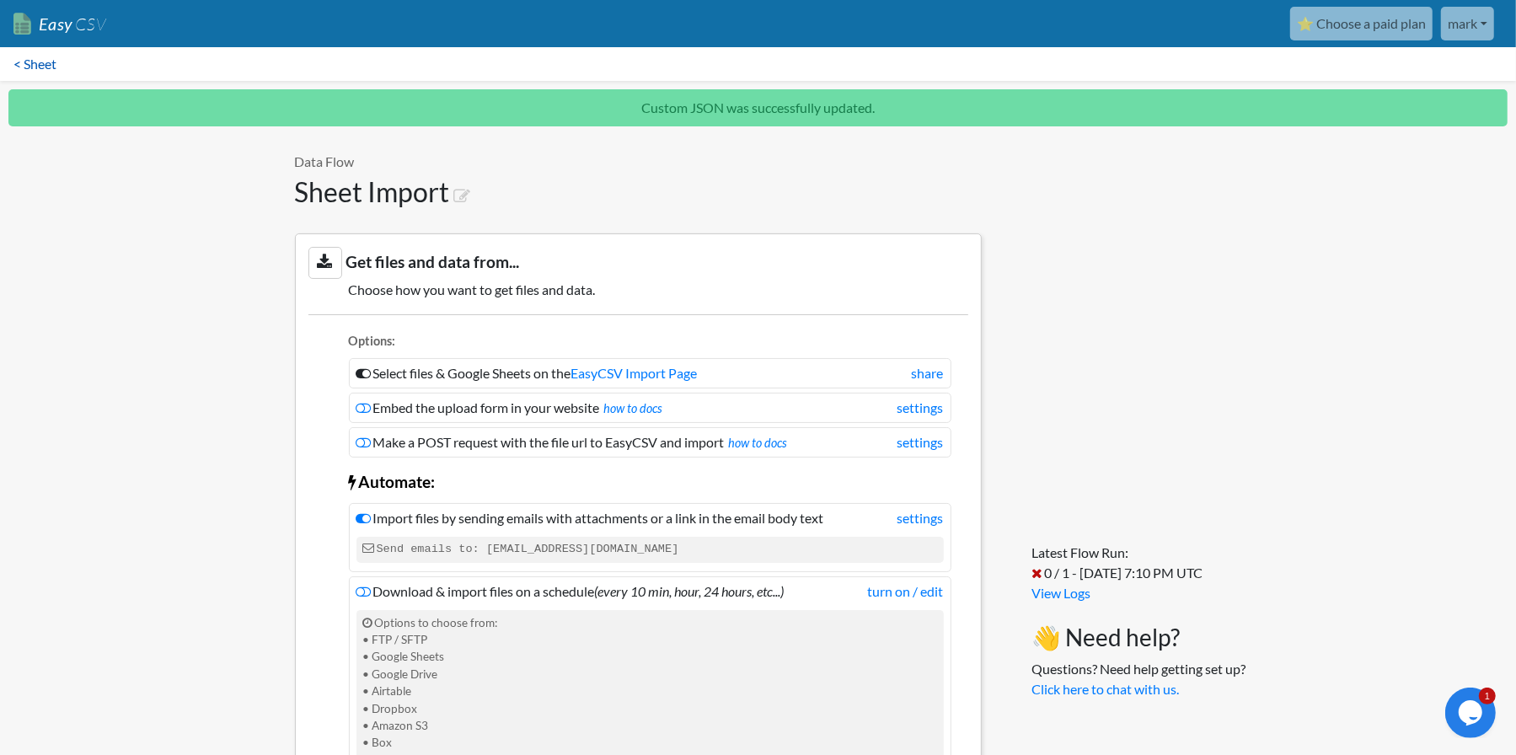
click at [45, 62] on link "< Sheet" at bounding box center [35, 64] width 70 height 34
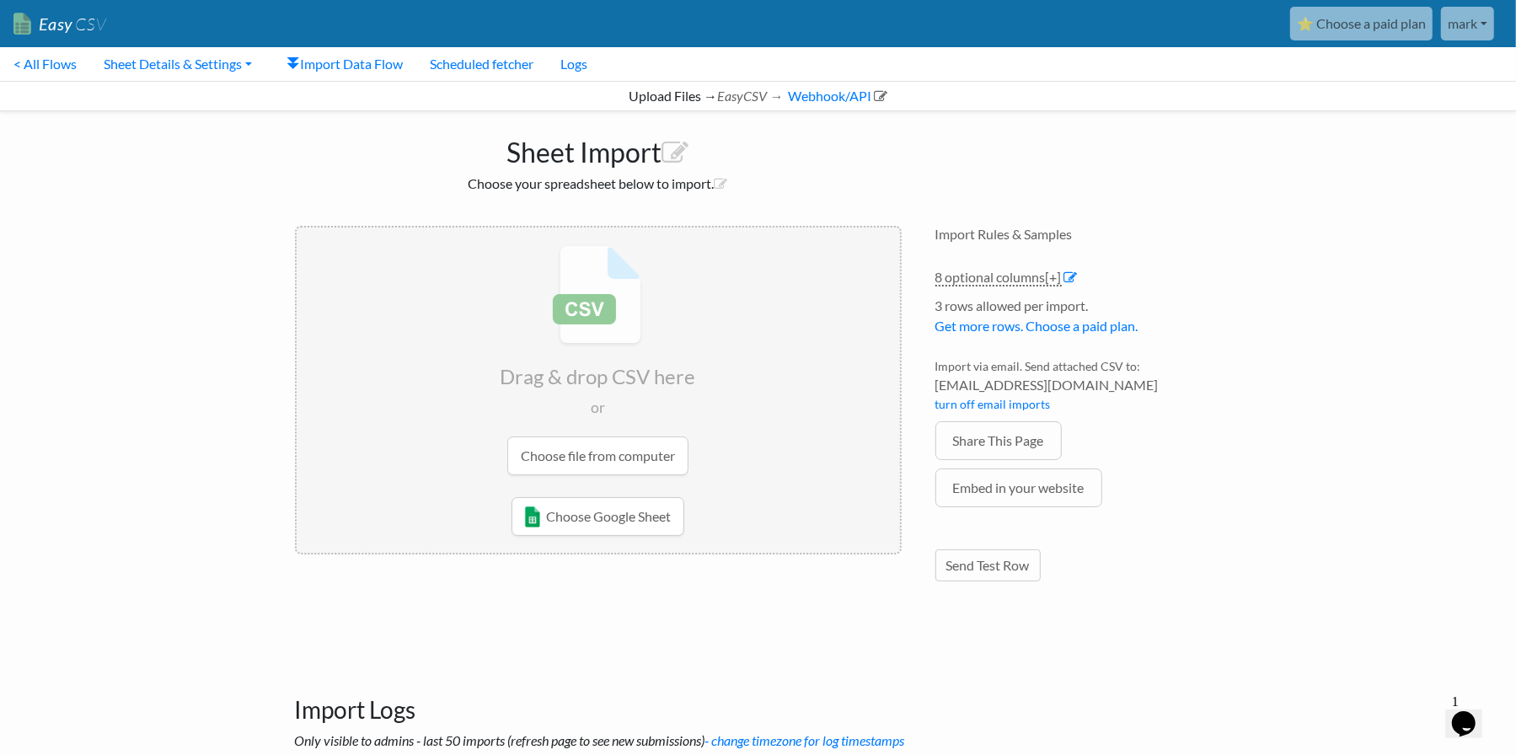
click at [617, 460] on input "file" at bounding box center [598, 359] width 603 height 265
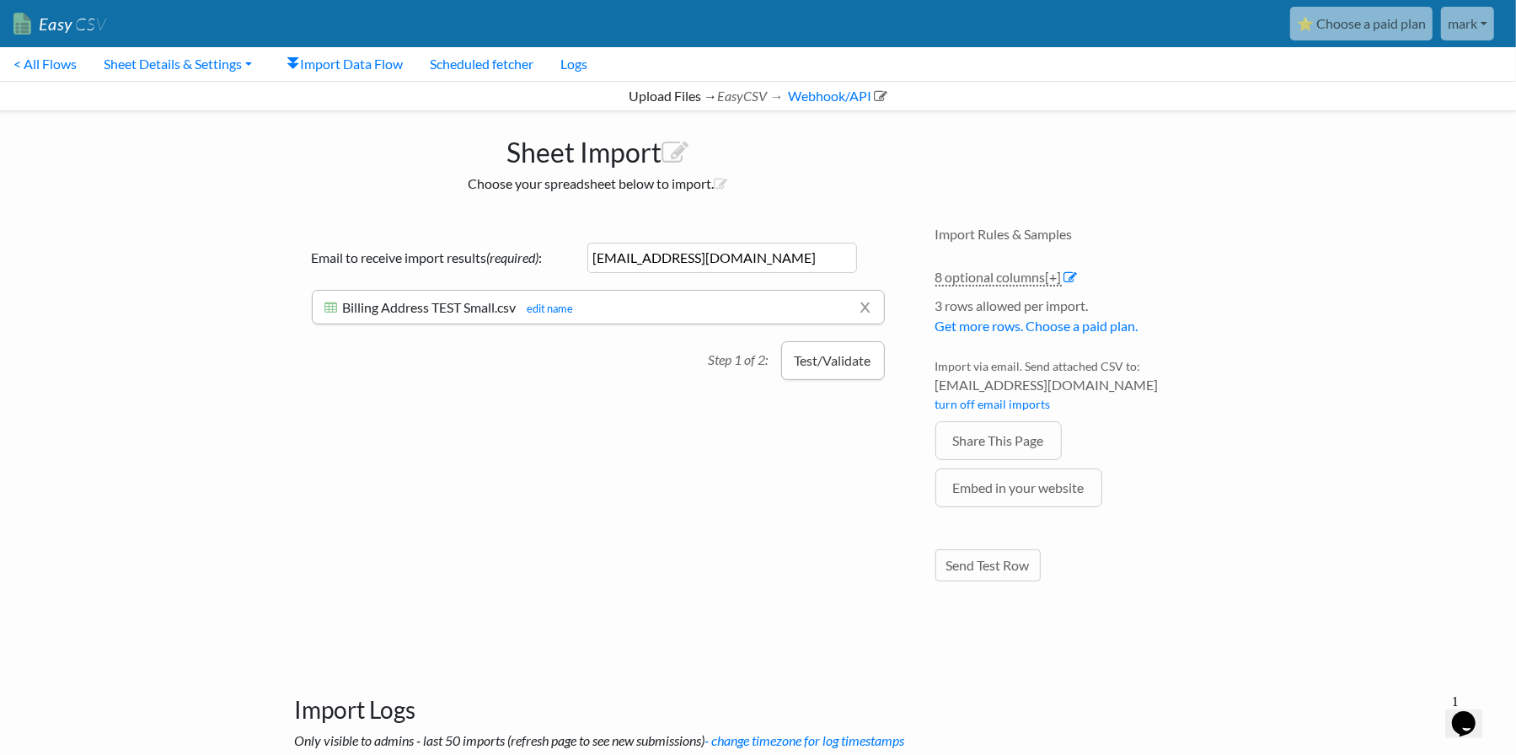
click at [873, 366] on button "Test/Validate" at bounding box center [833, 360] width 104 height 39
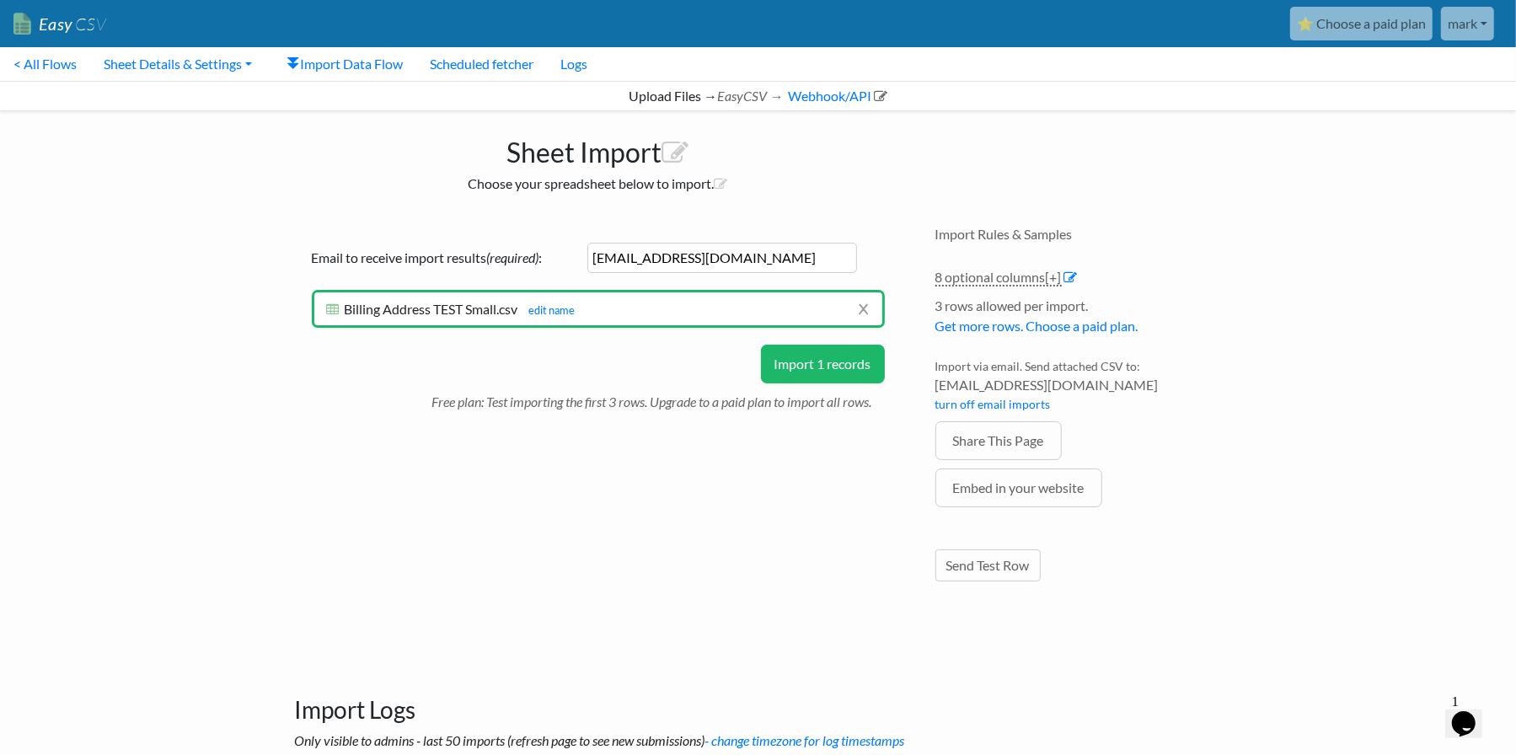
click at [804, 362] on button "Import 1 records" at bounding box center [823, 364] width 124 height 39
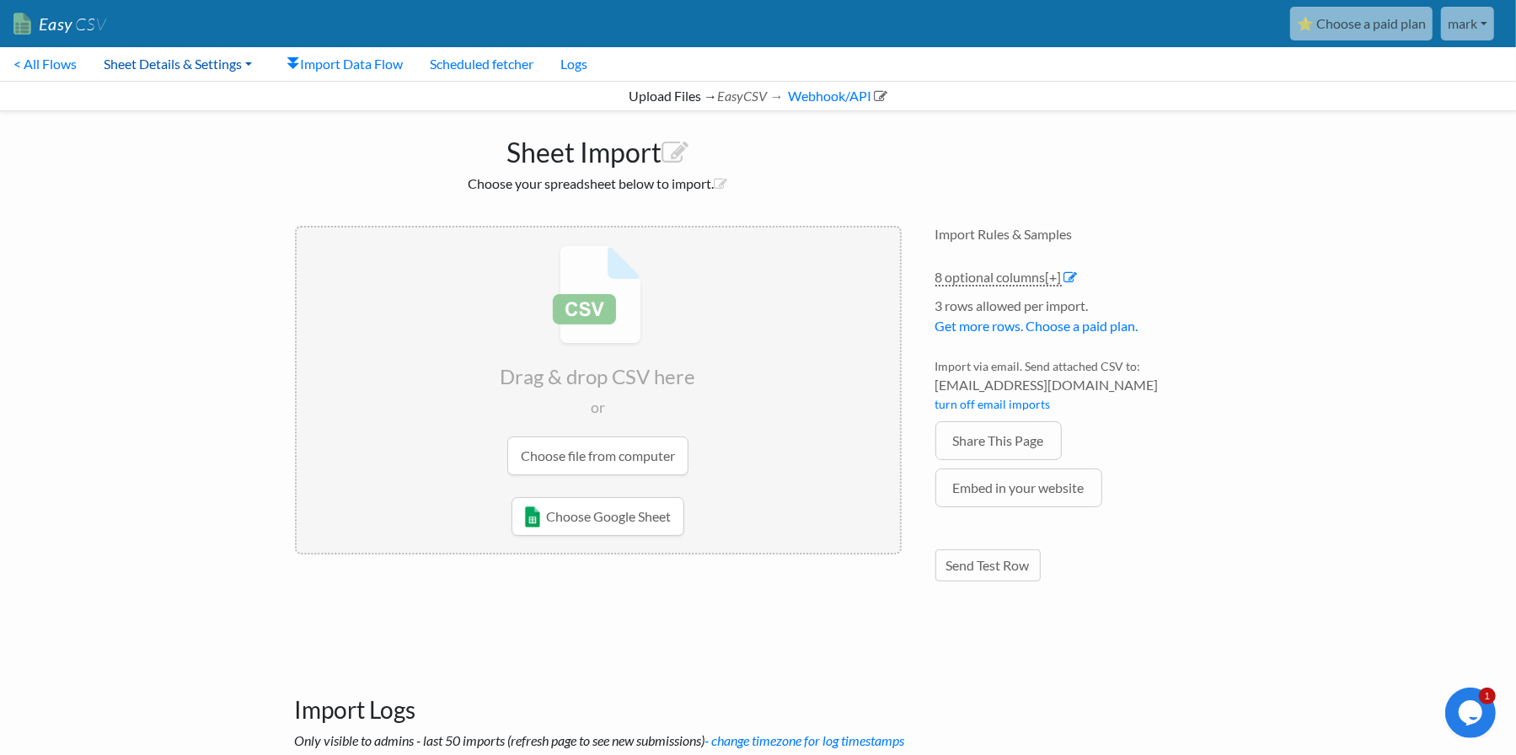
click at [194, 62] on link "Sheet Details & Settings" at bounding box center [177, 64] width 175 height 34
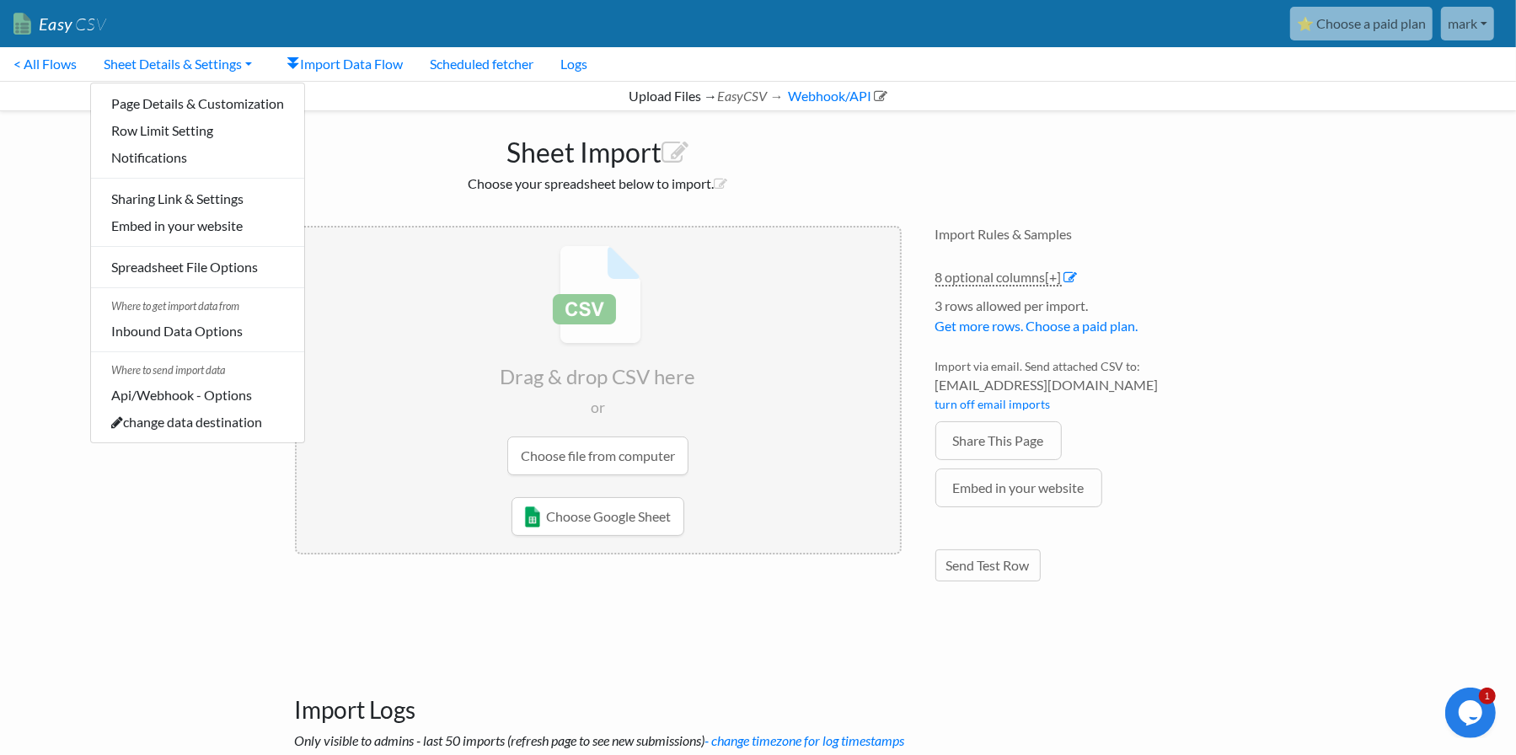
drag, startPoint x: 1164, startPoint y: 535, endPoint x: 1179, endPoint y: 535, distance: 15.2
click at [1167, 535] on li at bounding box center [1078, 536] width 286 height 8
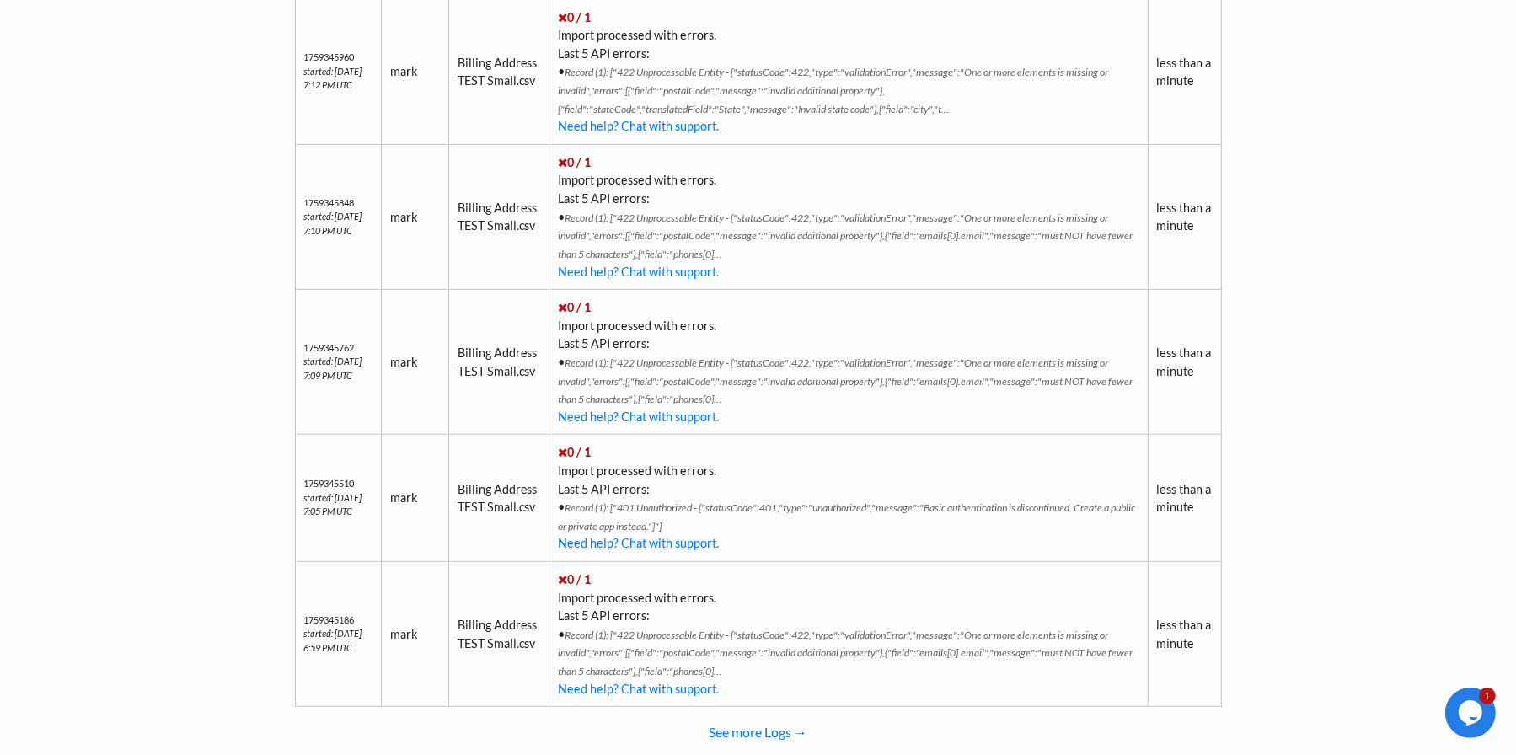
scroll to position [862, 0]
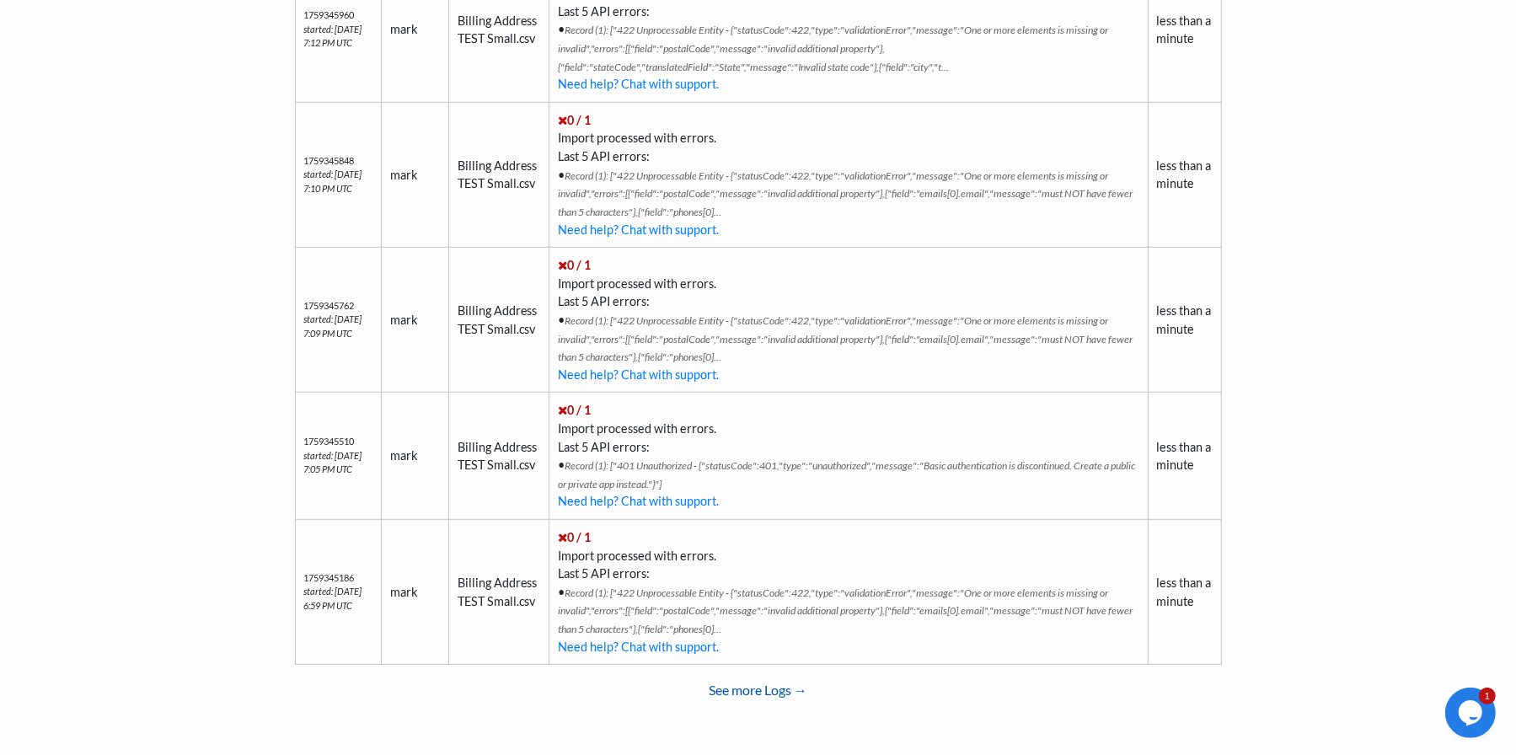
click at [770, 691] on link "See more Logs →" at bounding box center [758, 690] width 927 height 34
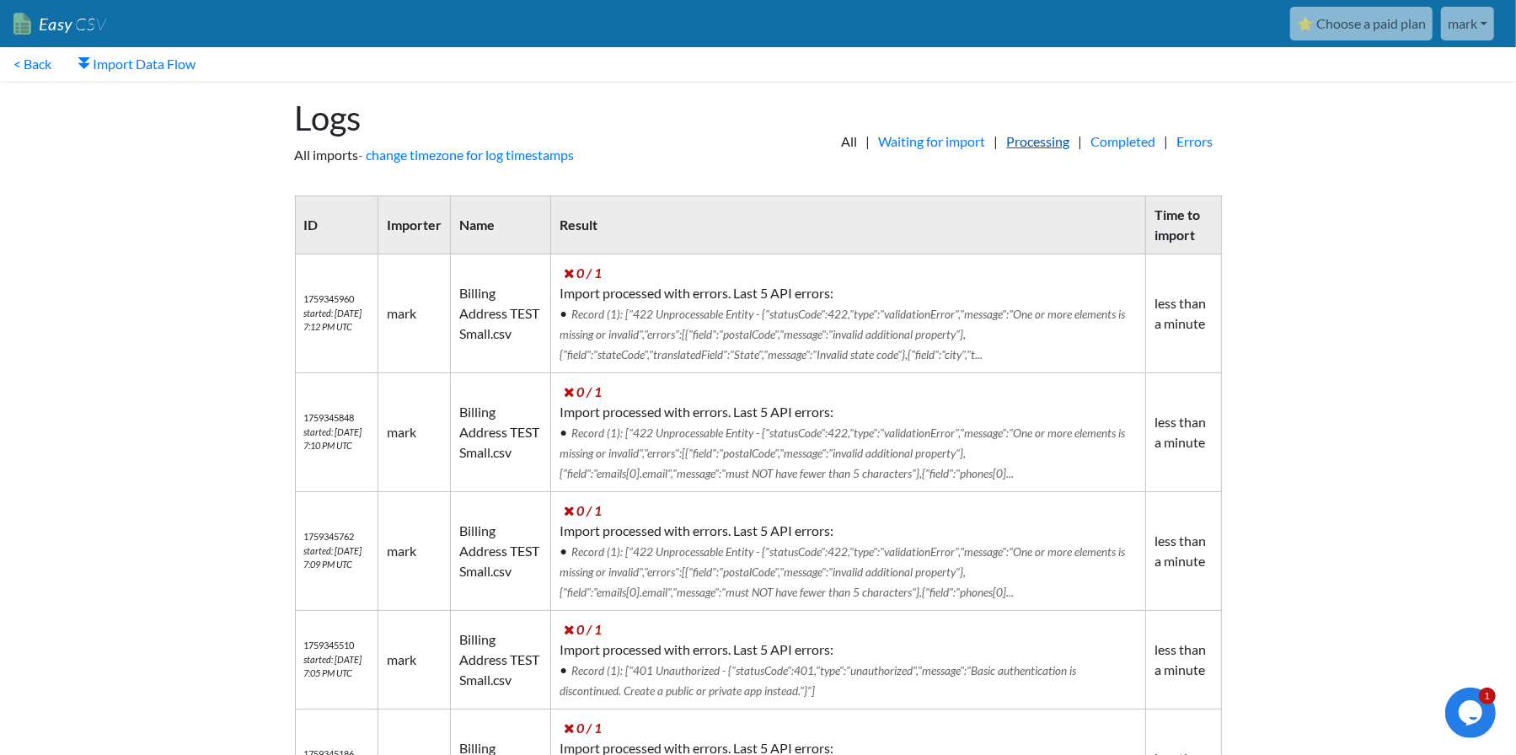
click at [1034, 142] on link "Processing" at bounding box center [1038, 141] width 80 height 20
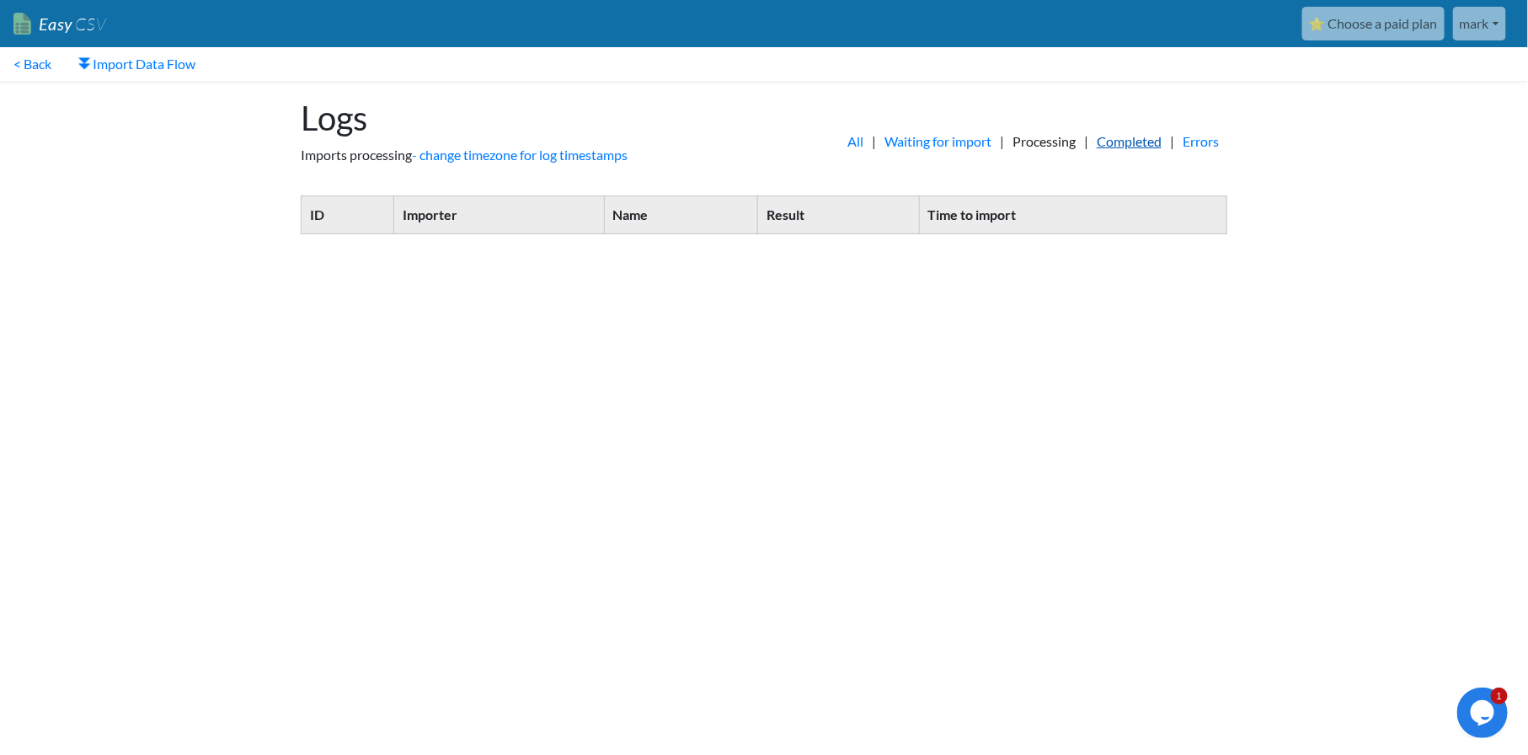
click at [1134, 146] on link "Completed" at bounding box center [1129, 141] width 82 height 20
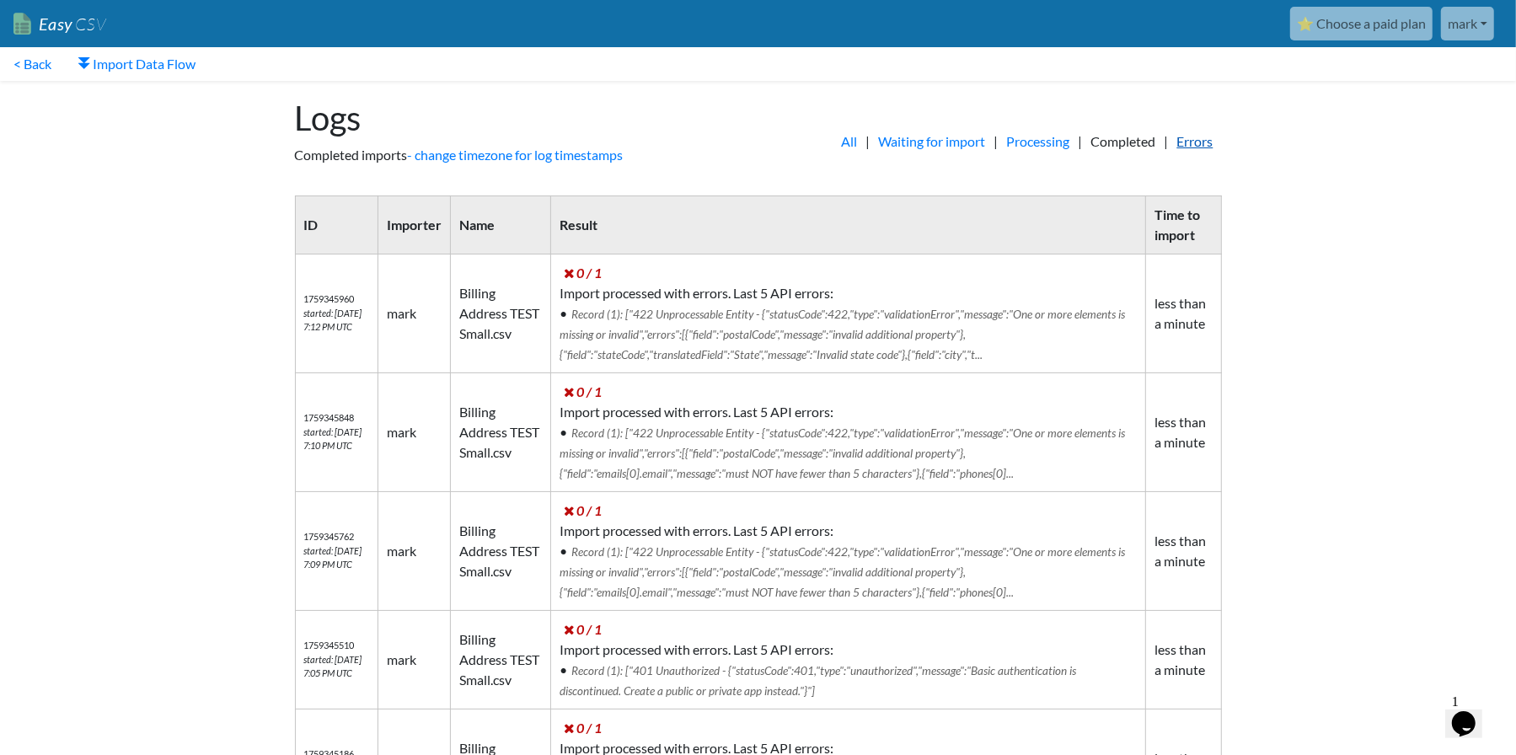
click at [1179, 144] on link "Errors" at bounding box center [1195, 141] width 53 height 20
click at [147, 67] on link "Import Data Flow" at bounding box center [137, 64] width 144 height 34
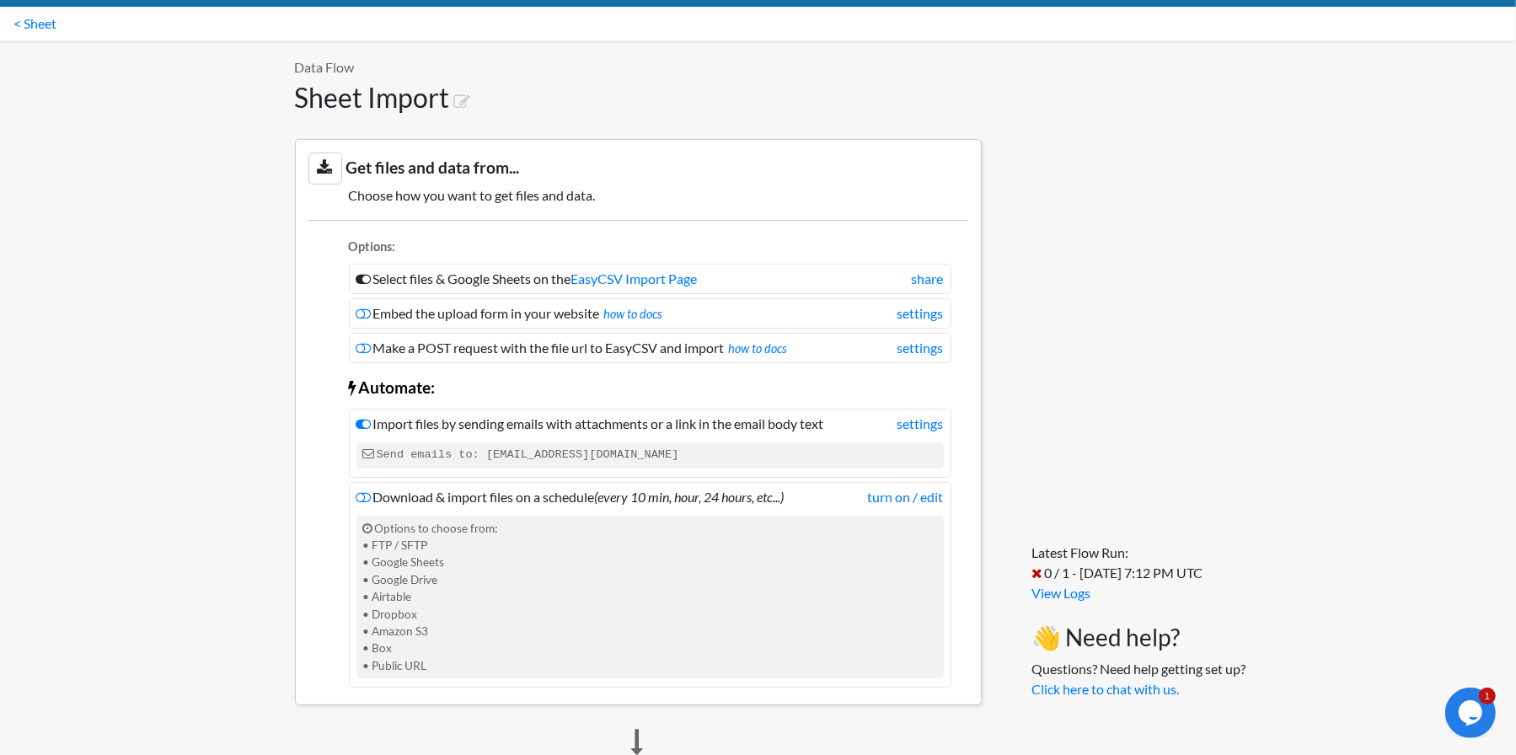
scroll to position [337, 0]
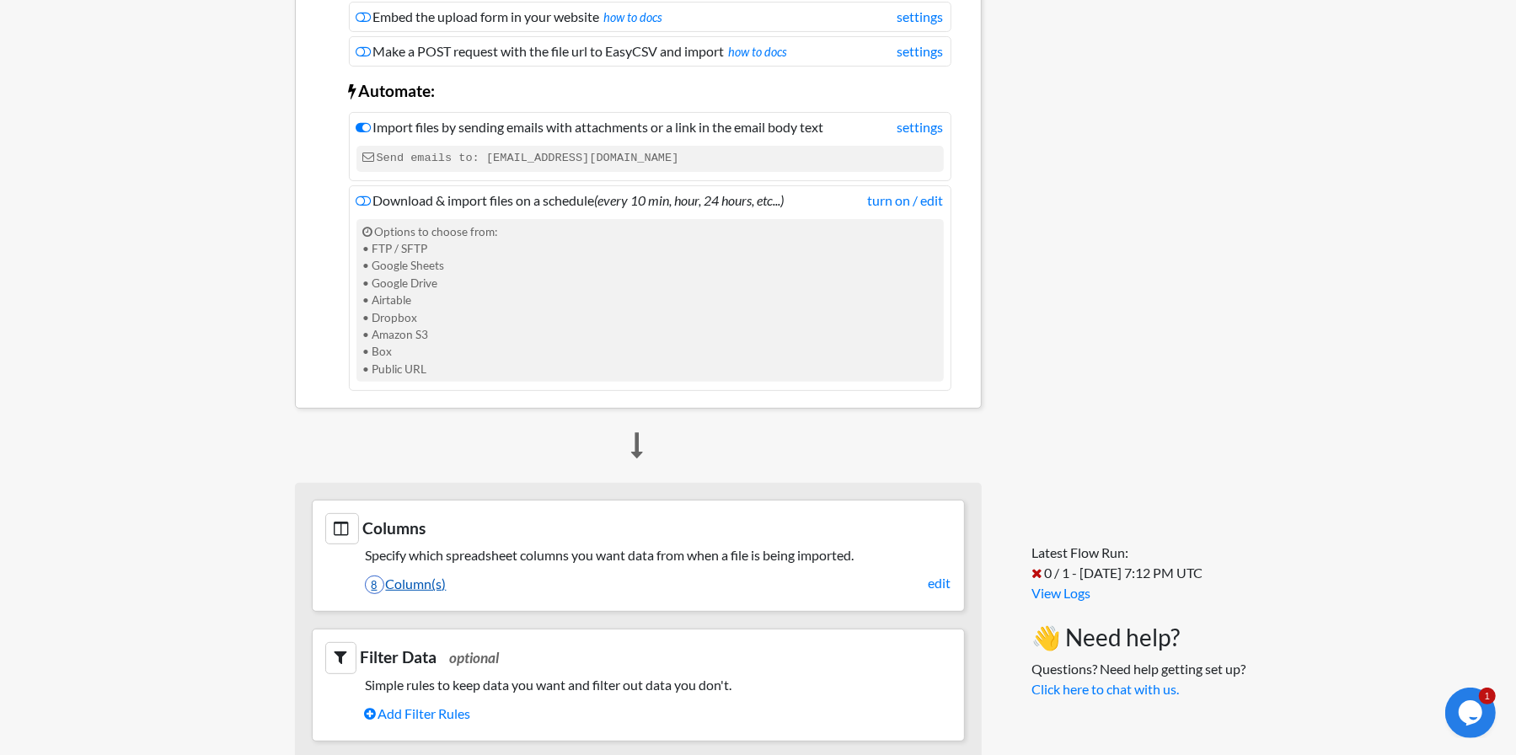
click at [404, 580] on link "8 Column(s)" at bounding box center [658, 584] width 586 height 29
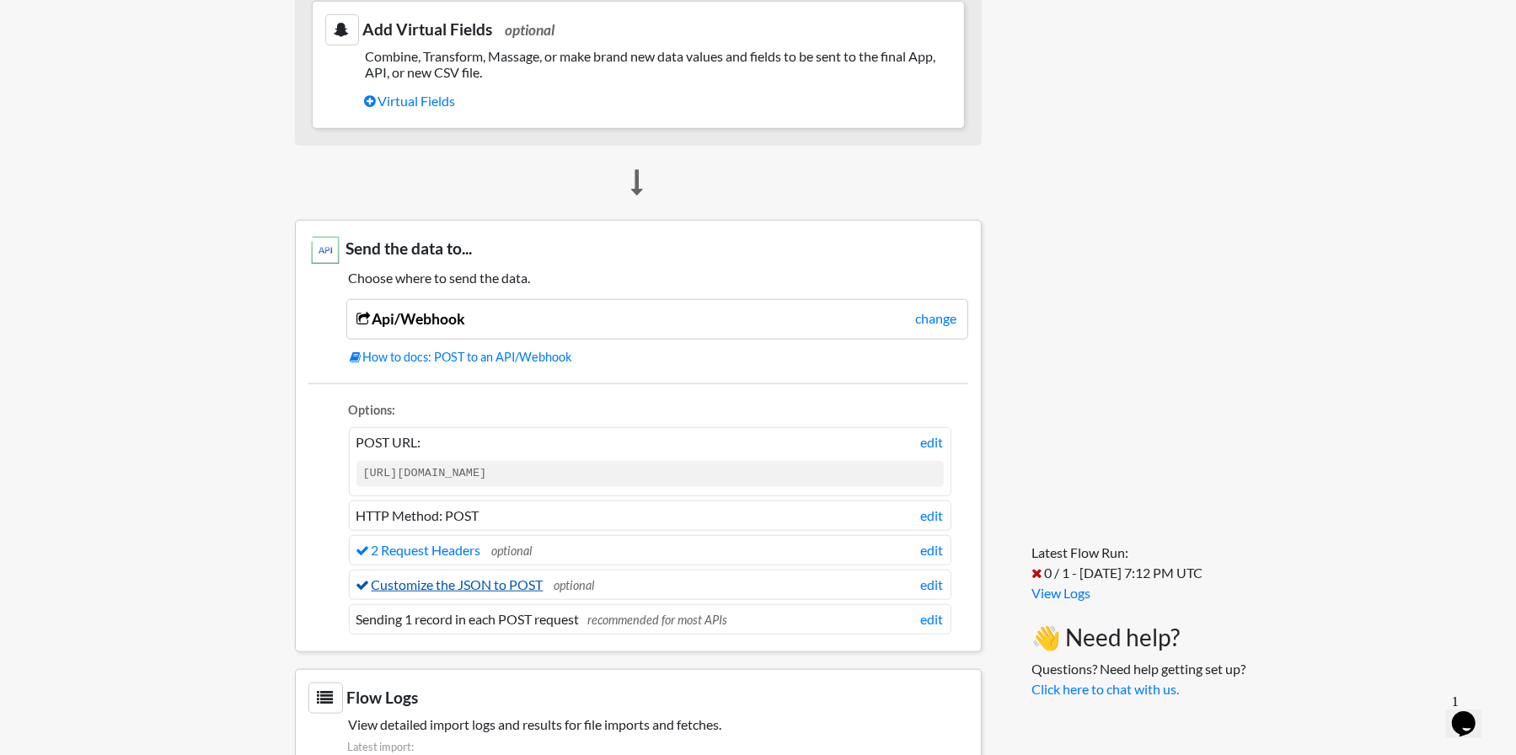
scroll to position [1095, 0]
click at [488, 577] on link "Customize the JSON to POST" at bounding box center [449, 583] width 187 height 16
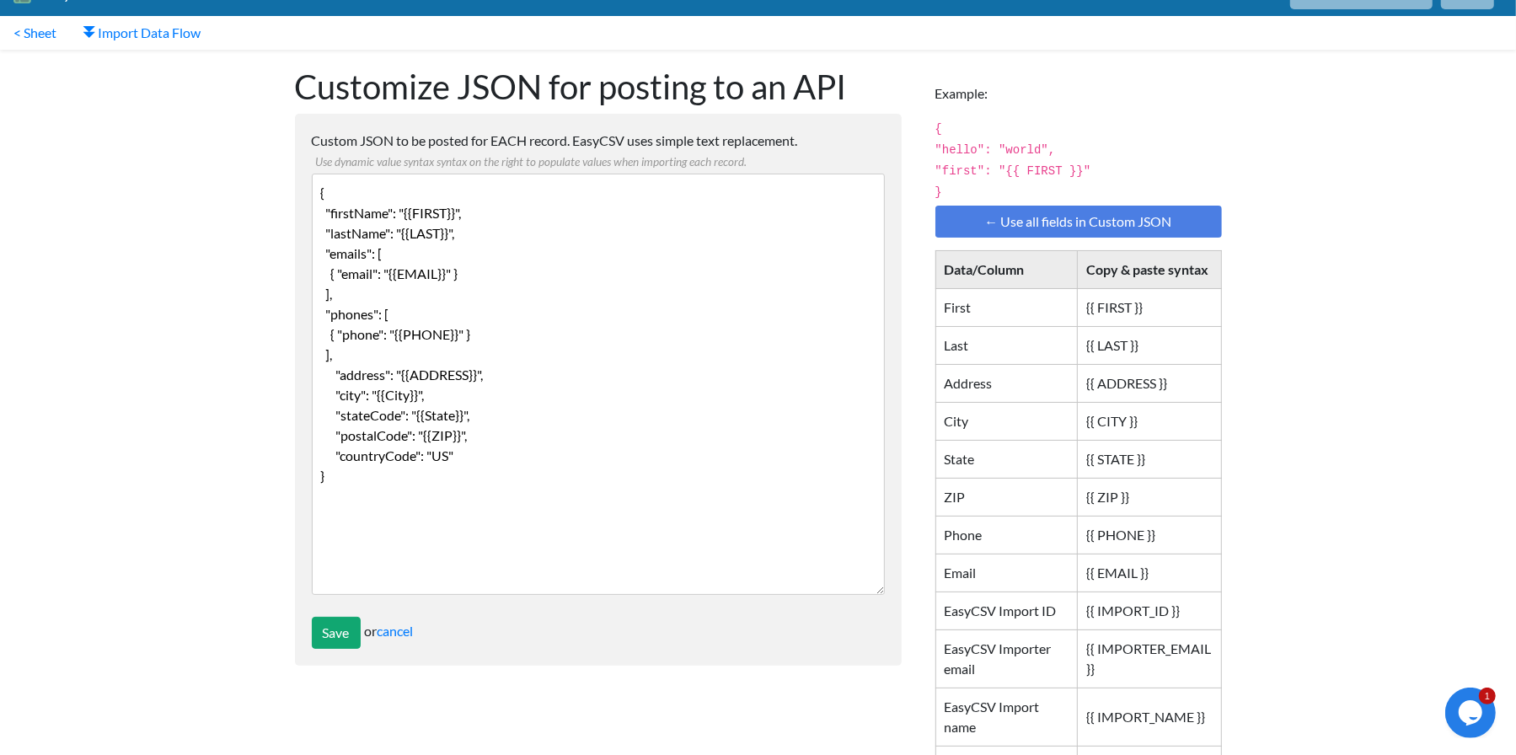
scroll to position [34, 0]
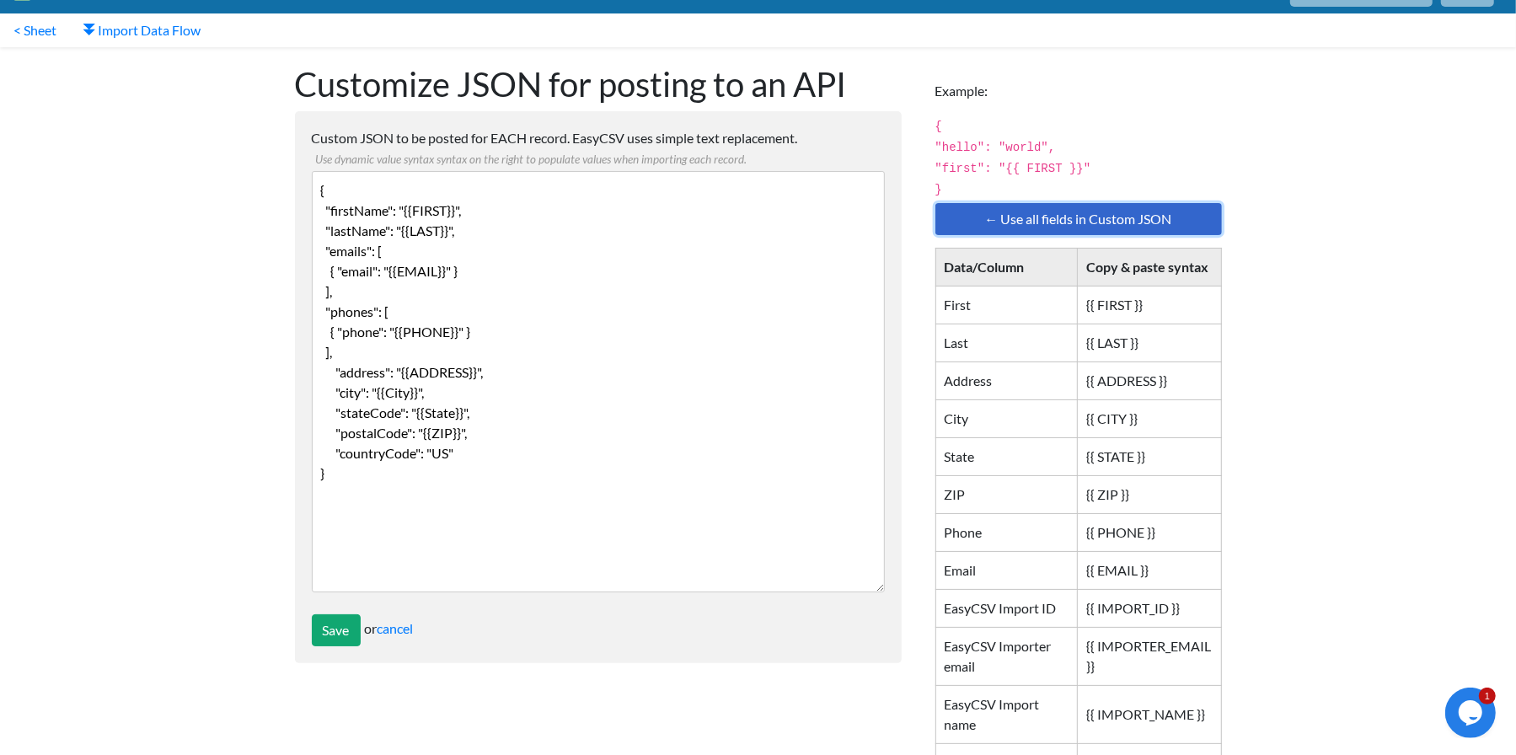
click at [1082, 206] on link "← Use all fields in Custom JSON" at bounding box center [1078, 219] width 286 height 32
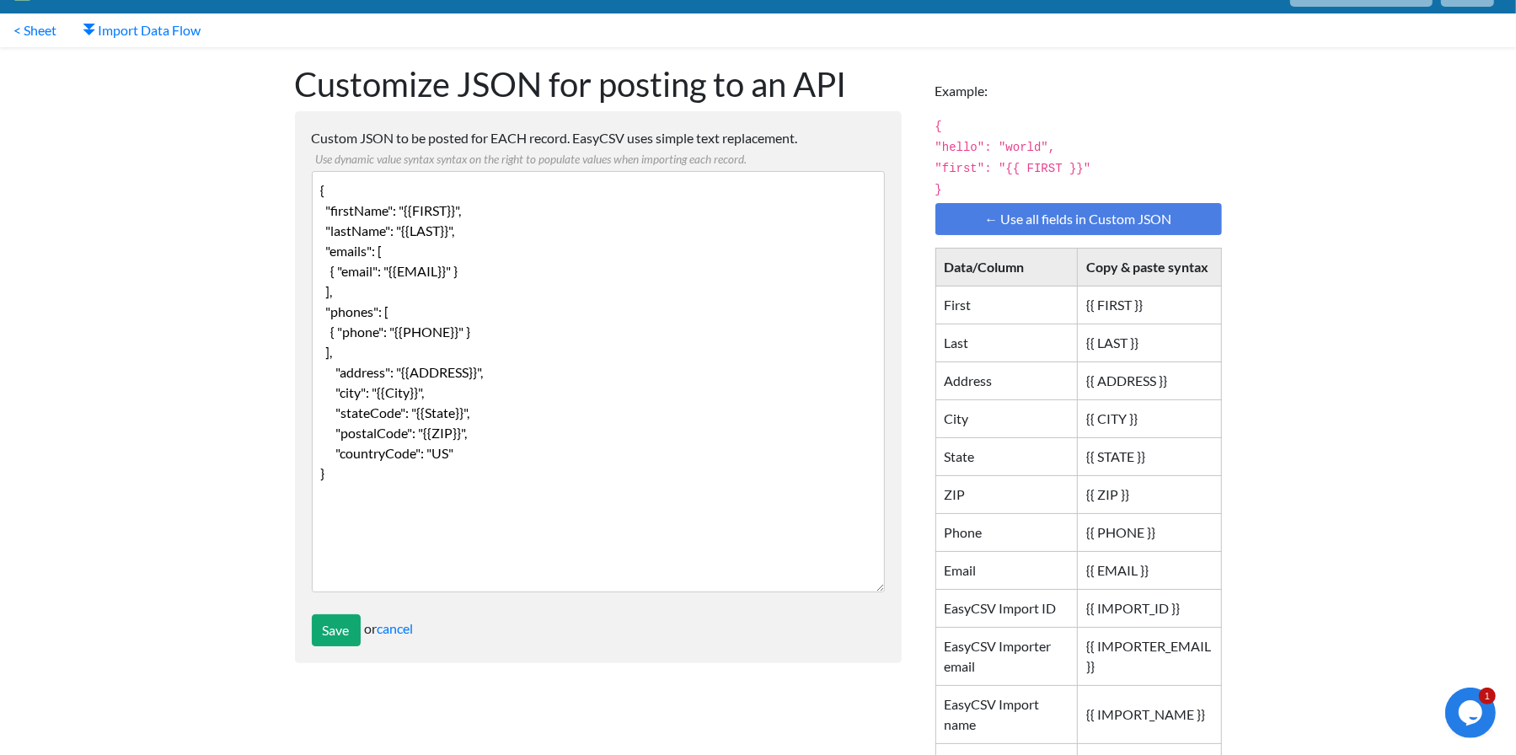
click at [516, 197] on textarea "{ "First": "{{ FIRST }}", "Last": "{{ LAST }}", "Address": "{{ ADDRESS }}", "Ci…" at bounding box center [598, 381] width 573 height 421
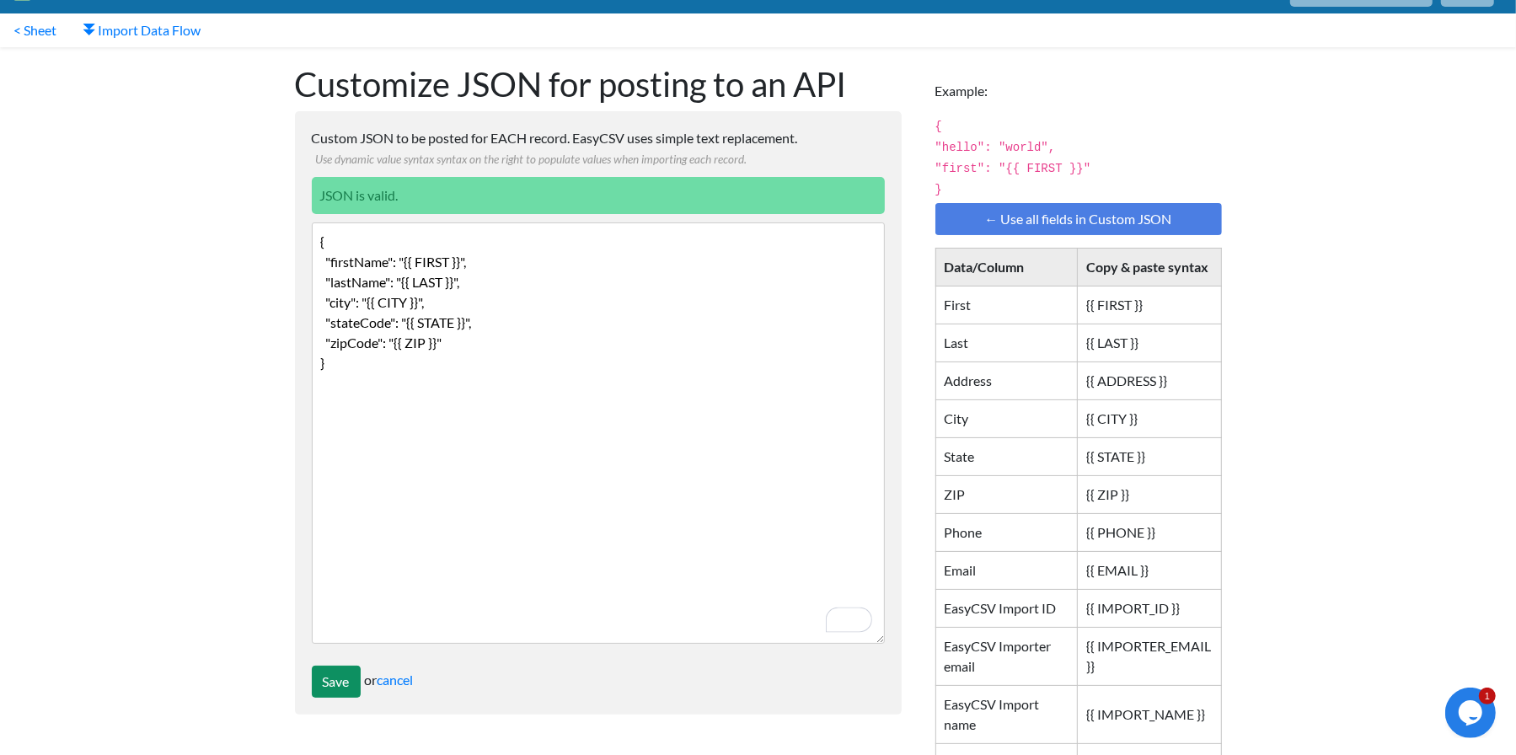
type textarea "{ "firstName": "{{ FIRST }}", "lastName": "{{ LAST }}", "city": "{{ CITY }}", "…"
click at [350, 685] on input "Save" at bounding box center [336, 682] width 49 height 32
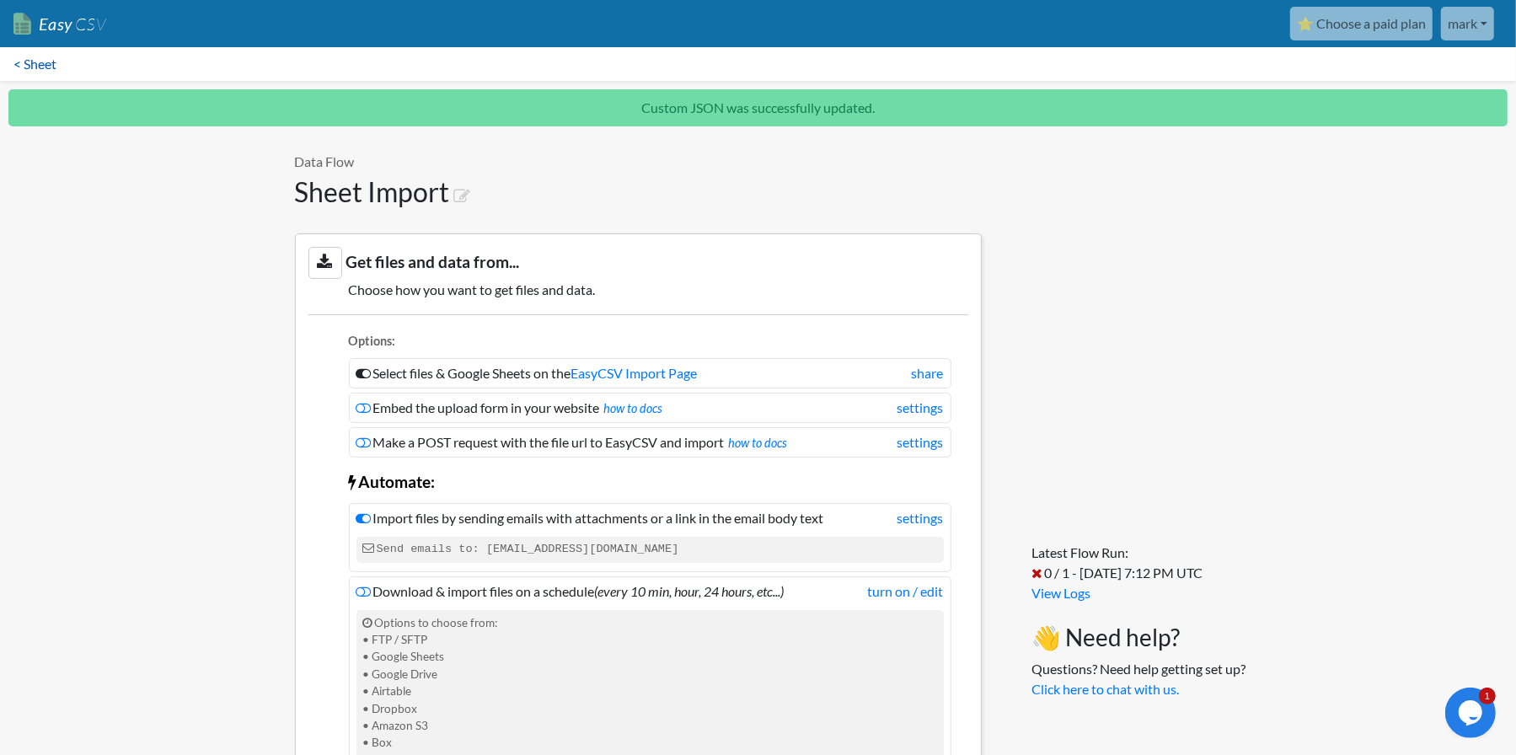
drag, startPoint x: 27, startPoint y: 59, endPoint x: 36, endPoint y: 56, distance: 9.6
click at [26, 60] on link "< Sheet" at bounding box center [35, 64] width 70 height 34
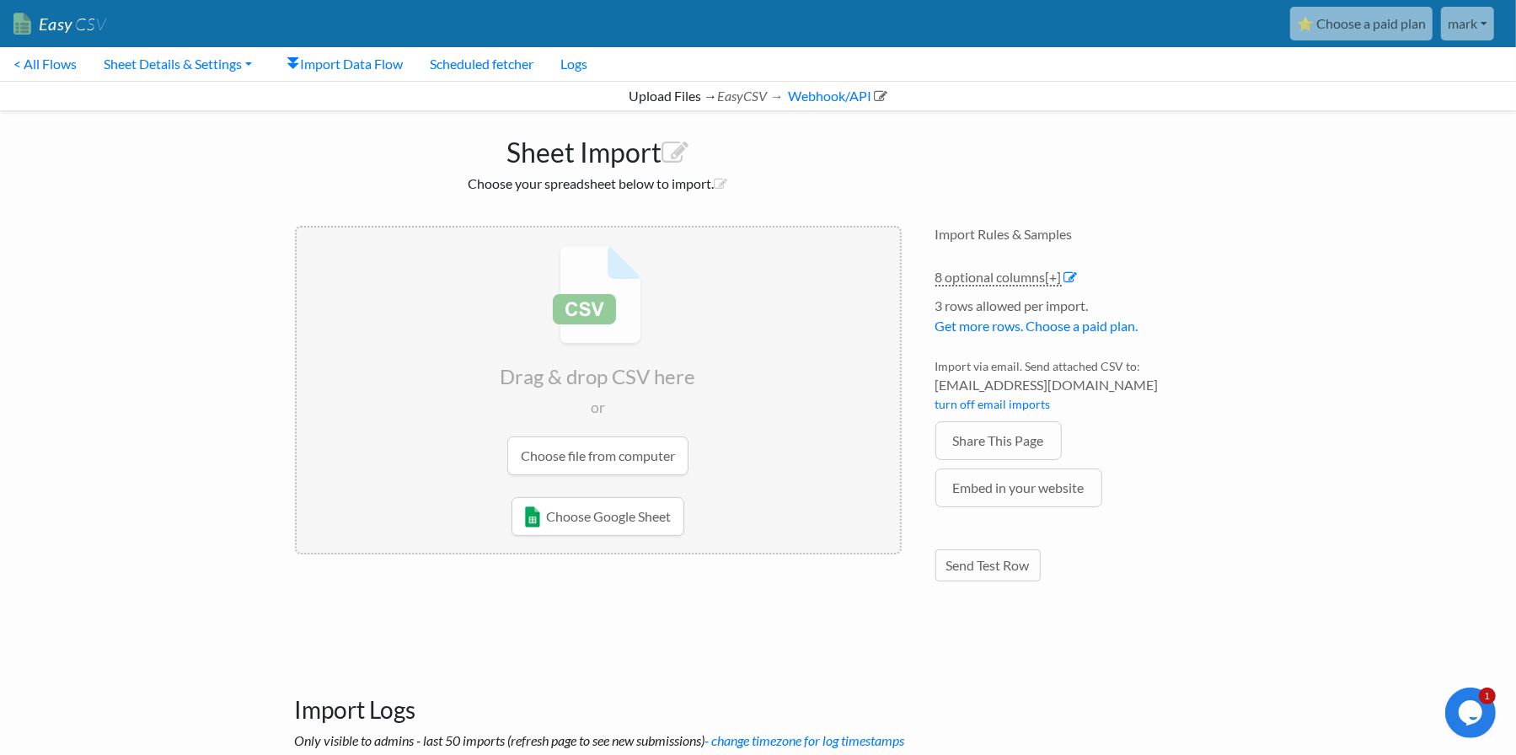
click at [598, 456] on input "file" at bounding box center [598, 359] width 603 height 265
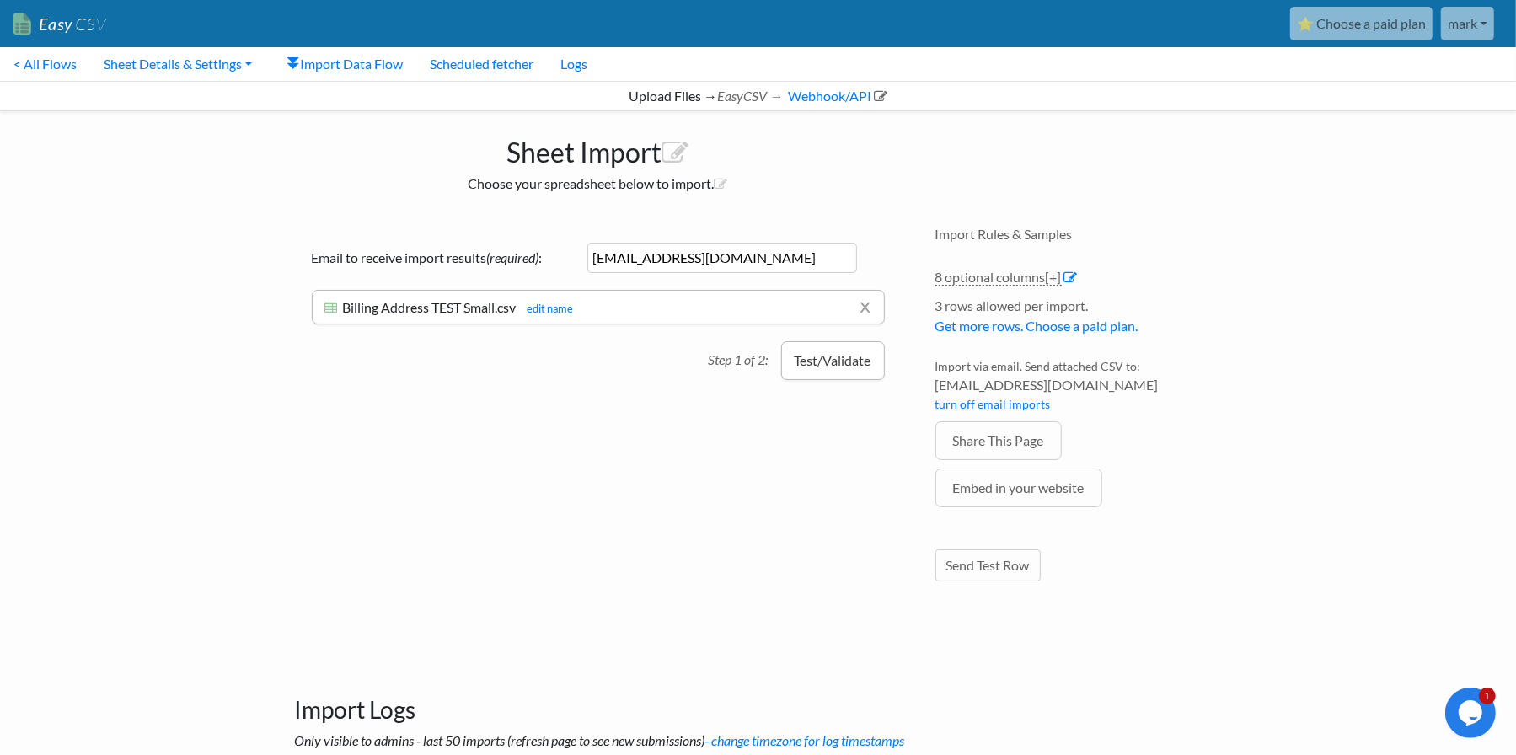
click at [803, 363] on button "Test/Validate" at bounding box center [833, 360] width 104 height 39
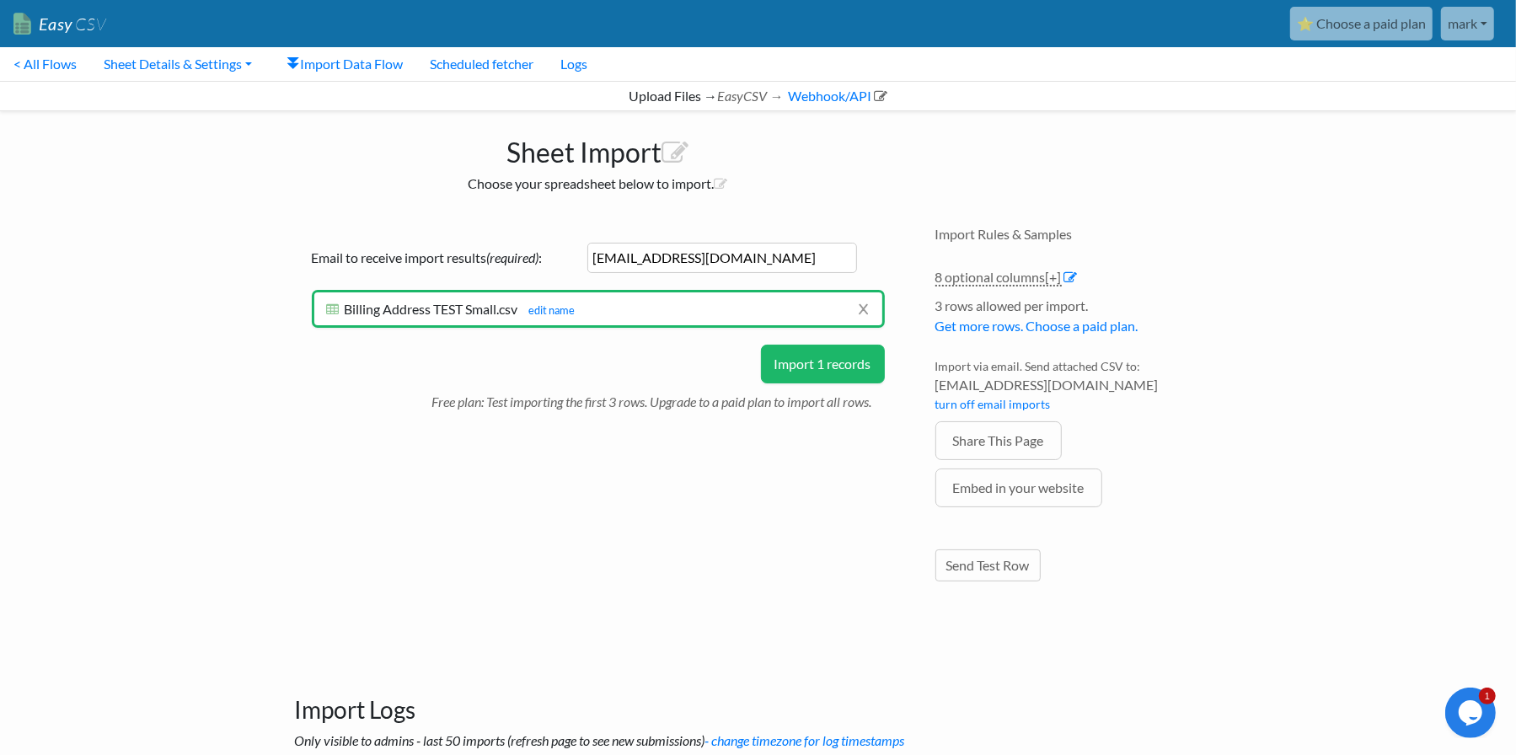
click at [800, 364] on button "Import 1 records" at bounding box center [823, 364] width 124 height 39
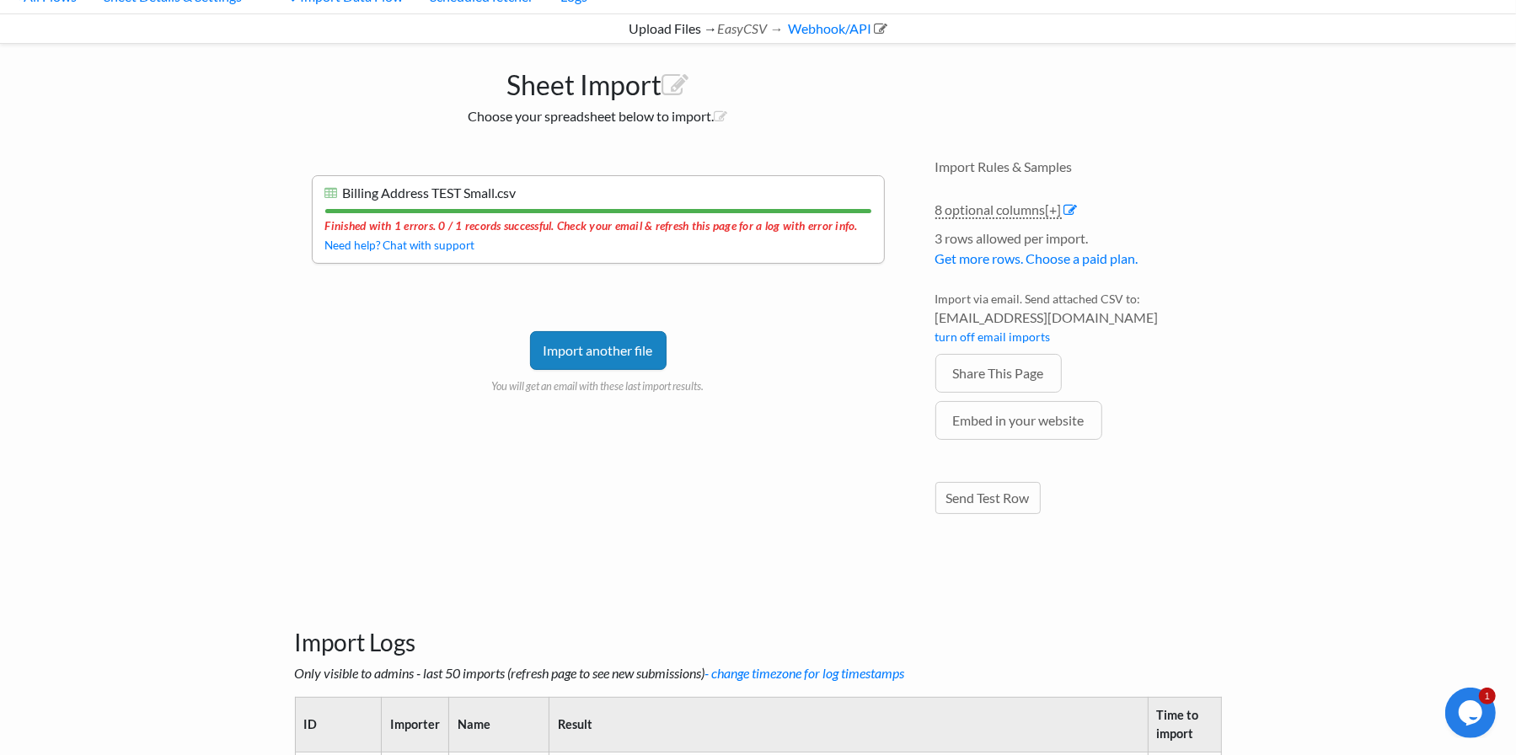
scroll to position [84, 0]
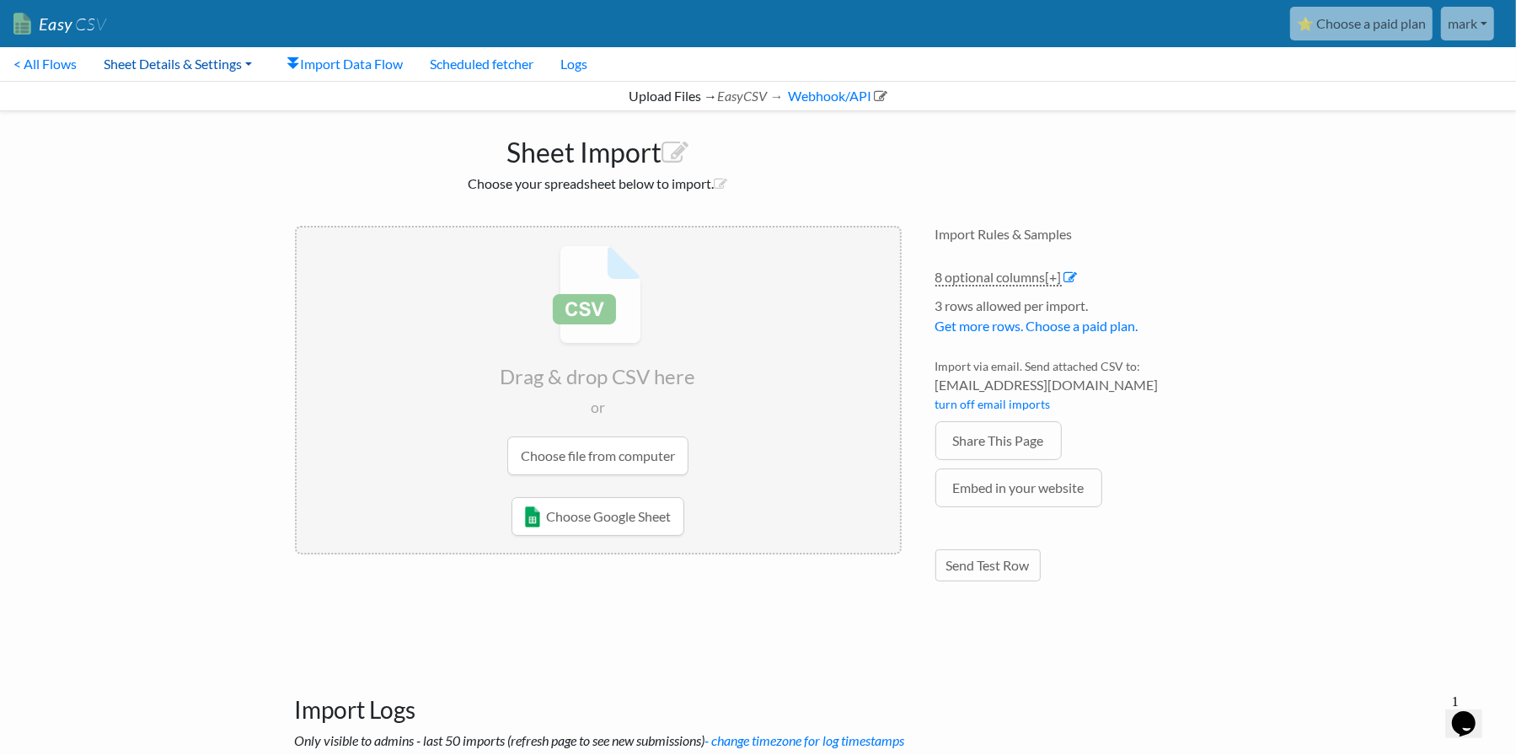
click at [225, 62] on link "Sheet Details & Settings" at bounding box center [177, 64] width 175 height 34
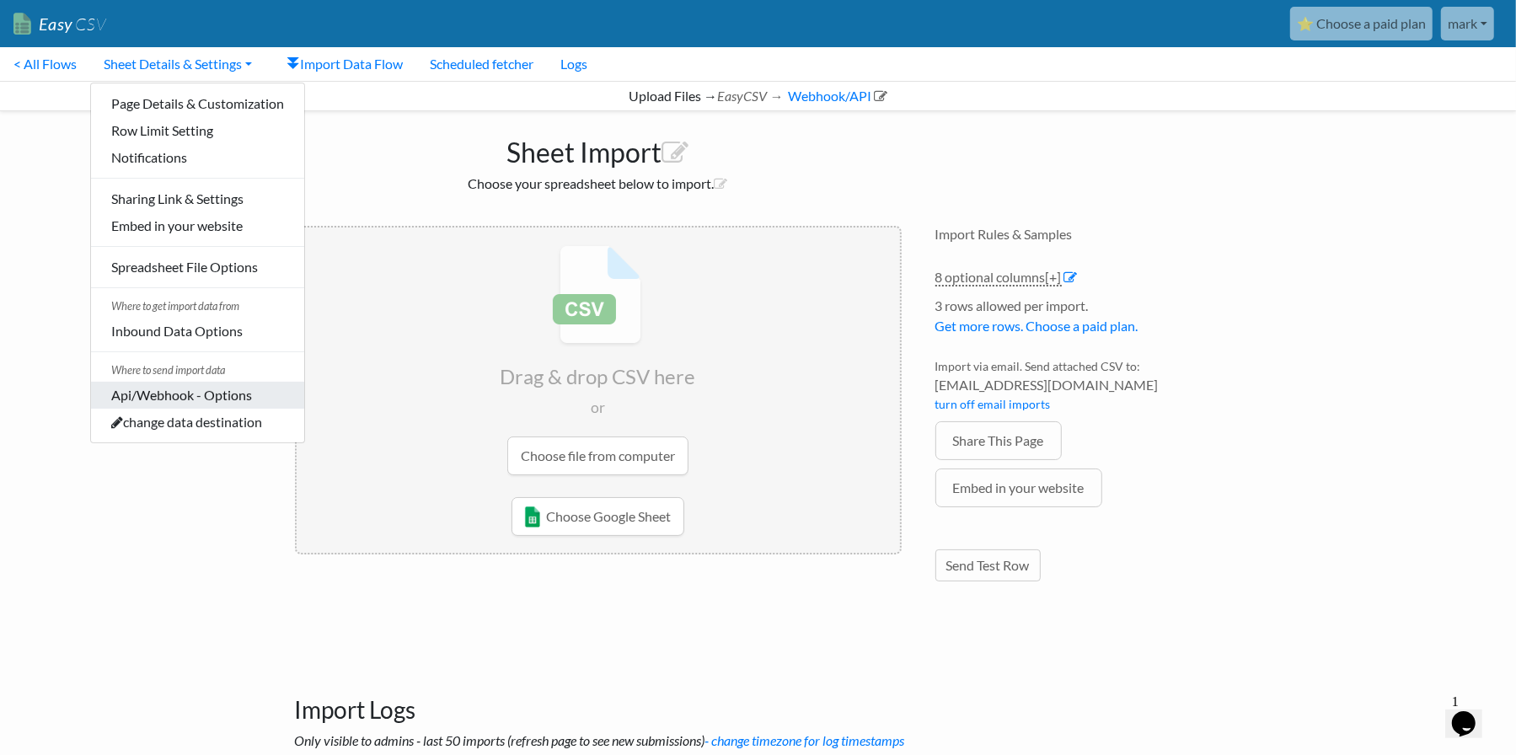
click at [257, 395] on link "Api/Webhook - Options" at bounding box center [197, 395] width 213 height 27
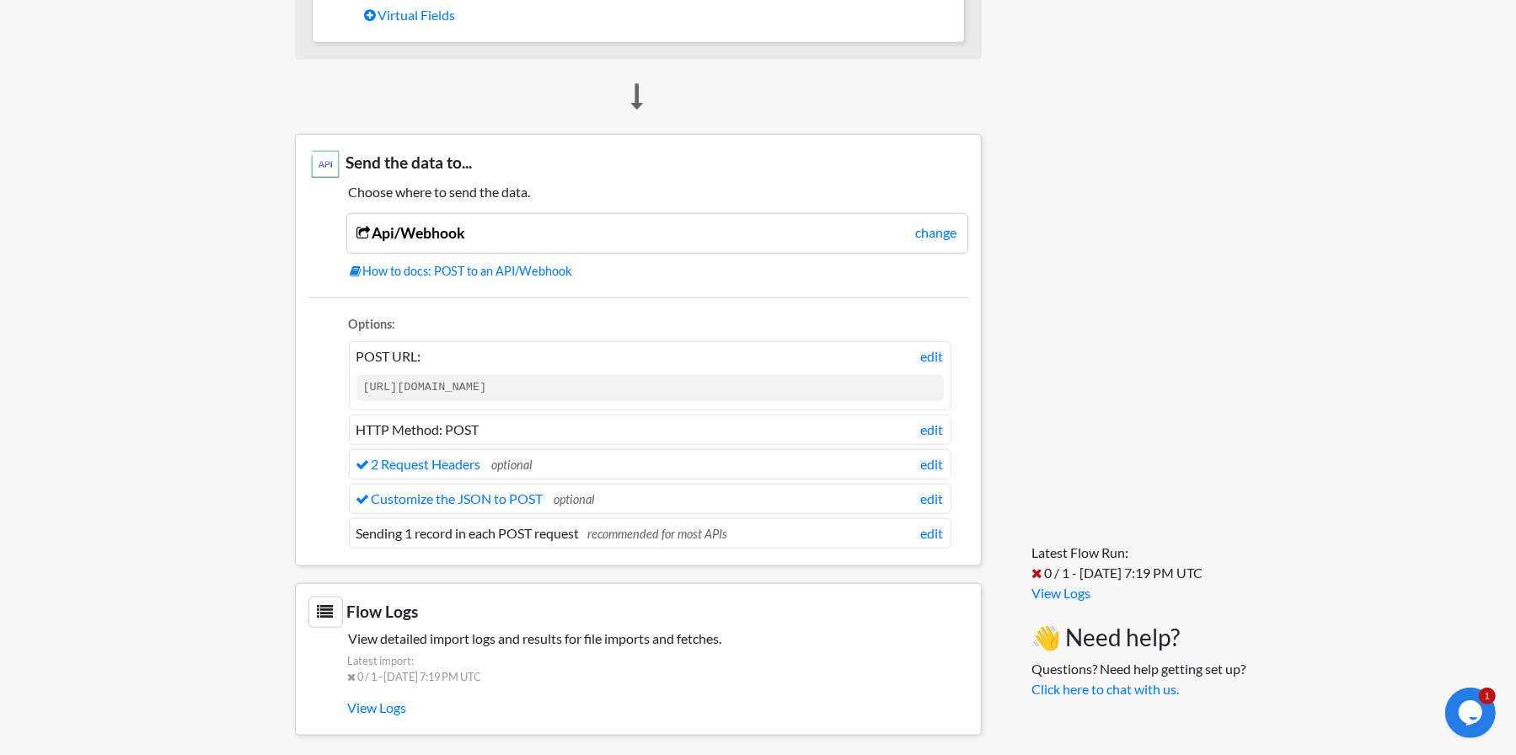
click at [500, 500] on li "Customize the JSON to POST optional edit" at bounding box center [650, 499] width 602 height 30
click at [500, 495] on link "Customize the JSON to POST" at bounding box center [449, 498] width 187 height 16
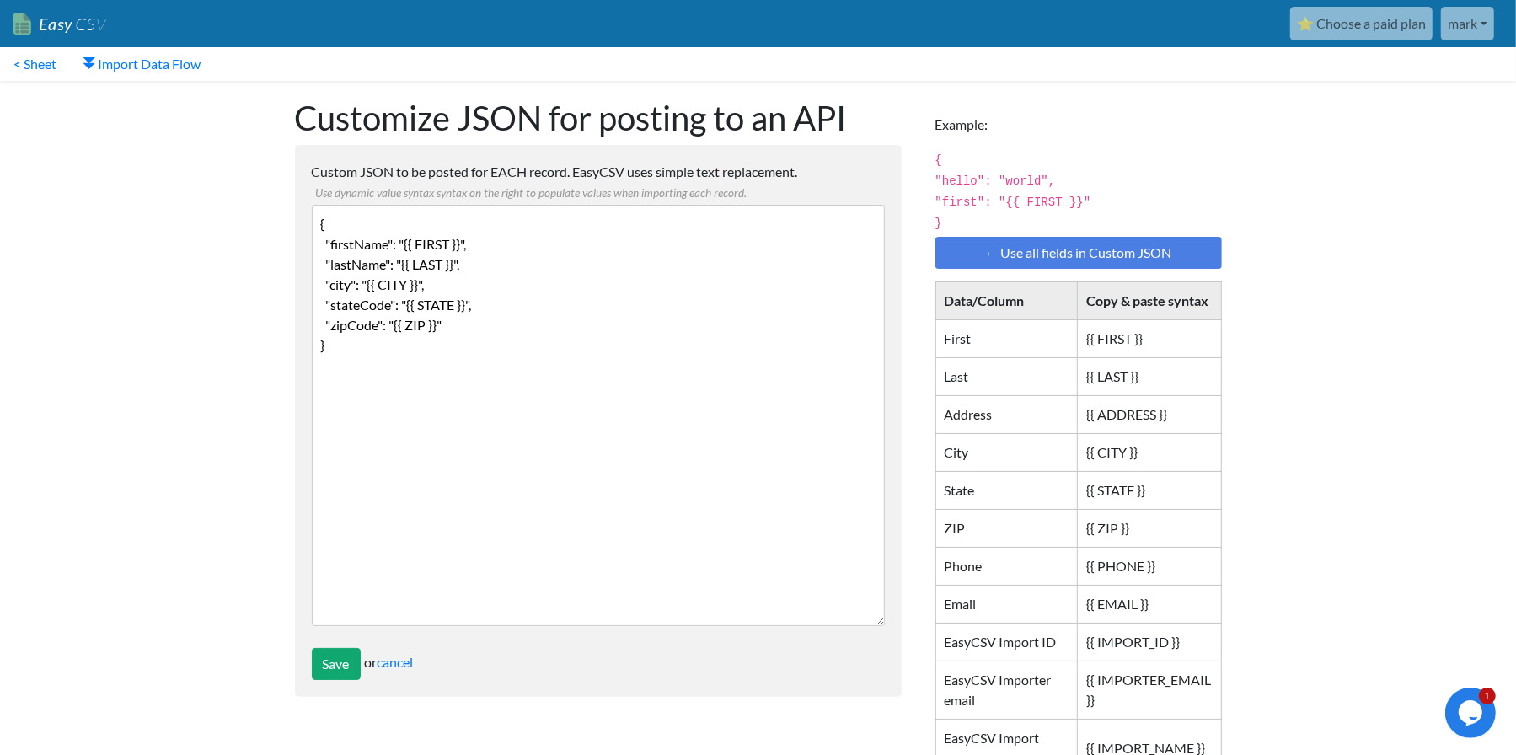
click at [513, 331] on textarea "{ "firstName": "{{ FIRST }}", "lastName": "{{ LAST }}", "city": "{{ CITY }}", "…" at bounding box center [598, 415] width 573 height 421
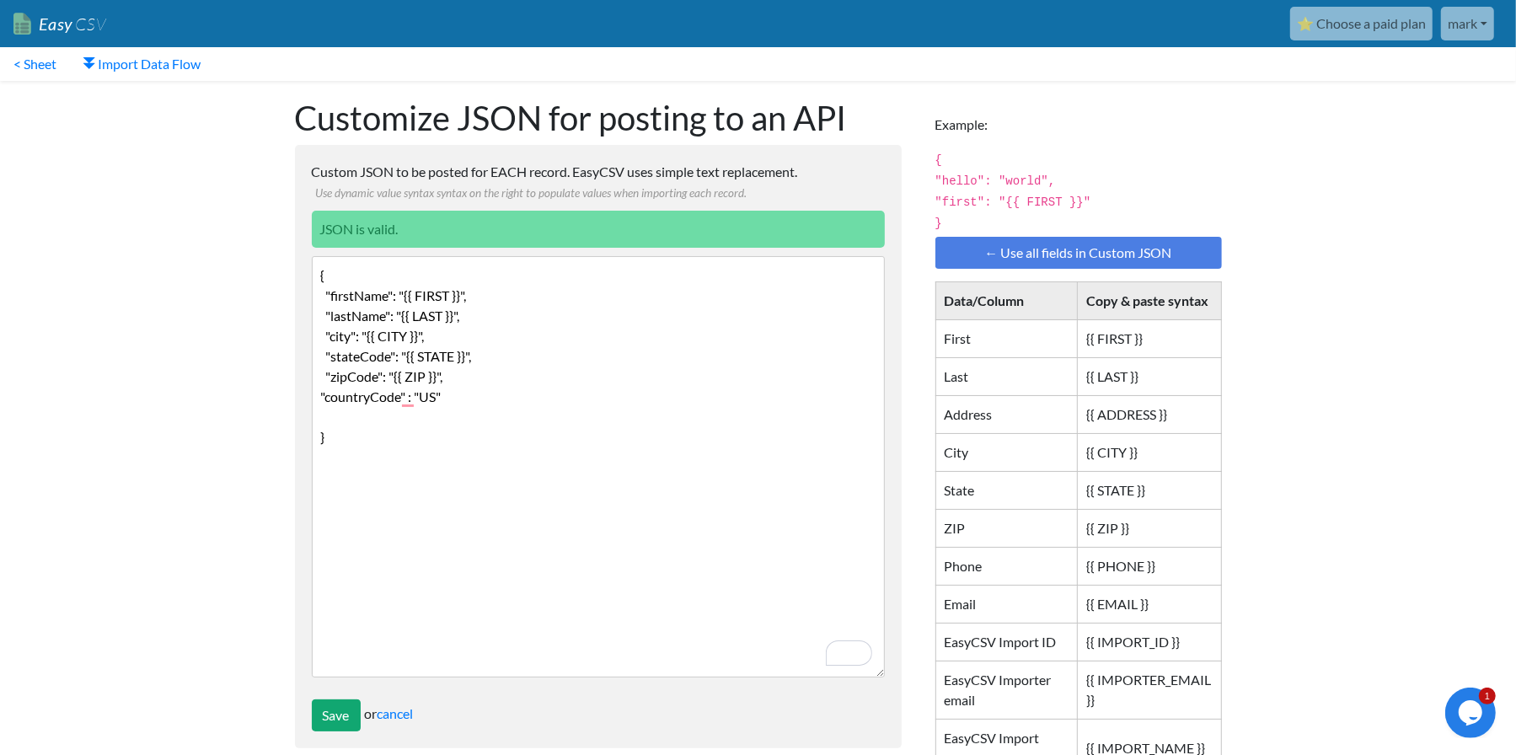
paste textarea ""emails": [ { "email": "{{Email}}", "isPrimary": true } ],"
type textarea "{ "firstName": "{{ FIRST }}", "lastName": "{{ LAST }}", "city": "{{ CITY }}", "…"
click at [331, 714] on input "Save" at bounding box center [336, 715] width 49 height 32
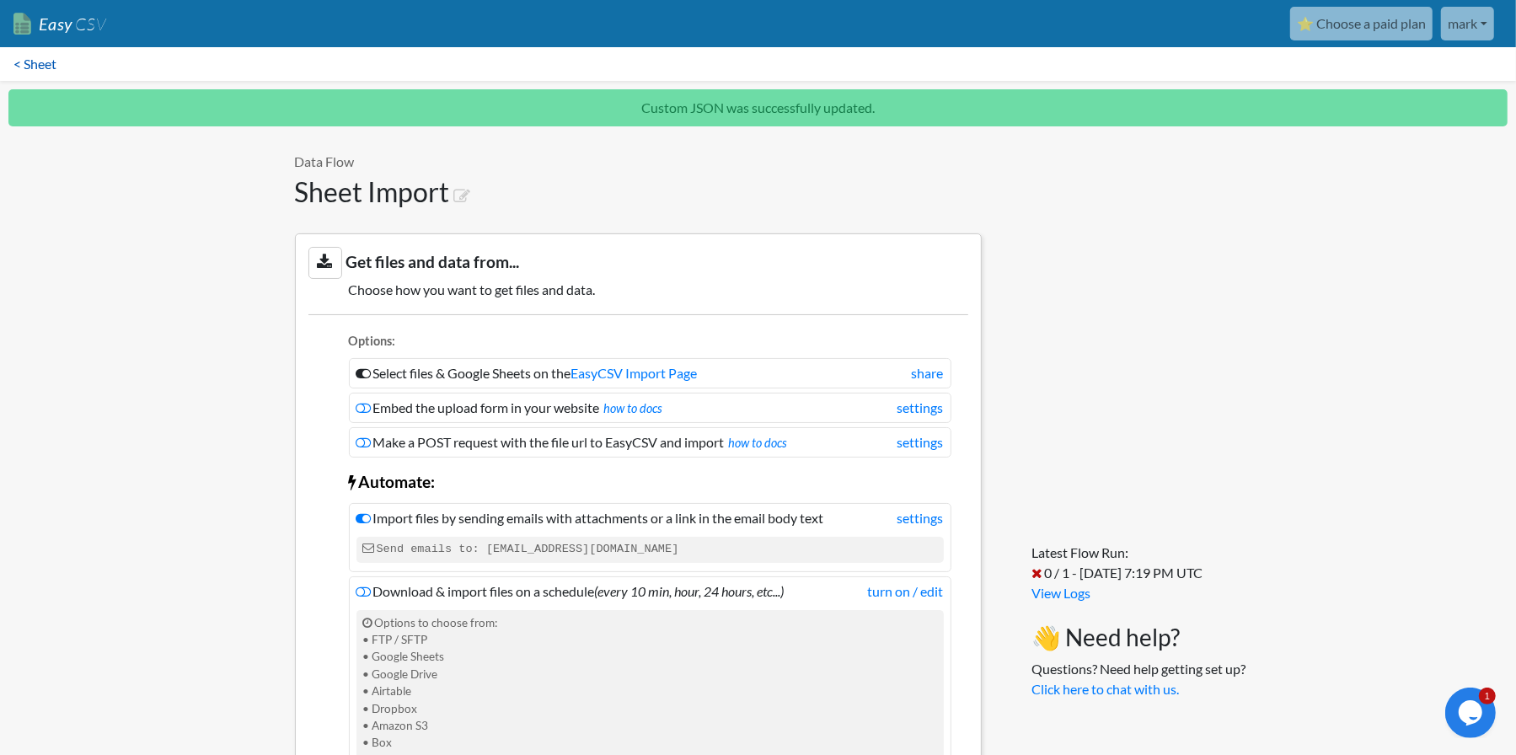
click at [30, 65] on link "< Sheet" at bounding box center [35, 64] width 70 height 34
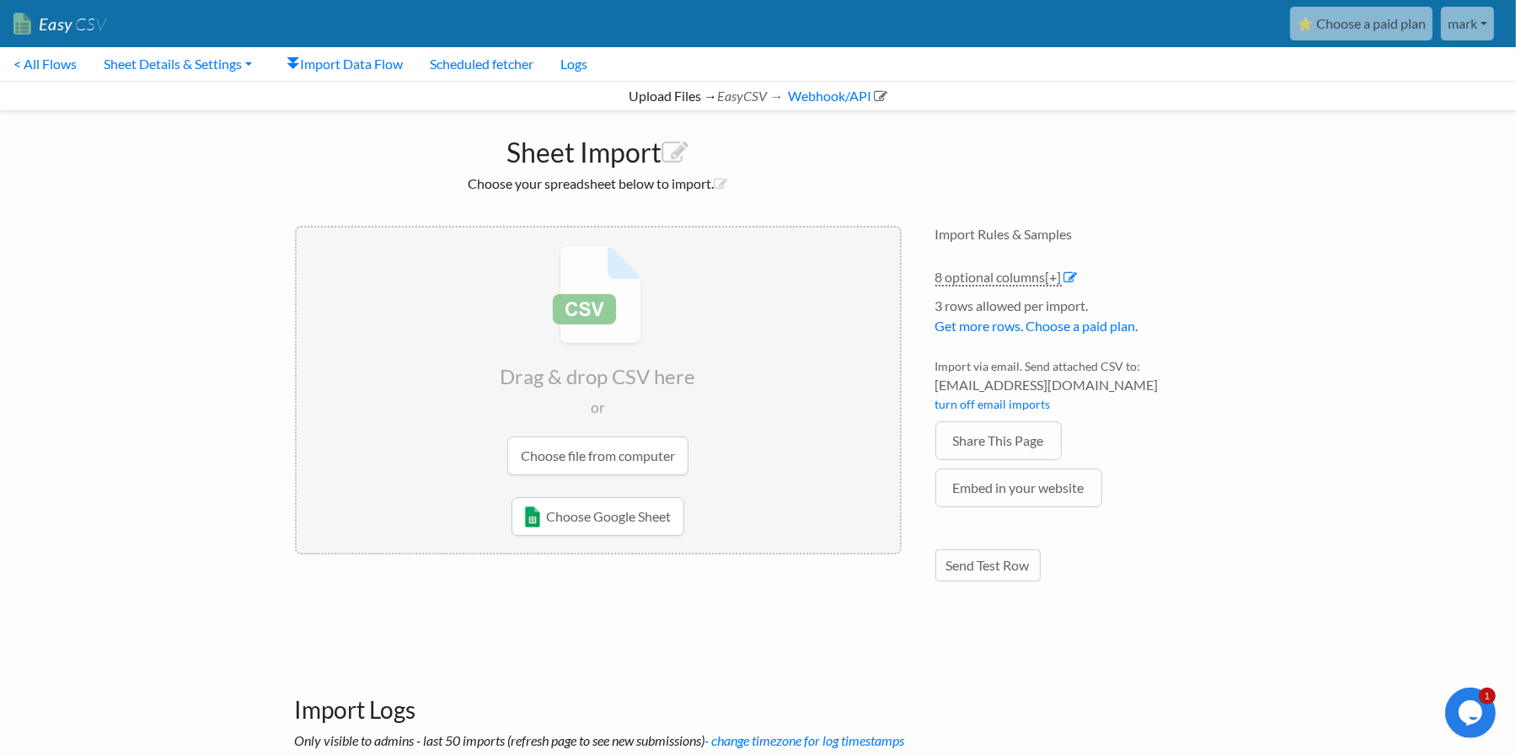
click at [623, 444] on input "file" at bounding box center [598, 359] width 603 height 265
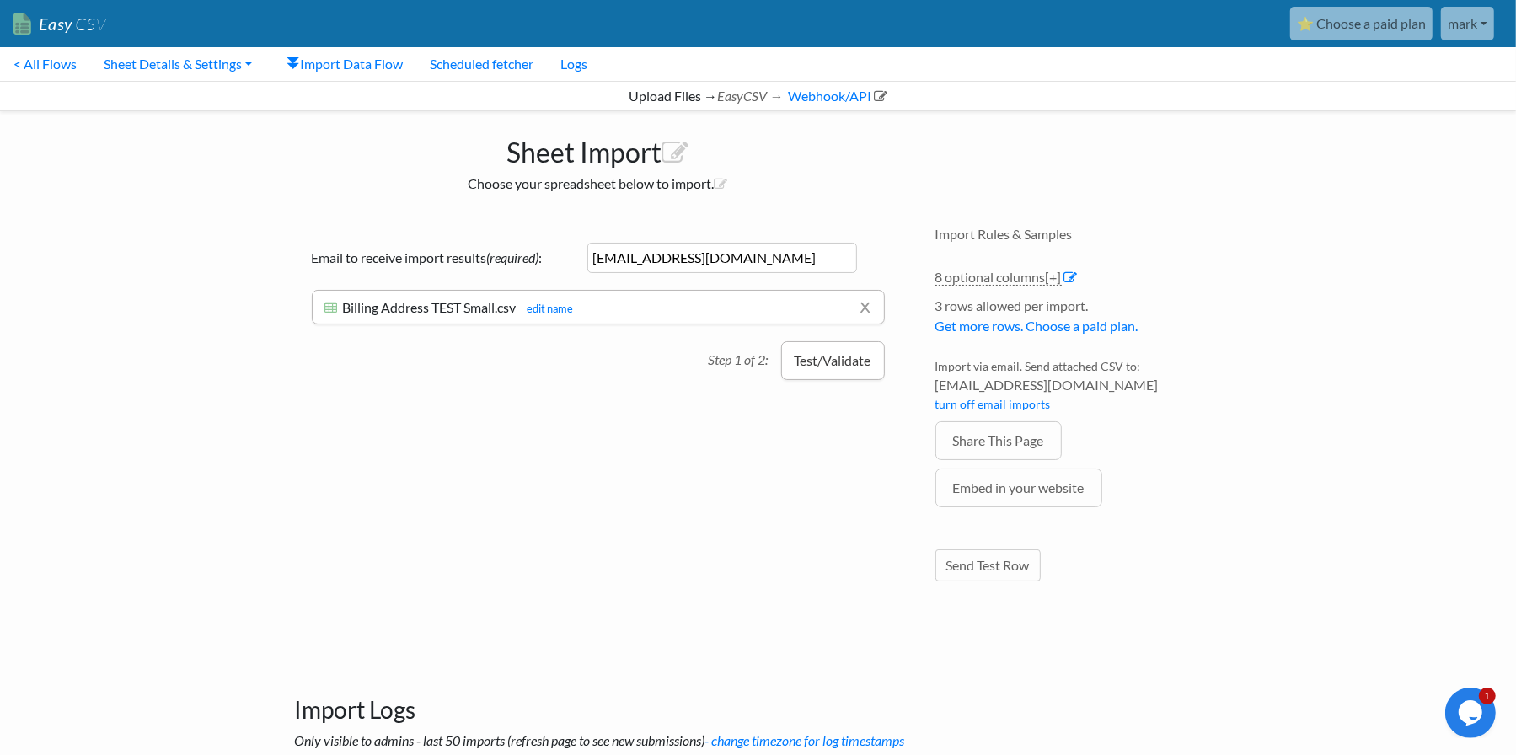
click at [815, 361] on button "Test/Validate" at bounding box center [833, 360] width 104 height 39
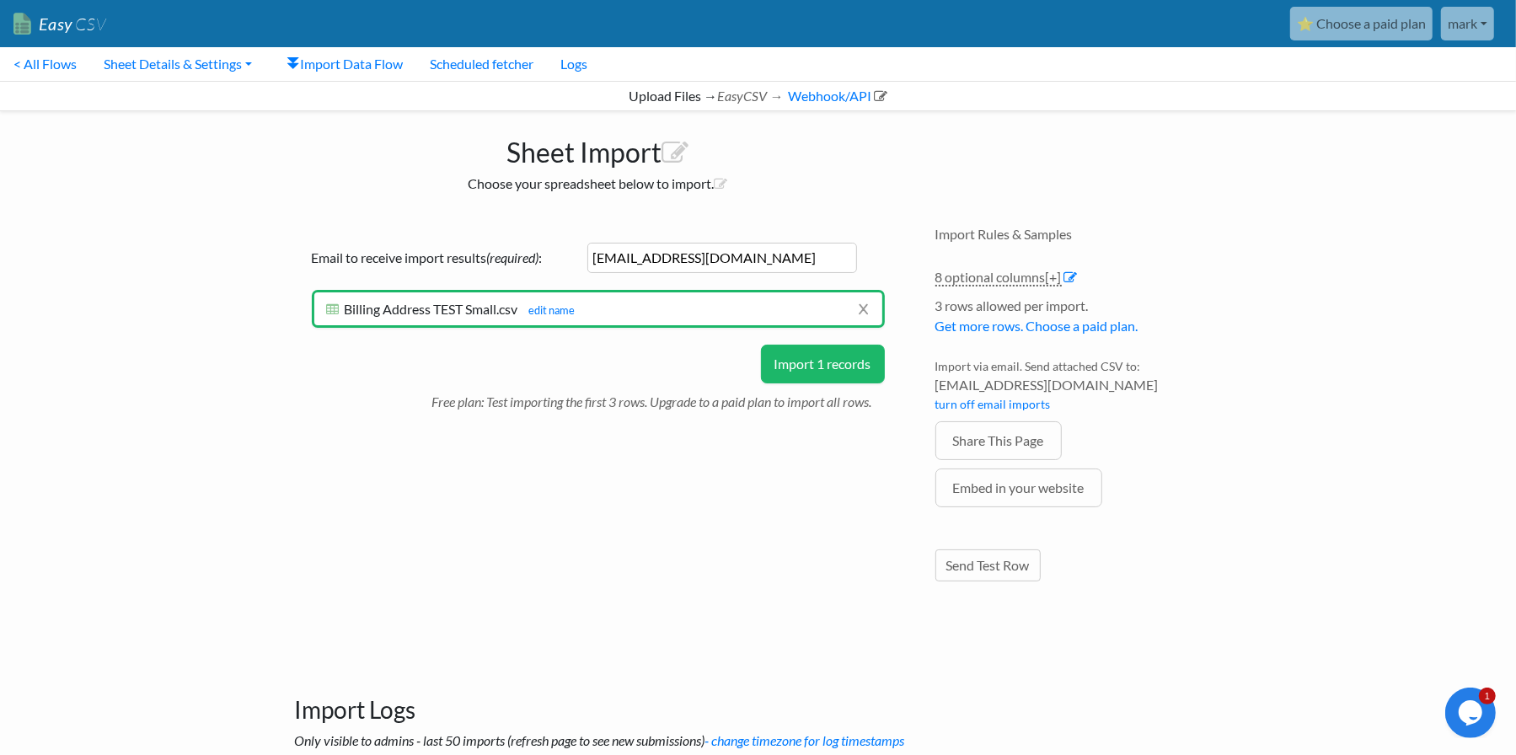
click at [788, 384] on p "Free plan: Test importing the first 3 rows. Upgrade to a paid plan to import al…" at bounding box center [658, 397] width 452 height 29
click at [788, 372] on button "Import 1 records" at bounding box center [823, 364] width 124 height 39
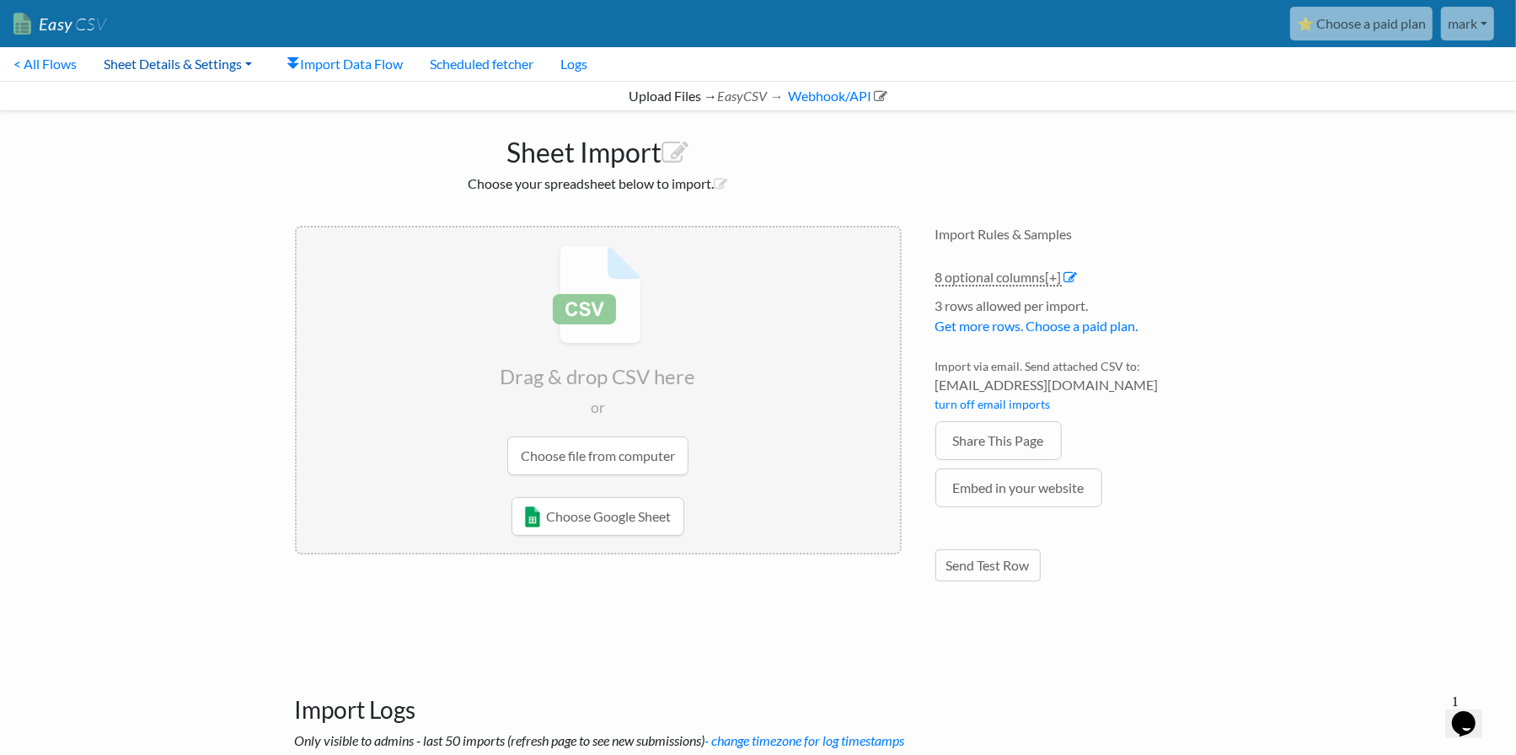
click at [183, 66] on link "Sheet Details & Settings" at bounding box center [177, 64] width 175 height 34
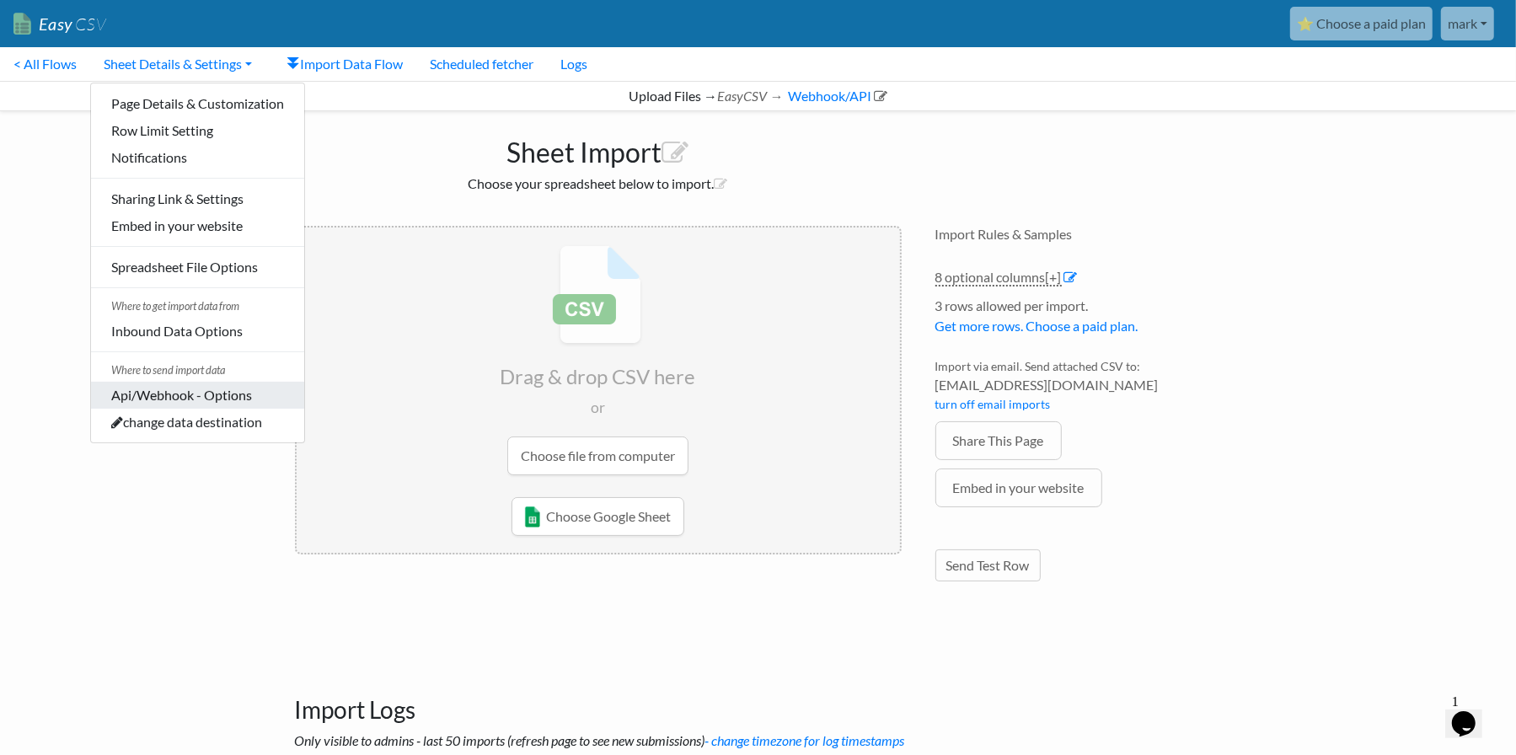
click at [175, 388] on link "Api/Webhook - Options" at bounding box center [197, 395] width 213 height 27
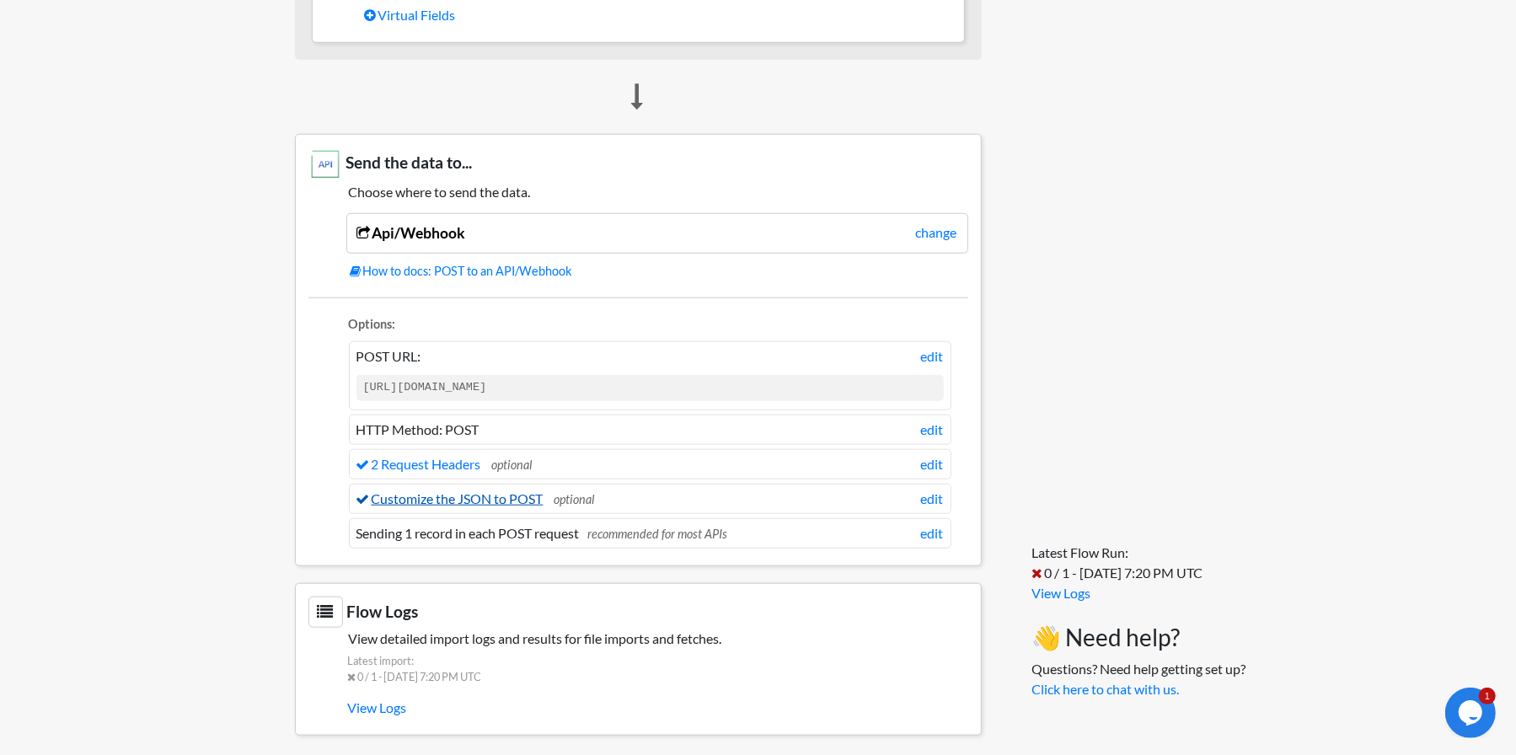
click at [491, 490] on link "Customize the JSON to POST" at bounding box center [449, 498] width 187 height 16
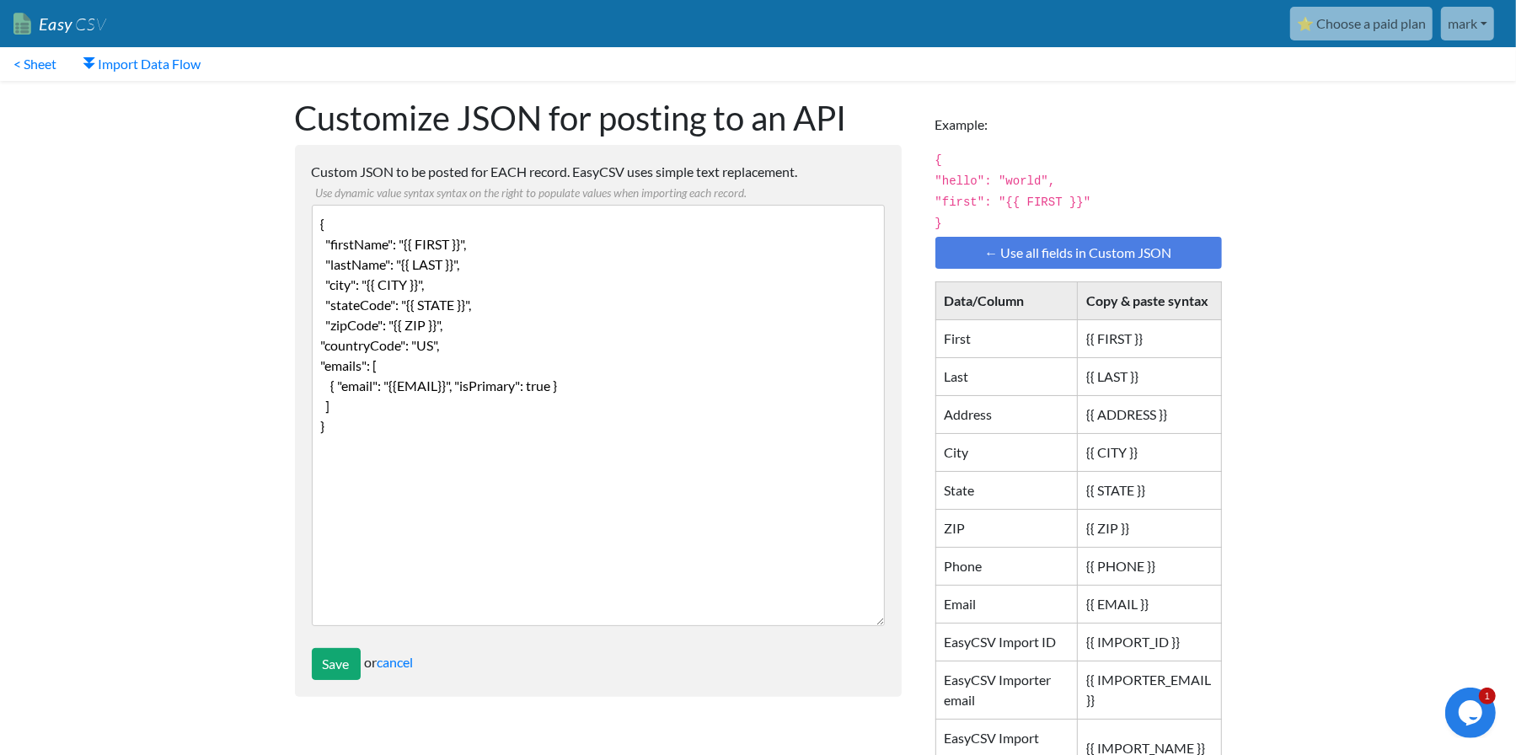
click at [594, 385] on textarea "{ "firstName": "{{ FIRST }}", "lastName": "{{ LAST }}", "city": "{{ CITY }}", "…" at bounding box center [598, 415] width 573 height 421
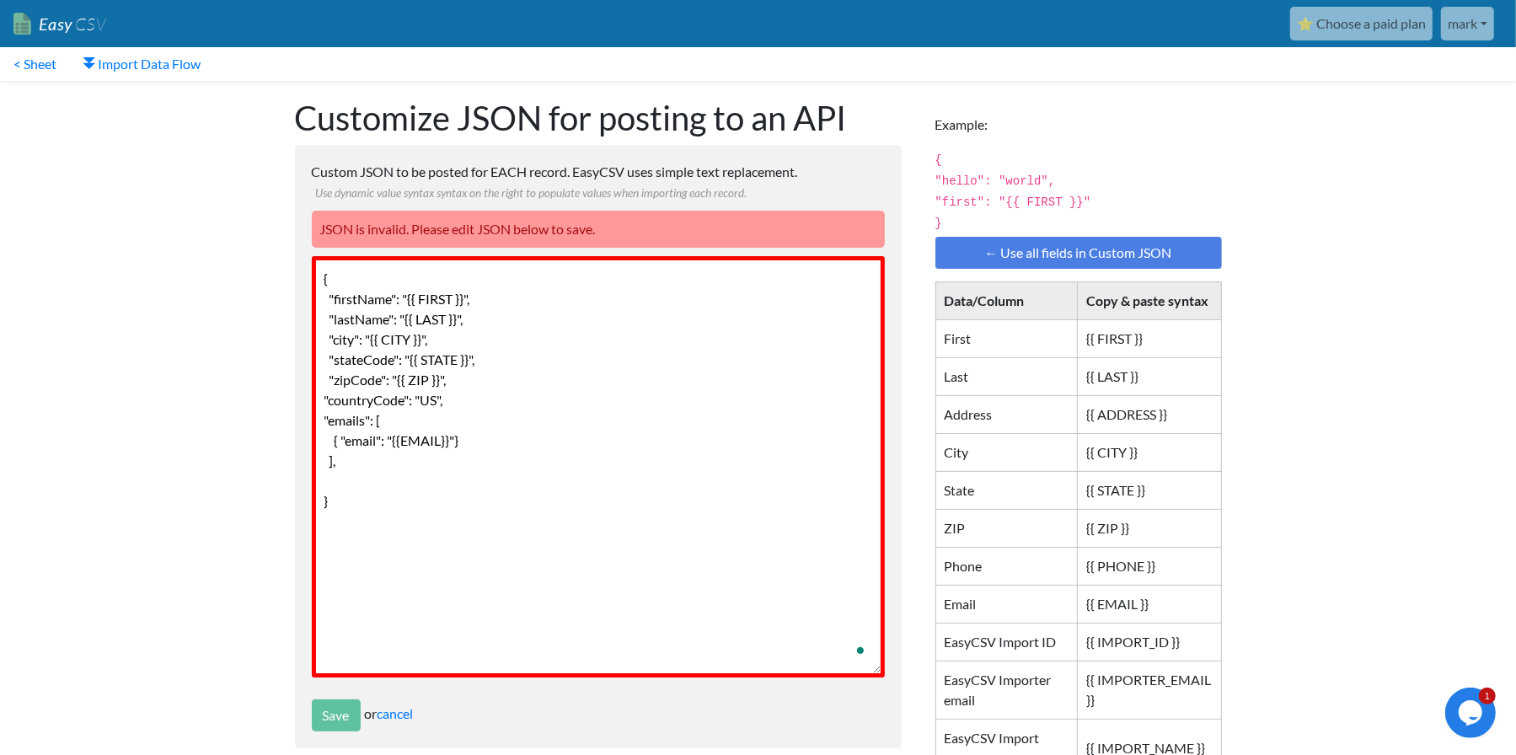
paste textarea ""addresses": [ { "address1": "{{Address}}", "city": "{{City}}", "stateCode": "{…"
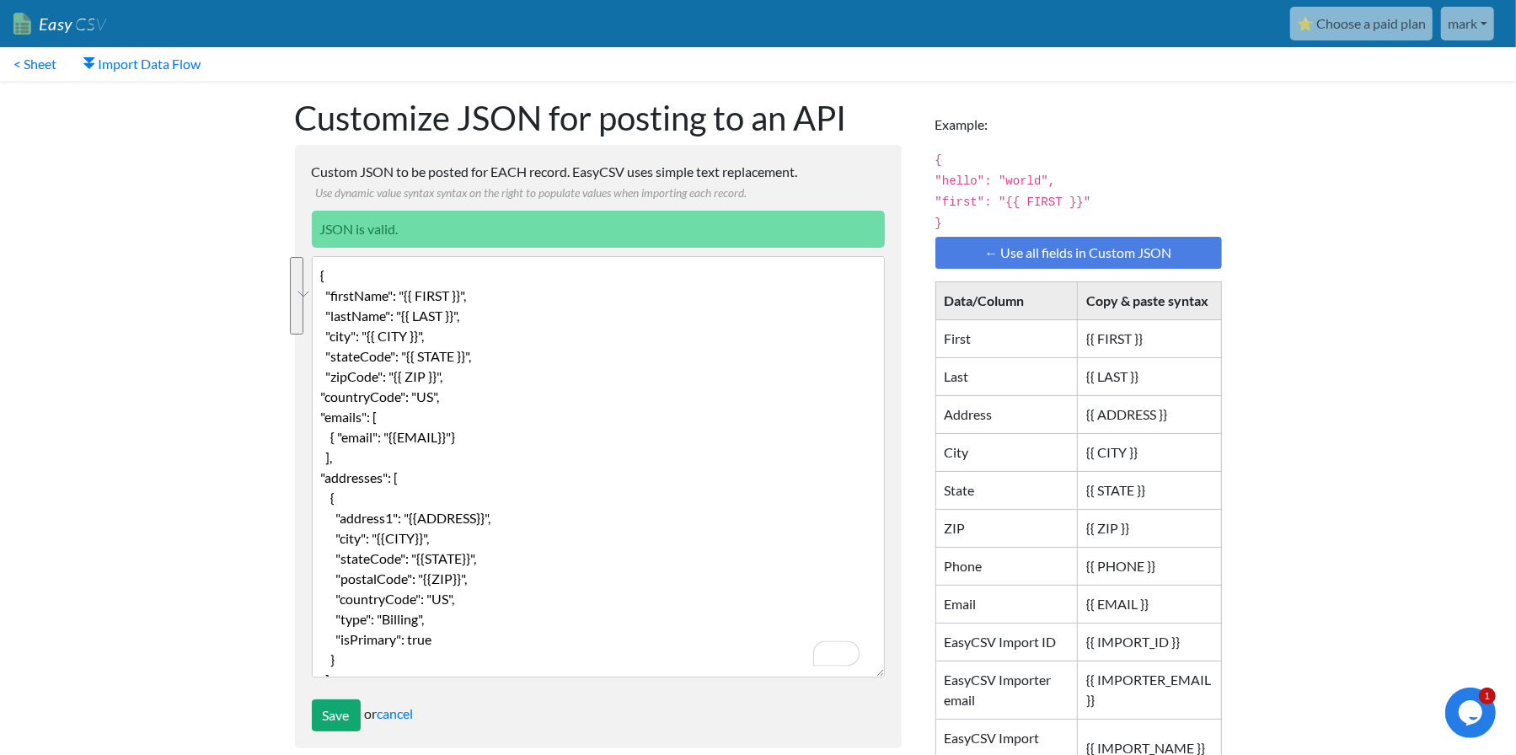
click at [567, 333] on textarea "{ "firstName": "{{ FIRST }}", "lastName": "{{ LAST }}", "city": "{{ CITY }}", "…" at bounding box center [598, 466] width 573 height 421
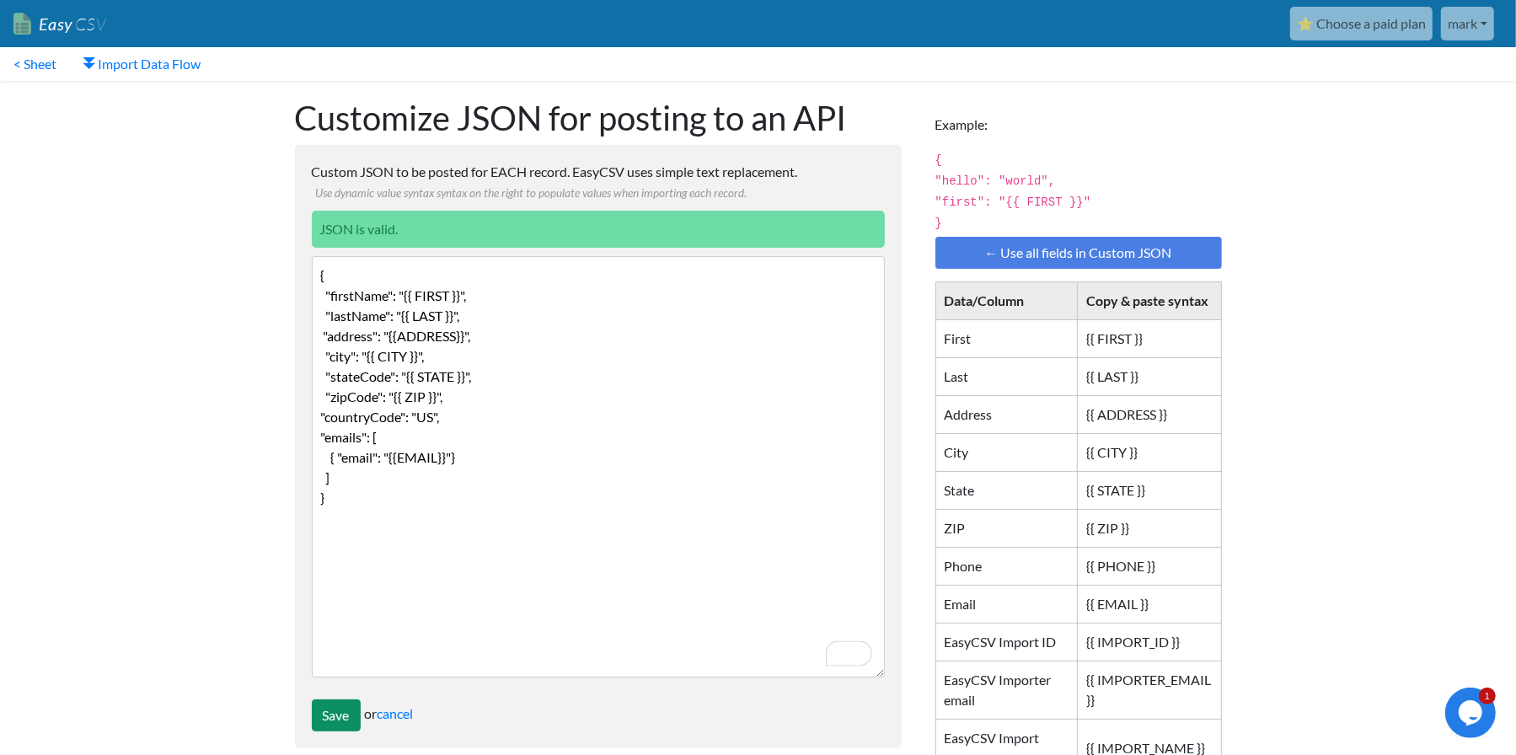
type textarea "{ "firstName": "{{ FIRST }}", "lastName": "{{ LAST }}", "address": "{{ADDRESS}}…"
click at [335, 721] on input "Save" at bounding box center [336, 715] width 49 height 32
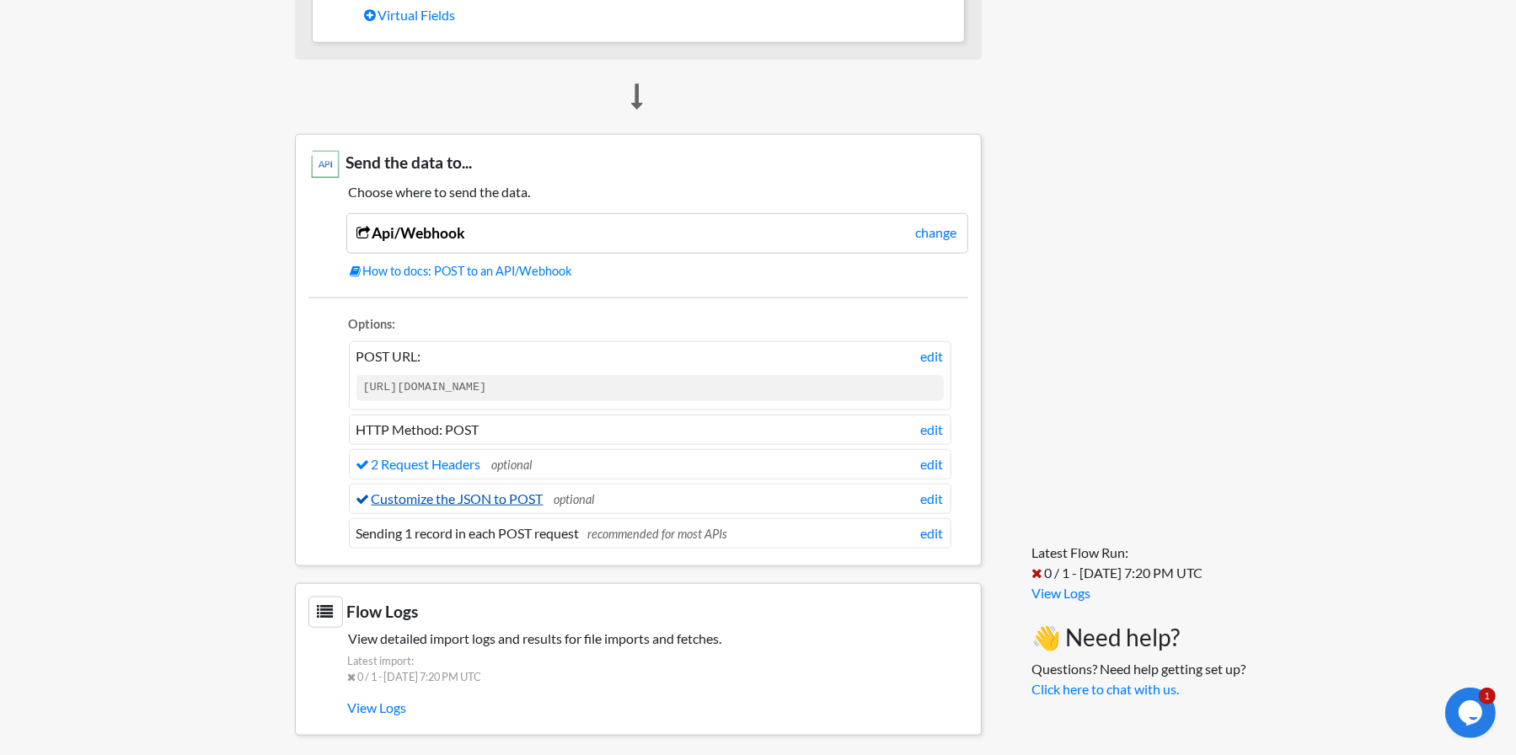
click at [456, 490] on link "Customize the JSON to POST" at bounding box center [449, 498] width 187 height 16
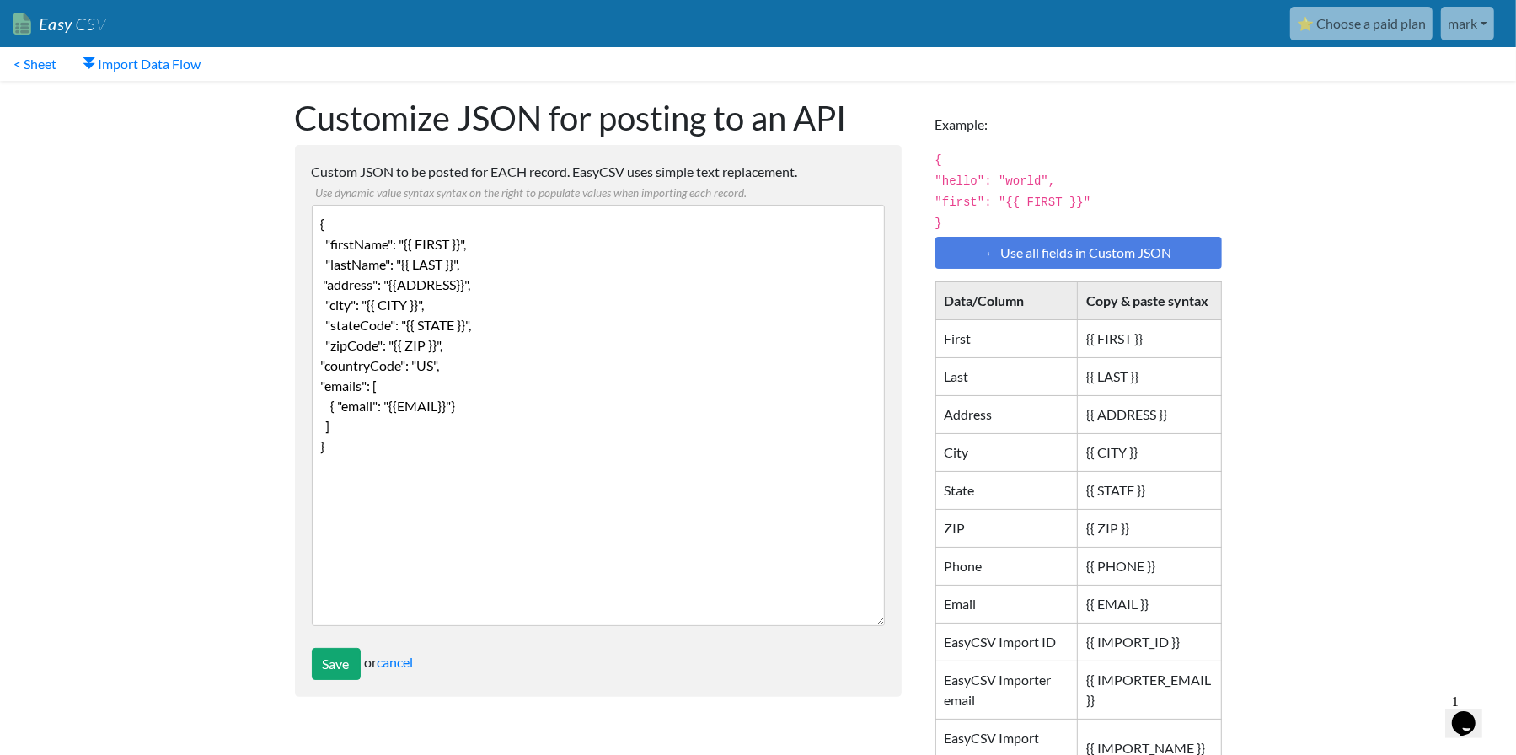
click at [516, 436] on textarea "{ "firstName": "{{ FIRST }}", "lastName": "{{ LAST }}", "address": "{{ADDRESS}}…" at bounding box center [598, 415] width 573 height 421
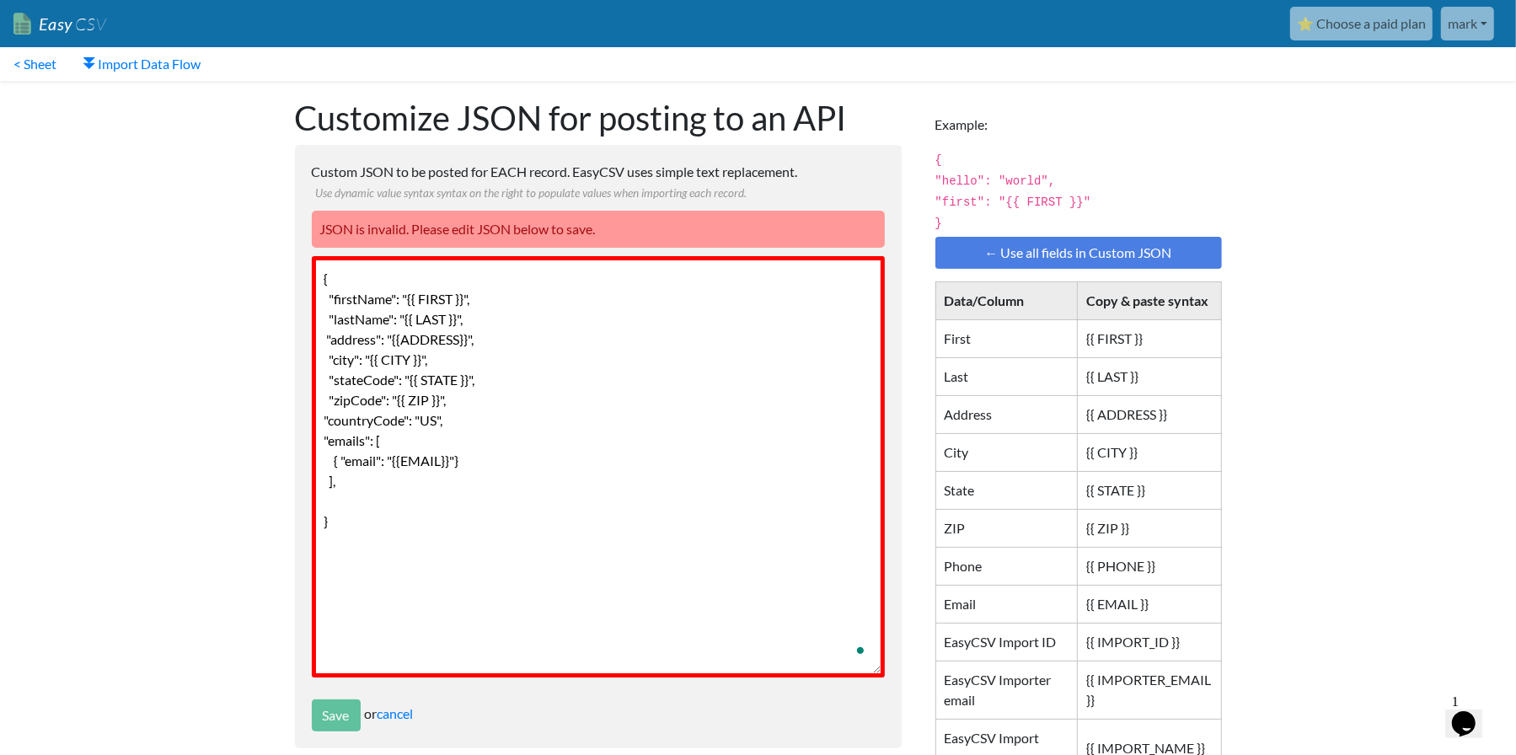
paste textarea ""phones": [ { "phone": "+15555555" } ],"
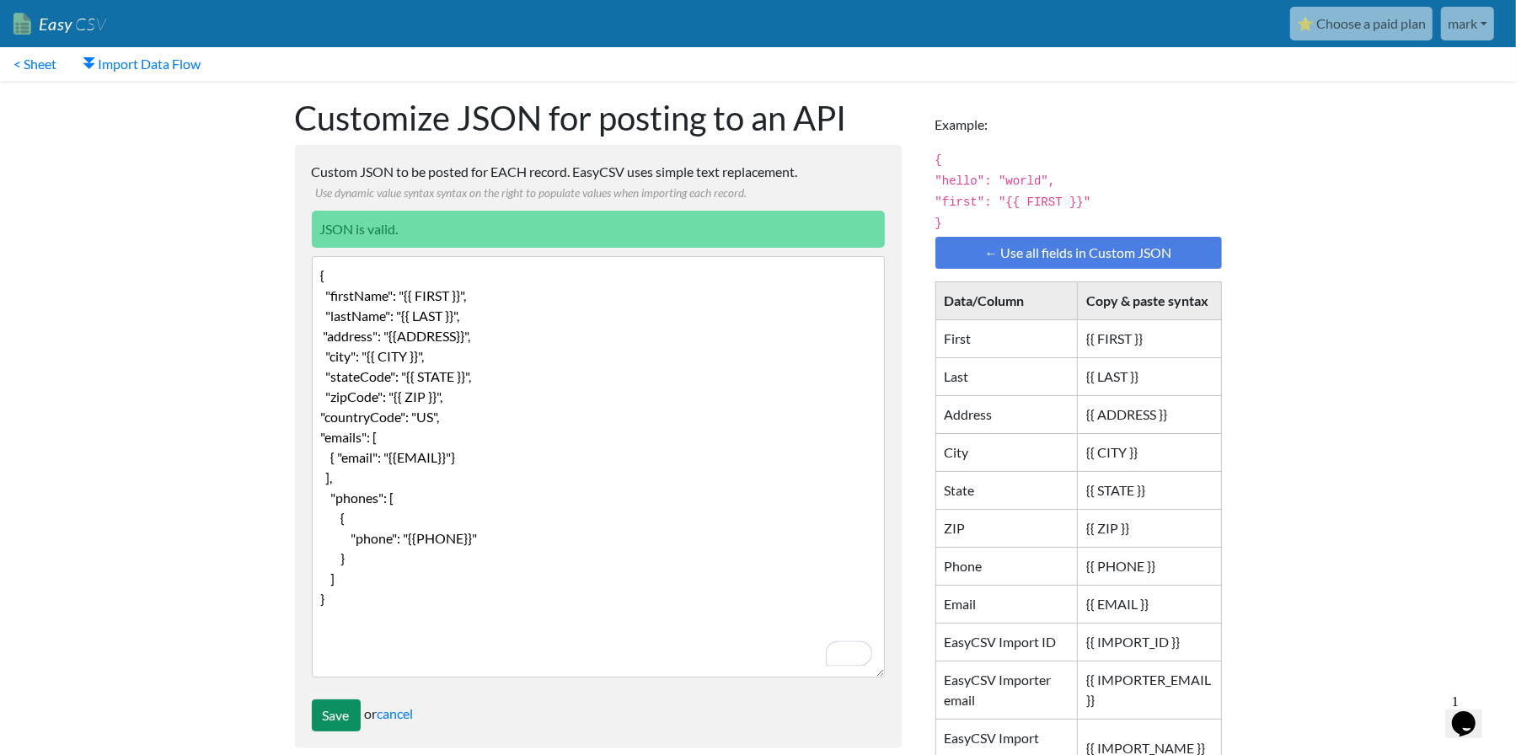
type textarea "{ "firstName": "{{ FIRST }}", "lastName": "{{ LAST }}", "address": "{{ADDRESS}}…"
click at [342, 717] on input "Save" at bounding box center [336, 715] width 49 height 32
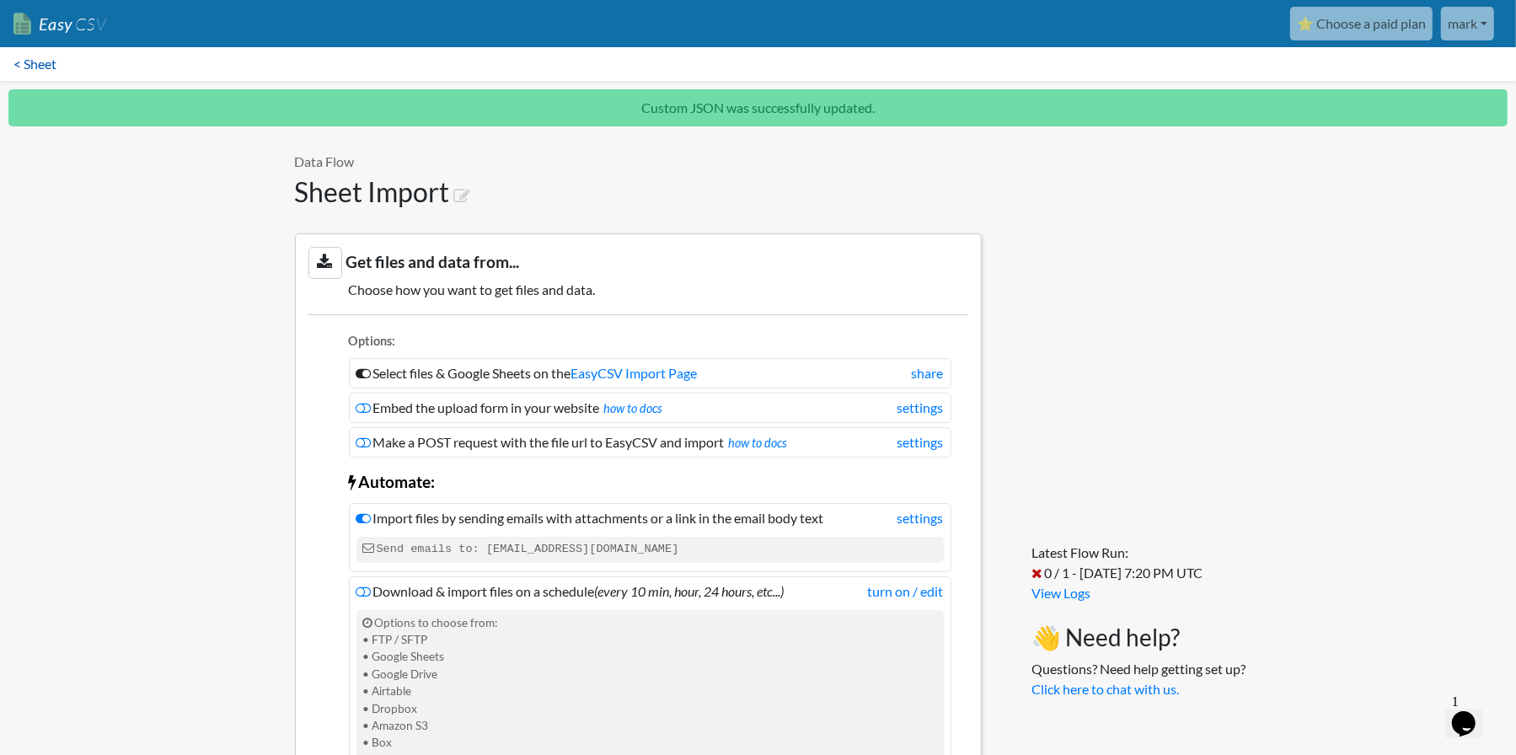
click at [39, 60] on link "< Sheet" at bounding box center [35, 64] width 70 height 34
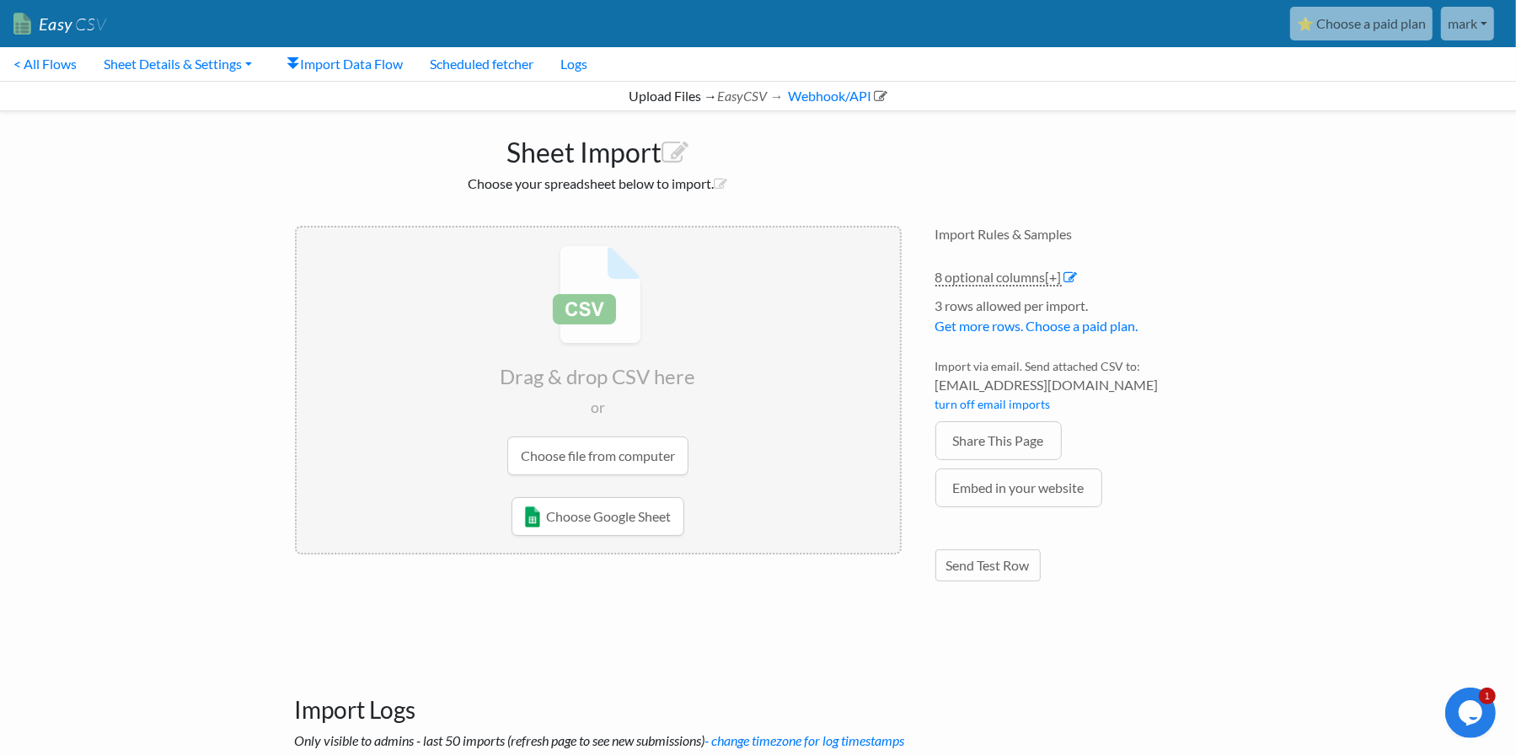
click at [602, 452] on input "file" at bounding box center [598, 359] width 603 height 265
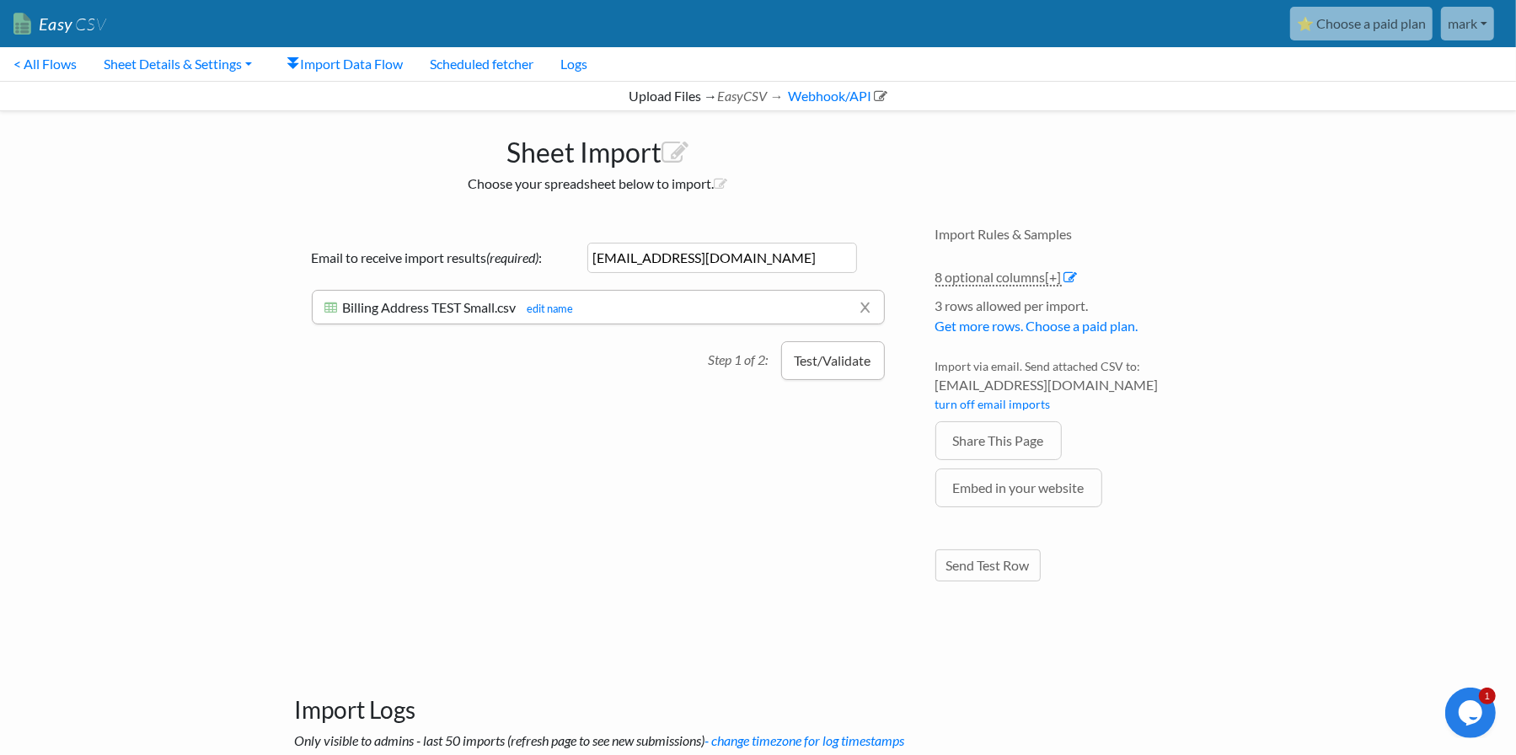
click at [816, 356] on button "Test/Validate" at bounding box center [833, 360] width 104 height 39
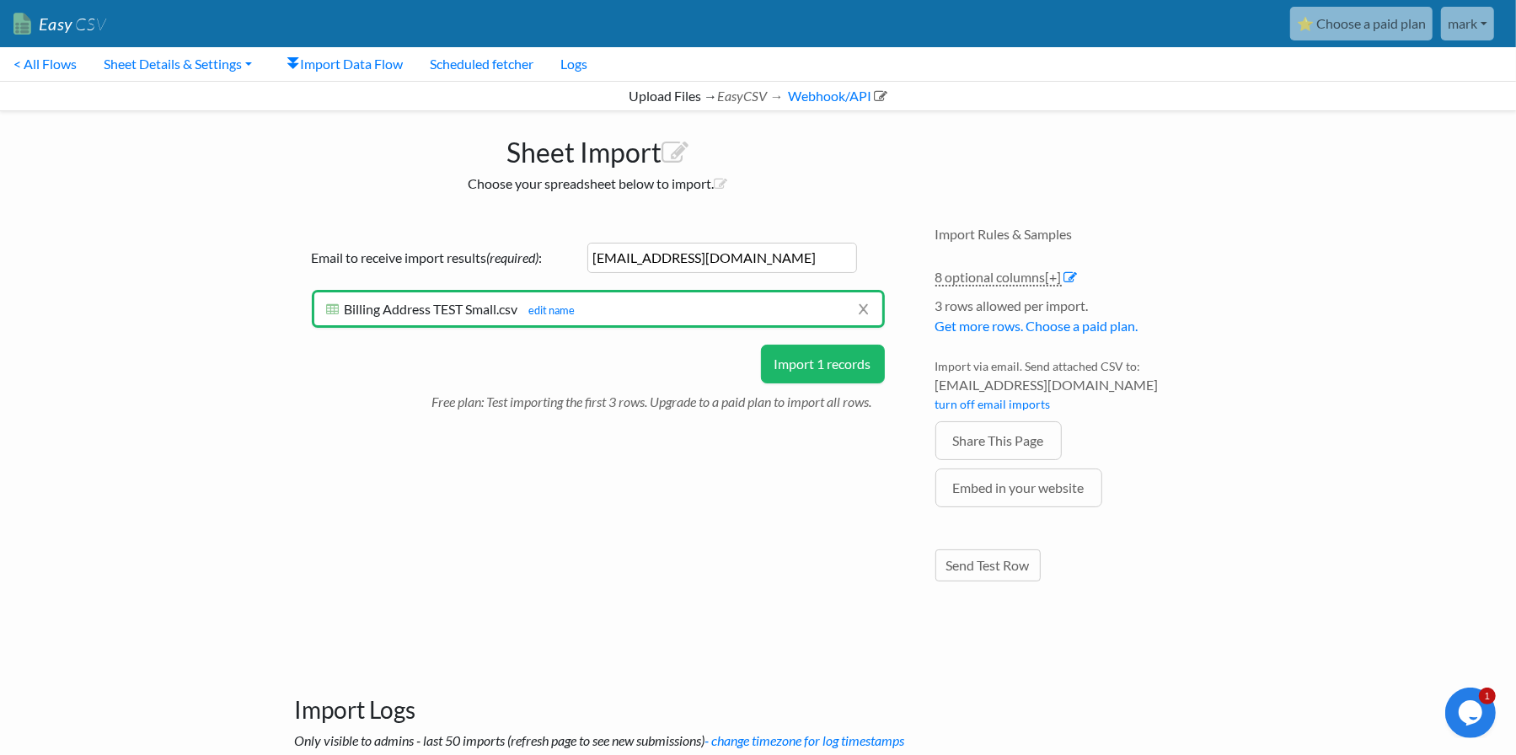
click at [807, 359] on button "Import 1 records" at bounding box center [823, 364] width 124 height 39
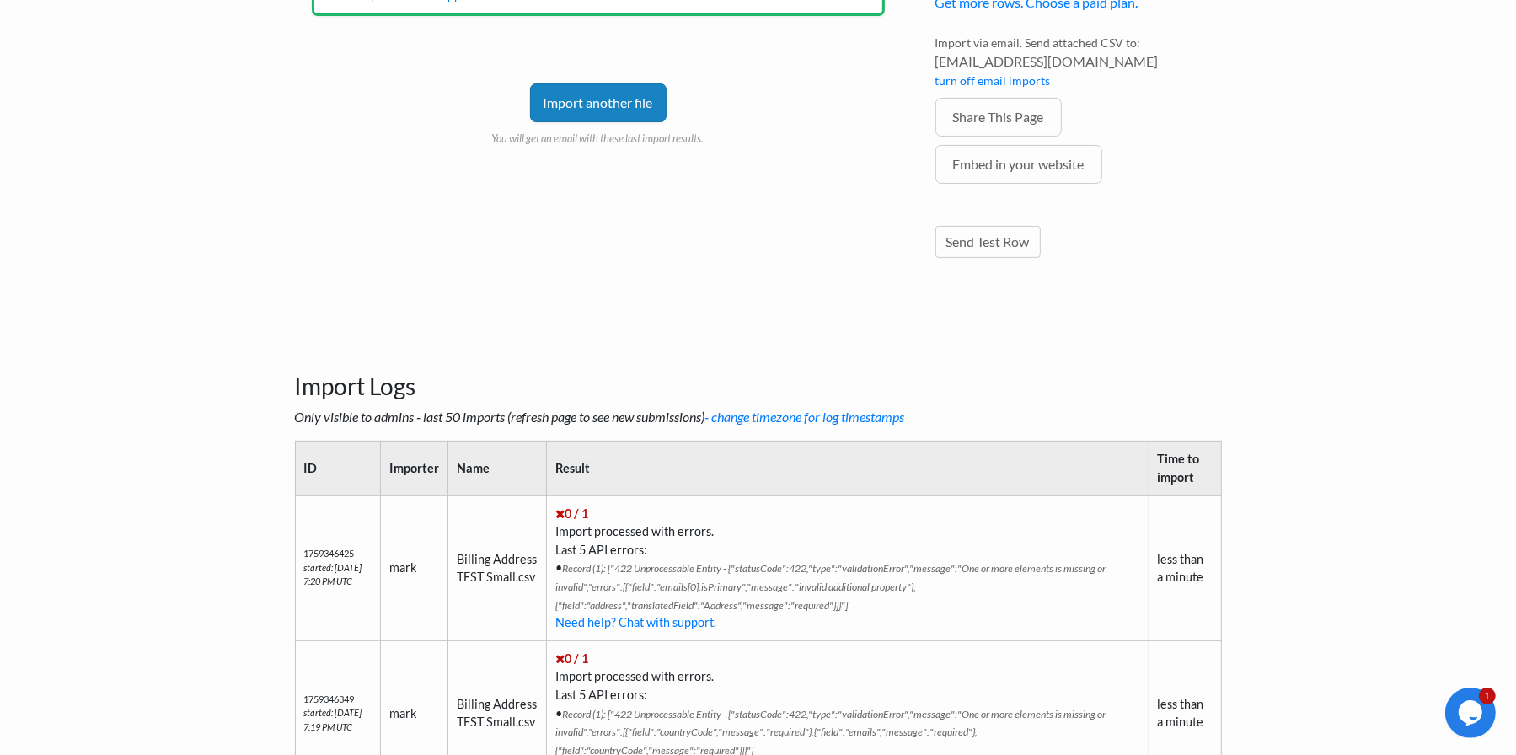
scroll to position [337, 0]
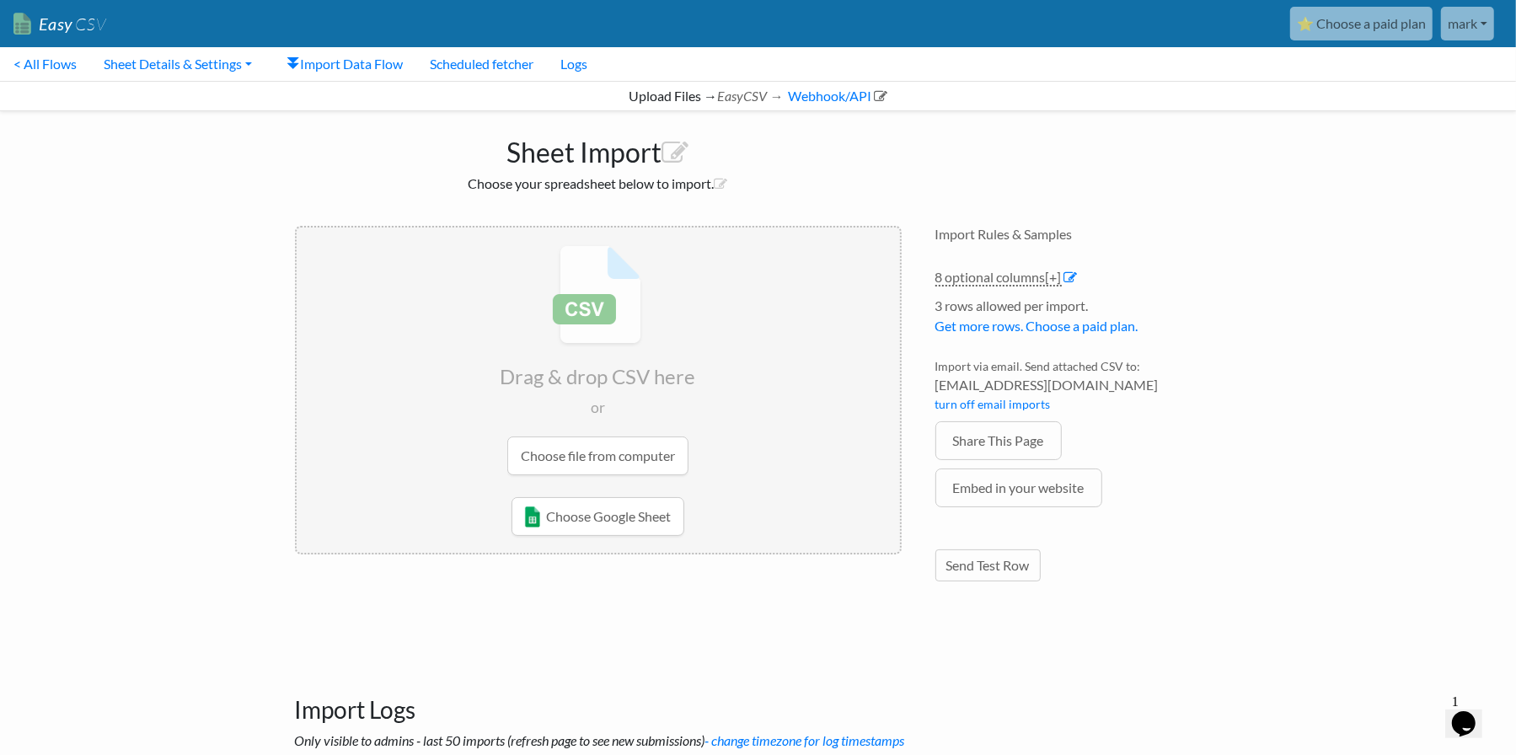
drag, startPoint x: 162, startPoint y: 65, endPoint x: 169, endPoint y: 81, distance: 17.7
click at [162, 65] on link "Sheet Details & Settings" at bounding box center [177, 64] width 175 height 34
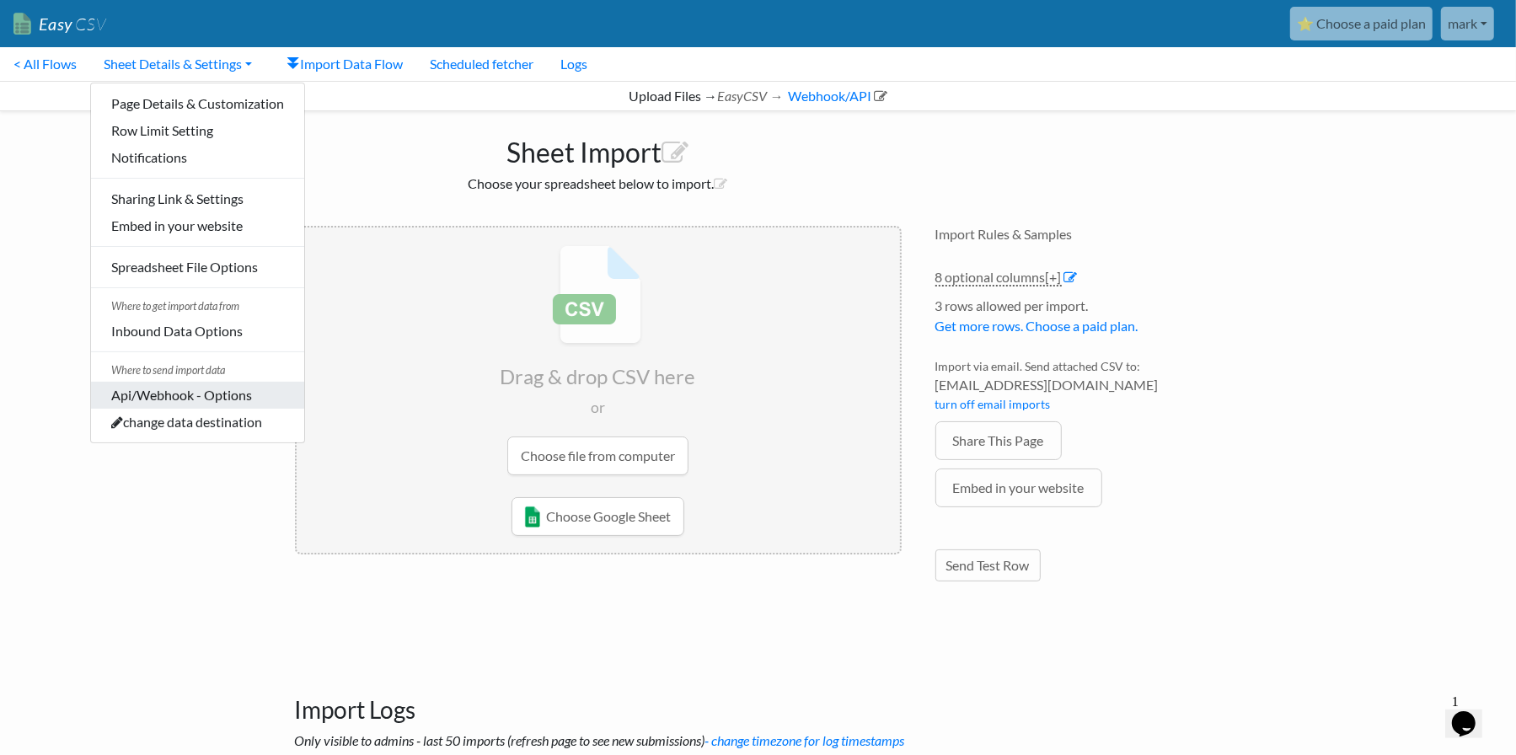
click at [179, 397] on link "Api/Webhook - Options" at bounding box center [197, 395] width 213 height 27
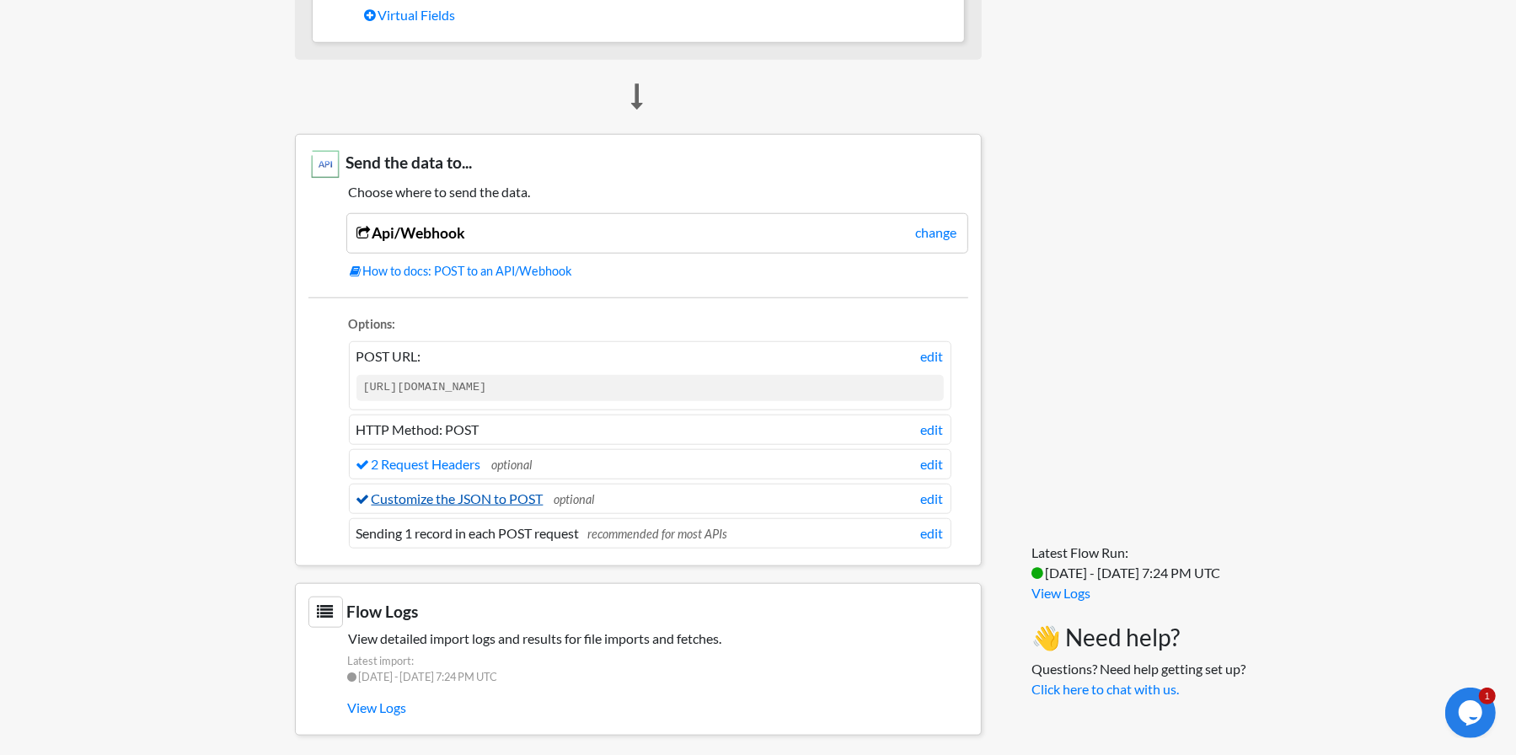
click at [448, 493] on link "Customize the JSON to POST" at bounding box center [449, 498] width 187 height 16
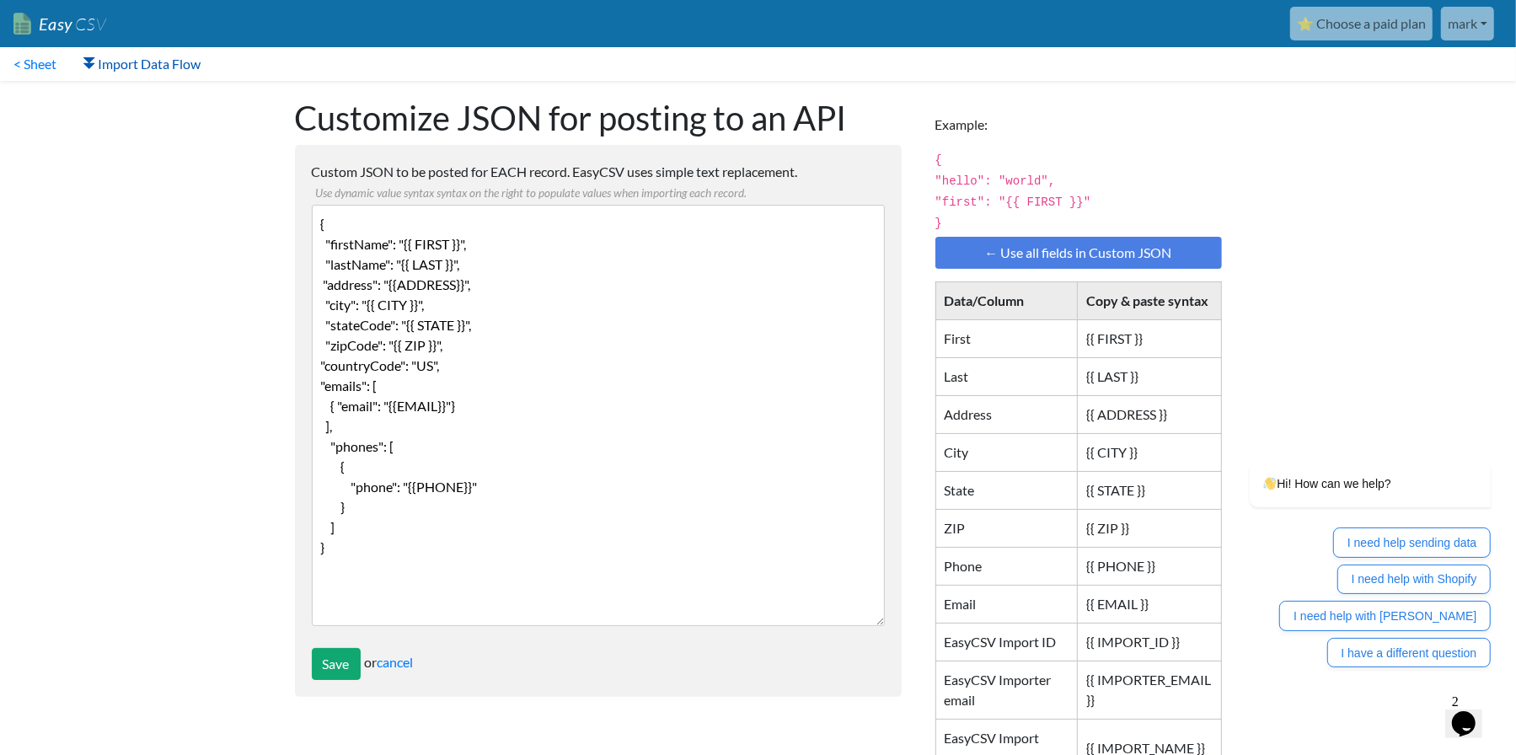
click at [163, 64] on link "Import Data Flow" at bounding box center [142, 64] width 144 height 34
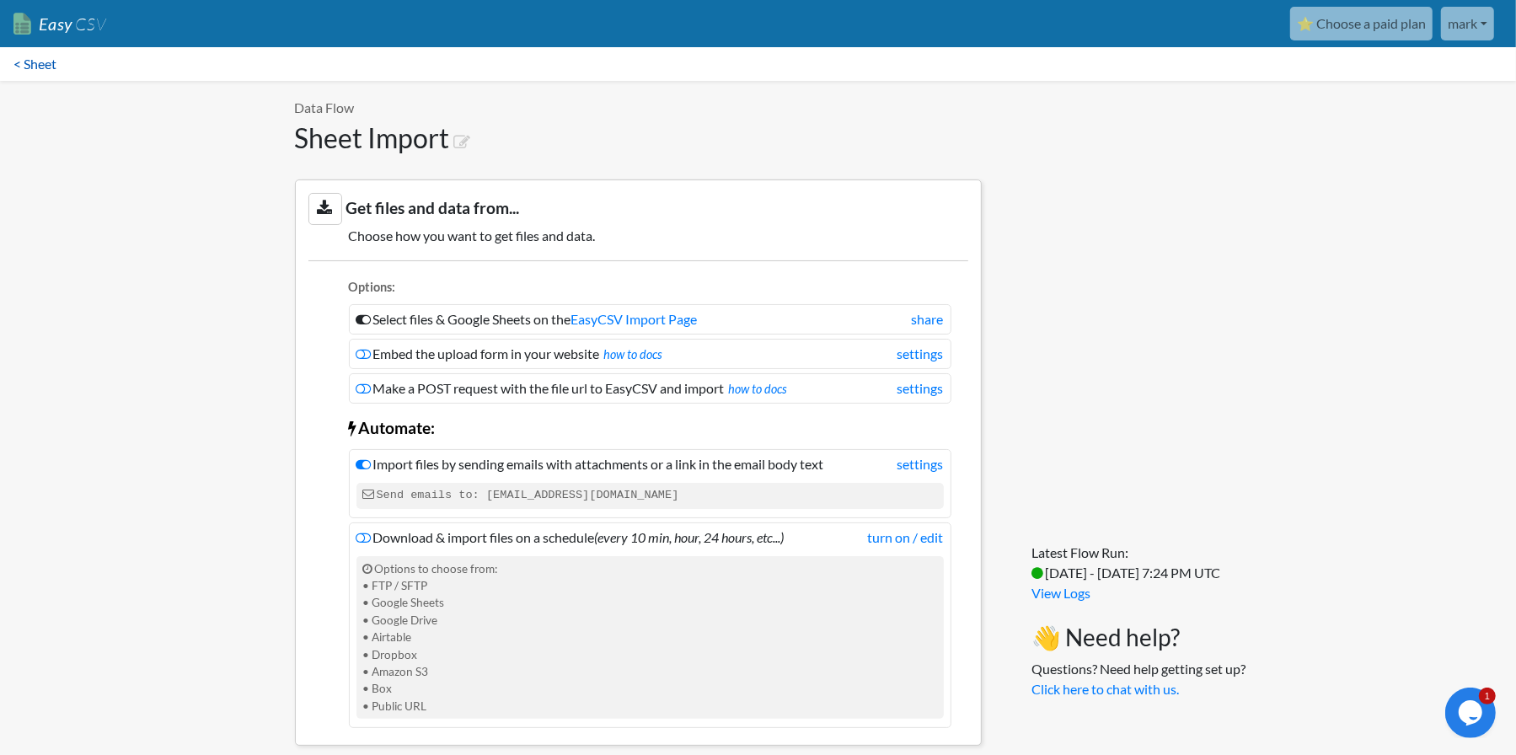
click at [39, 60] on link "< Sheet" at bounding box center [35, 64] width 70 height 34
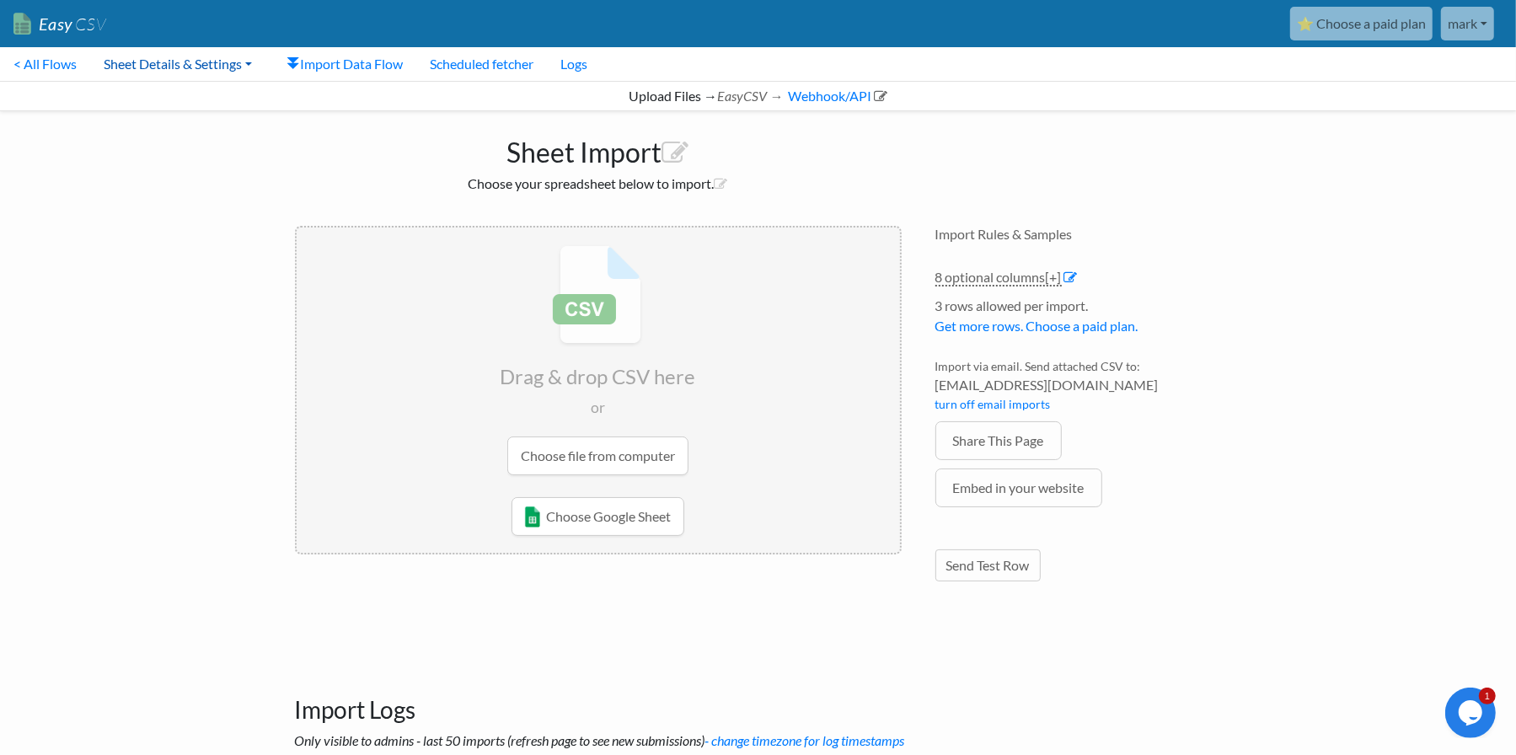
click at [185, 65] on link "Sheet Details & Settings" at bounding box center [177, 64] width 175 height 34
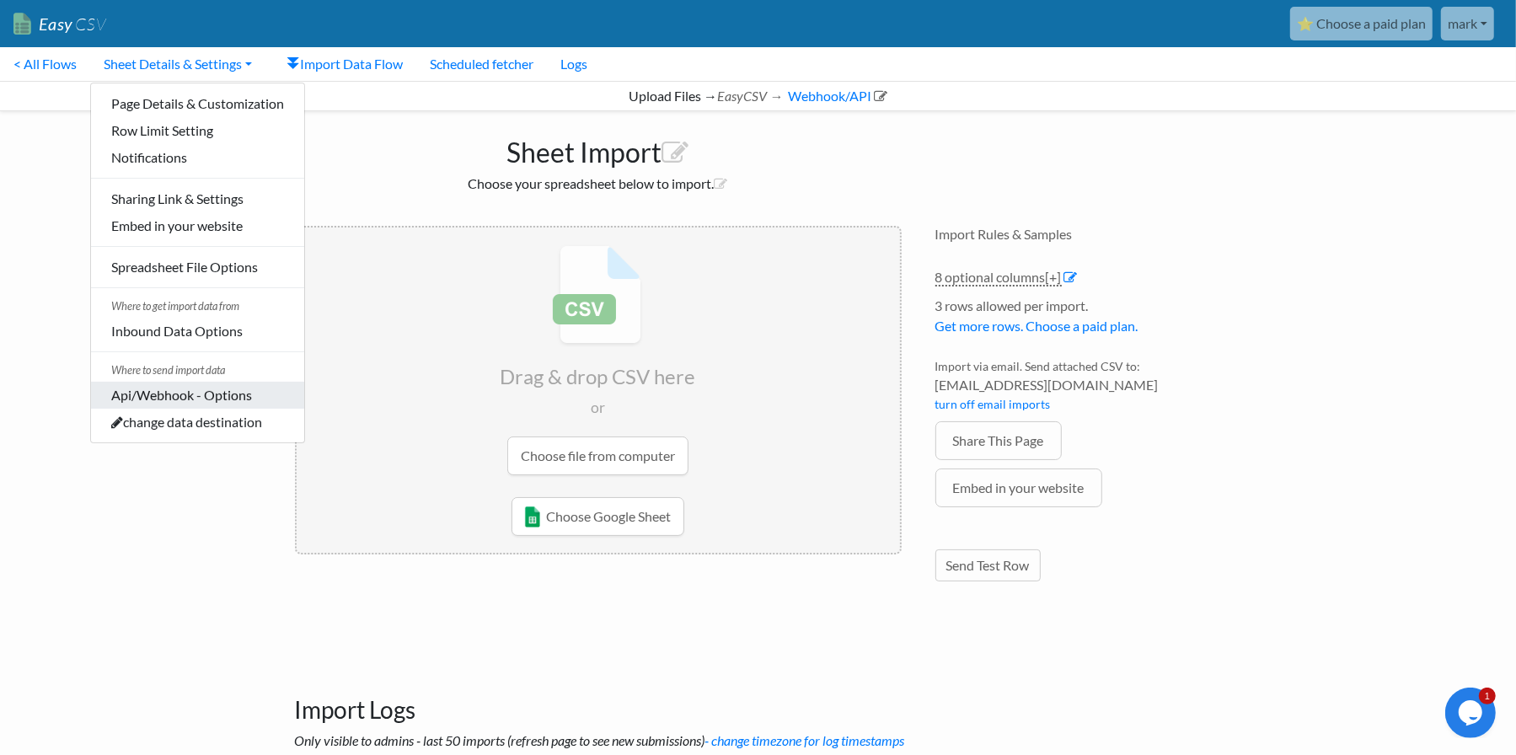
click at [199, 393] on link "Api/Webhook - Options" at bounding box center [197, 395] width 213 height 27
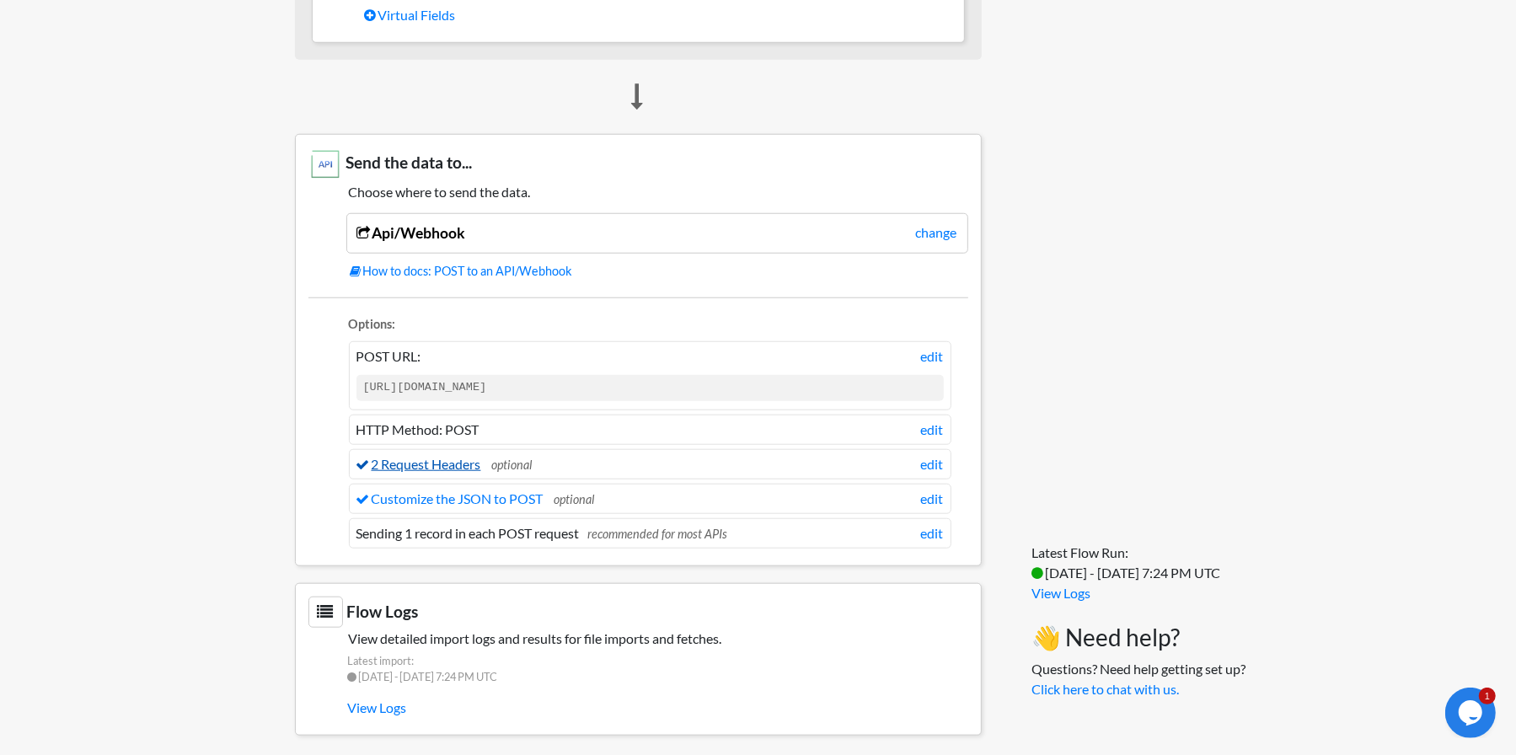
click at [435, 457] on link "2 Request Headers" at bounding box center [418, 464] width 125 height 16
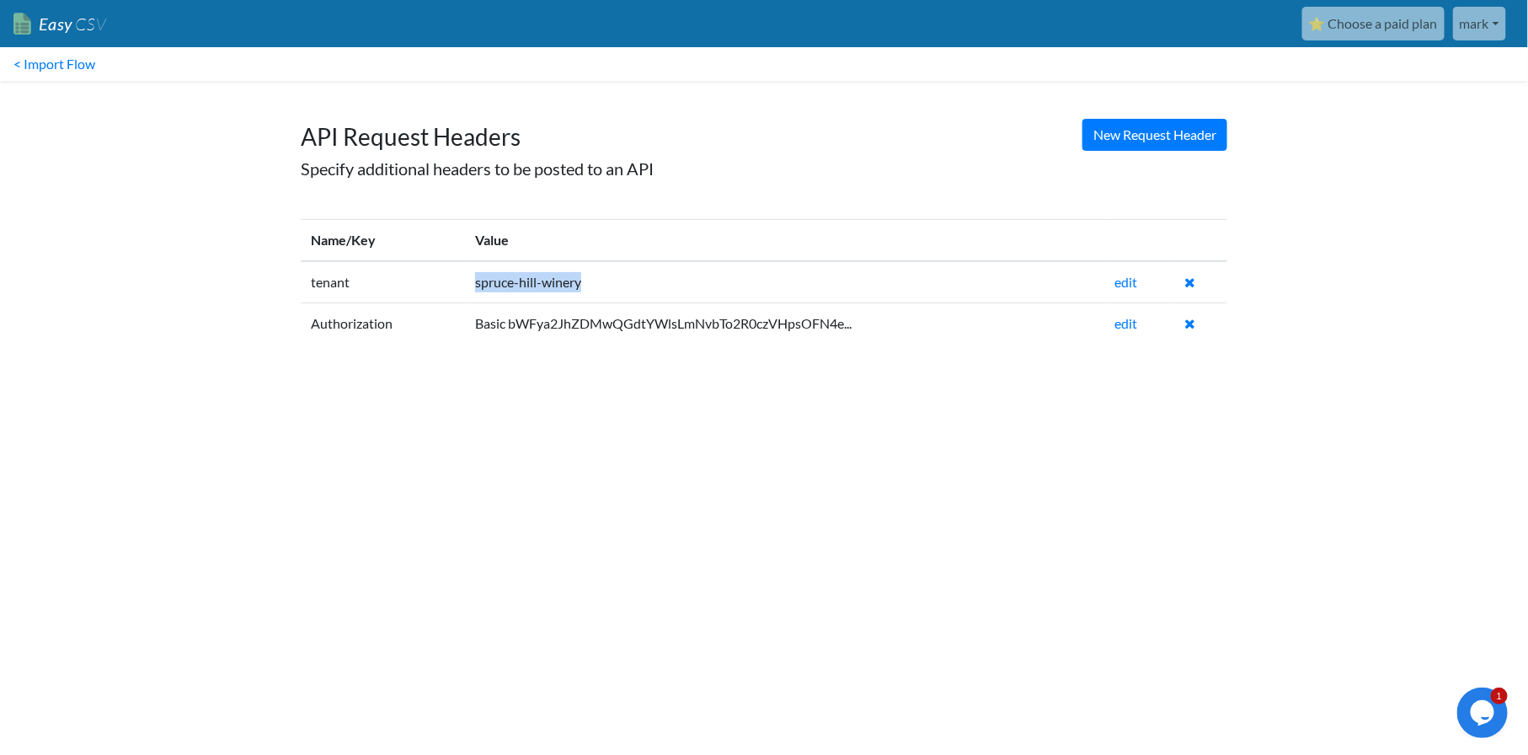
drag, startPoint x: 606, startPoint y: 271, endPoint x: 471, endPoint y: 289, distance: 136.0
click at [471, 289] on td "spruce-hill-winery" at bounding box center [785, 282] width 640 height 42
copy td "spruce-hill-winery"
click at [1131, 323] on link "edit" at bounding box center [1126, 323] width 23 height 16
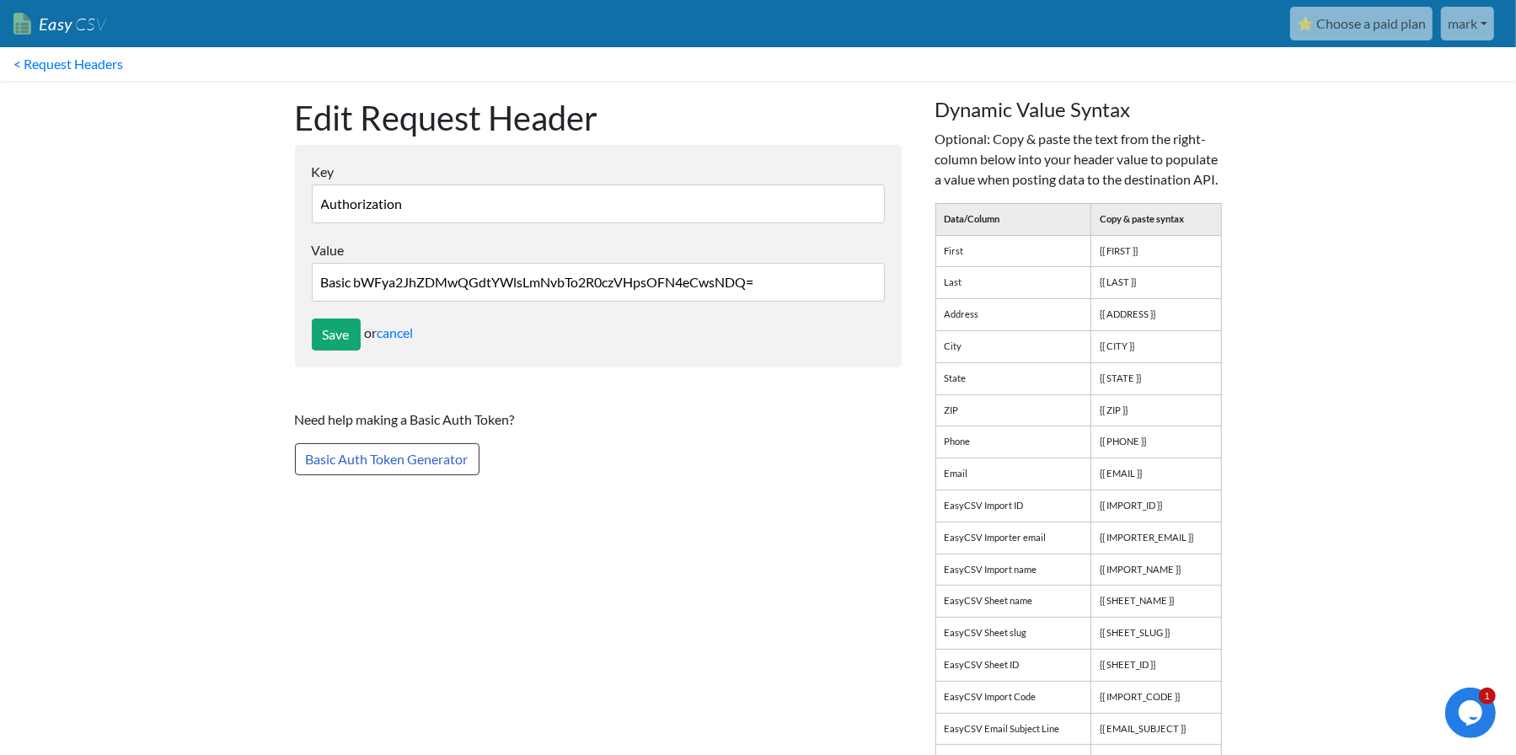
drag, startPoint x: 789, startPoint y: 281, endPoint x: 304, endPoint y: 281, distance: 484.4
click at [304, 281] on form "Key Authorization EasyCSV defaults content-type to JSON. You do not need to add…" at bounding box center [598, 256] width 607 height 222
click at [404, 330] on link "cancel" at bounding box center [395, 332] width 36 height 16
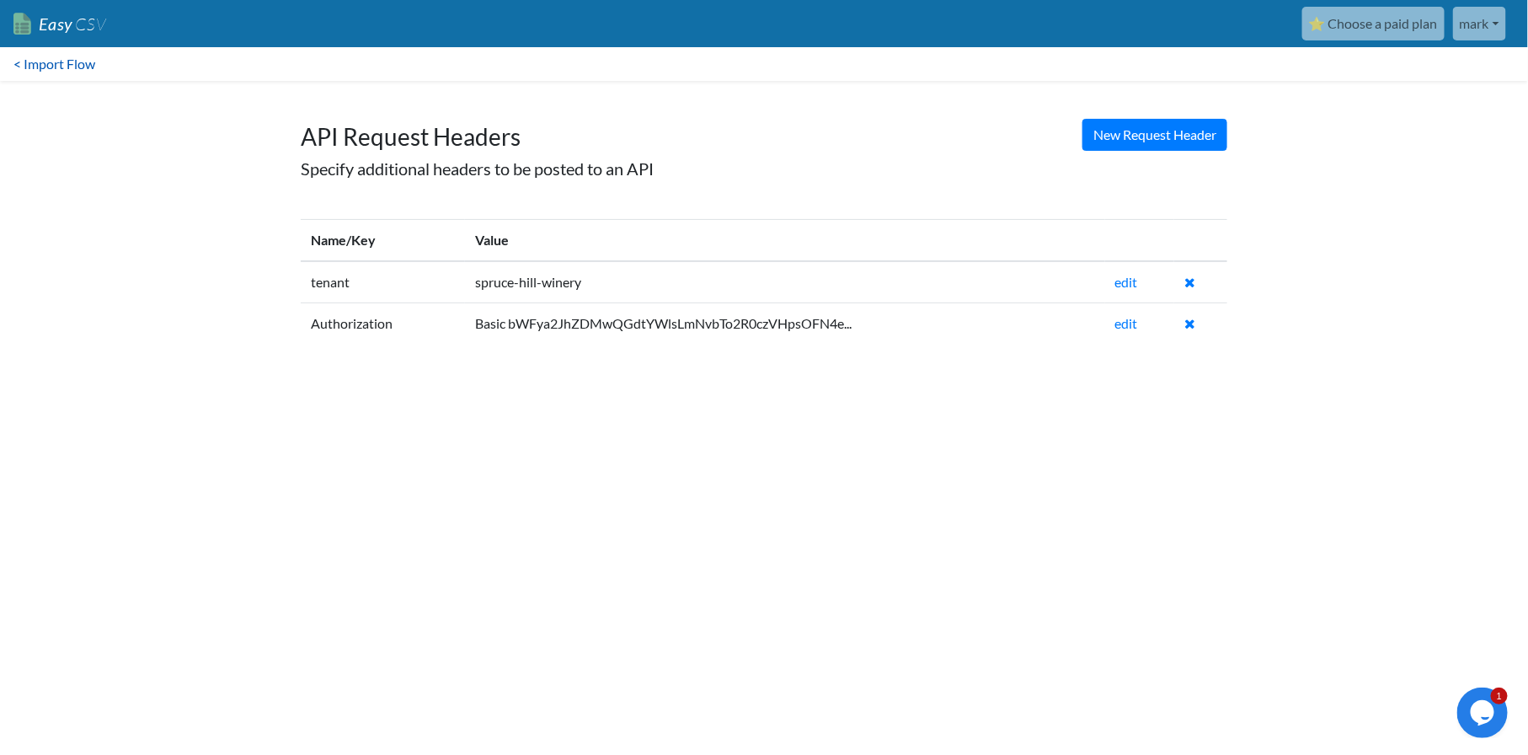
click at [27, 64] on link "< Import Flow" at bounding box center [54, 64] width 109 height 34
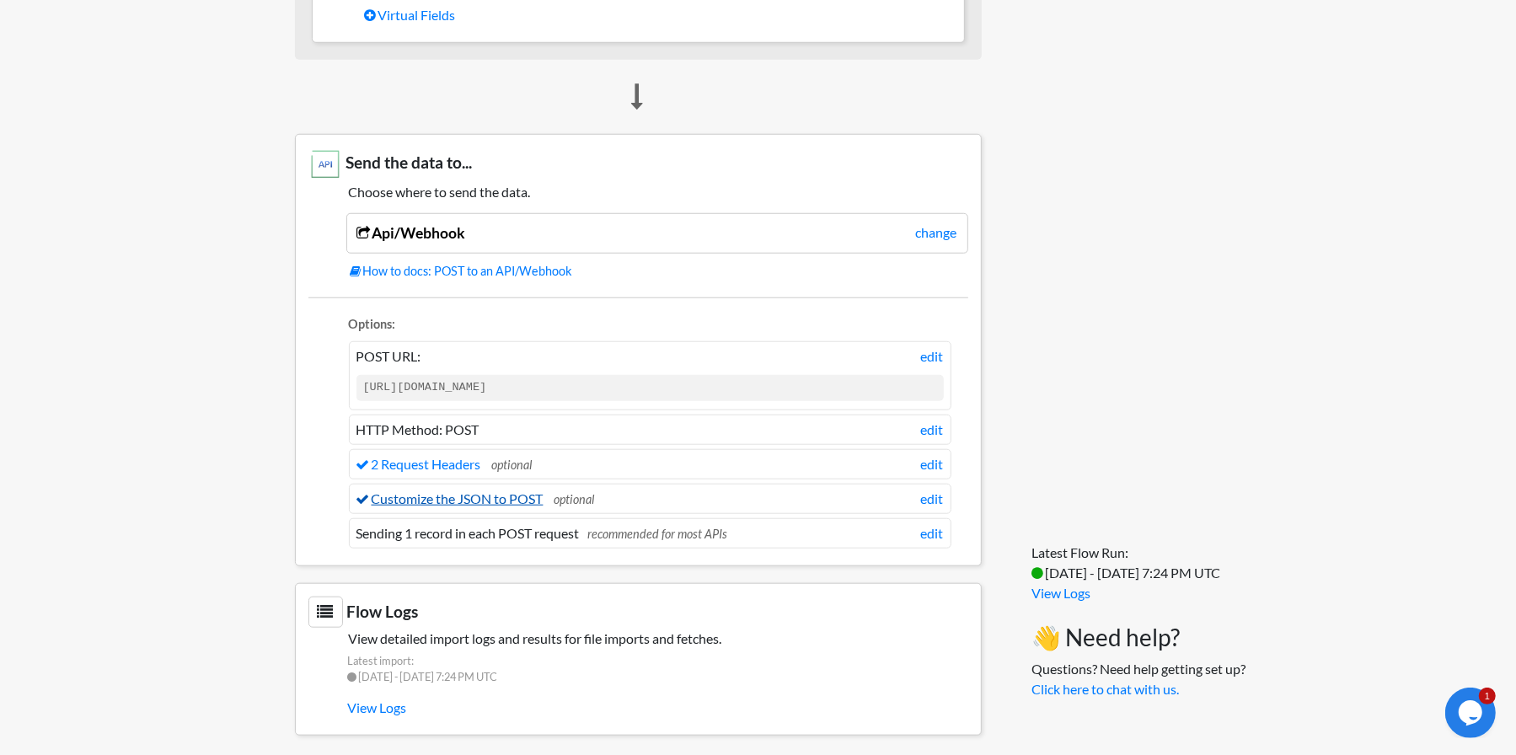
click at [430, 494] on link "Customize the JSON to POST" at bounding box center [449, 498] width 187 height 16
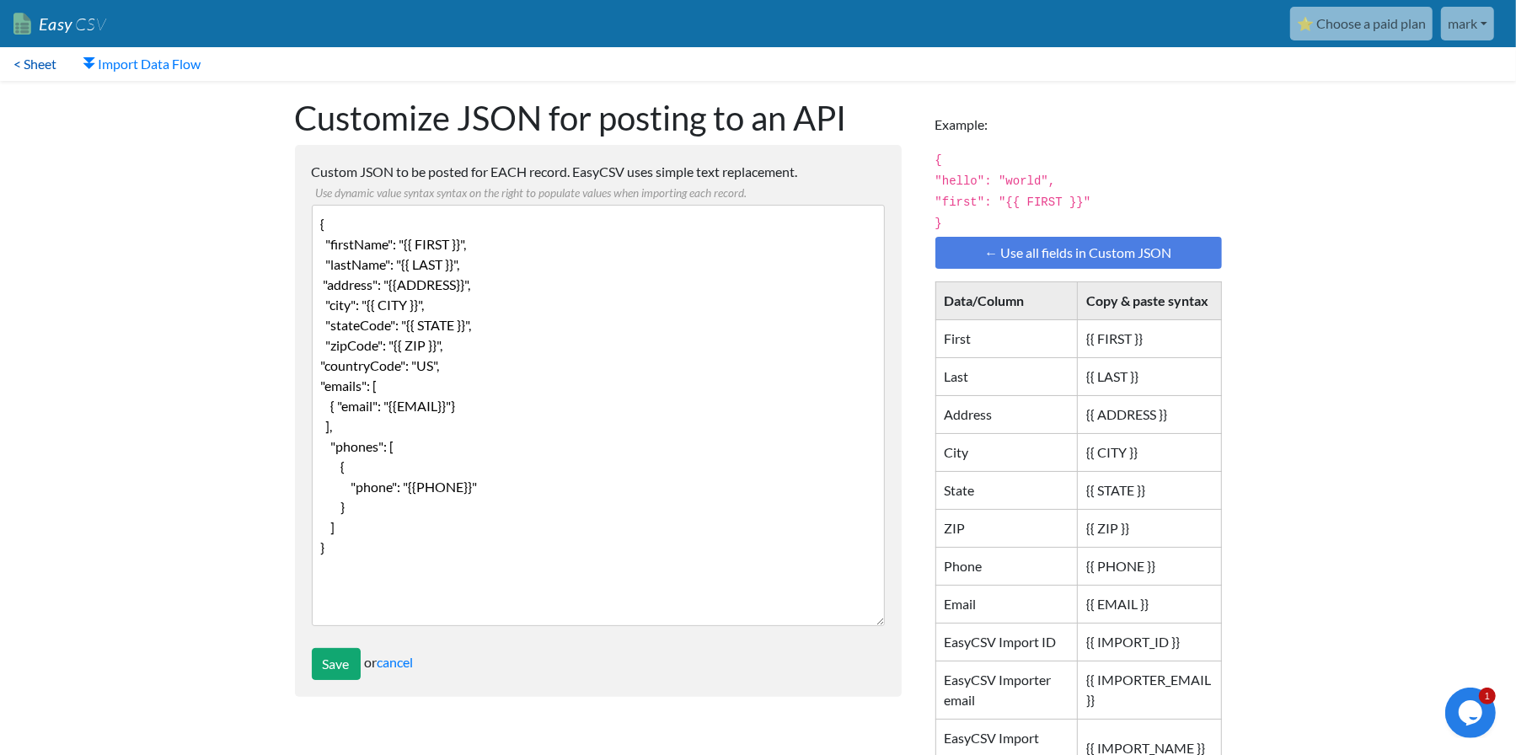
click at [36, 66] on link "< Sheet" at bounding box center [35, 64] width 70 height 34
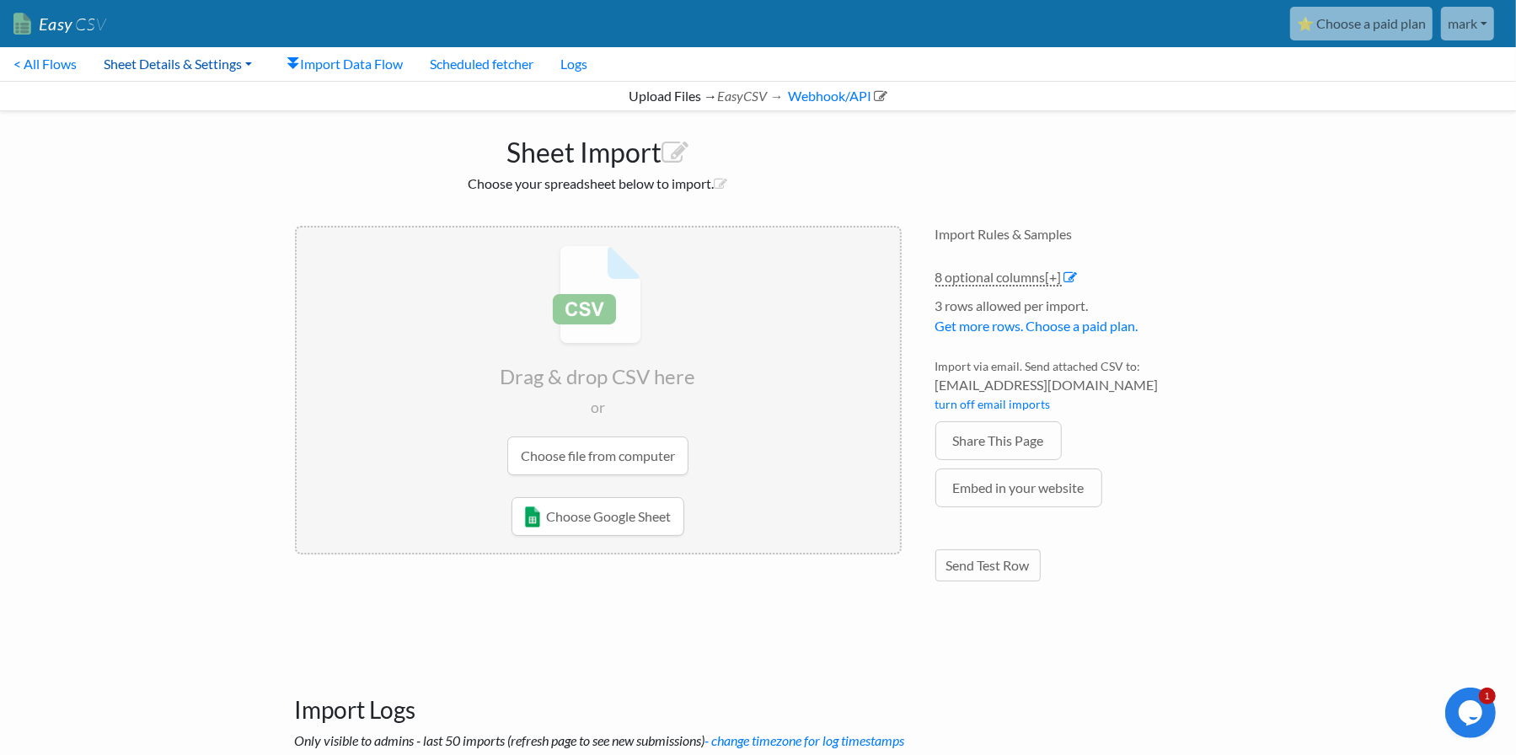
click at [183, 66] on link "Sheet Details & Settings" at bounding box center [177, 64] width 175 height 34
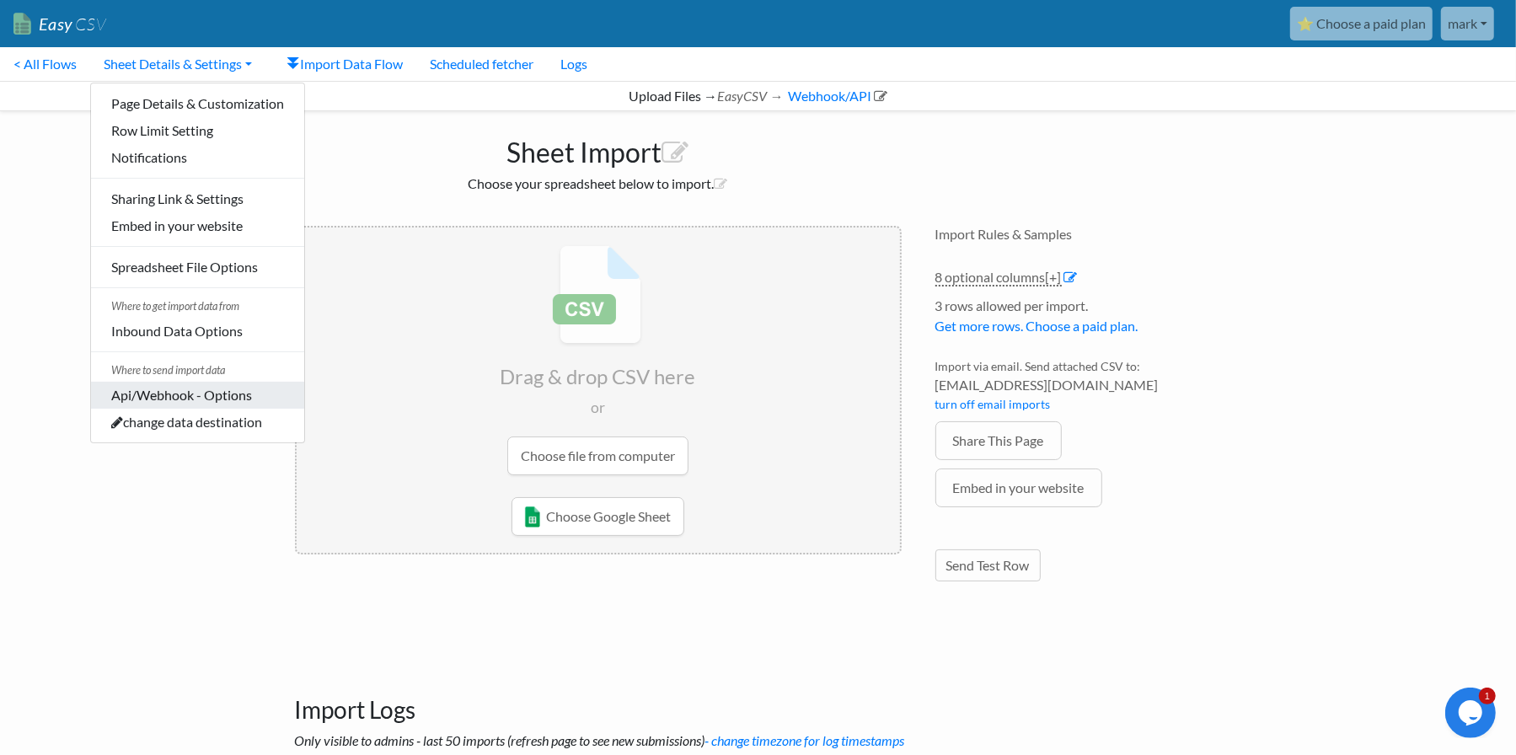
click at [156, 402] on link "Api/Webhook - Options" at bounding box center [197, 395] width 213 height 27
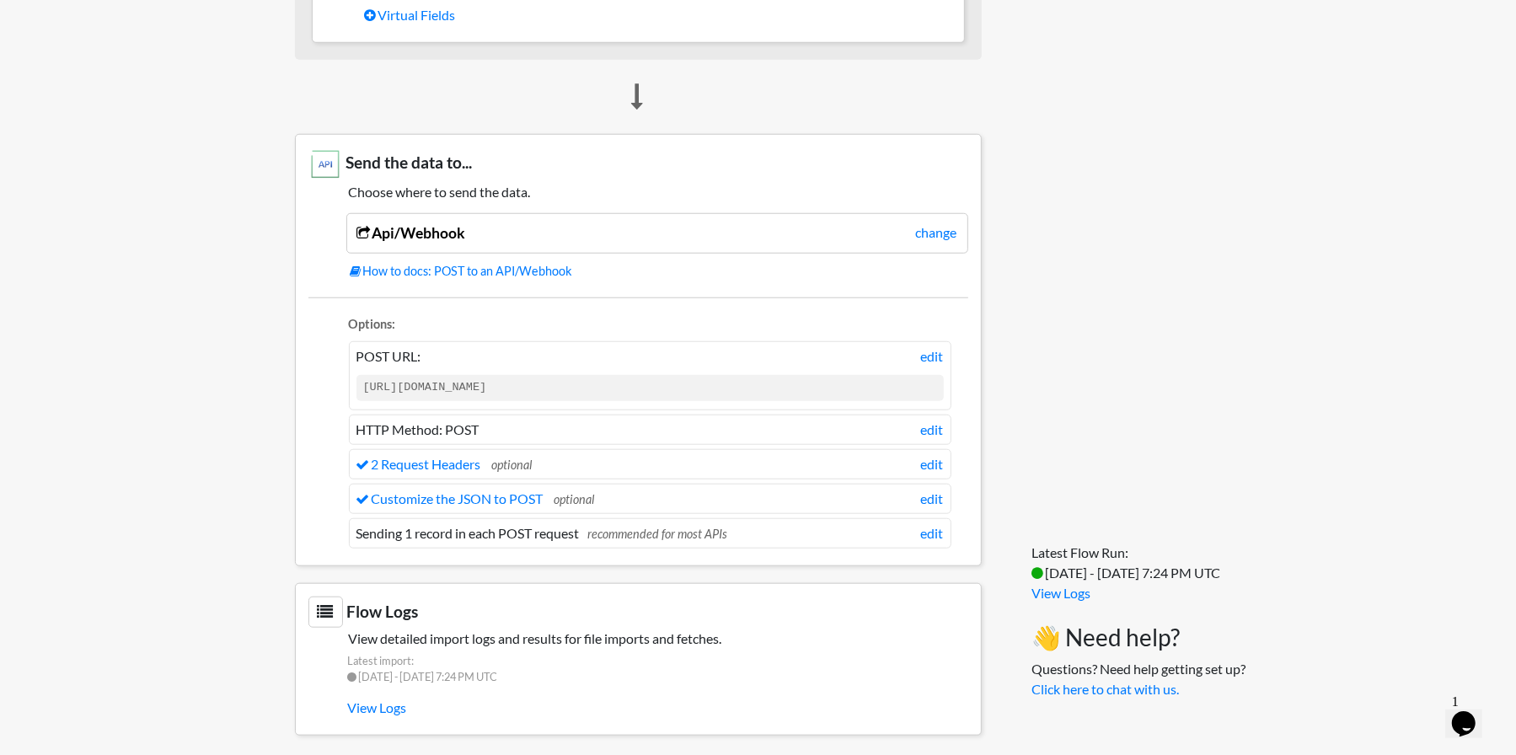
drag, startPoint x: 661, startPoint y: 382, endPoint x: 363, endPoint y: 377, distance: 297.4
click at [363, 377] on code "https://api.commerce7.com/v1/customer-address" at bounding box center [649, 387] width 587 height 25
copy code "https://api.commerce7.com/v1/customer-address"
